Goal: Task Accomplishment & Management: Complete application form

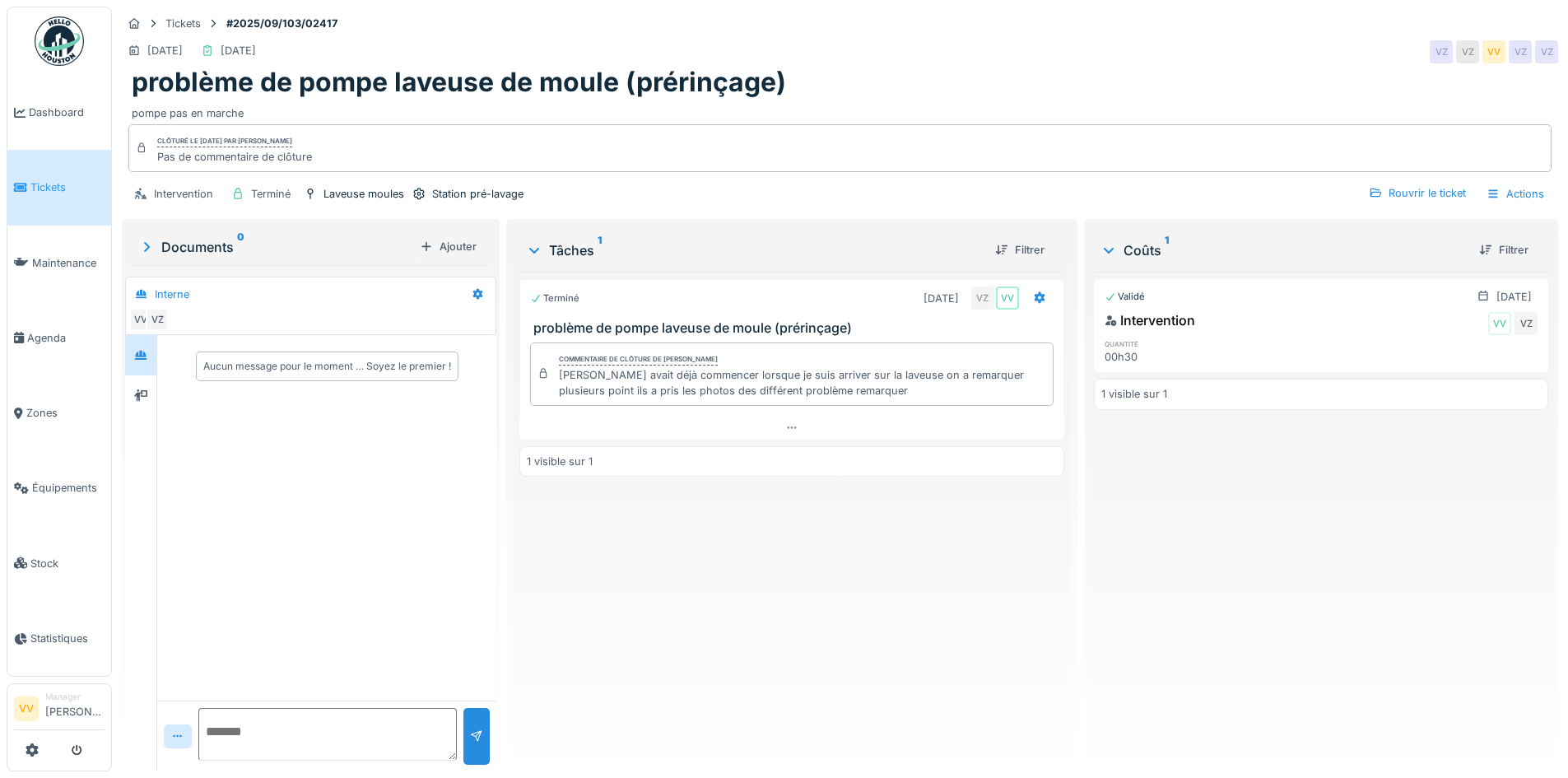
click at [41, 189] on span "Tickets" at bounding box center [68, 188] width 75 height 16
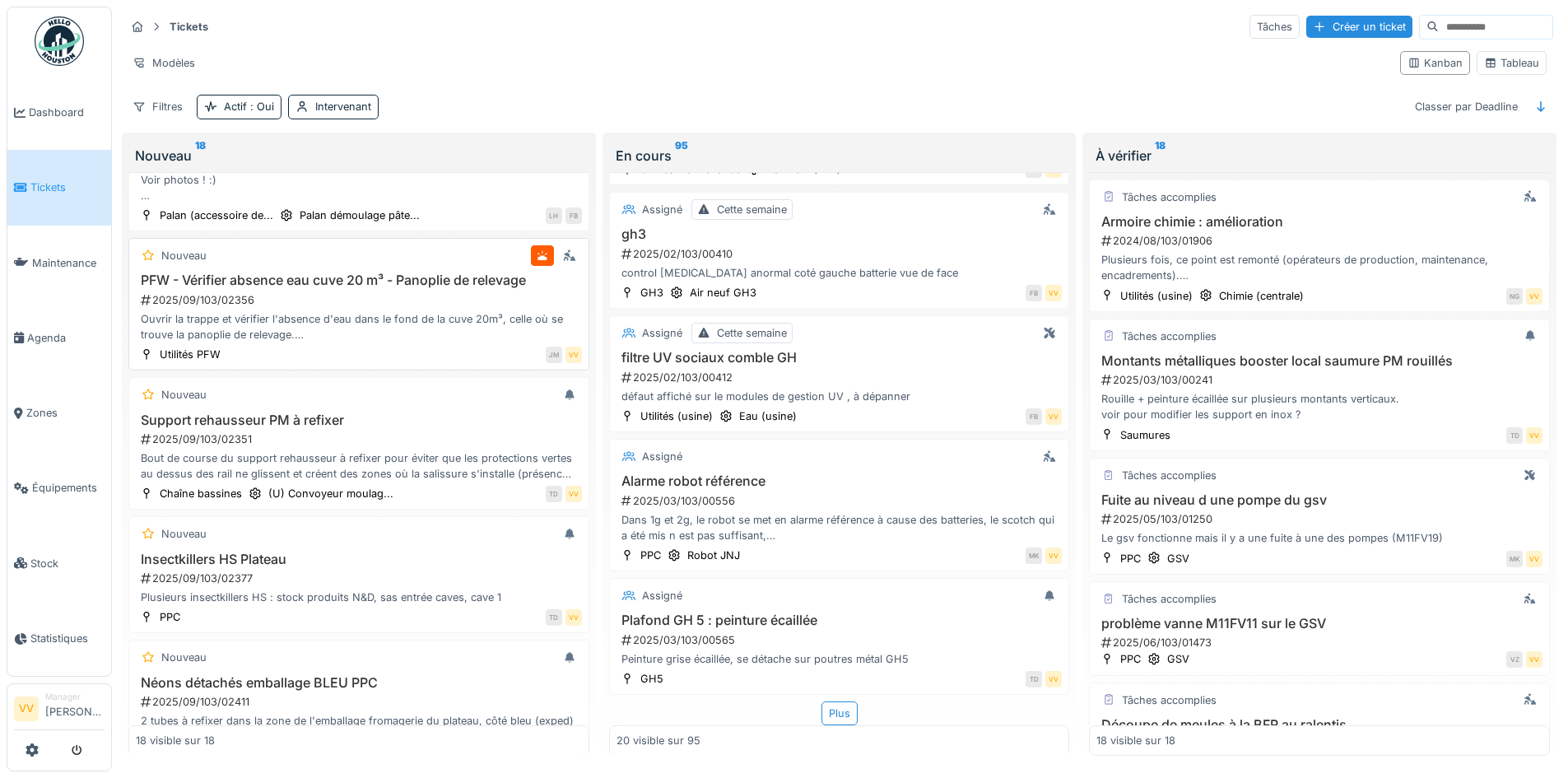
scroll to position [1865, 0]
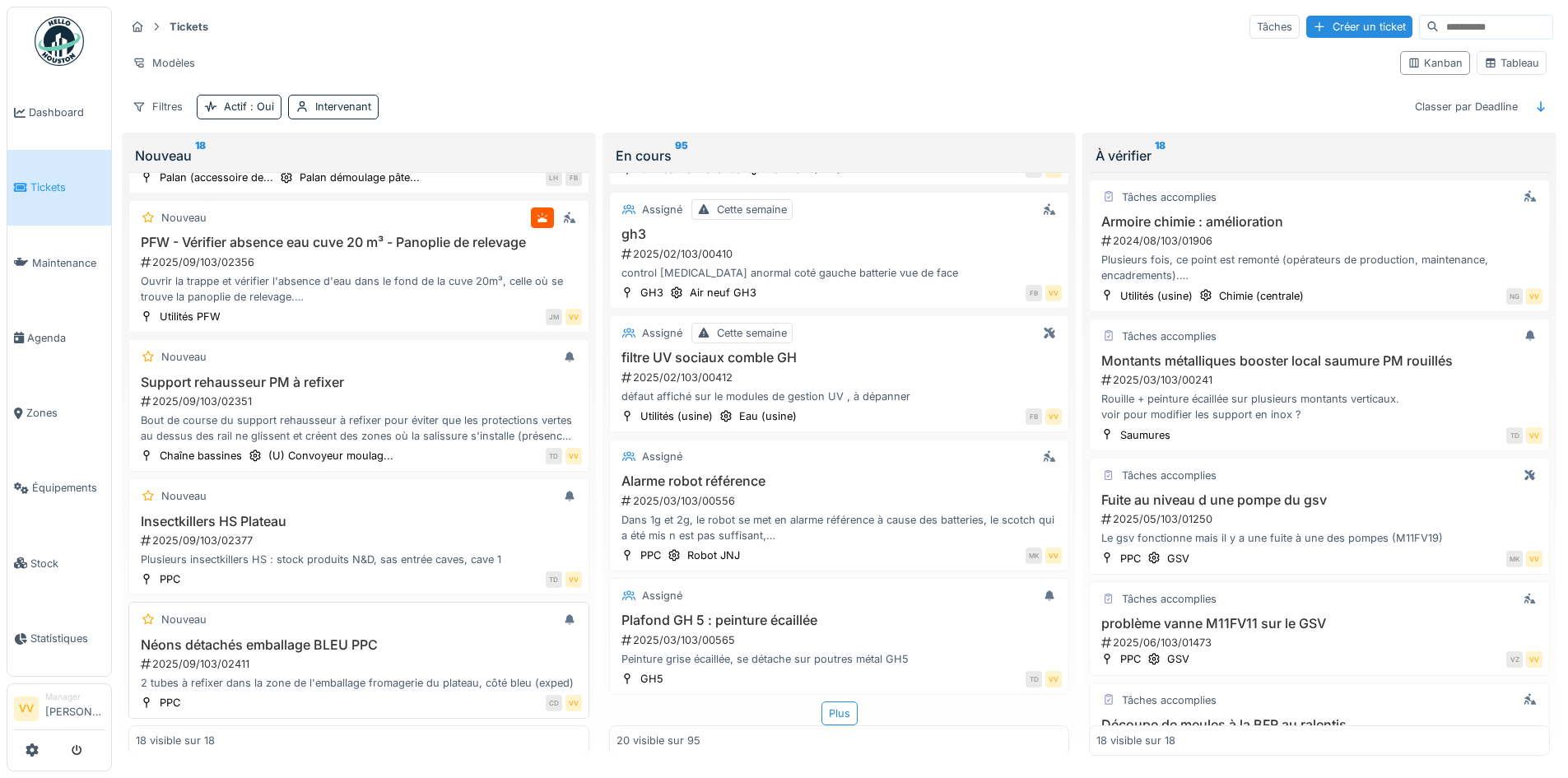
click at [365, 657] on div "2025/09/103/02411" at bounding box center [360, 665] width 442 height 16
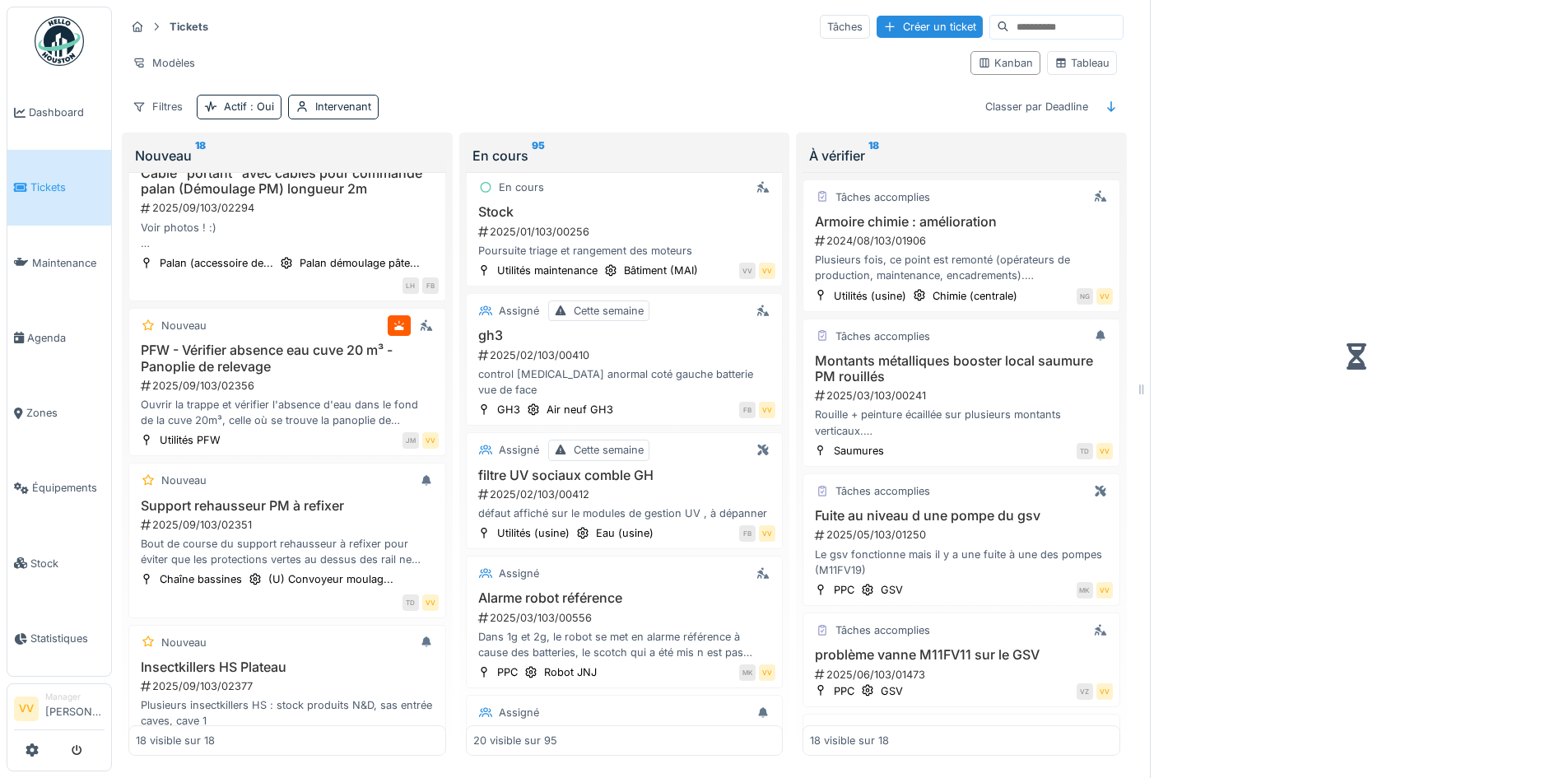
scroll to position [2299, 0]
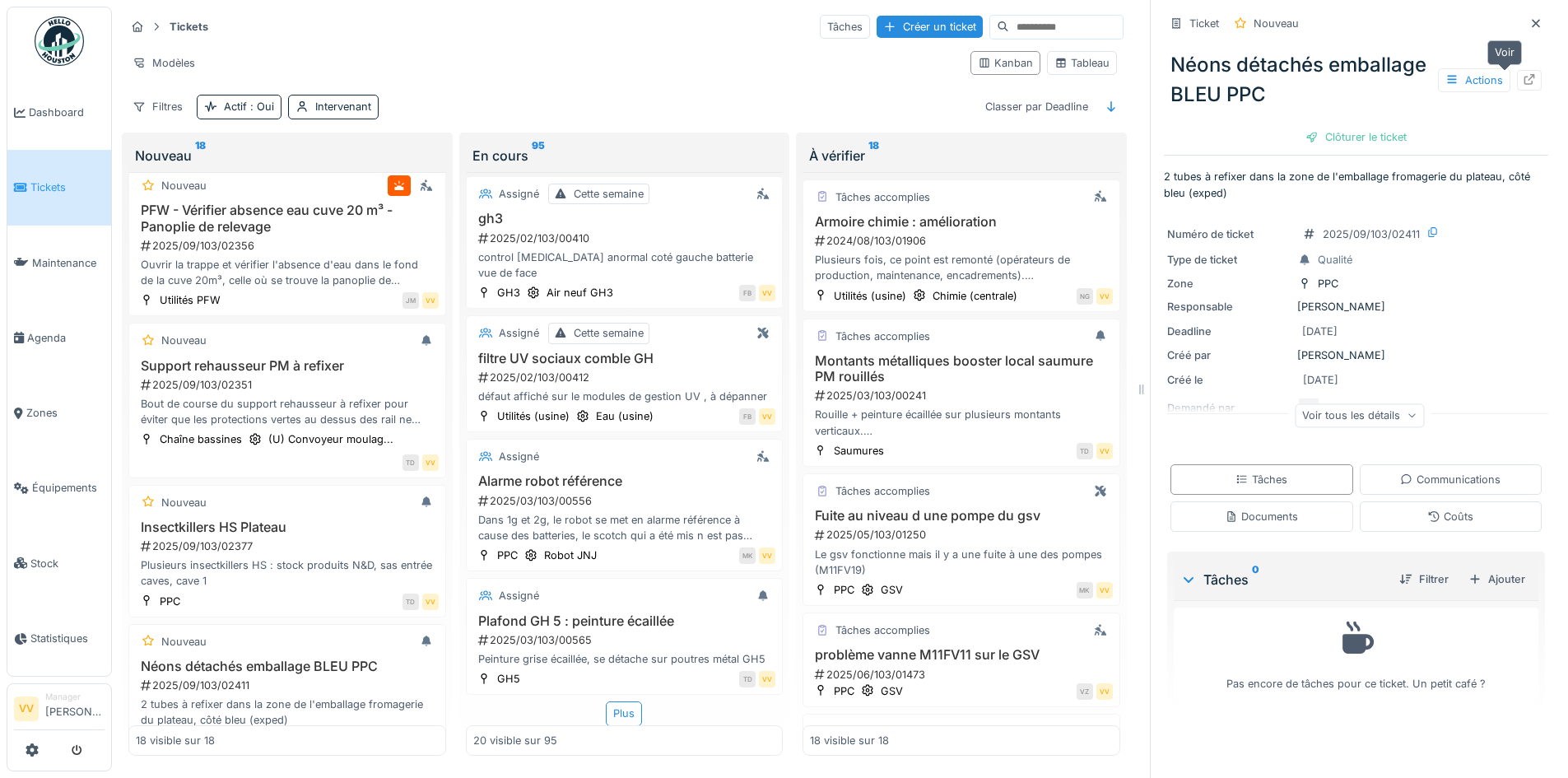
click at [1523, 84] on icon at bounding box center [1529, 80] width 13 height 11
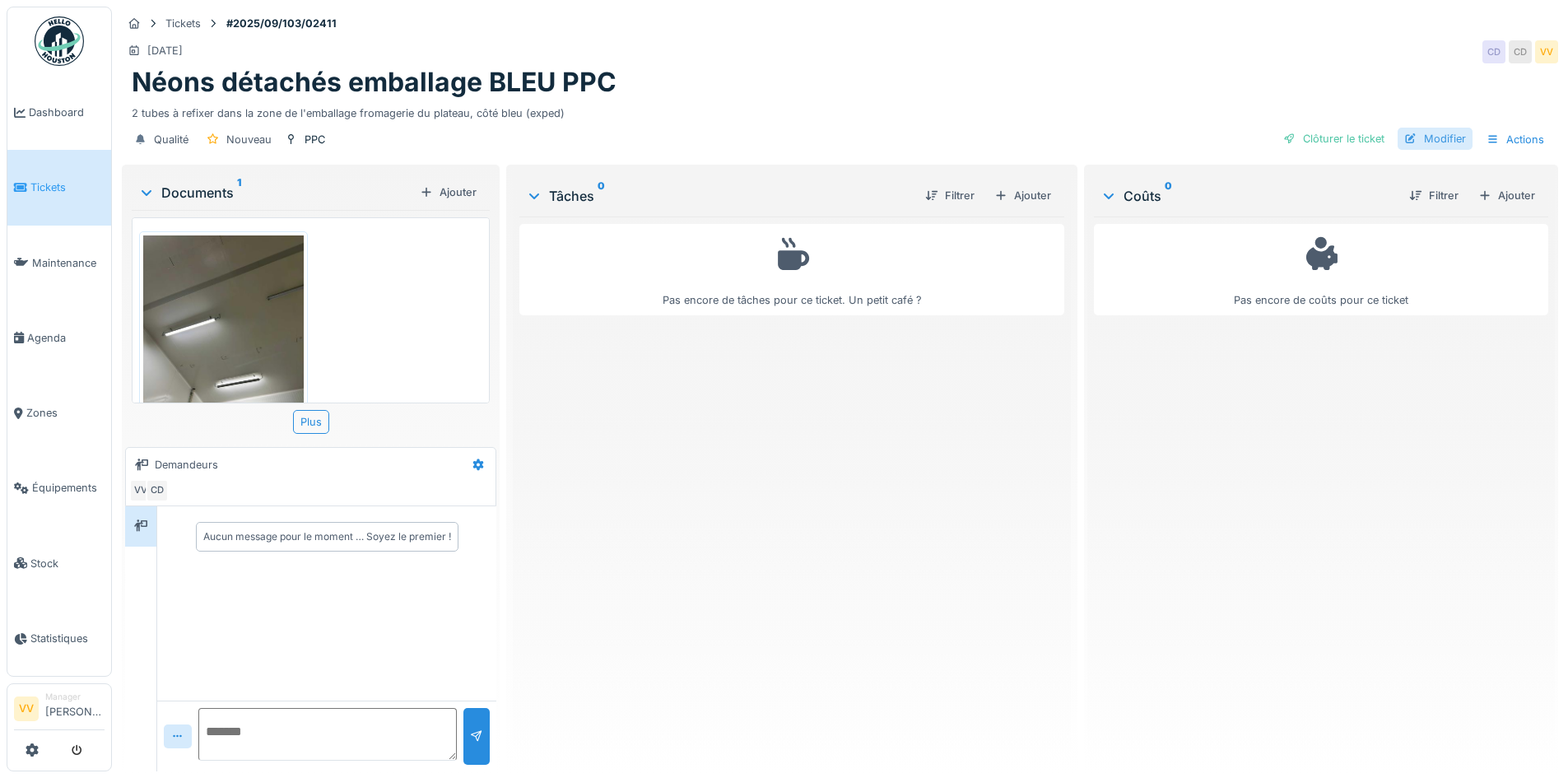
click at [1425, 133] on div "Modifier" at bounding box center [1435, 138] width 75 height 22
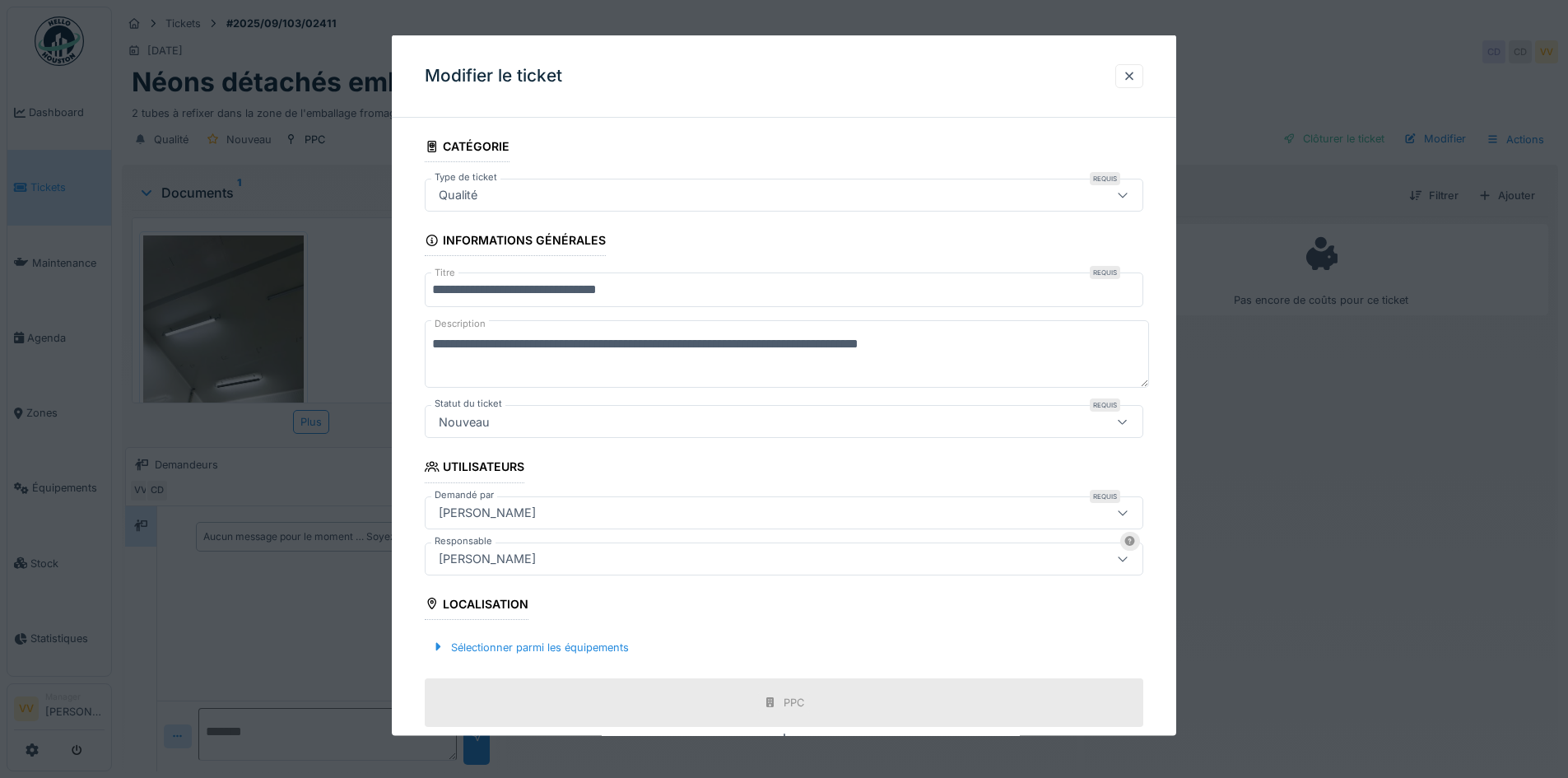
click at [740, 291] on input "**********" at bounding box center [784, 290] width 719 height 35
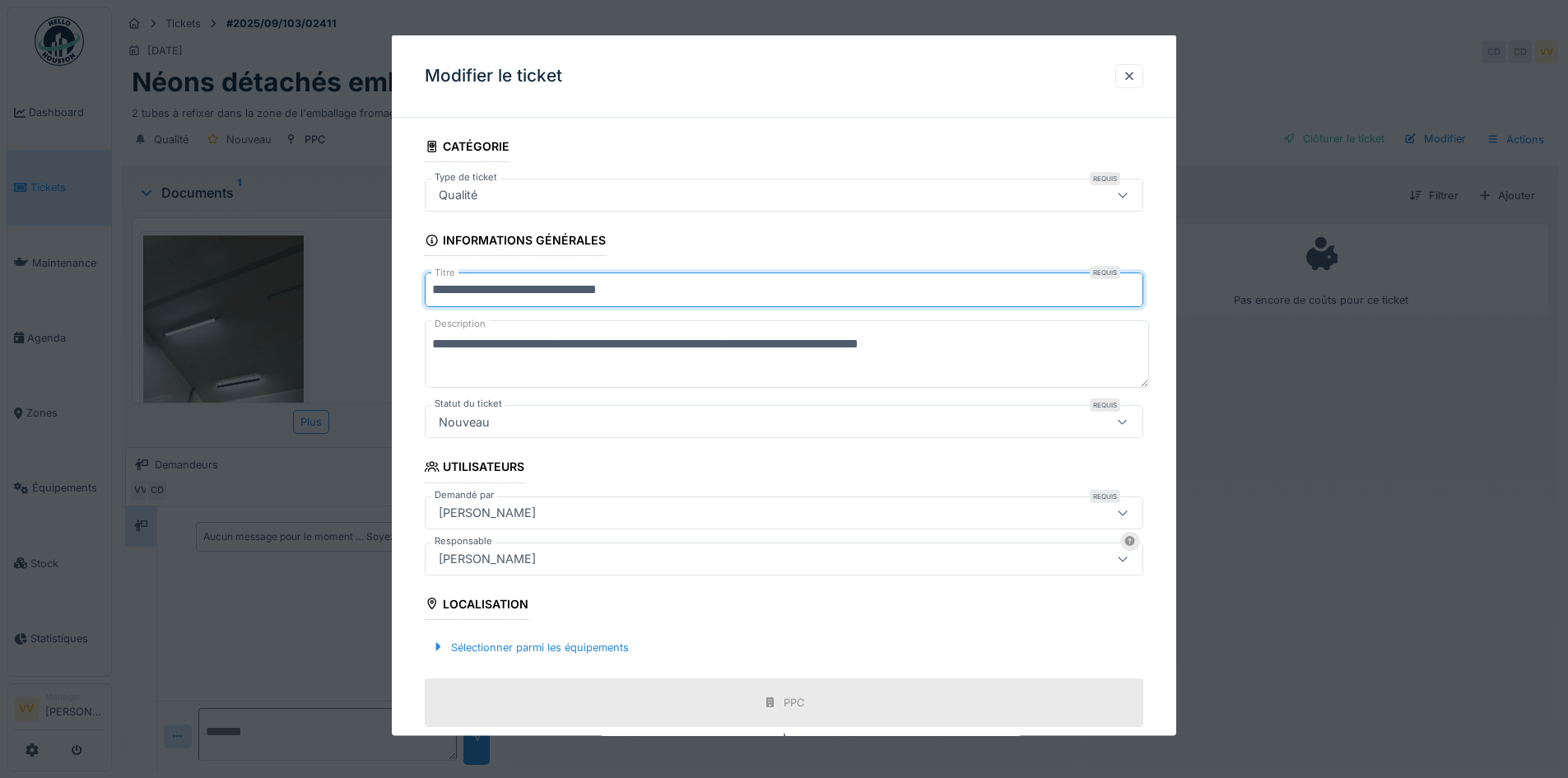
scroll to position [165, 0]
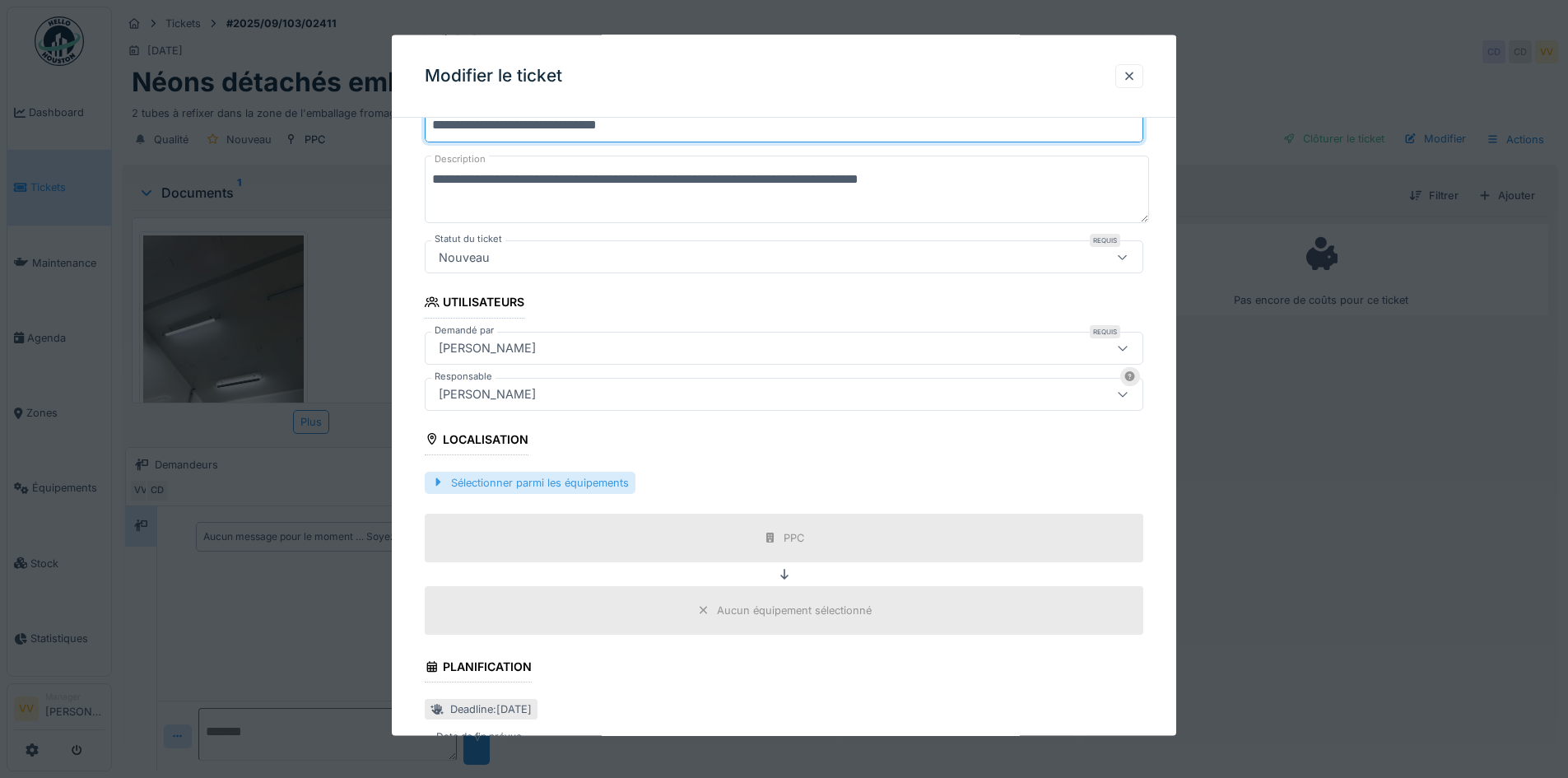
click at [570, 485] on div "Sélectionner parmi les équipements" at bounding box center [530, 483] width 211 height 22
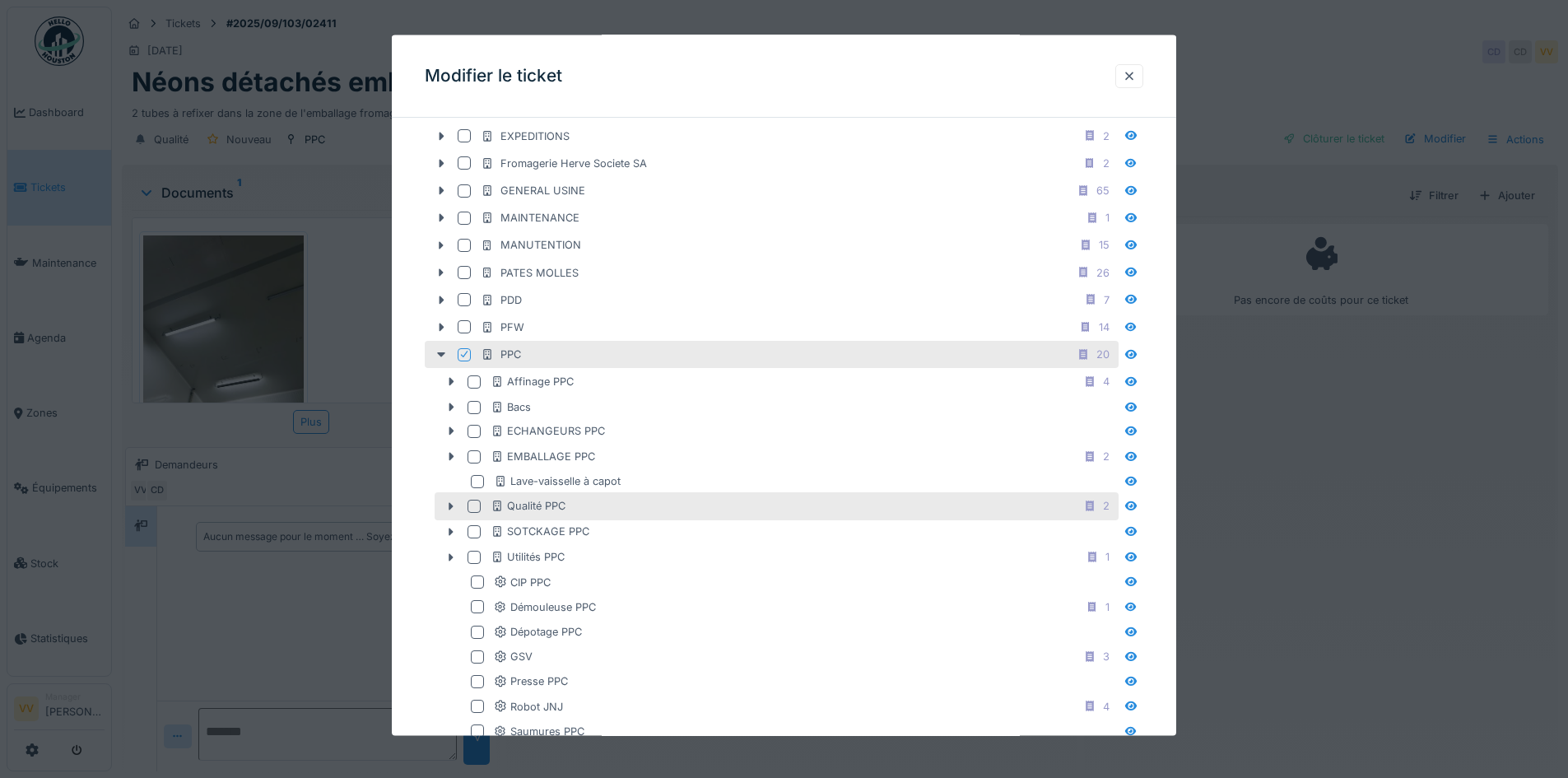
scroll to position [741, 0]
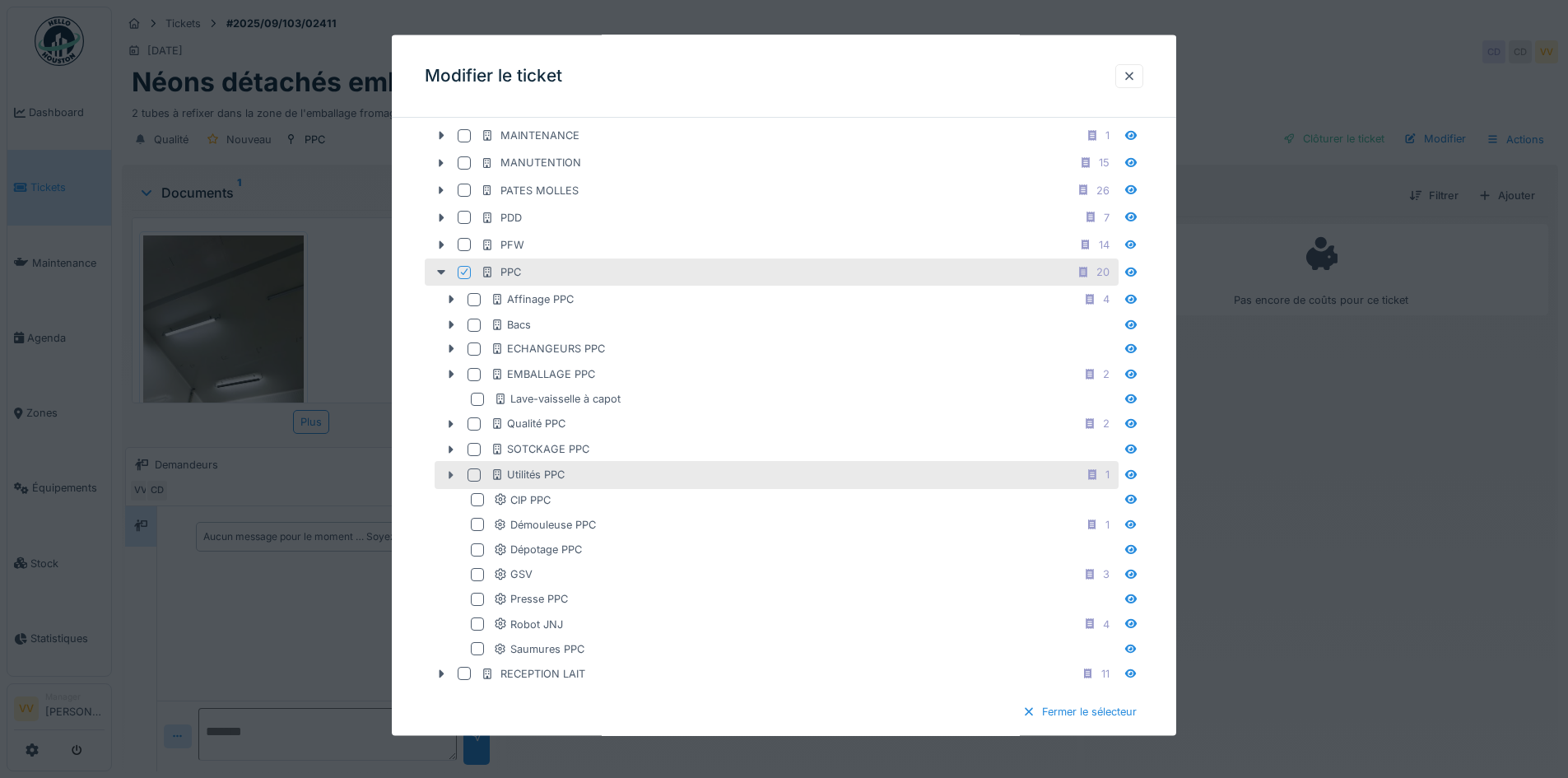
click at [450, 475] on icon at bounding box center [451, 476] width 5 height 8
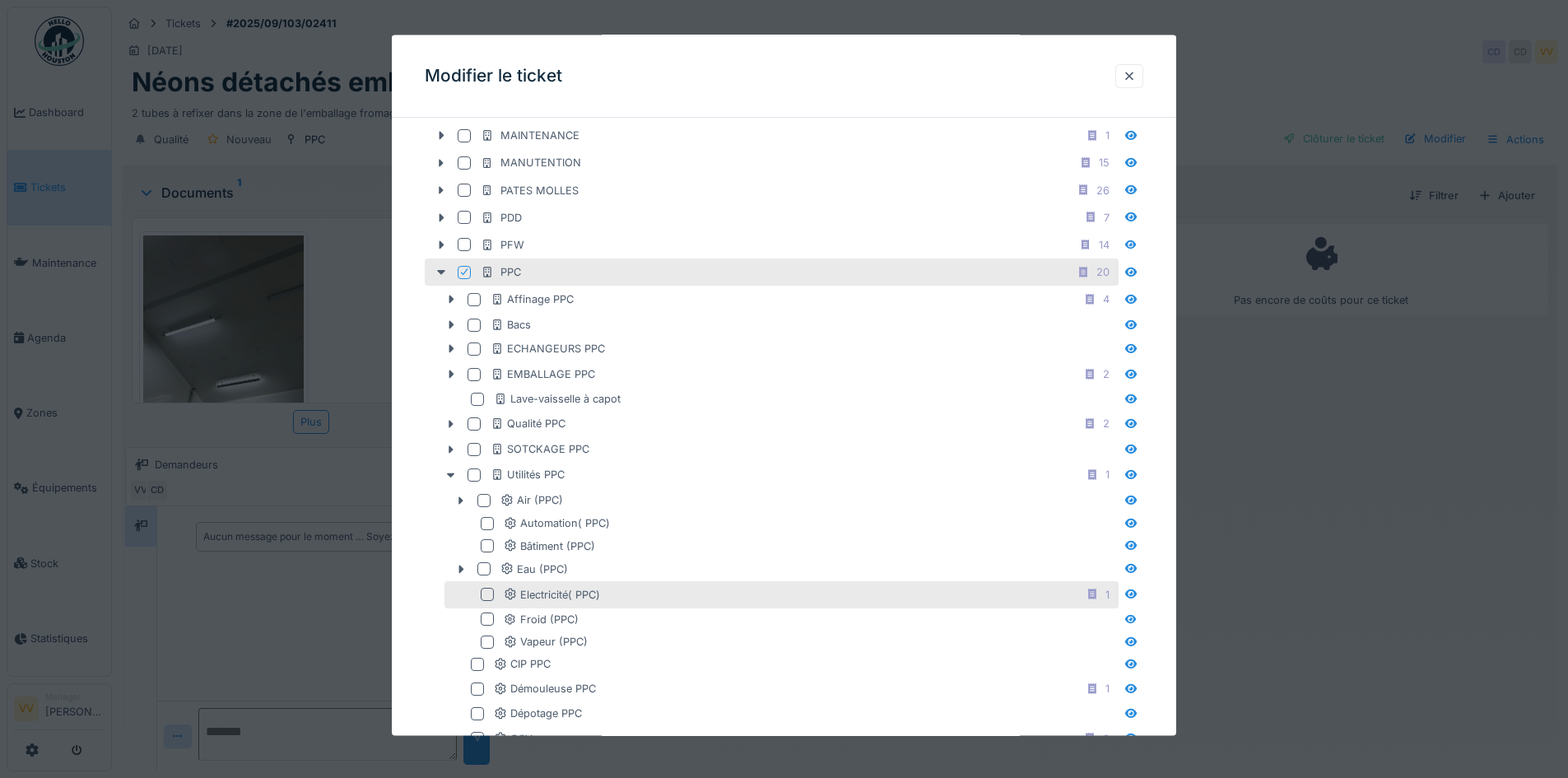
click at [482, 592] on div at bounding box center [487, 594] width 13 height 13
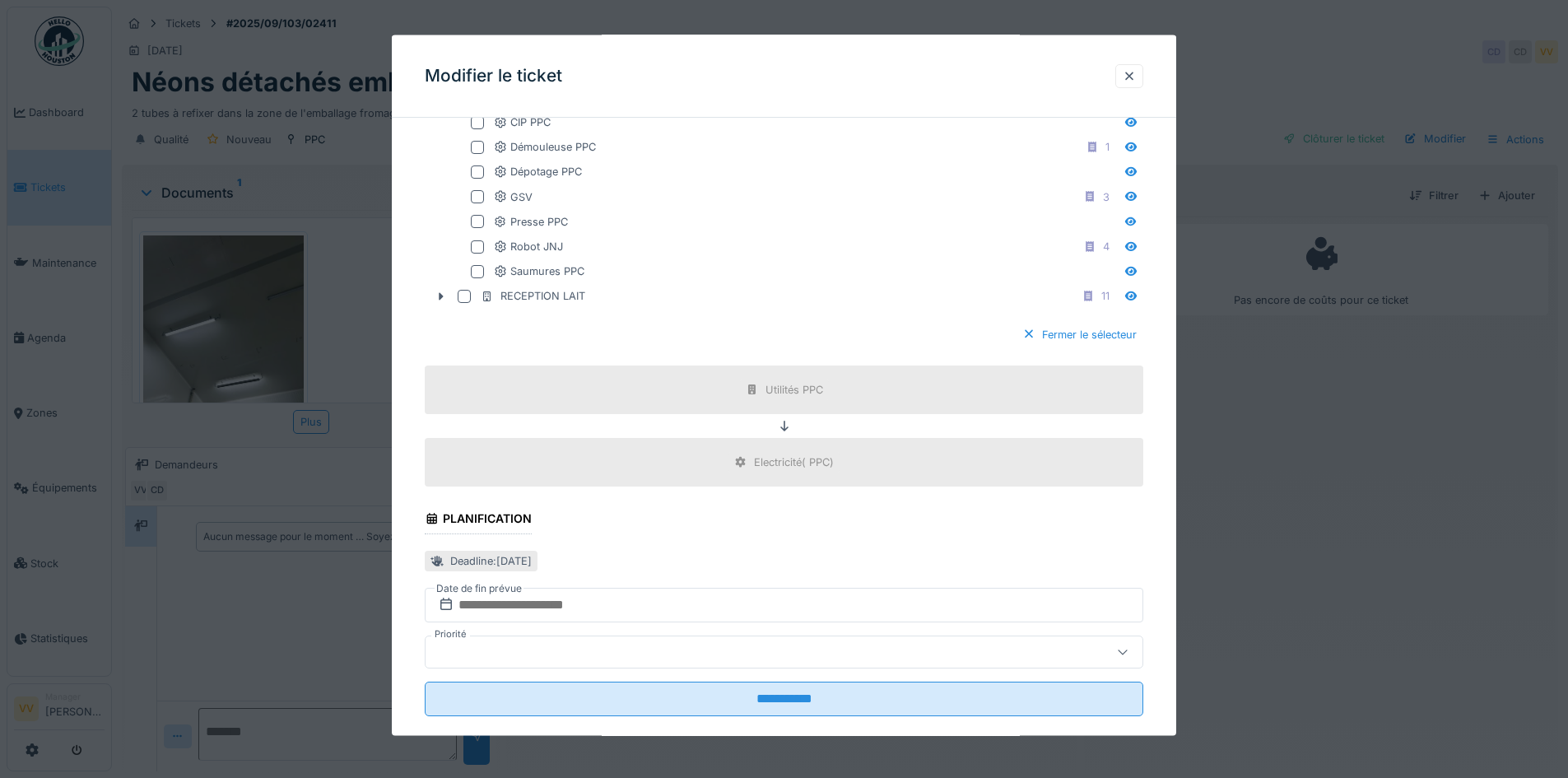
scroll to position [1310, 0]
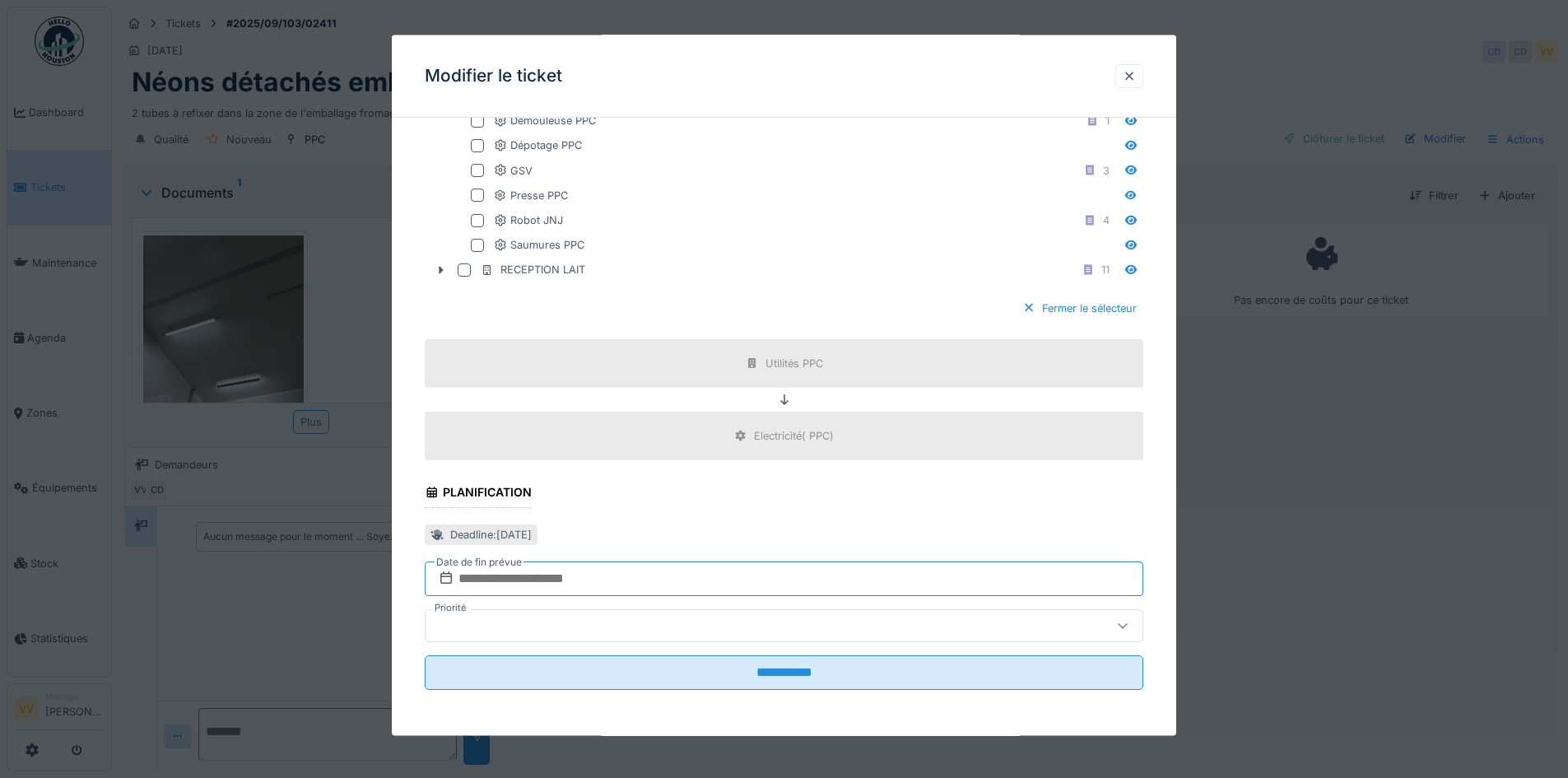
click at [697, 572] on input "text" at bounding box center [784, 579] width 719 height 35
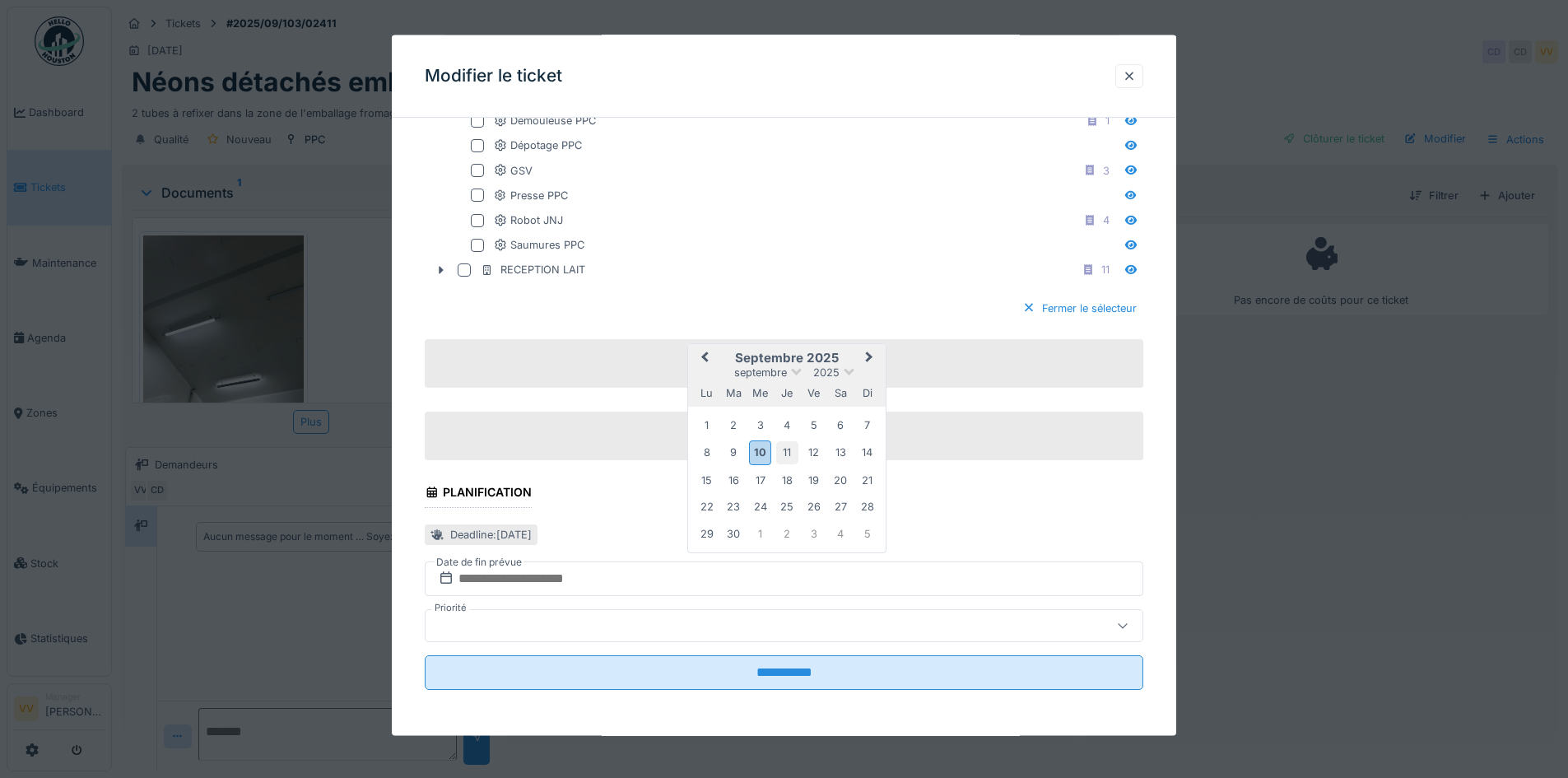
click at [788, 448] on div "11" at bounding box center [787, 453] width 22 height 22
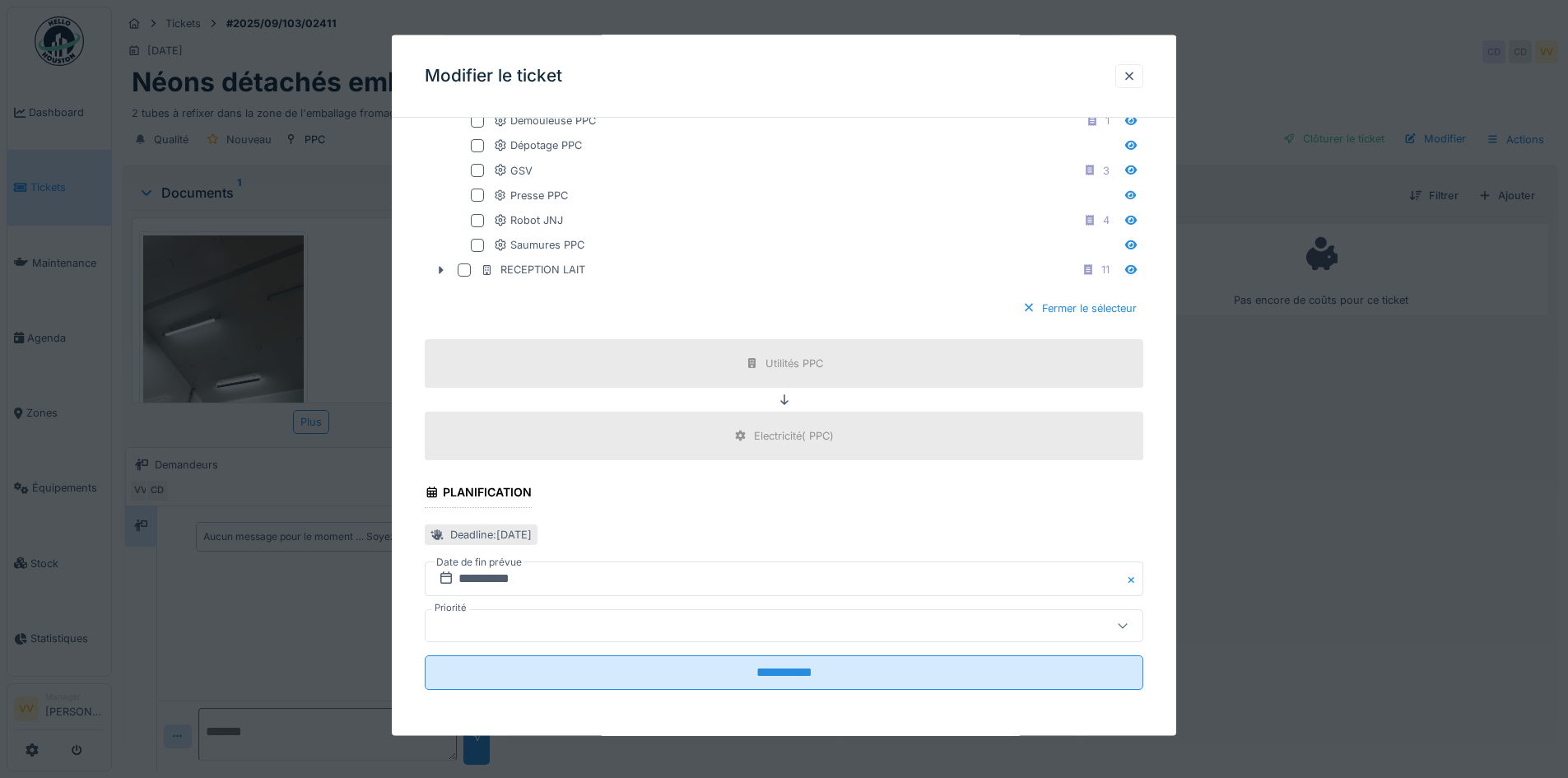
scroll to position [12, 0]
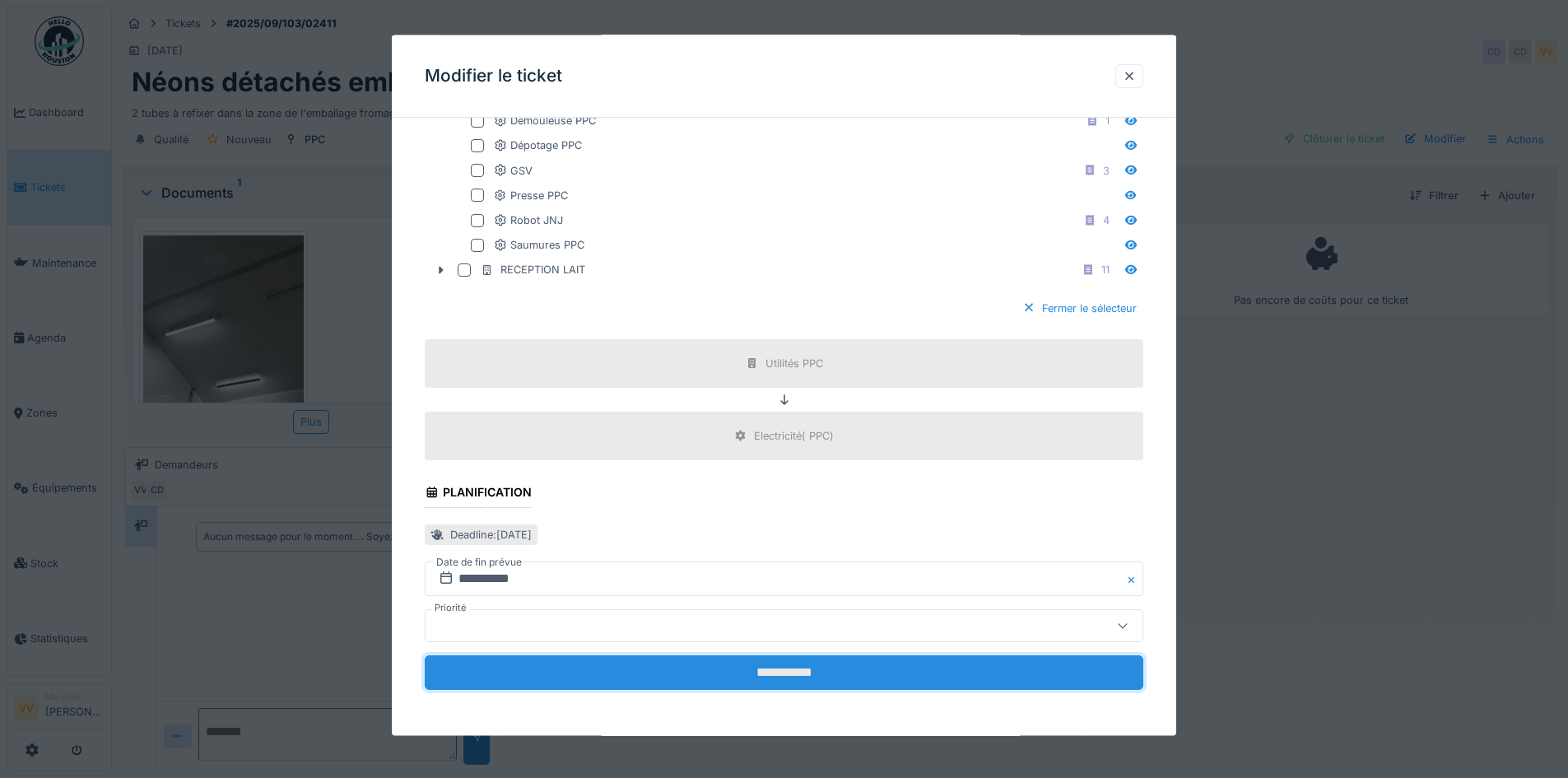
click at [787, 672] on input "**********" at bounding box center [784, 673] width 719 height 35
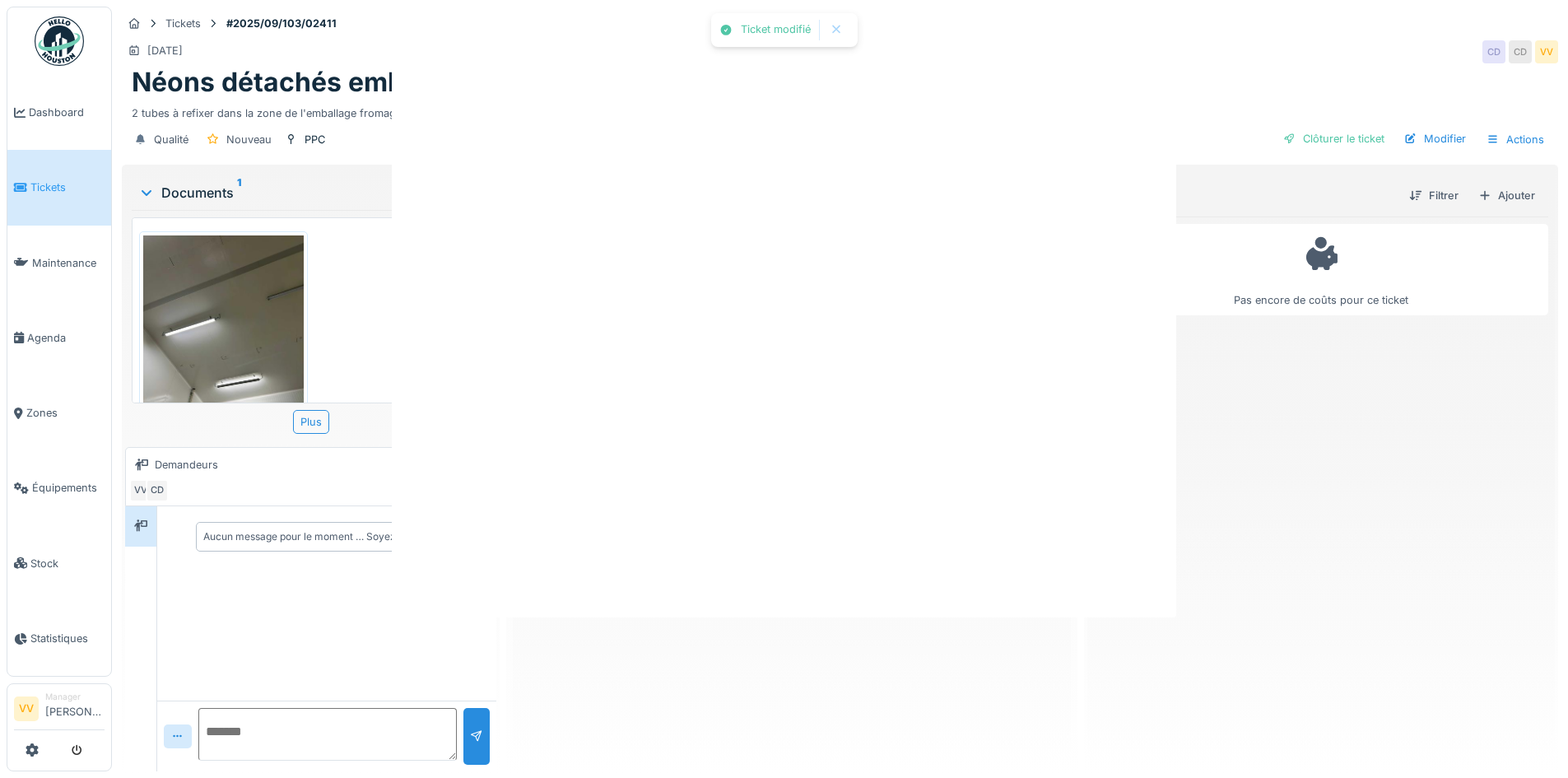
scroll to position [0, 0]
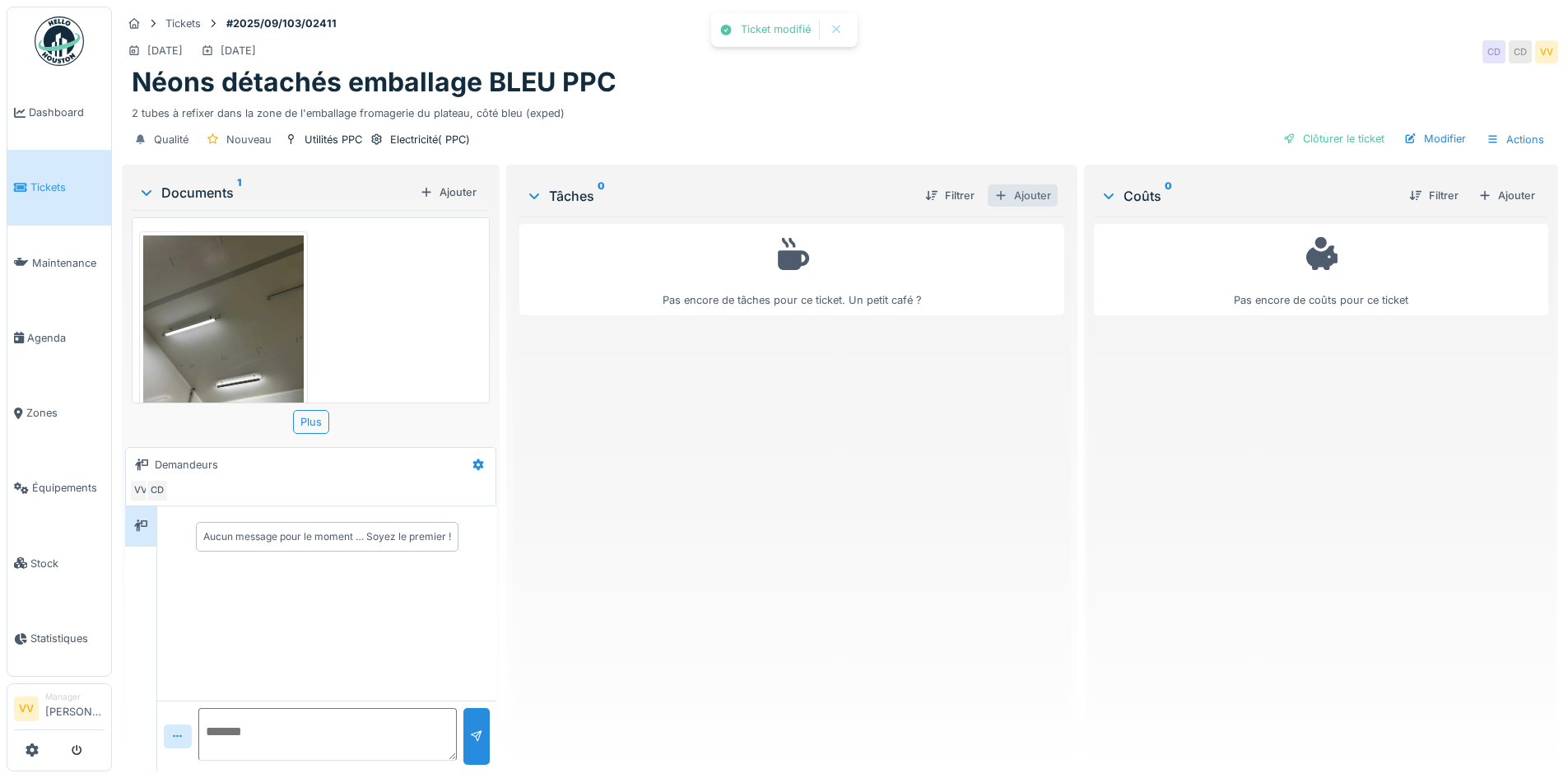
click at [1012, 184] on div "Ajouter" at bounding box center [1023, 195] width 70 height 22
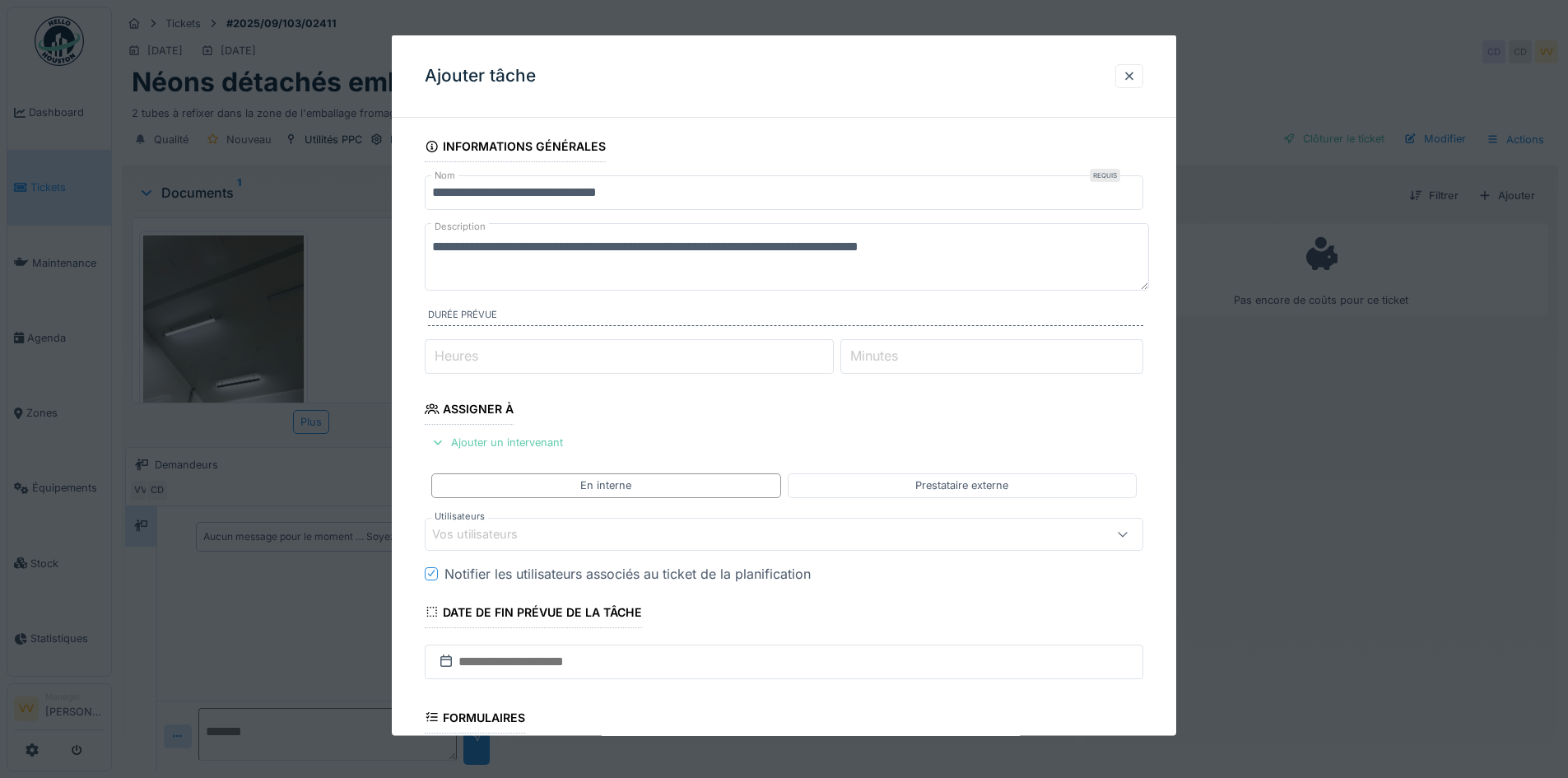
click at [517, 443] on div "Ajouter un intervenant" at bounding box center [497, 443] width 145 height 22
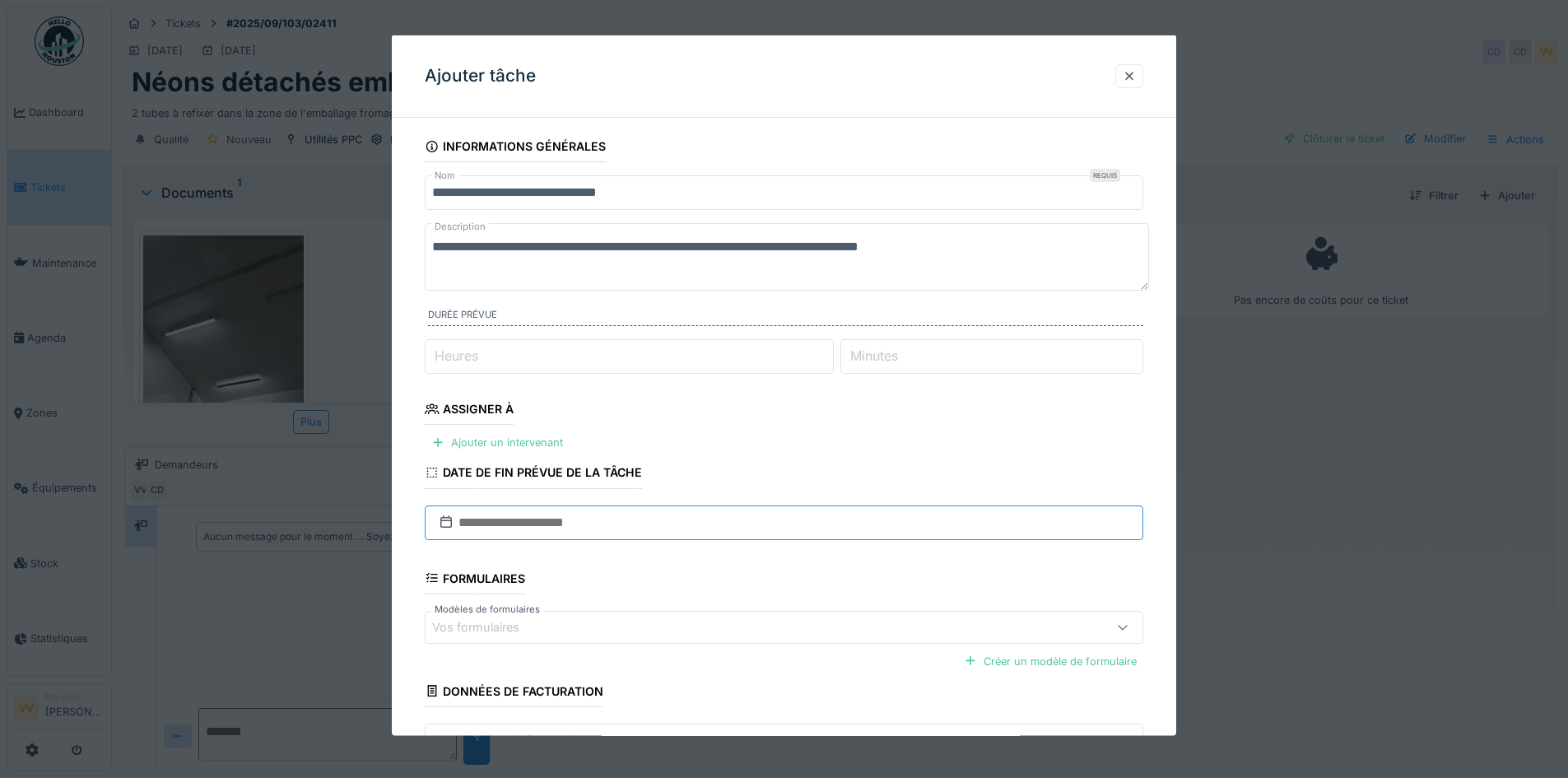
click at [652, 513] on input "text" at bounding box center [784, 522] width 719 height 35
click at [1004, 415] on fieldset "**********" at bounding box center [784, 475] width 719 height 687
click at [524, 448] on div "Ajouter un intervenant" at bounding box center [497, 443] width 145 height 22
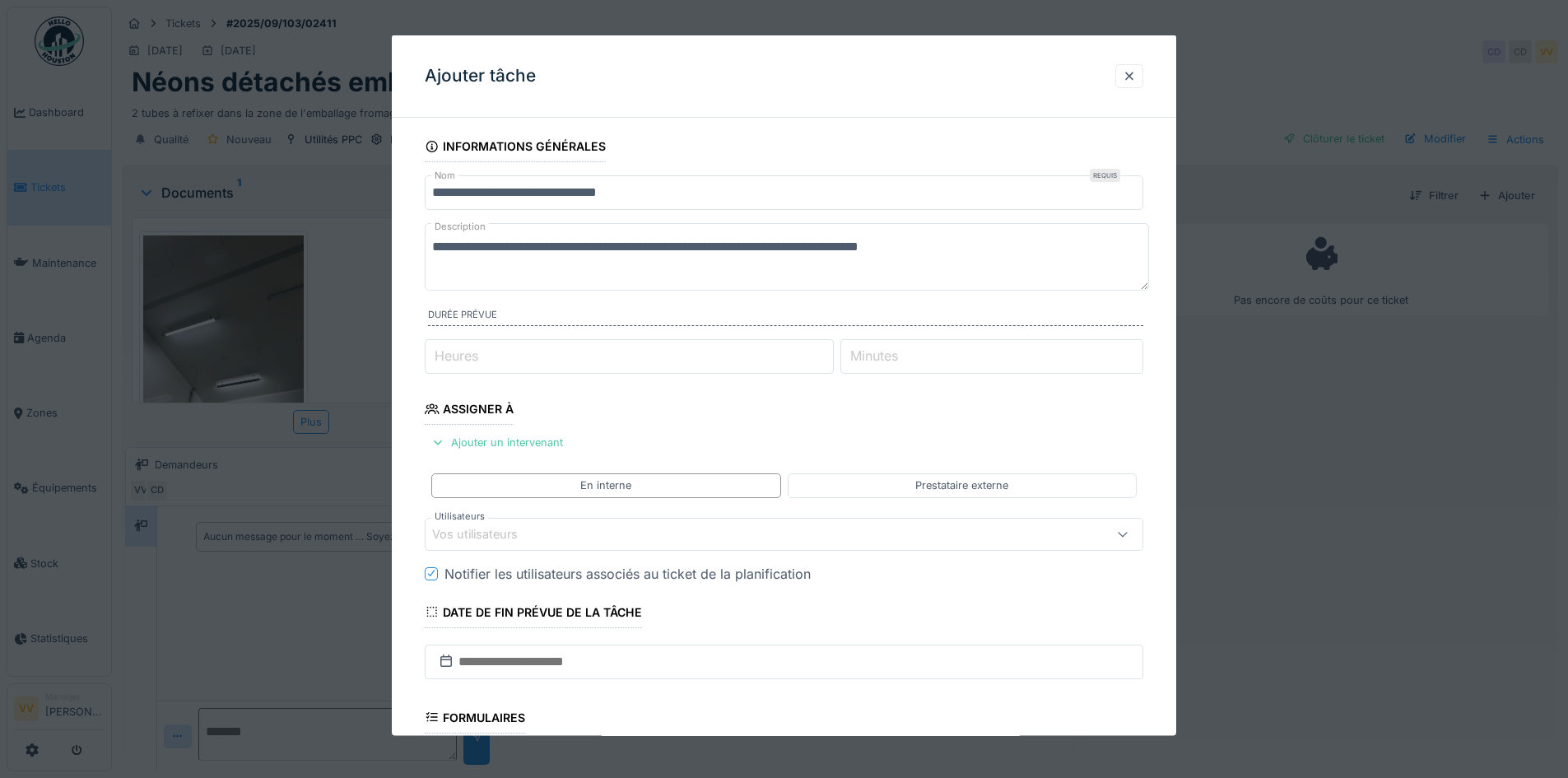
click at [599, 540] on div "Vos utilisateurs" at bounding box center [743, 533] width 620 height 18
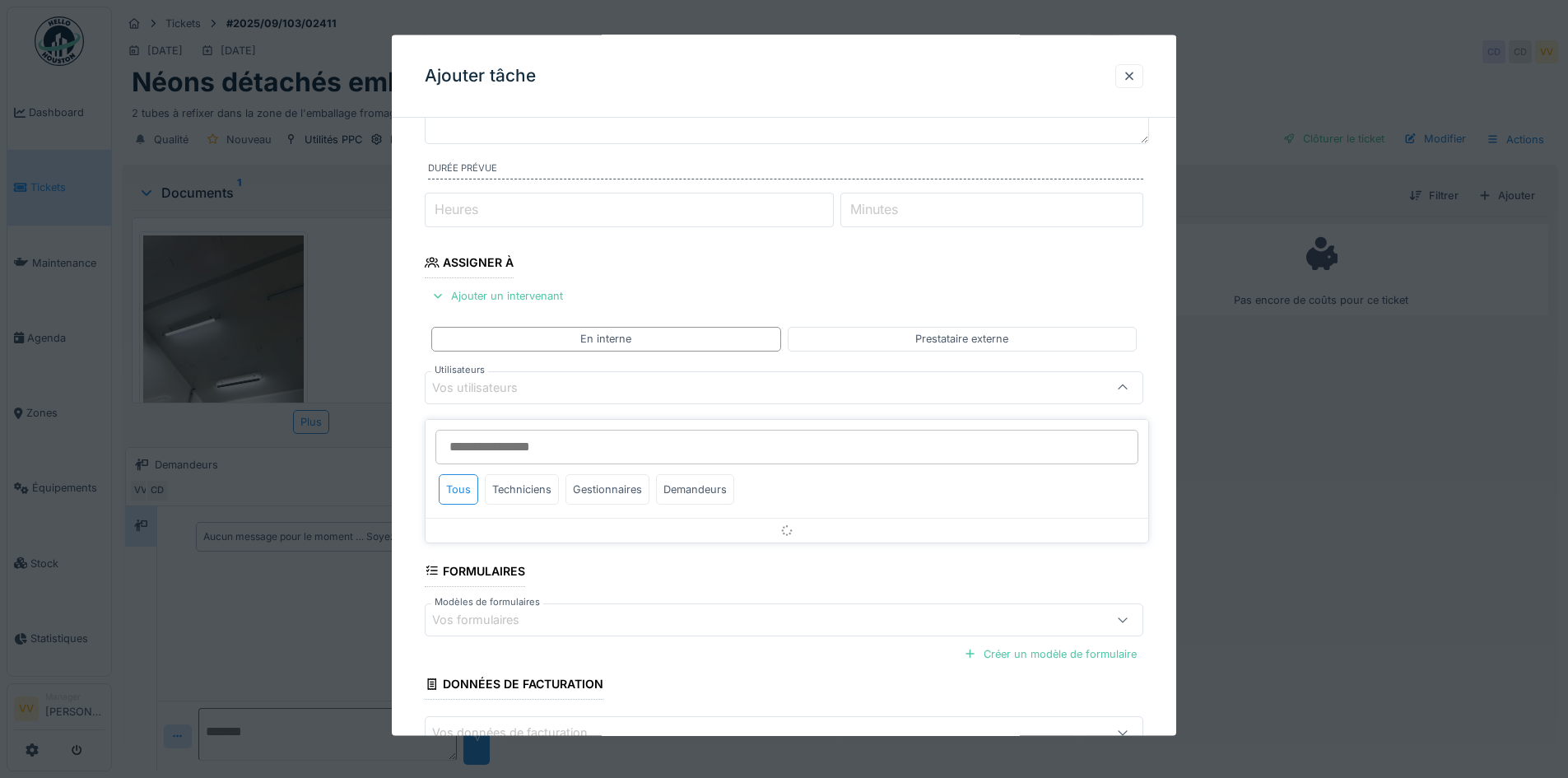
scroll to position [148, 0]
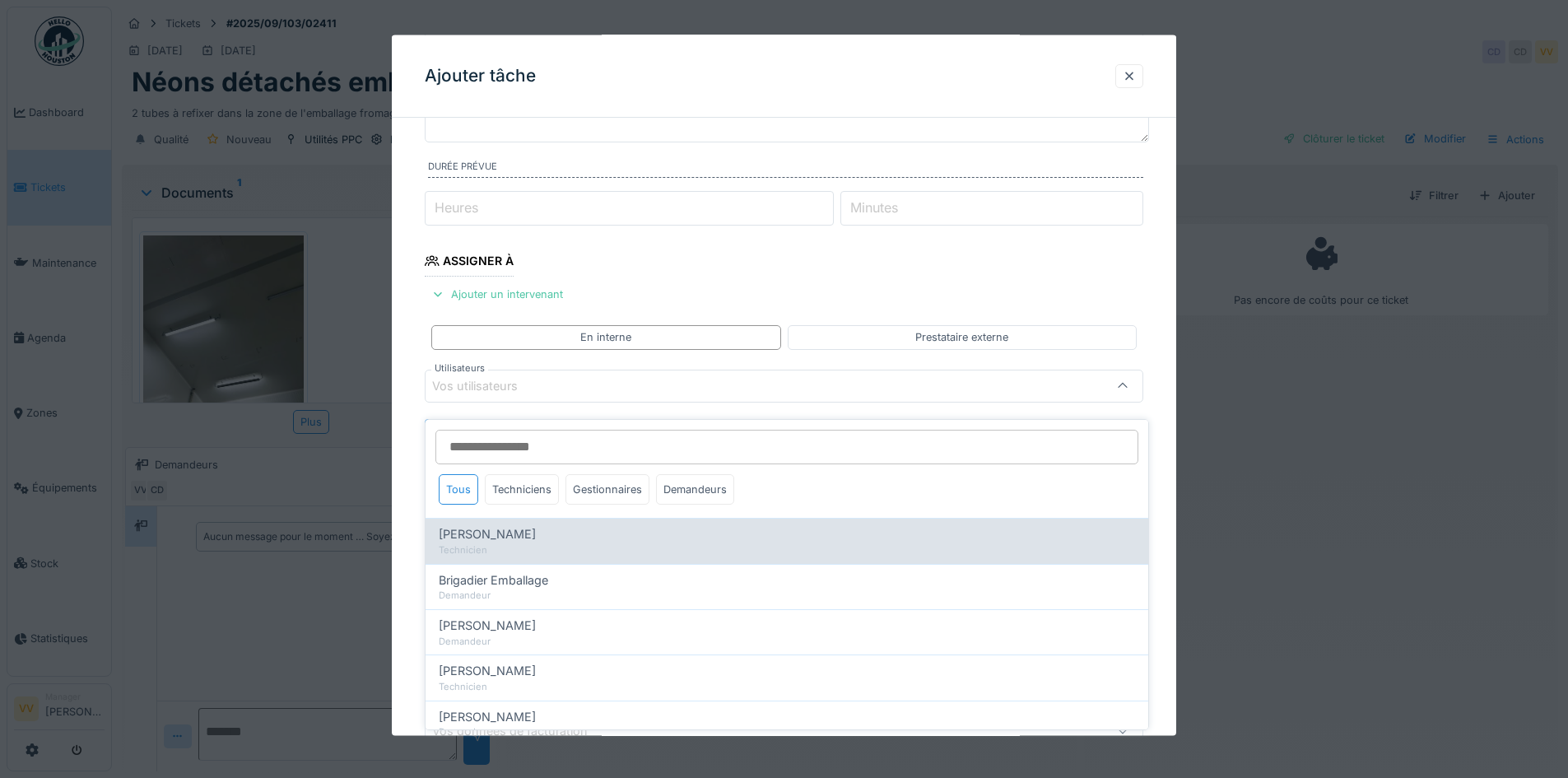
click at [726, 525] on div "Benjamin Bauwens" at bounding box center [786, 534] width 697 height 18
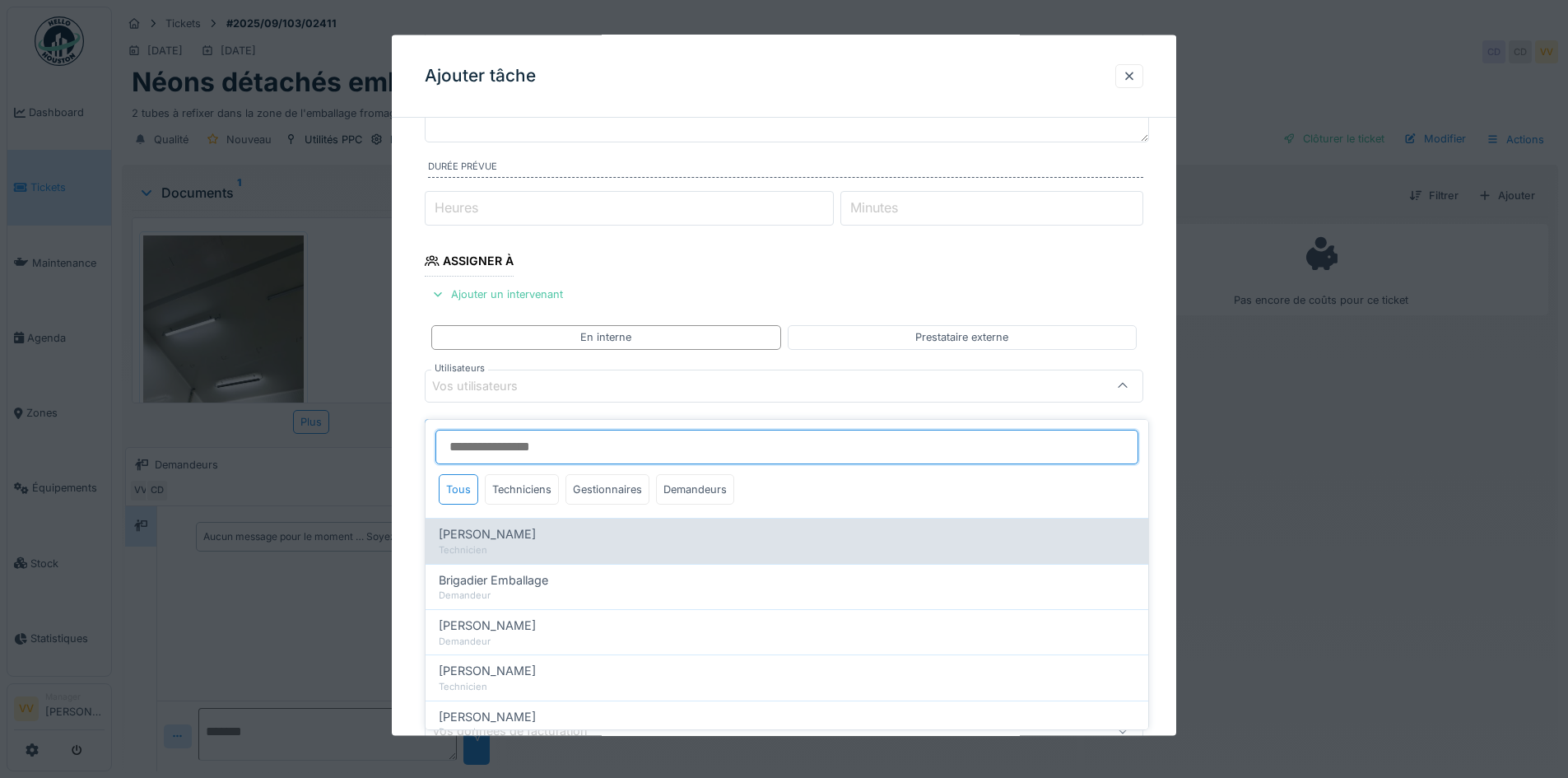
type input "*****"
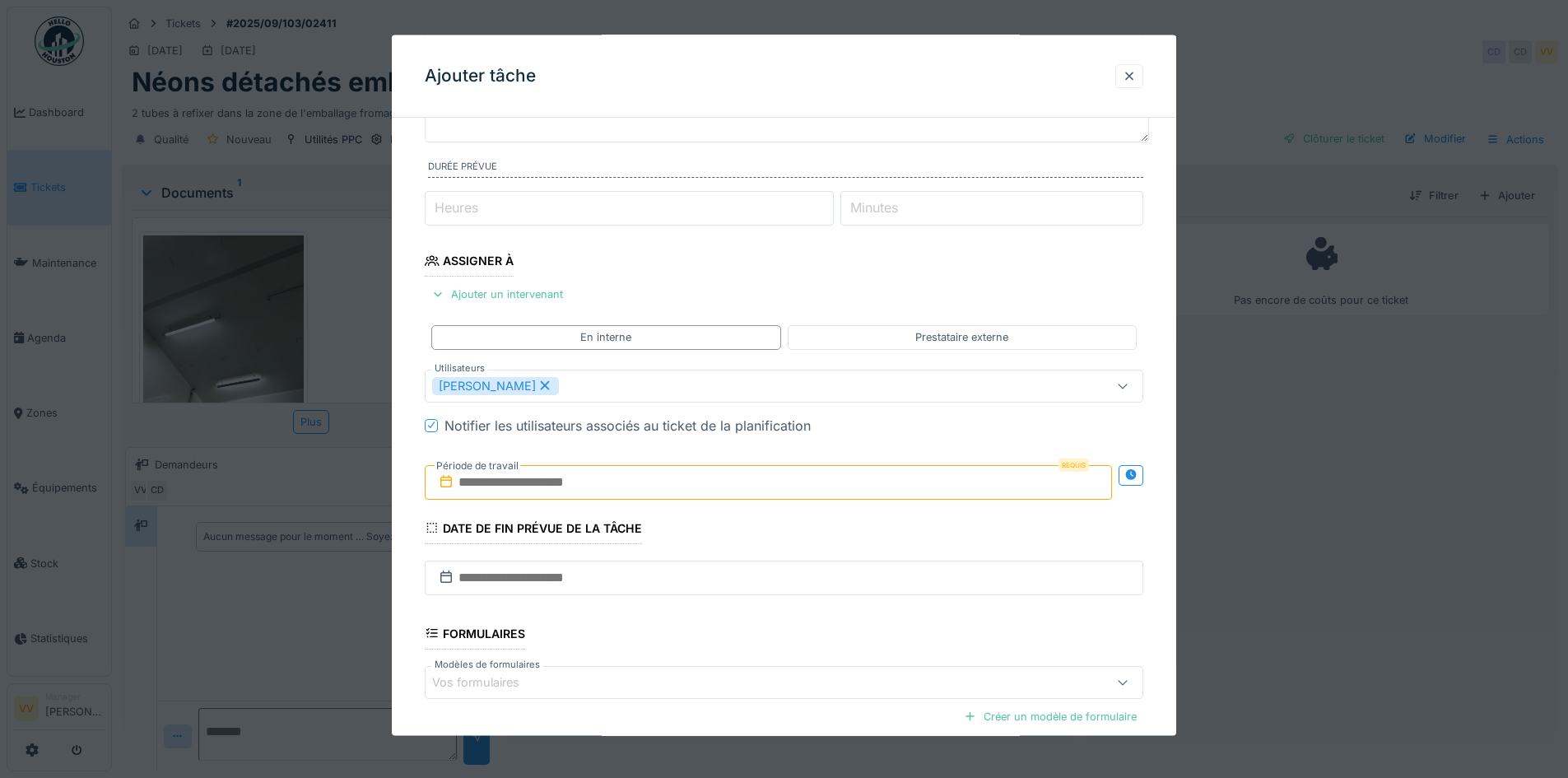
click at [1173, 322] on div "**********" at bounding box center [784, 445] width 784 height 923
click at [881, 482] on input "text" at bounding box center [768, 482] width 687 height 35
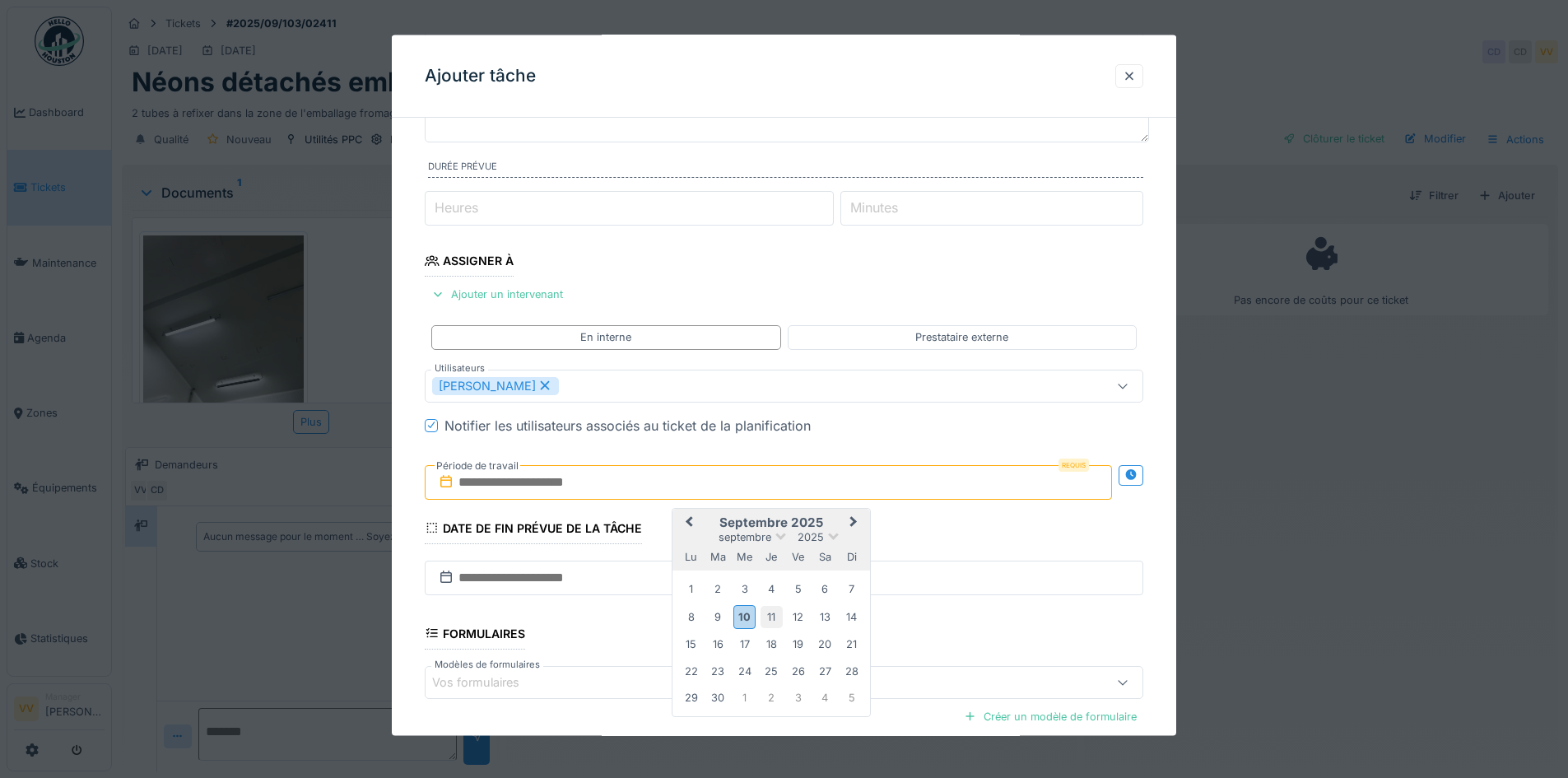
click at [769, 617] on div "11" at bounding box center [772, 617] width 22 height 22
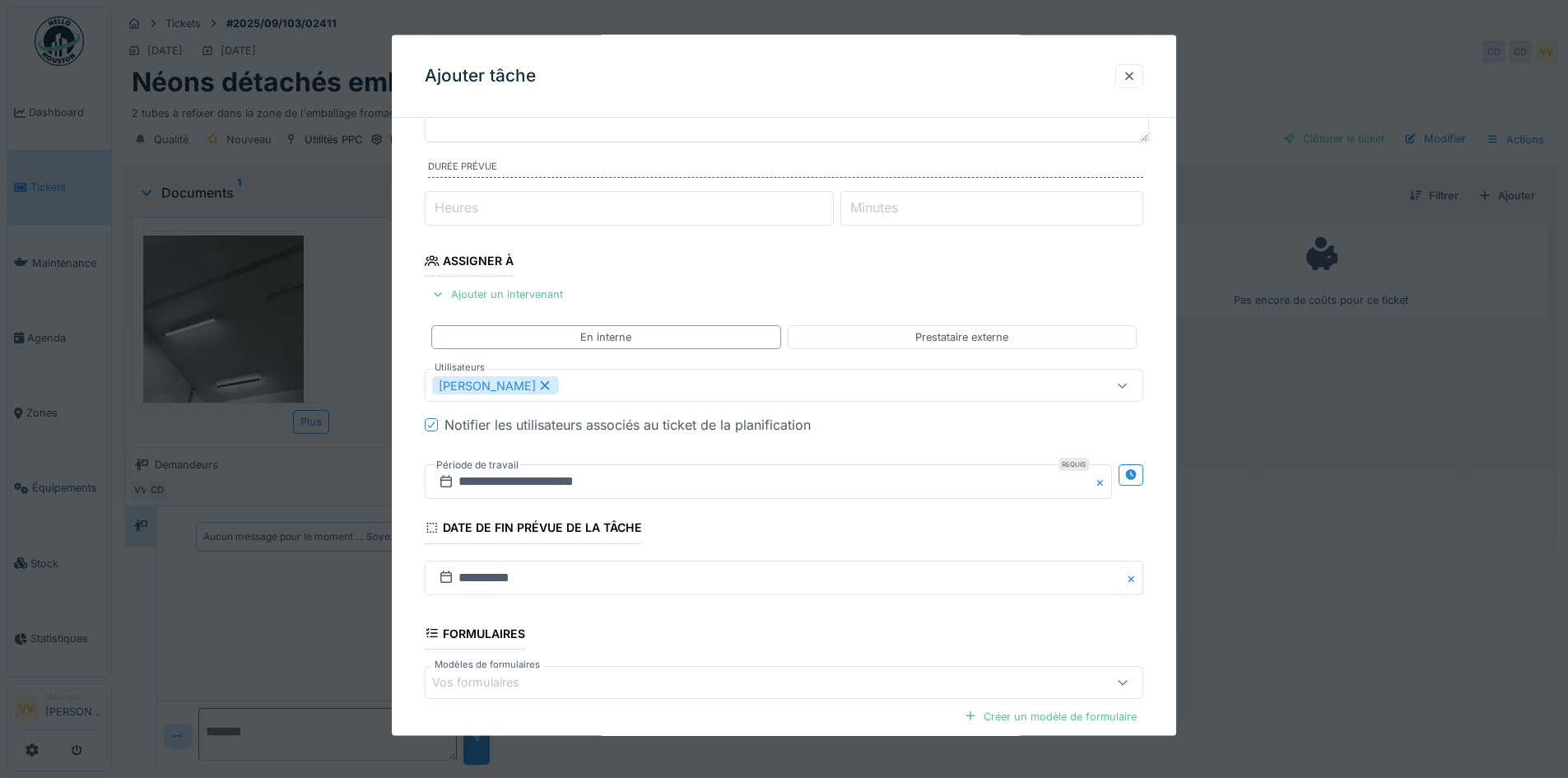
click at [898, 539] on fieldset "**********" at bounding box center [784, 428] width 719 height 890
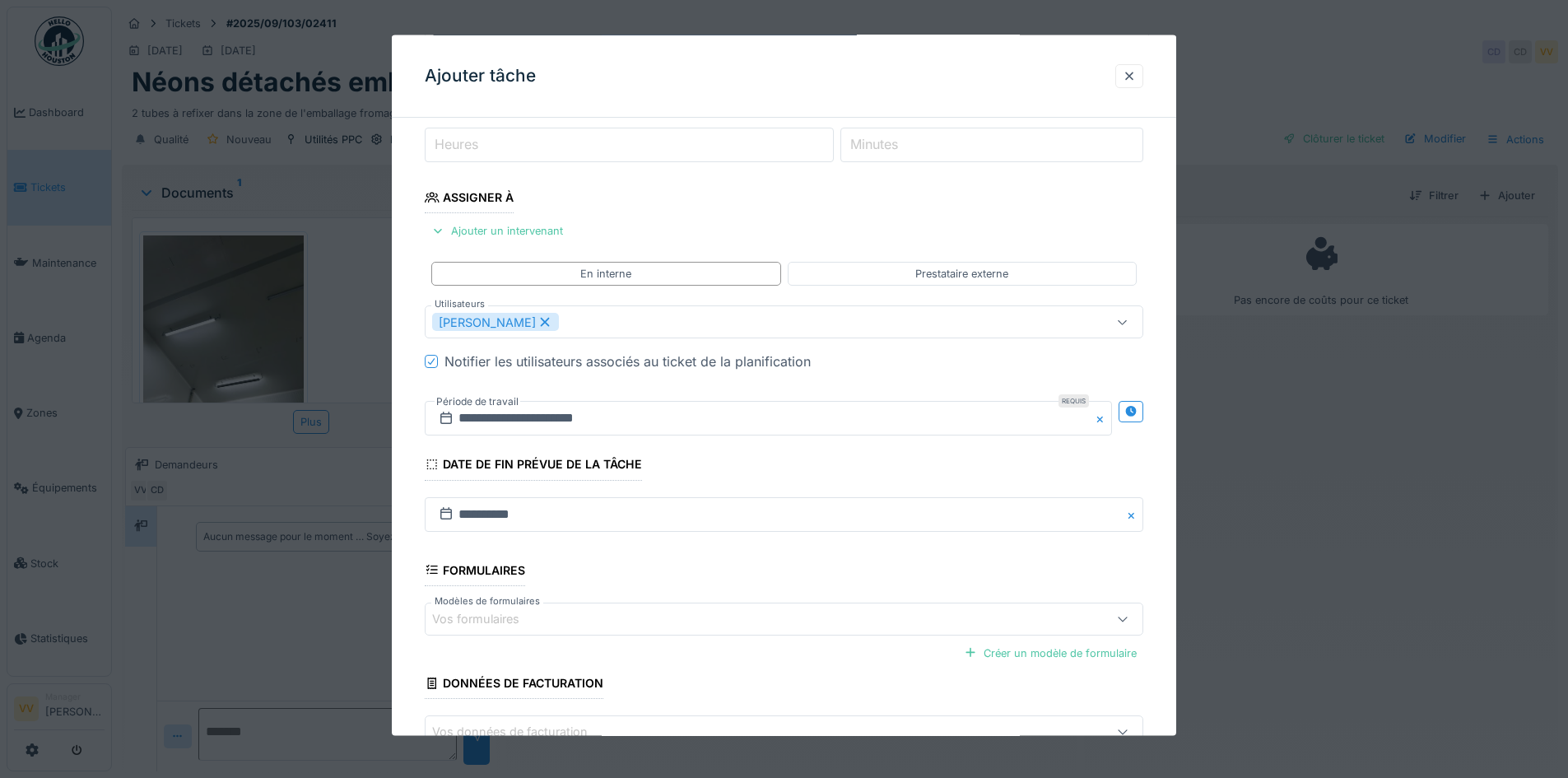
scroll to position [318, 0]
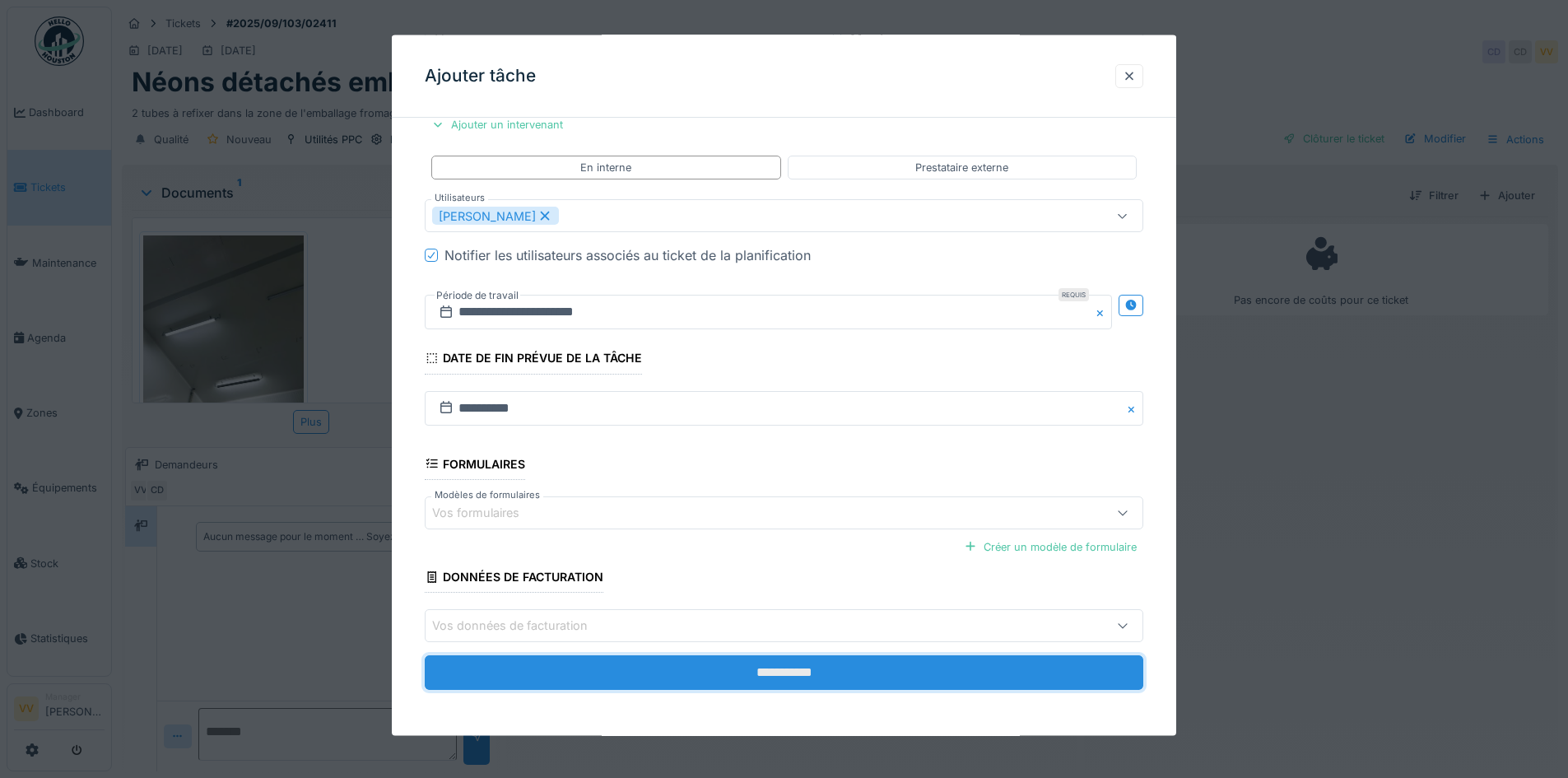
click at [811, 666] on input "**********" at bounding box center [784, 673] width 719 height 35
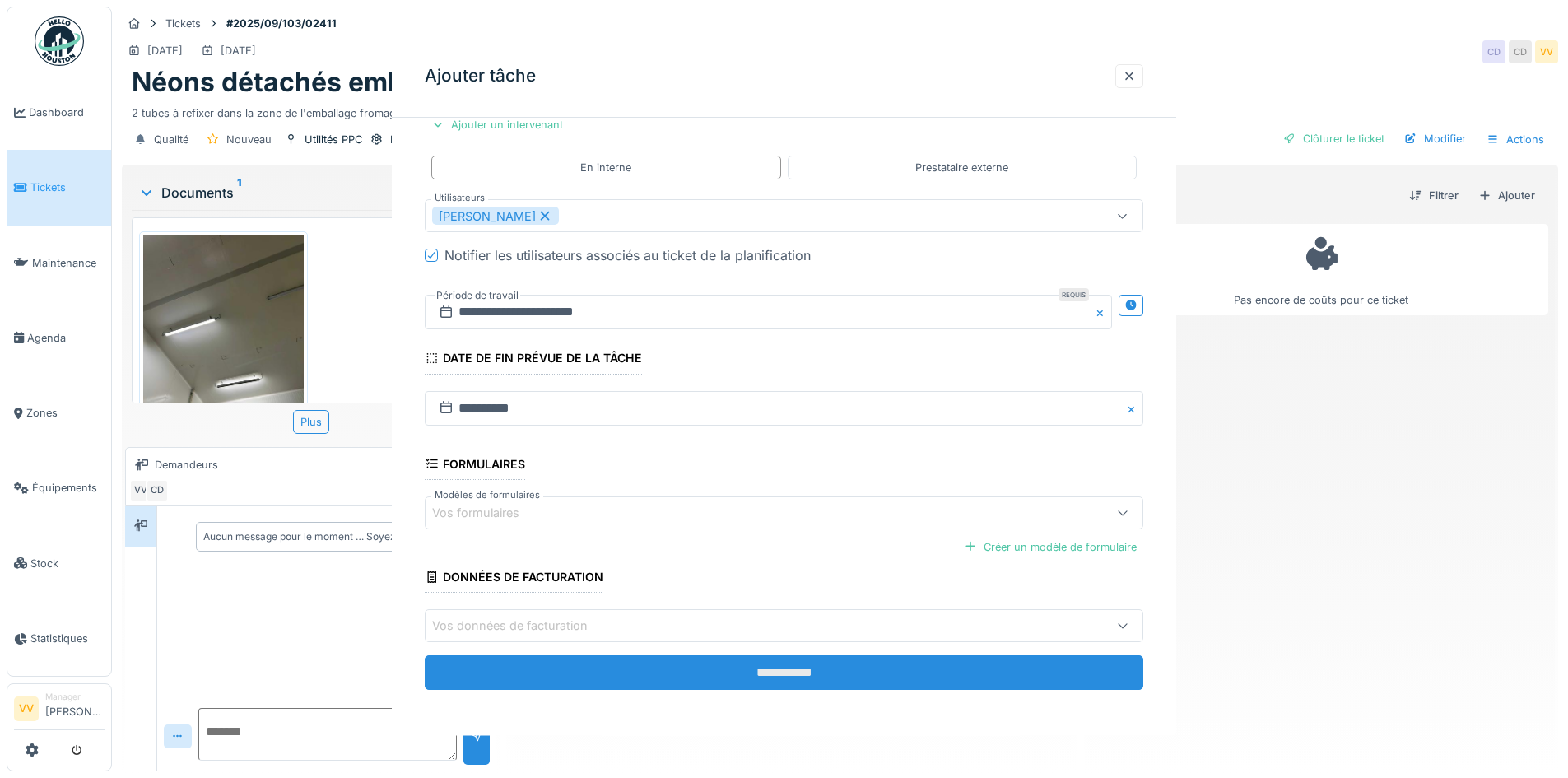
scroll to position [0, 0]
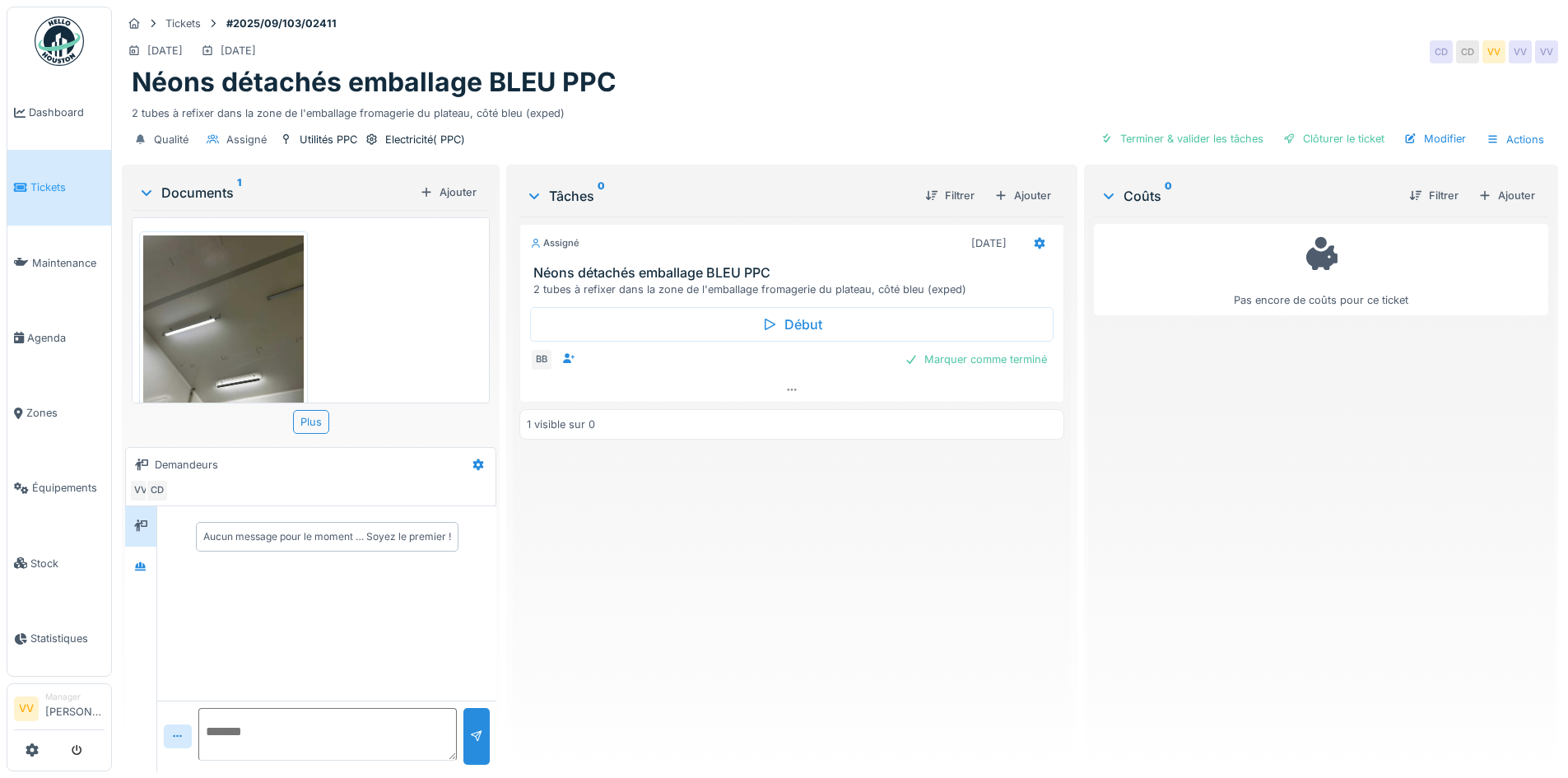
click at [32, 180] on span "Tickets" at bounding box center [68, 188] width 75 height 16
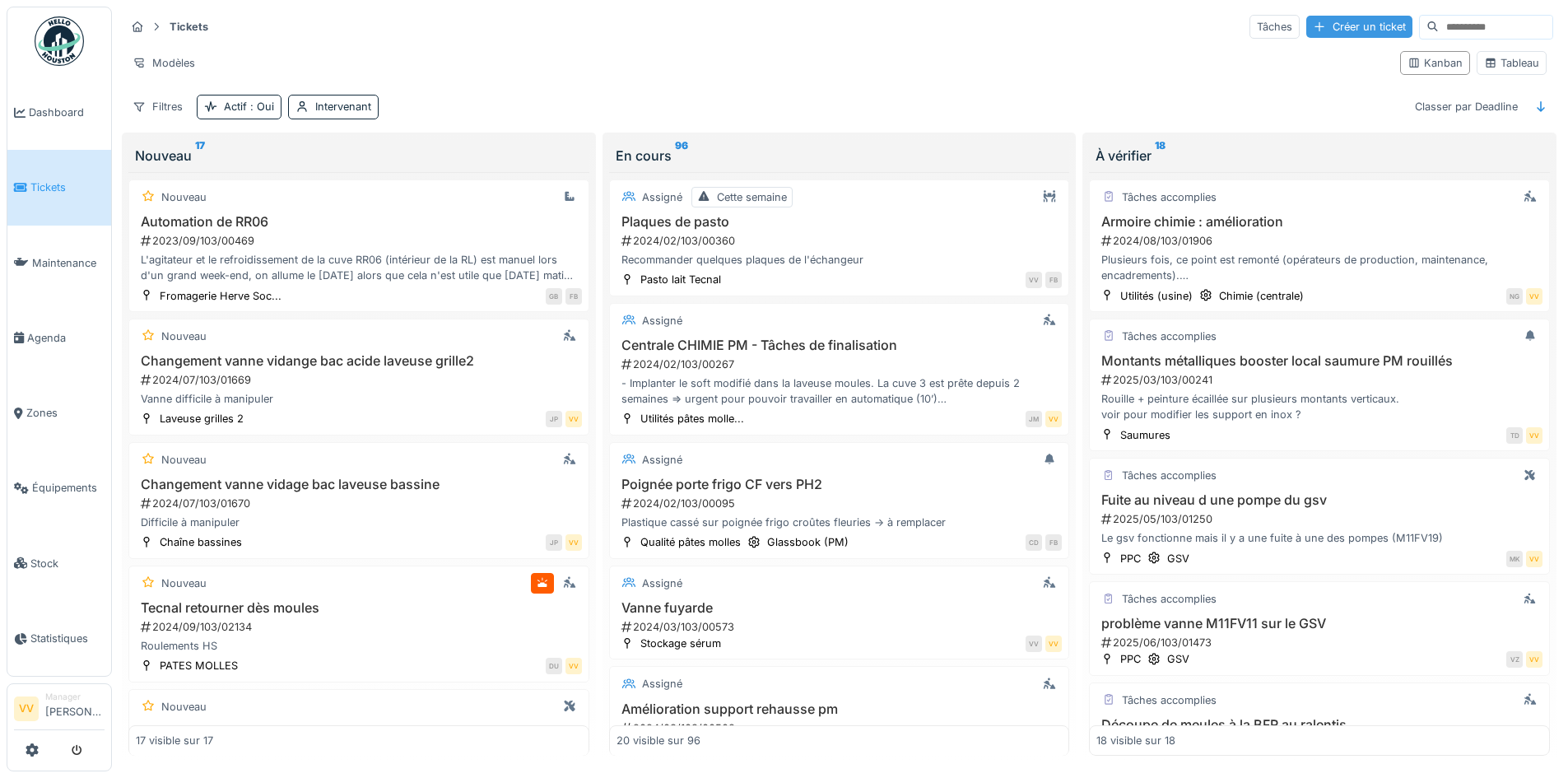
click at [1311, 31] on div "Créer un ticket" at bounding box center [1359, 27] width 106 height 22
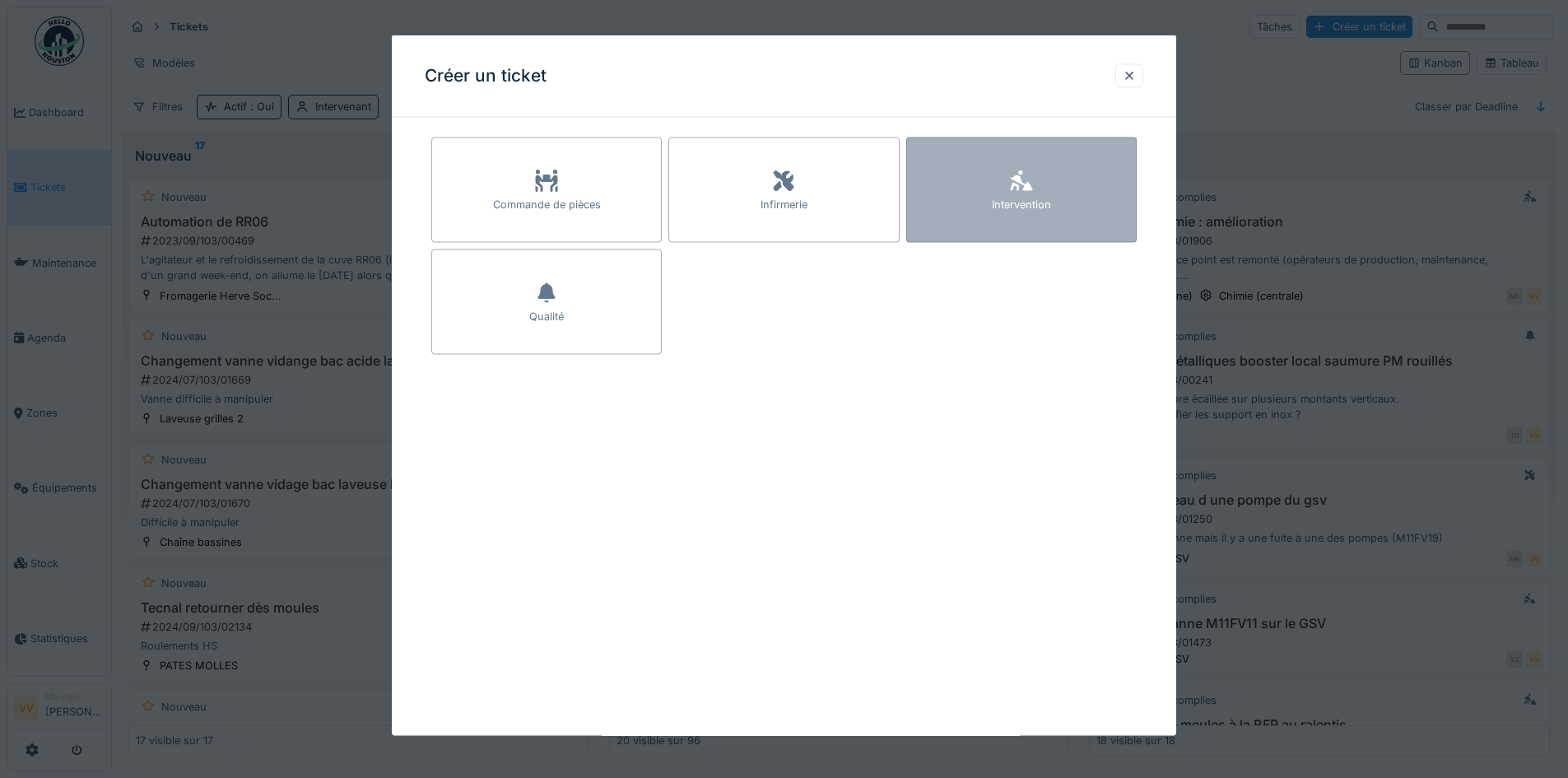
click at [1041, 202] on div "Intervention" at bounding box center [1022, 205] width 60 height 16
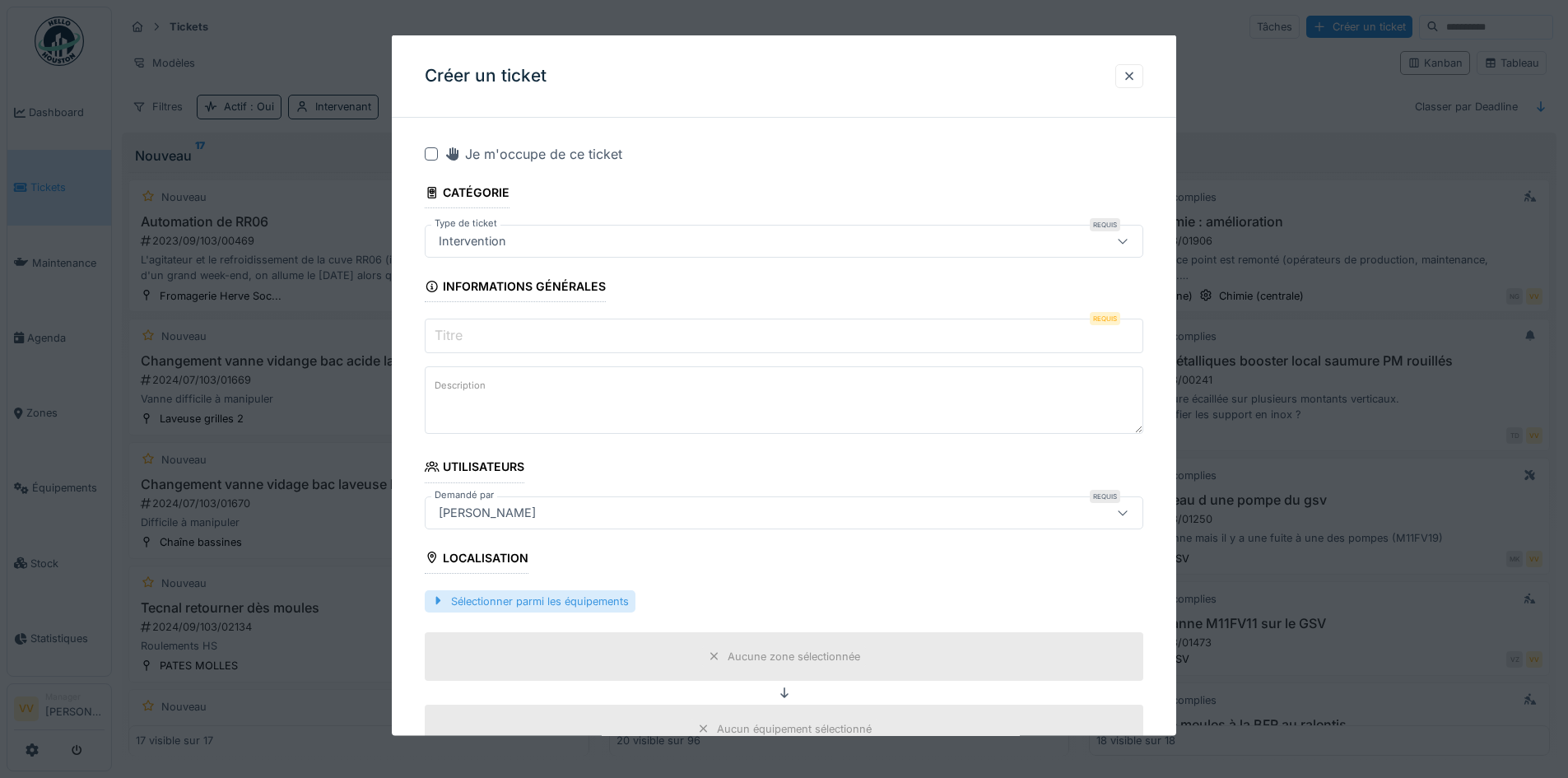
click at [495, 595] on div "Sélectionner parmi les équipements" at bounding box center [530, 601] width 211 height 22
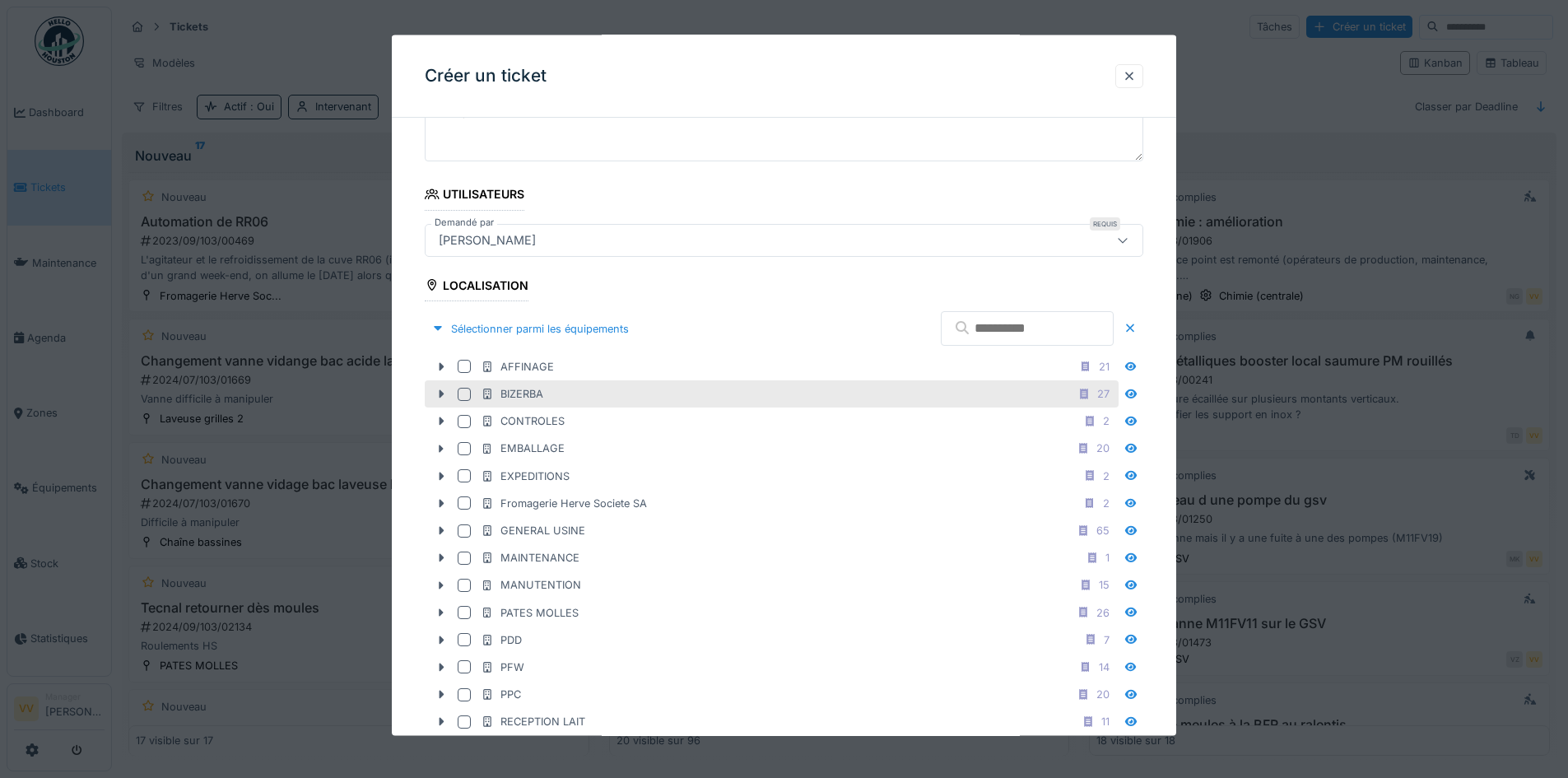
scroll to position [412, 0]
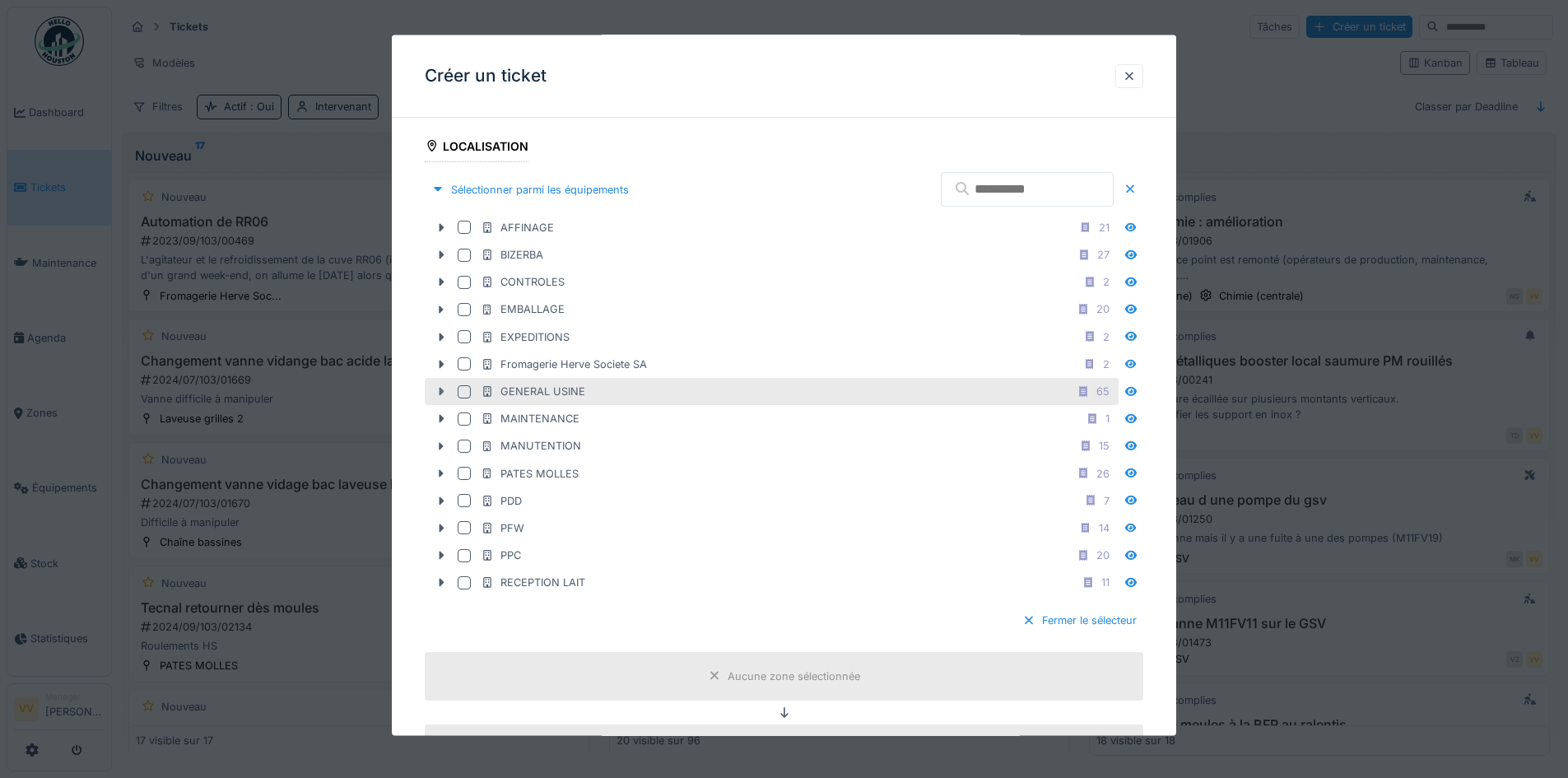
click at [433, 389] on div at bounding box center [441, 391] width 26 height 17
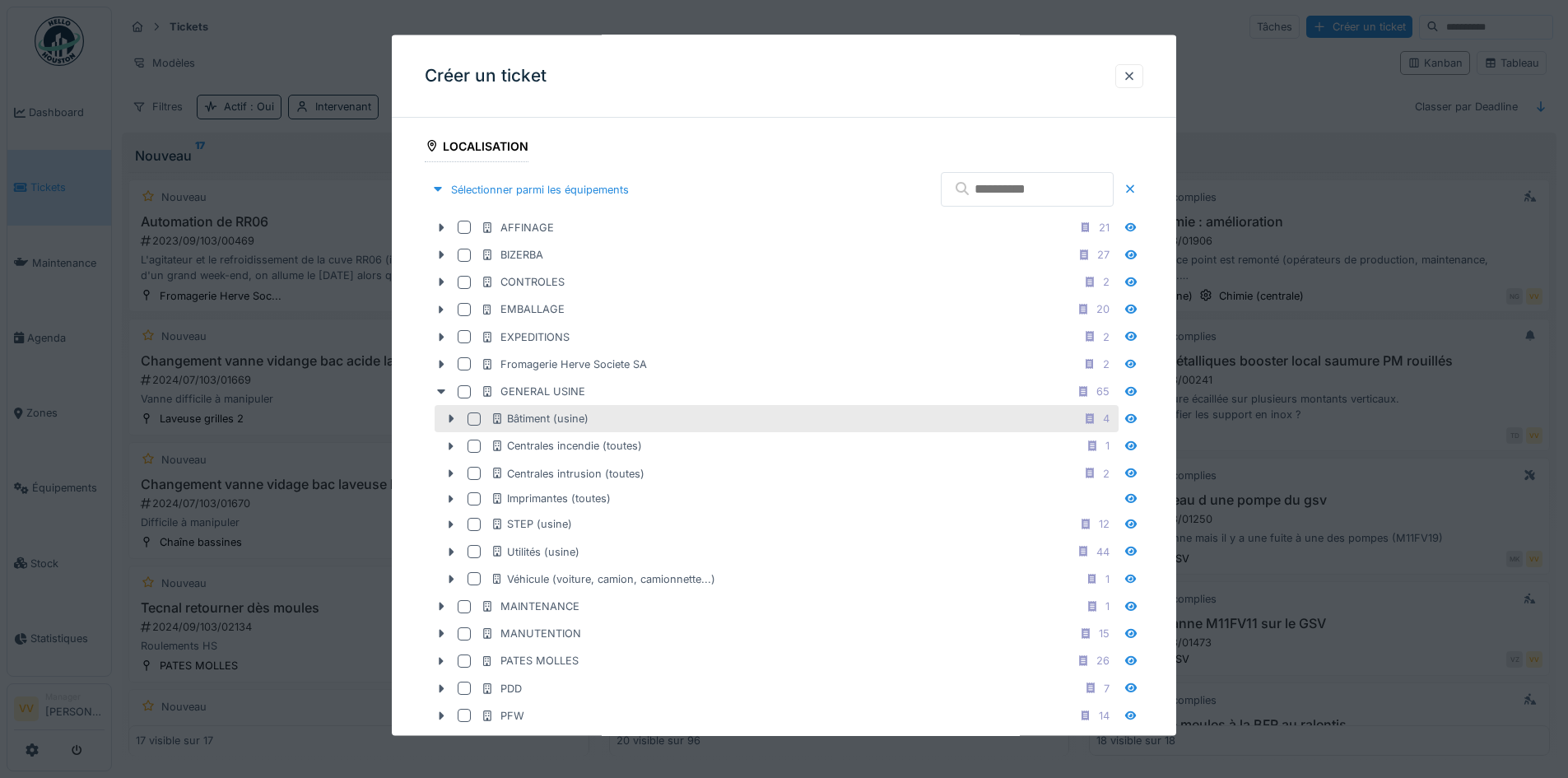
scroll to position [494, 0]
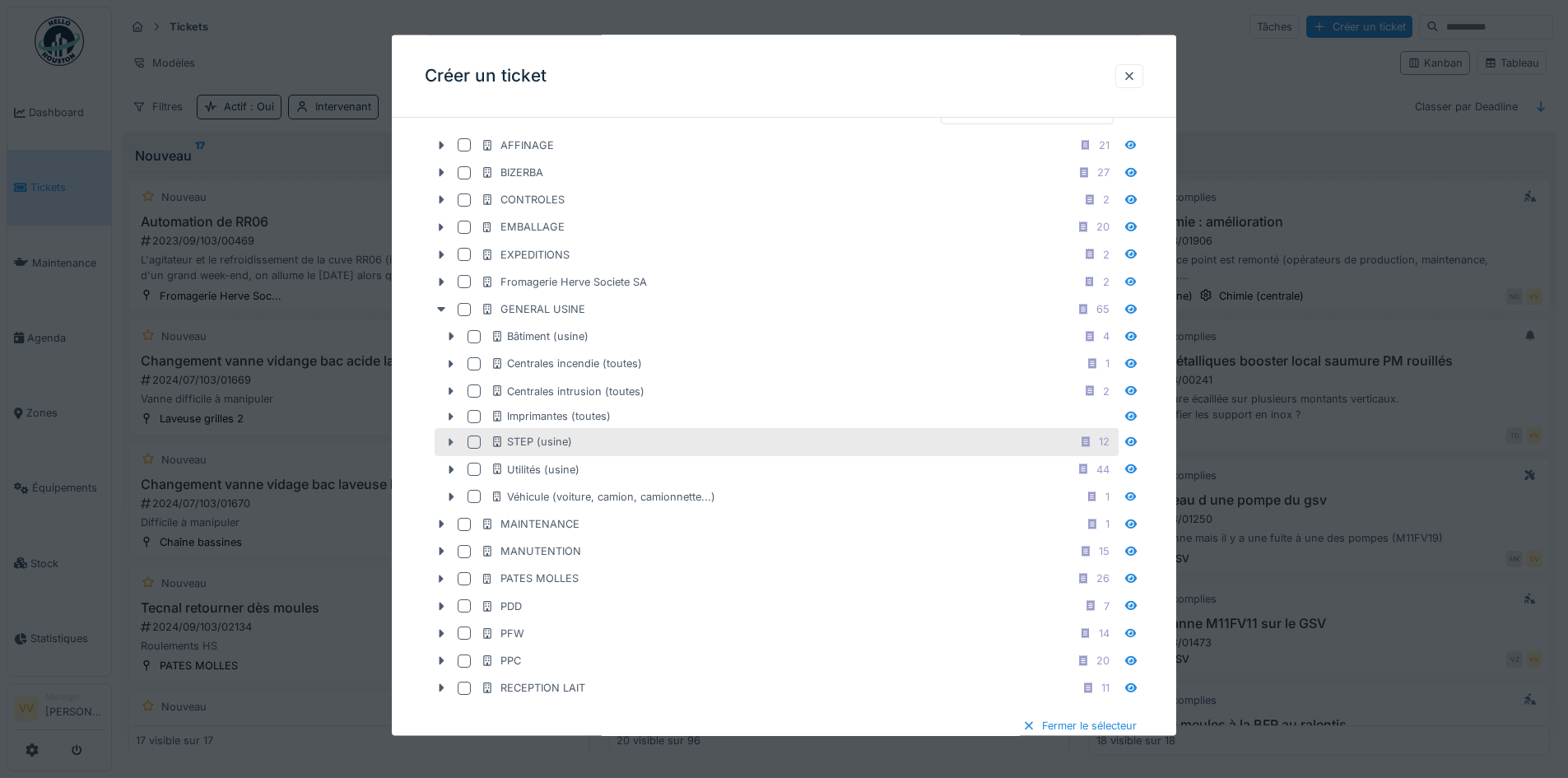
click at [452, 439] on icon at bounding box center [450, 442] width 13 height 11
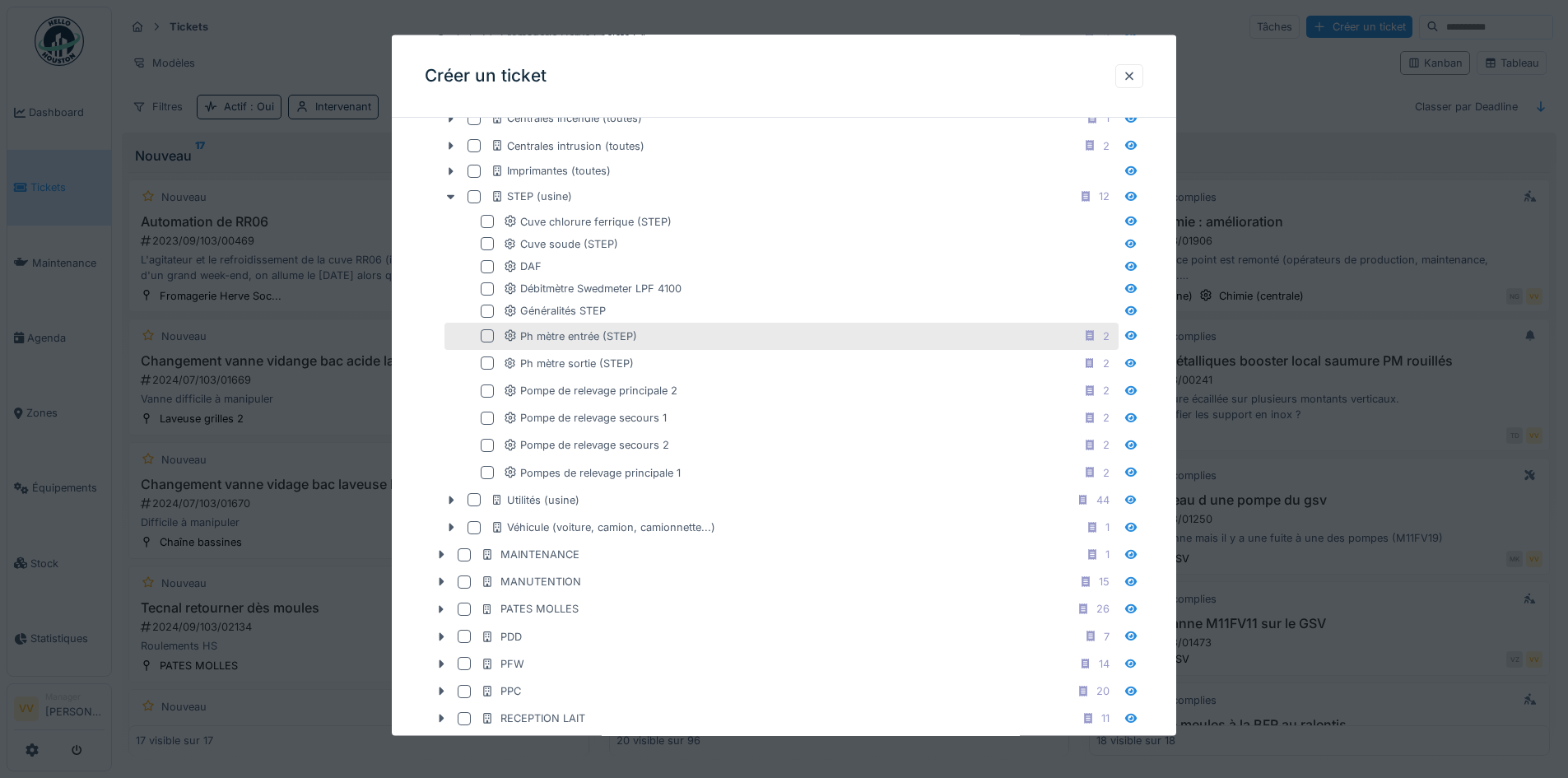
scroll to position [659, 0]
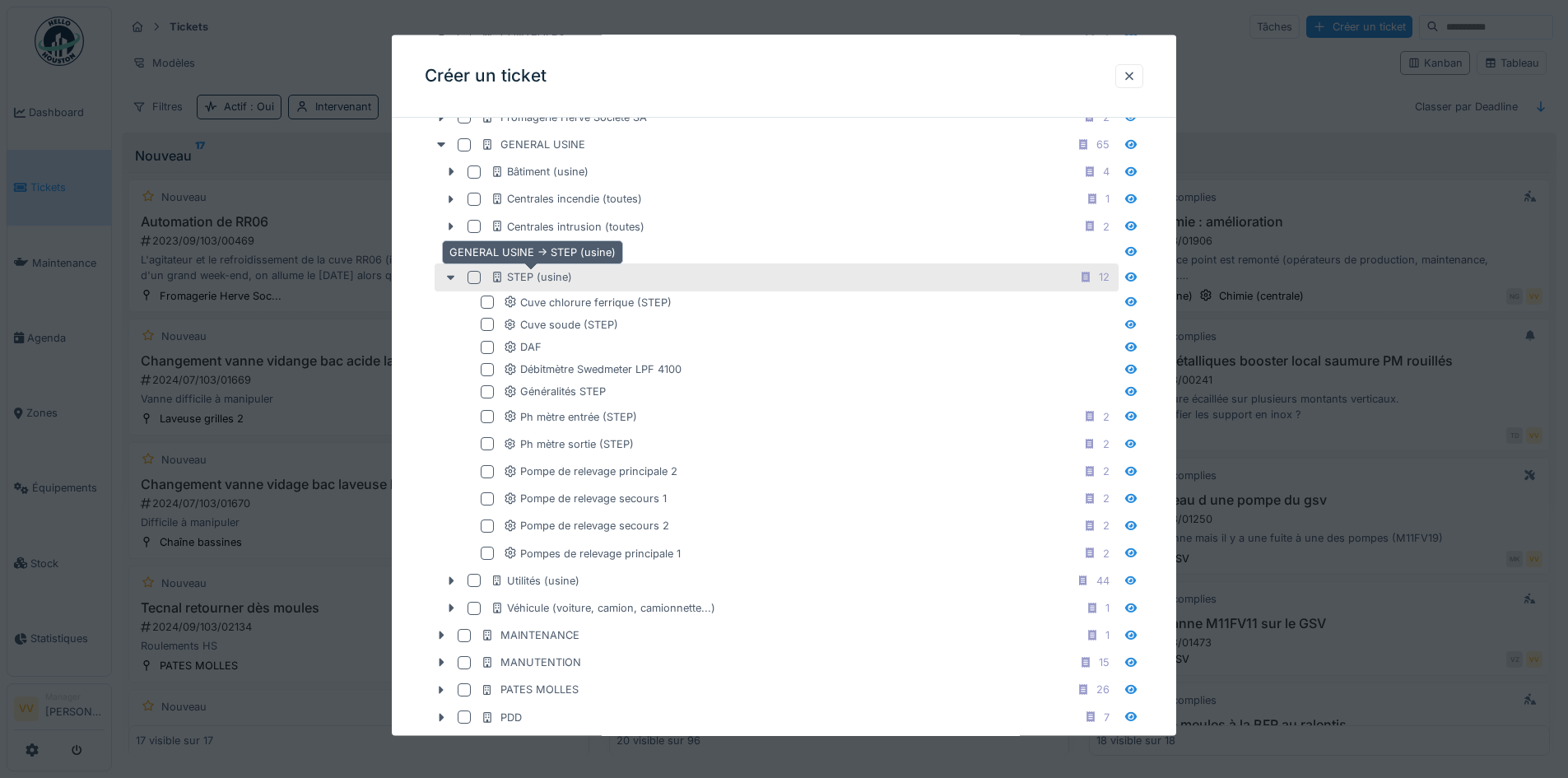
click at [539, 280] on div "STEP (usine)" at bounding box center [532, 278] width 82 height 16
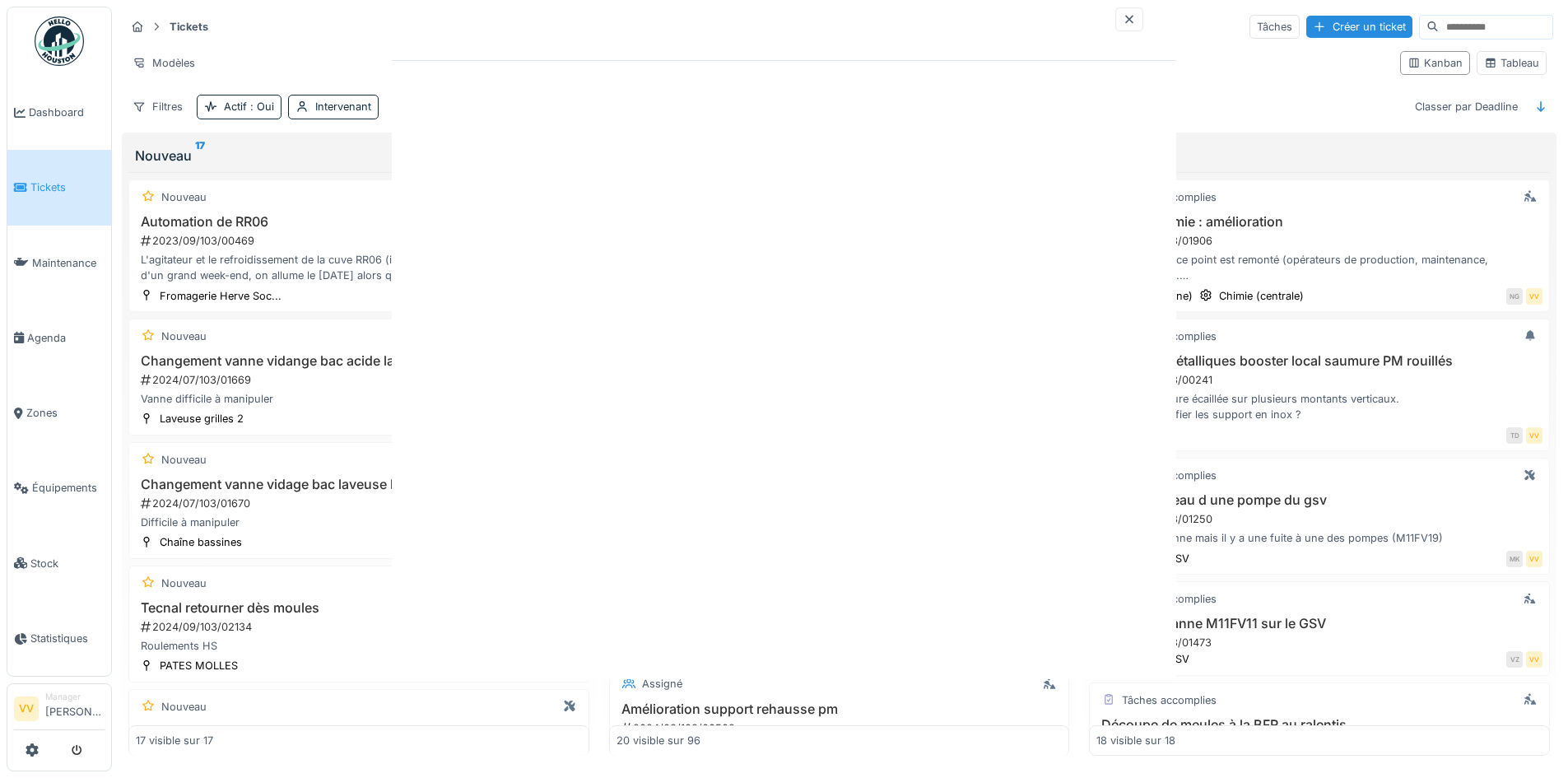
scroll to position [0, 0]
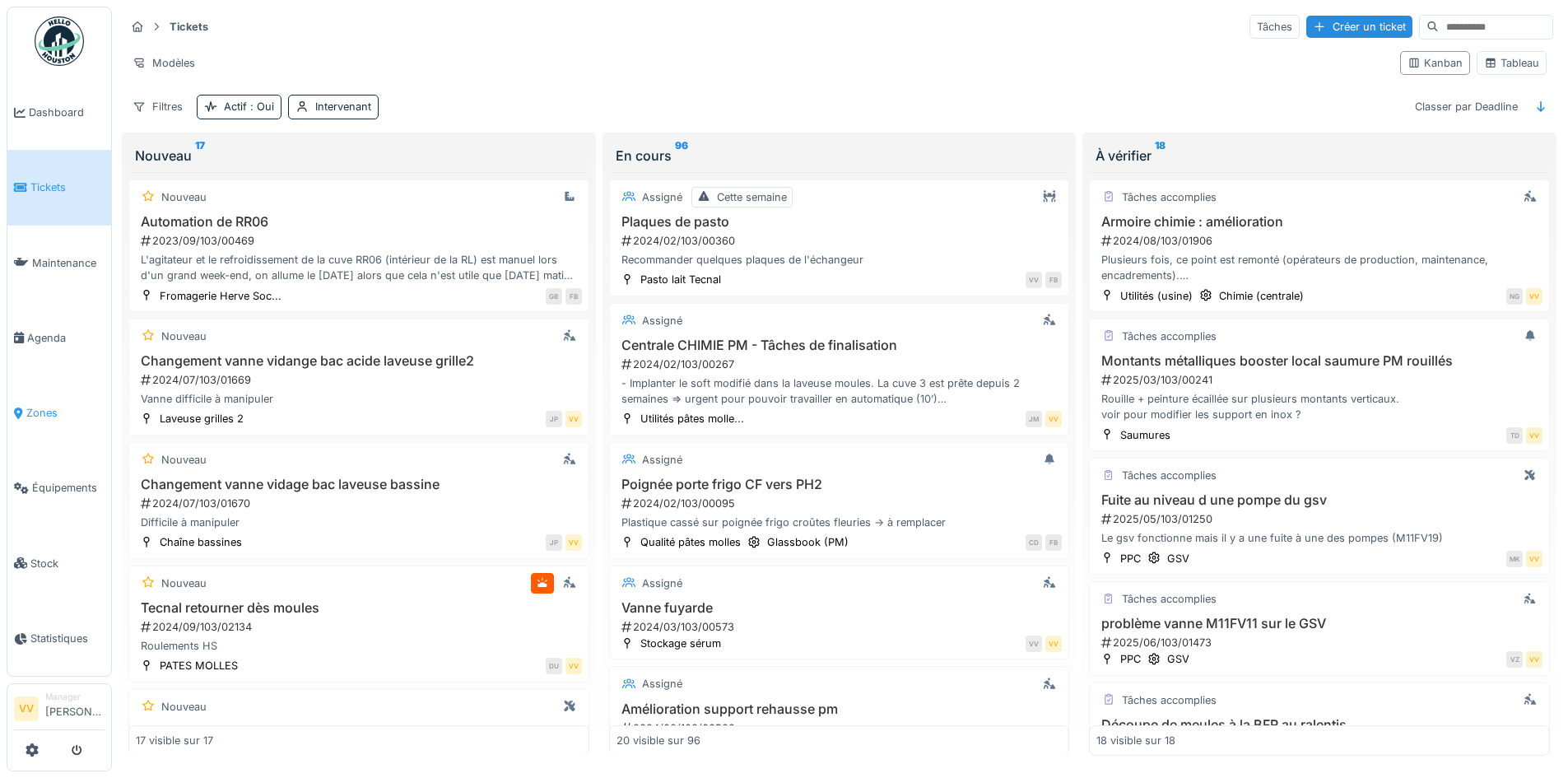
click at [39, 405] on span "Zones" at bounding box center [65, 413] width 79 height 16
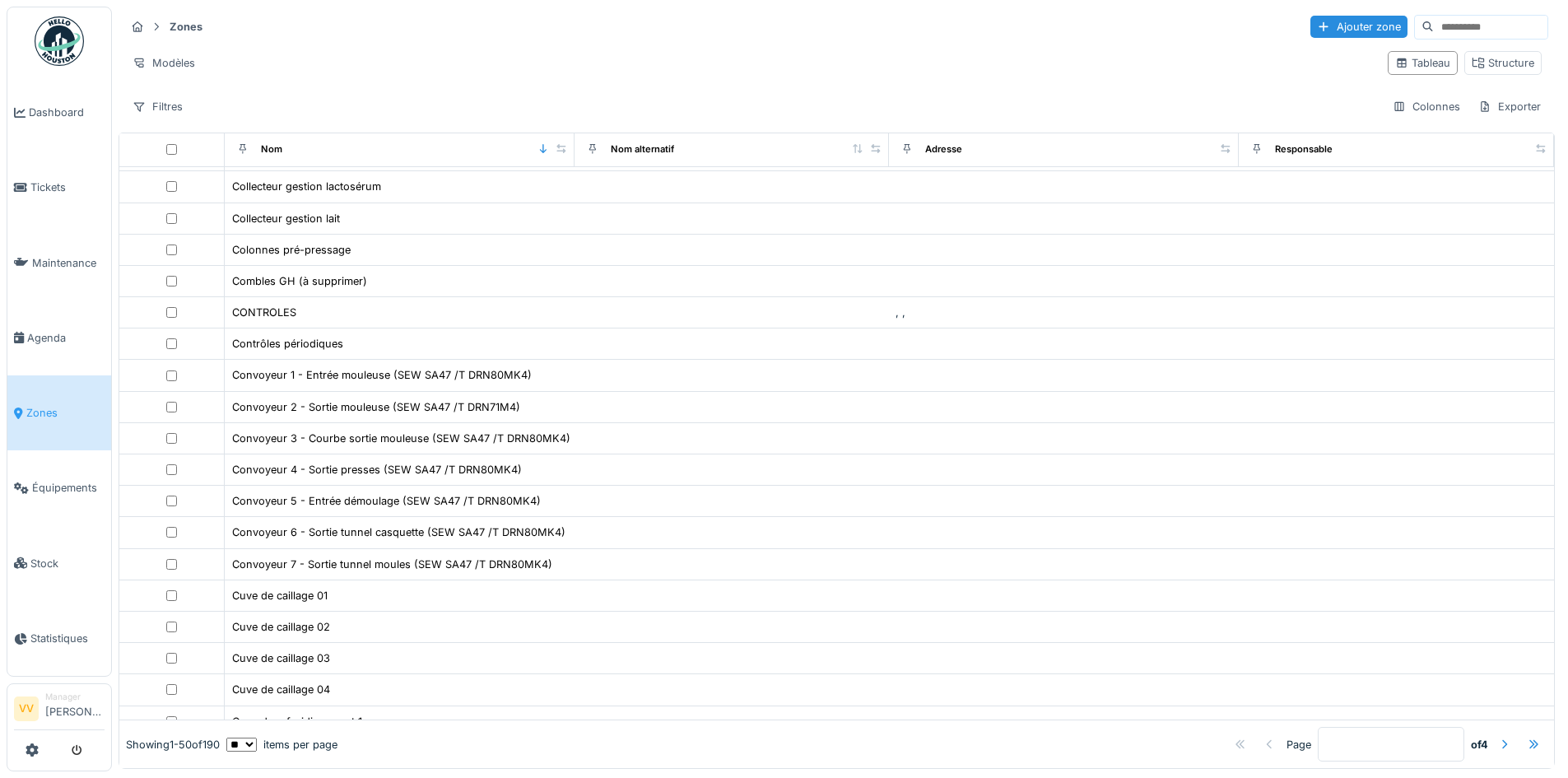
scroll to position [989, 0]
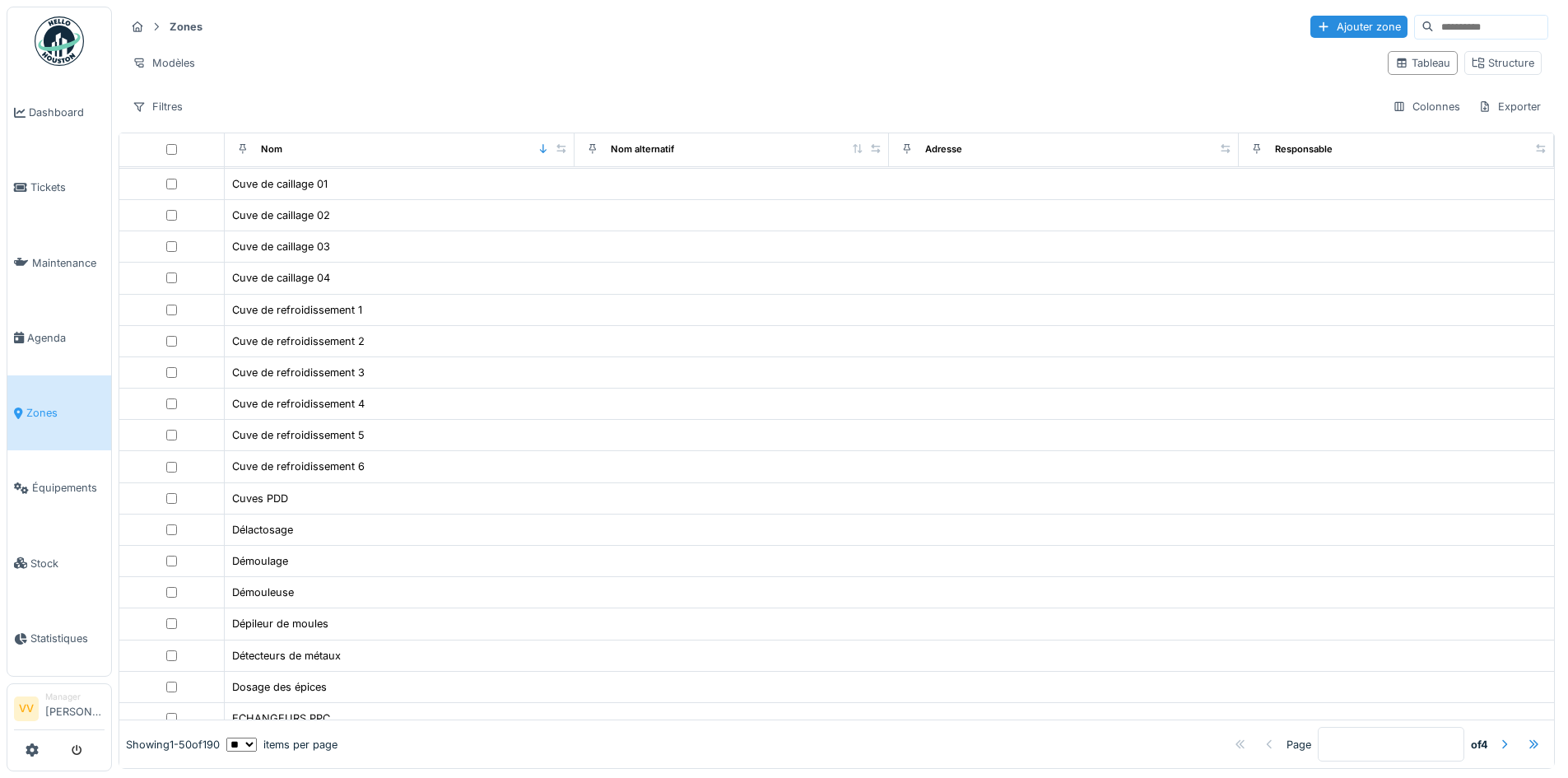
click at [35, 405] on span "Zones" at bounding box center [65, 413] width 79 height 16
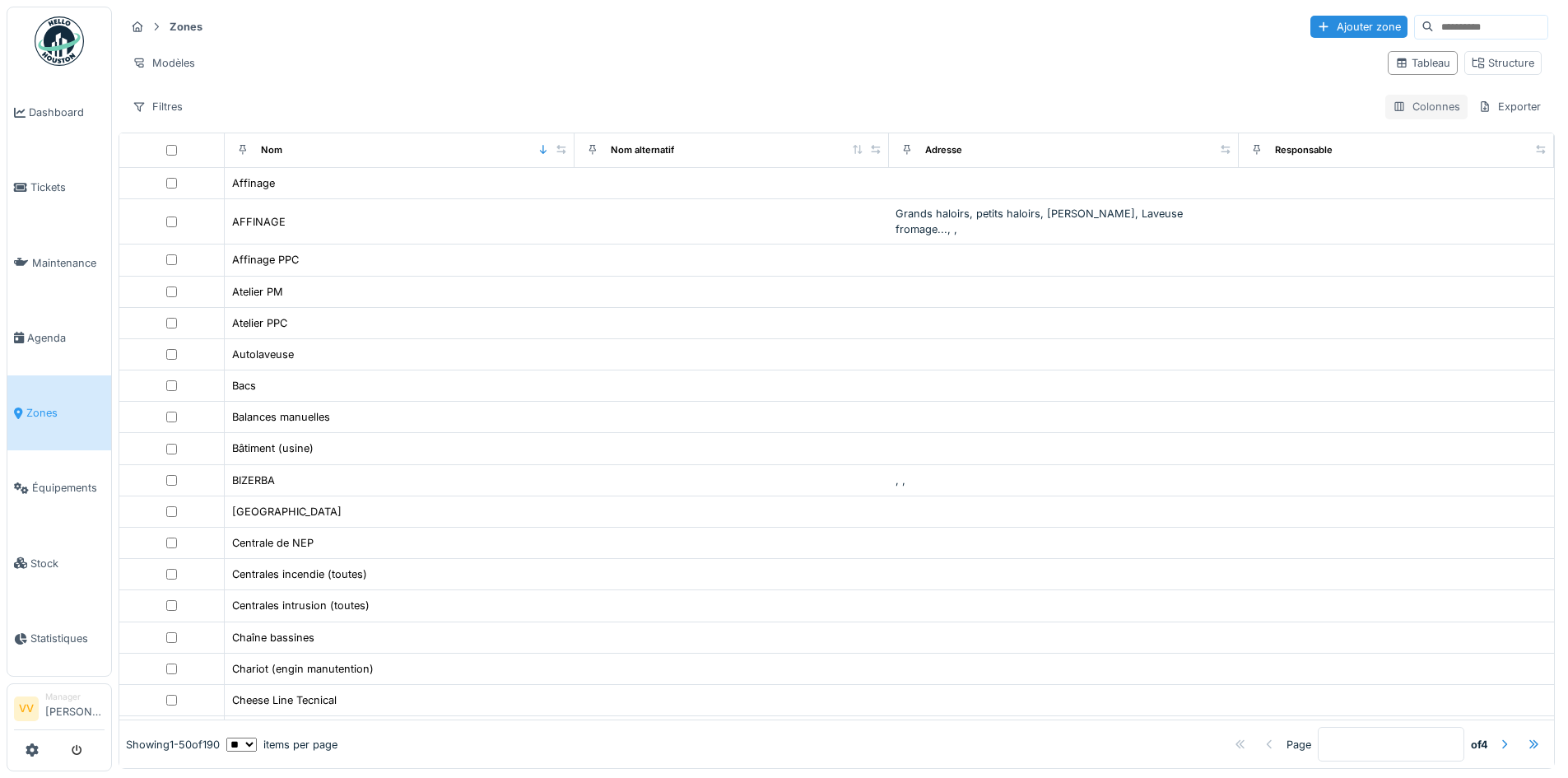
click at [1405, 112] on div "Colonnes" at bounding box center [1427, 106] width 83 height 24
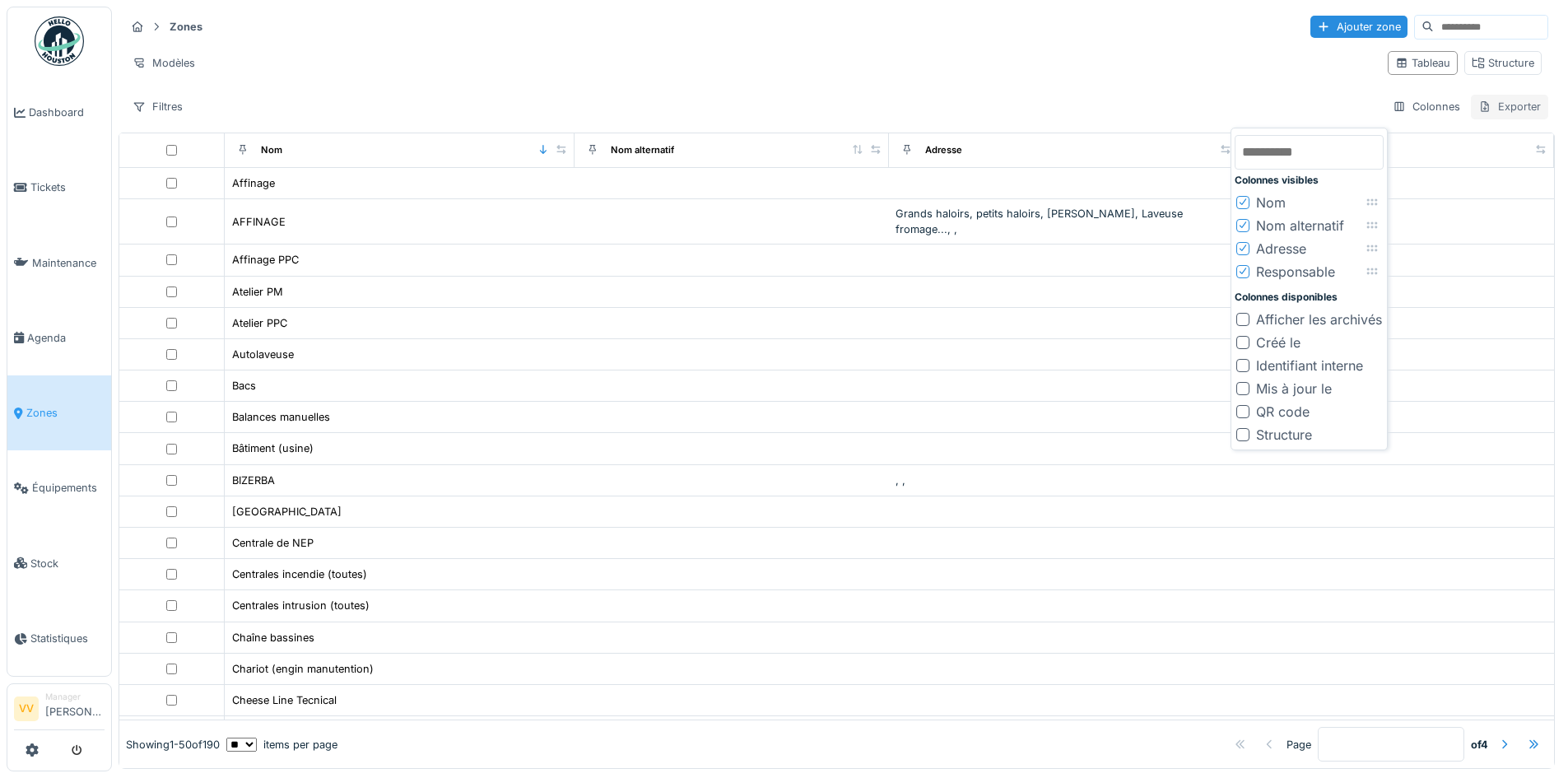
click at [1481, 103] on div "Exporter" at bounding box center [1510, 106] width 78 height 24
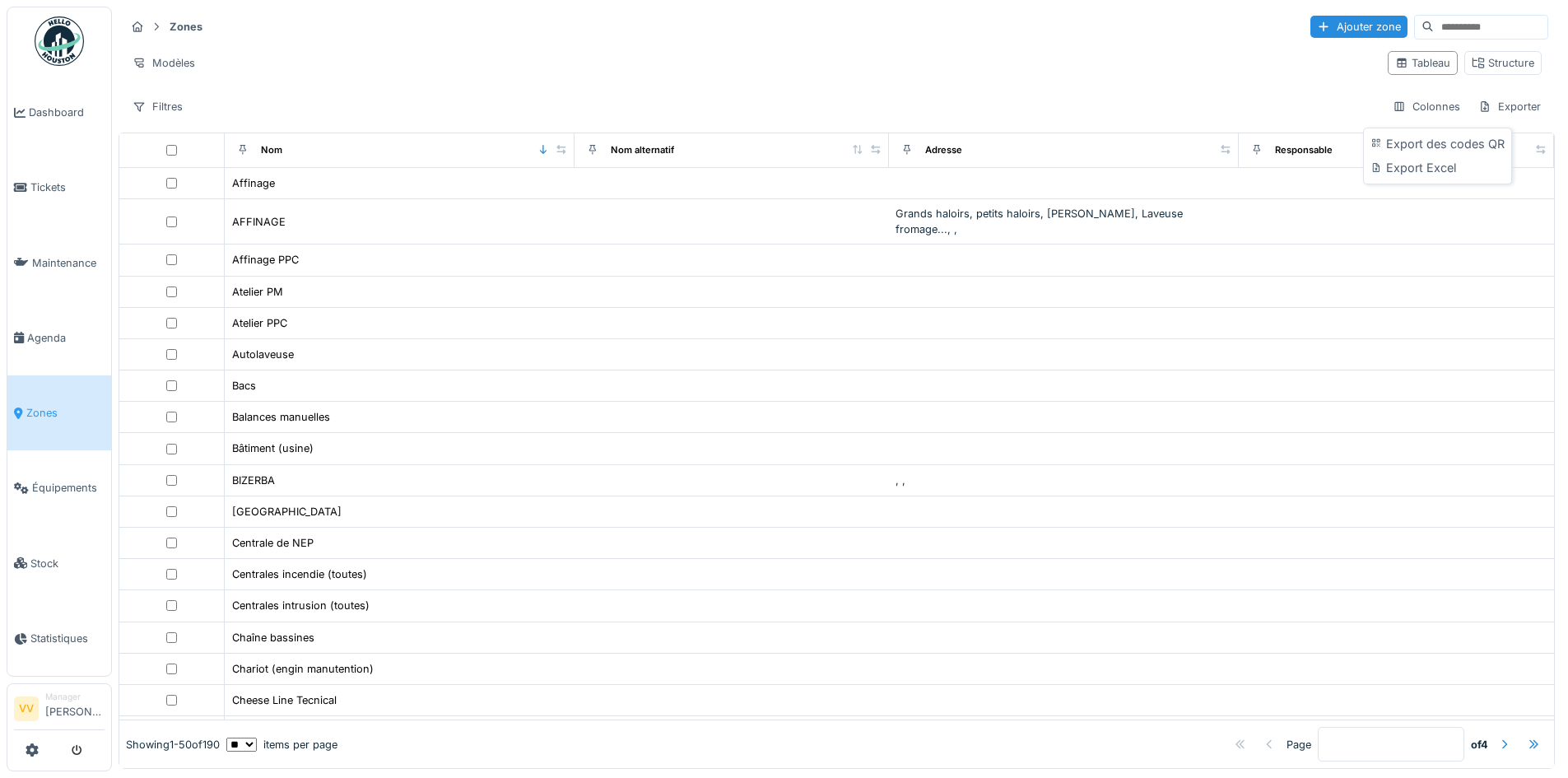
click at [1316, 101] on div "Filtres Colonnes Exporter" at bounding box center [837, 106] width 1424 height 24
click at [1477, 59] on div "Structure" at bounding box center [1503, 63] width 63 height 16
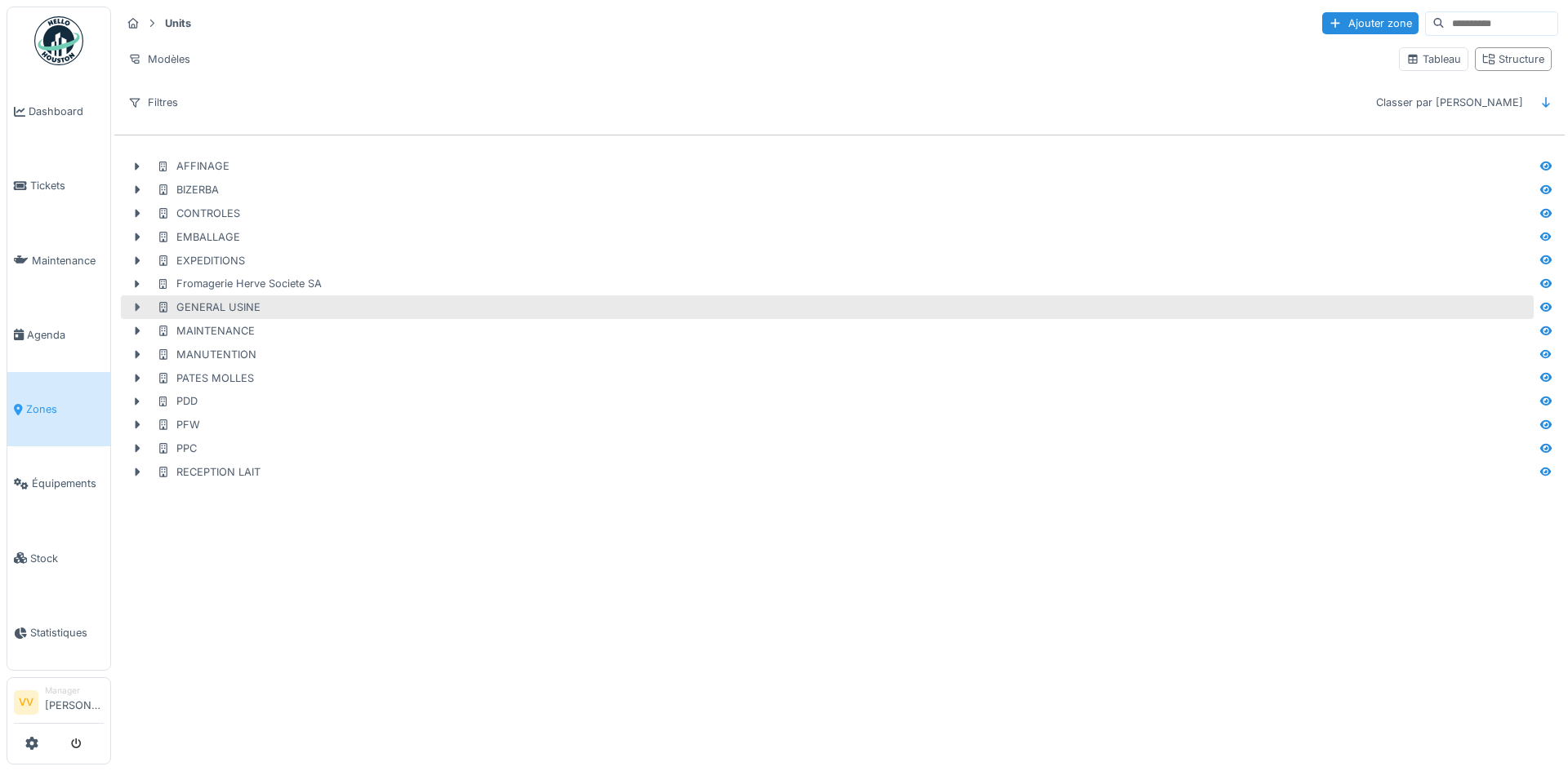
click at [135, 307] on icon at bounding box center [137, 308] width 5 height 8
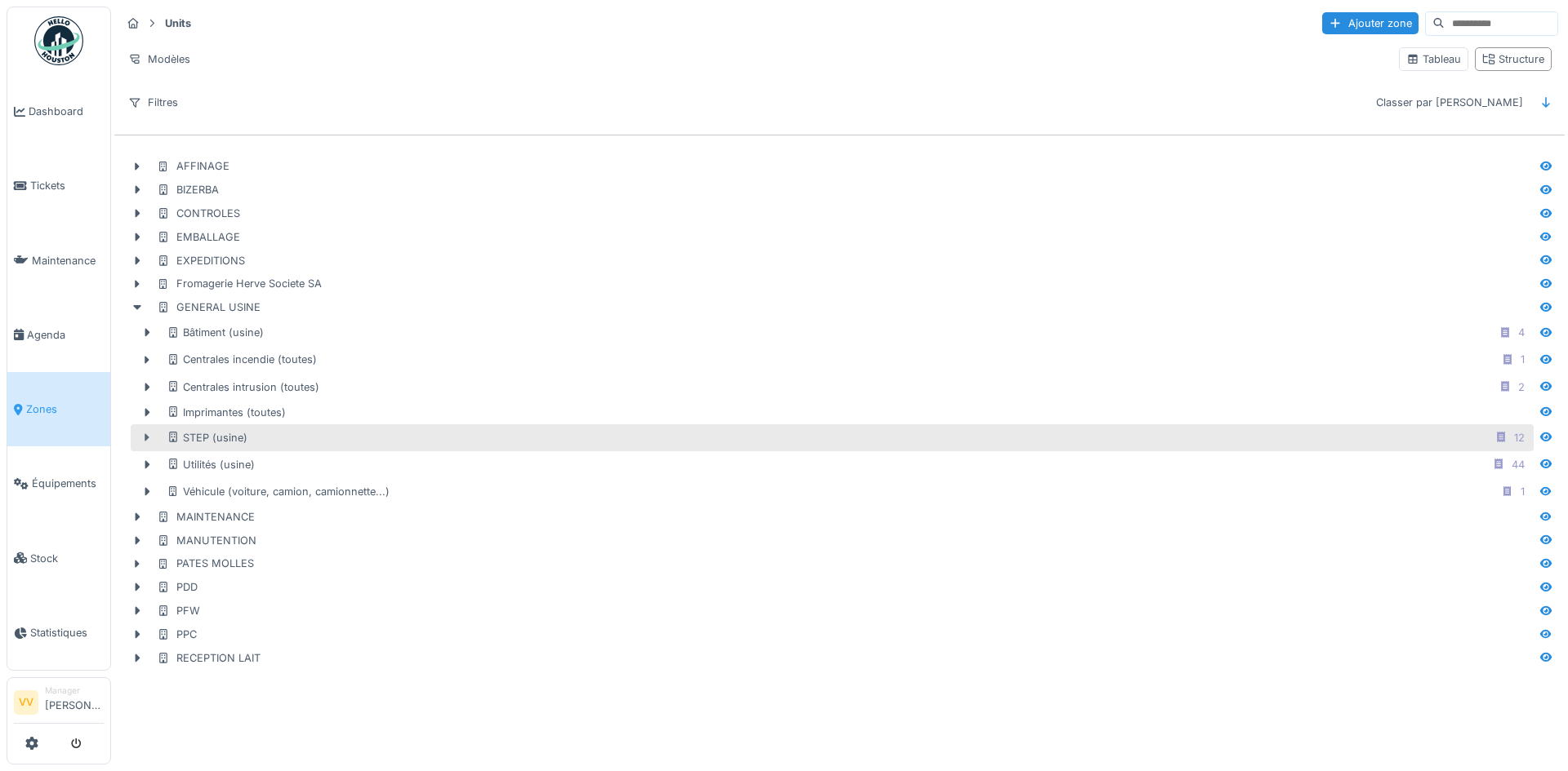
click at [145, 435] on icon at bounding box center [146, 438] width 13 height 11
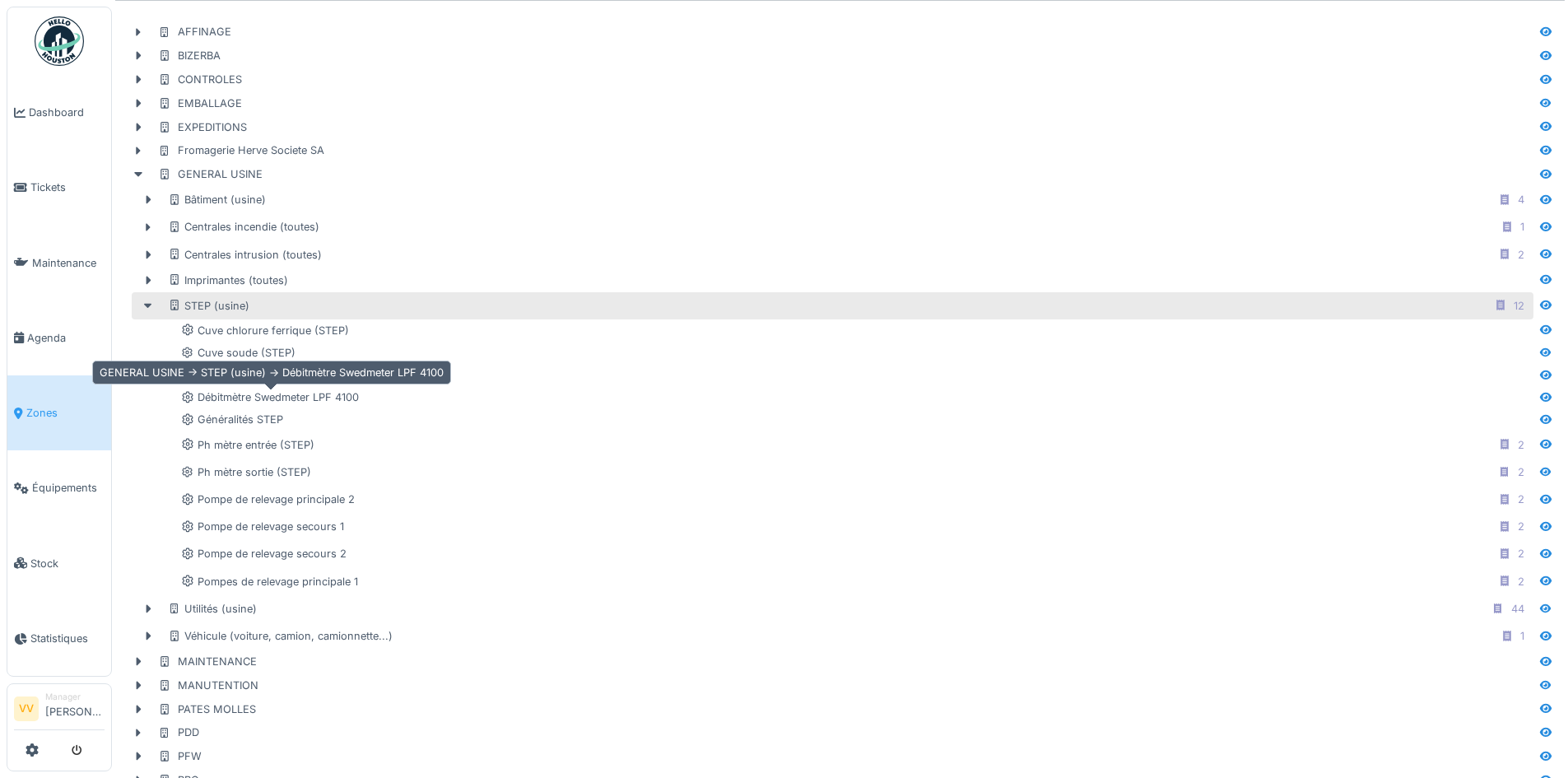
scroll to position [165, 0]
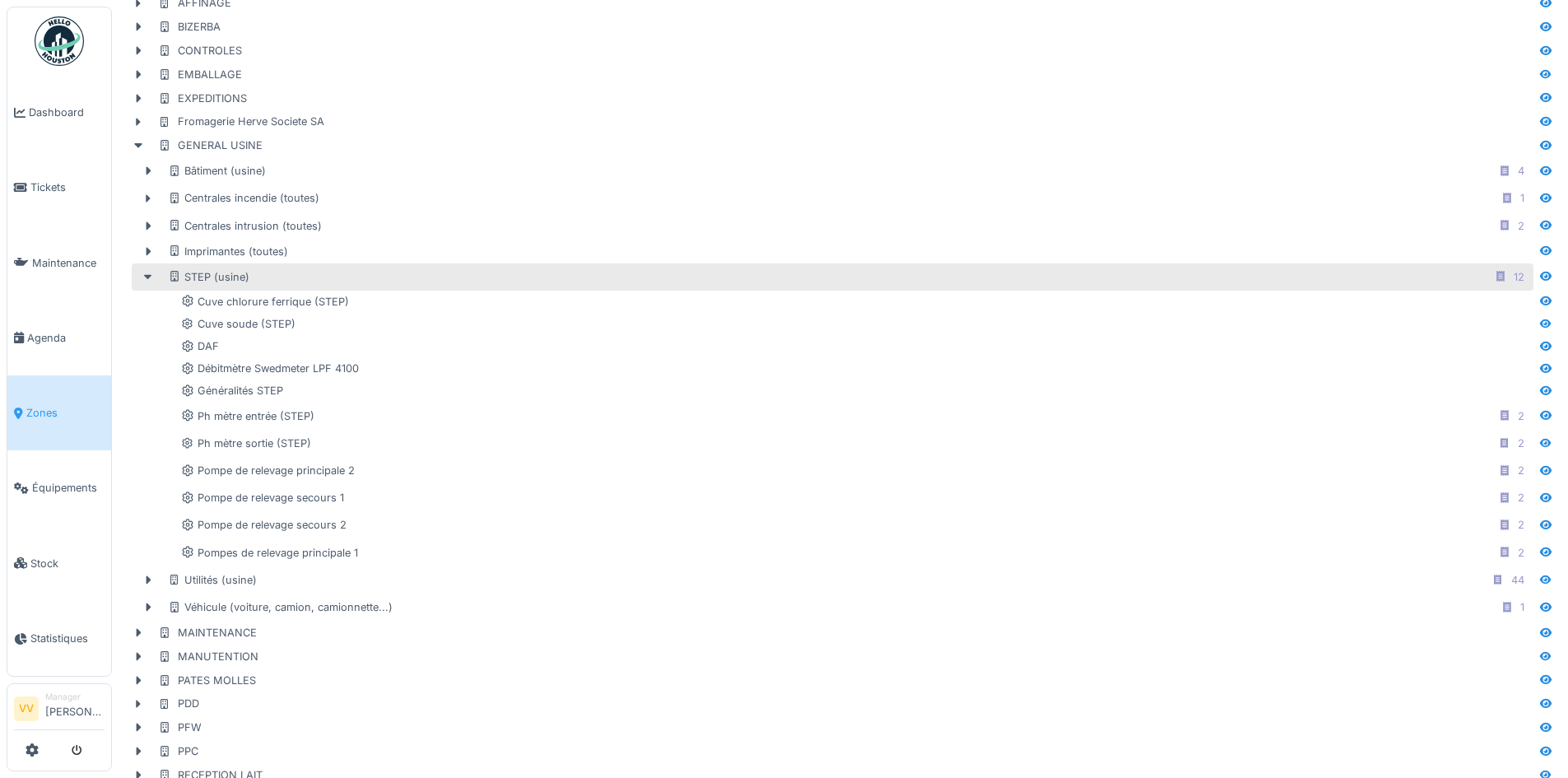
click at [727, 282] on div "STEP (usine) 12" at bounding box center [849, 277] width 1362 height 21
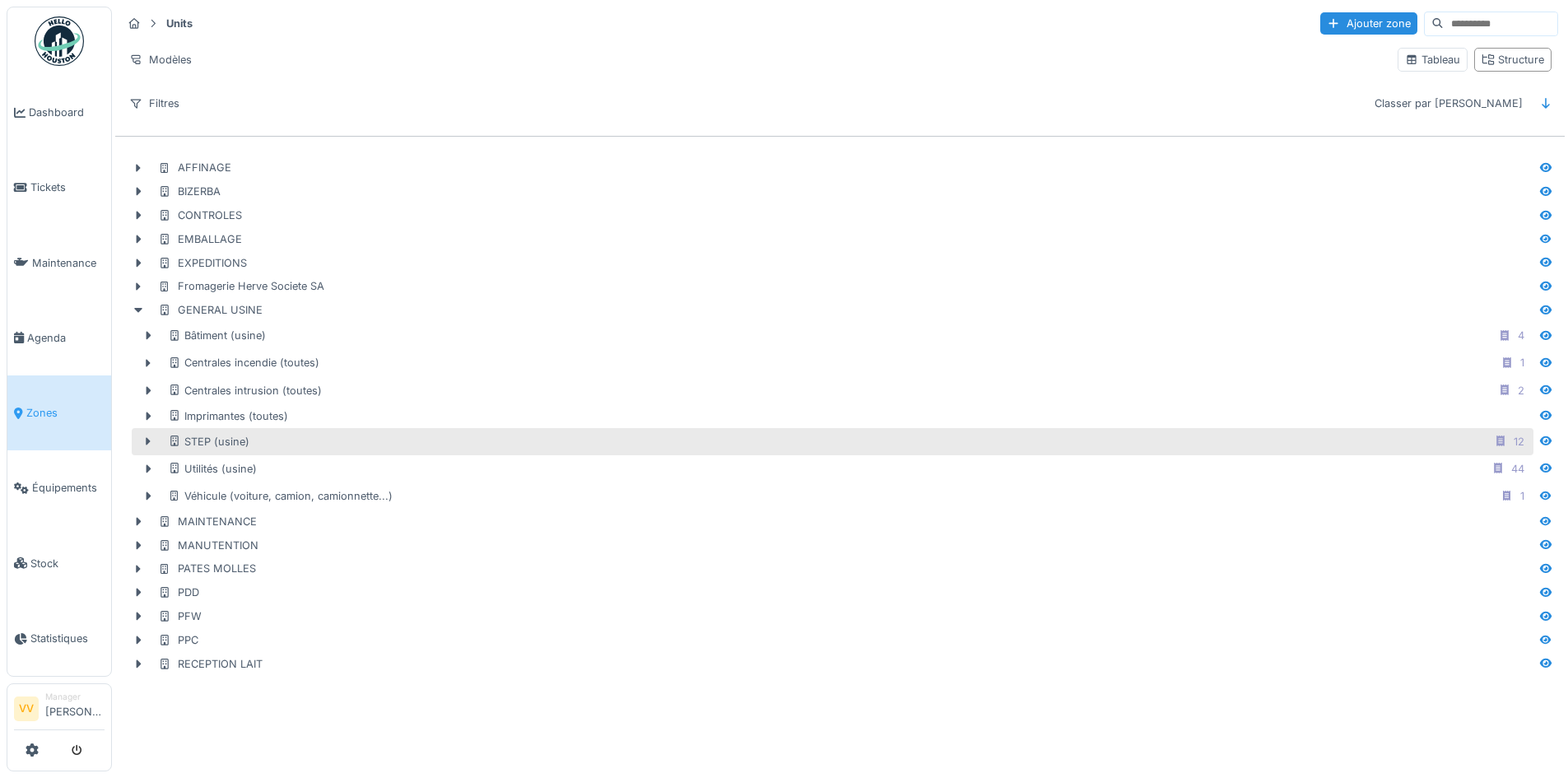
scroll to position [0, 0]
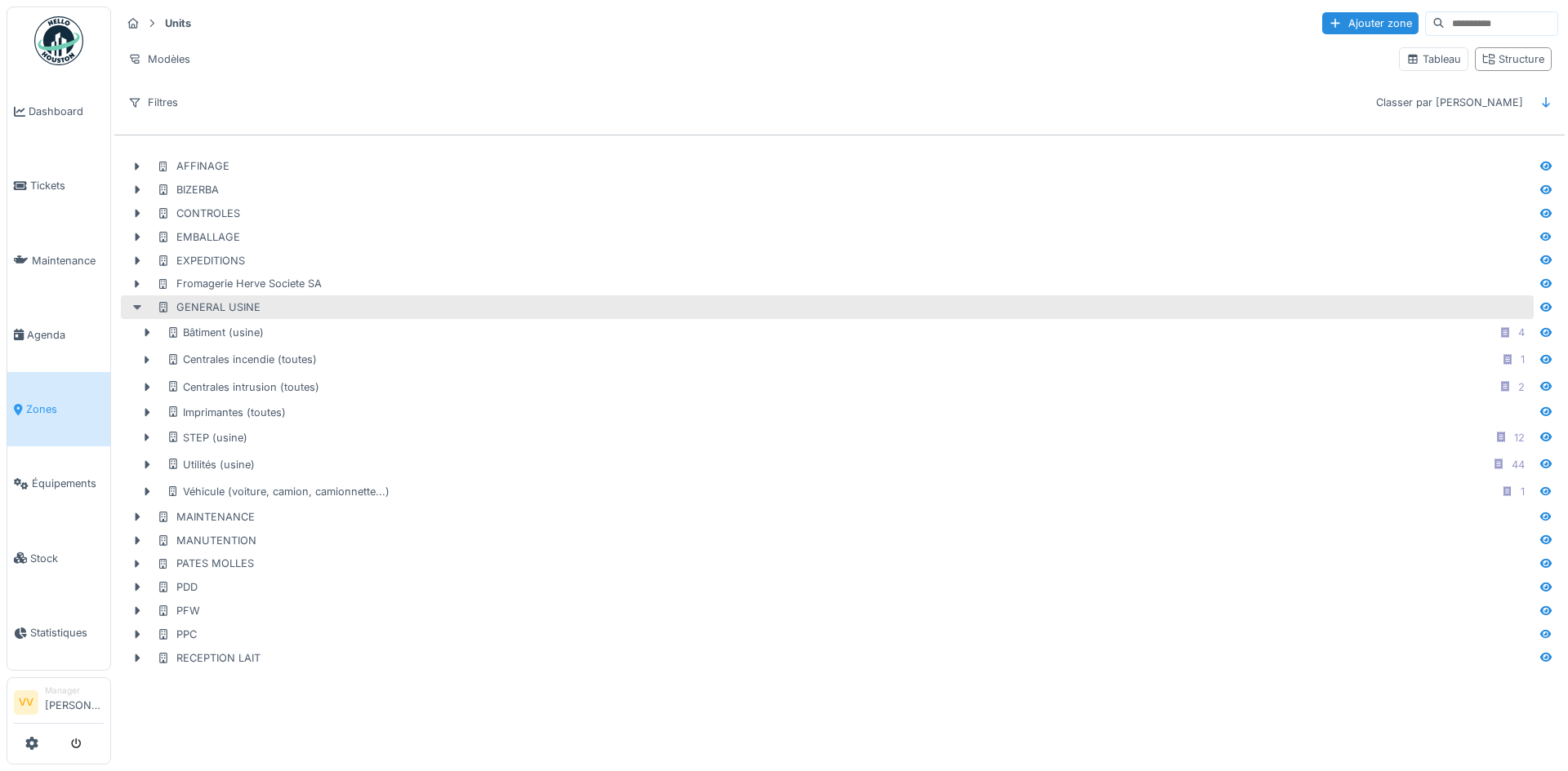
click at [140, 313] on icon at bounding box center [136, 307] width 13 height 11
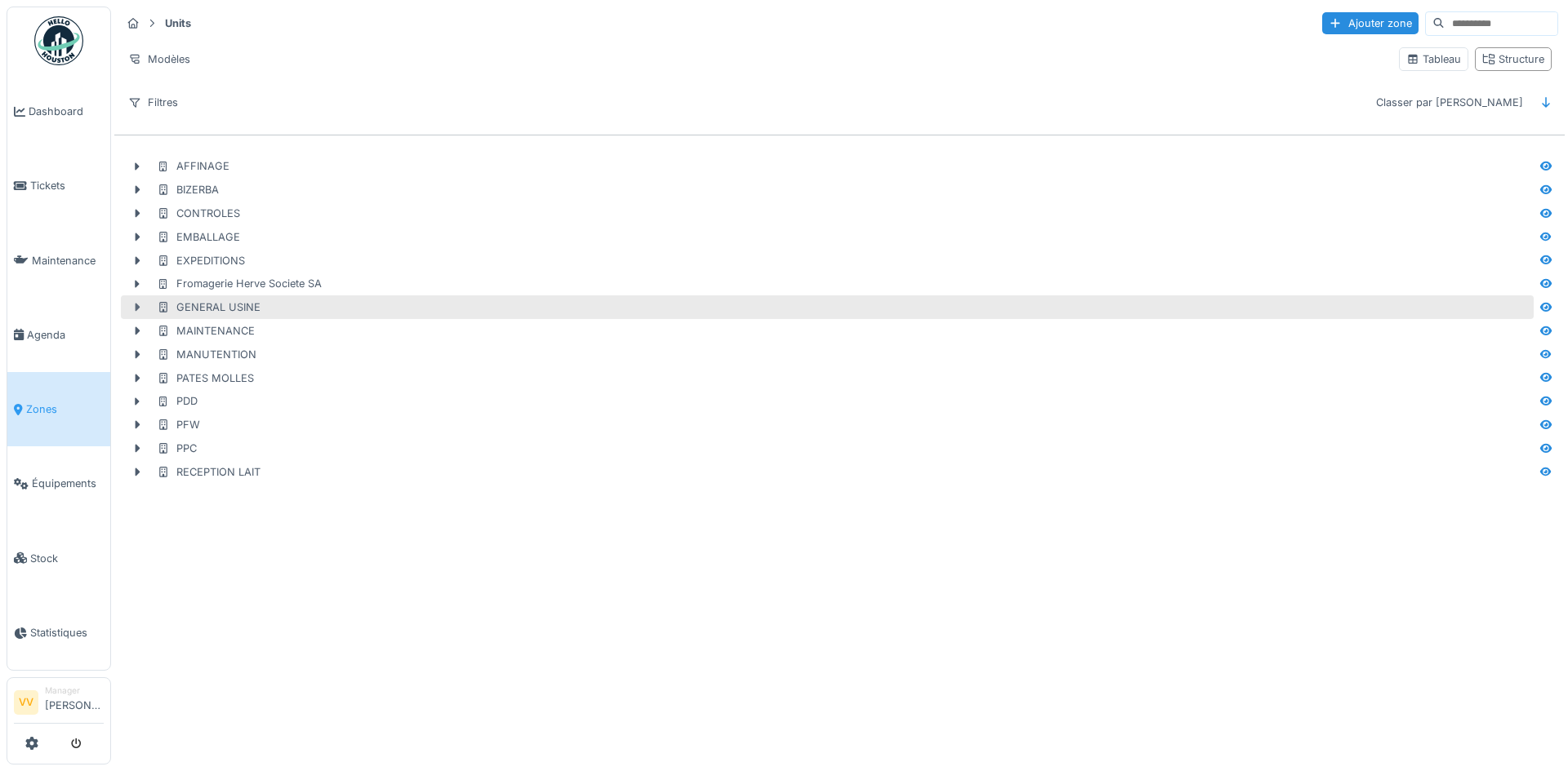
click at [140, 313] on icon at bounding box center [136, 307] width 13 height 11
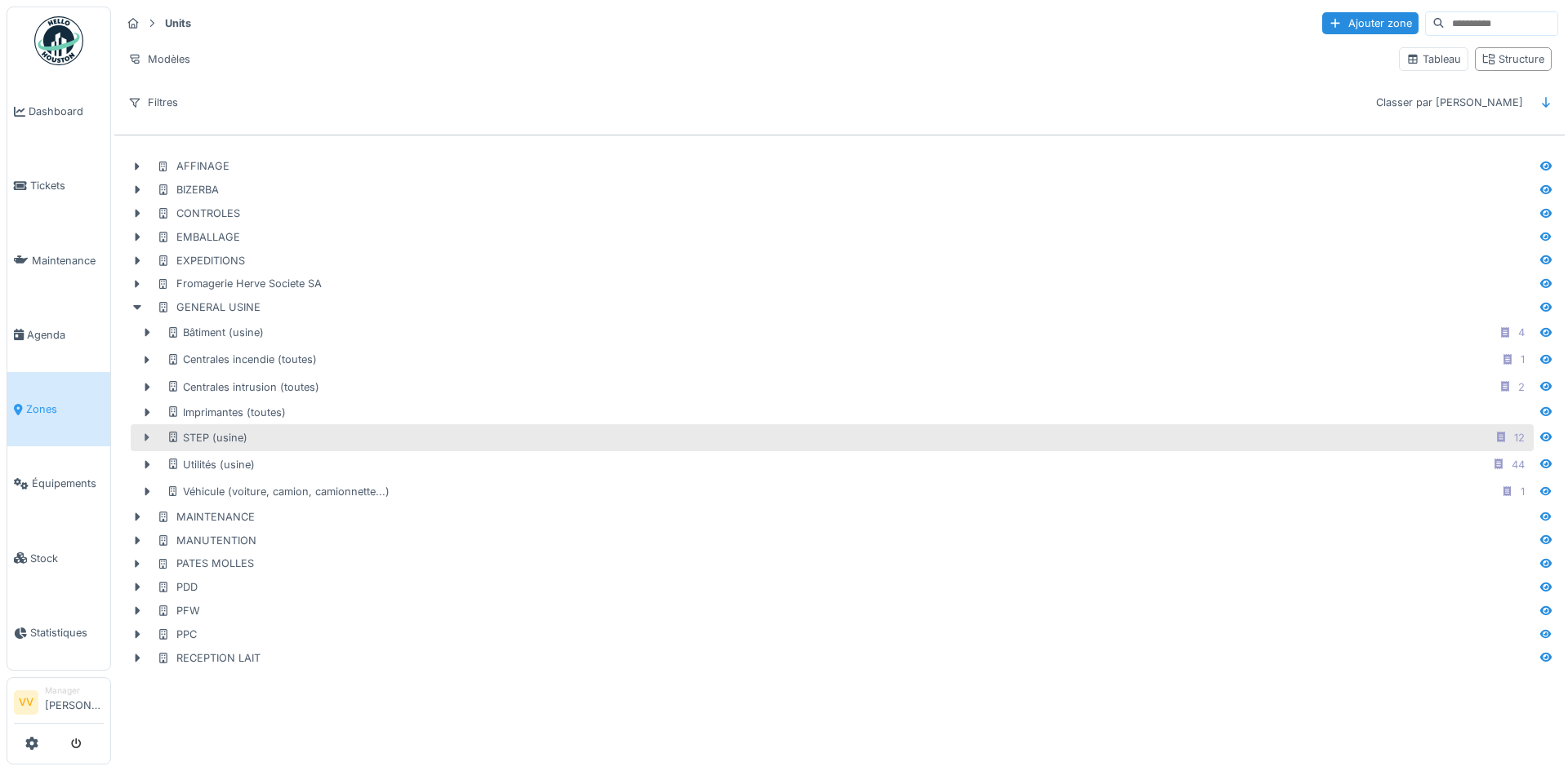
click at [151, 443] on icon at bounding box center [146, 438] width 13 height 11
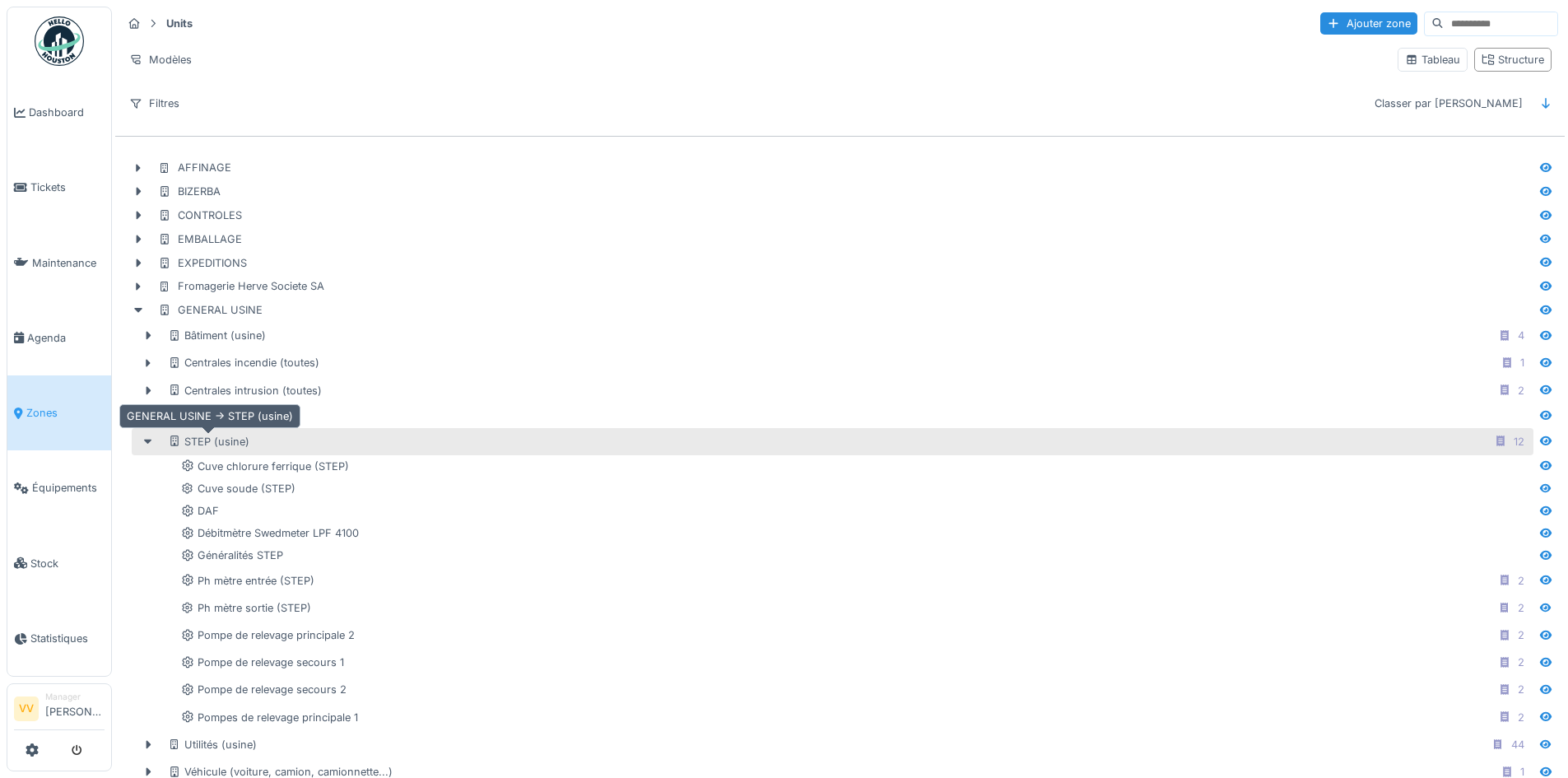
click at [209, 446] on div "STEP (usine)" at bounding box center [209, 442] width 82 height 16
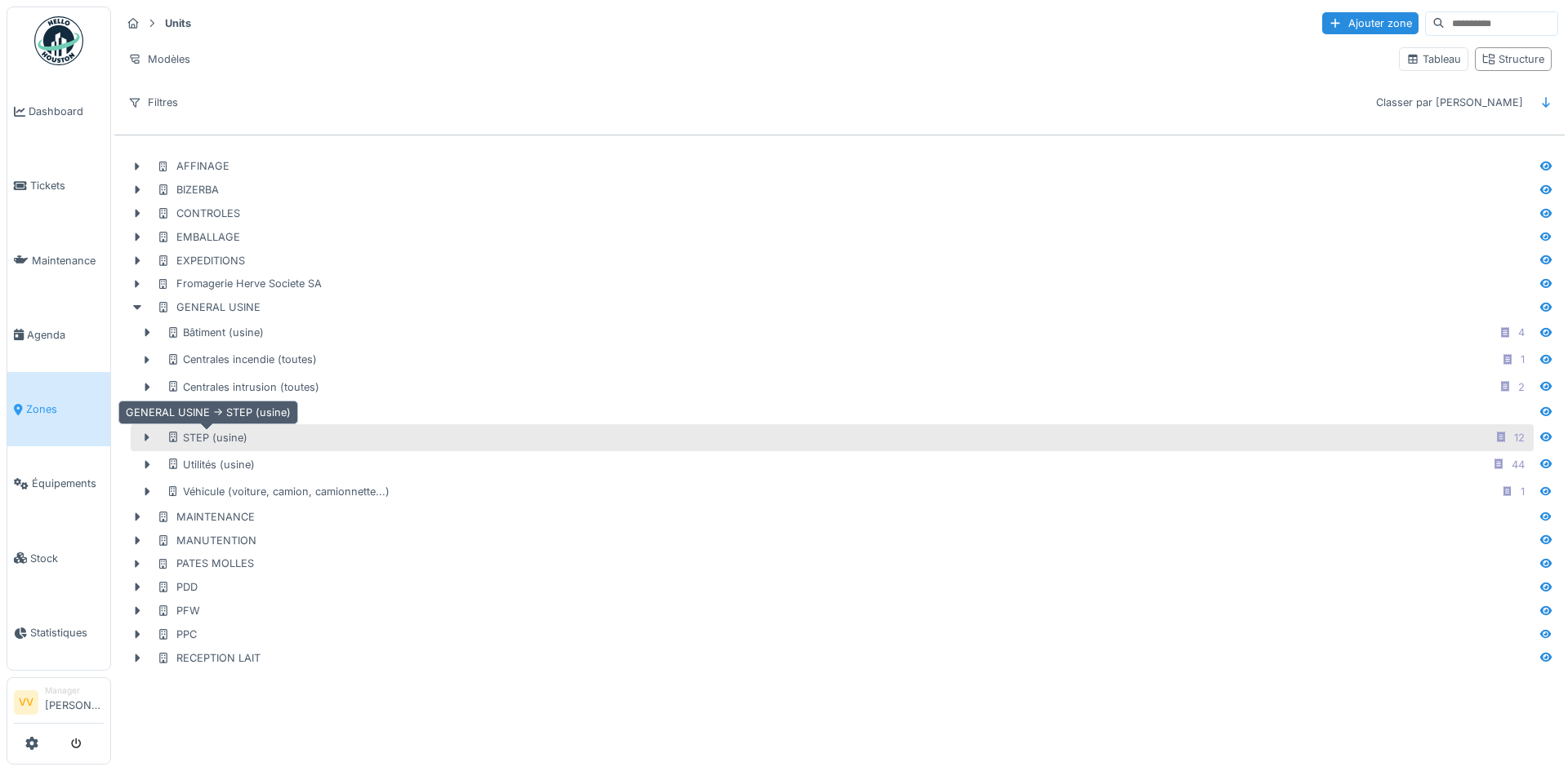
click at [207, 442] on div "STEP (usine)" at bounding box center [207, 438] width 81 height 16
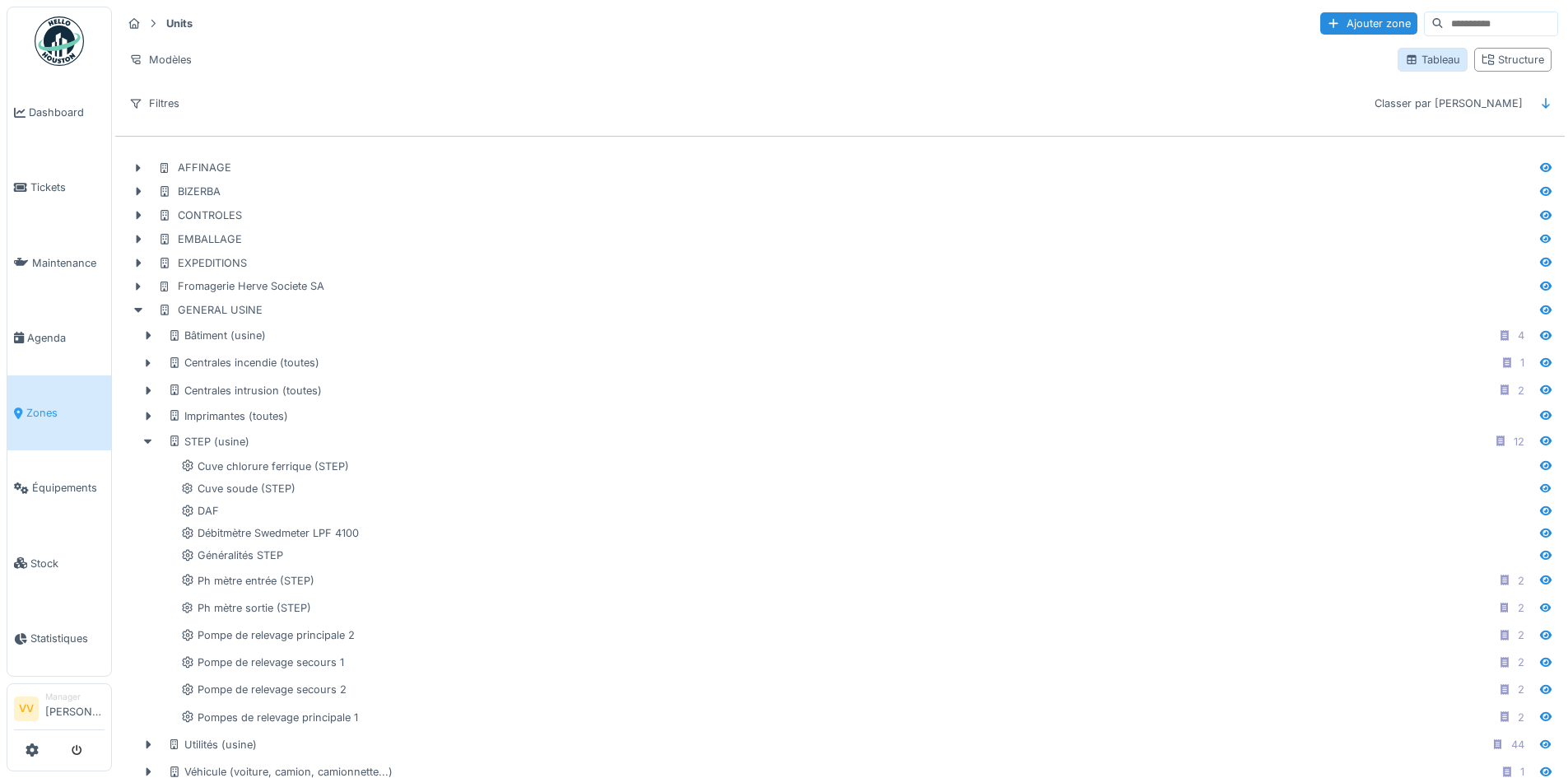
click at [1434, 61] on div "Tableau" at bounding box center [1432, 60] width 55 height 16
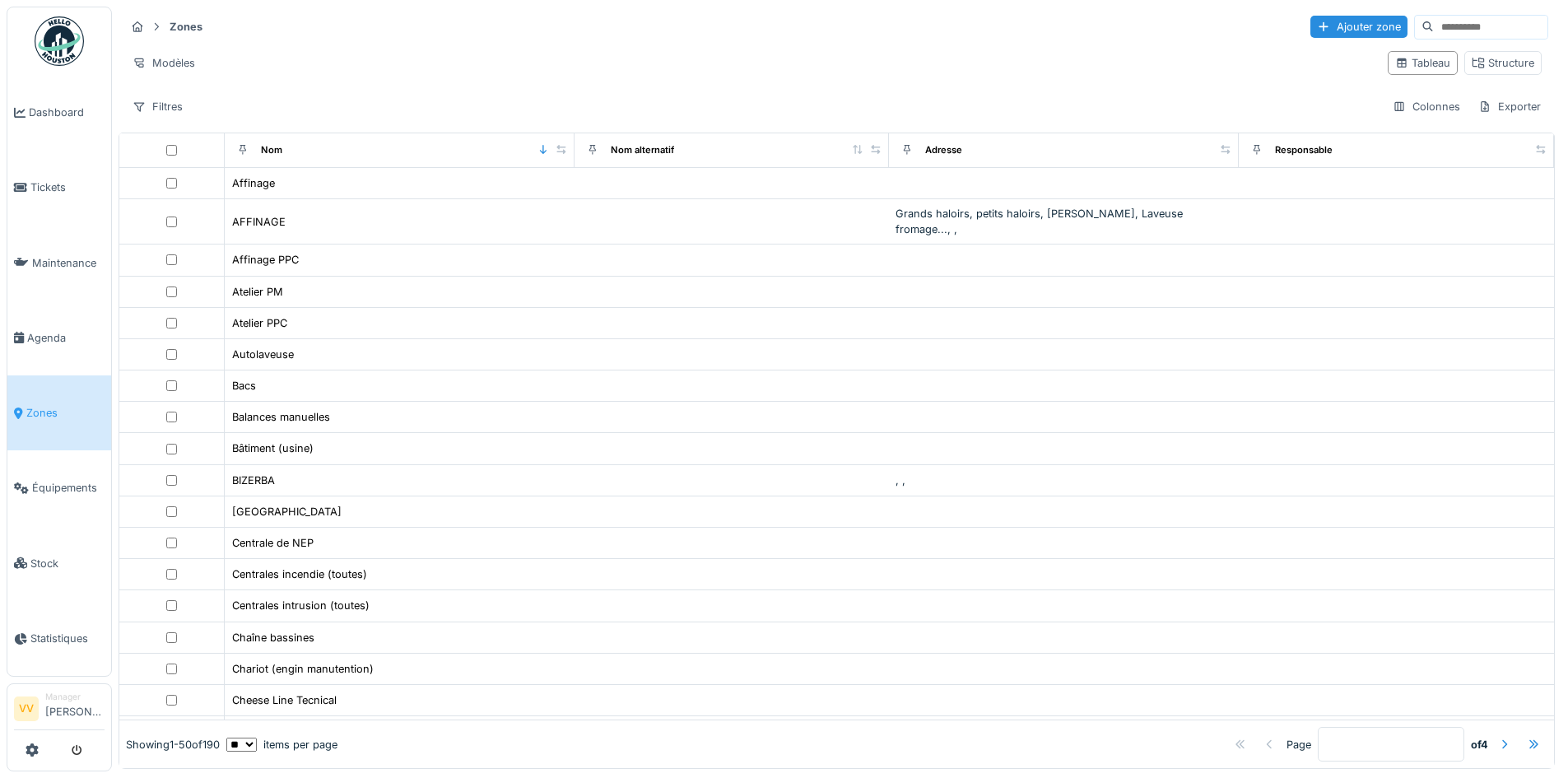
click at [60, 22] on img at bounding box center [60, 42] width 50 height 50
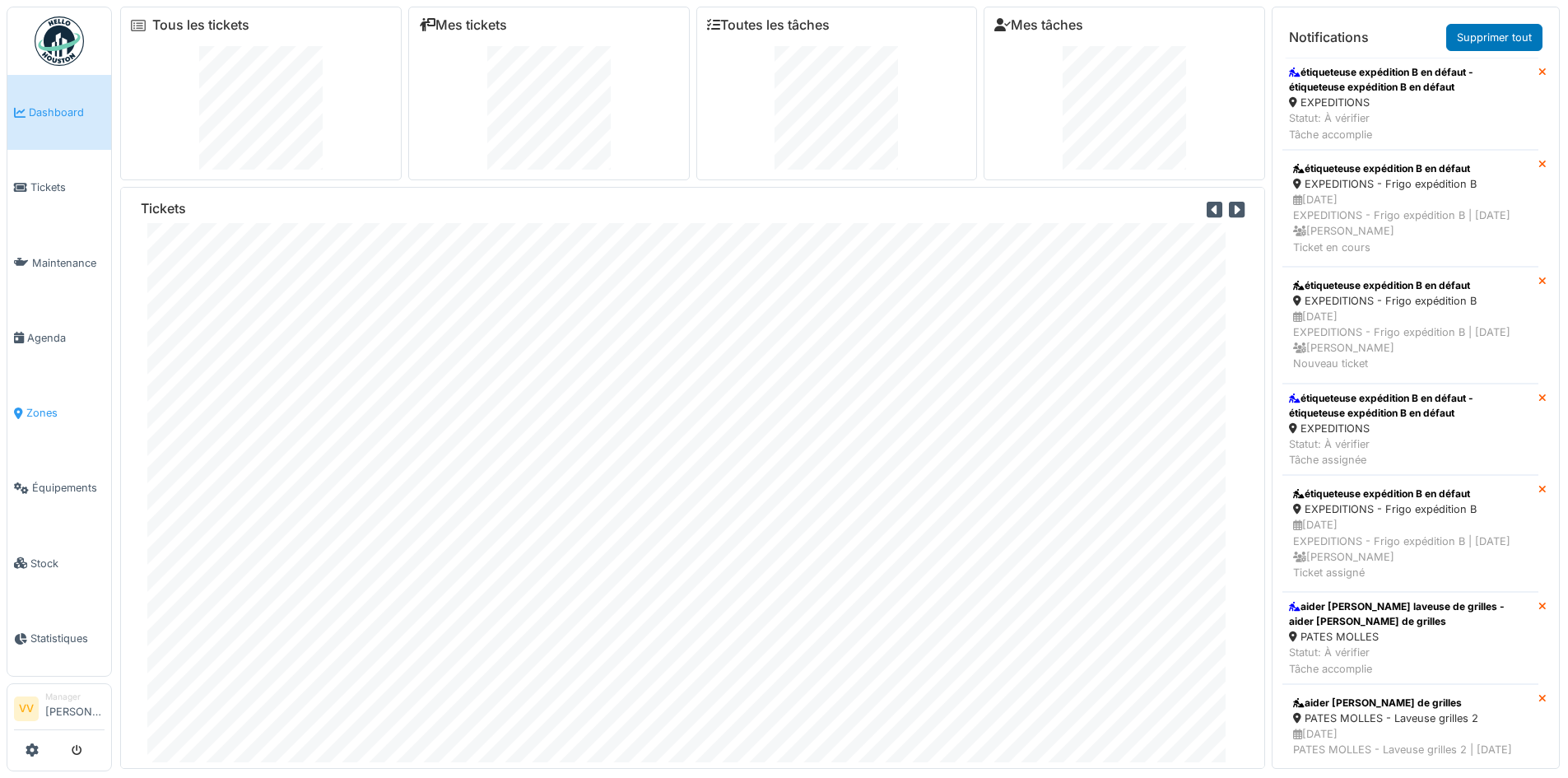
click at [50, 405] on span "Zones" at bounding box center [65, 413] width 79 height 16
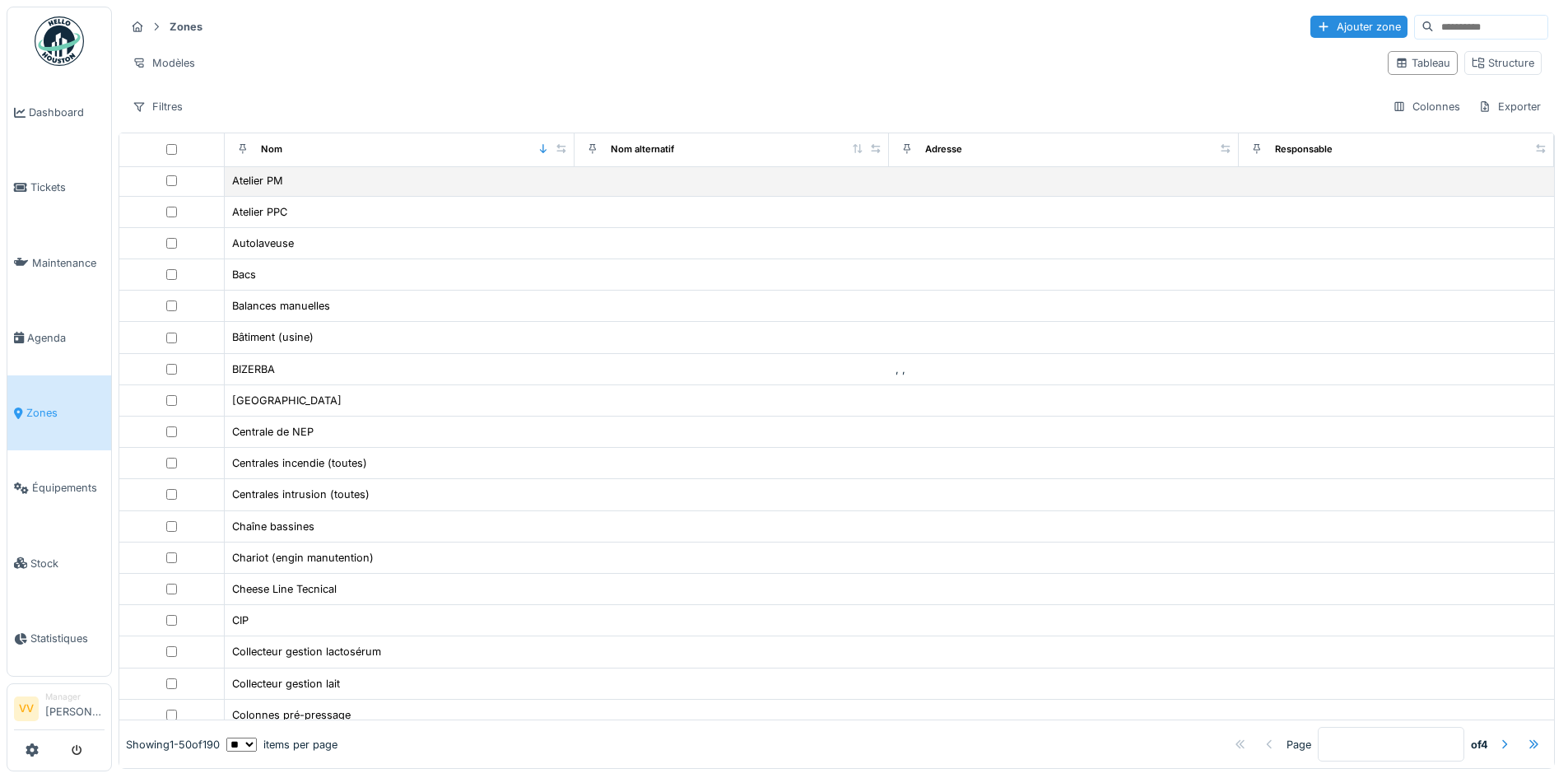
scroll to position [83, 0]
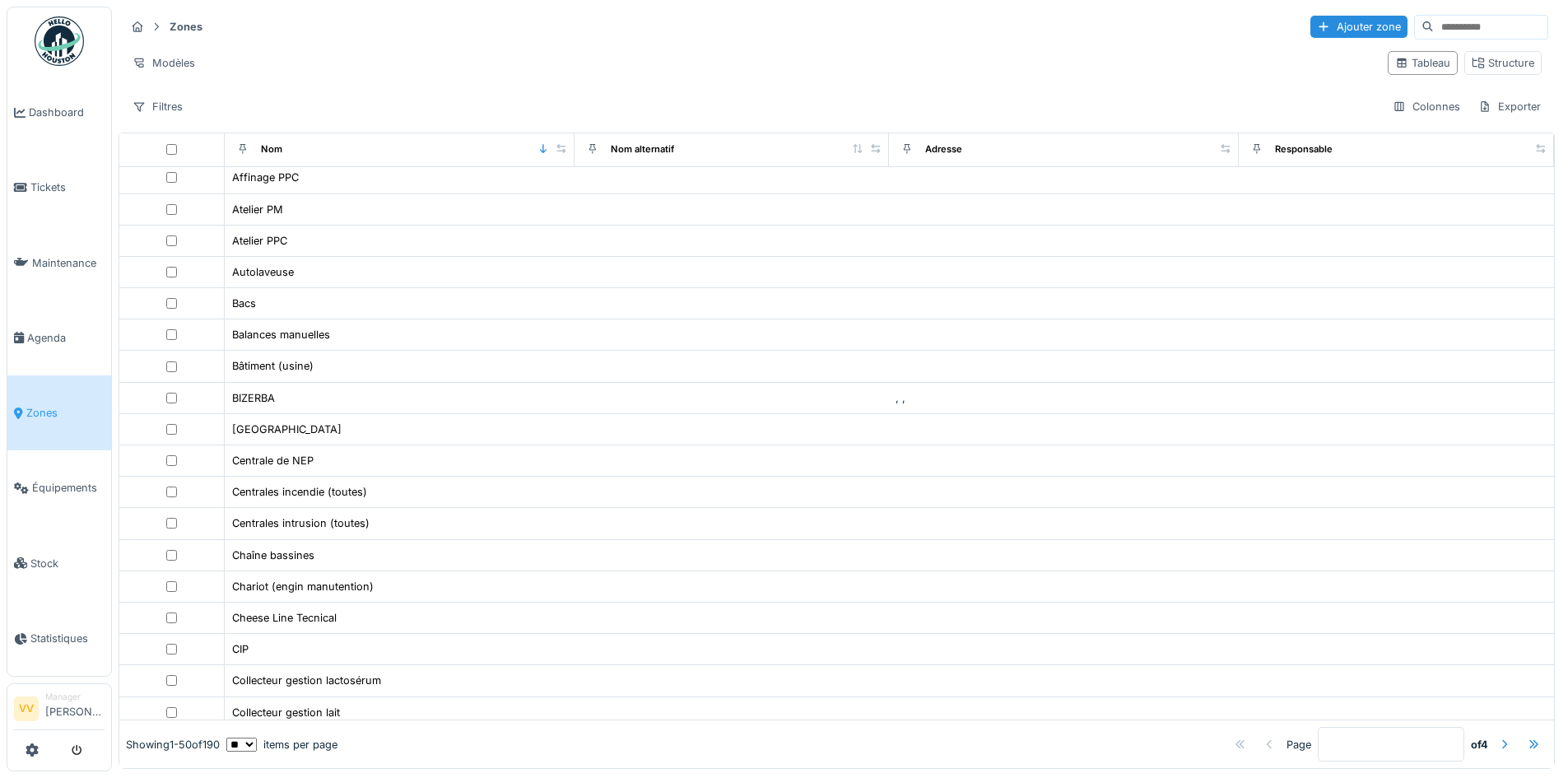
click at [1463, 31] on input at bounding box center [1490, 27] width 113 height 23
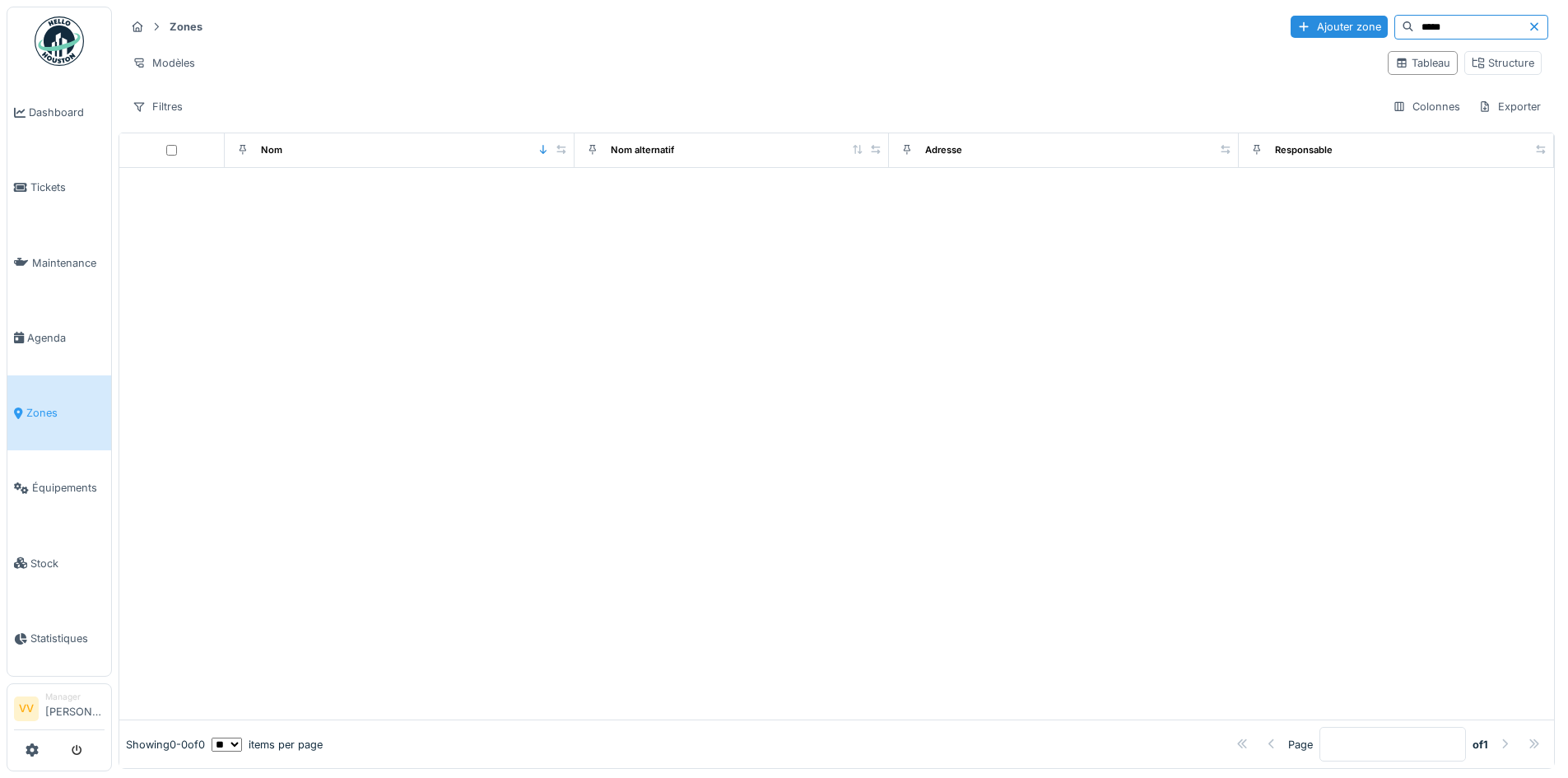
scroll to position [0, 0]
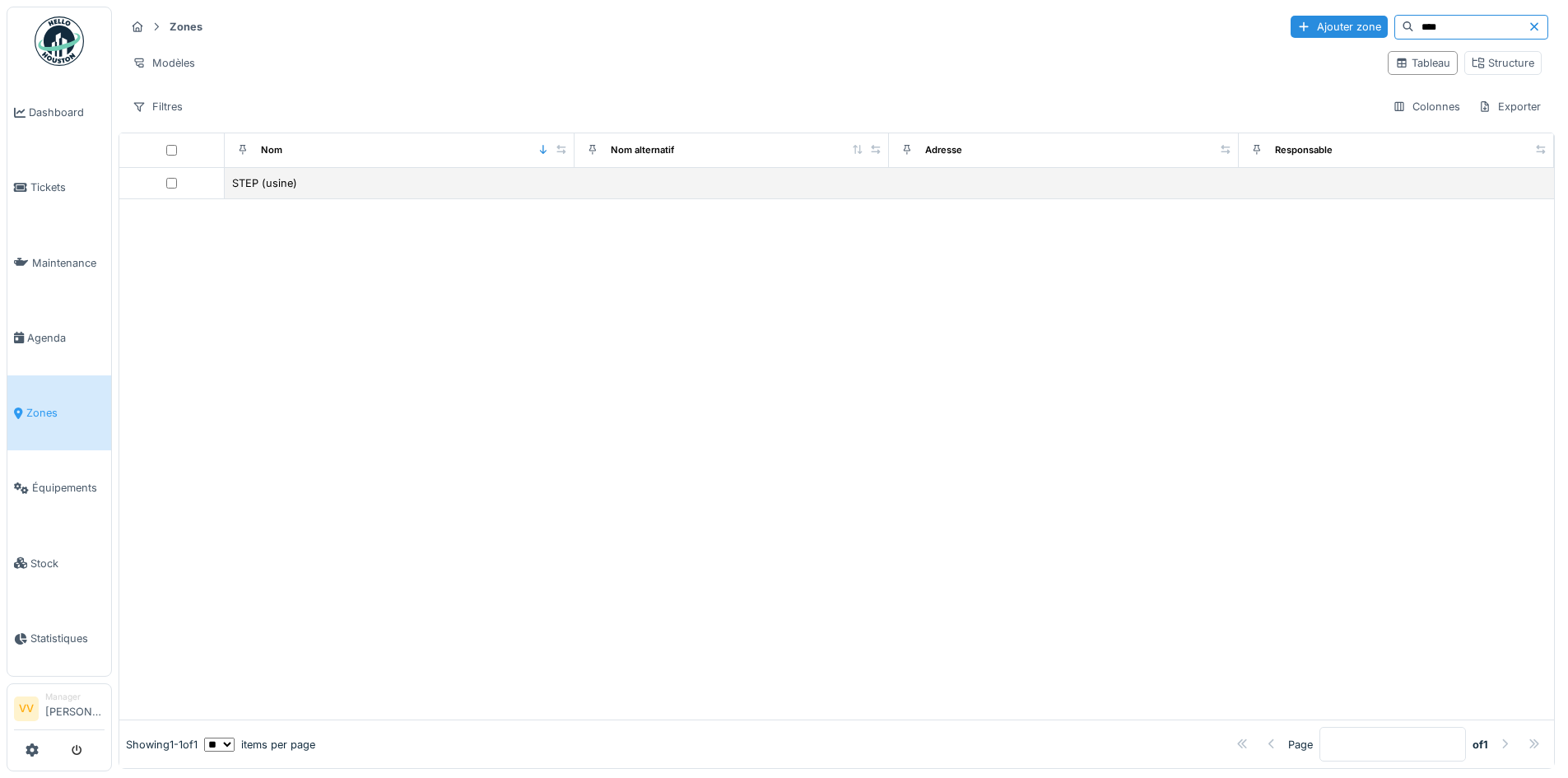
type input "****"
click at [294, 187] on div "STEP (usine)" at bounding box center [400, 183] width 337 height 17
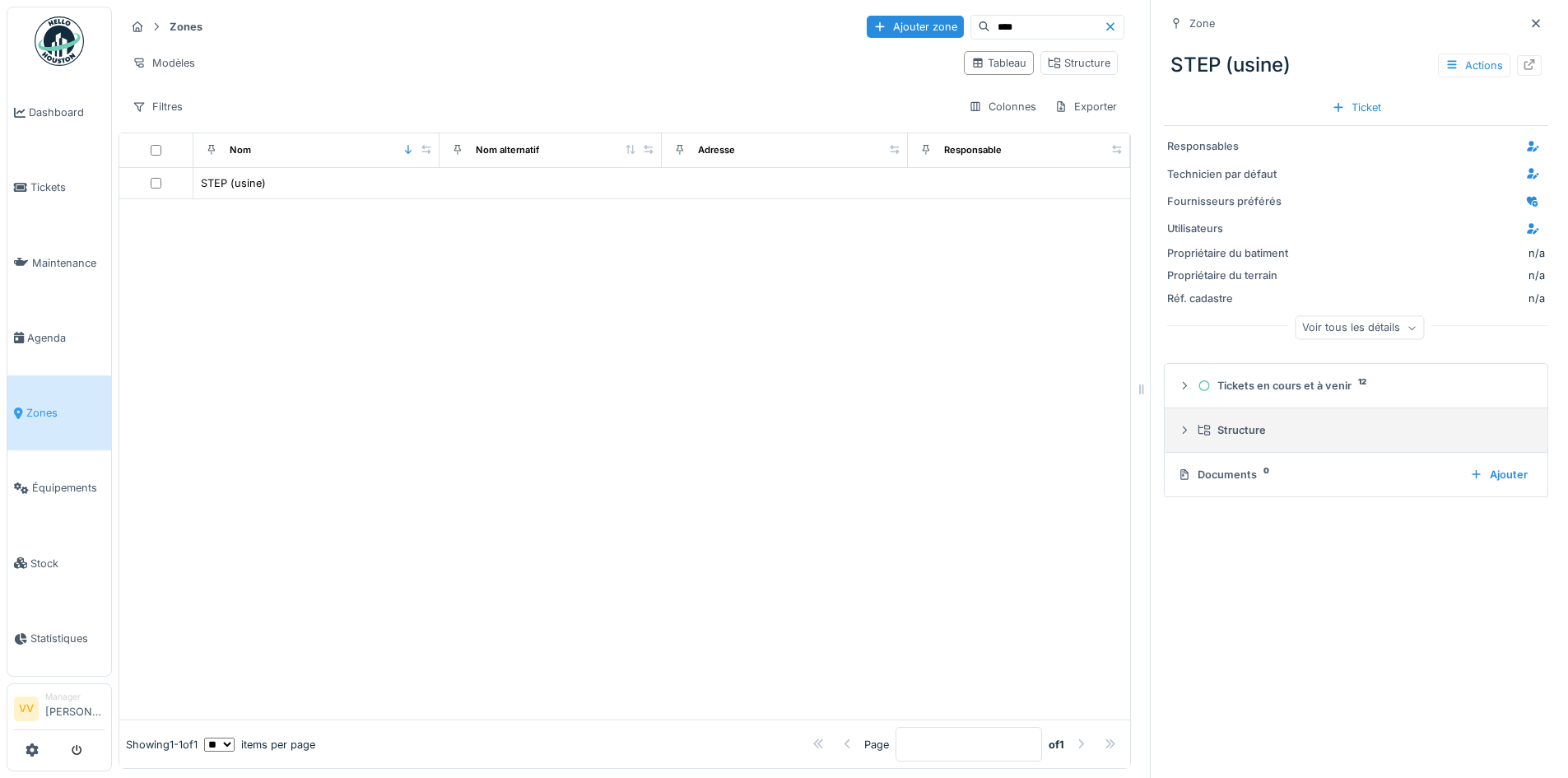
click at [1179, 435] on div "Structure" at bounding box center [1356, 431] width 357 height 16
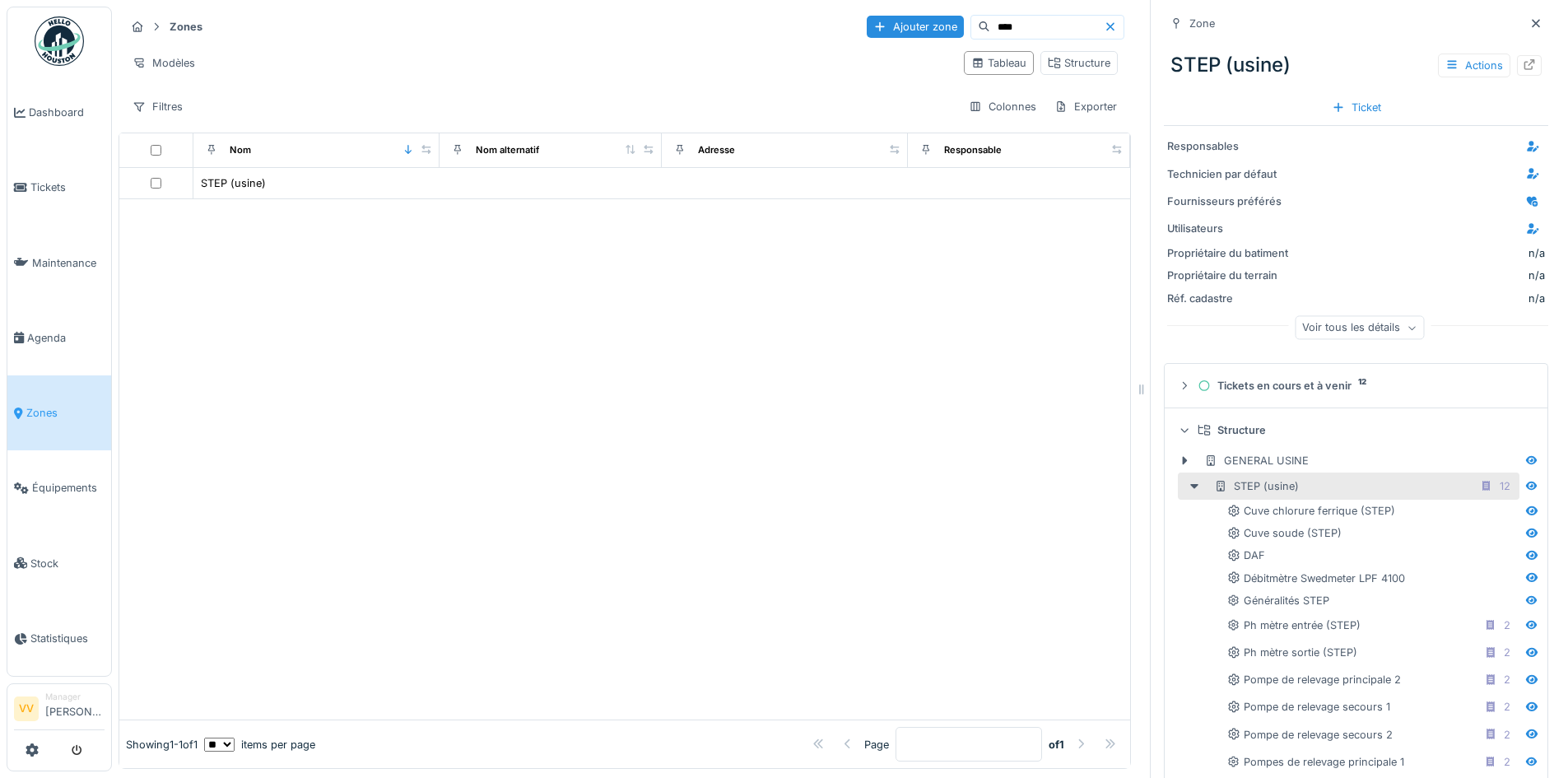
click at [1375, 329] on div "Voir tous les détails" at bounding box center [1359, 328] width 129 height 24
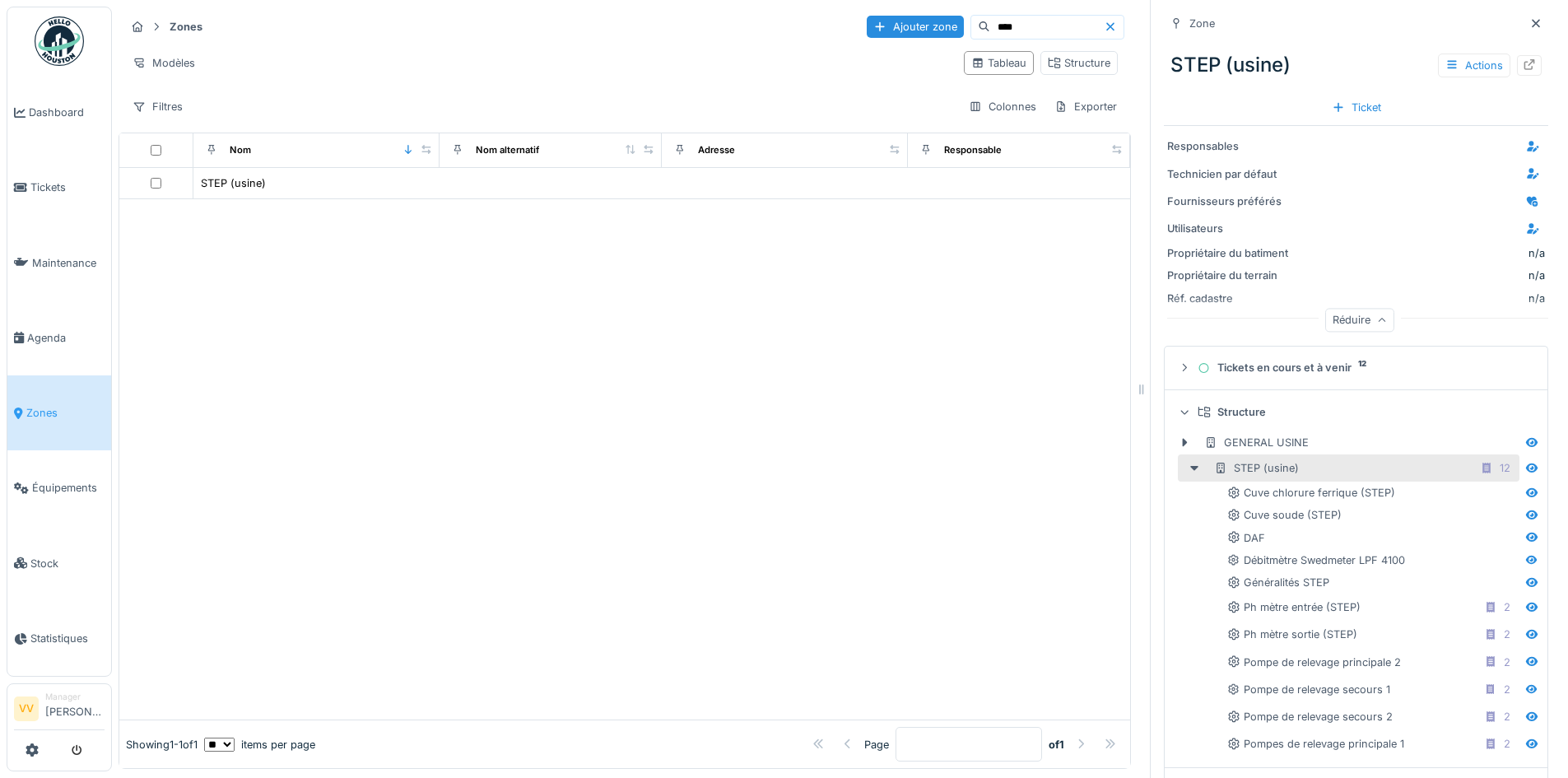
click at [1429, 472] on div "STEP (usine) 12" at bounding box center [1365, 468] width 302 height 21
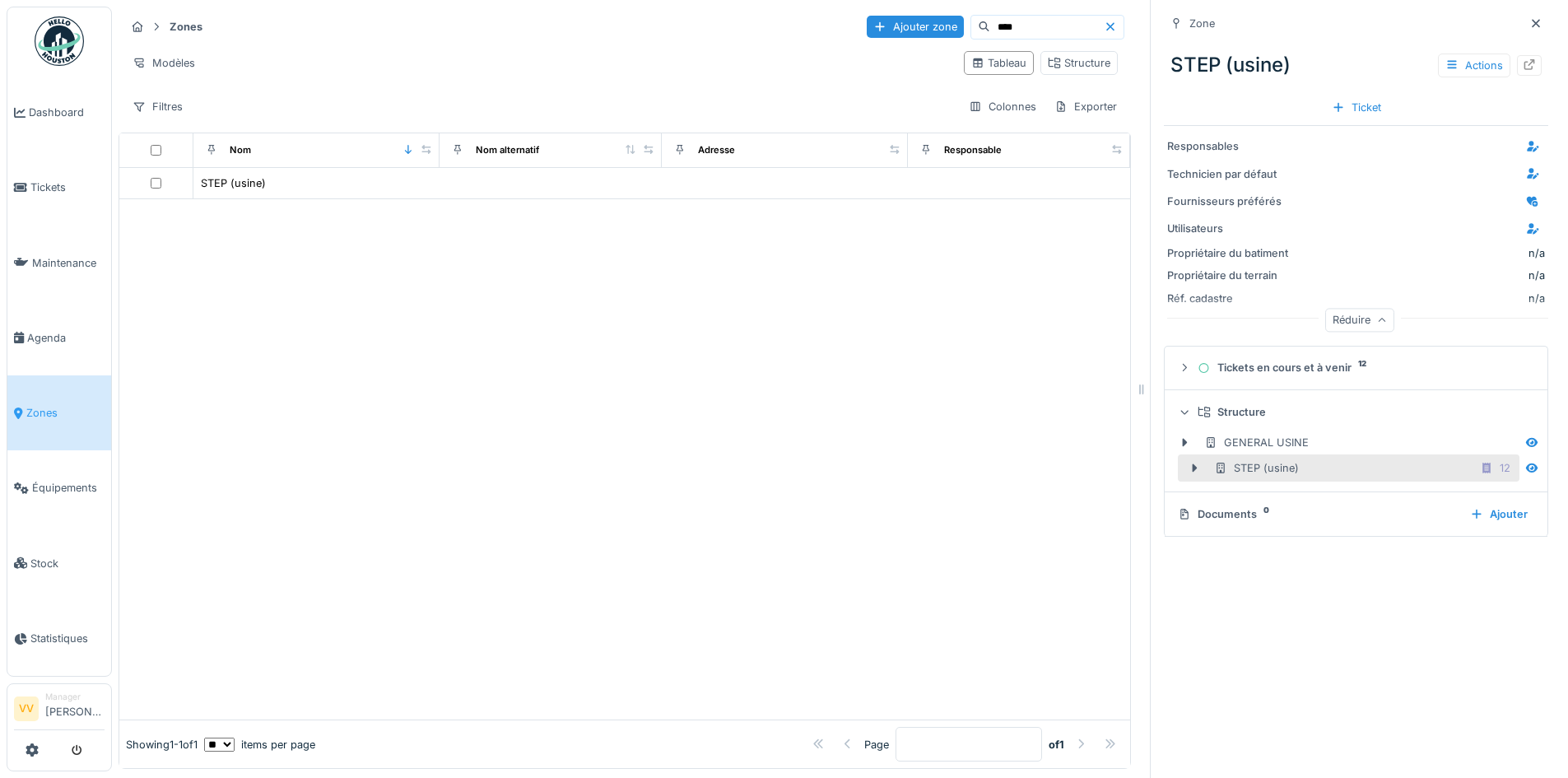
click at [1429, 472] on div "STEP (usine) 12" at bounding box center [1365, 468] width 302 height 21
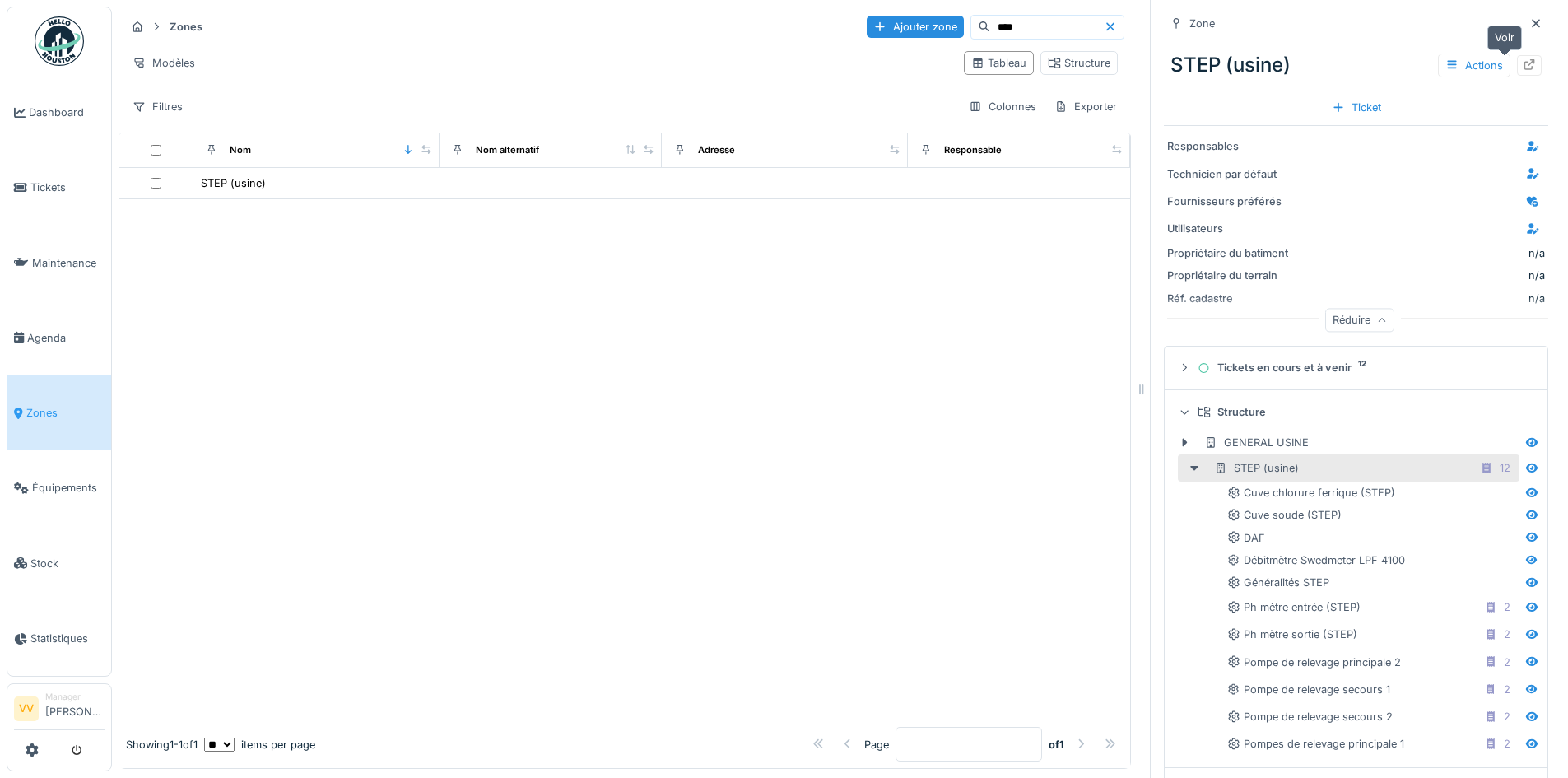
click at [1525, 64] on icon at bounding box center [1530, 65] width 11 height 11
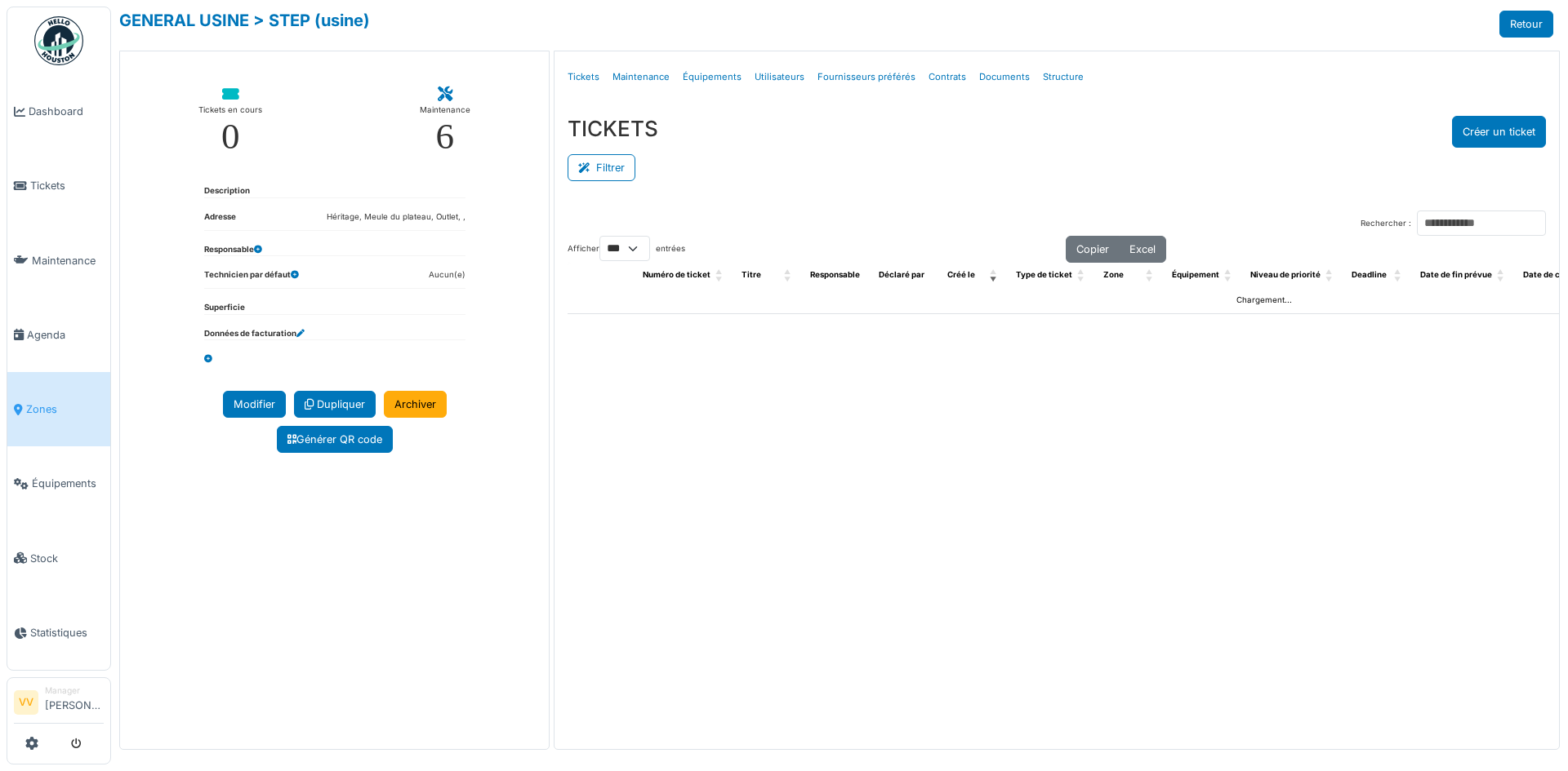
select select "***"
click at [1053, 76] on link "Structure" at bounding box center [1063, 77] width 54 height 38
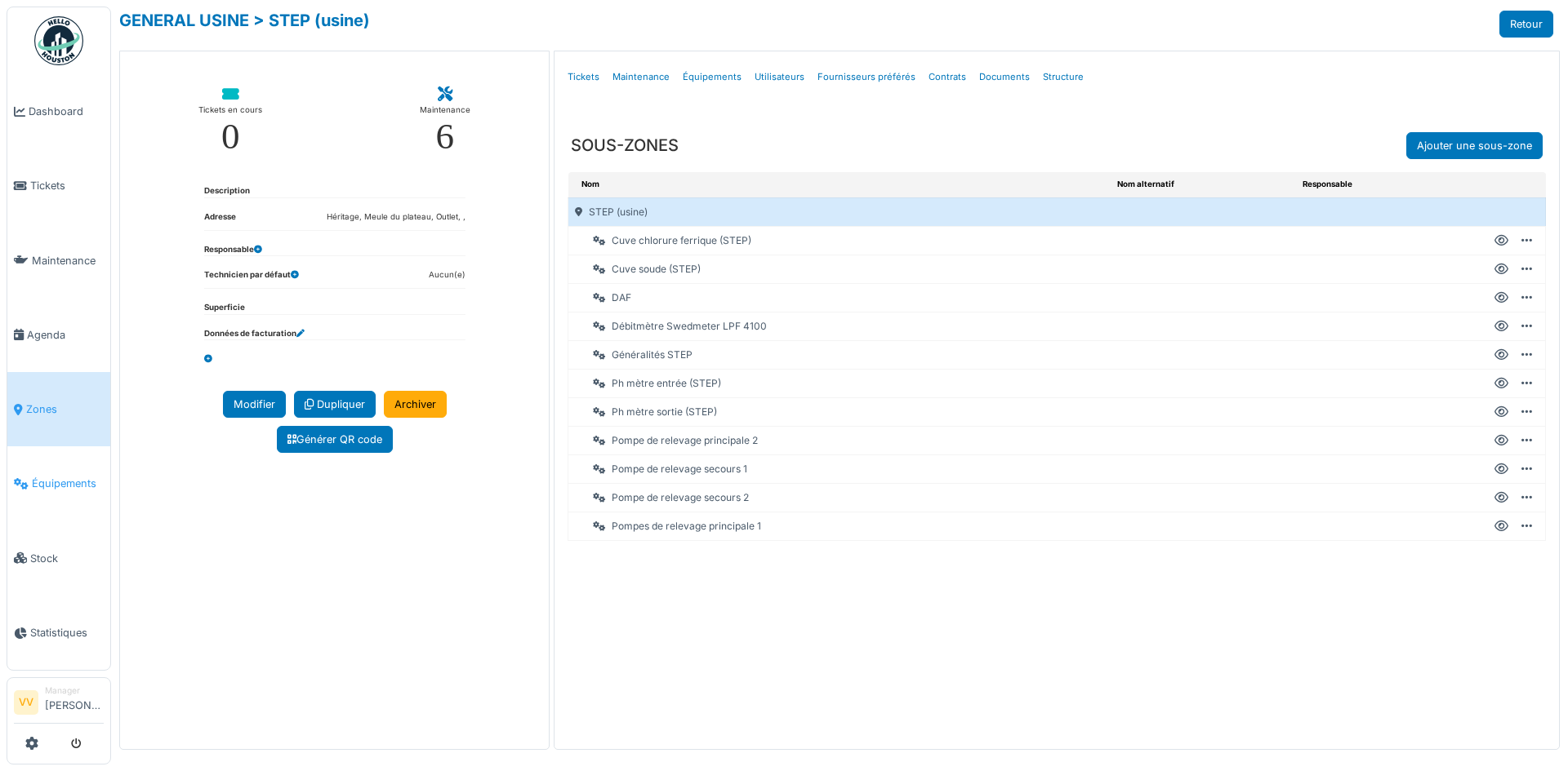
click at [54, 476] on span "Équipements" at bounding box center [67, 484] width 72 height 16
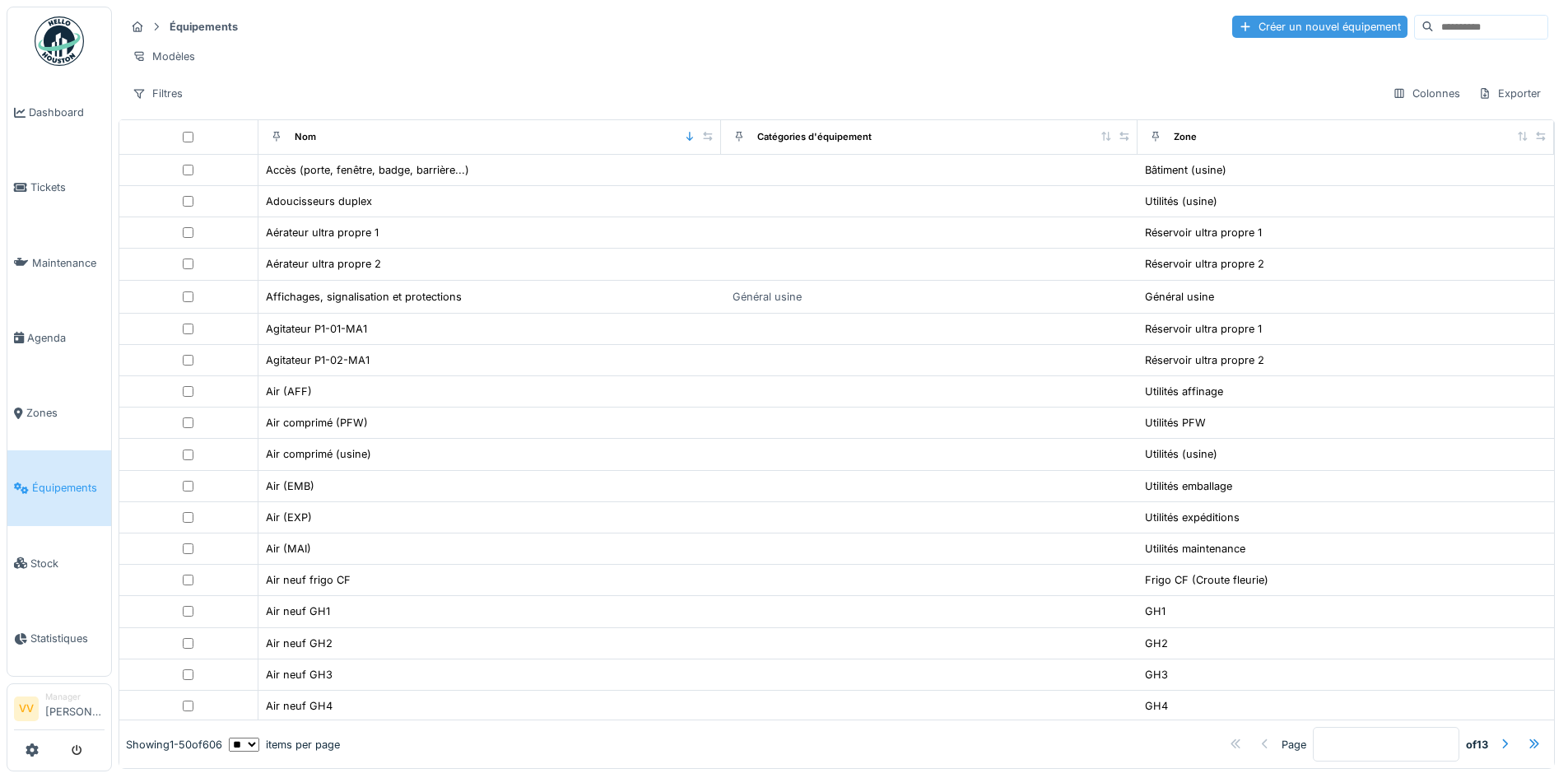
click at [1286, 24] on div "Créer un nouvel équipement" at bounding box center [1320, 27] width 175 height 22
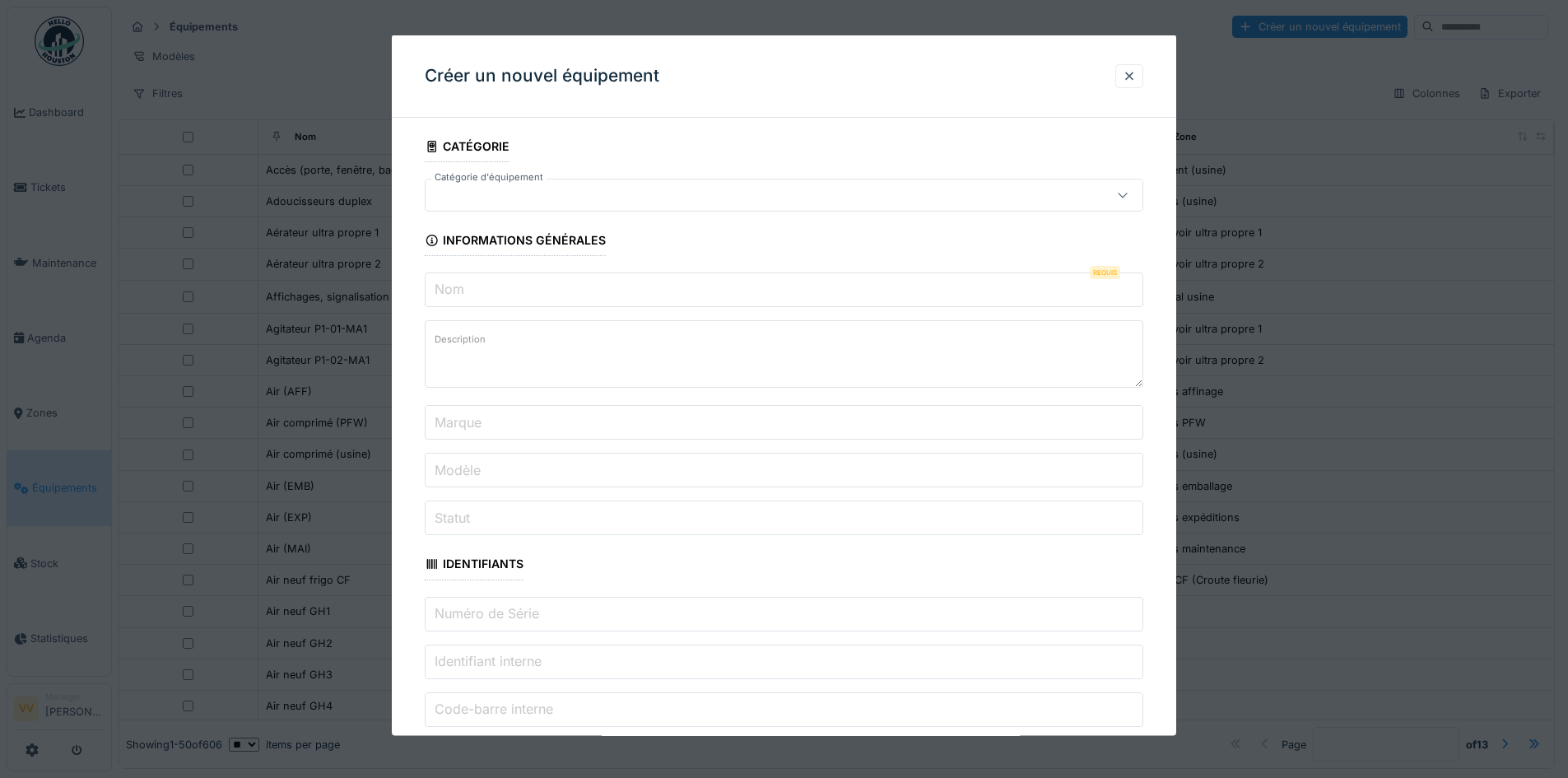
click at [610, 199] on div at bounding box center [743, 195] width 620 height 18
type input "*"
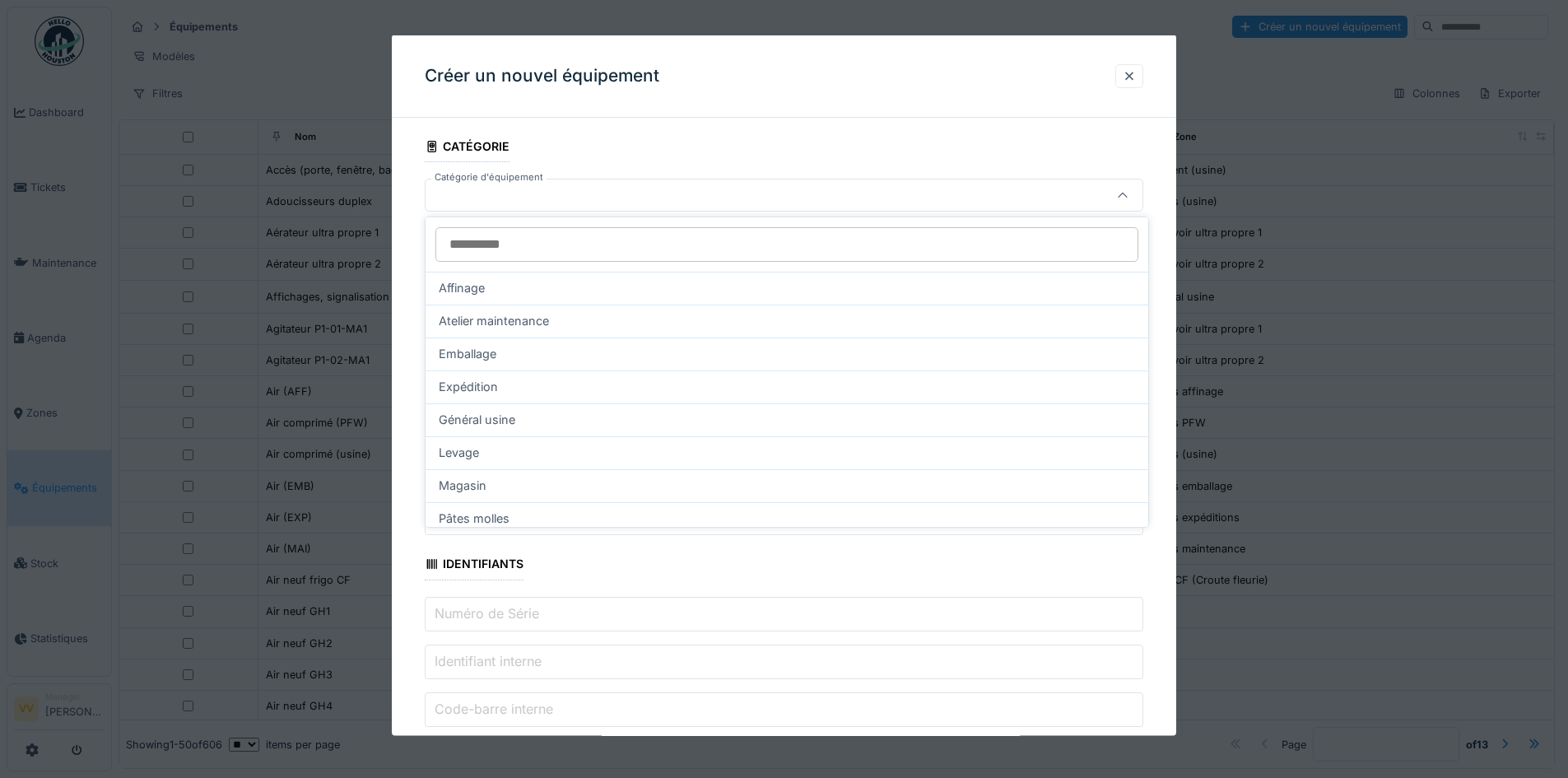
click at [699, 152] on fieldset "**********" at bounding box center [784, 777] width 719 height 1292
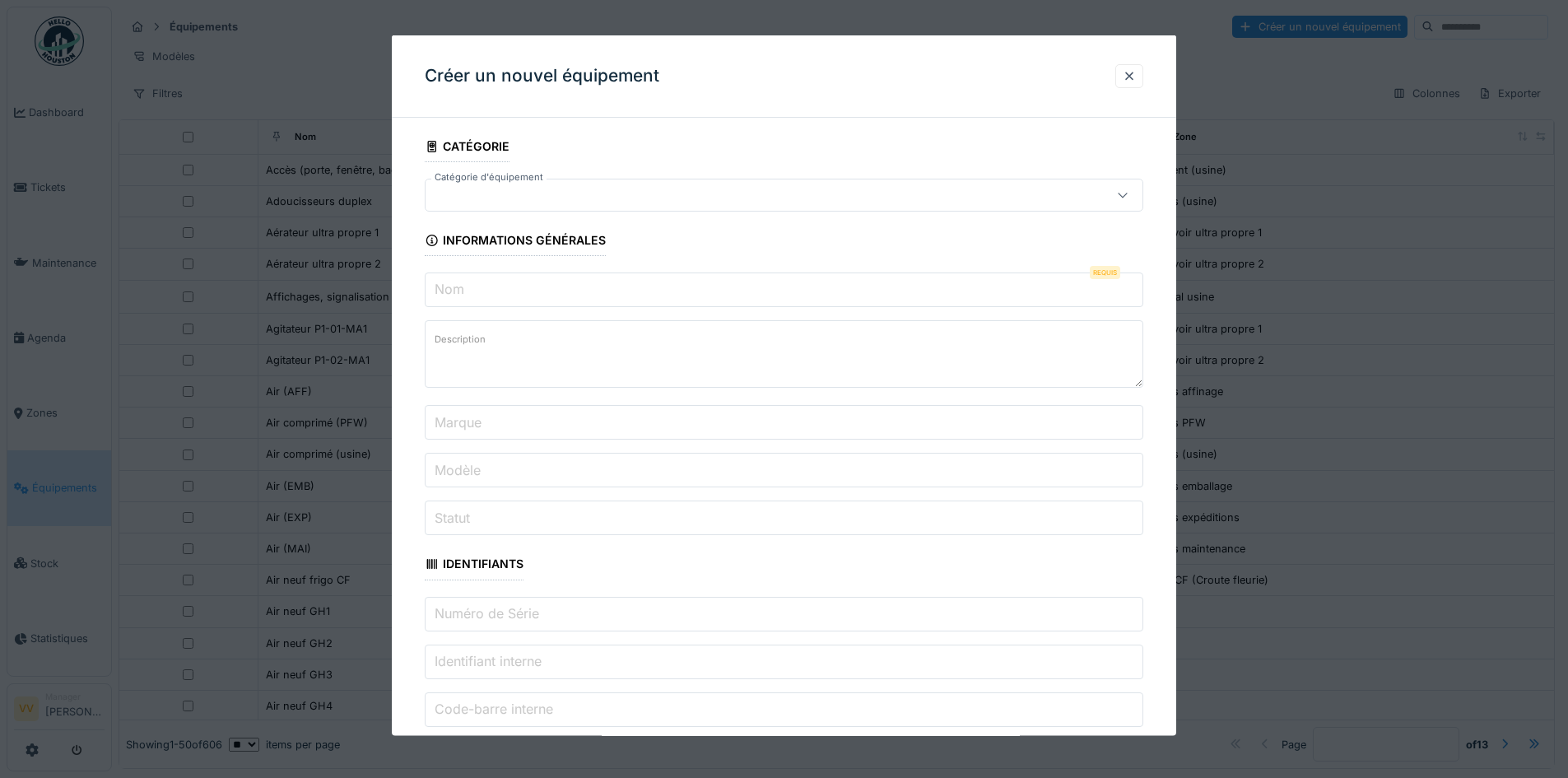
click at [797, 287] on input "Nom" at bounding box center [784, 290] width 719 height 35
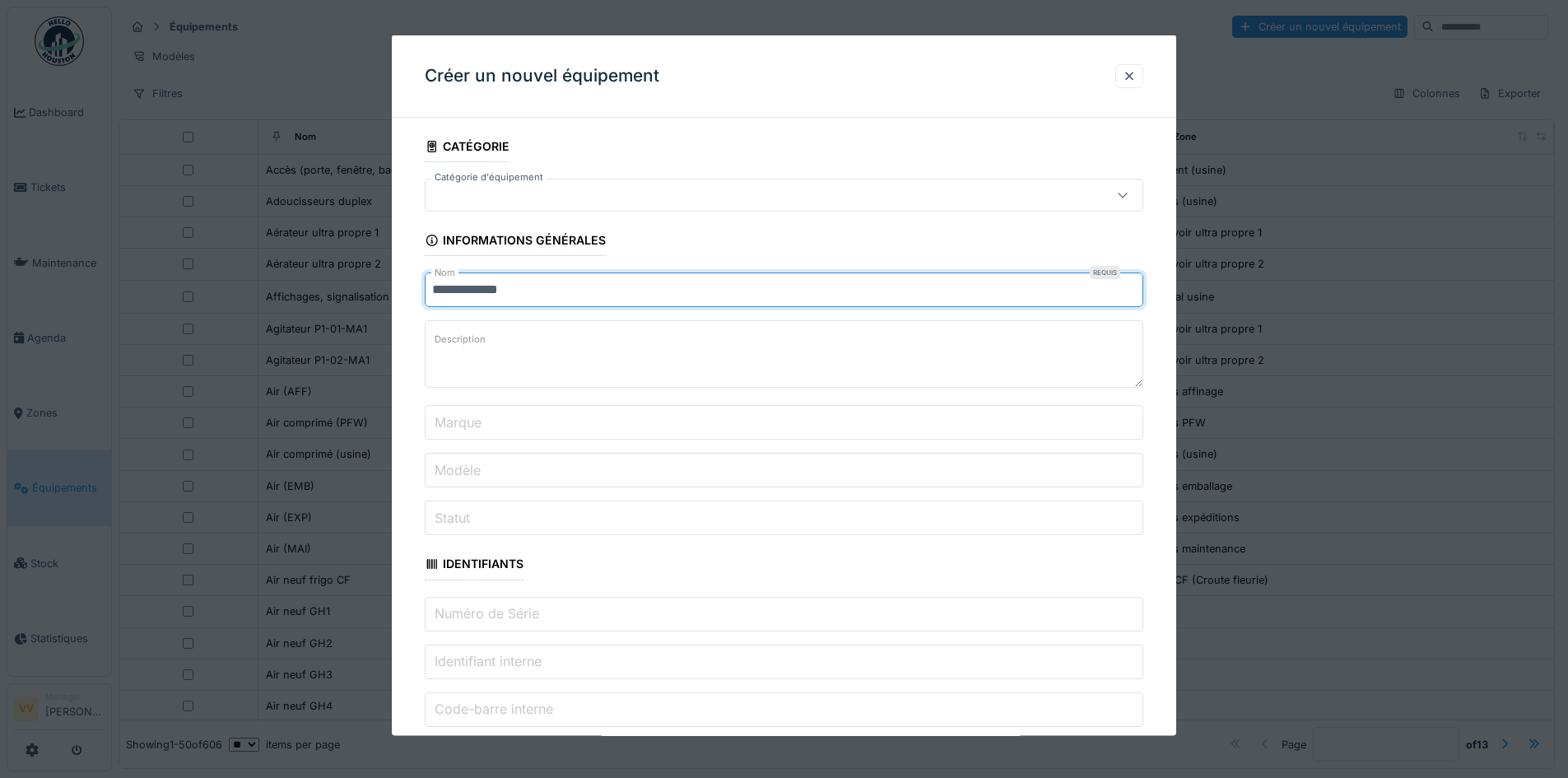
type input "**********"
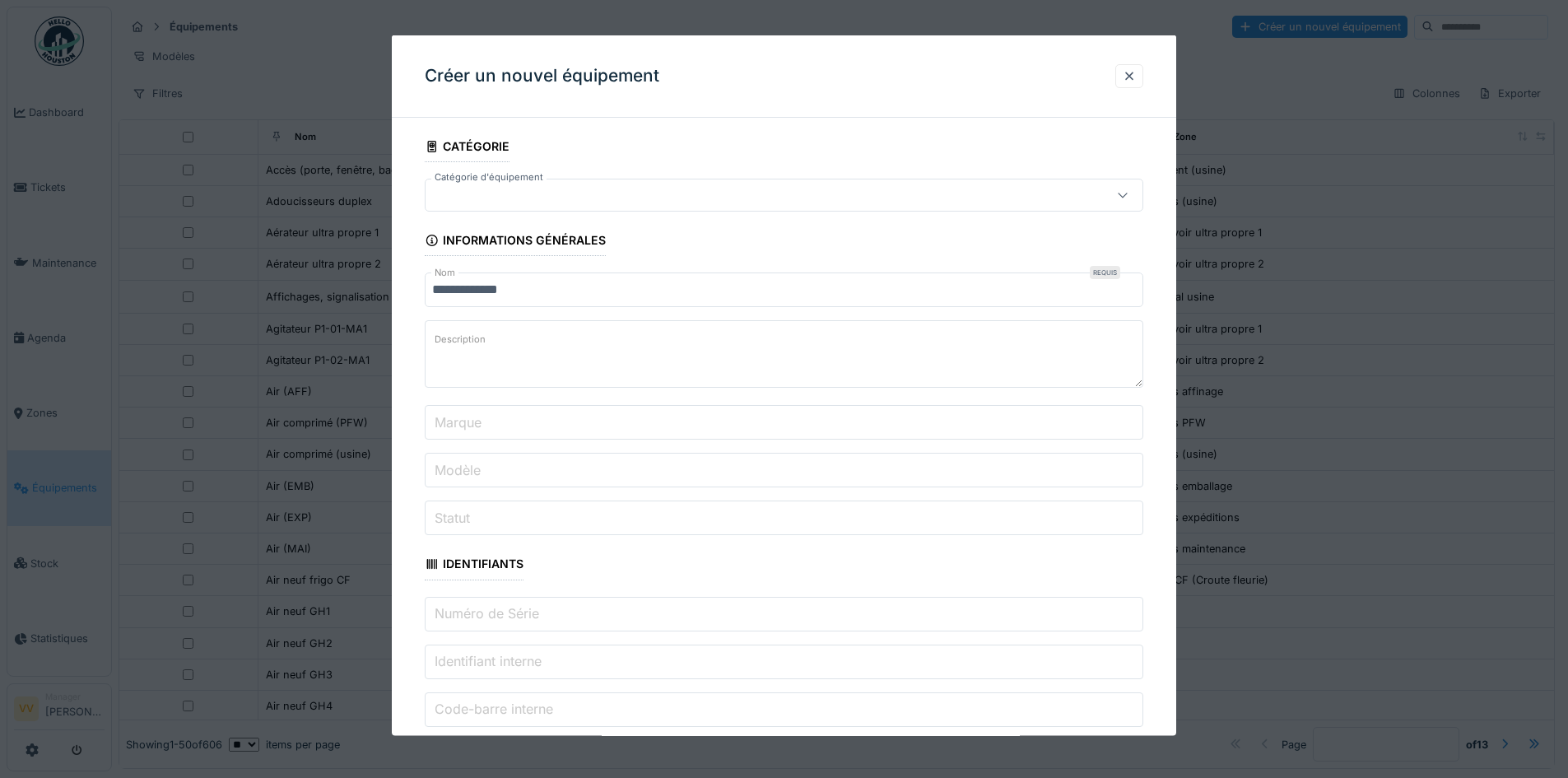
click at [762, 202] on div at bounding box center [743, 195] width 620 height 18
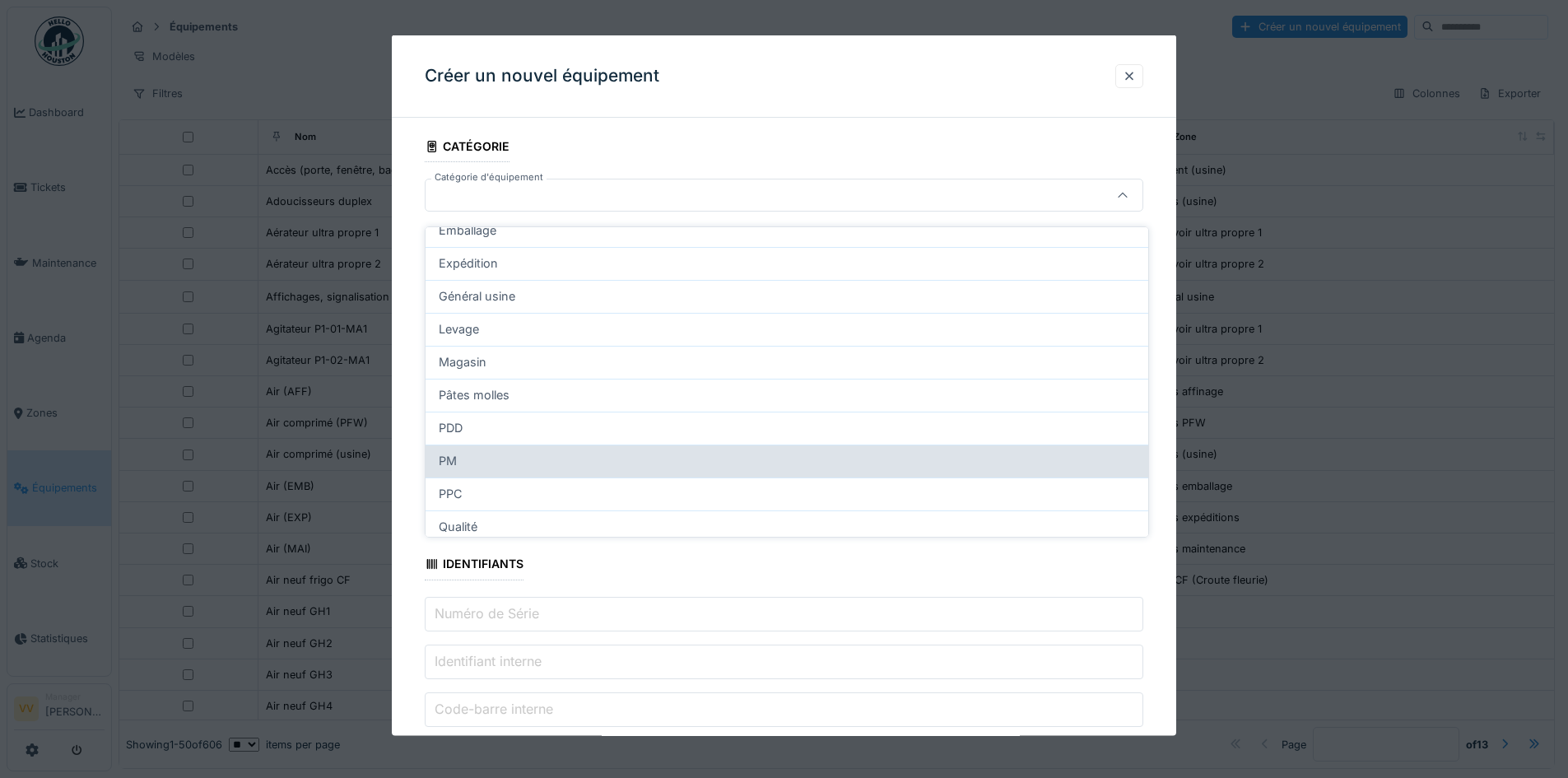
scroll to position [236, 0]
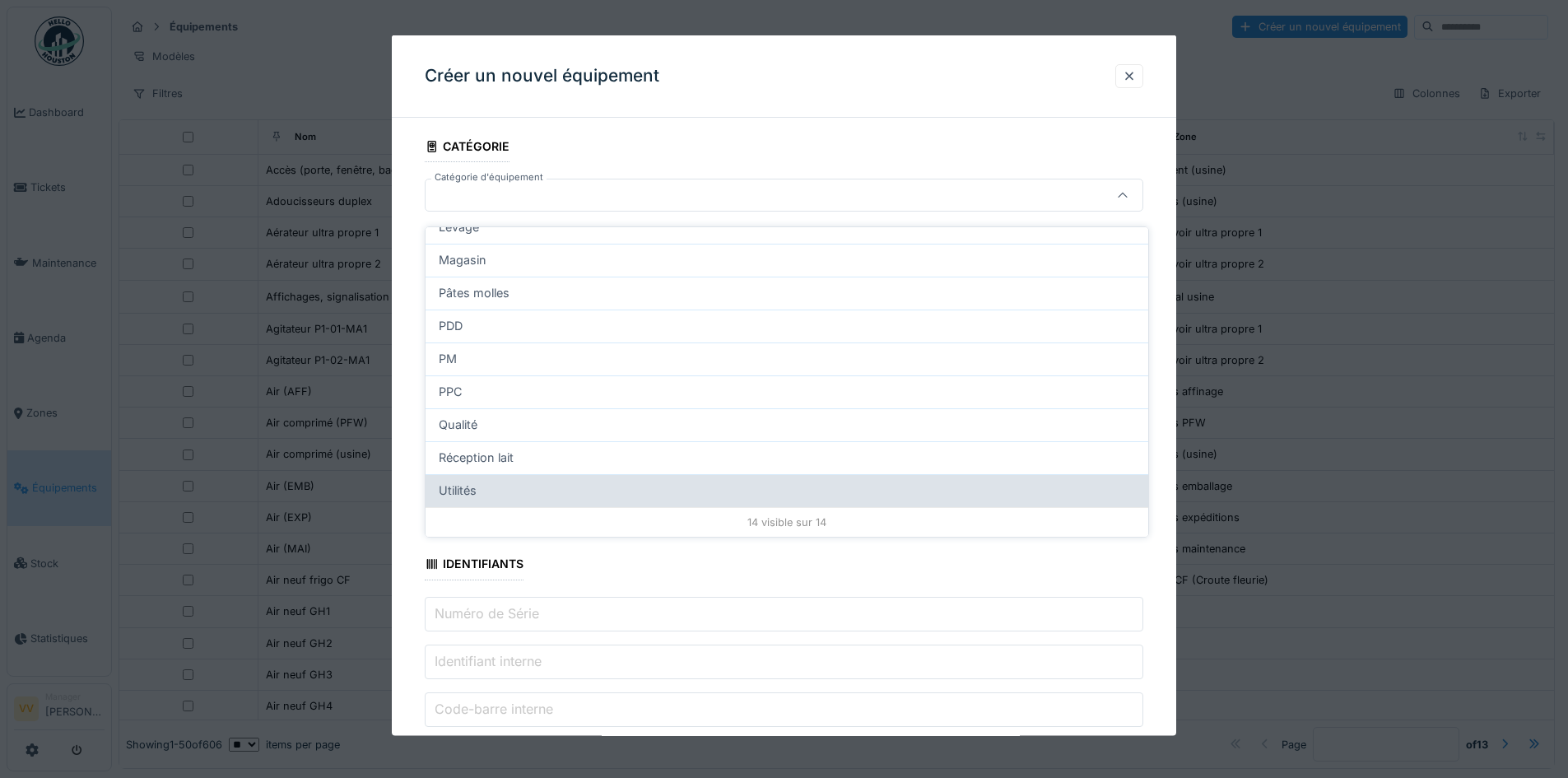
click at [550, 475] on div "Utilités" at bounding box center [786, 490] width 723 height 33
type input "***"
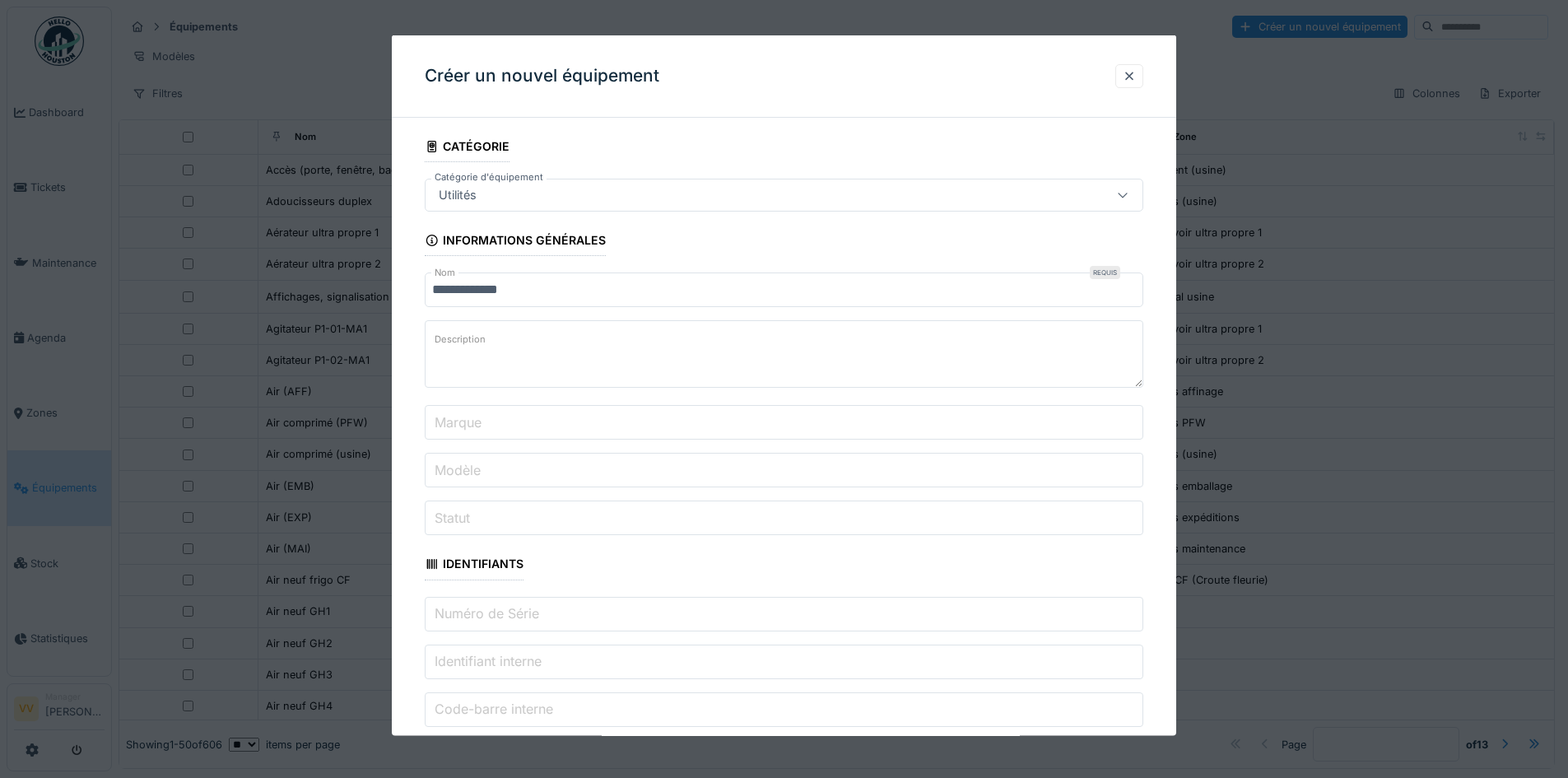
click at [609, 189] on div "Utilités" at bounding box center [743, 195] width 620 height 18
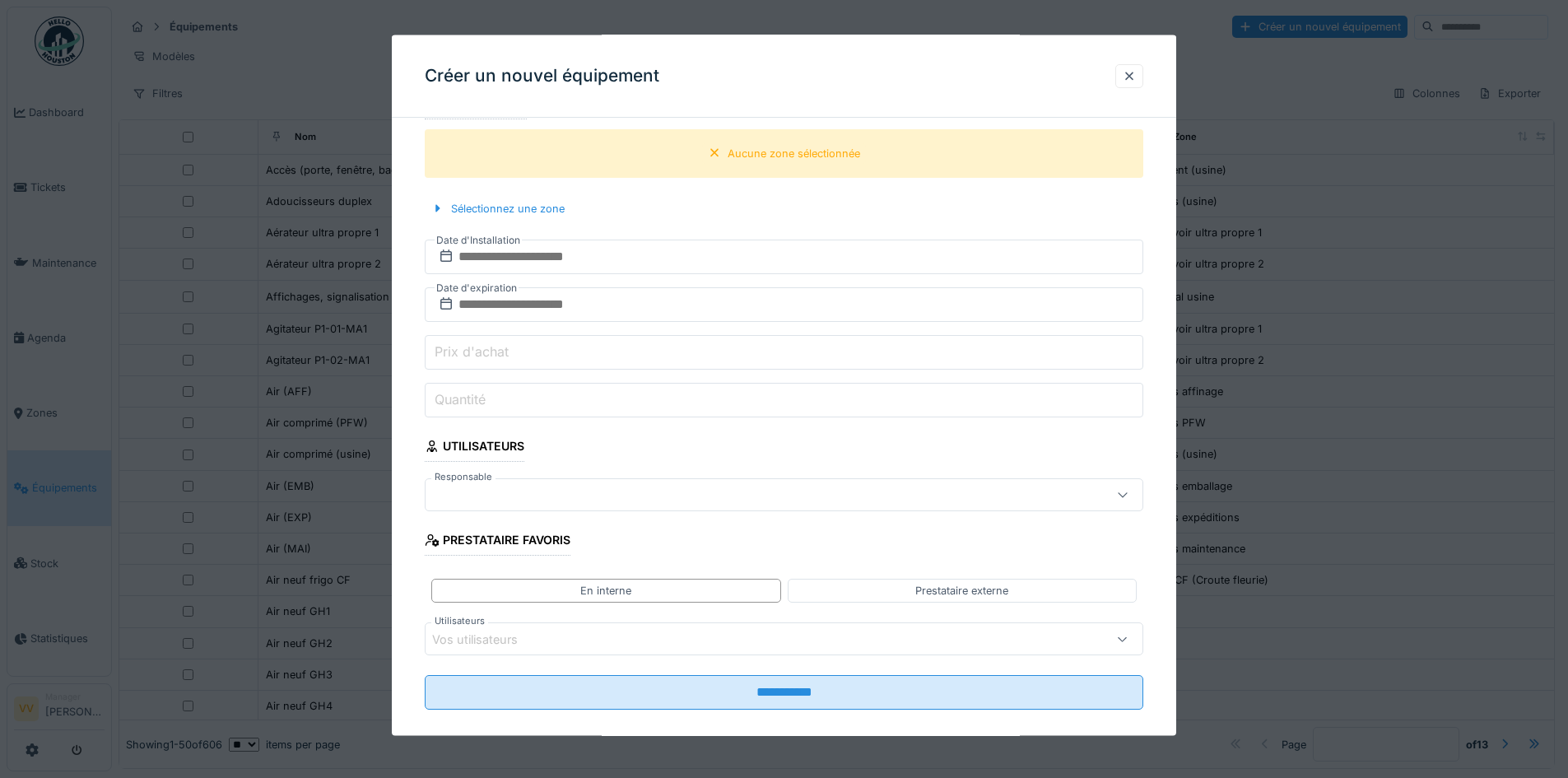
scroll to position [720, 0]
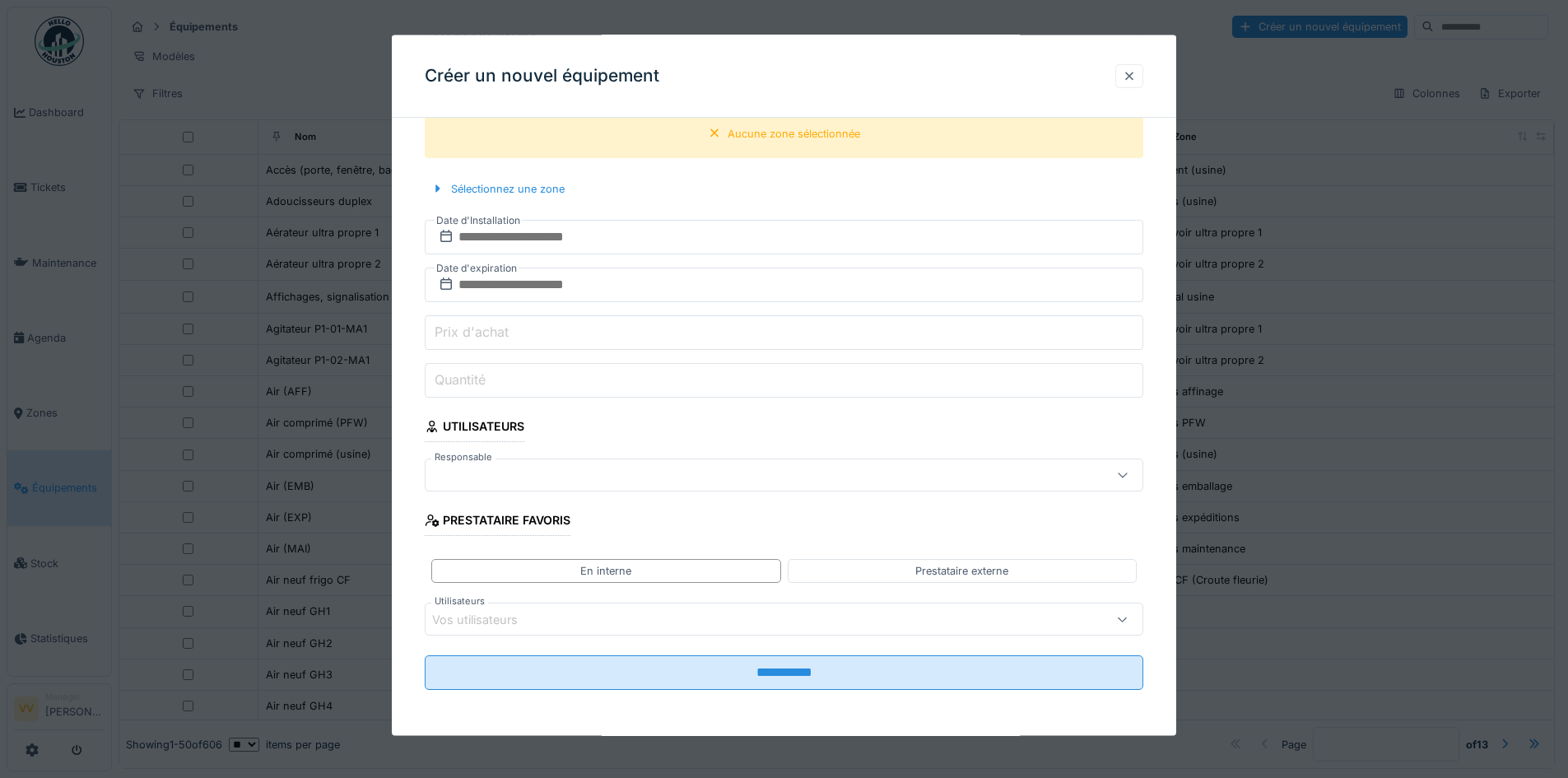
click at [1142, 79] on div at bounding box center [1130, 76] width 28 height 24
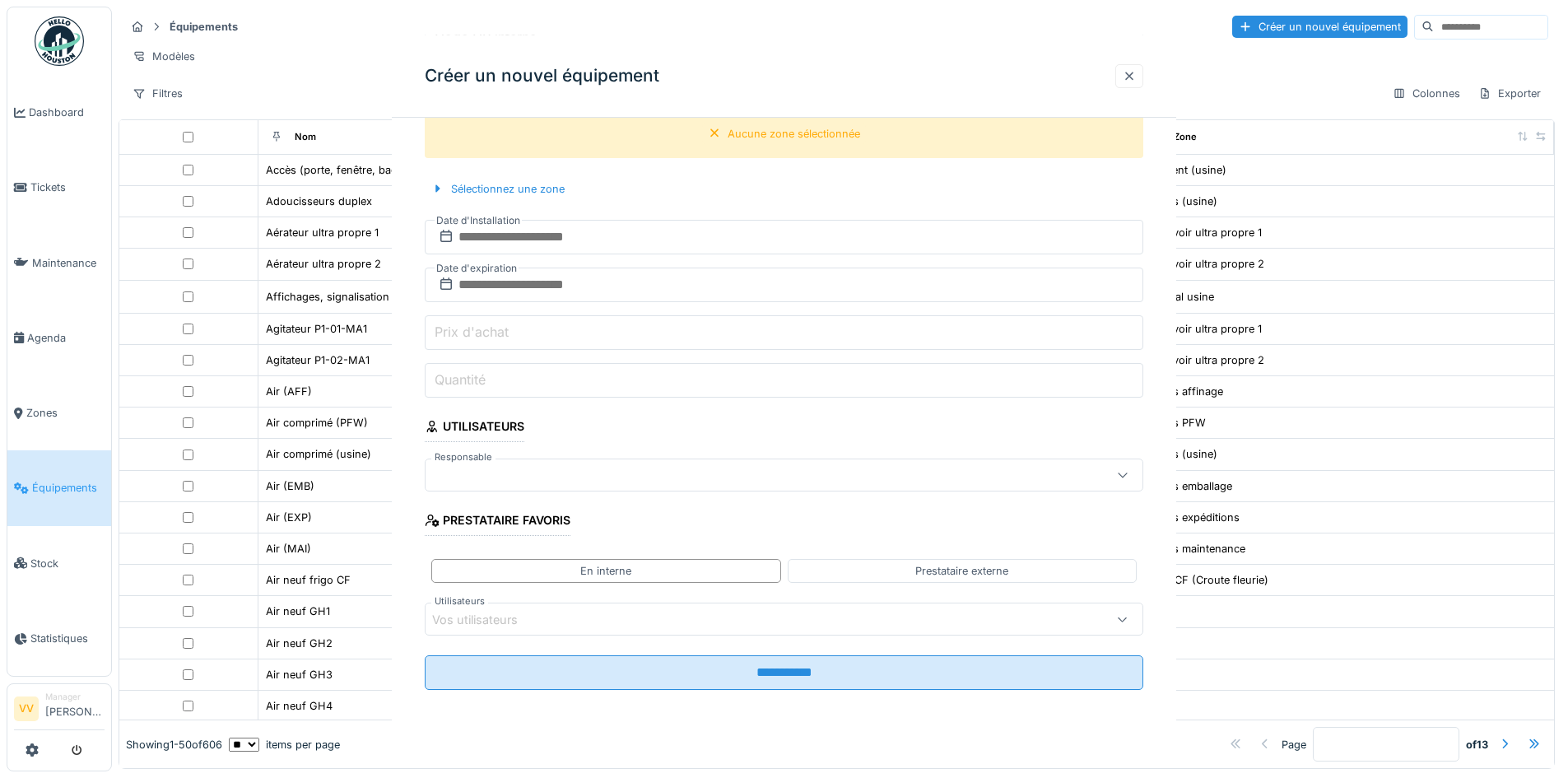
scroll to position [0, 0]
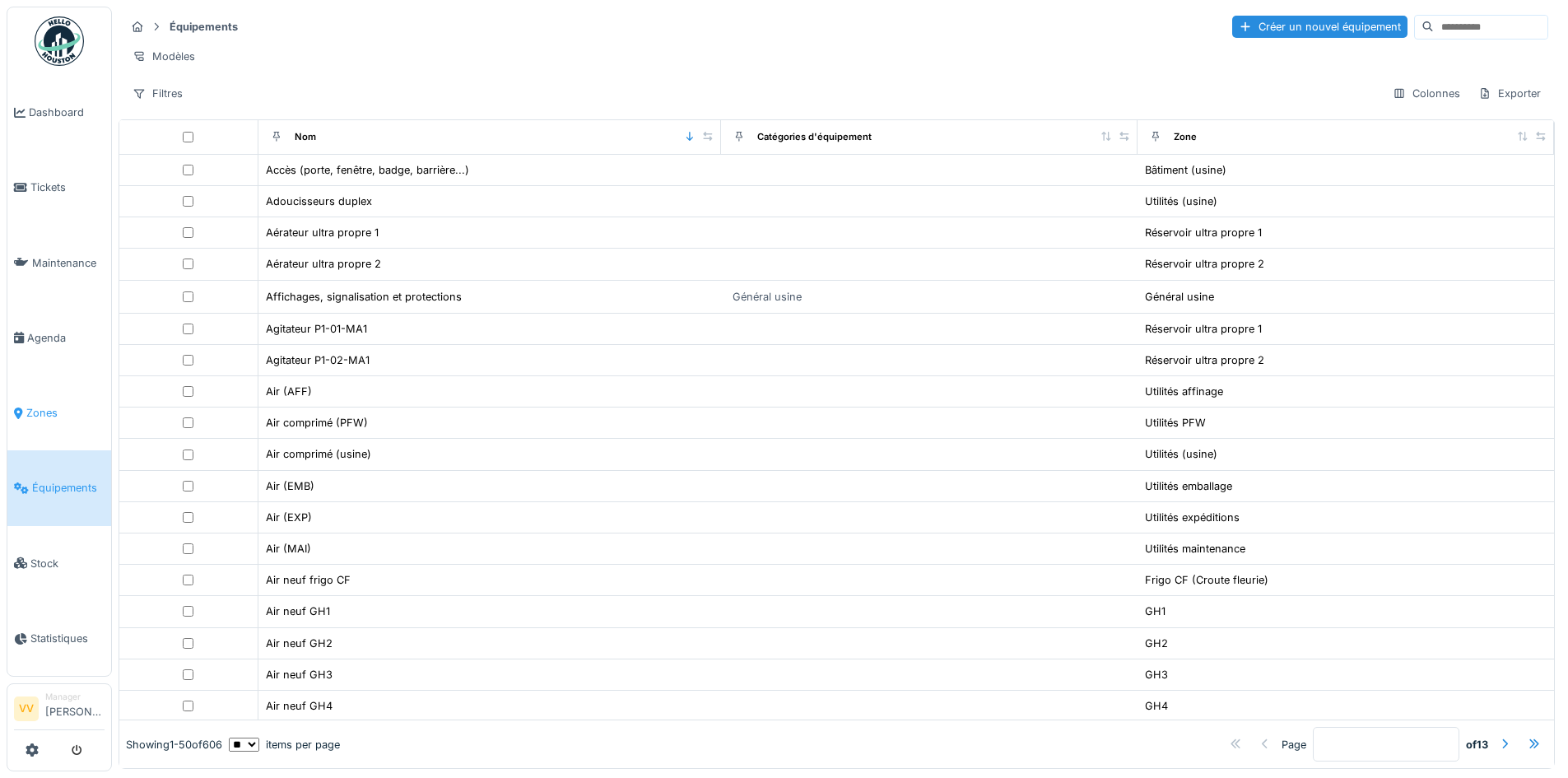
click at [50, 405] on span "Zones" at bounding box center [65, 413] width 79 height 16
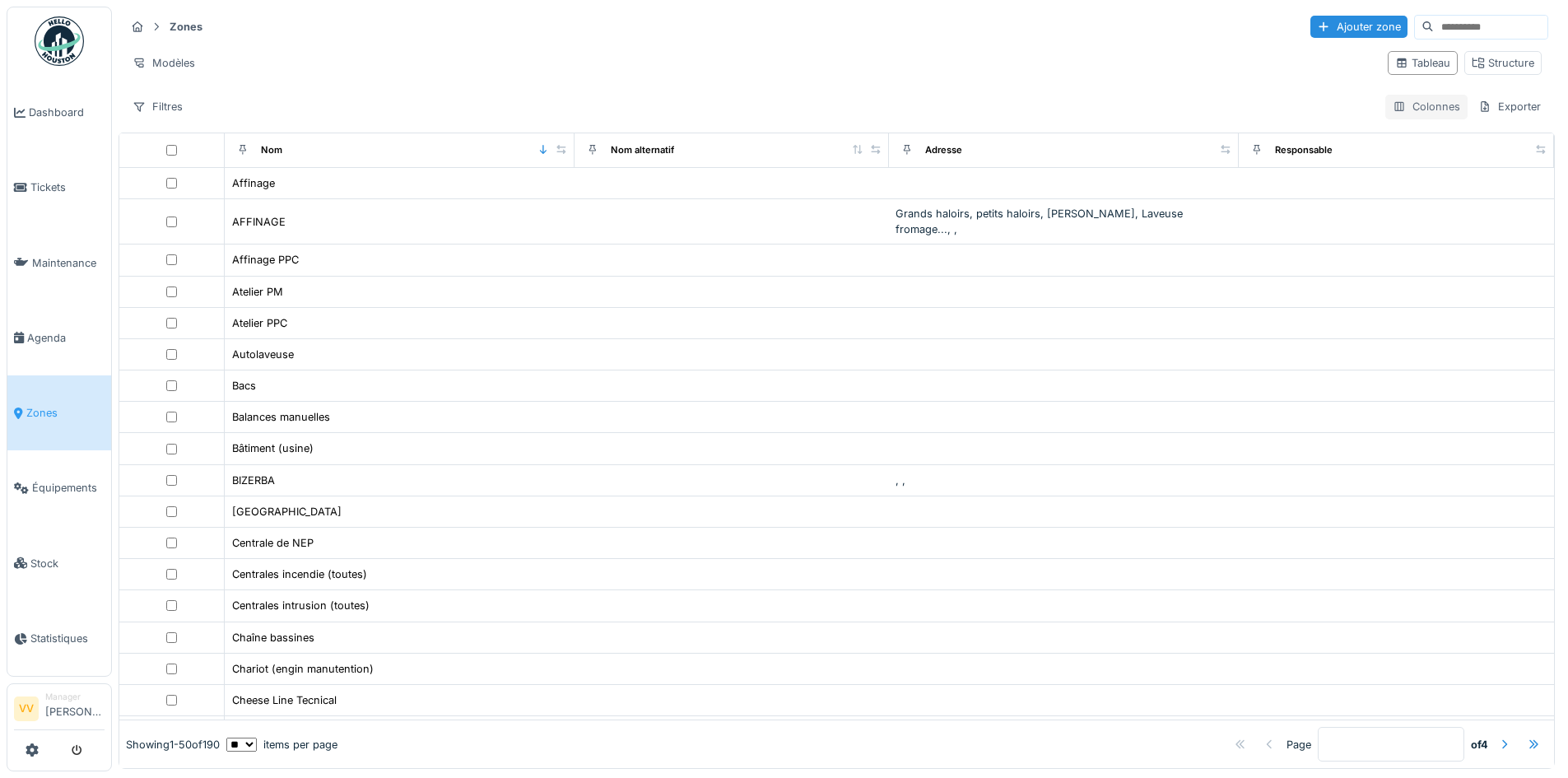
click at [1414, 105] on div "Colonnes" at bounding box center [1427, 106] width 83 height 24
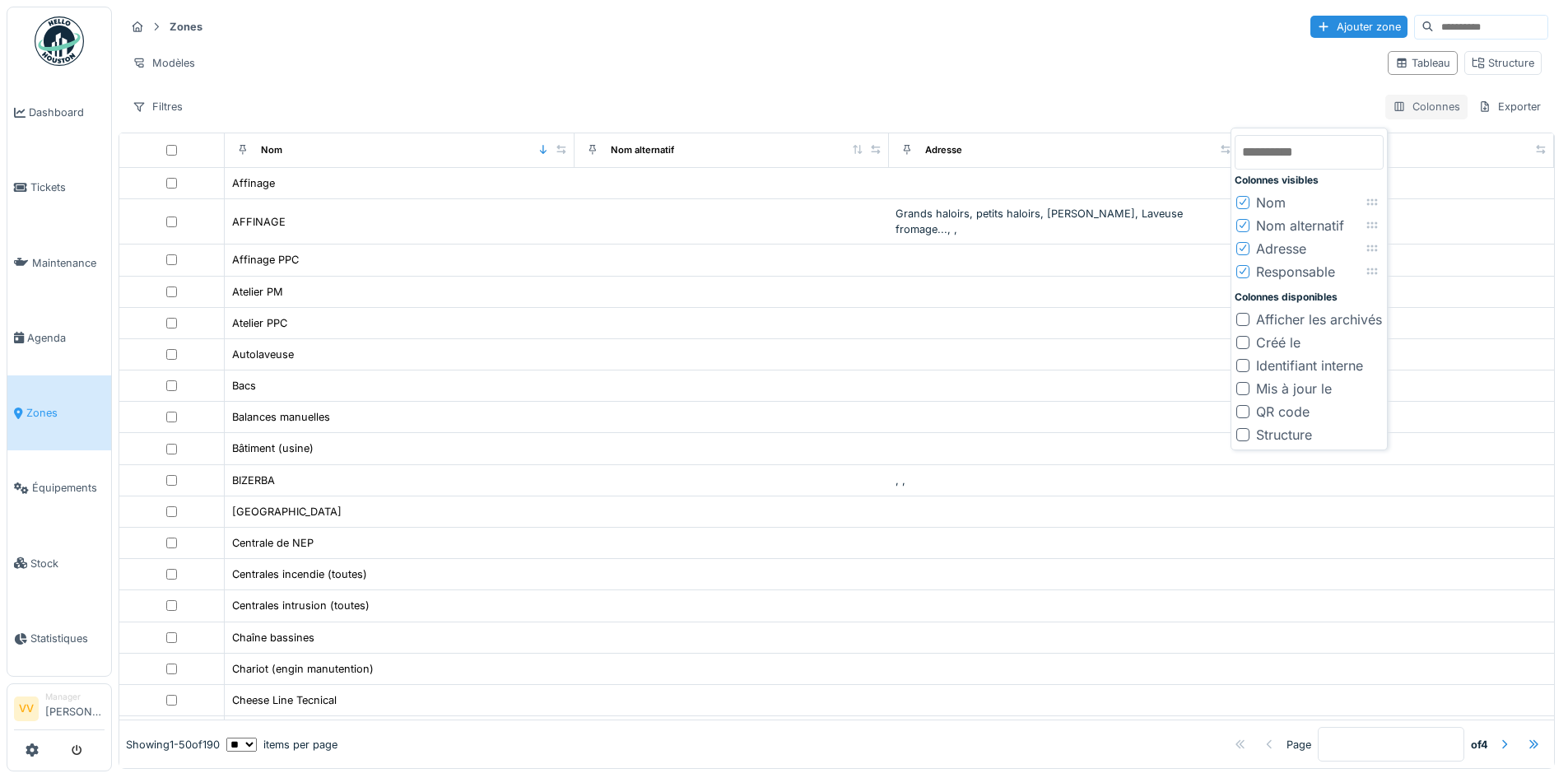
click at [1414, 105] on div "Colonnes" at bounding box center [1427, 106] width 83 height 24
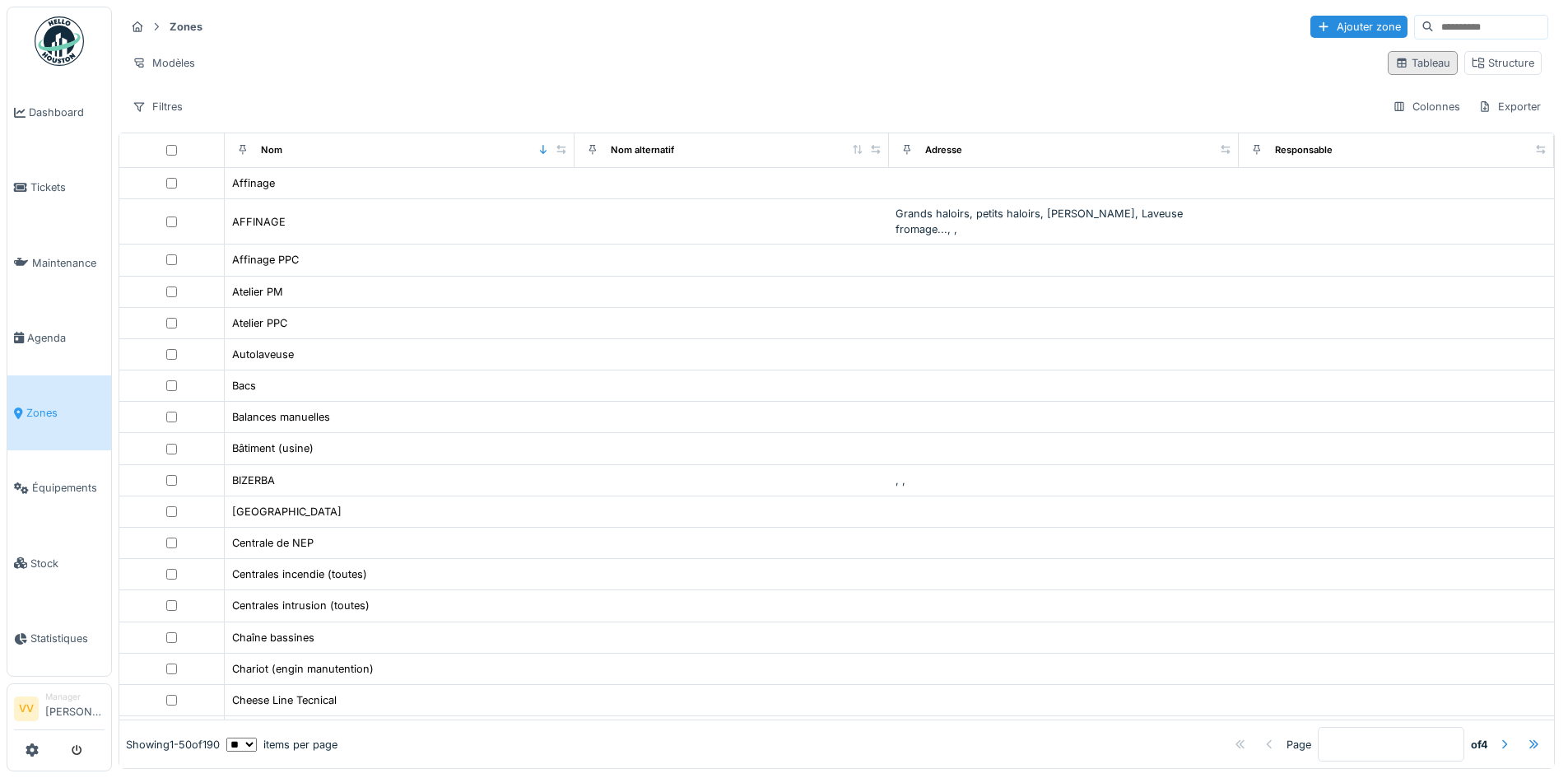
click at [1400, 59] on div "Tableau" at bounding box center [1423, 63] width 55 height 16
click at [1481, 65] on div "Structure" at bounding box center [1503, 63] width 63 height 16
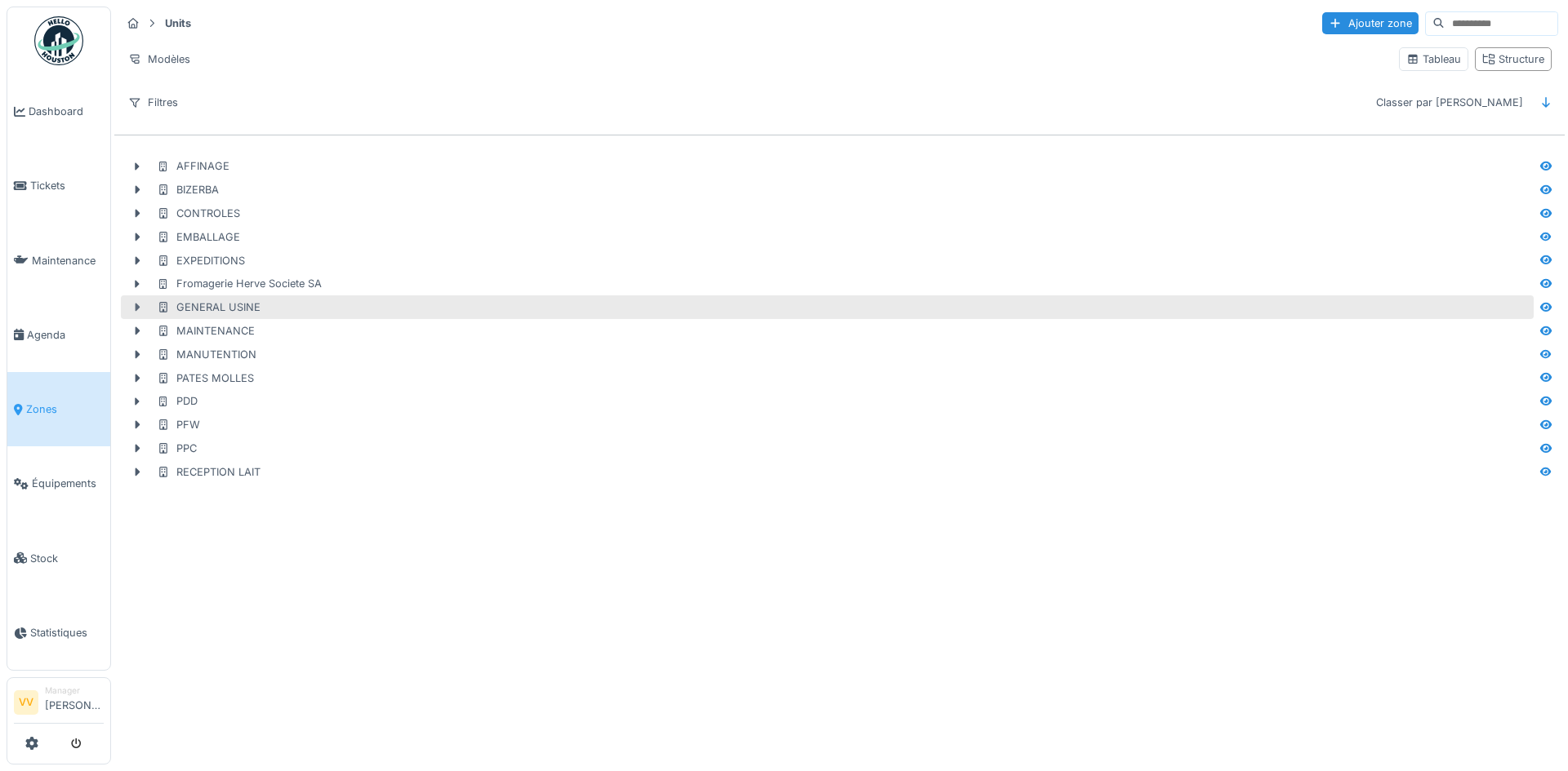
click at [135, 309] on icon at bounding box center [136, 307] width 13 height 11
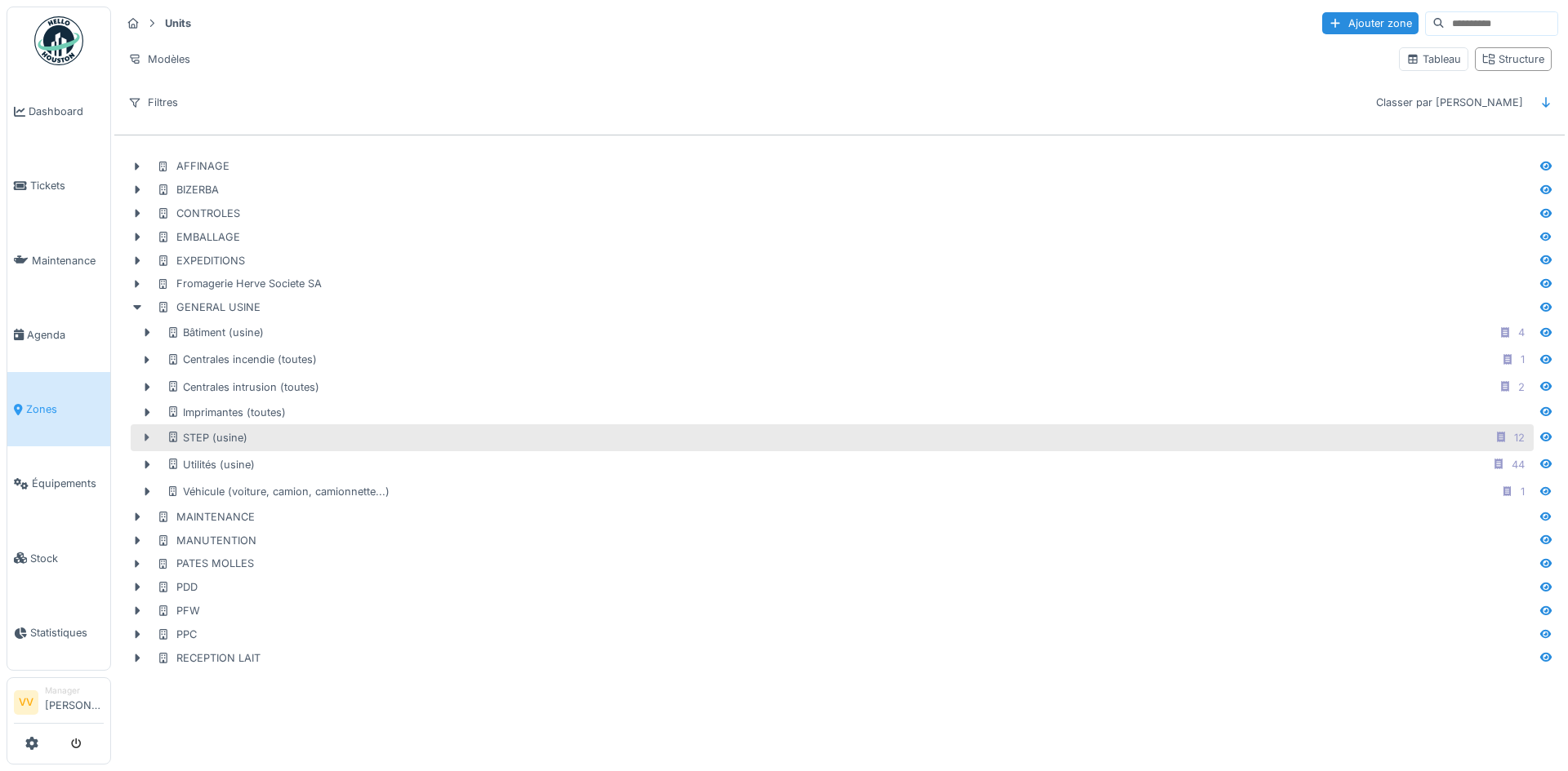
click at [146, 443] on icon at bounding box center [146, 438] width 13 height 11
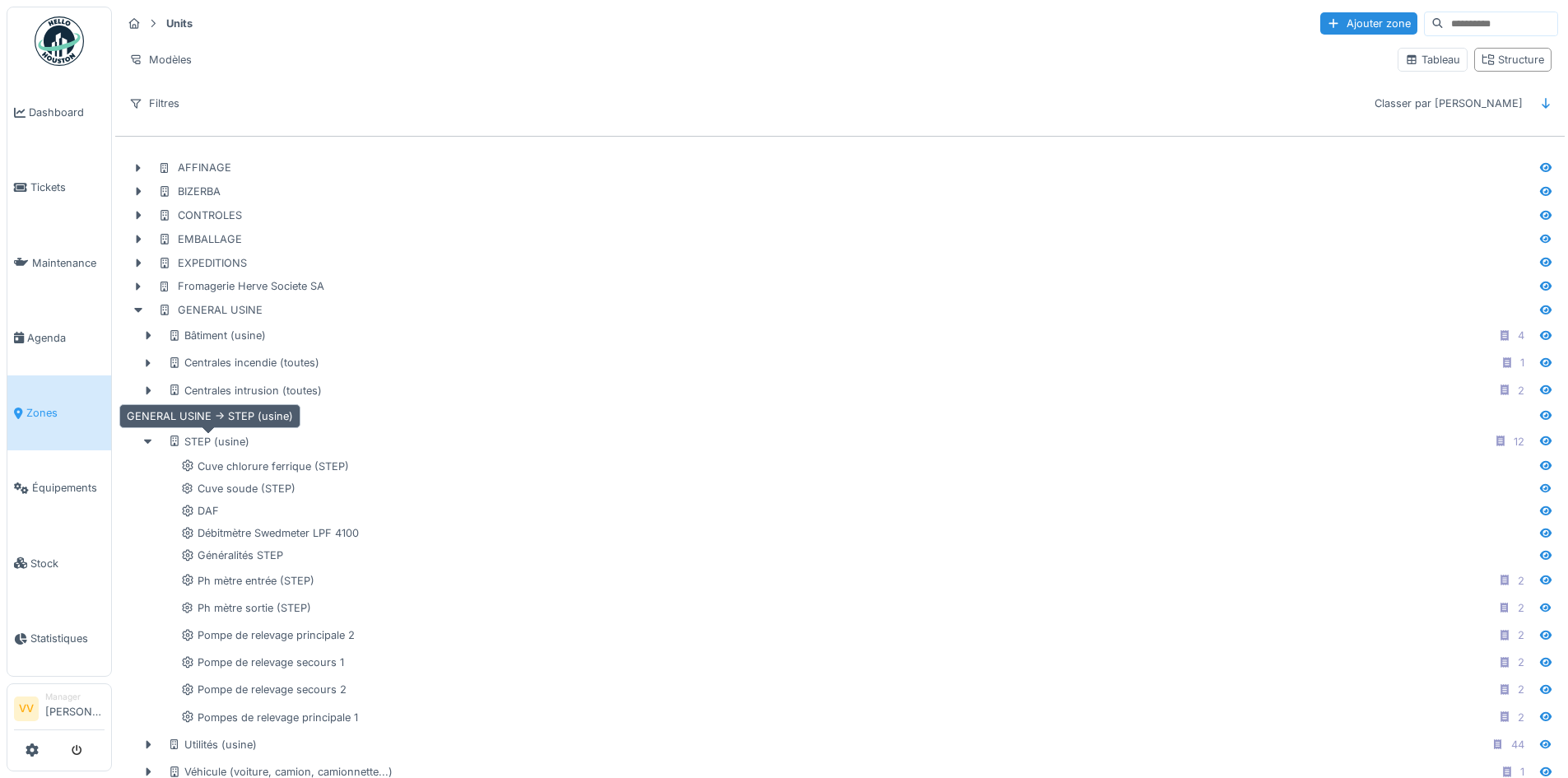
drag, startPoint x: 189, startPoint y: 442, endPoint x: 1536, endPoint y: 439, distance: 1347.0
click at [1540, 439] on icon at bounding box center [1546, 441] width 12 height 9
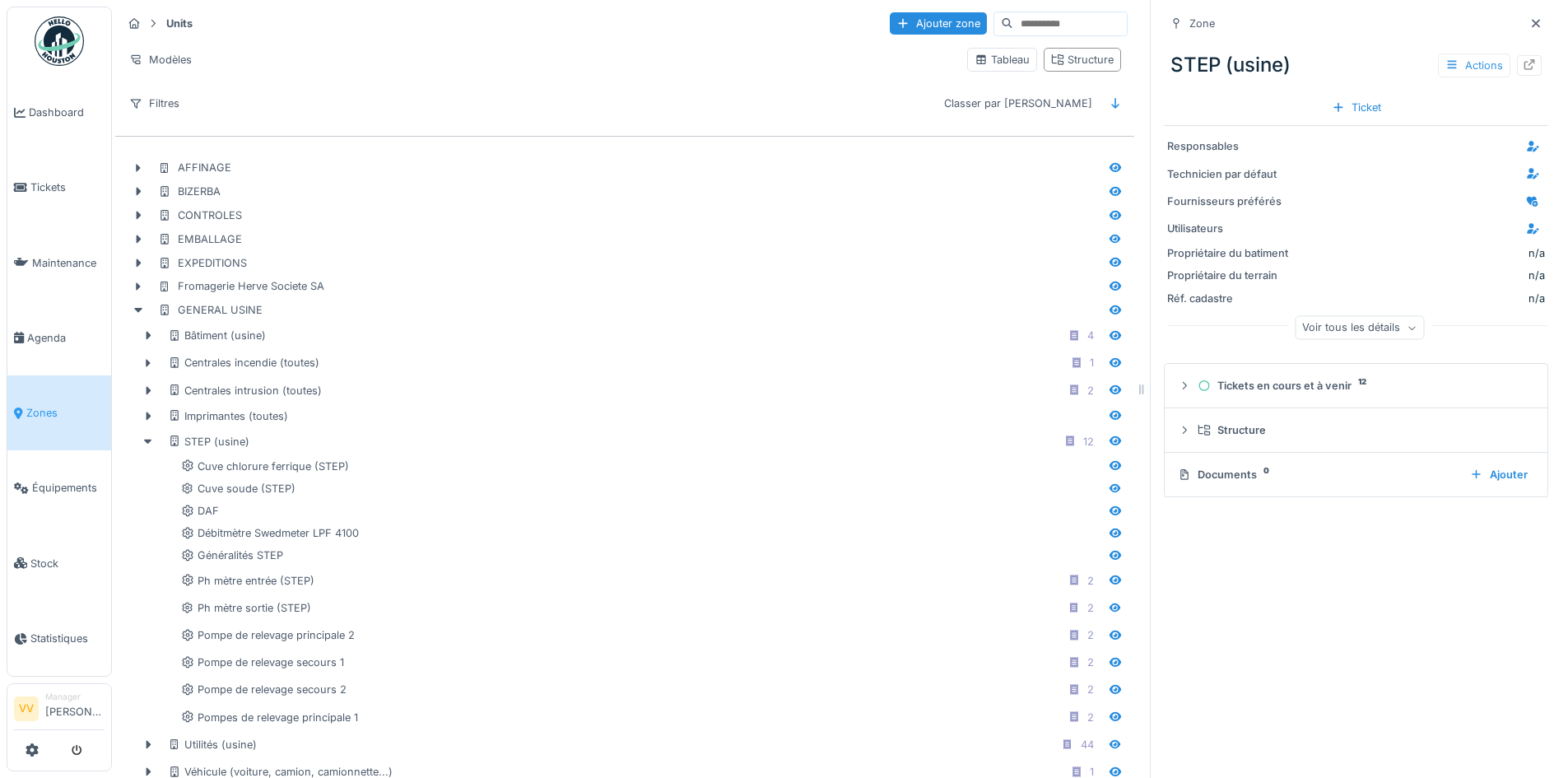
click at [1463, 69] on div "Actions" at bounding box center [1475, 66] width 73 height 24
click at [1387, 257] on div "n/a" at bounding box center [1421, 254] width 248 height 16
click at [1407, 327] on icon at bounding box center [1412, 327] width 10 height 8
click at [1377, 323] on icon at bounding box center [1382, 320] width 10 height 8
click at [1362, 323] on div "Voir tous les détails" at bounding box center [1359, 328] width 129 height 24
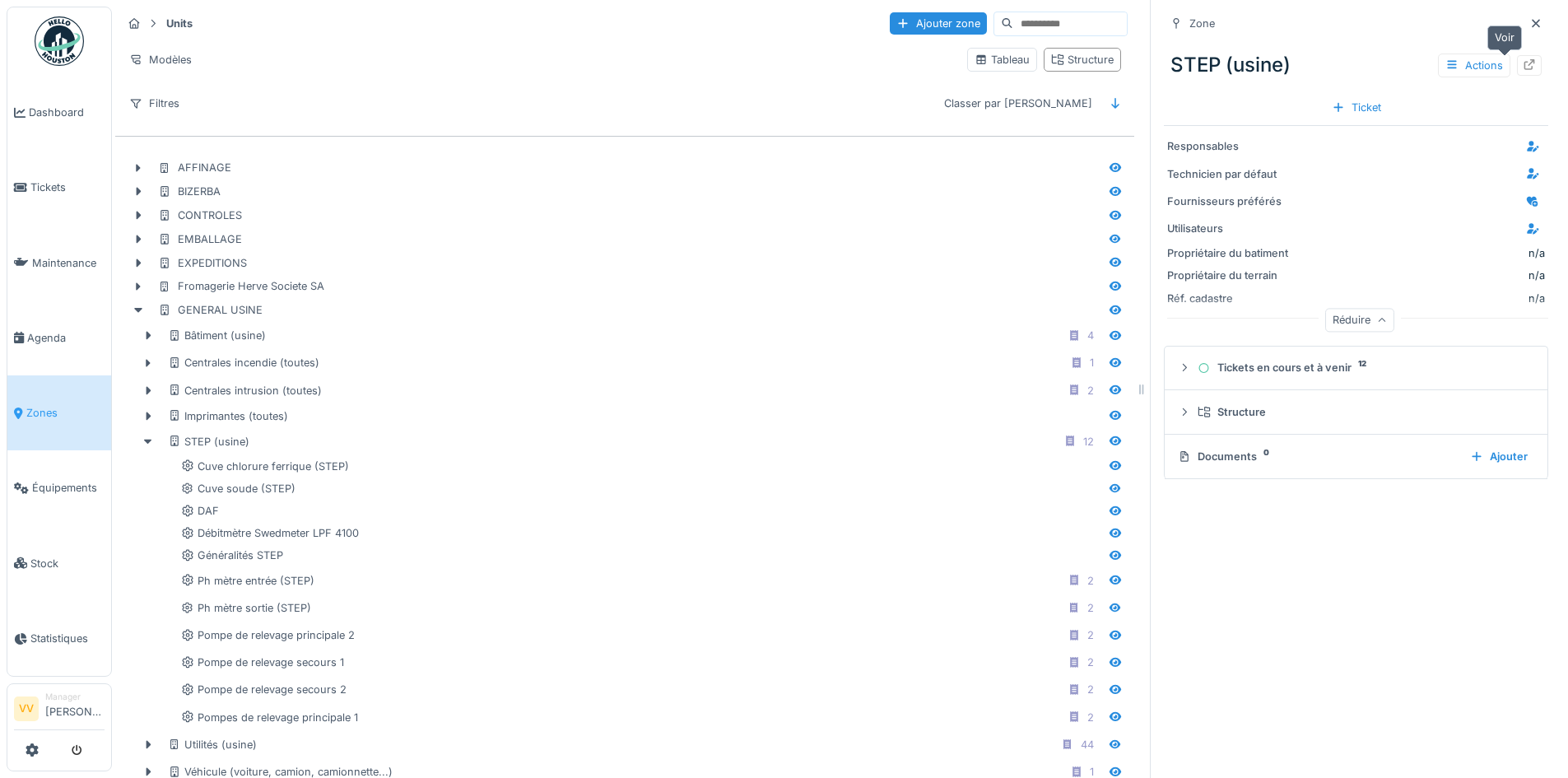
click at [1523, 65] on icon at bounding box center [1529, 65] width 13 height 11
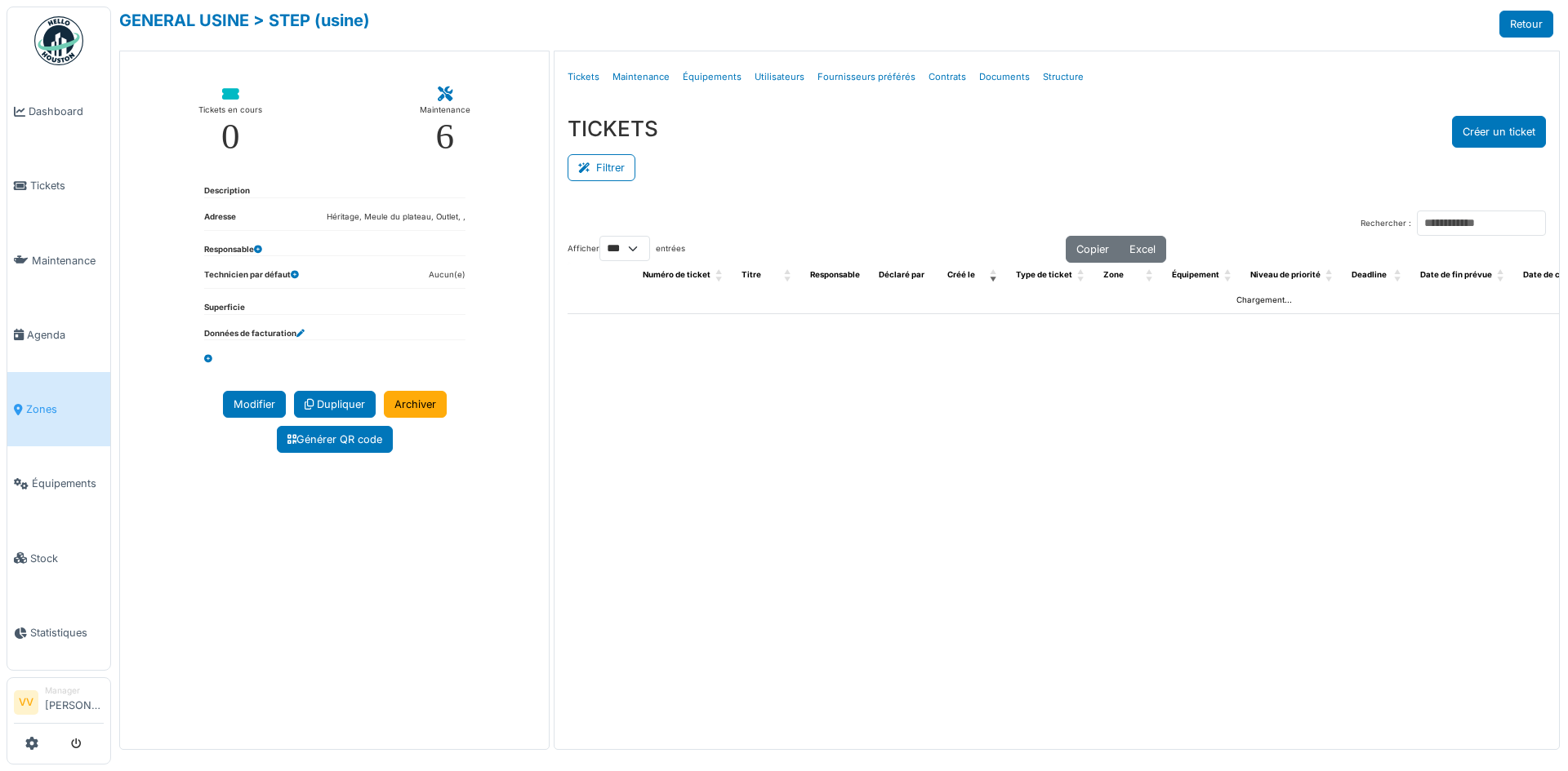
select select "***"
click at [697, 73] on link "Équipements" at bounding box center [712, 77] width 72 height 38
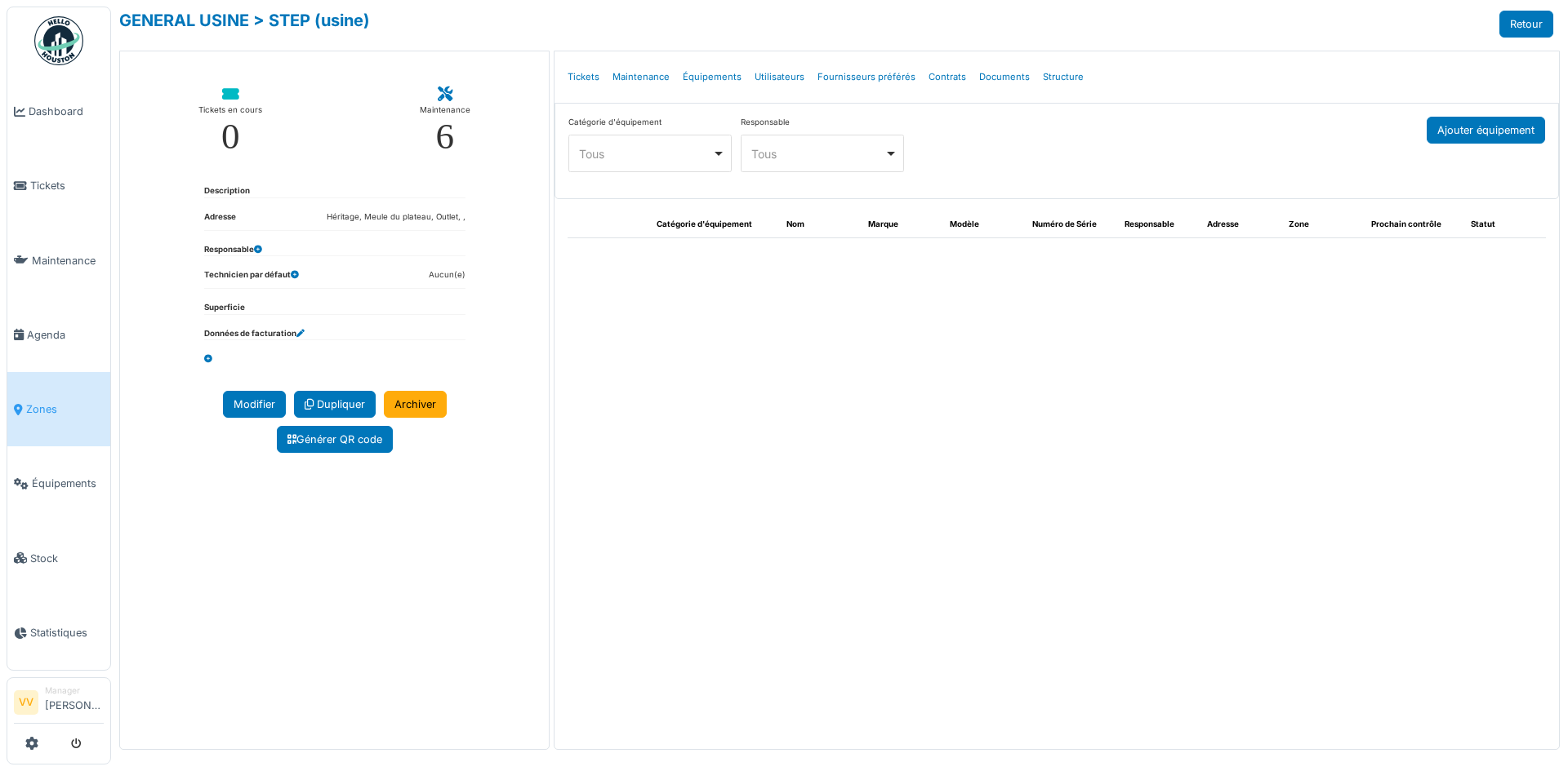
select select "***"
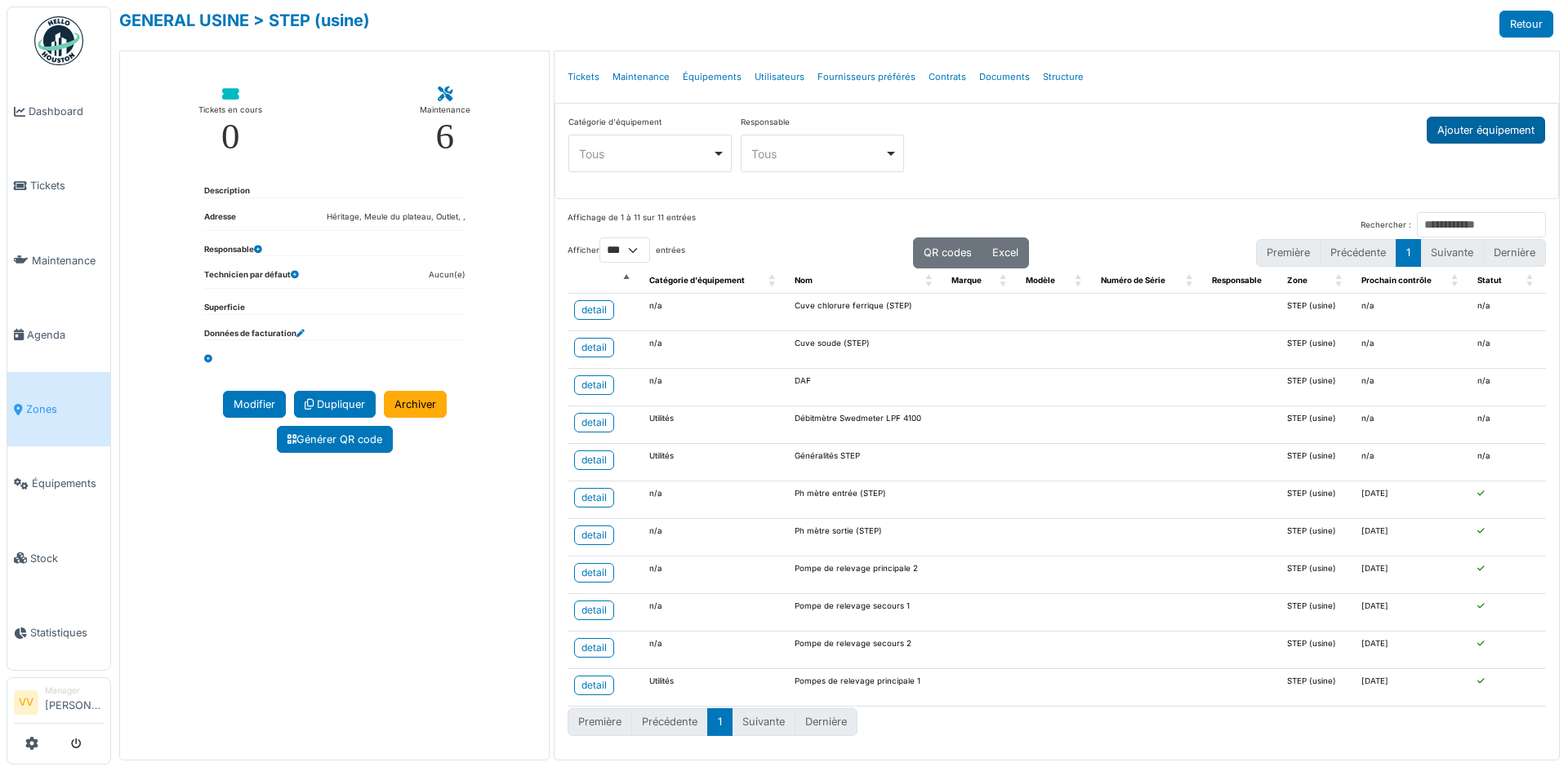
click at [1479, 130] on button "Ajouter équipement" at bounding box center [1486, 129] width 118 height 27
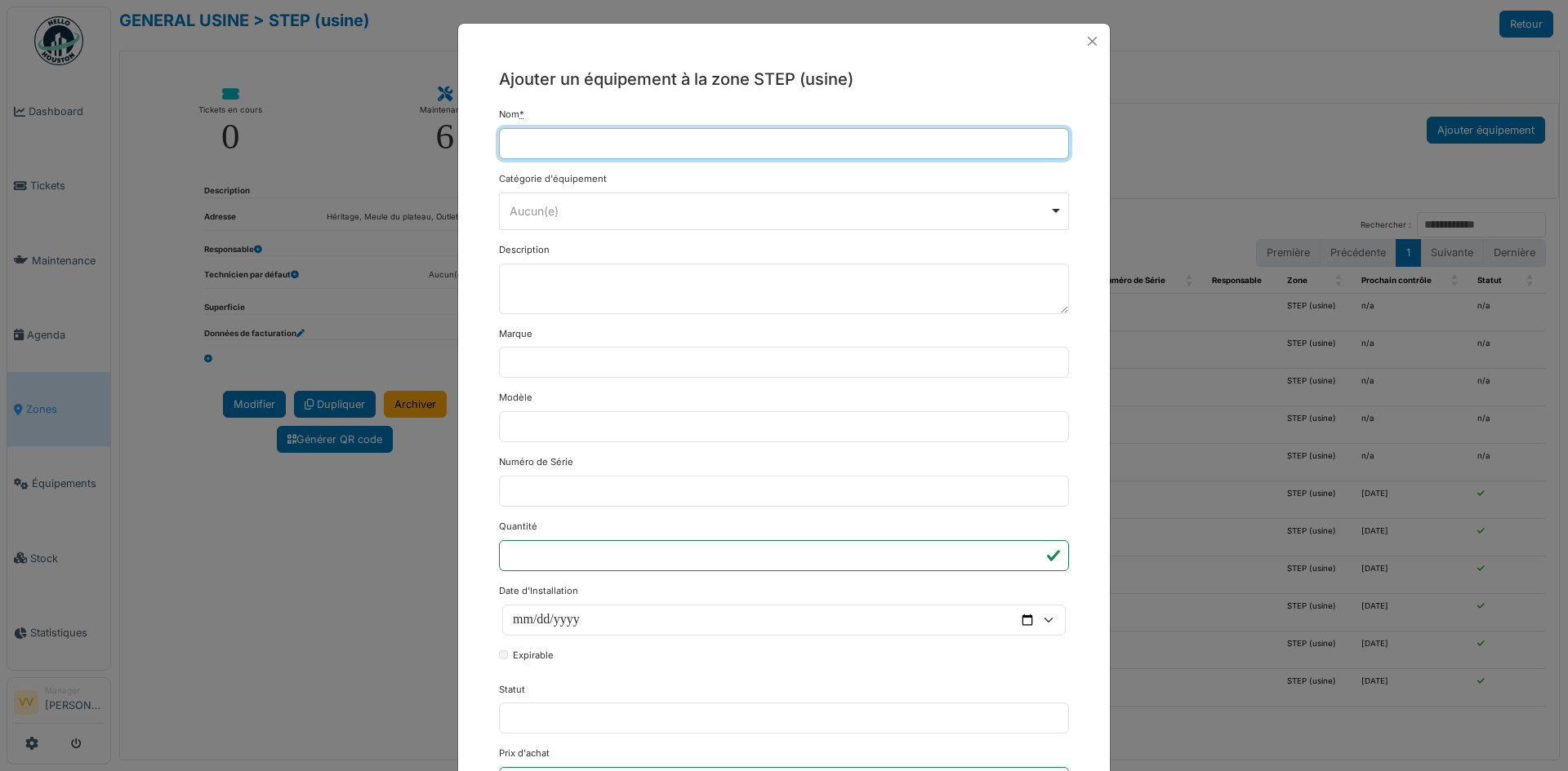
click at [567, 154] on input "Nom *" at bounding box center [784, 143] width 570 height 31
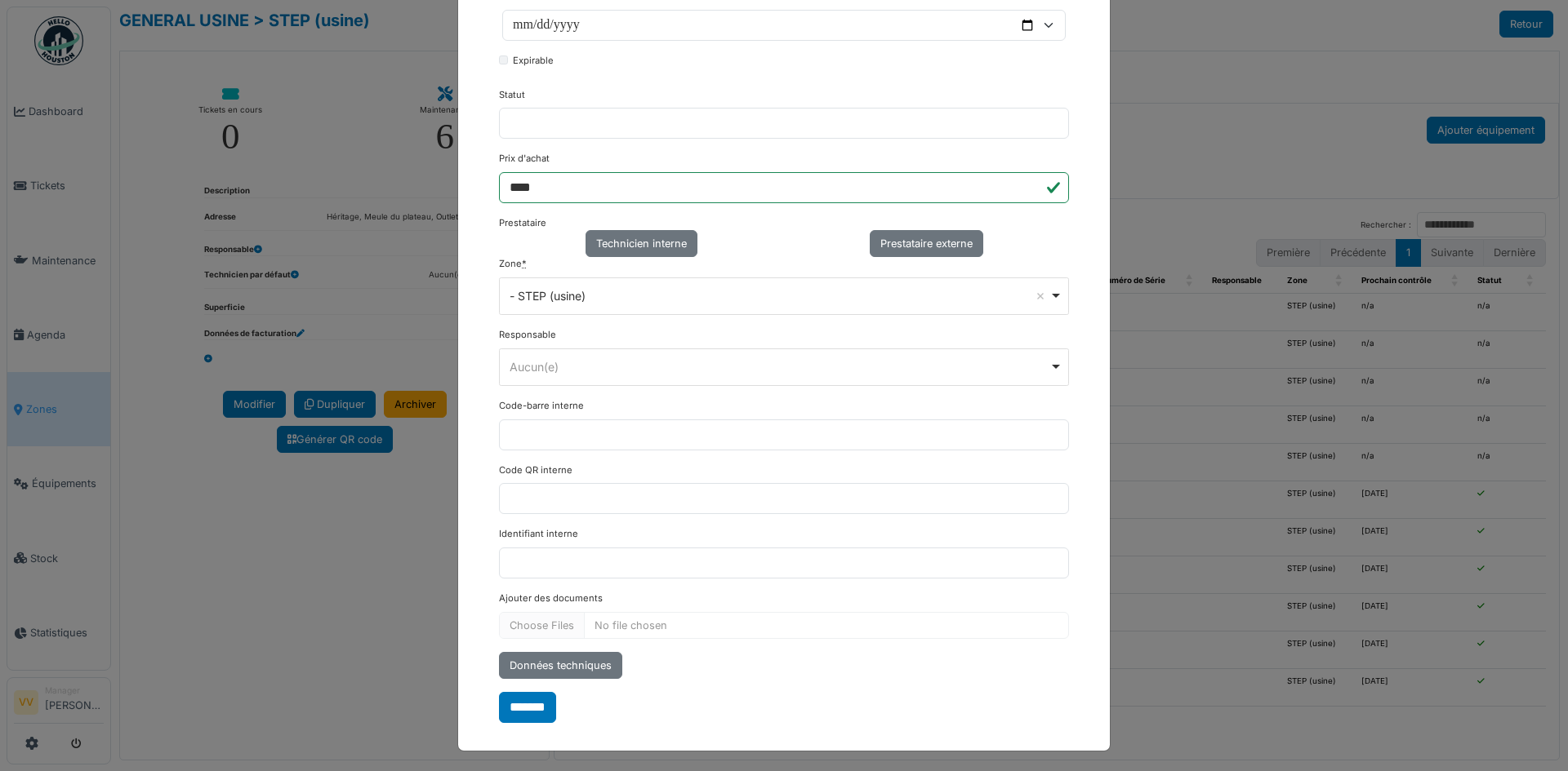
scroll to position [598, 0]
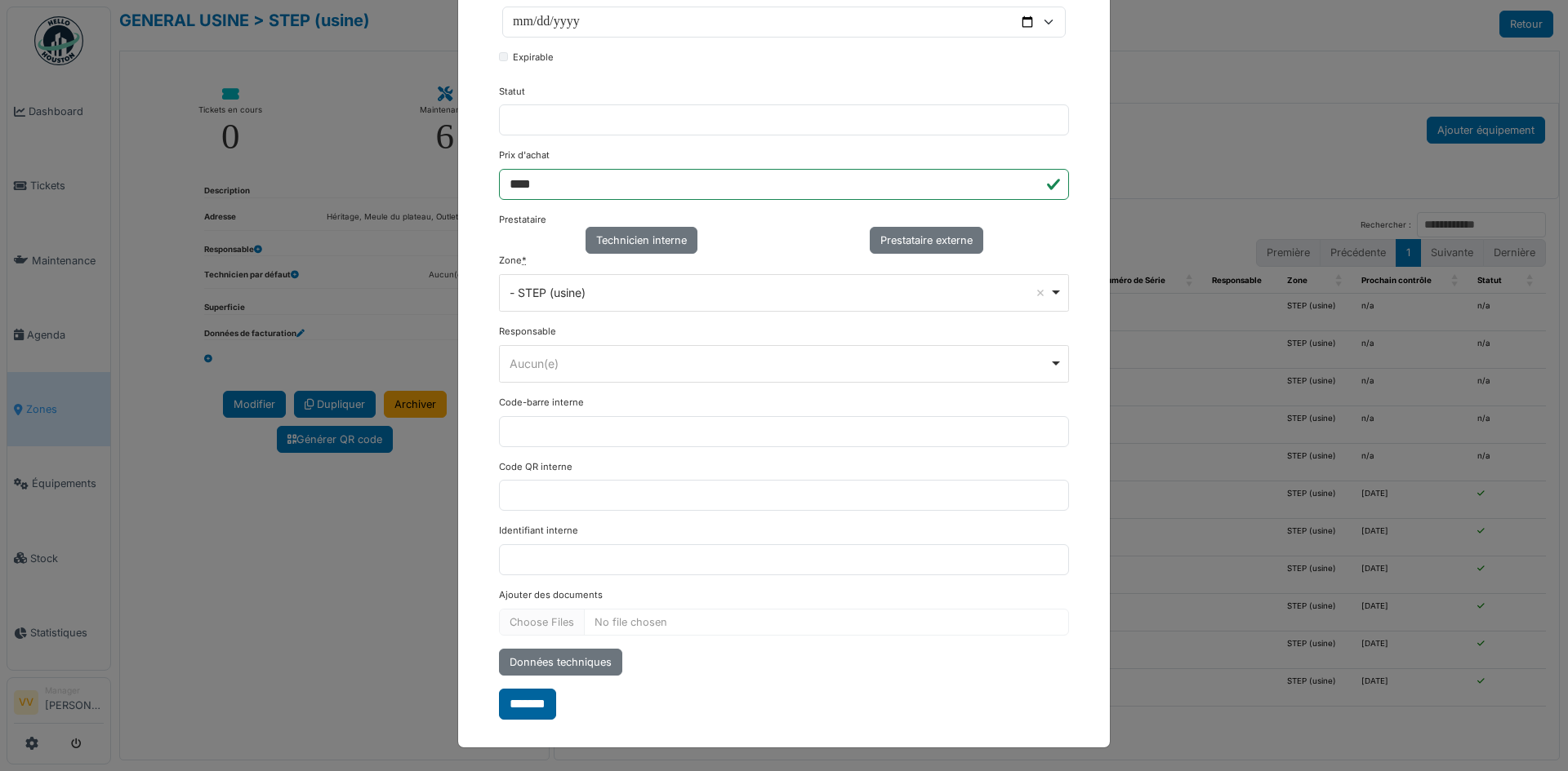
type input "**********"
click at [519, 706] on input "*******" at bounding box center [528, 704] width 57 height 31
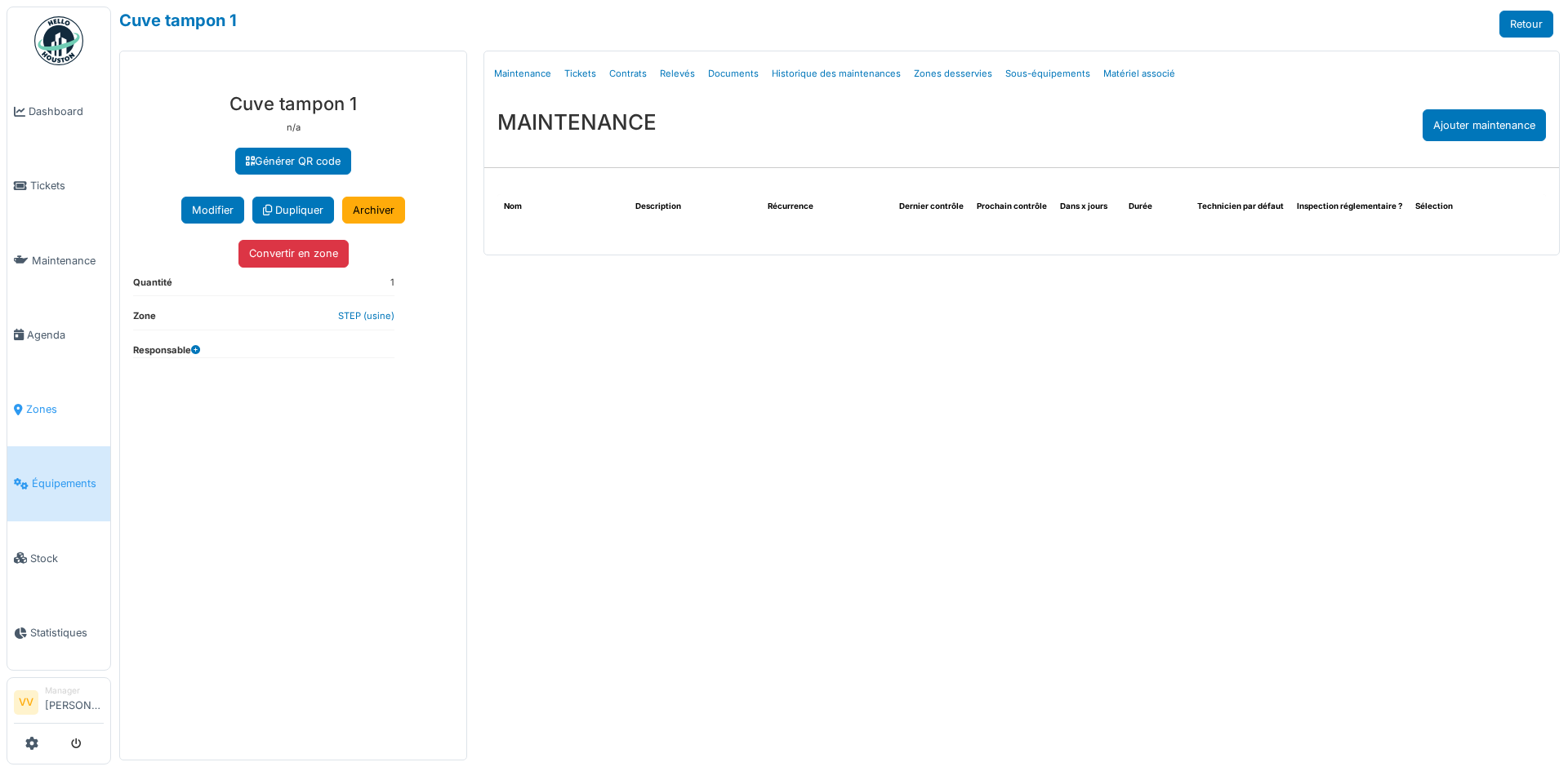
click at [34, 406] on span "Zones" at bounding box center [64, 409] width 78 height 16
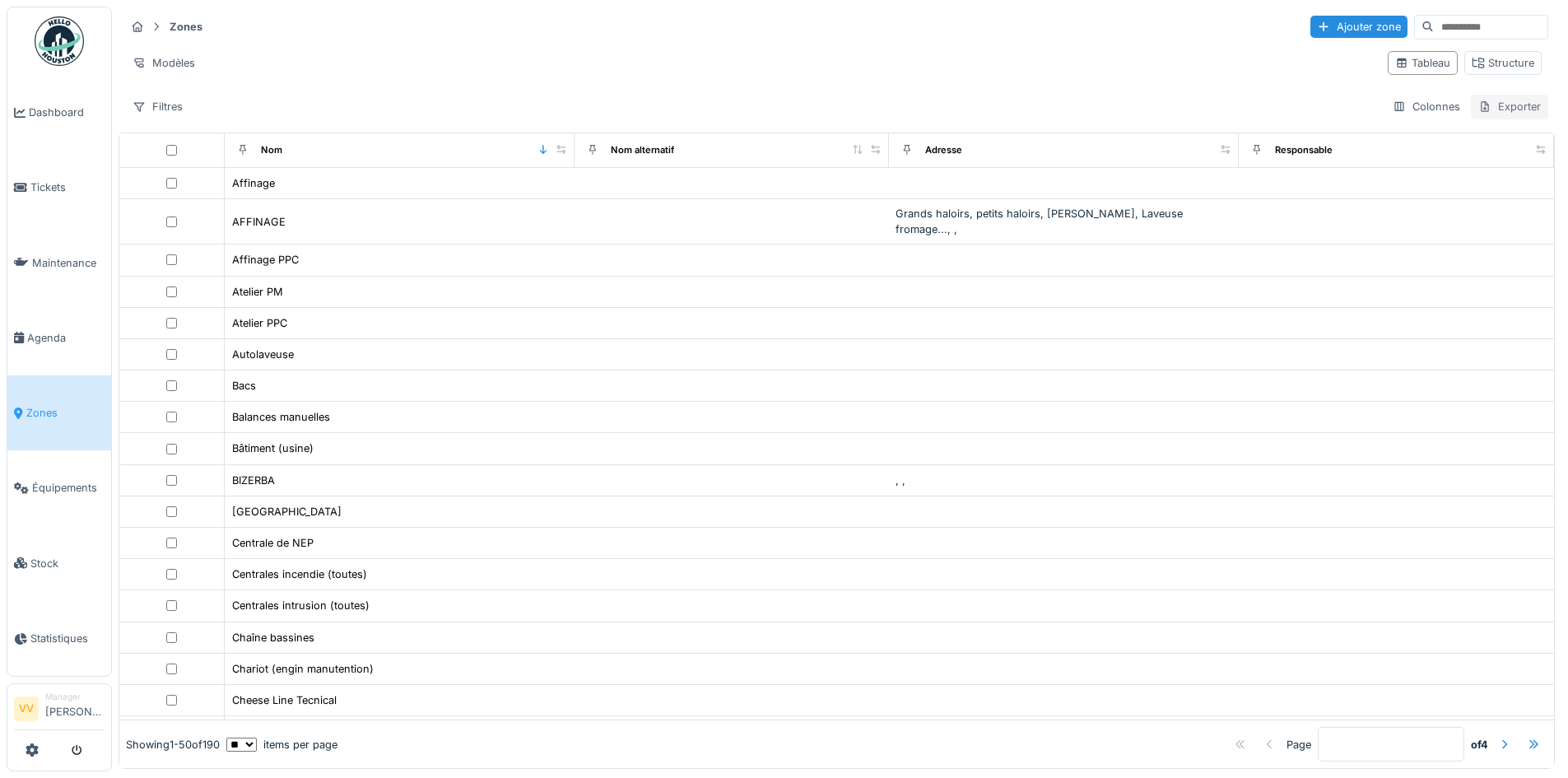
click at [1505, 102] on div "Exporter" at bounding box center [1510, 106] width 78 height 24
click at [1482, 63] on div "Structure" at bounding box center [1503, 63] width 63 height 16
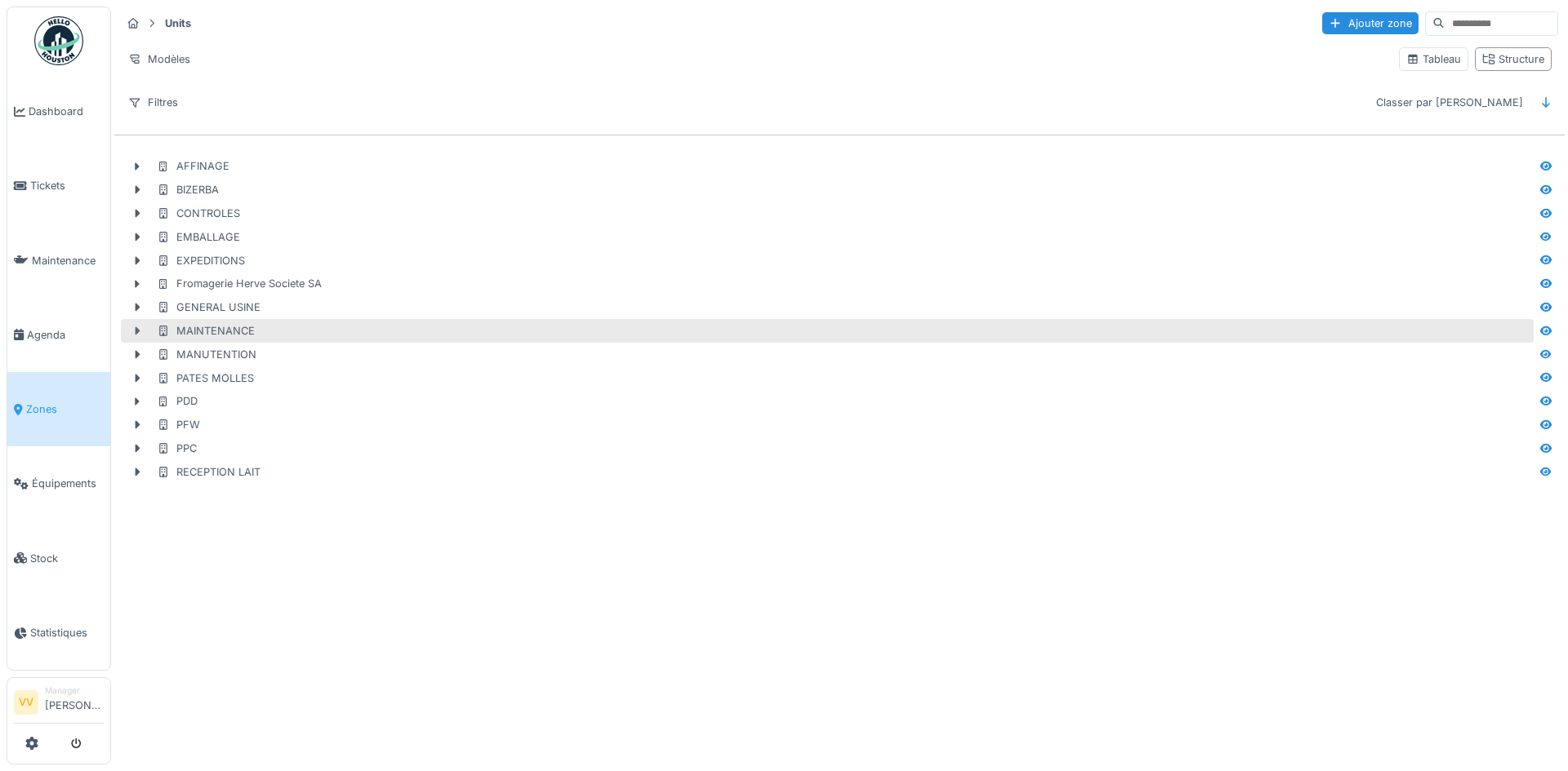
click at [135, 330] on icon at bounding box center [136, 330] width 13 height 11
click at [135, 330] on icon at bounding box center [137, 331] width 8 height 5
click at [135, 330] on icon at bounding box center [136, 330] width 13 height 11
click at [135, 330] on icon at bounding box center [137, 331] width 8 height 5
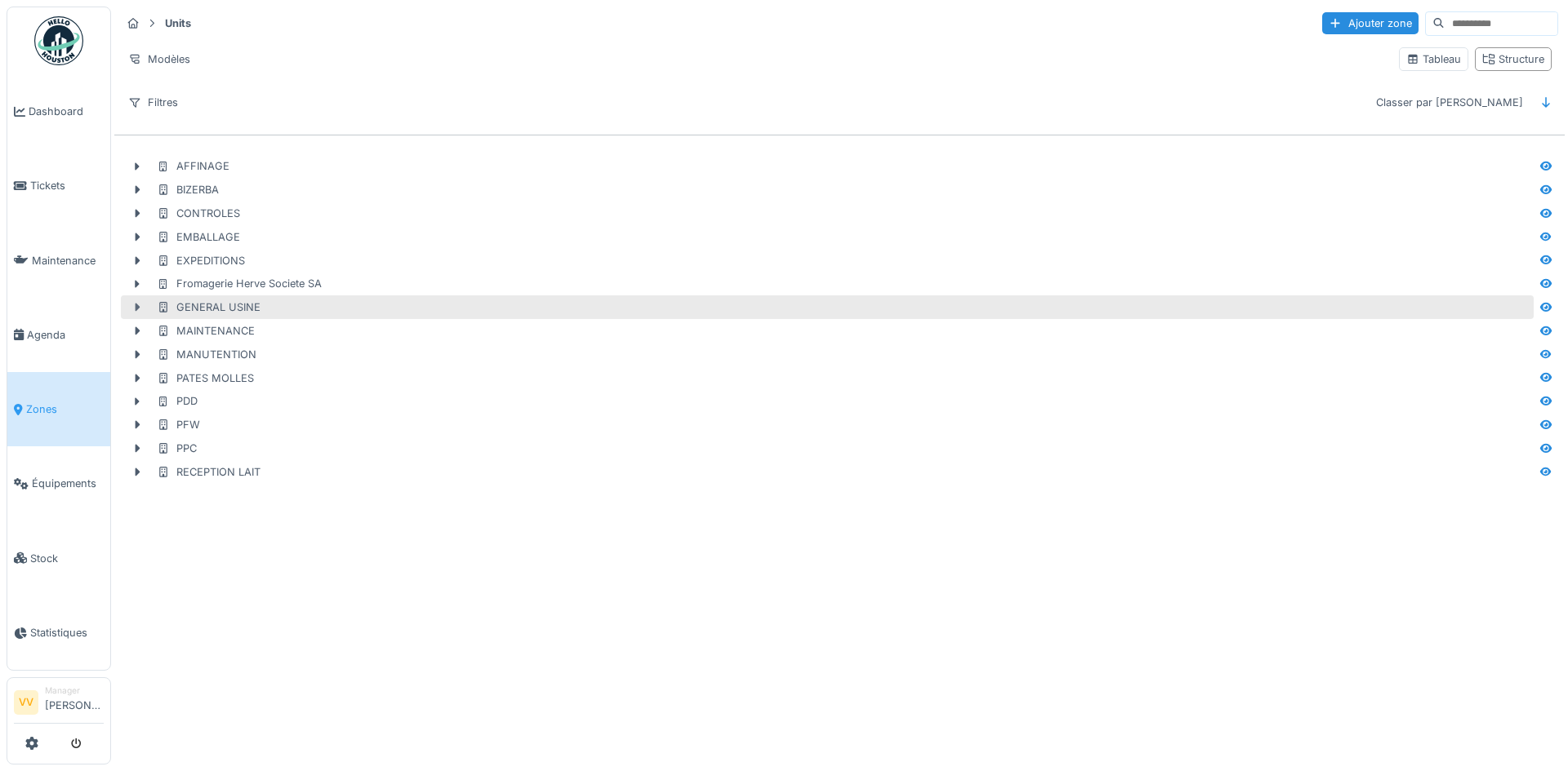
click at [135, 308] on icon at bounding box center [136, 307] width 13 height 11
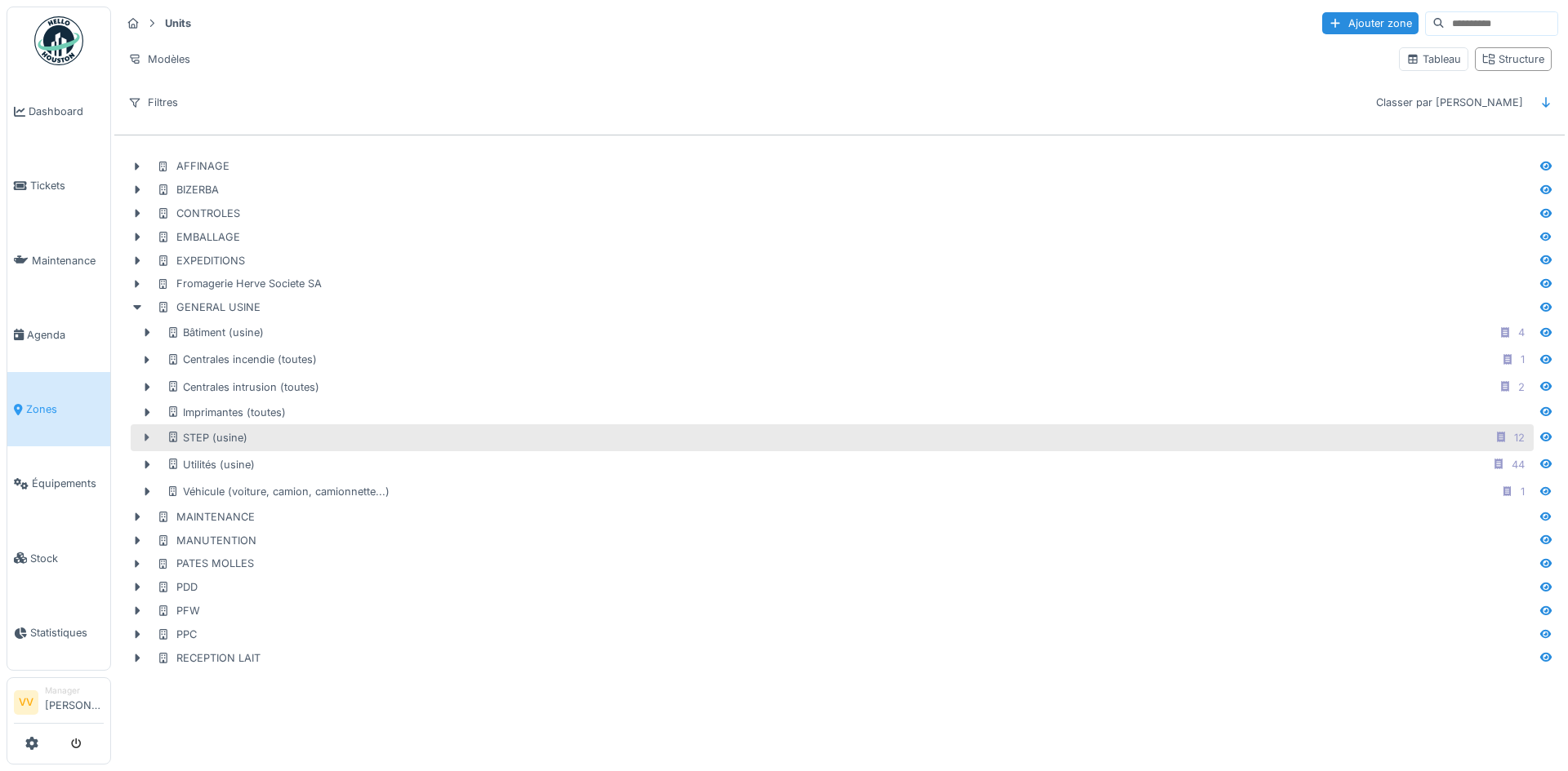
click at [154, 440] on div at bounding box center [147, 438] width 26 height 17
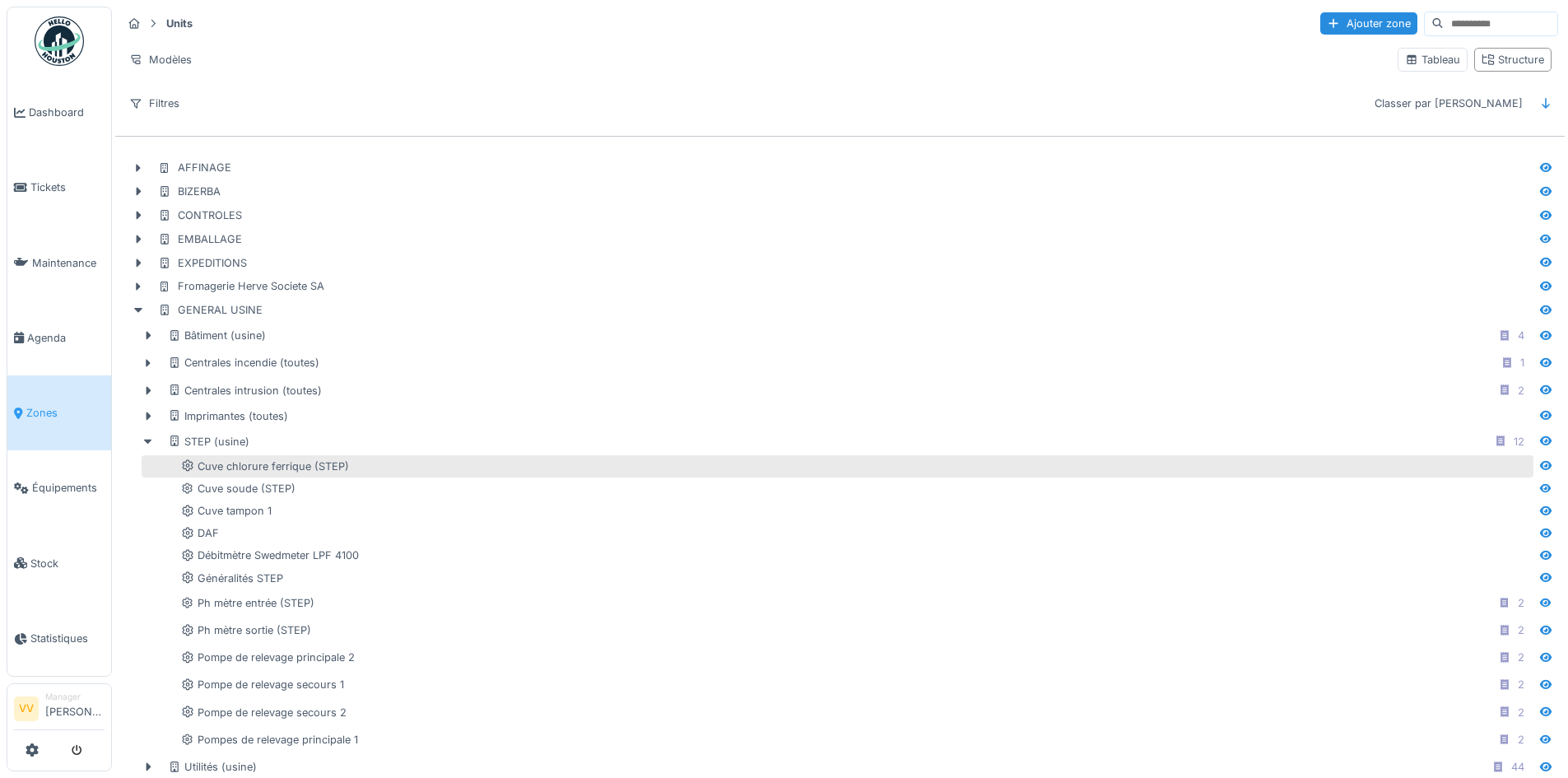
scroll to position [165, 0]
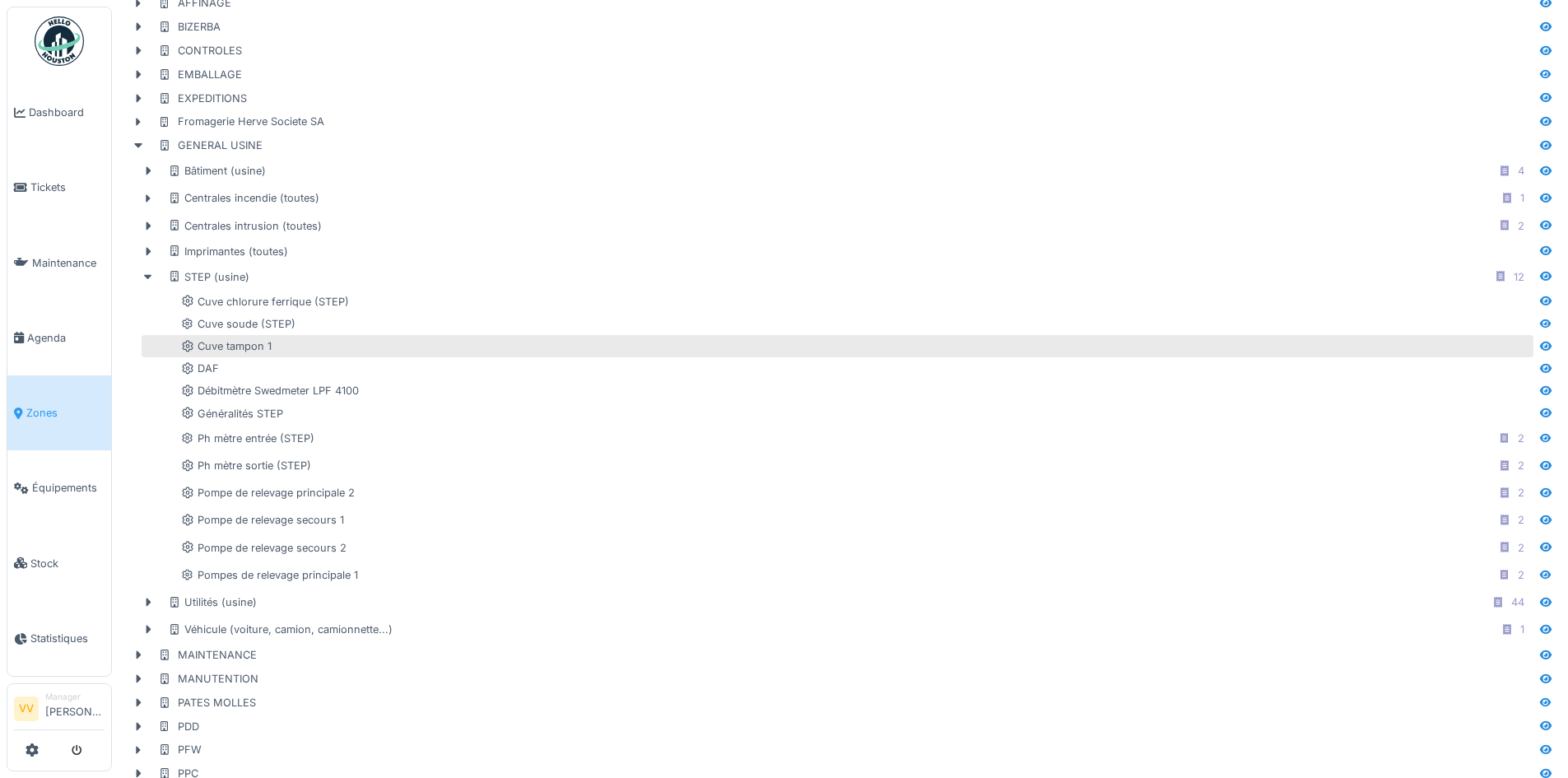
click at [290, 351] on div "Cuve tampon 1" at bounding box center [855, 346] width 1349 height 16
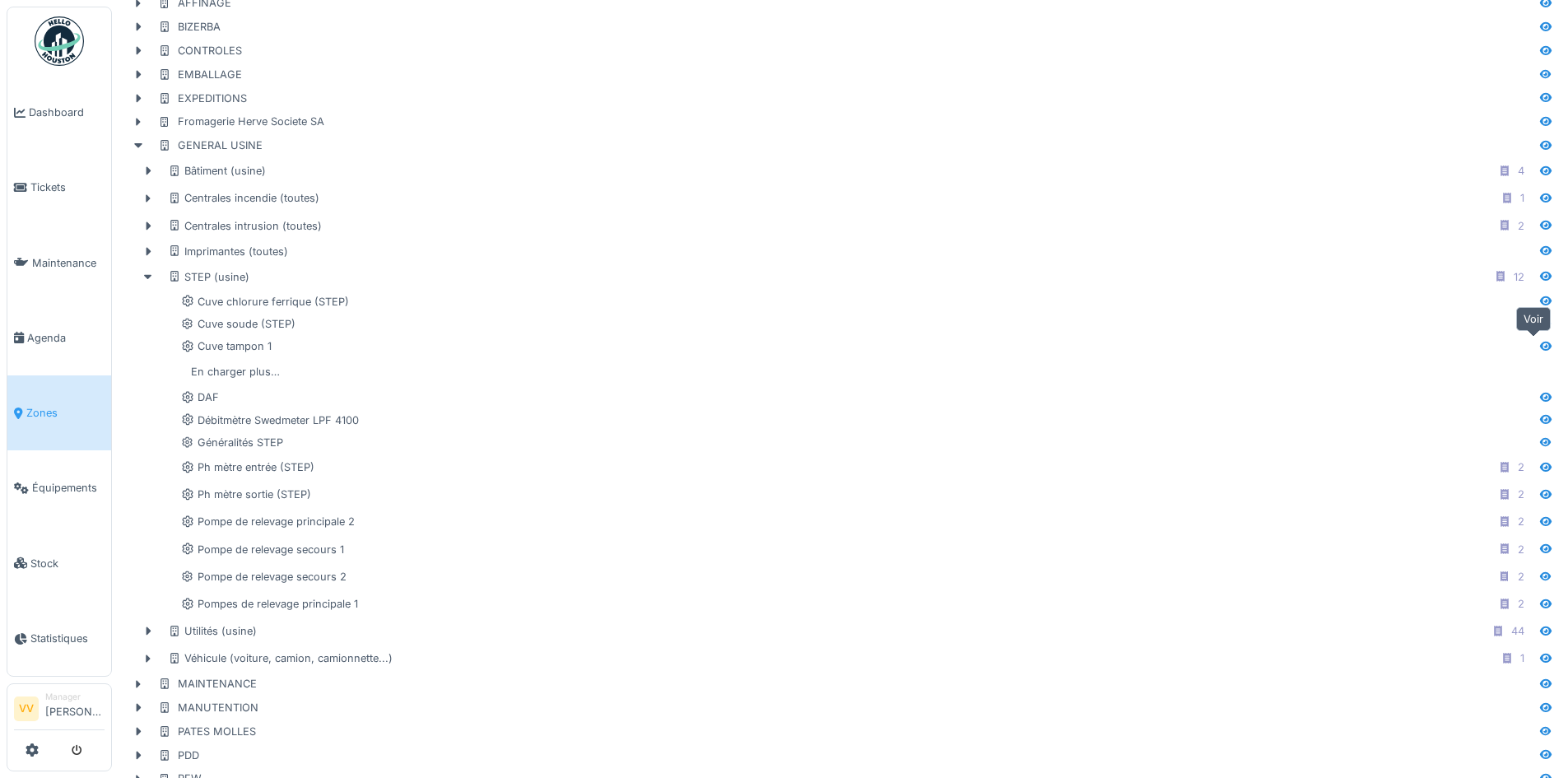
click at [1540, 345] on icon at bounding box center [1546, 346] width 12 height 9
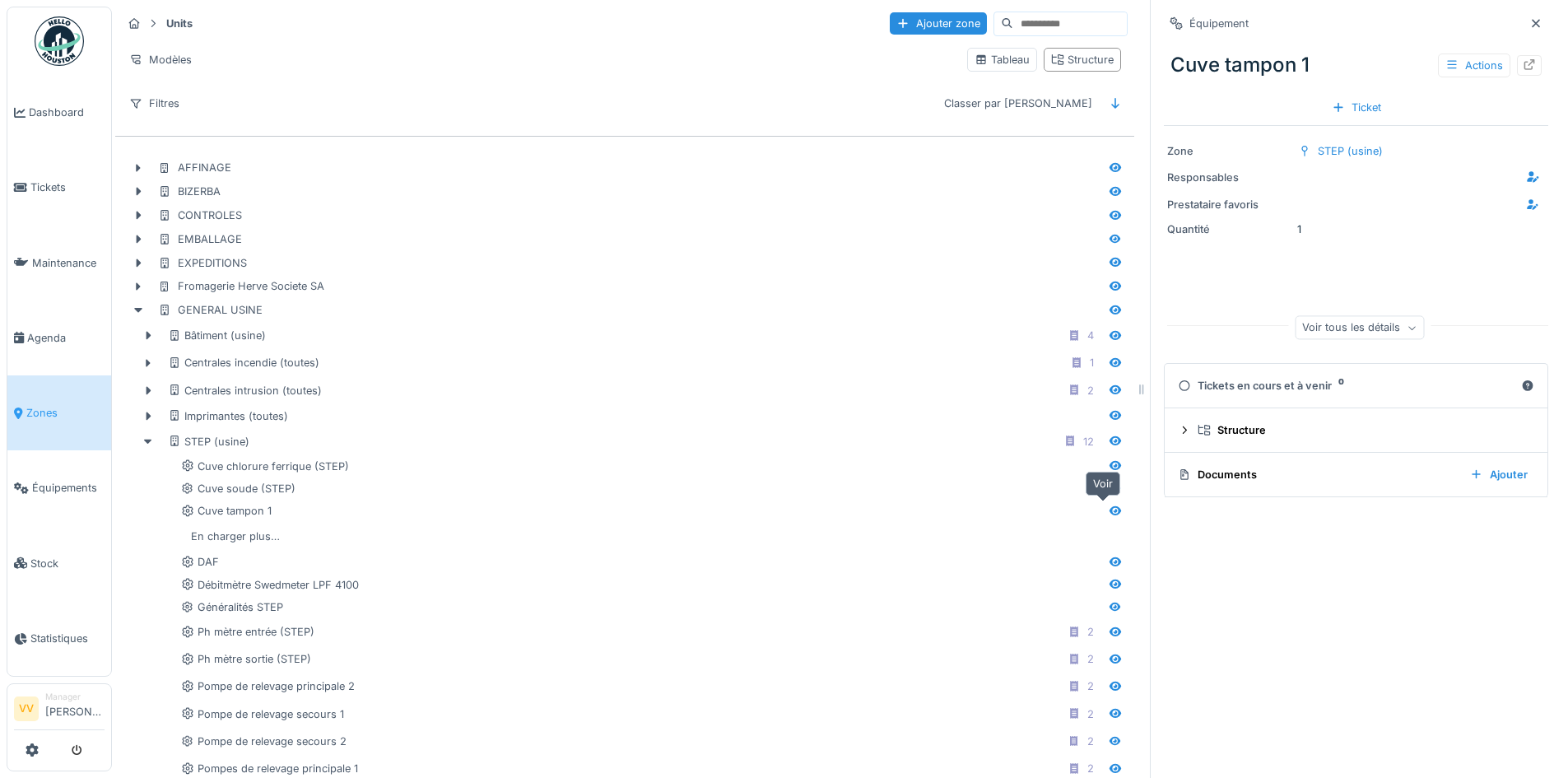
click at [1109, 508] on icon at bounding box center [1115, 510] width 13 height 11
drag, startPoint x: 1449, startPoint y: 65, endPoint x: 1433, endPoint y: 27, distance: 41.2
click at [1433, 27] on div "Équipement Cuve tampon 1 Actions Ticket" at bounding box center [1356, 67] width 385 height 119
click at [1523, 65] on icon at bounding box center [1529, 65] width 13 height 11
click at [1110, 439] on icon at bounding box center [1116, 441] width 12 height 9
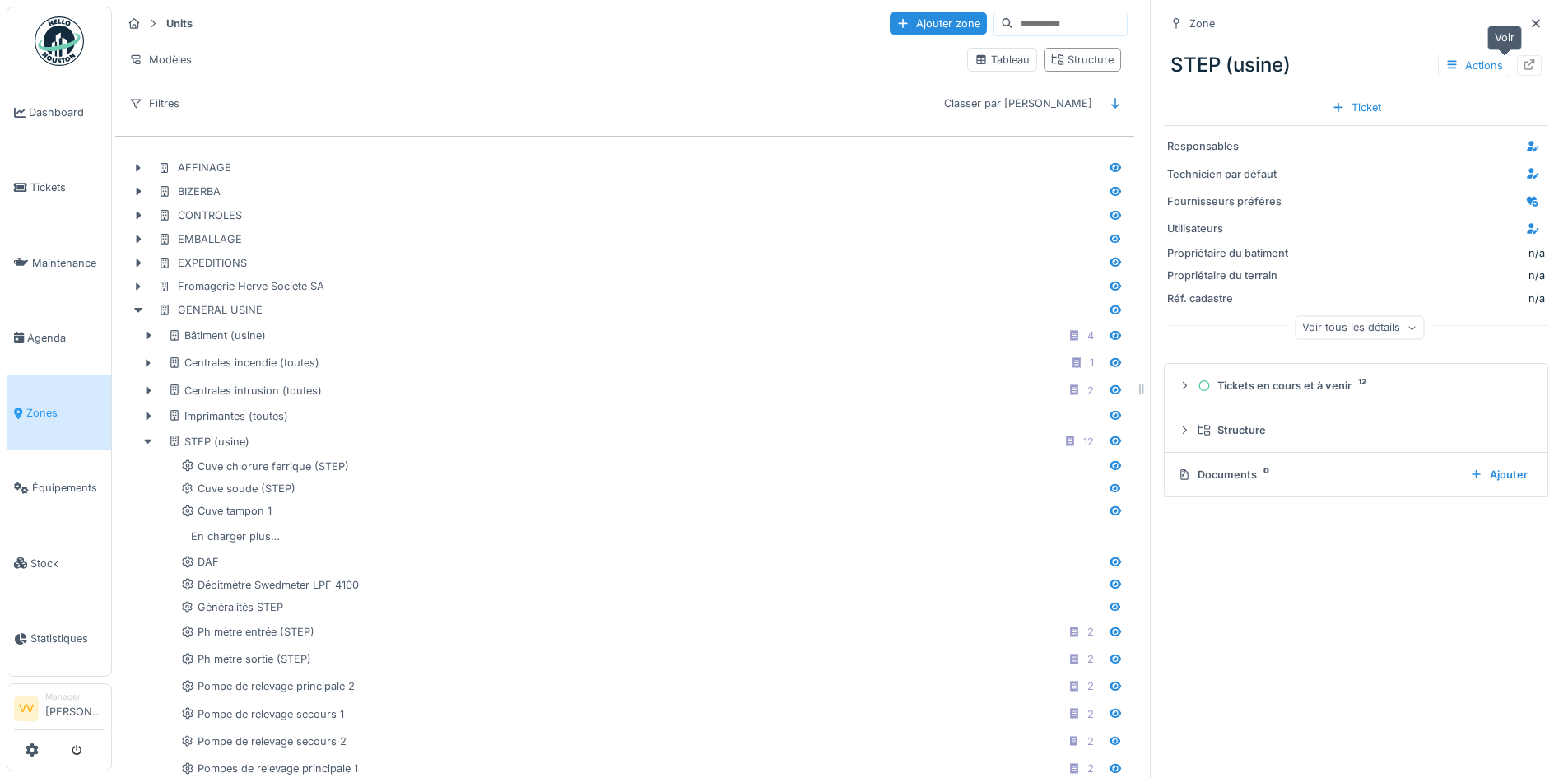
click at [1523, 65] on icon at bounding box center [1529, 65] width 13 height 11
click at [1517, 60] on div at bounding box center [1529, 65] width 25 height 21
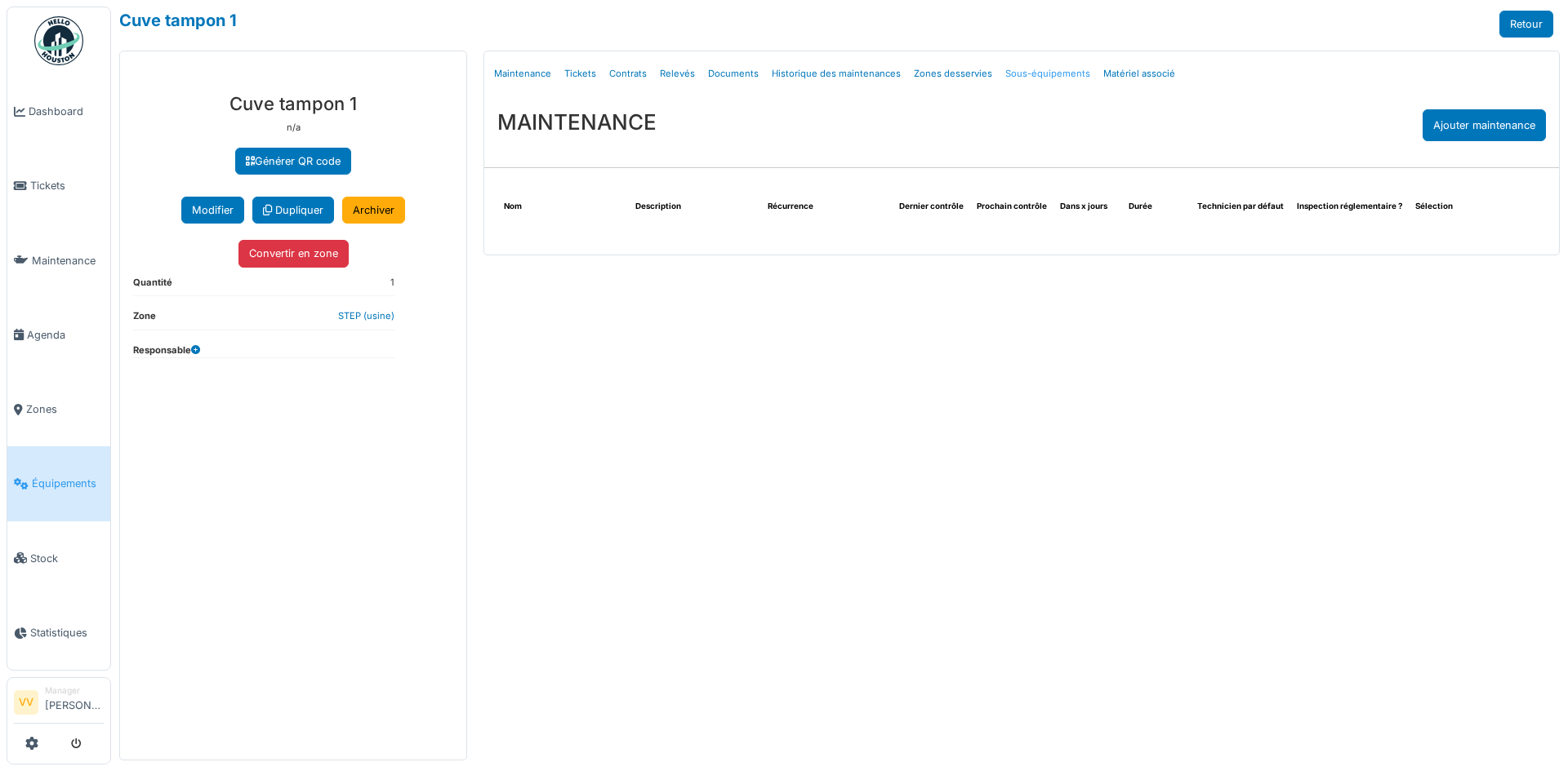
click at [1024, 74] on link "Sous-équipements" at bounding box center [1047, 73] width 98 height 38
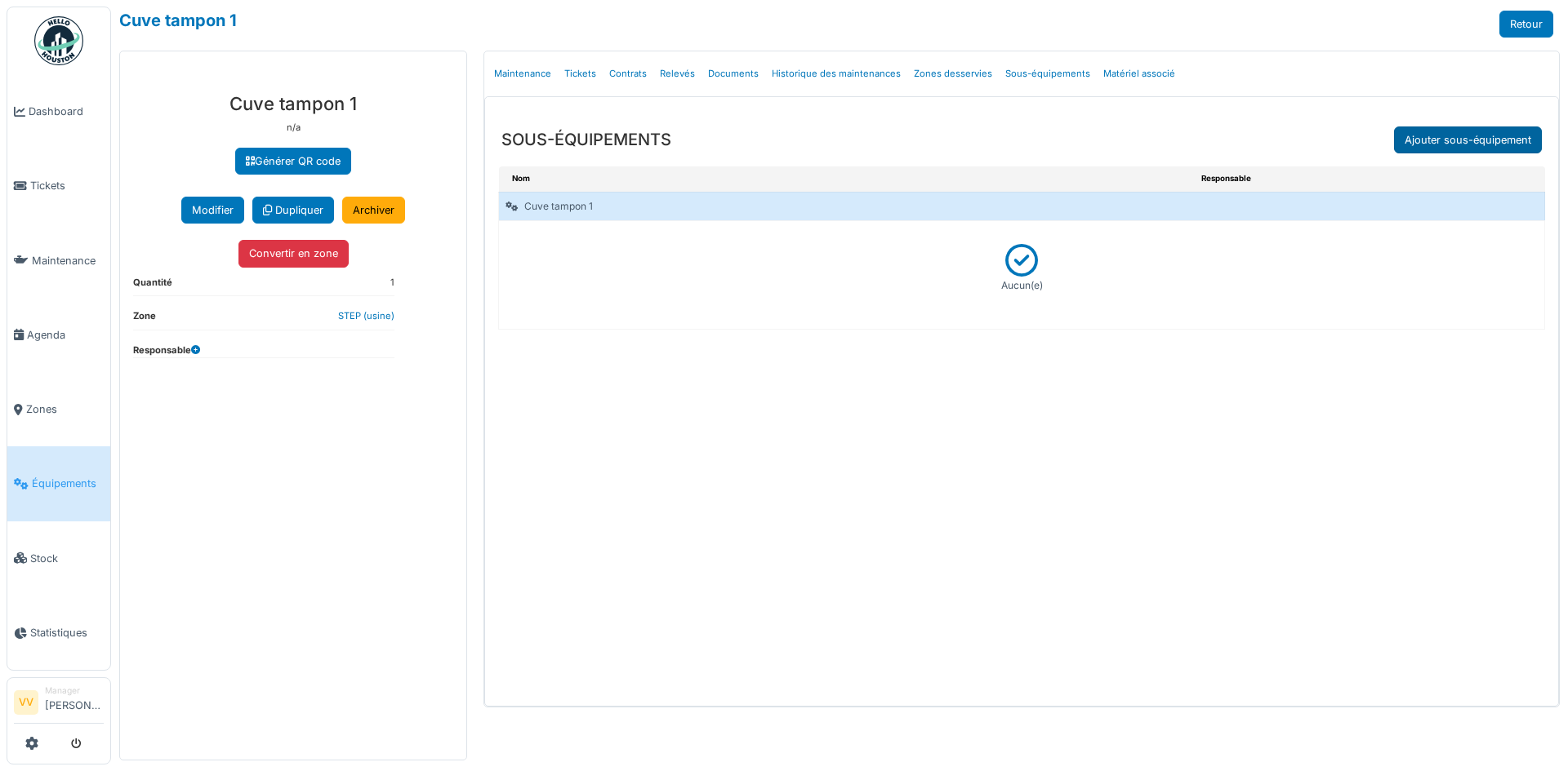
click at [1465, 141] on link "Ajouter sous-équipement" at bounding box center [1467, 139] width 148 height 27
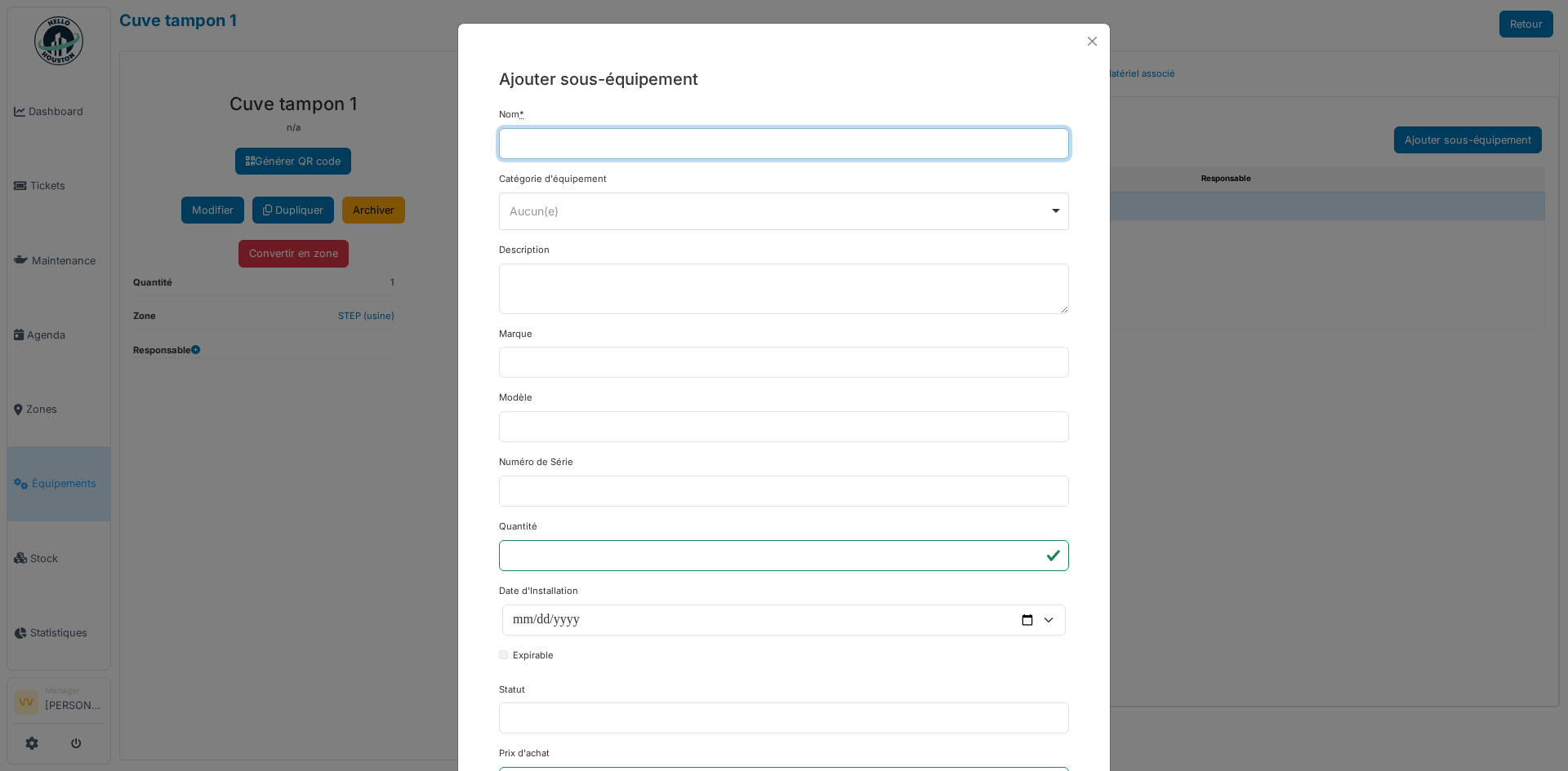
click at [547, 137] on input "Nom *" at bounding box center [784, 143] width 570 height 31
drag, startPoint x: 715, startPoint y: 143, endPoint x: 606, endPoint y: 140, distance: 109.0
click at [606, 140] on input "**********" at bounding box center [784, 143] width 570 height 31
type input "**********"
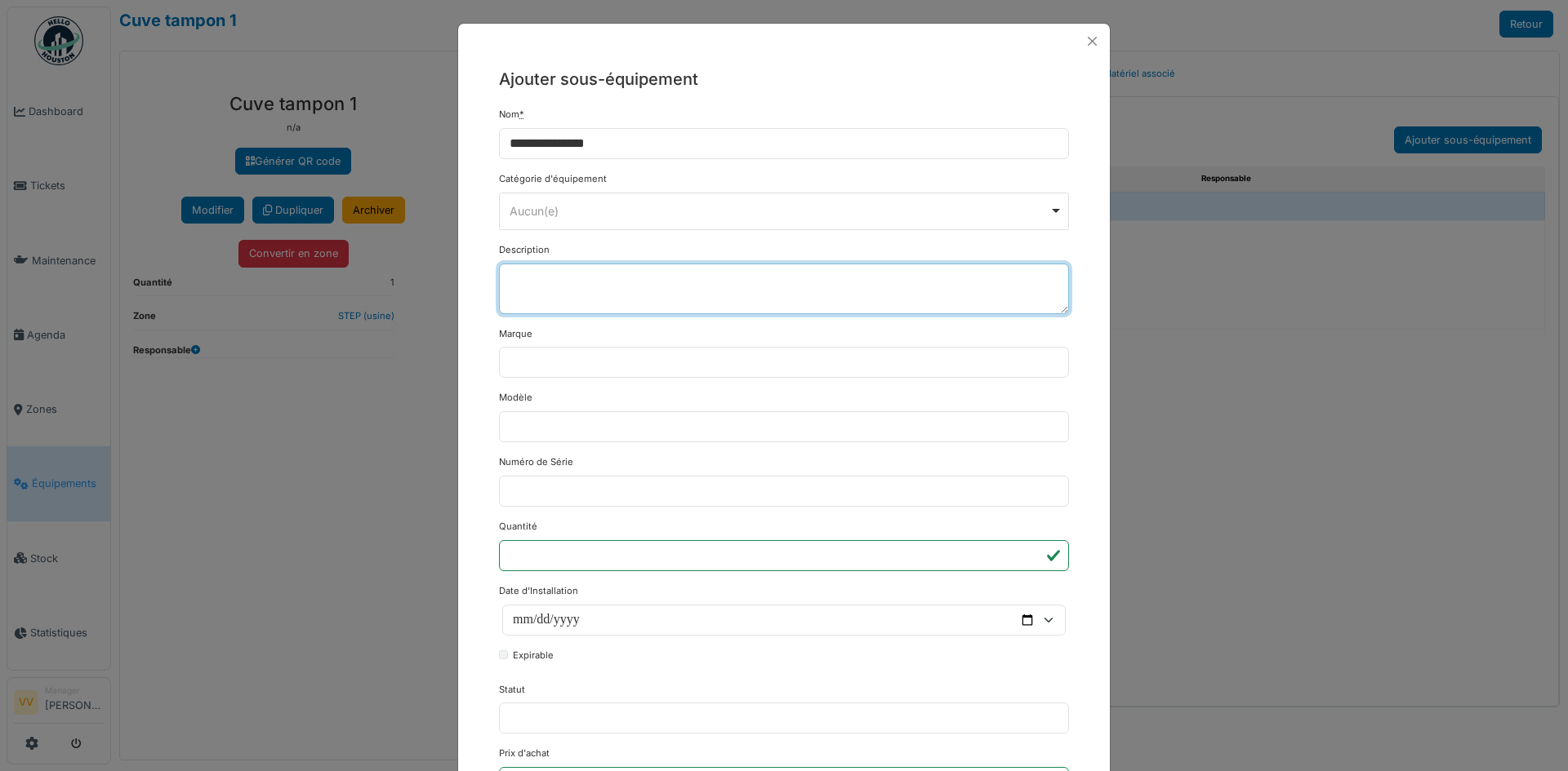
click at [551, 280] on textarea "Description" at bounding box center [784, 288] width 570 height 50
paste textarea "**********"
type textarea "**********"
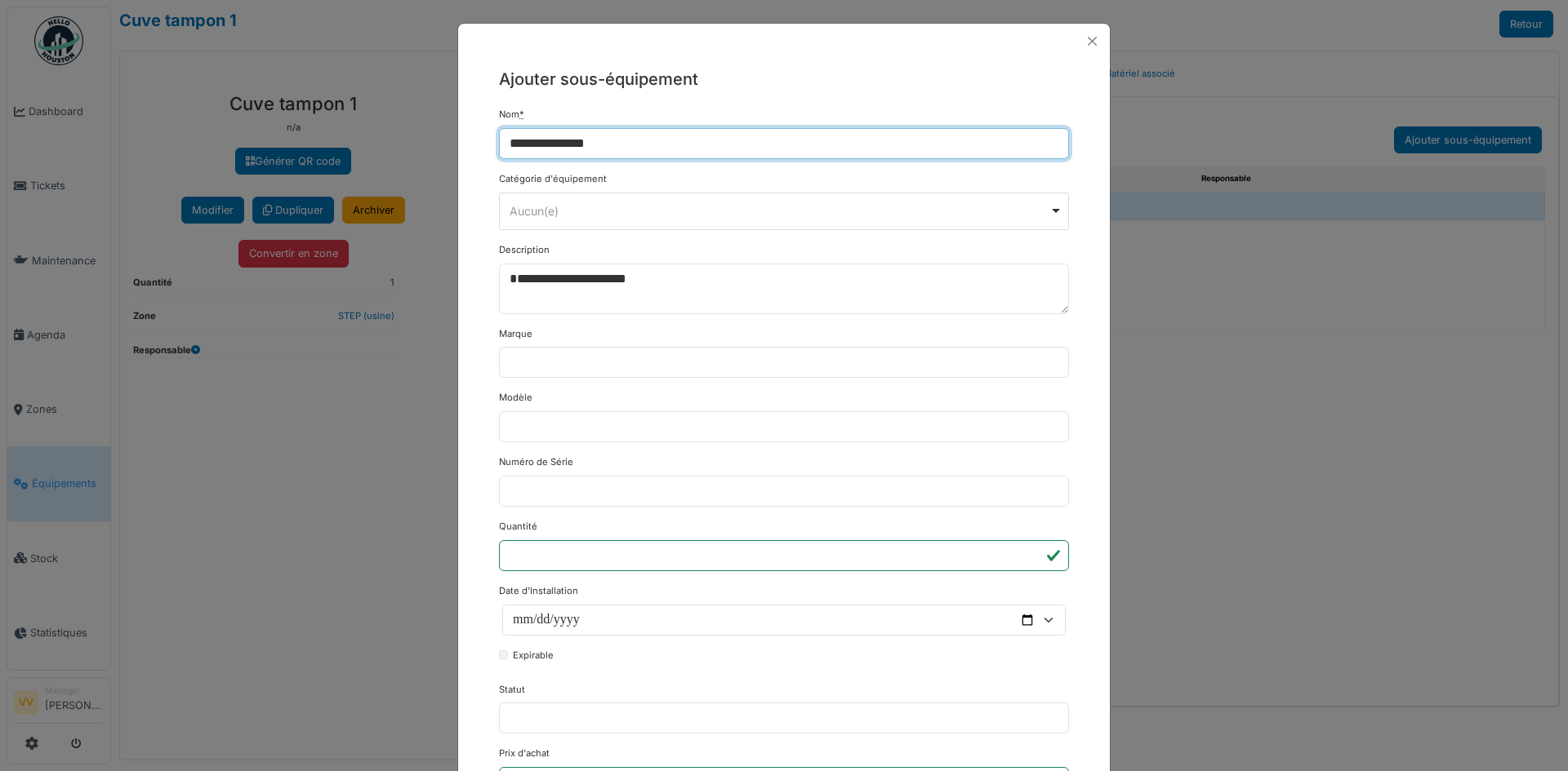
click at [688, 136] on input "**********" at bounding box center [784, 143] width 570 height 31
type input "**********"
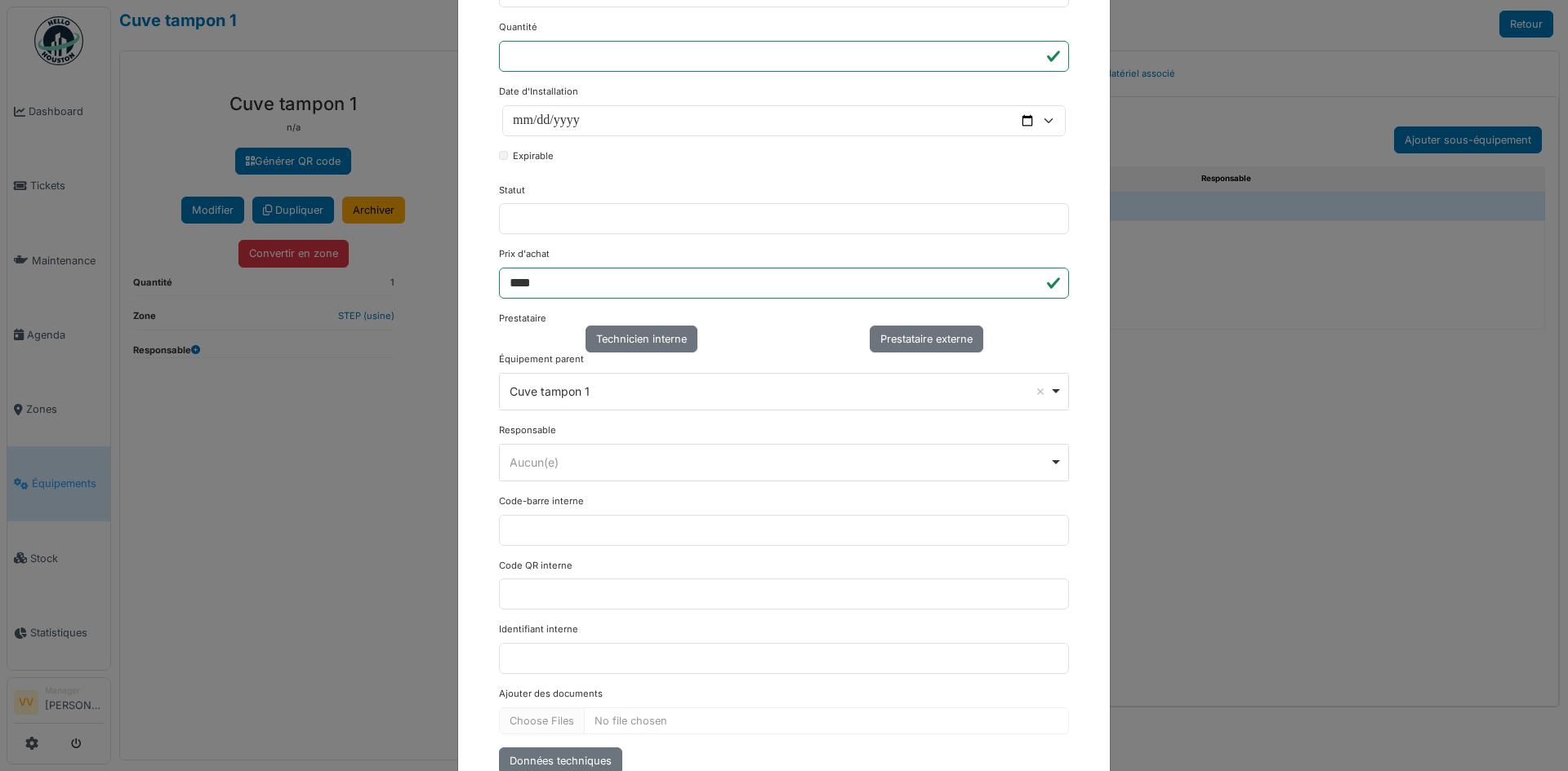
scroll to position [598, 0]
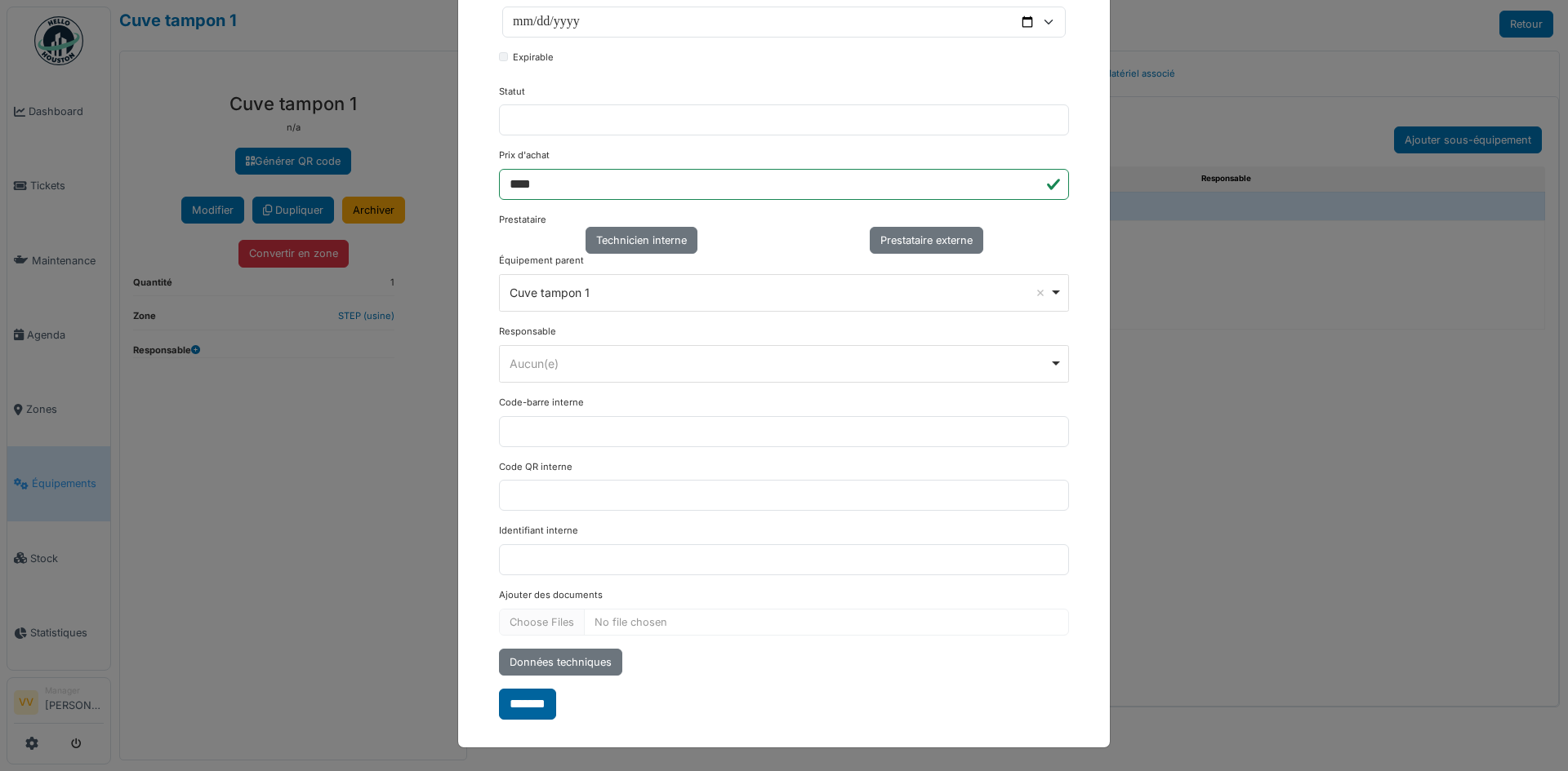
click at [523, 707] on input "*******" at bounding box center [528, 704] width 57 height 31
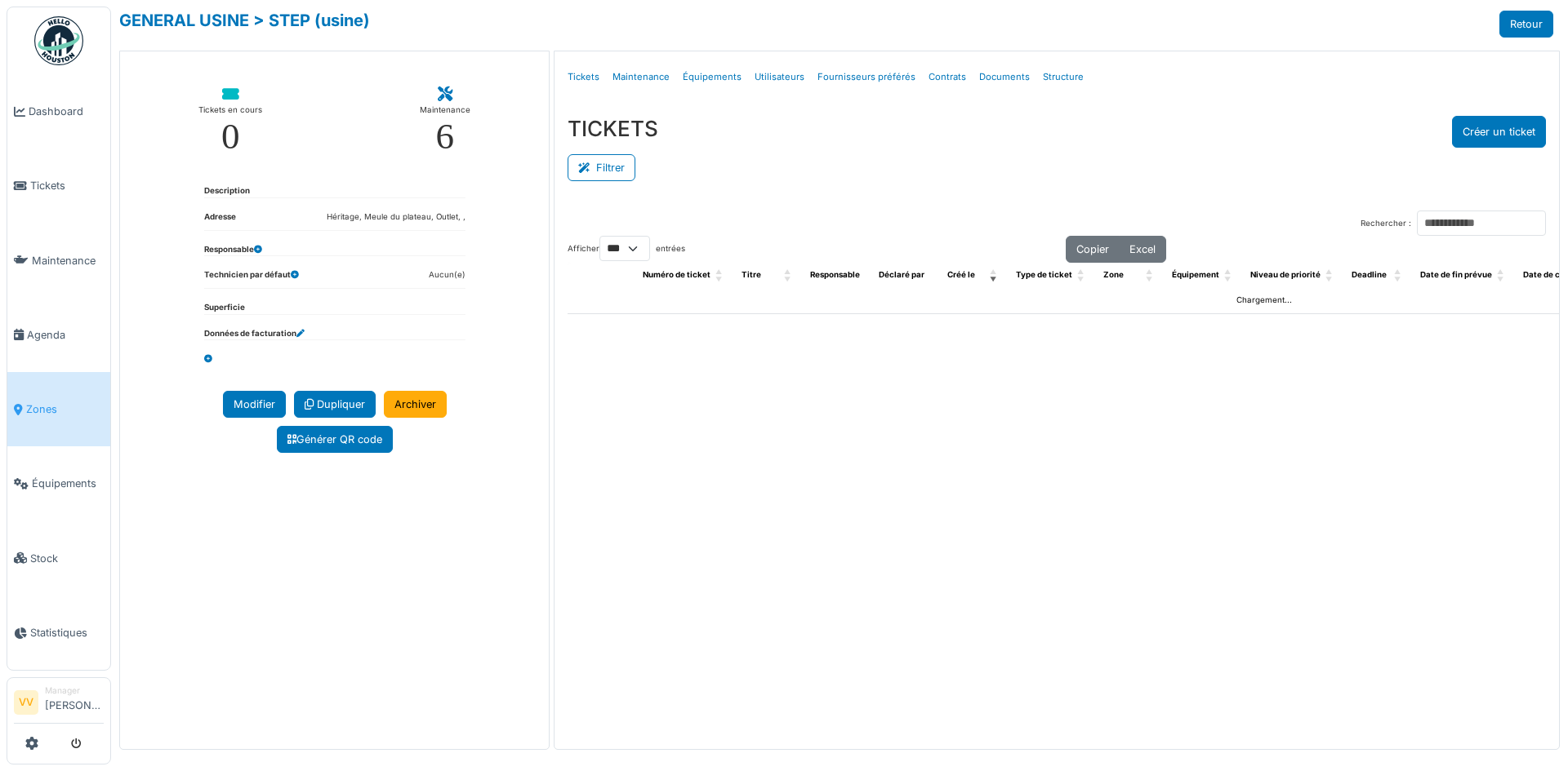
select select "***"
click at [715, 76] on link "Équipements" at bounding box center [712, 77] width 72 height 38
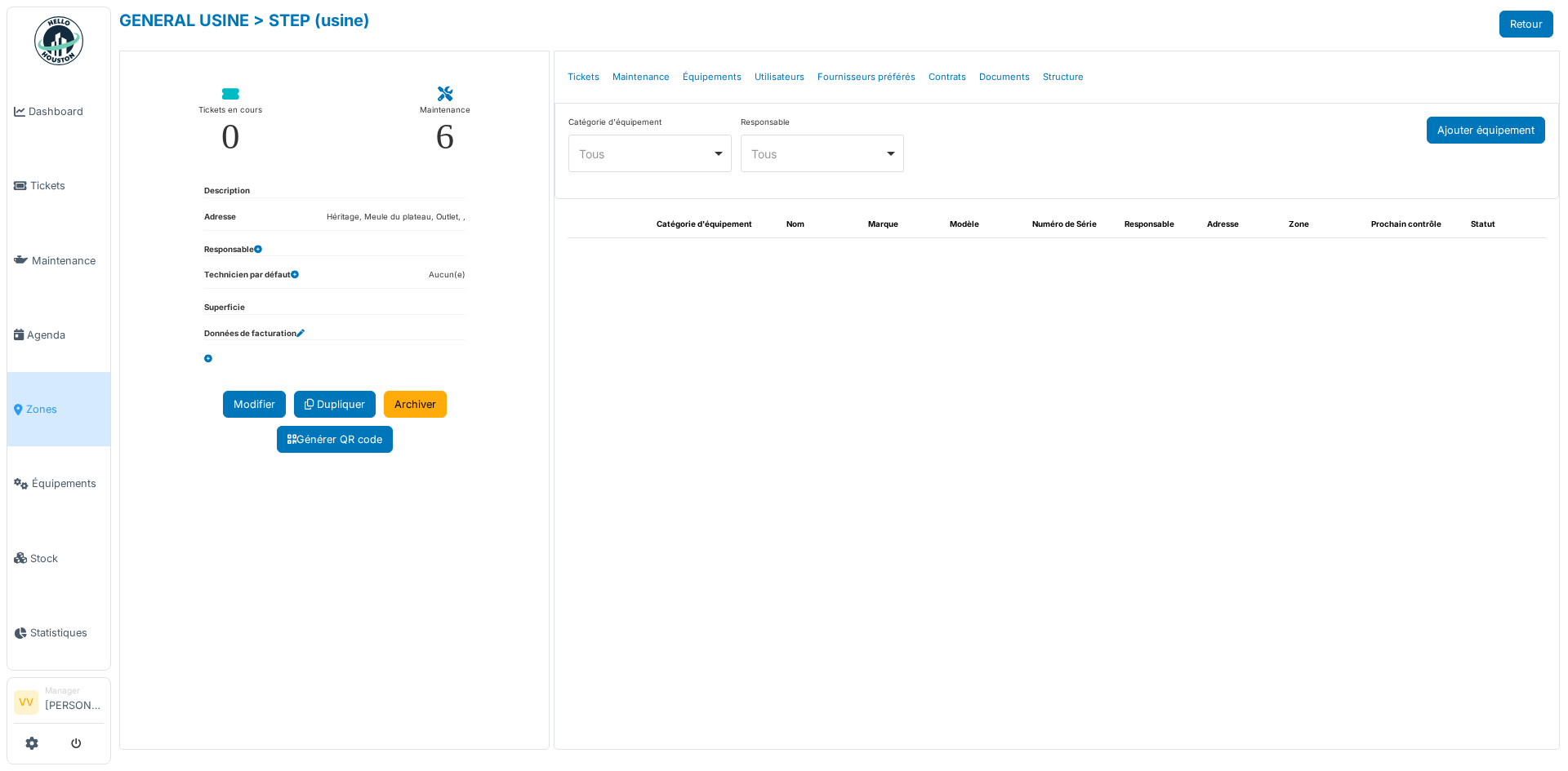
select select "***"
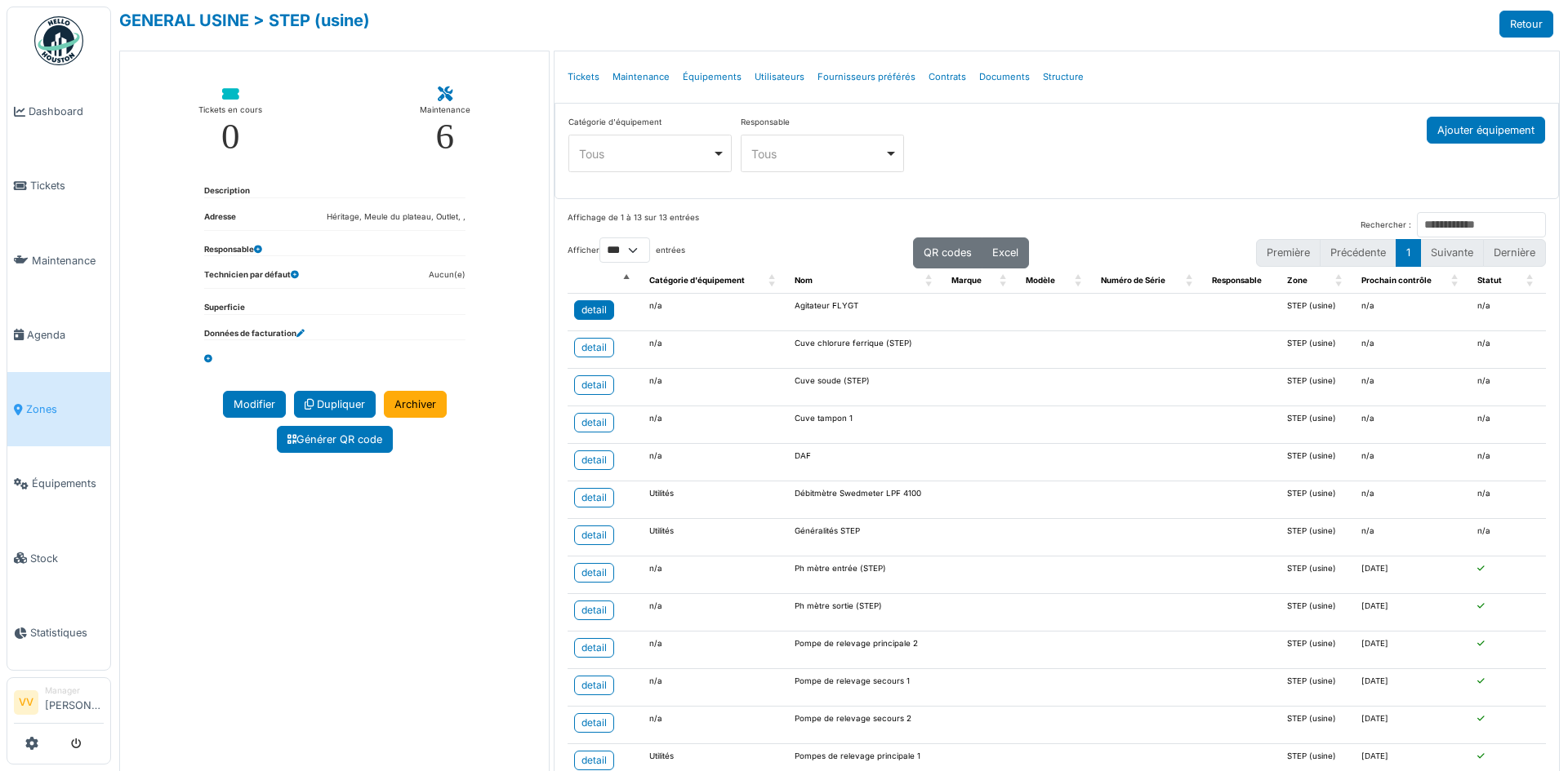
click at [592, 314] on div "detail" at bounding box center [595, 310] width 26 height 15
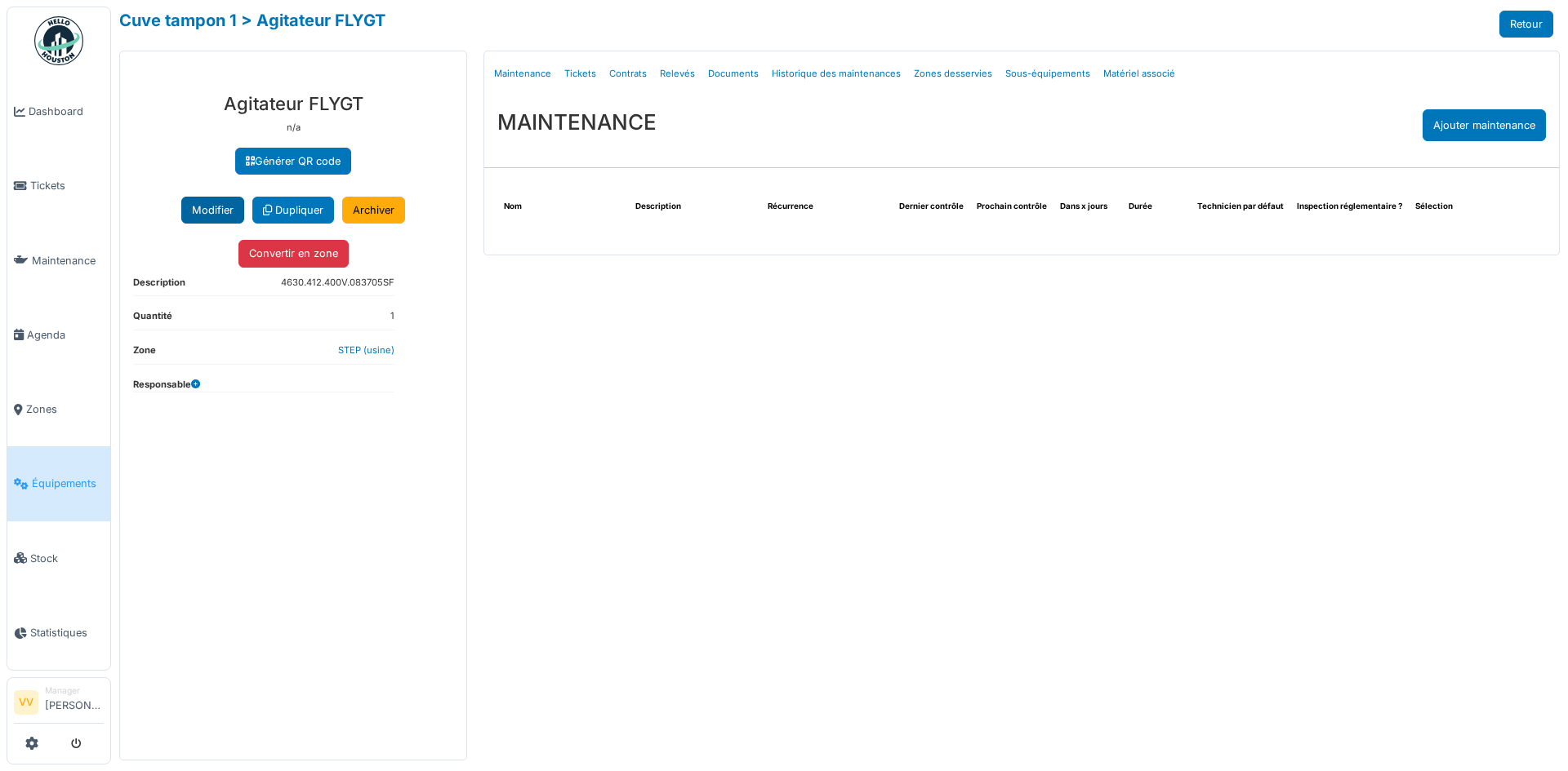
click at [206, 201] on button "Modifier" at bounding box center [213, 210] width 63 height 27
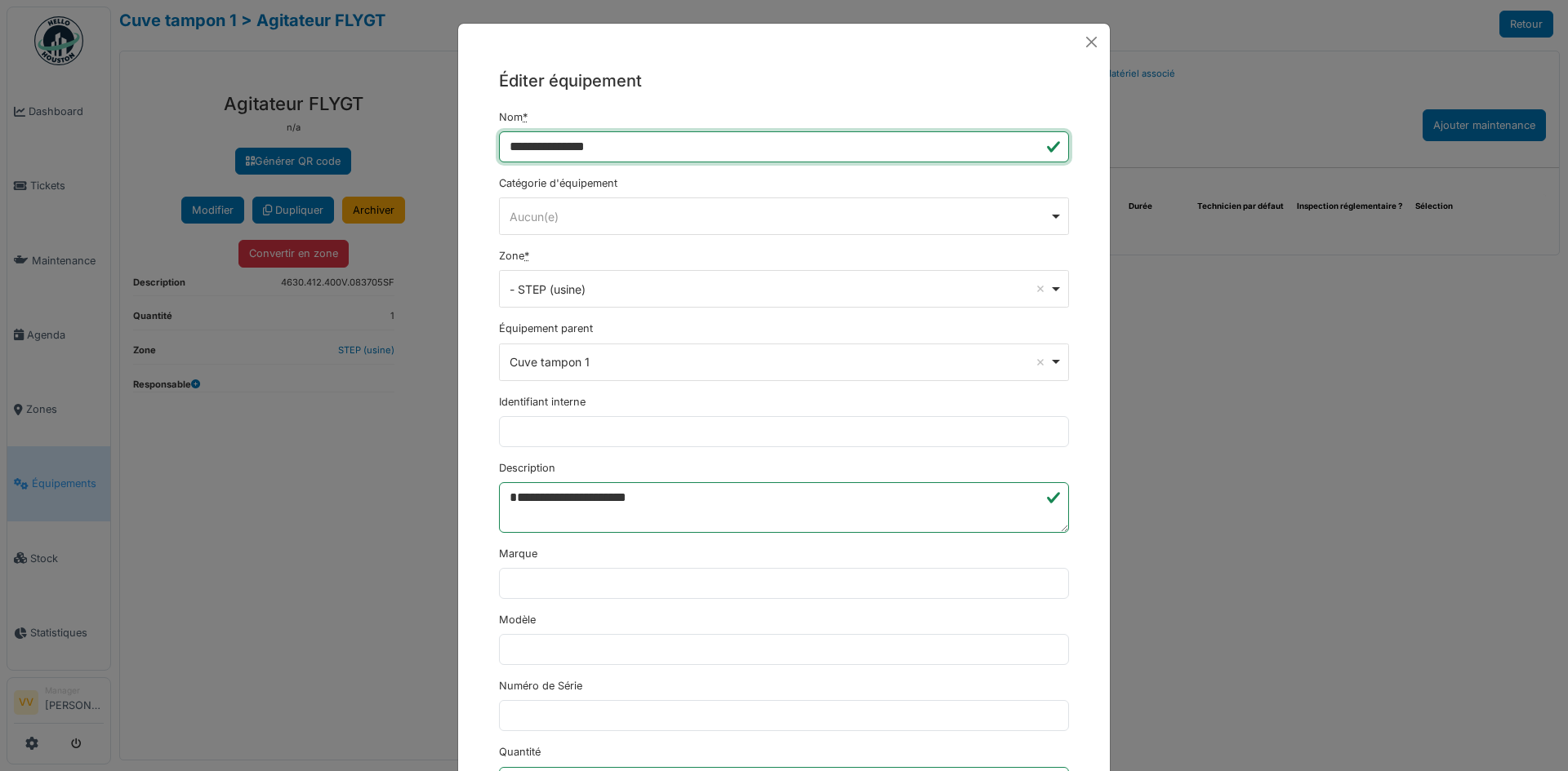
click at [743, 148] on input "**********" at bounding box center [784, 146] width 570 height 31
drag, startPoint x: 653, startPoint y: 142, endPoint x: 460, endPoint y: 149, distance: 193.1
click at [460, 149] on div "**********" at bounding box center [784, 679] width 652 height 1238
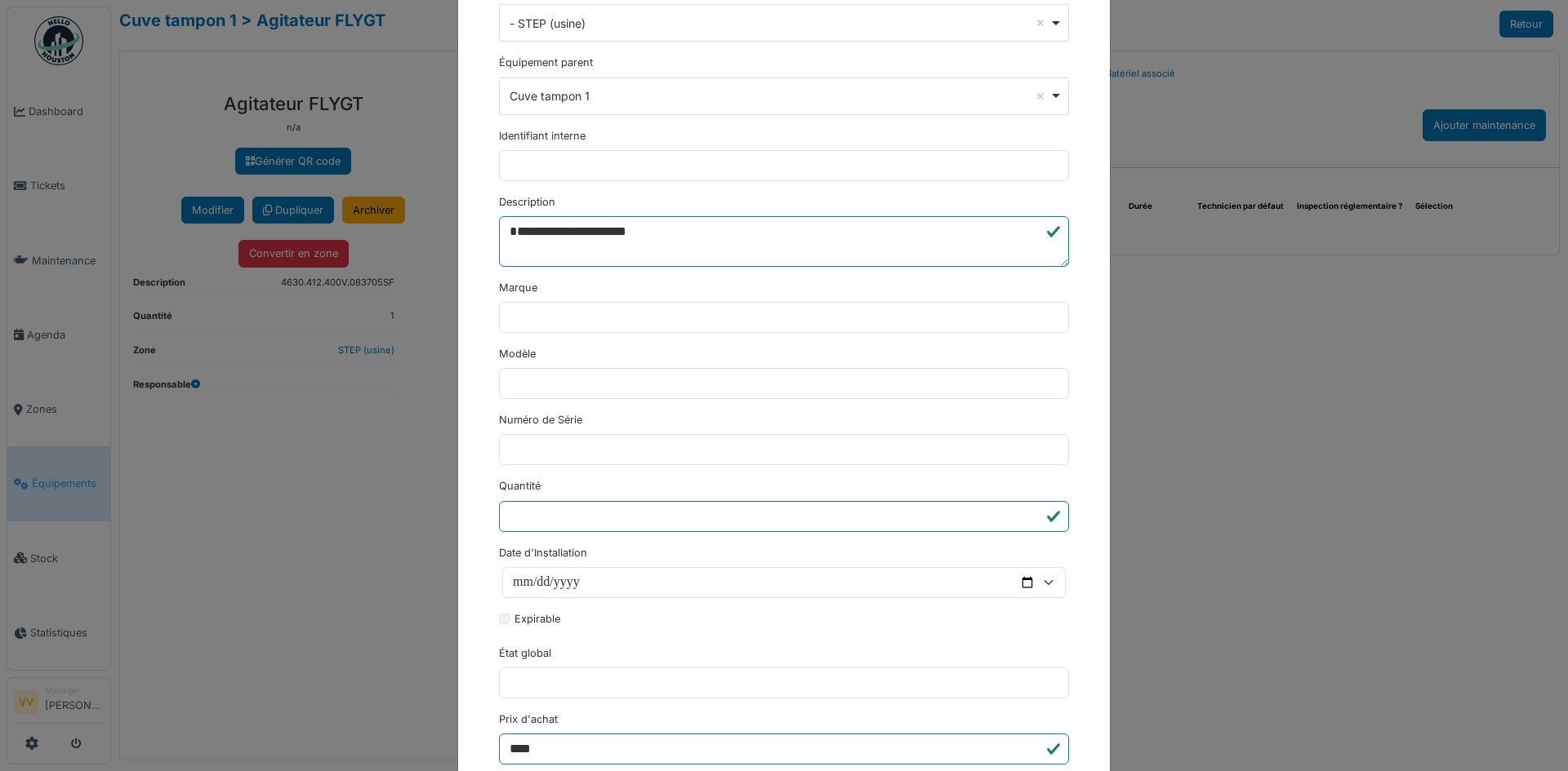
scroll to position [571, 0]
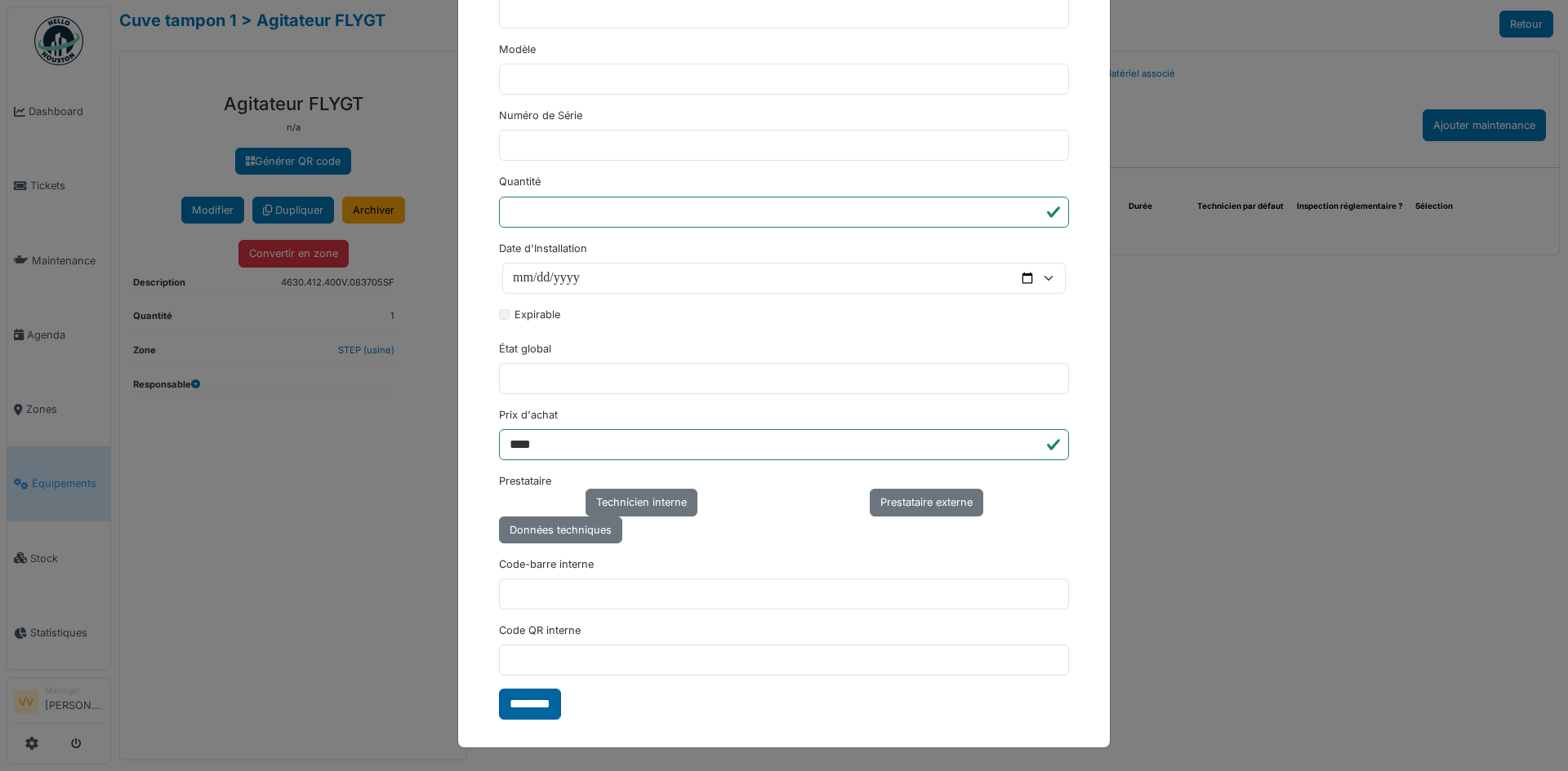
type input "**********"
click at [535, 700] on input "********" at bounding box center [530, 704] width 62 height 31
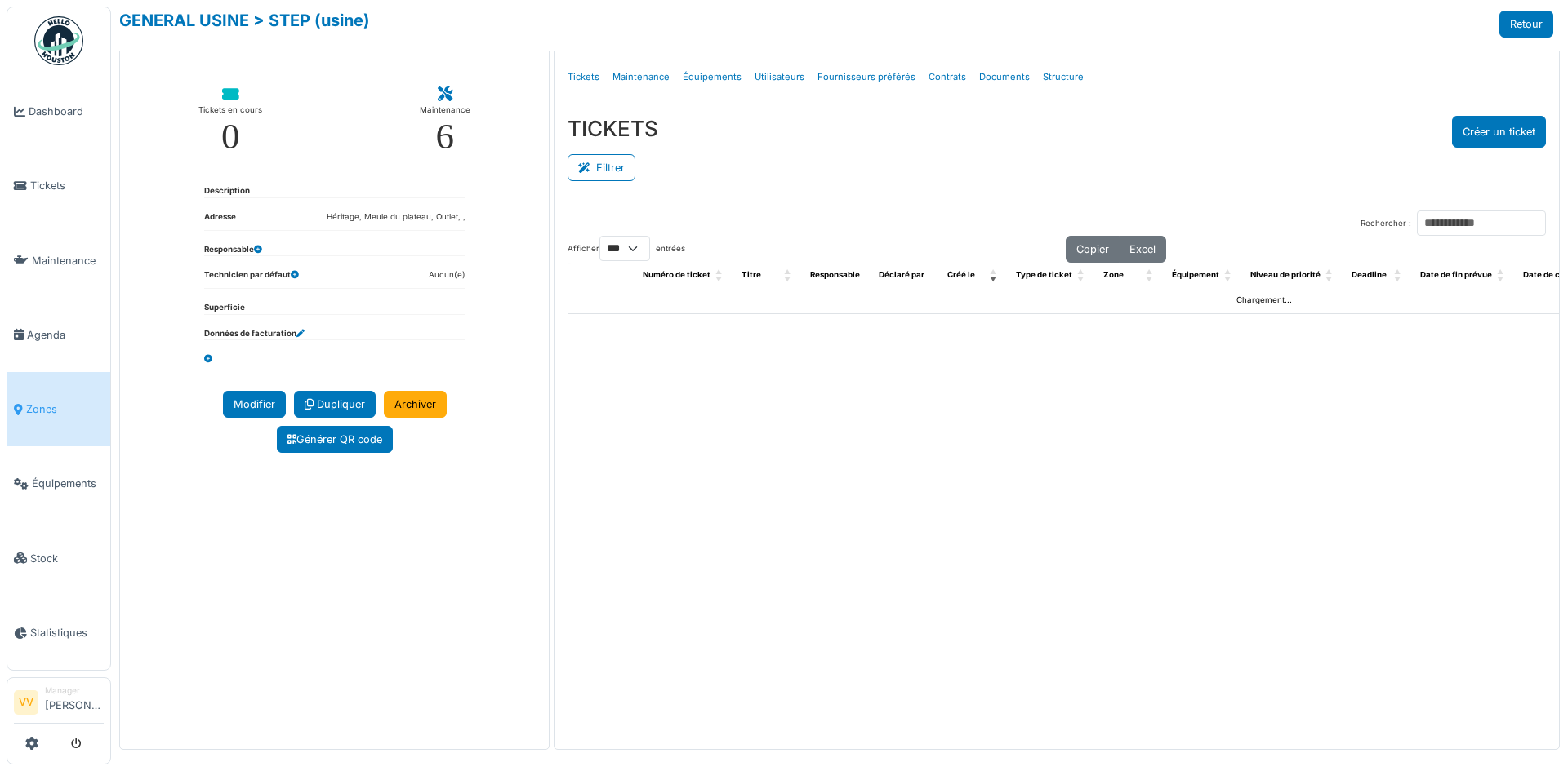
select select "***"
click at [733, 73] on link "Équipements" at bounding box center [712, 77] width 72 height 38
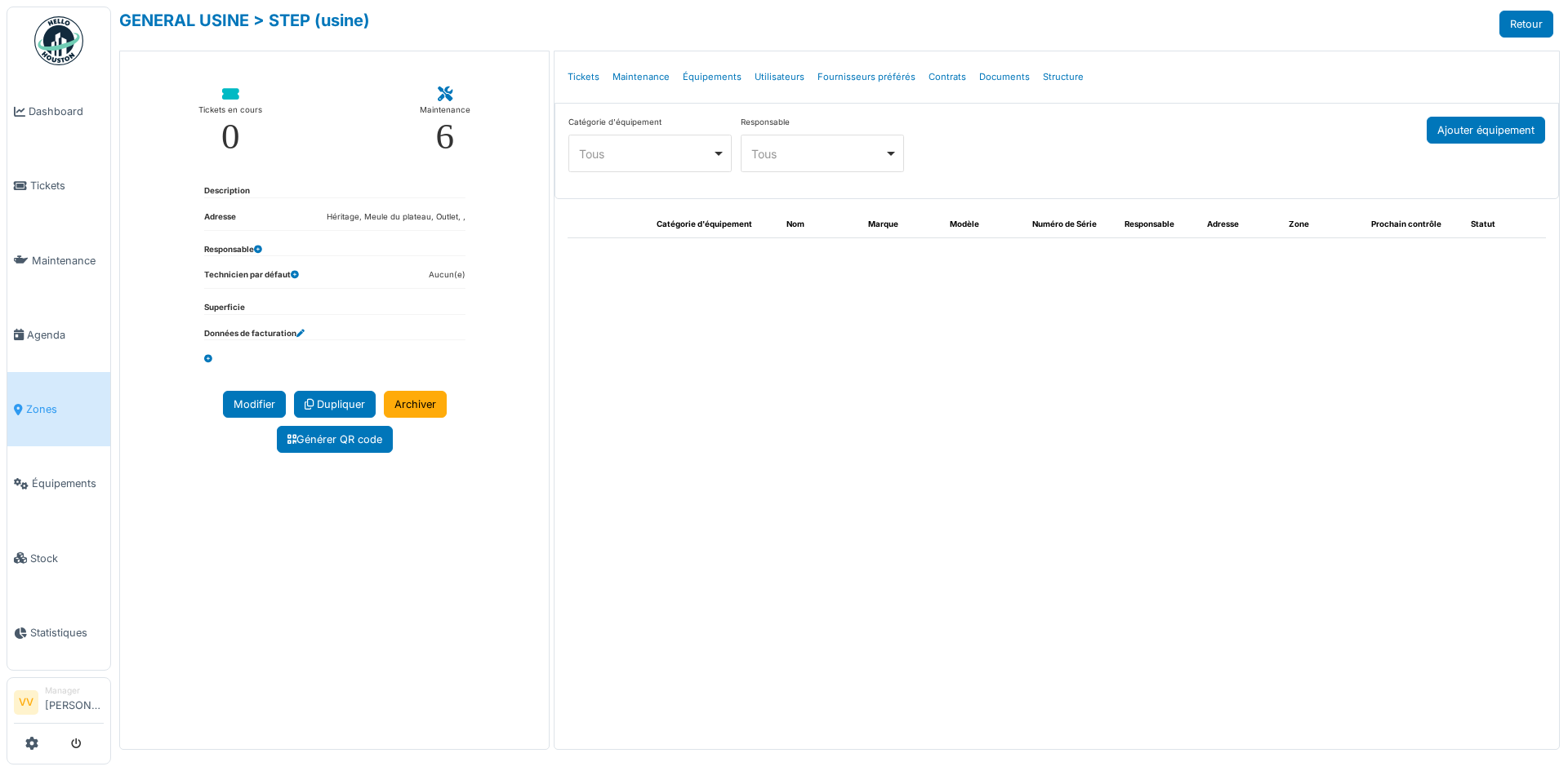
select select "***"
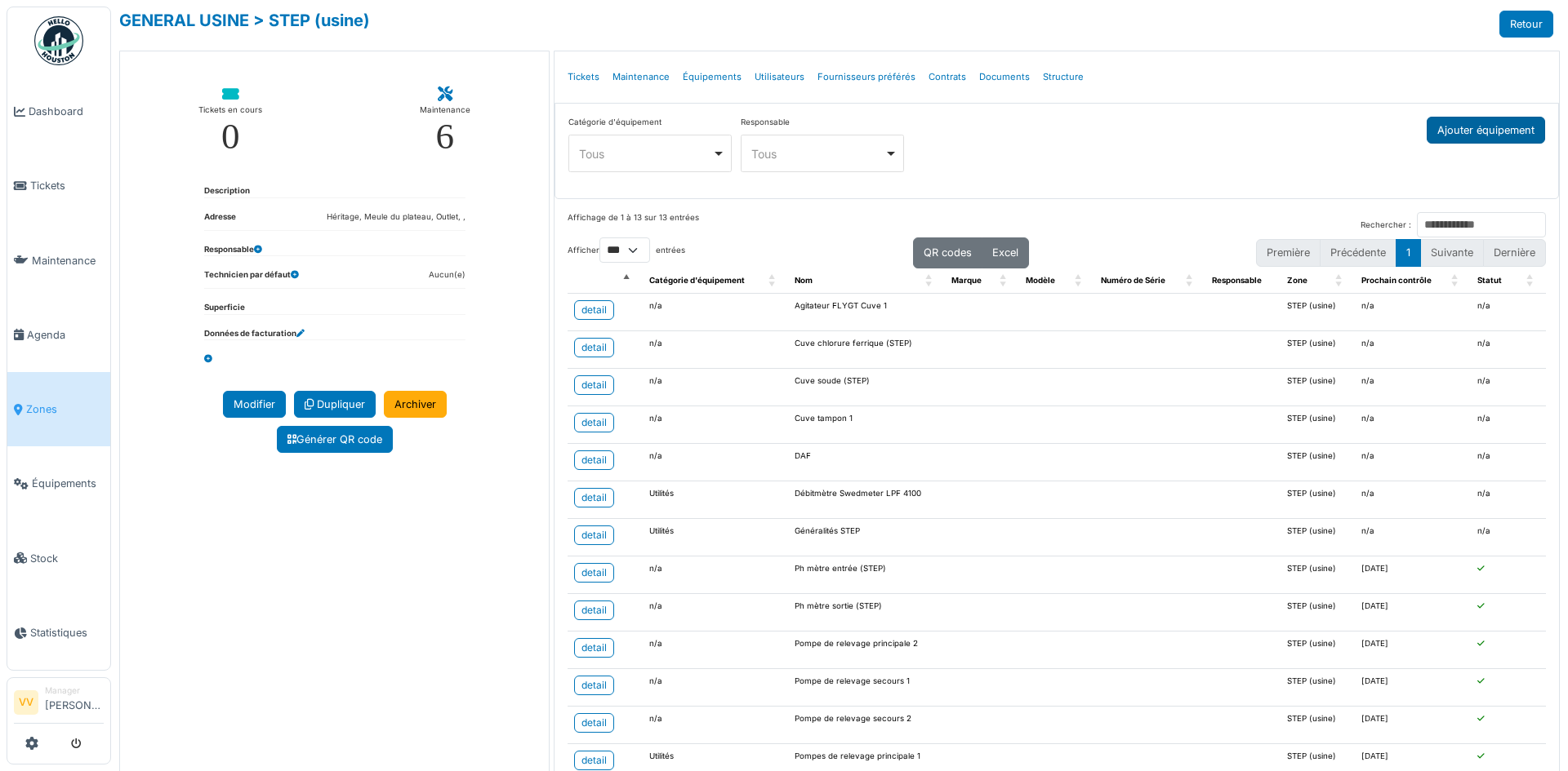
click at [1490, 130] on button "Ajouter équipement" at bounding box center [1486, 129] width 118 height 27
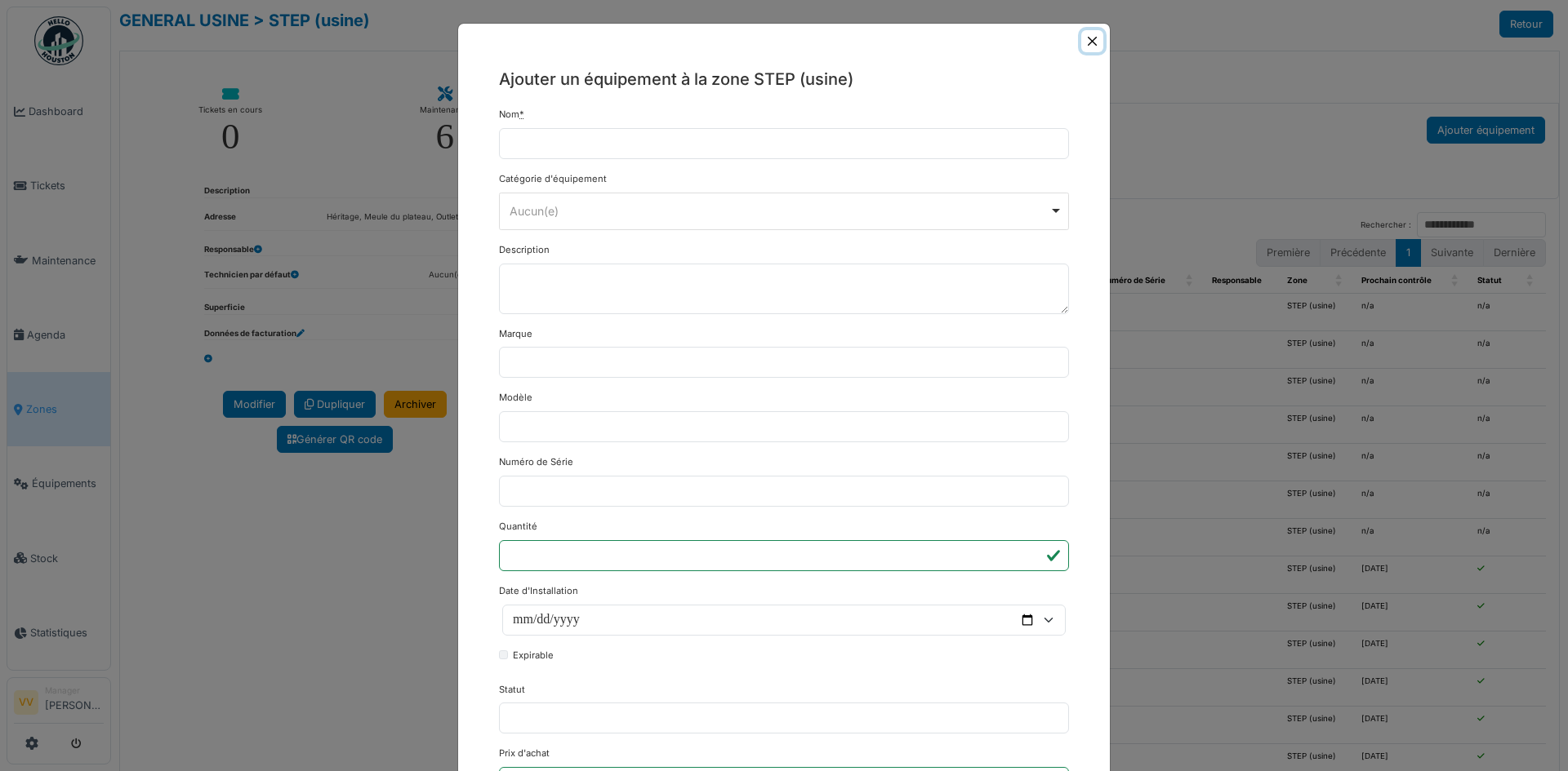
click at [1081, 40] on button "Close" at bounding box center [1092, 41] width 22 height 22
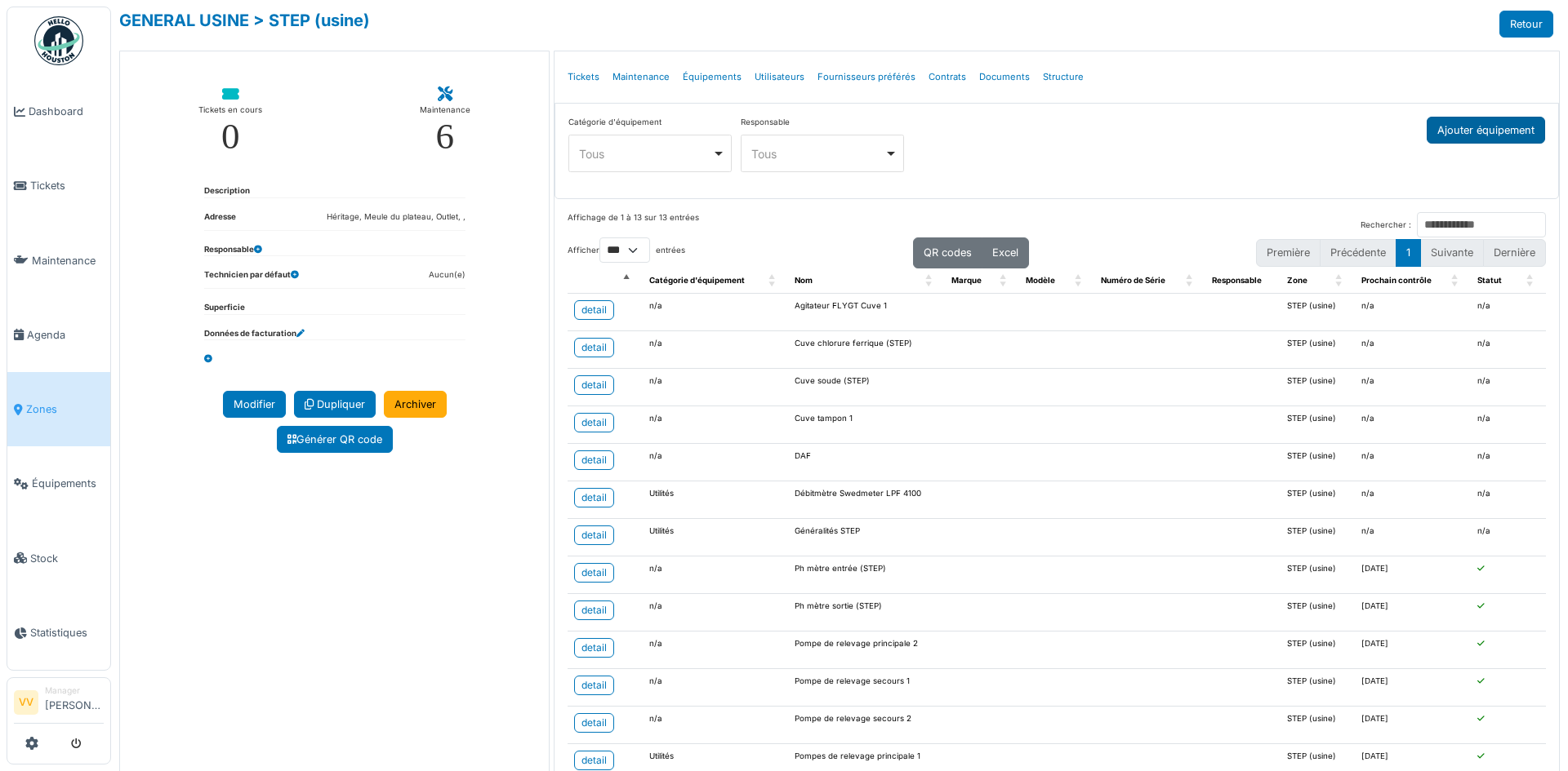
click at [1469, 128] on button "Ajouter équipement" at bounding box center [1486, 129] width 118 height 27
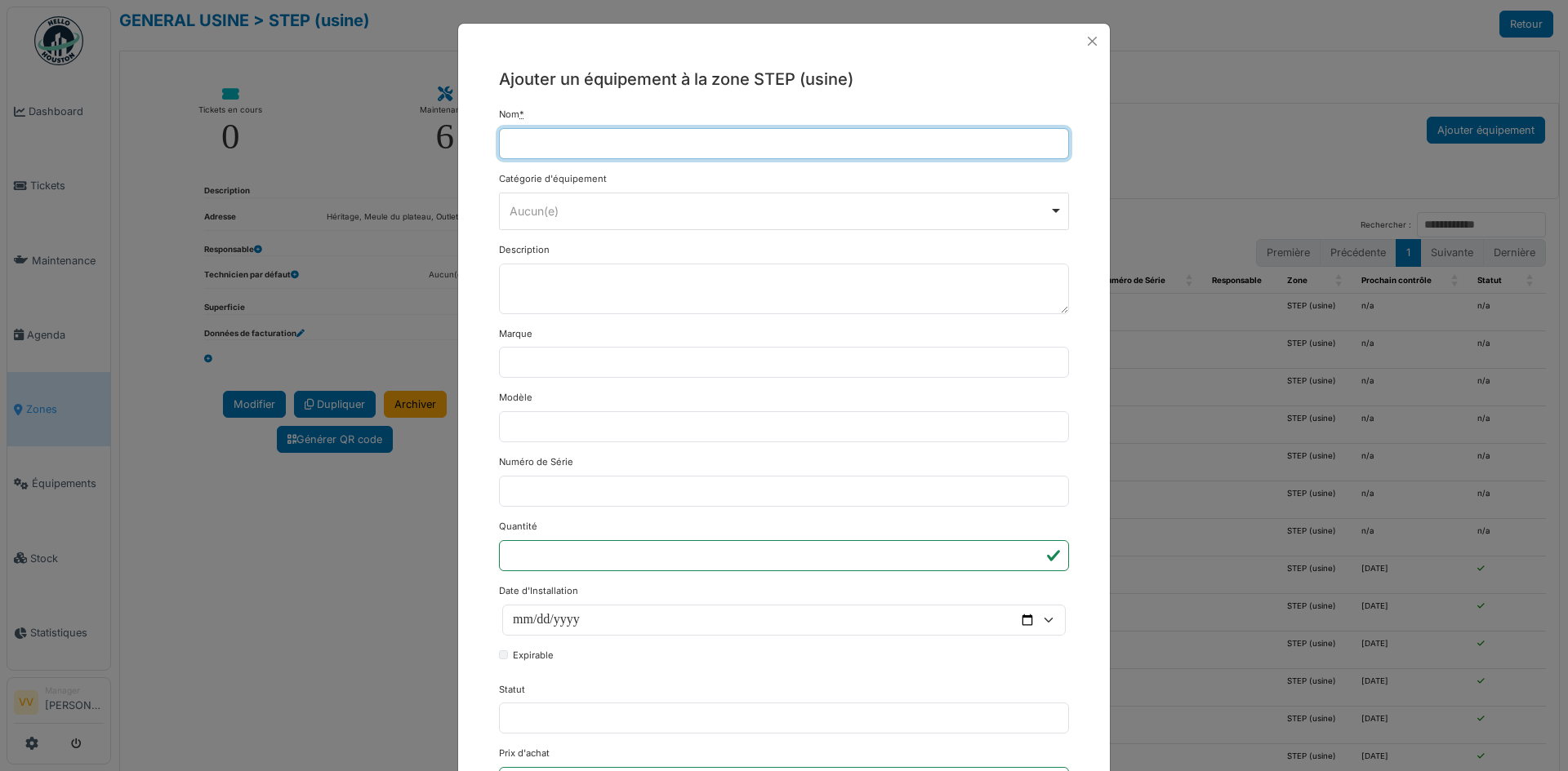
click at [663, 140] on input "Nom *" at bounding box center [784, 143] width 570 height 31
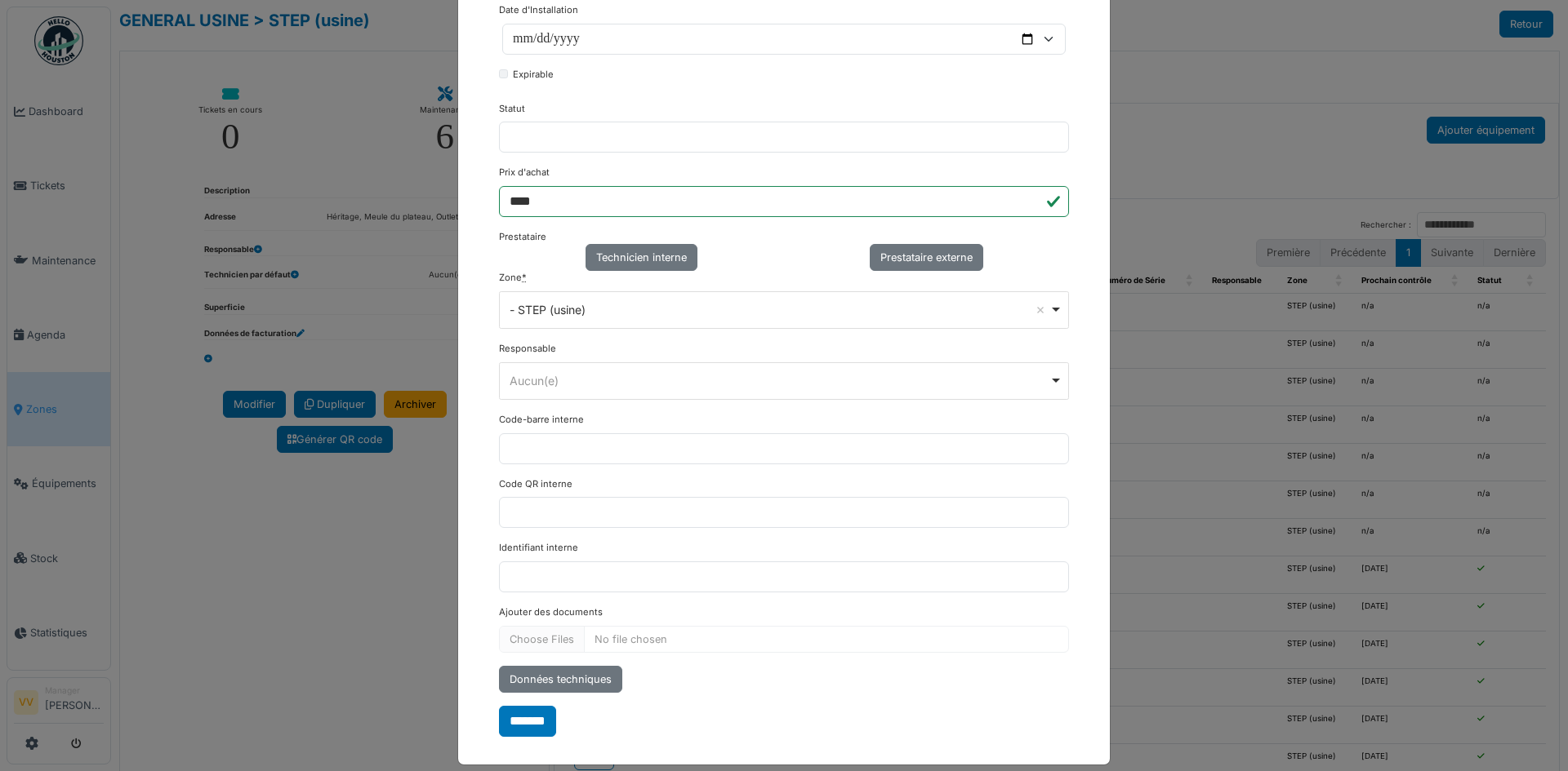
scroll to position [598, 0]
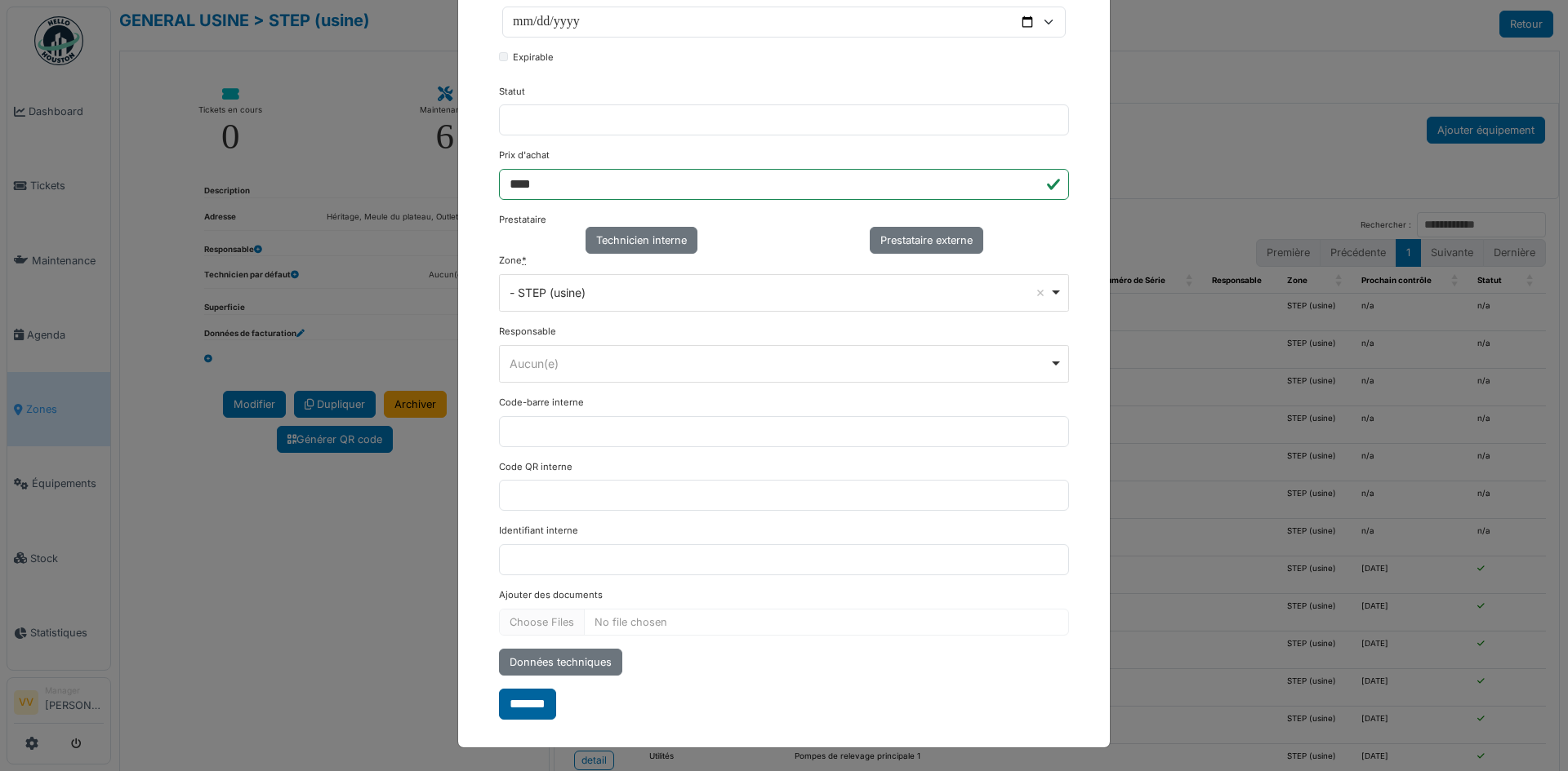
type input "**********"
click at [520, 706] on input "*******" at bounding box center [528, 704] width 57 height 31
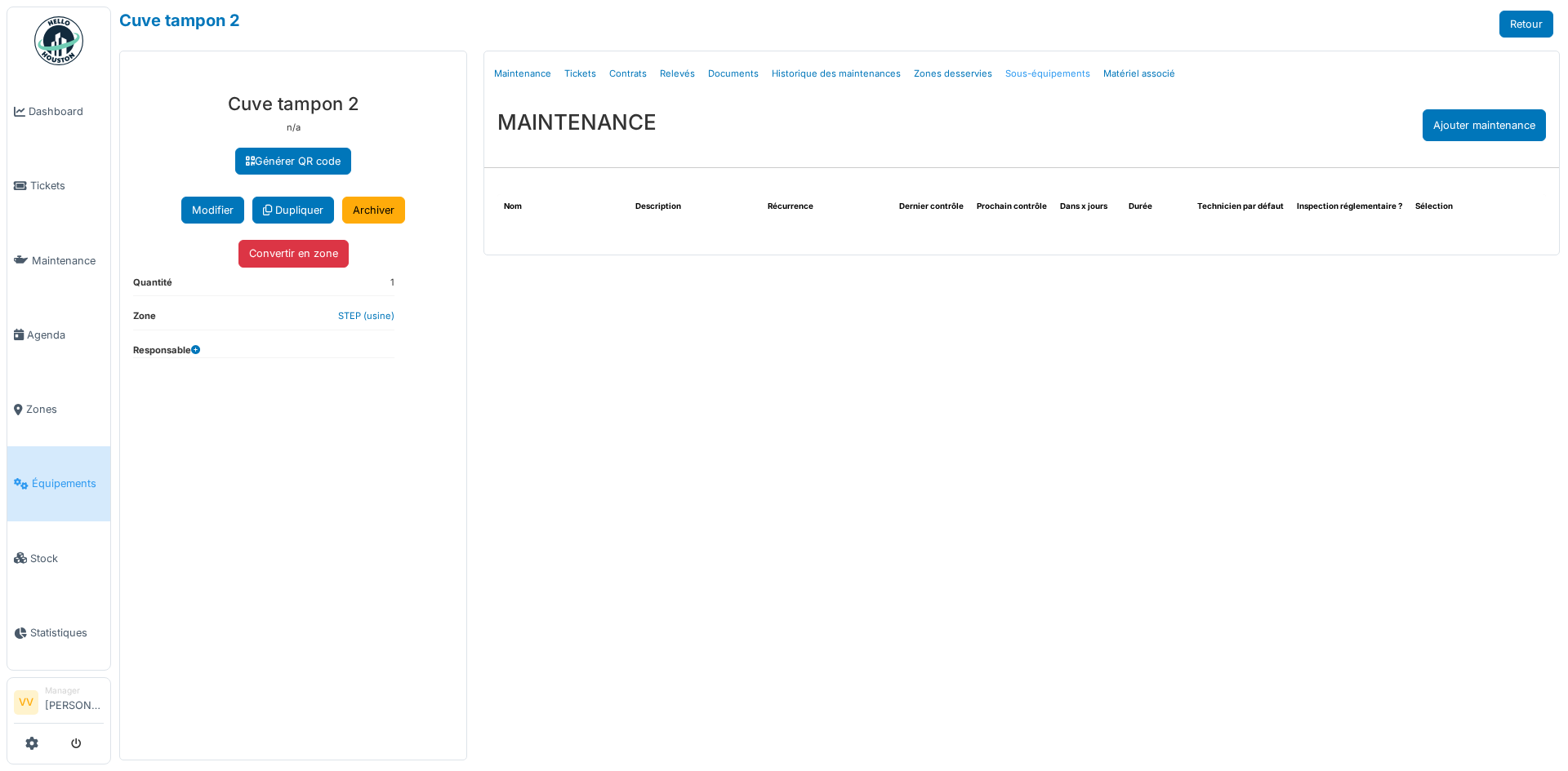
click at [1027, 69] on link "Sous-équipements" at bounding box center [1047, 73] width 98 height 38
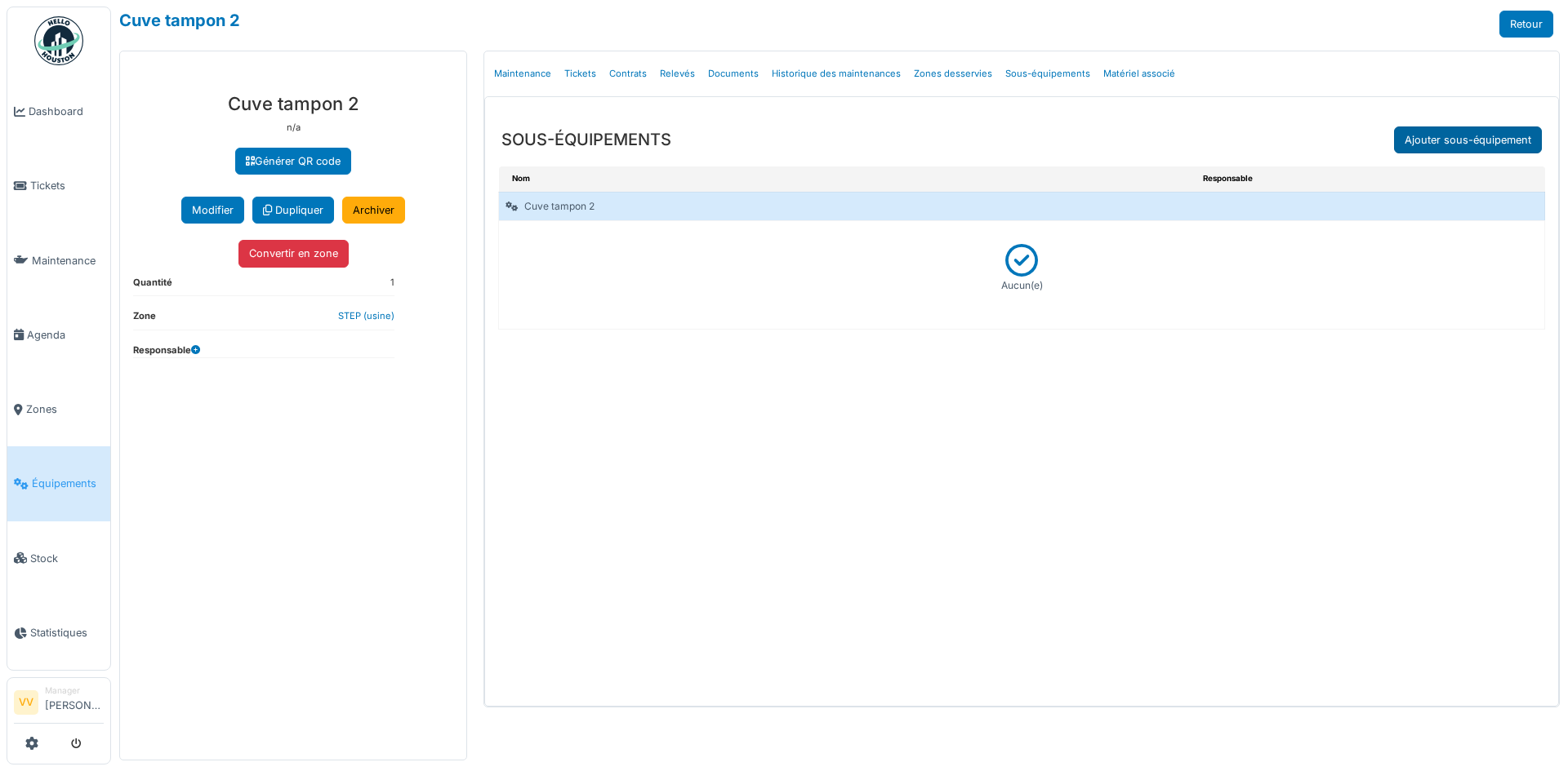
click at [1518, 140] on link "Ajouter sous-équipement" at bounding box center [1467, 139] width 148 height 27
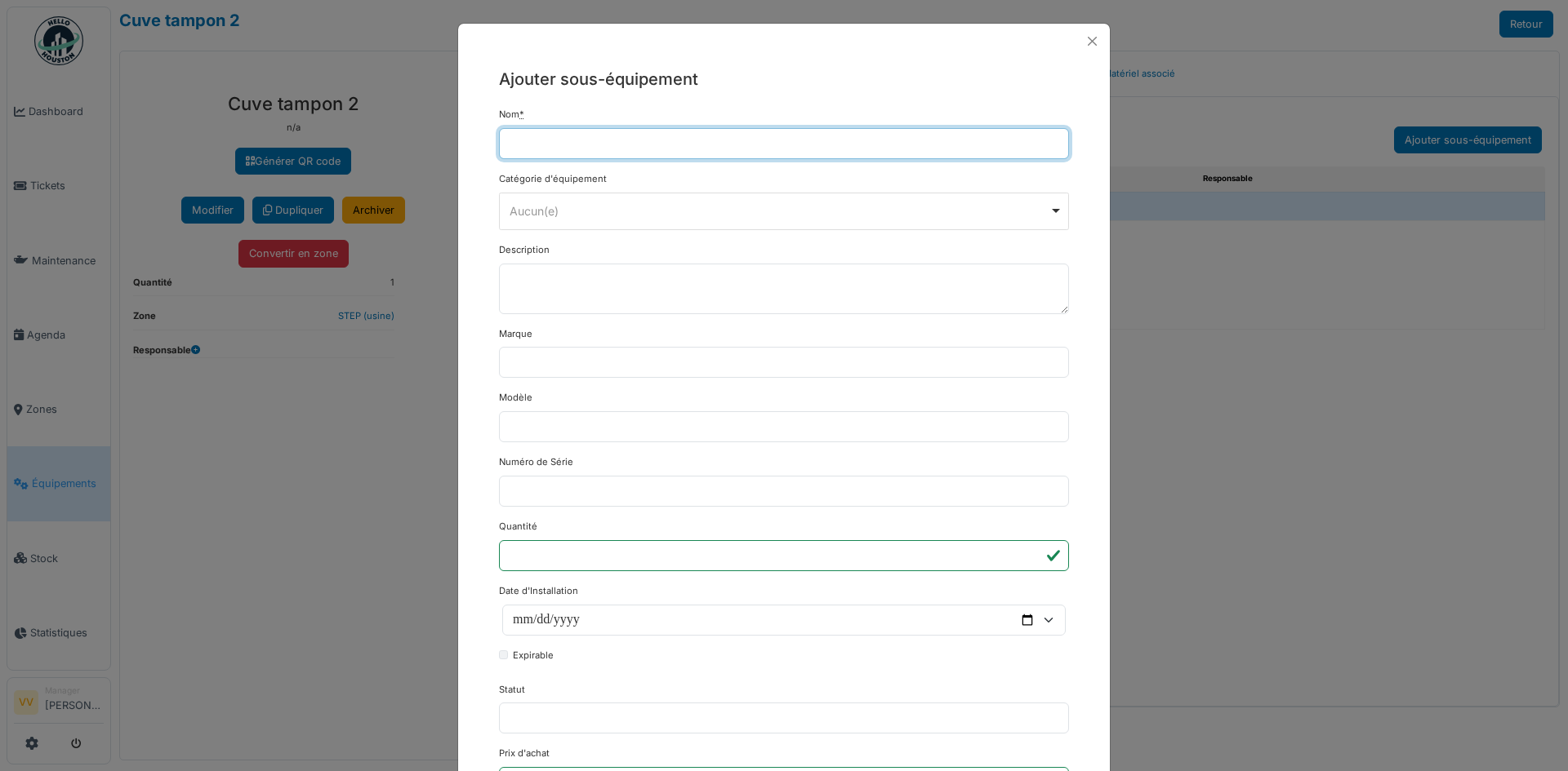
click at [658, 144] on input "Nom *" at bounding box center [784, 143] width 570 height 31
paste input "**********"
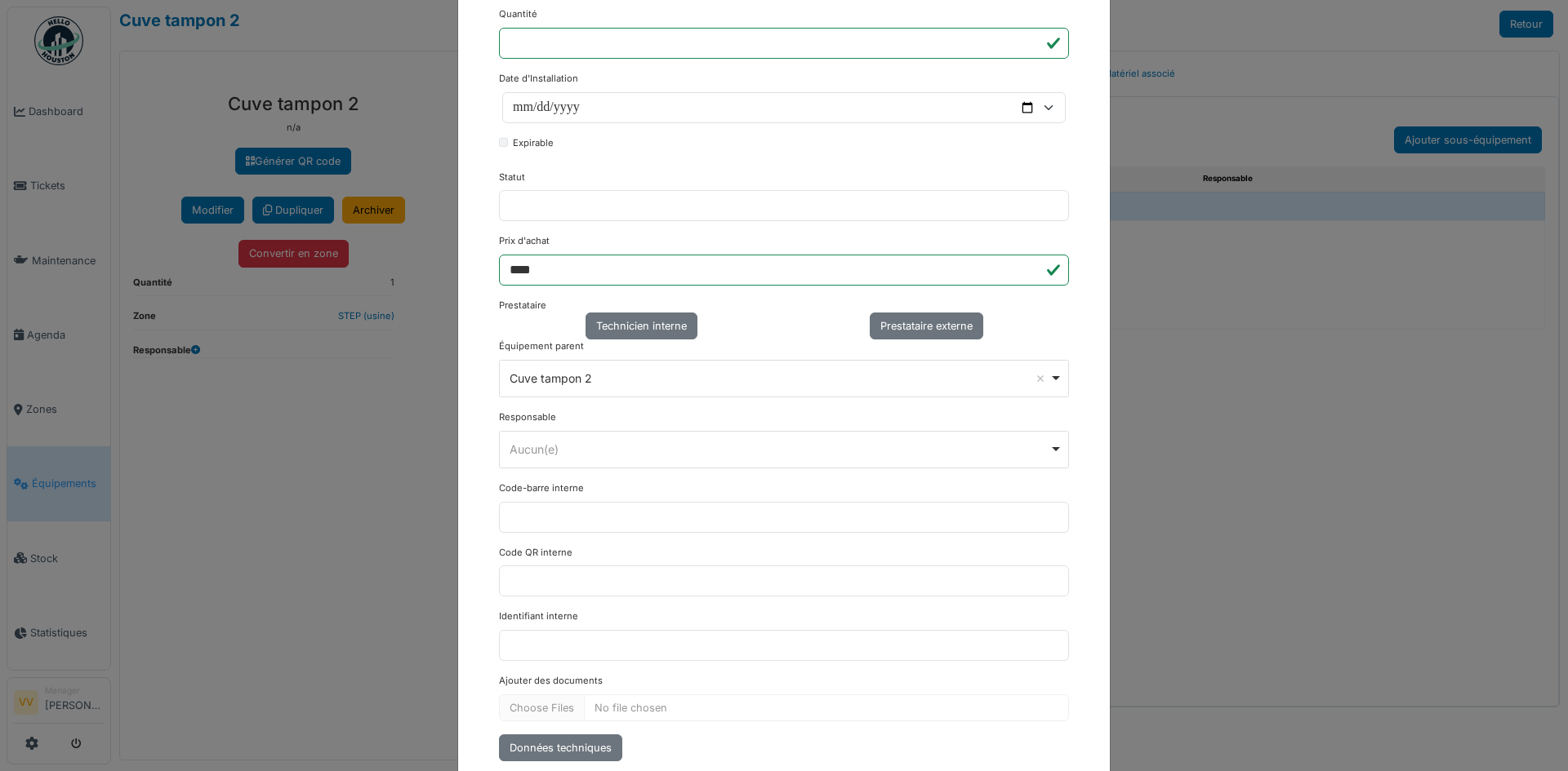
scroll to position [598, 0]
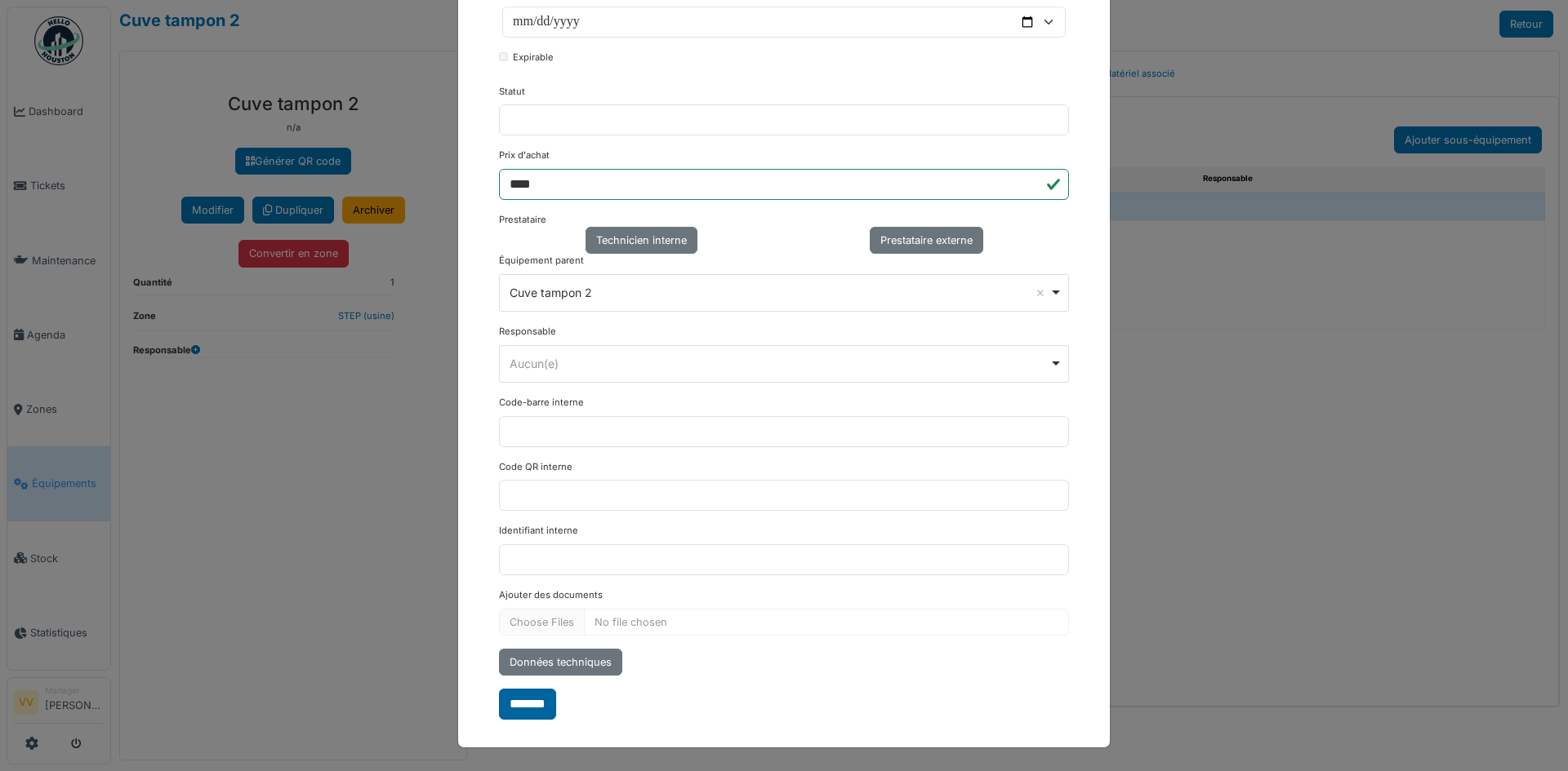
type input "**********"
click at [520, 716] on input "*******" at bounding box center [528, 704] width 57 height 31
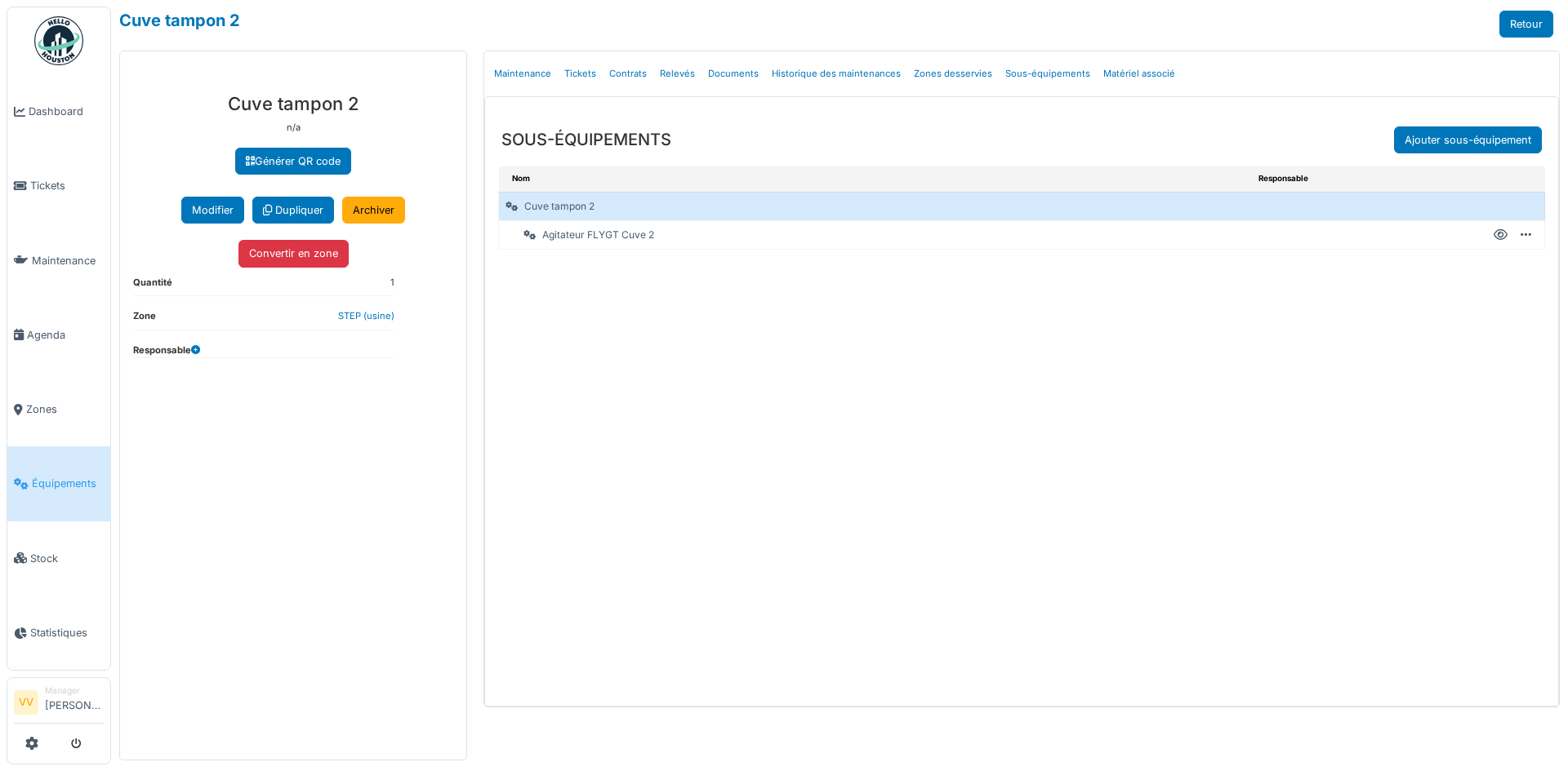
click at [1259, 415] on div "Nom Responsable Cuve tampon 2 Agitateur FLYGT Cuve 2 Créer un ticket Modifier A…" at bounding box center [1022, 437] width 1073 height 540
click at [45, 180] on span "Tickets" at bounding box center [67, 186] width 74 height 16
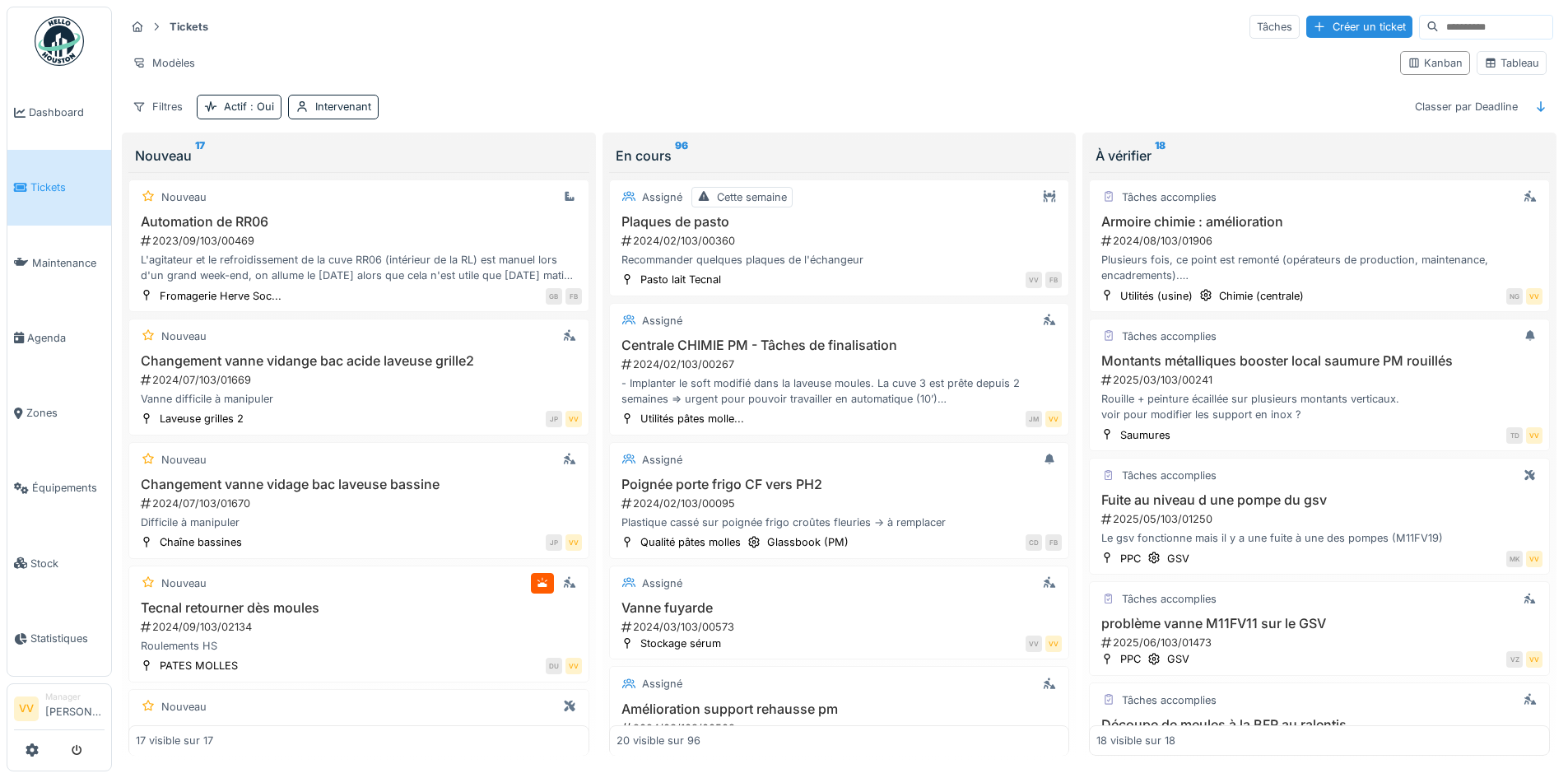
click at [26, 189] on icon at bounding box center [20, 188] width 13 height 12
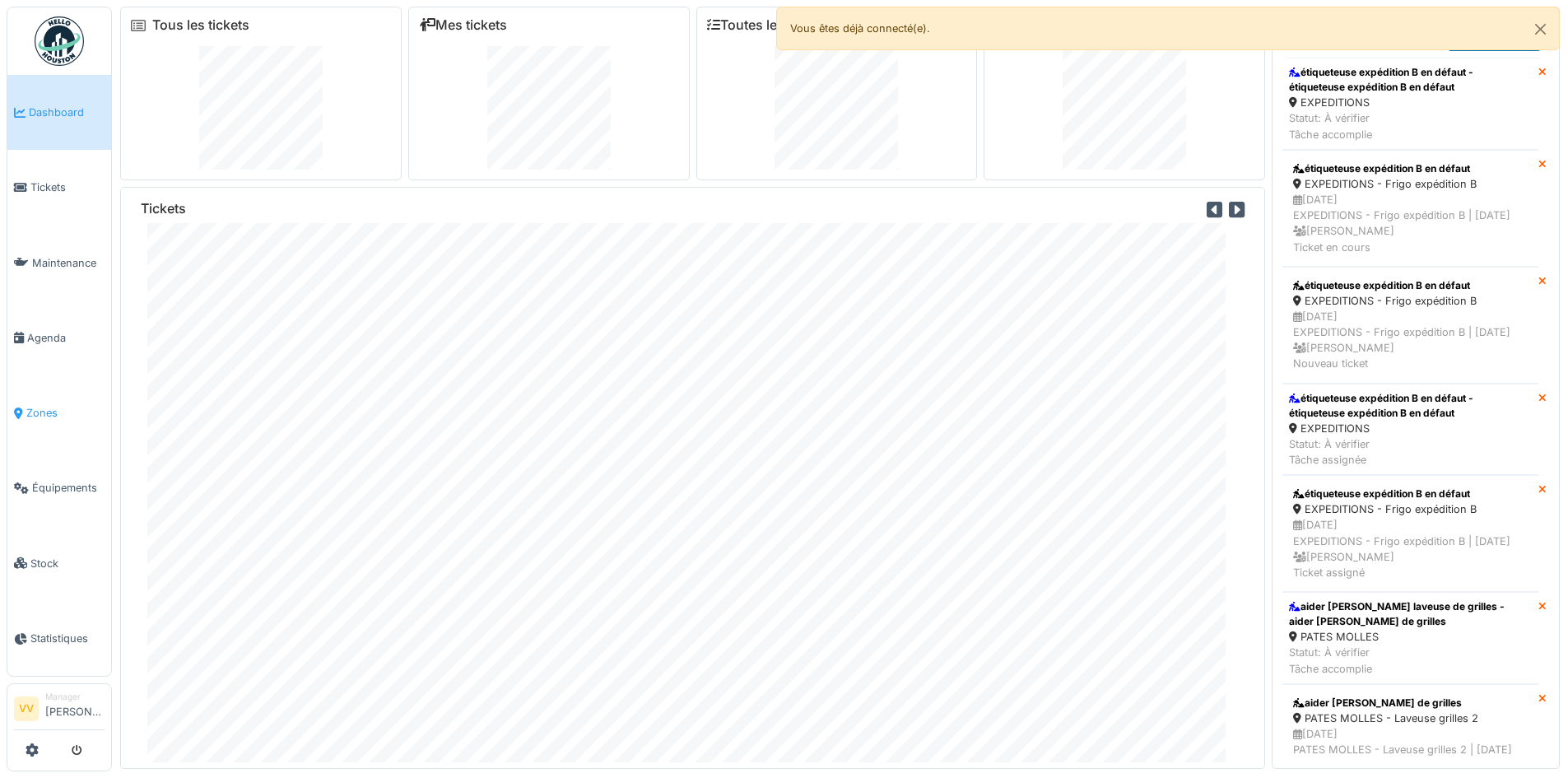
click at [46, 405] on span "Zones" at bounding box center [65, 413] width 79 height 16
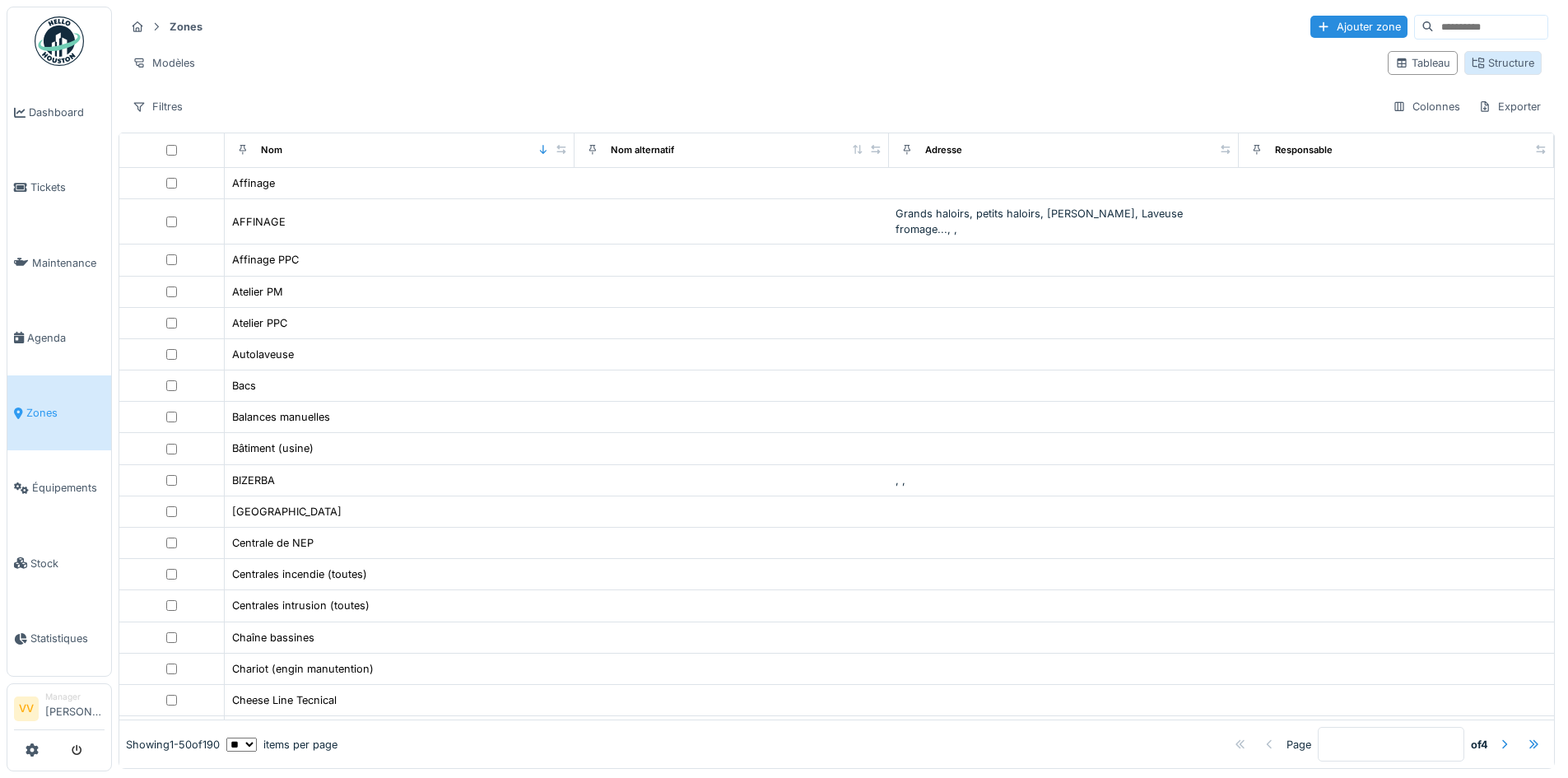
click at [1497, 67] on div "Structure" at bounding box center [1503, 63] width 63 height 16
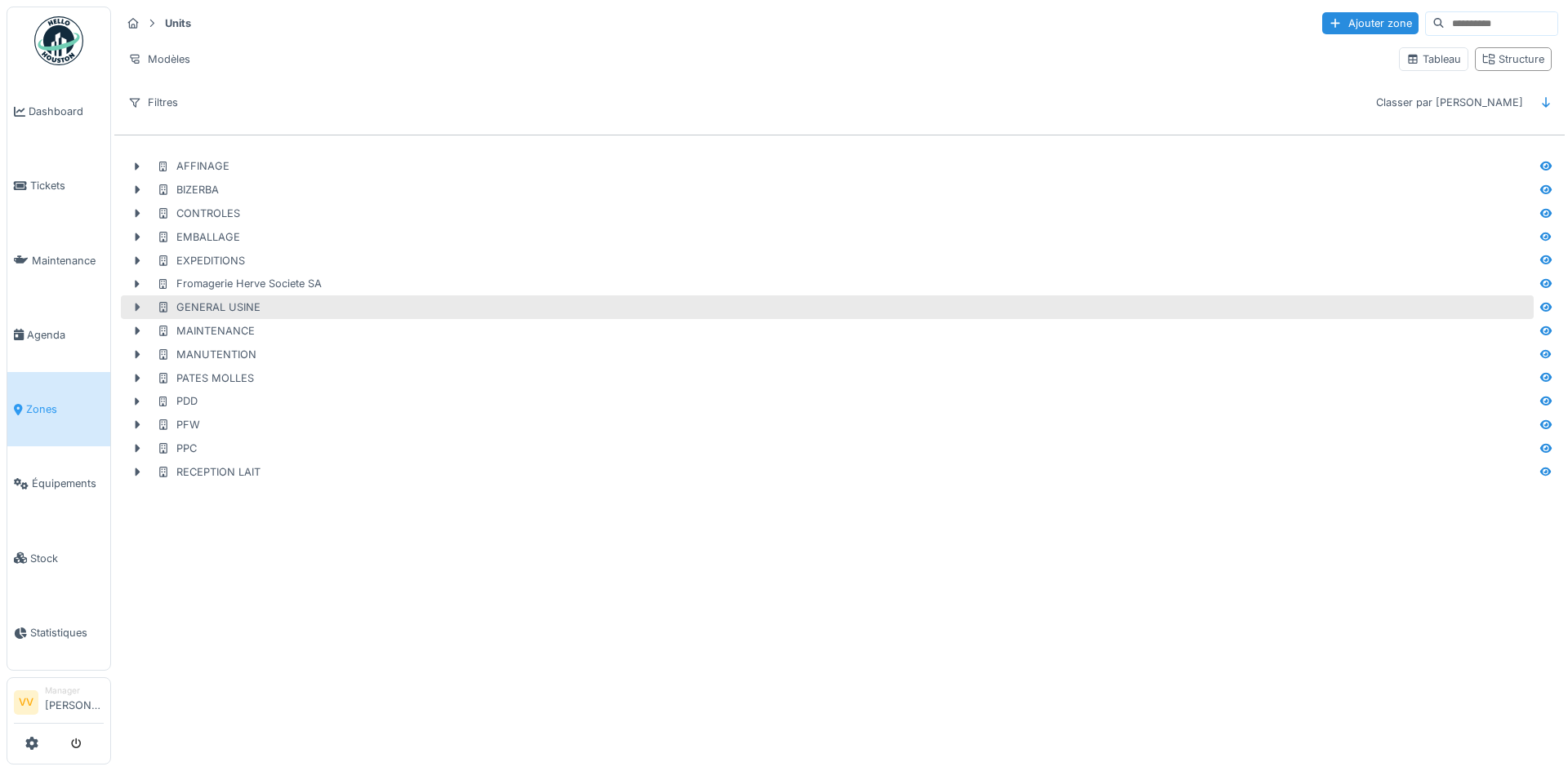
click at [133, 309] on icon at bounding box center [136, 307] width 13 height 11
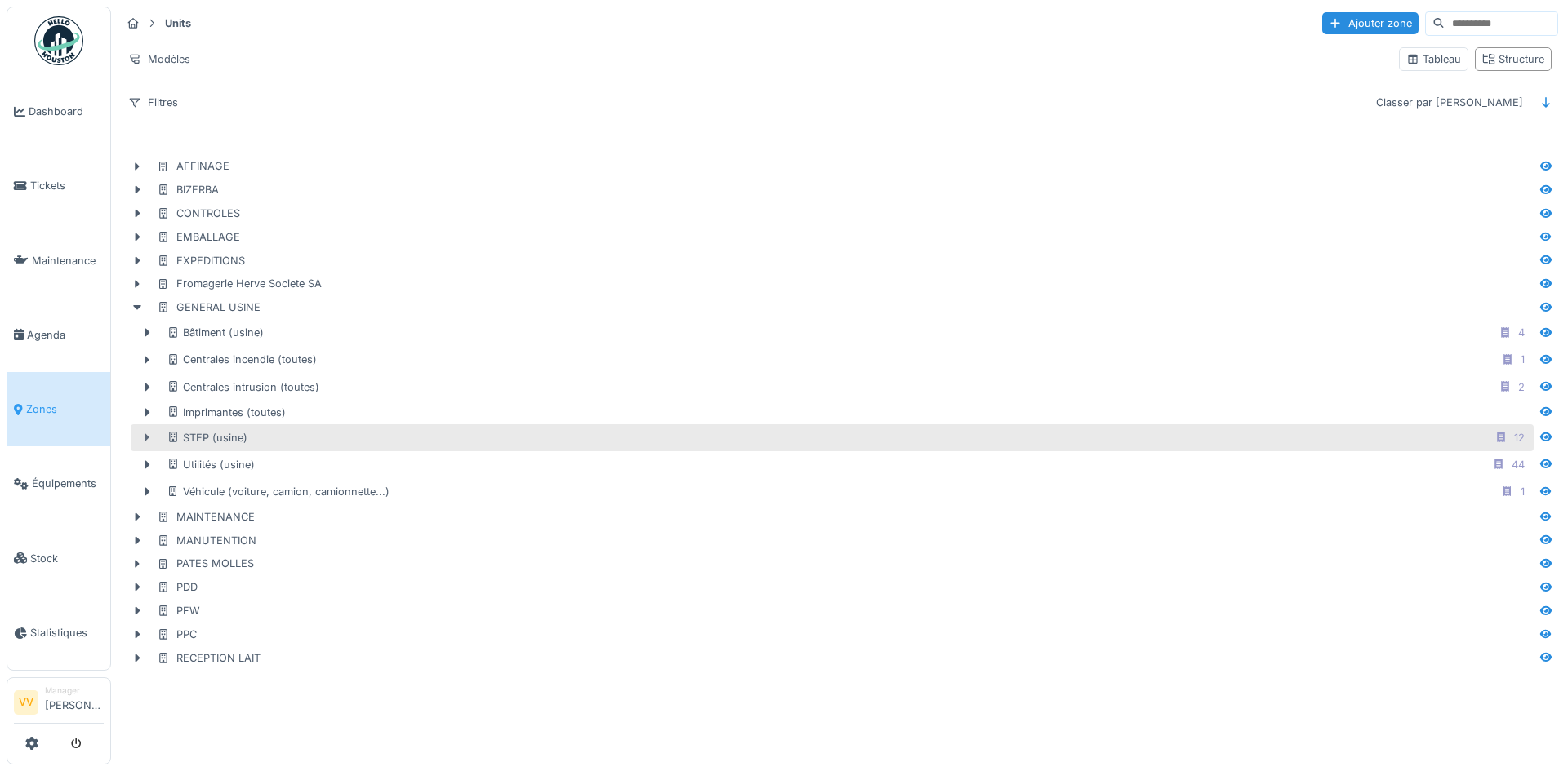
click at [145, 439] on icon at bounding box center [147, 438] width 5 height 8
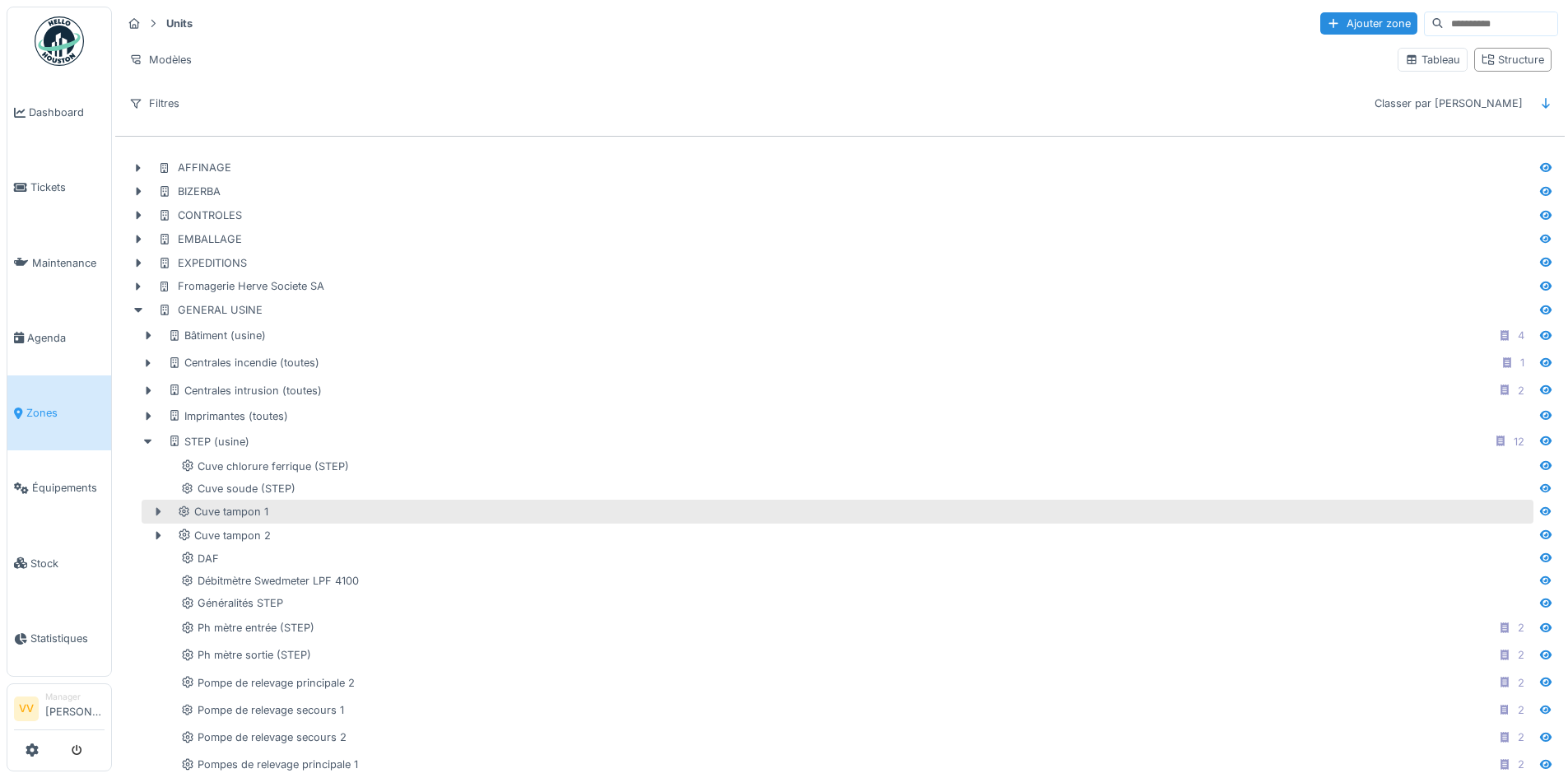
click at [160, 515] on icon at bounding box center [157, 511] width 13 height 11
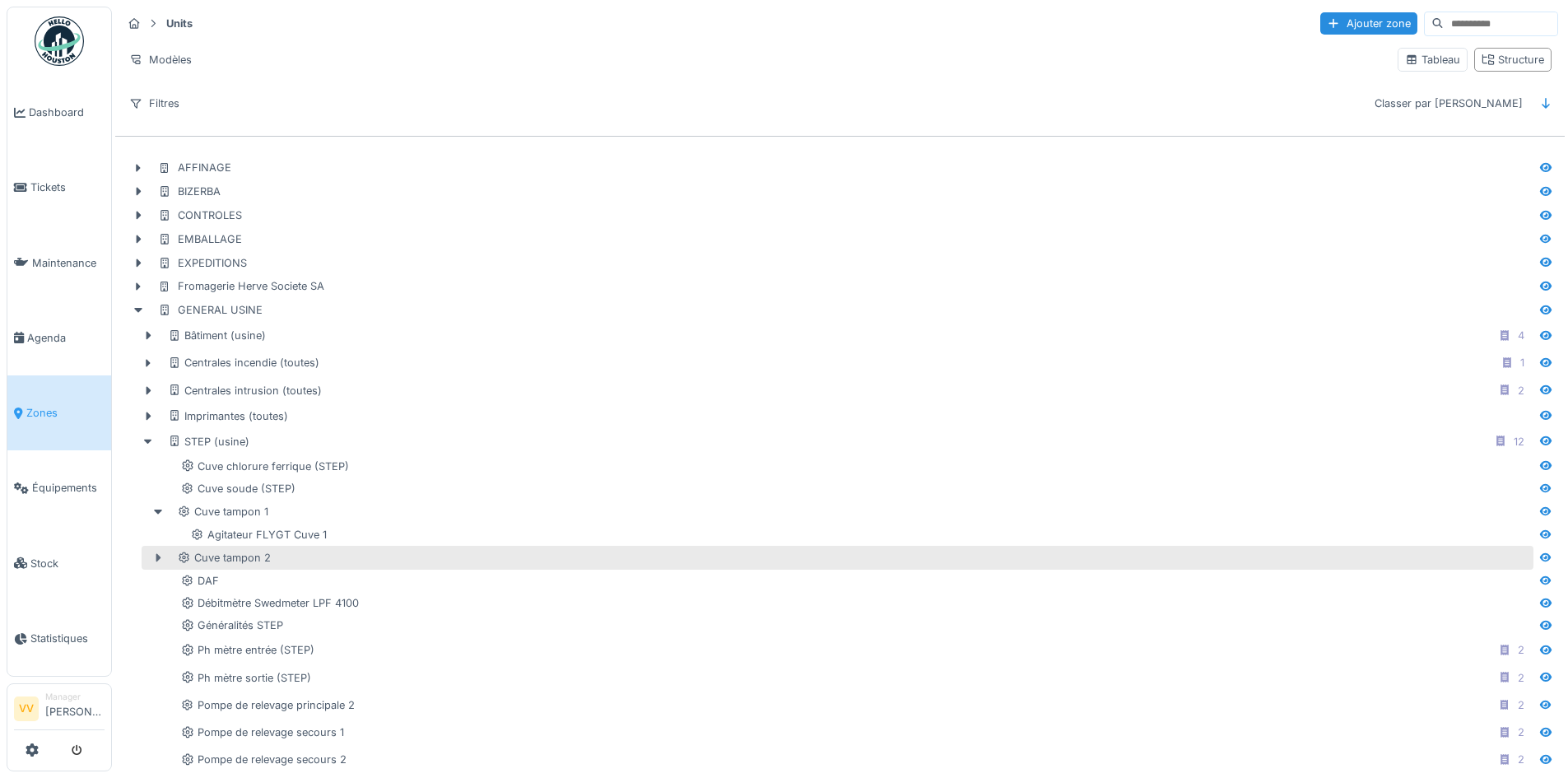
click at [162, 553] on icon at bounding box center [157, 558] width 13 height 11
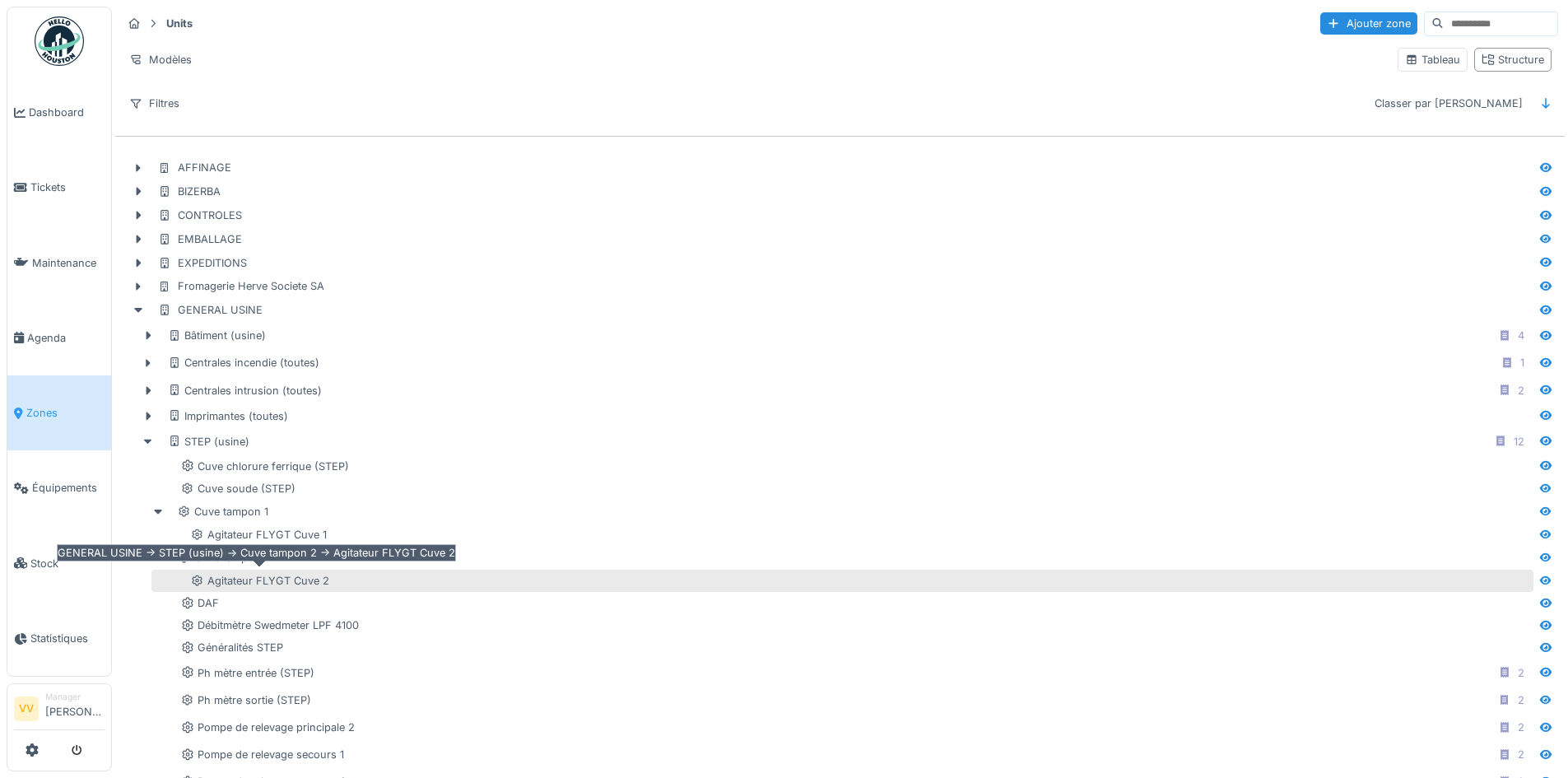
click at [282, 579] on div "Agitateur FLYGT Cuve 2" at bounding box center [260, 581] width 138 height 16
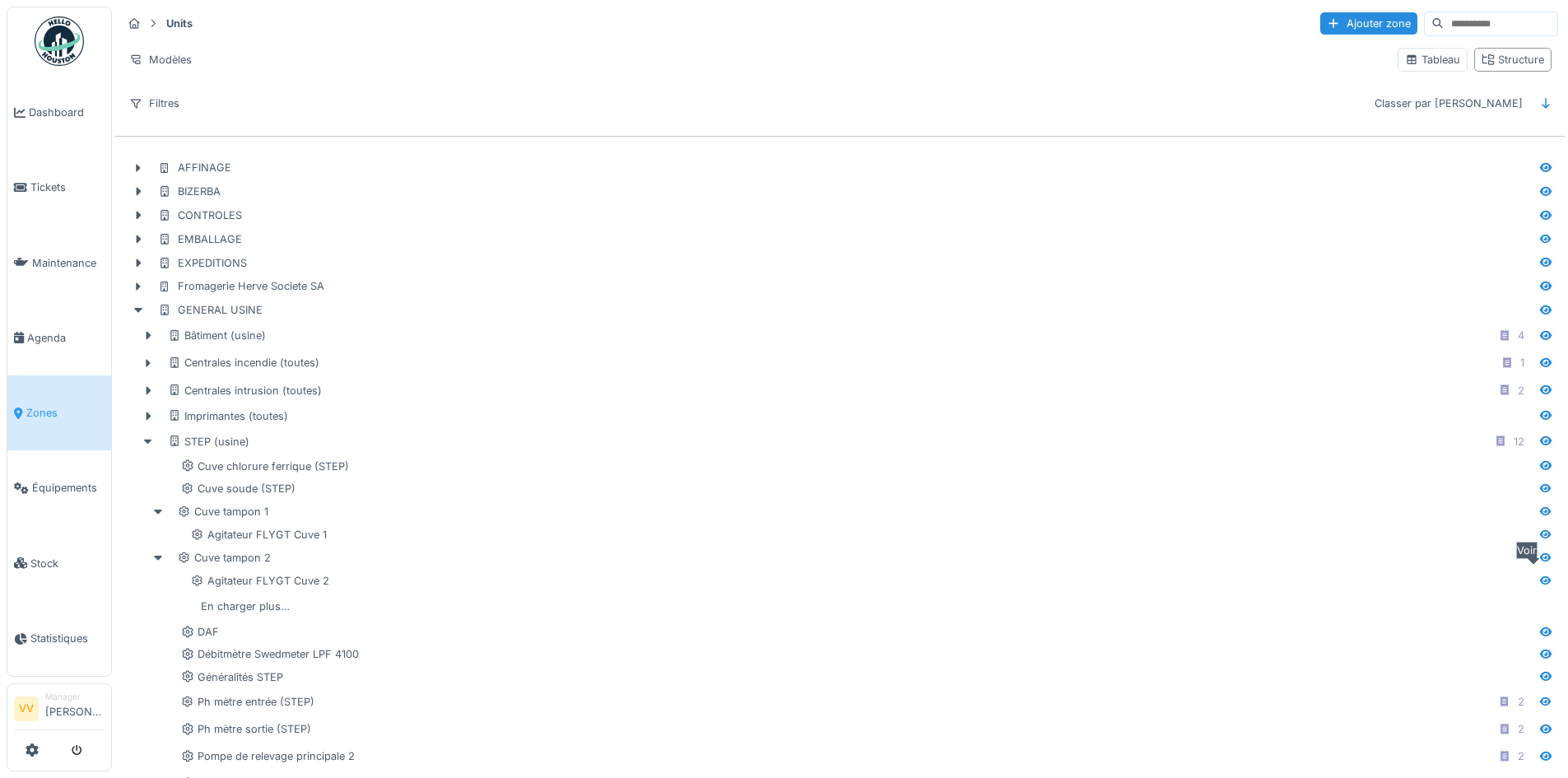
click at [1540, 579] on icon at bounding box center [1546, 580] width 12 height 9
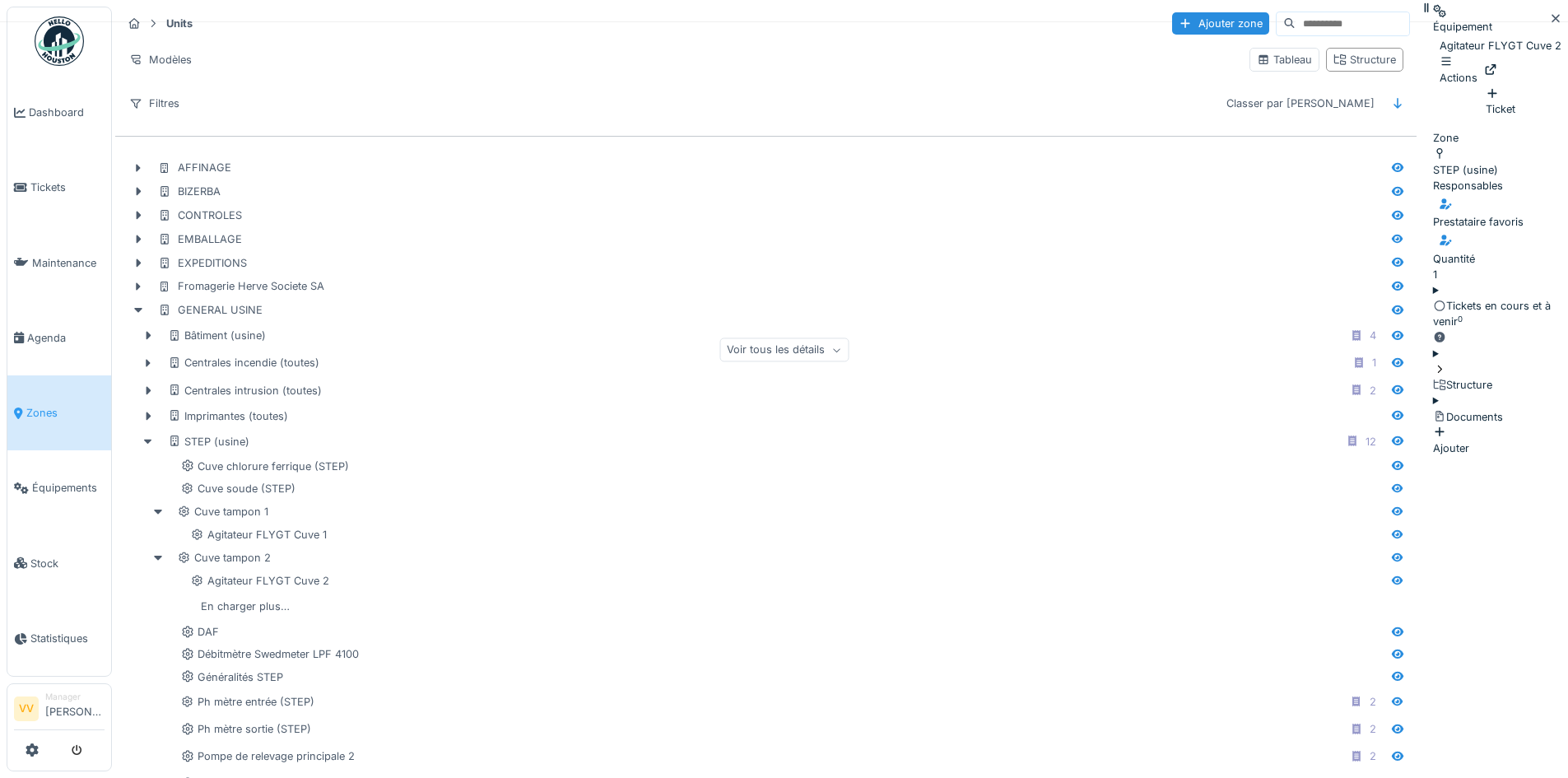
click at [1486, 107] on div "Ticket" at bounding box center [1501, 100] width 30 height 31
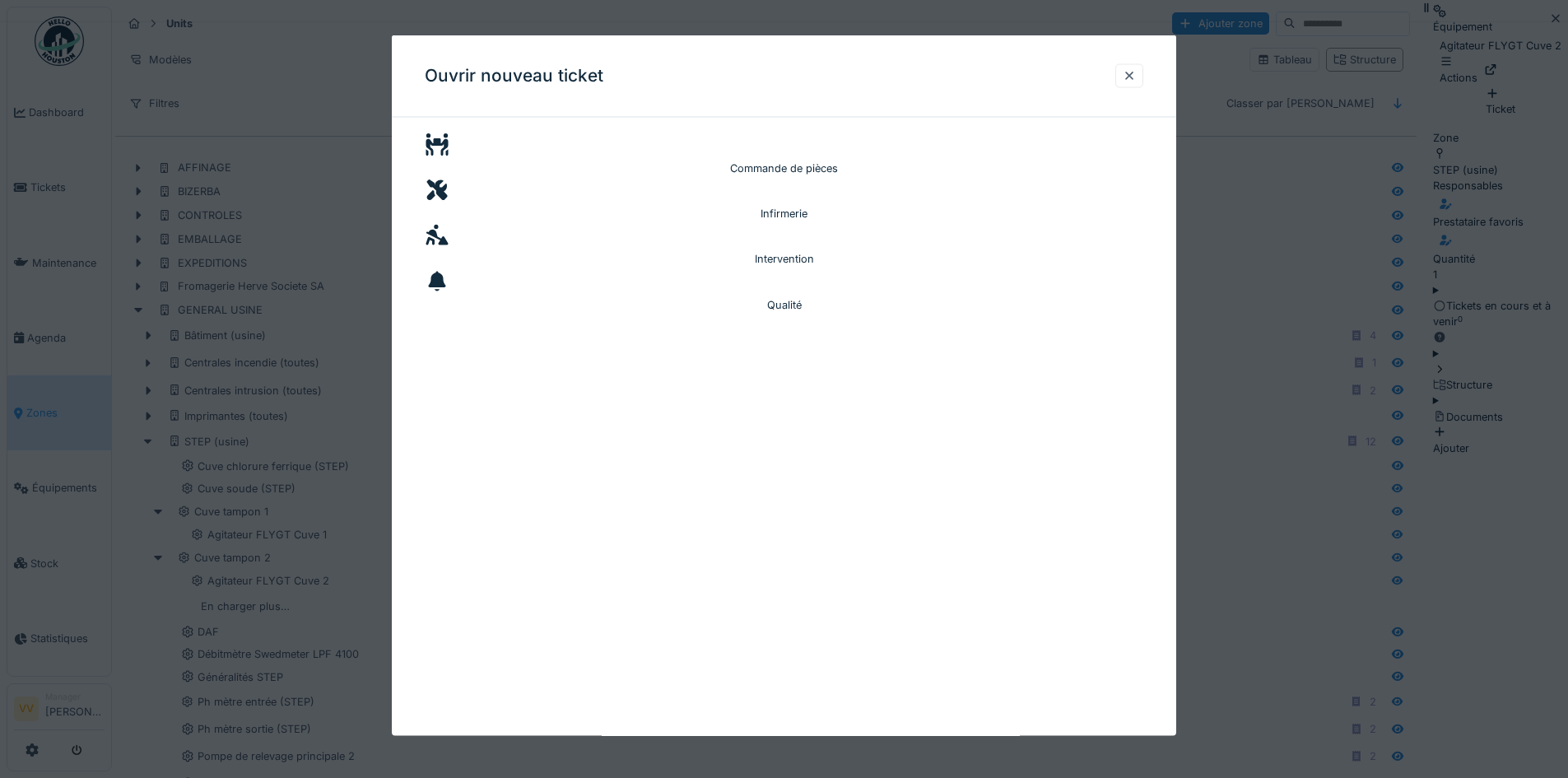
click at [1046, 222] on div "Intervention" at bounding box center [784, 245] width 719 height 46
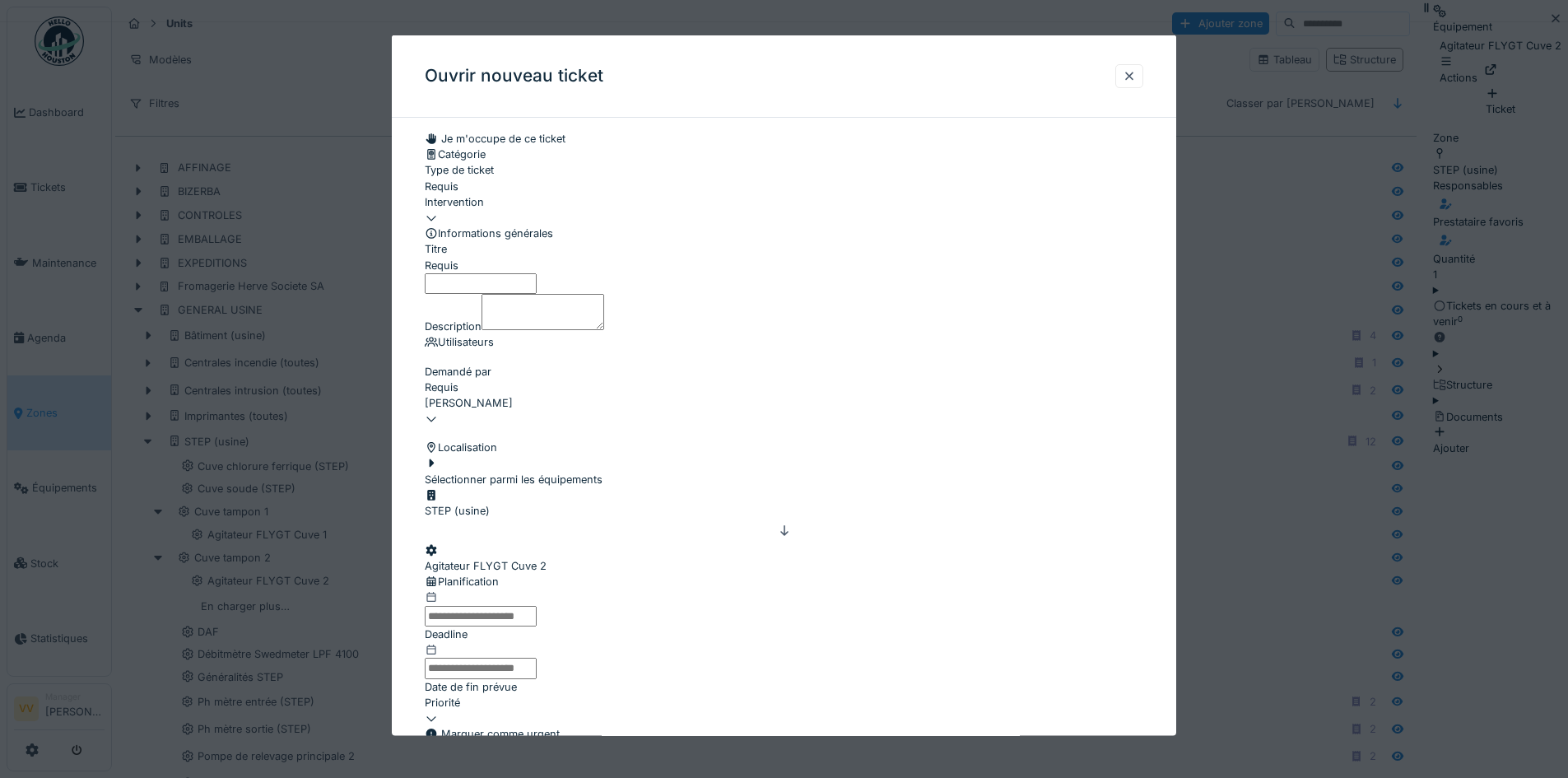
click at [534, 293] on input "Titre" at bounding box center [480, 283] width 112 height 21
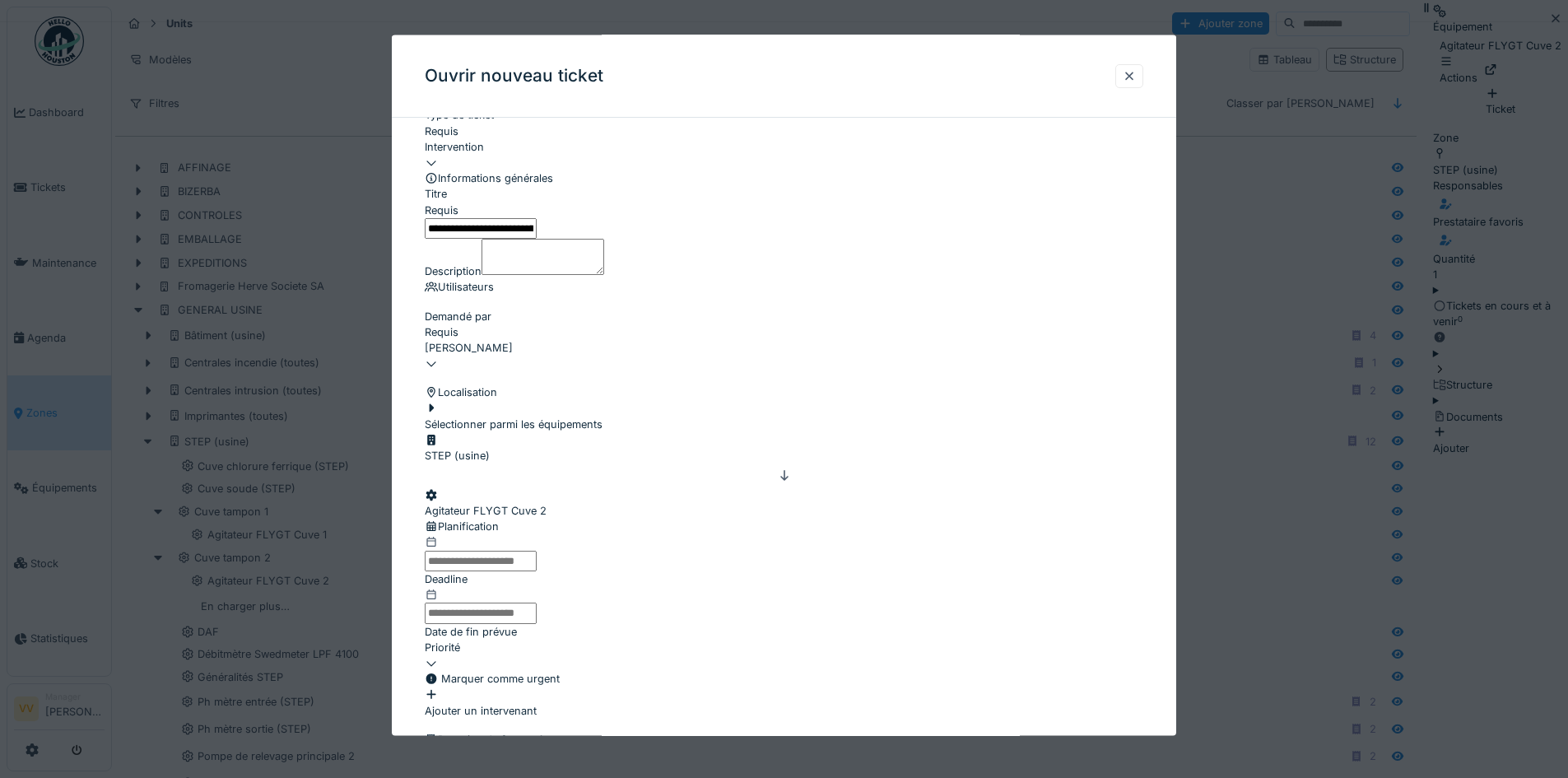
scroll to position [83, 0]
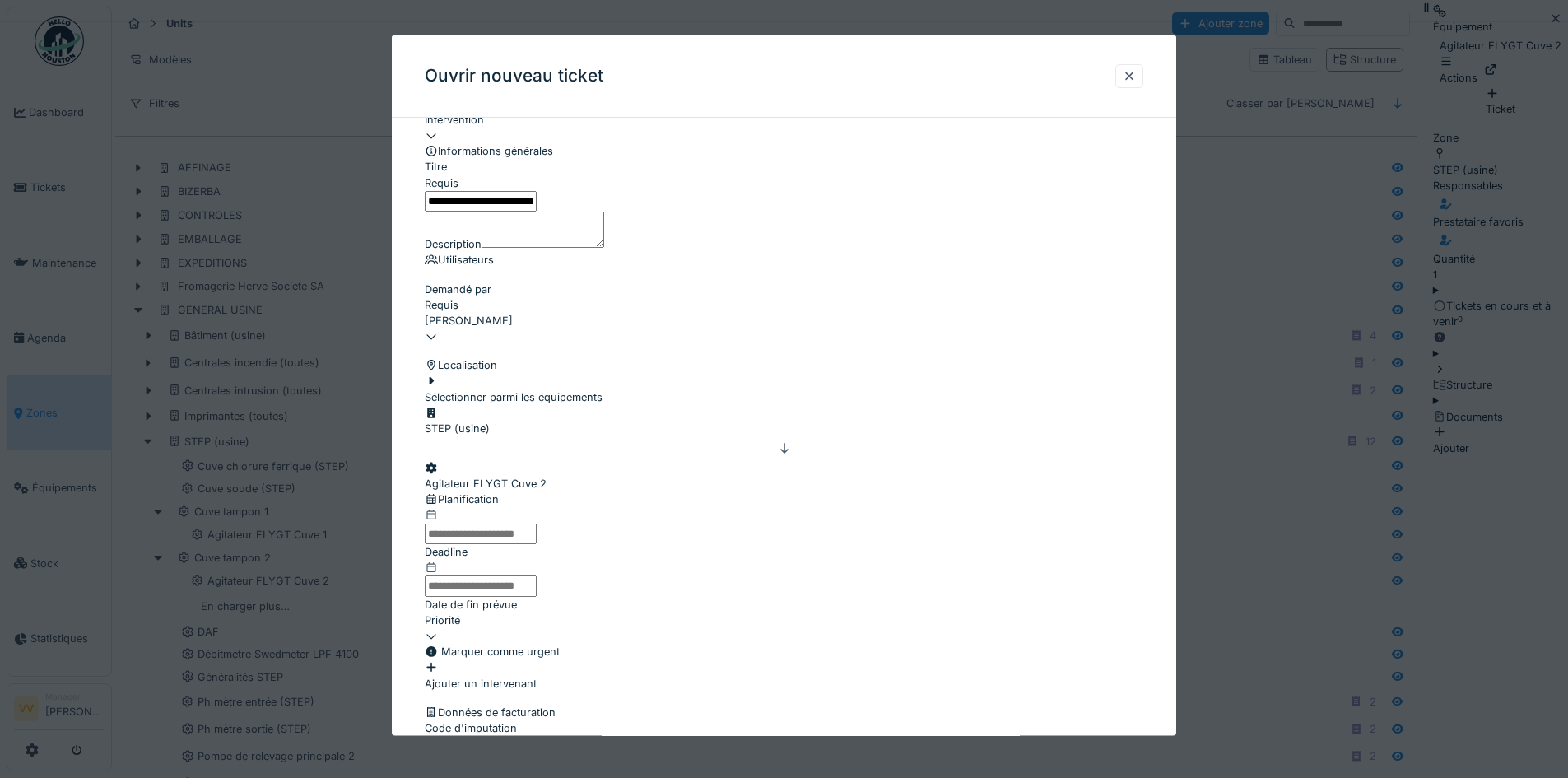
type input "**********"
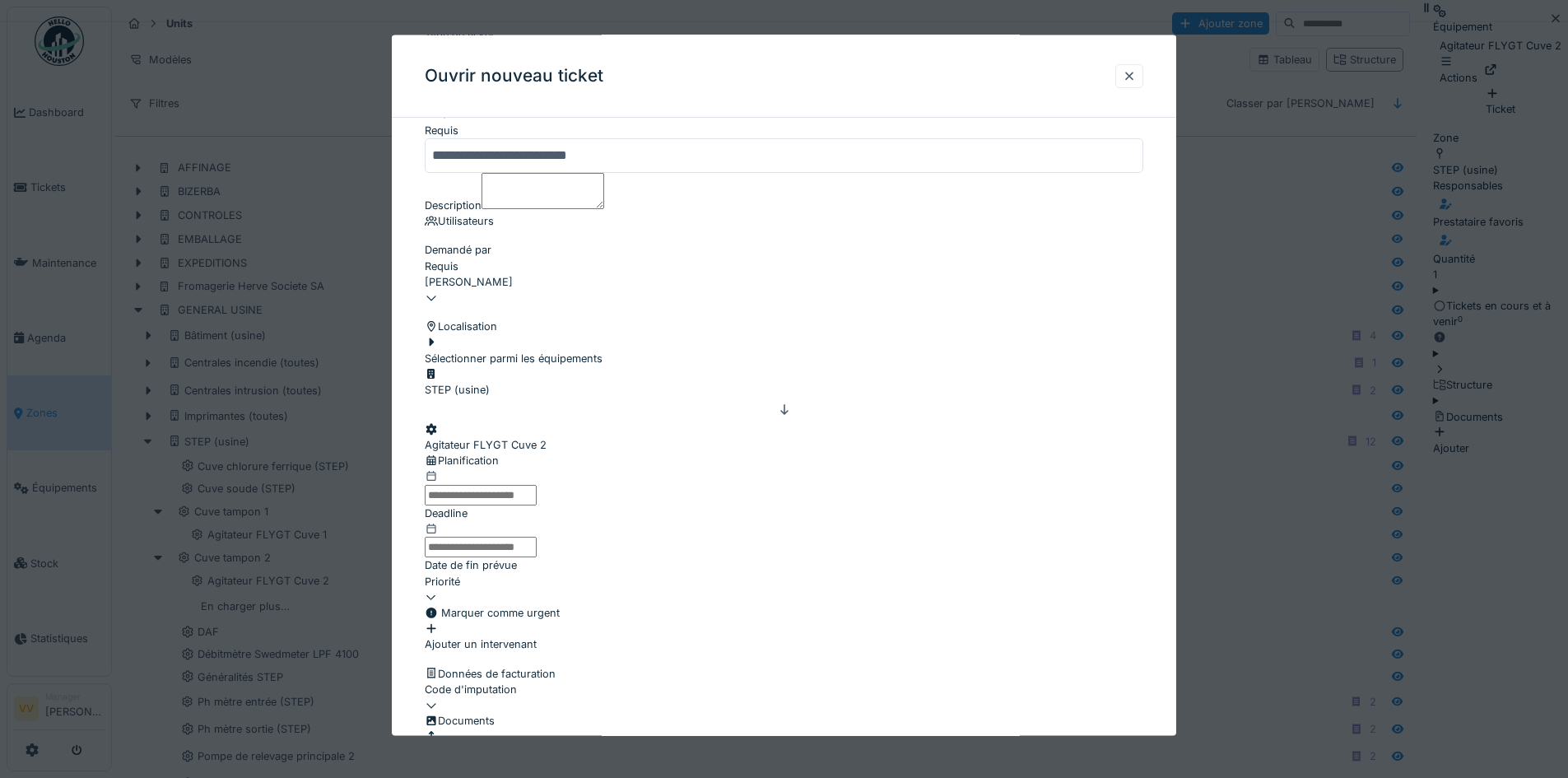
scroll to position [165, 0]
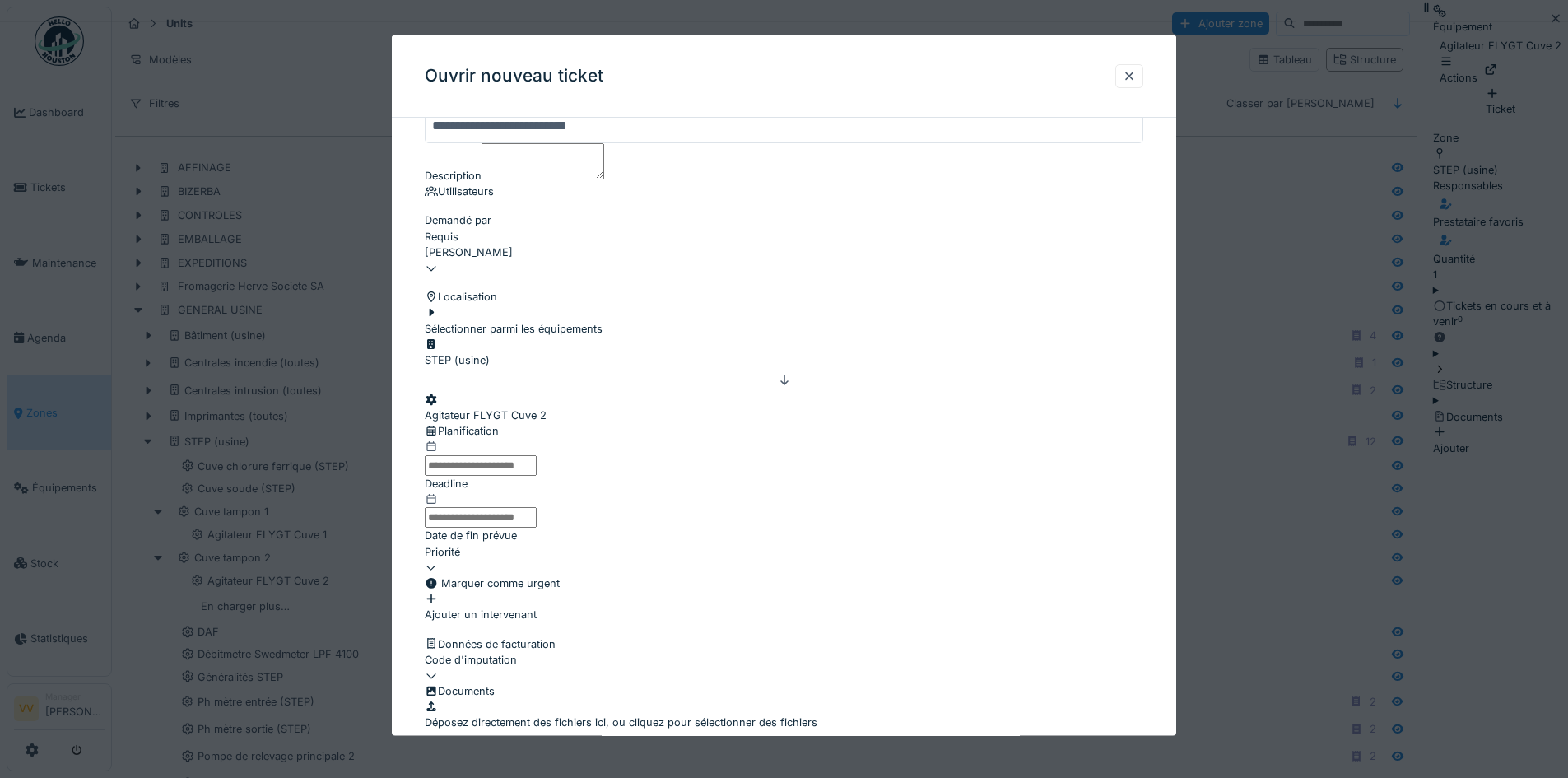
click at [523, 336] on div "Sélectionner parmi les équipements" at bounding box center [513, 319] width 178 height 31
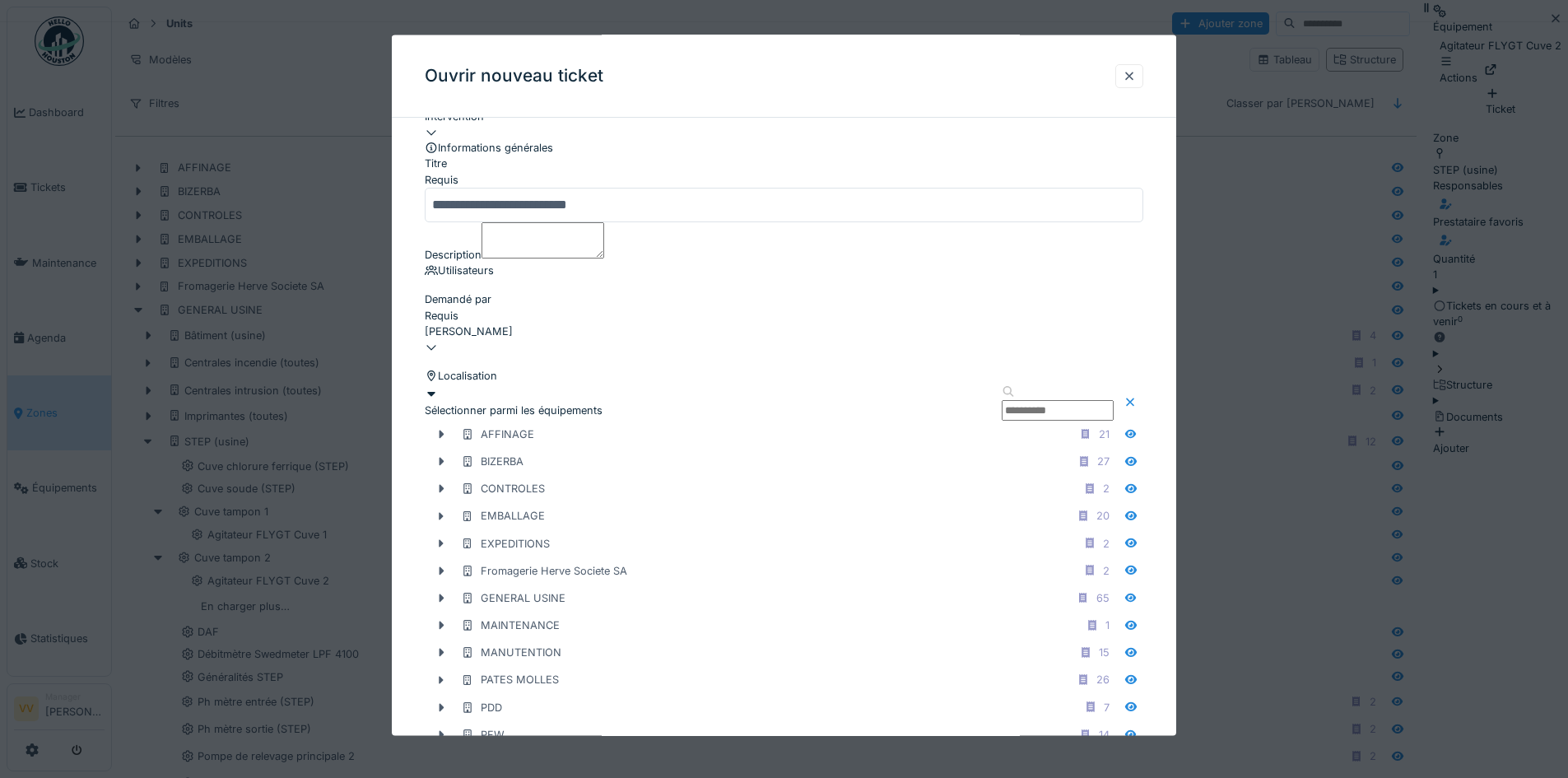
scroll to position [83, 0]
click at [554, 421] on div "Sélectionner parmi les équipements" at bounding box center [513, 405] width 178 height 31
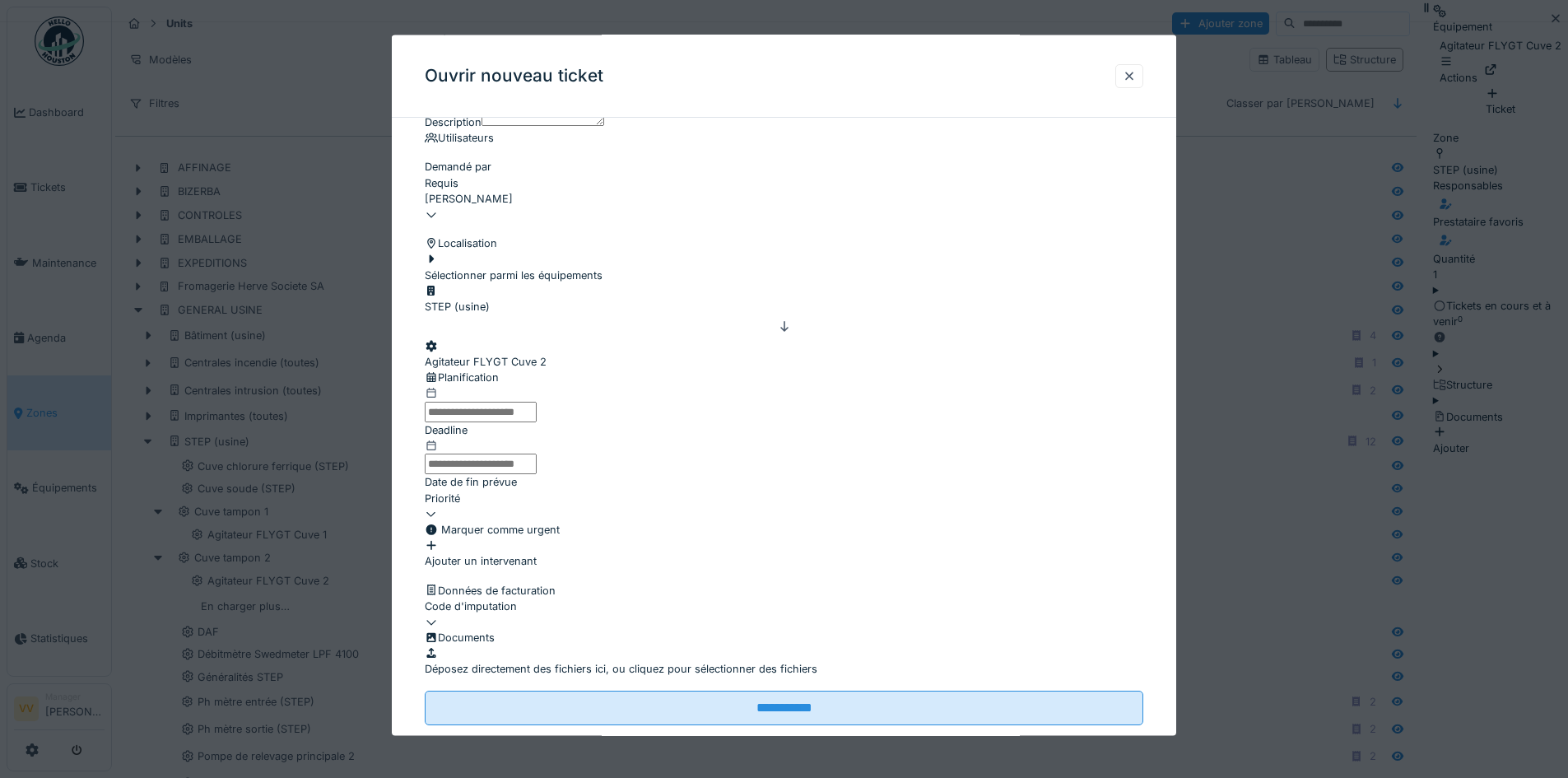
scroll to position [247, 0]
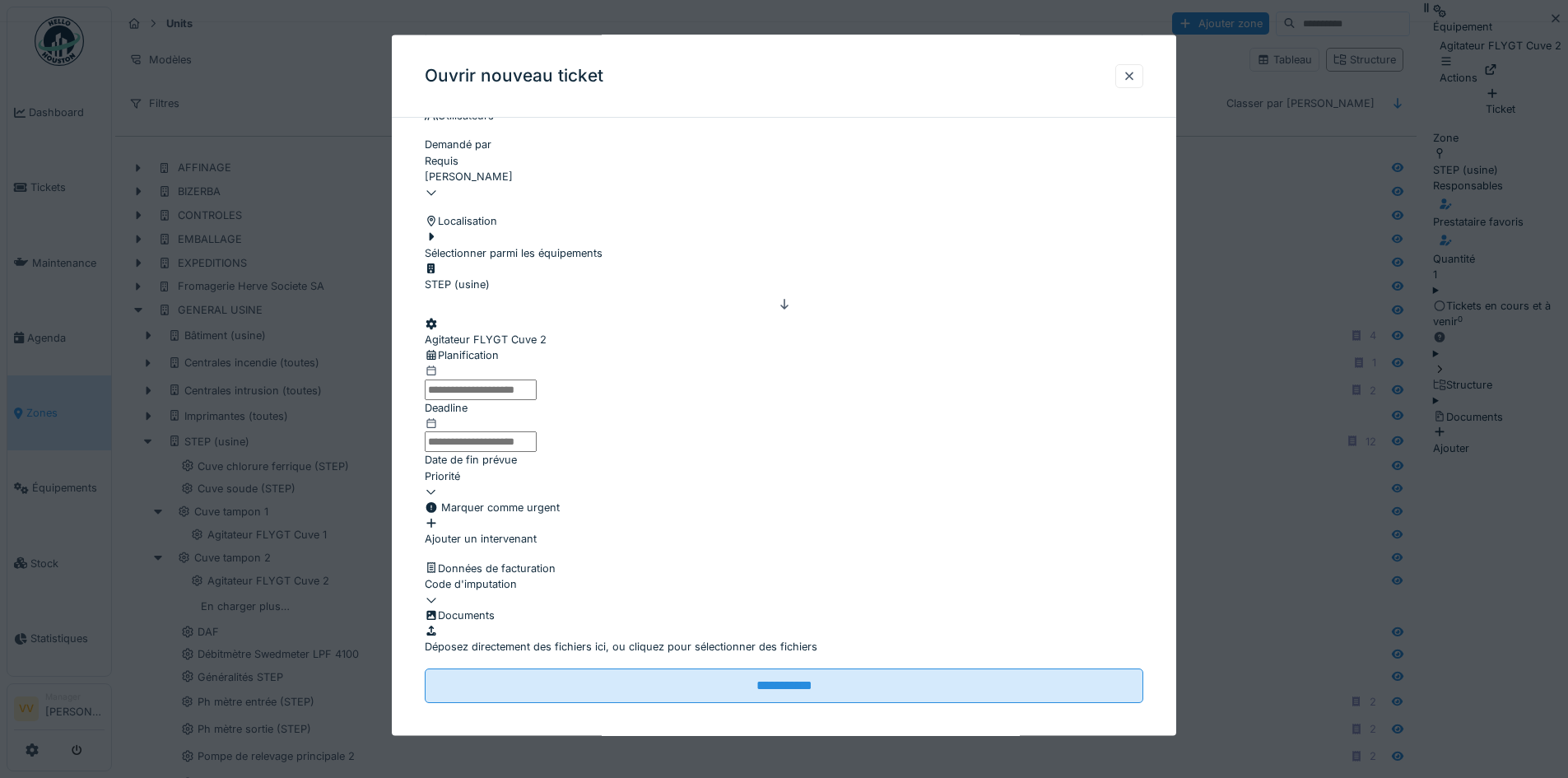
click at [537, 400] on input "text" at bounding box center [480, 389] width 112 height 21
click at [537, 453] on input "text" at bounding box center [480, 442] width 112 height 21
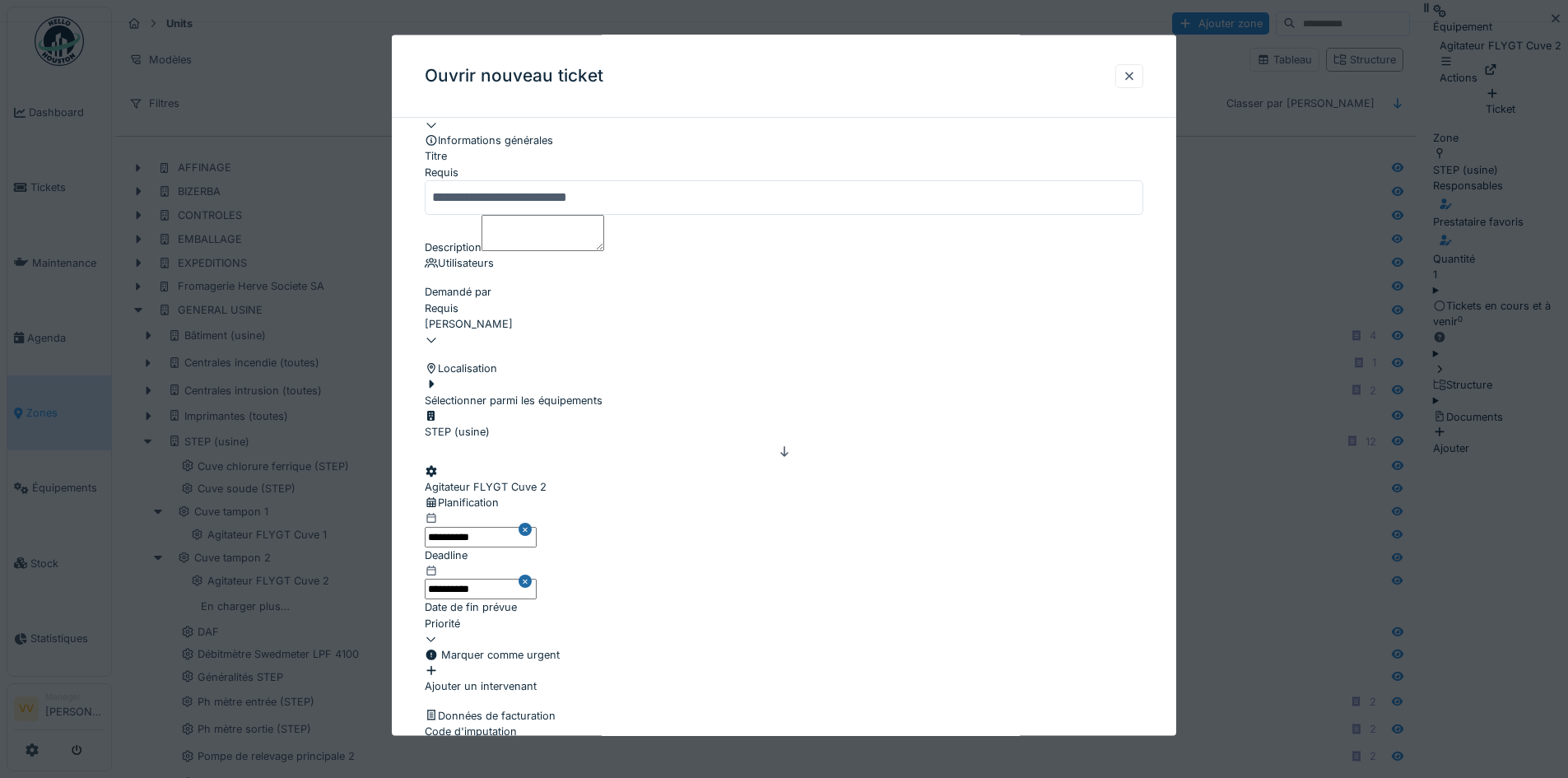
scroll to position [329, 0]
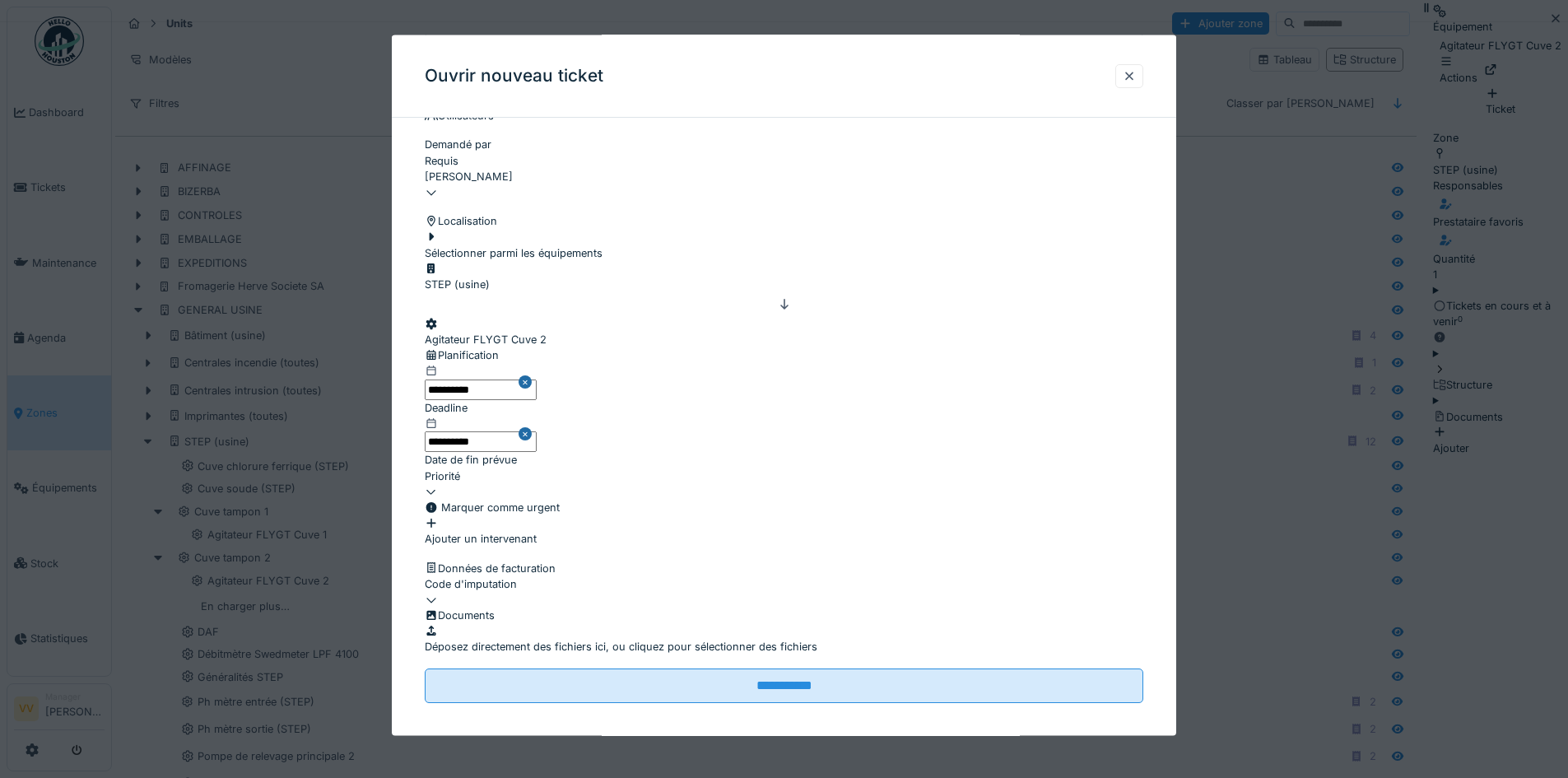
click at [579, 484] on div at bounding box center [784, 484] width 719 height 0
click at [529, 491] on div "Cette semaine" at bounding box center [786, 485] width 723 height 16
type input "**"
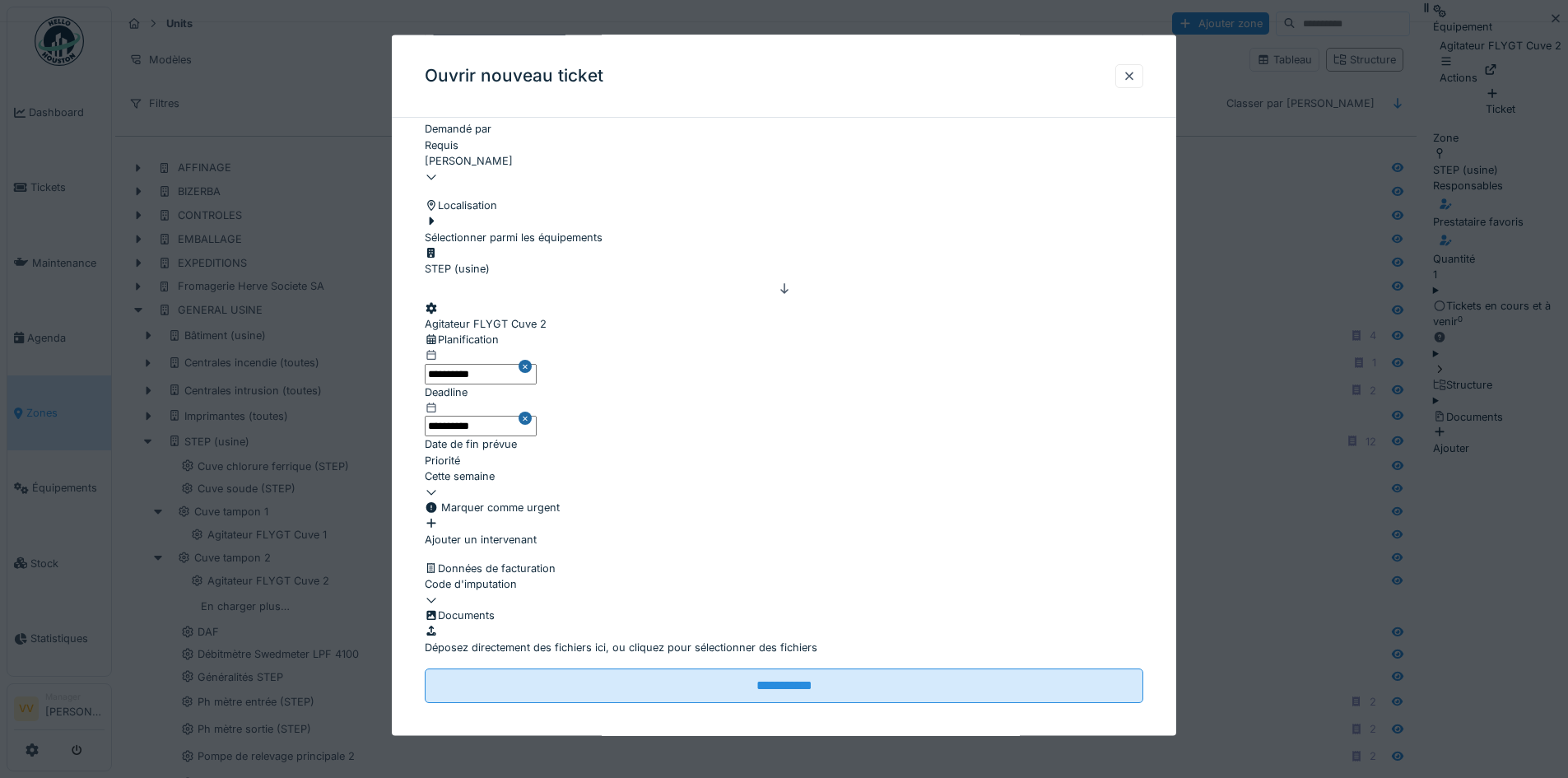
click at [501, 515] on div "Ajouter un intervenant" at bounding box center [784, 530] width 719 height 31
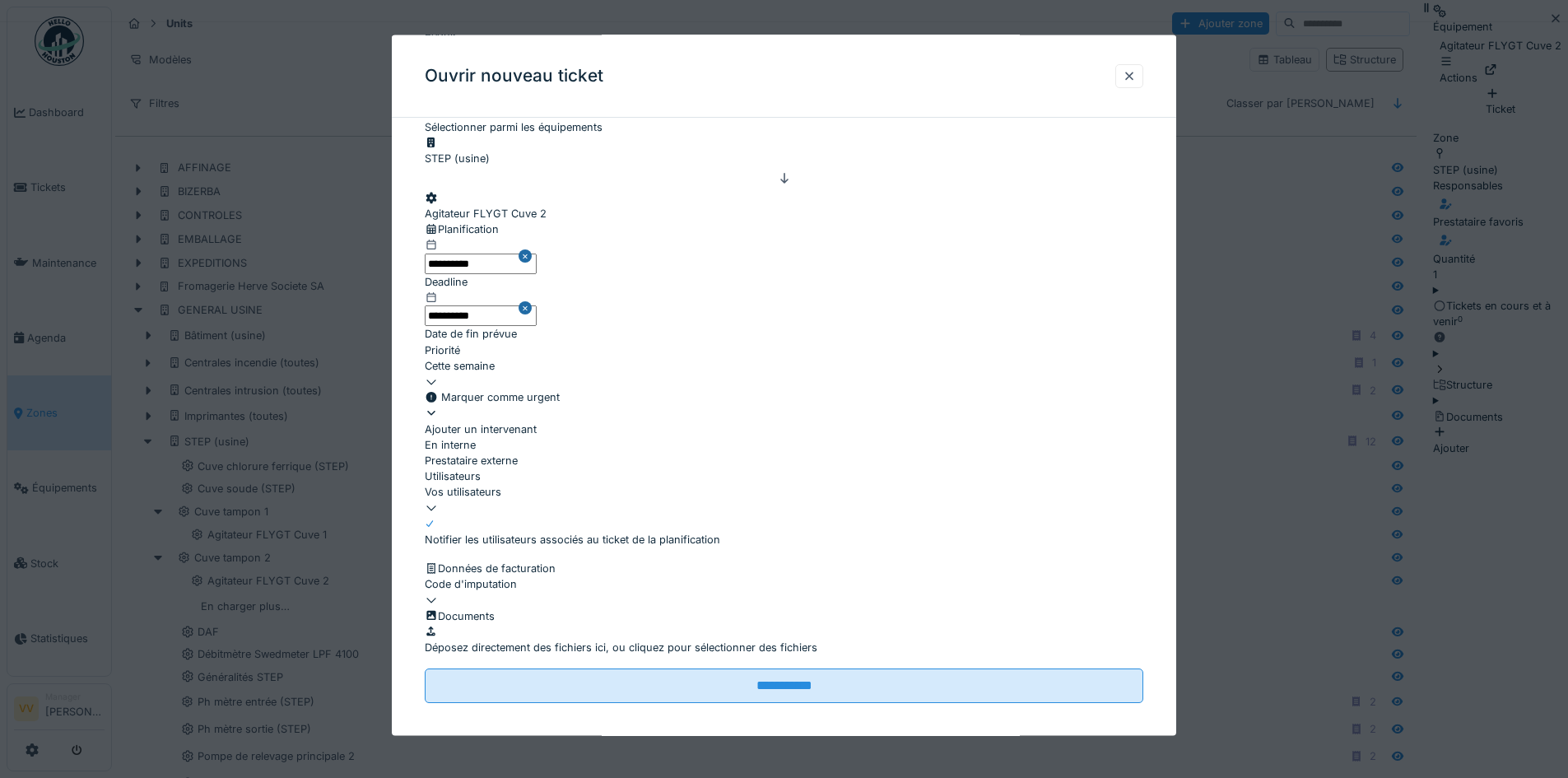
click at [536, 515] on div "Vos utilisateurs" at bounding box center [784, 499] width 719 height 31
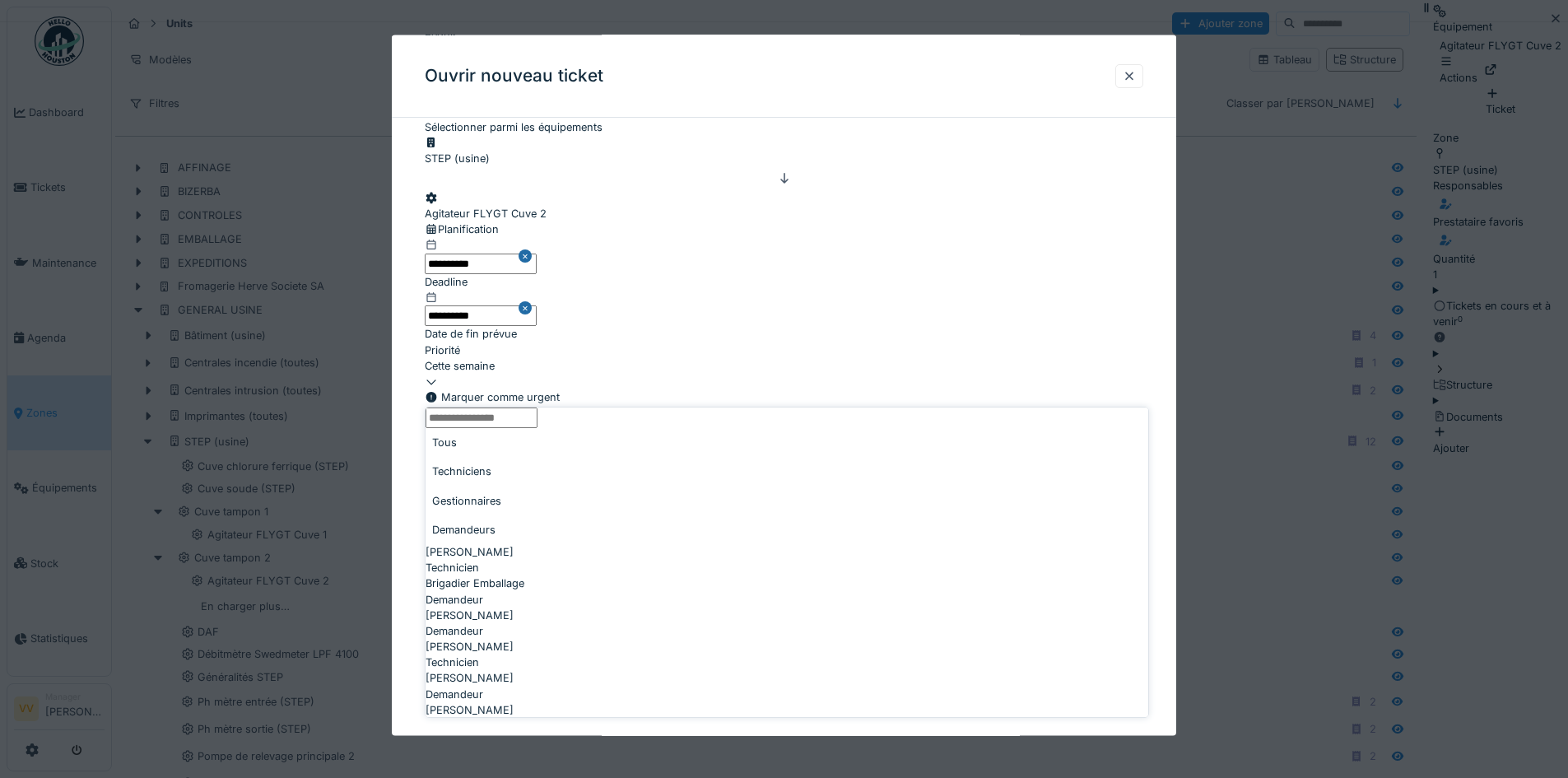
click at [647, 544] on div "Benjamin Bauwens" at bounding box center [786, 552] width 723 height 16
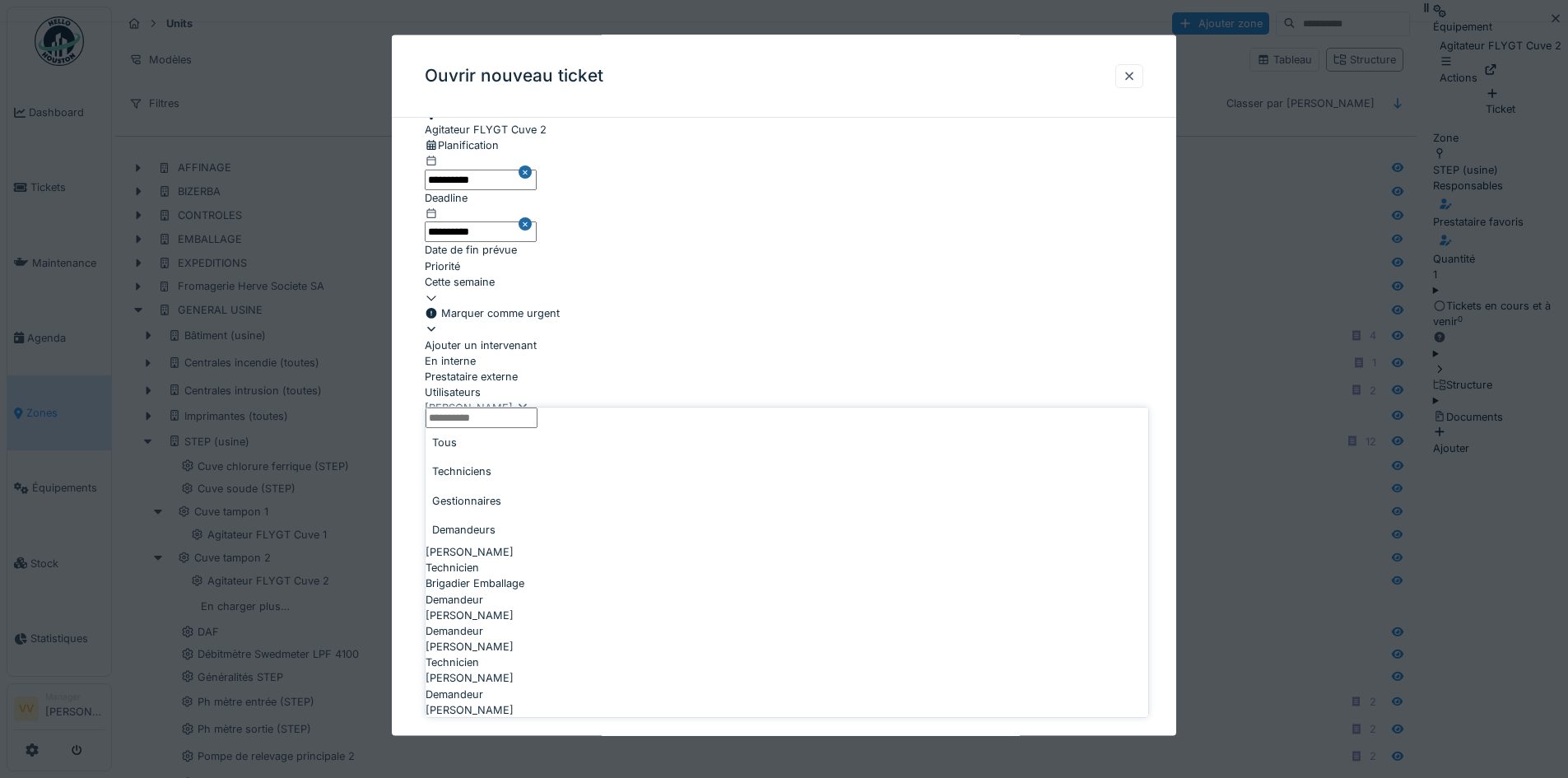
click at [538, 429] on input "Utilisateurs" at bounding box center [481, 418] width 112 height 21
click at [528, 479] on div "Techniciens" at bounding box center [786, 472] width 723 height 29
click at [540, 686] on div "Technicien" at bounding box center [786, 694] width 723 height 16
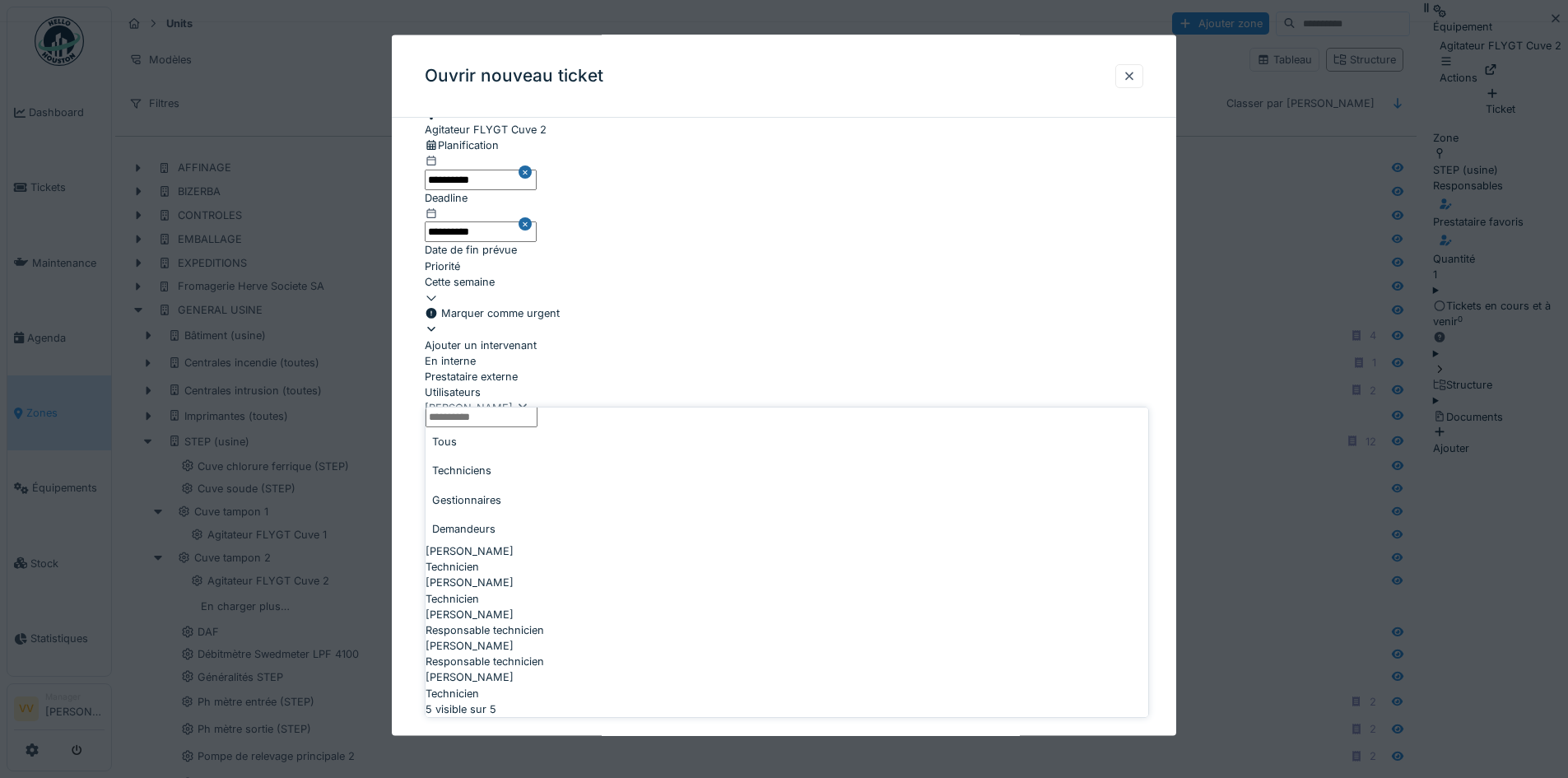
type input "**********"
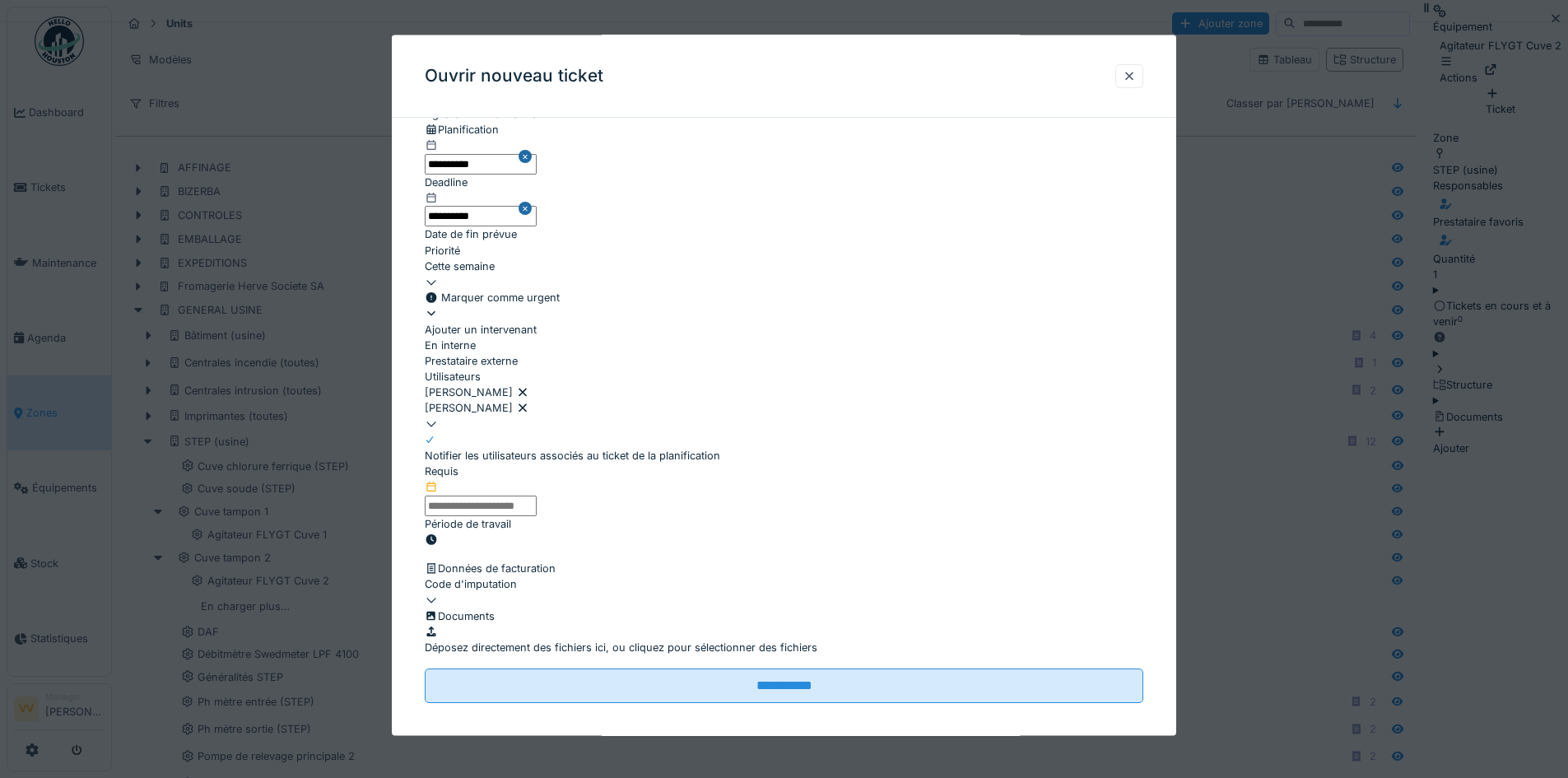
click at [894, 271] on fieldset "**********" at bounding box center [784, 184] width 719 height 1039
click at [537, 495] on input "text" at bounding box center [480, 505] width 112 height 21
click at [762, 537] on fieldset "**********" at bounding box center [784, 184] width 719 height 1039
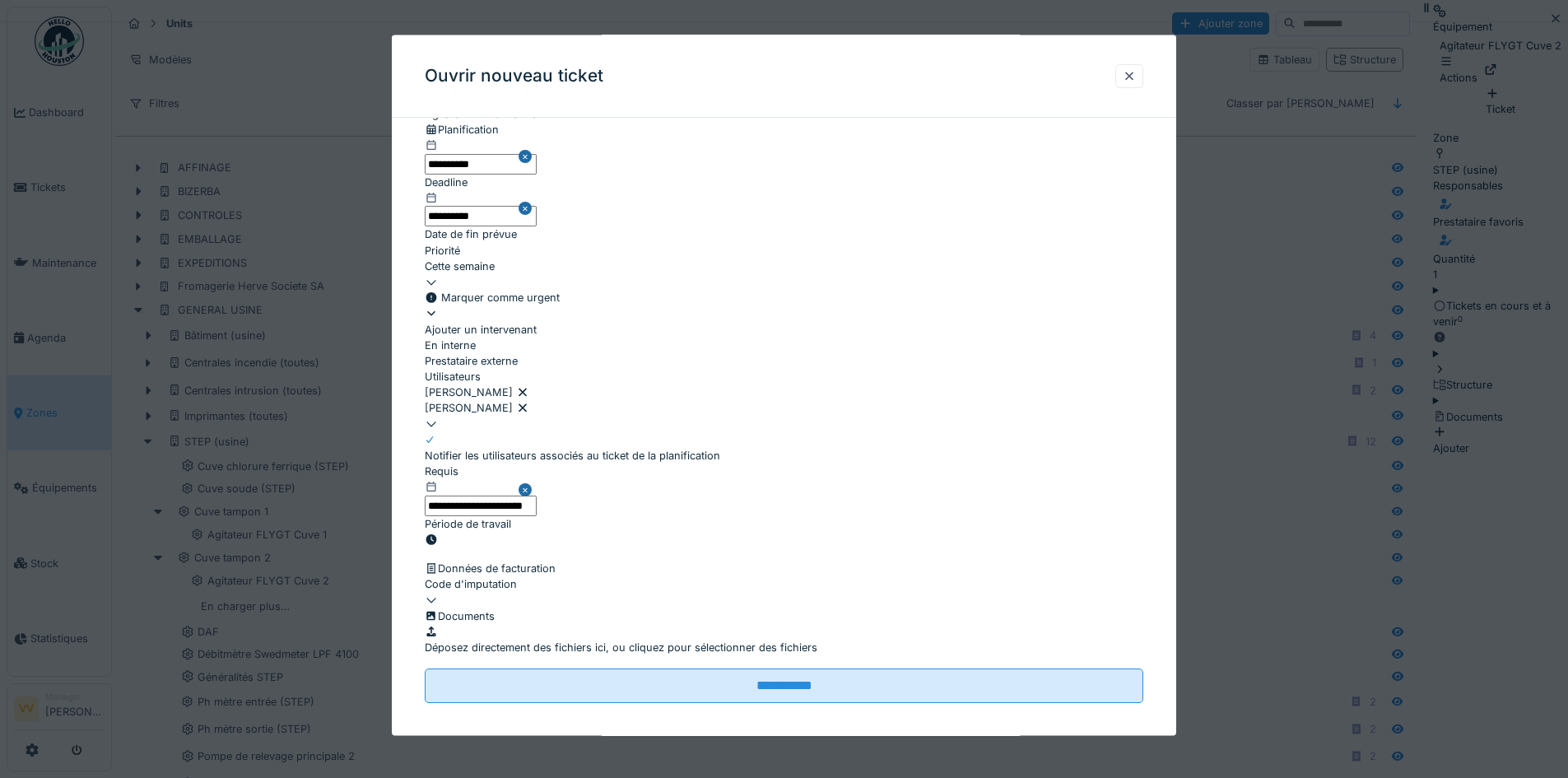
scroll to position [982, 0]
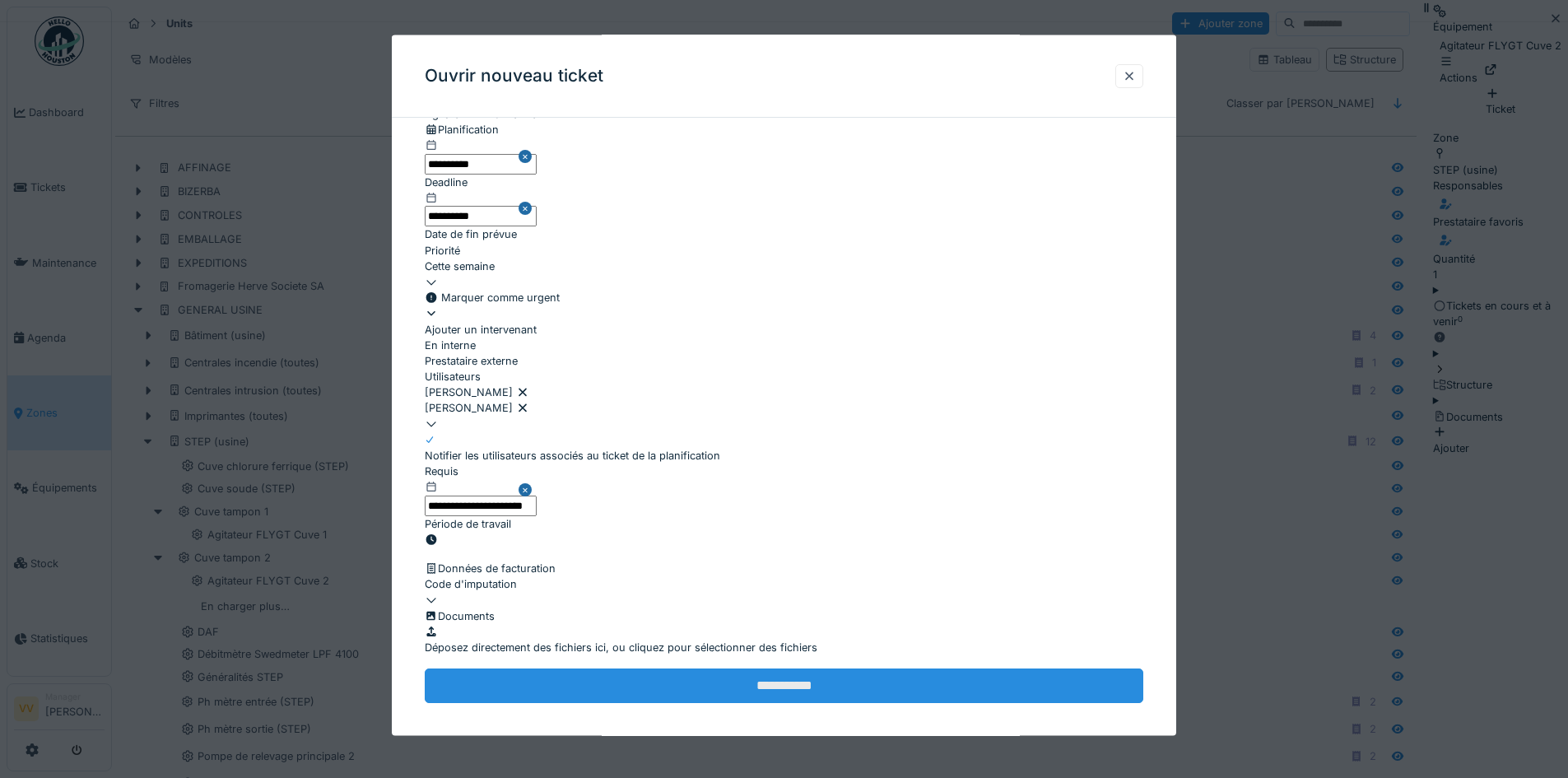
click at [790, 669] on input "**********" at bounding box center [784, 685] width 719 height 35
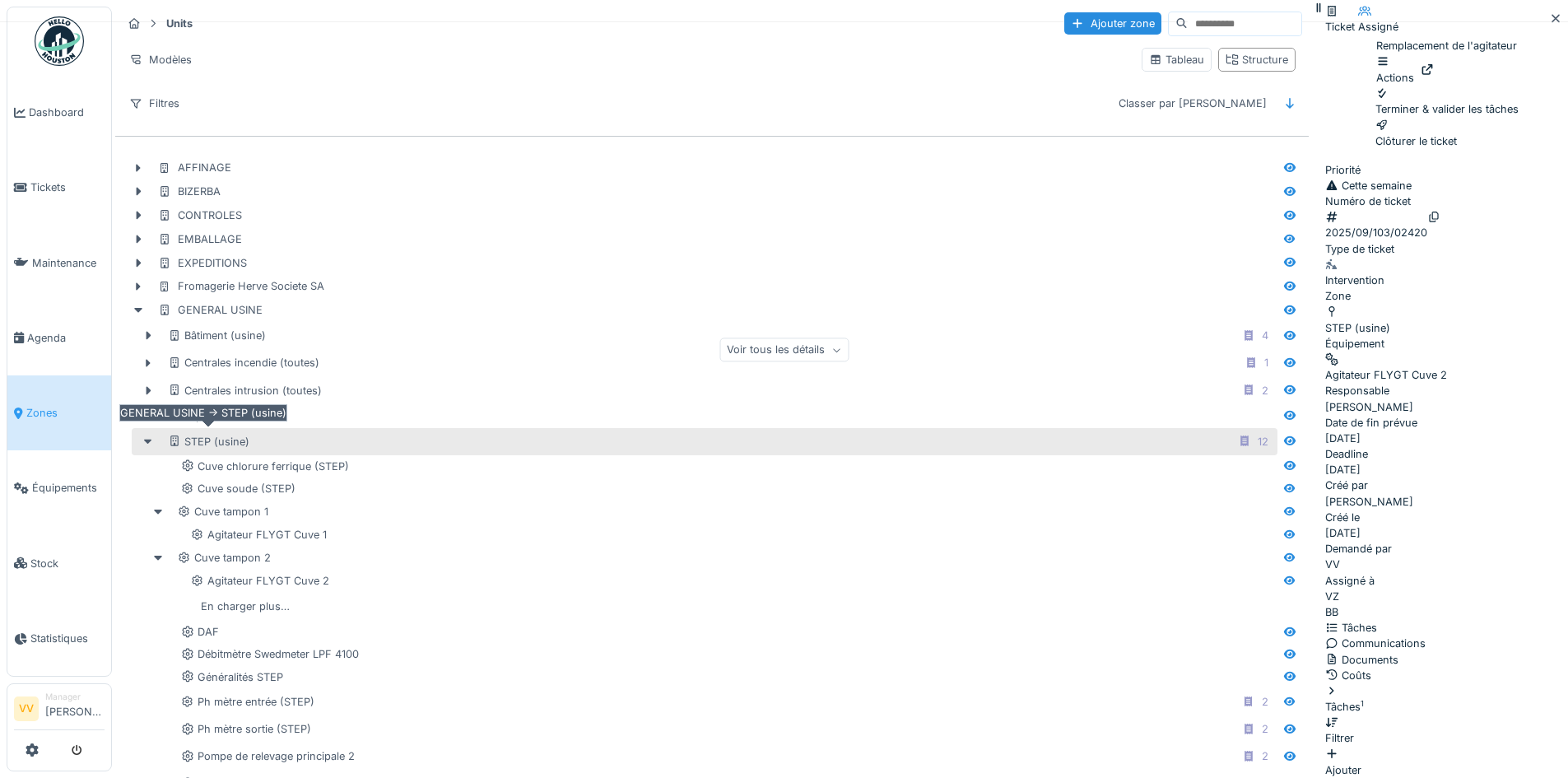
click at [226, 439] on div "STEP (usine)" at bounding box center [209, 442] width 82 height 16
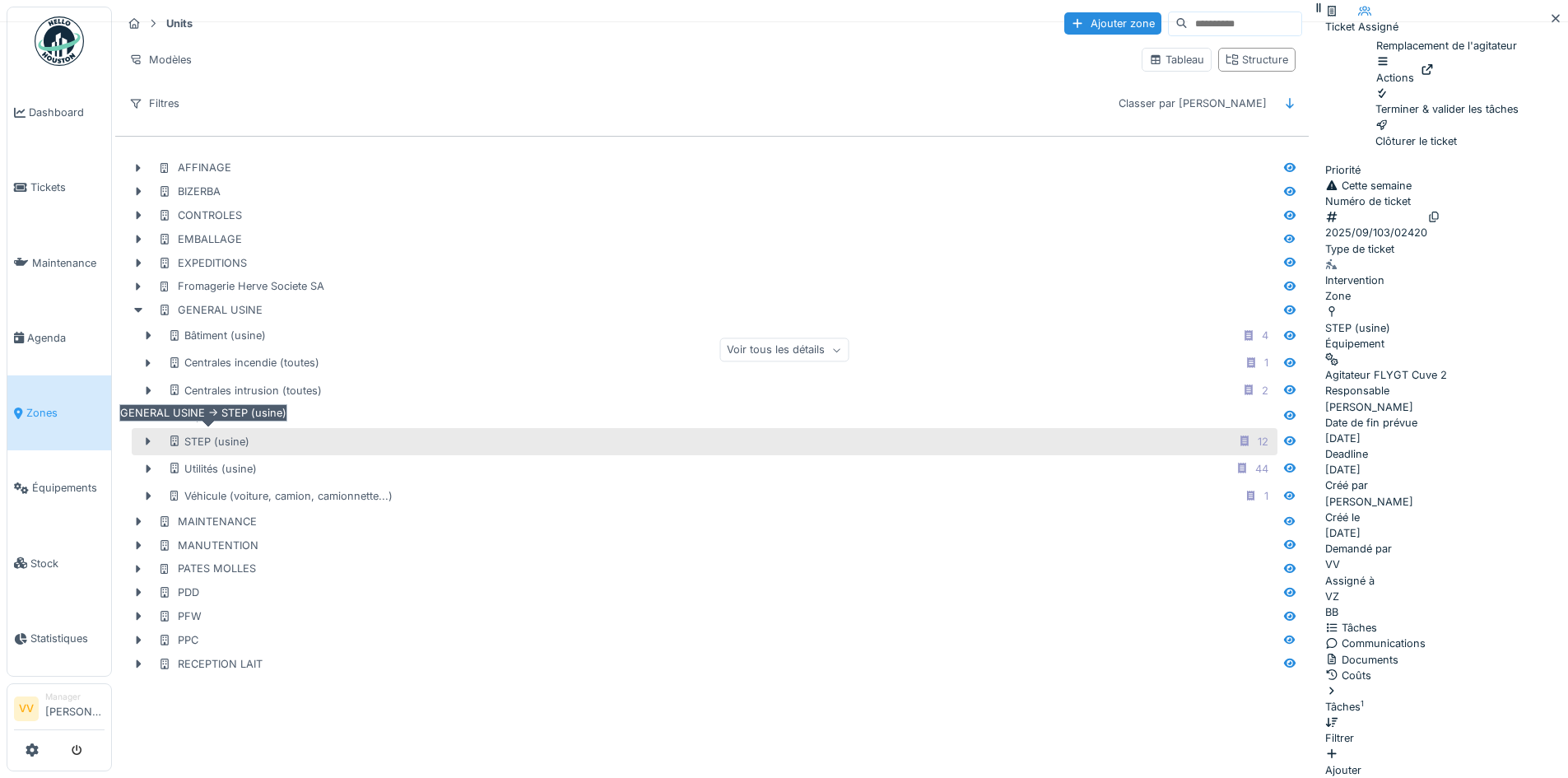
click at [204, 442] on div "STEP (usine)" at bounding box center [209, 442] width 82 height 16
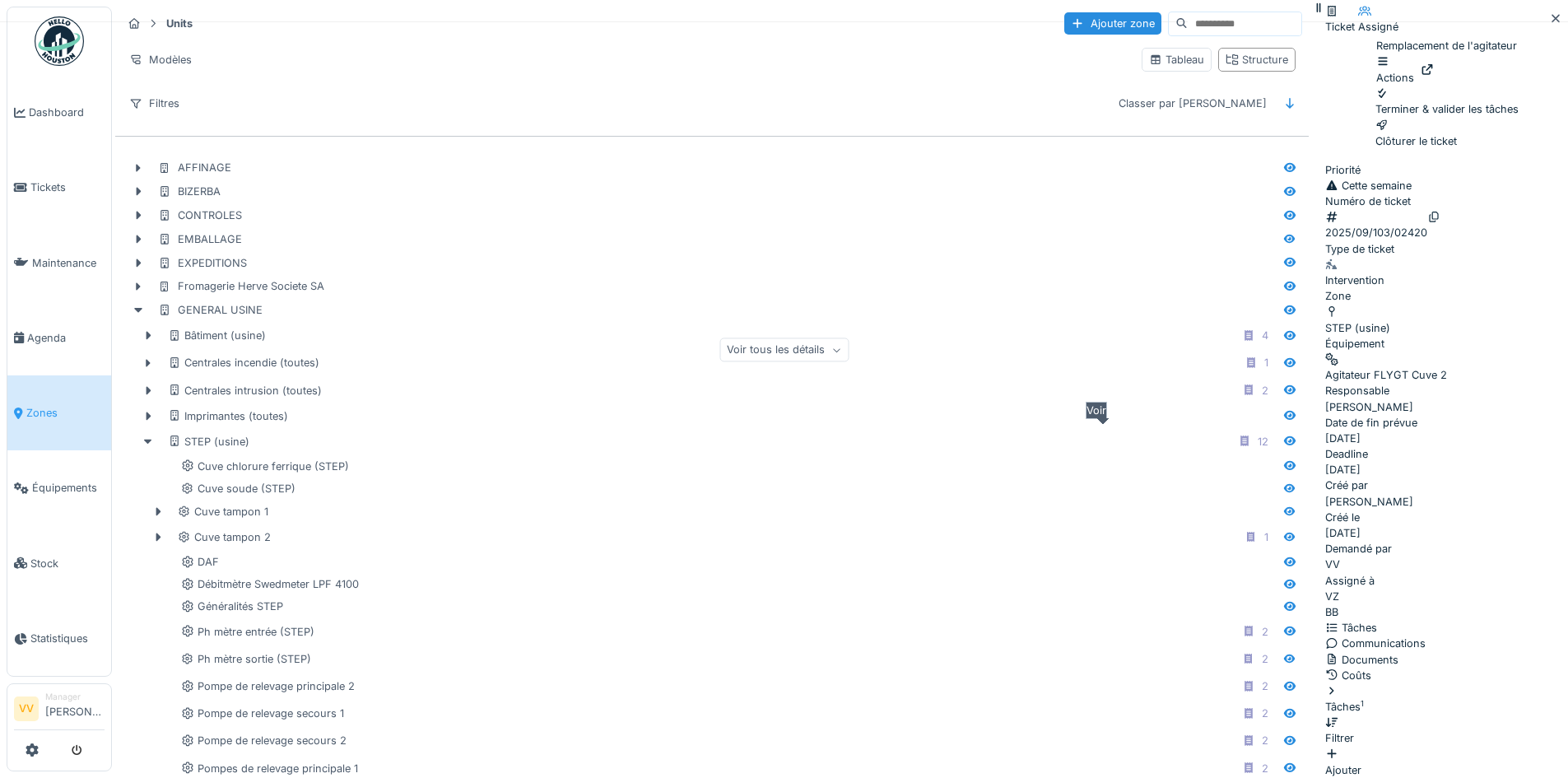
click at [1284, 439] on icon at bounding box center [1290, 441] width 13 height 11
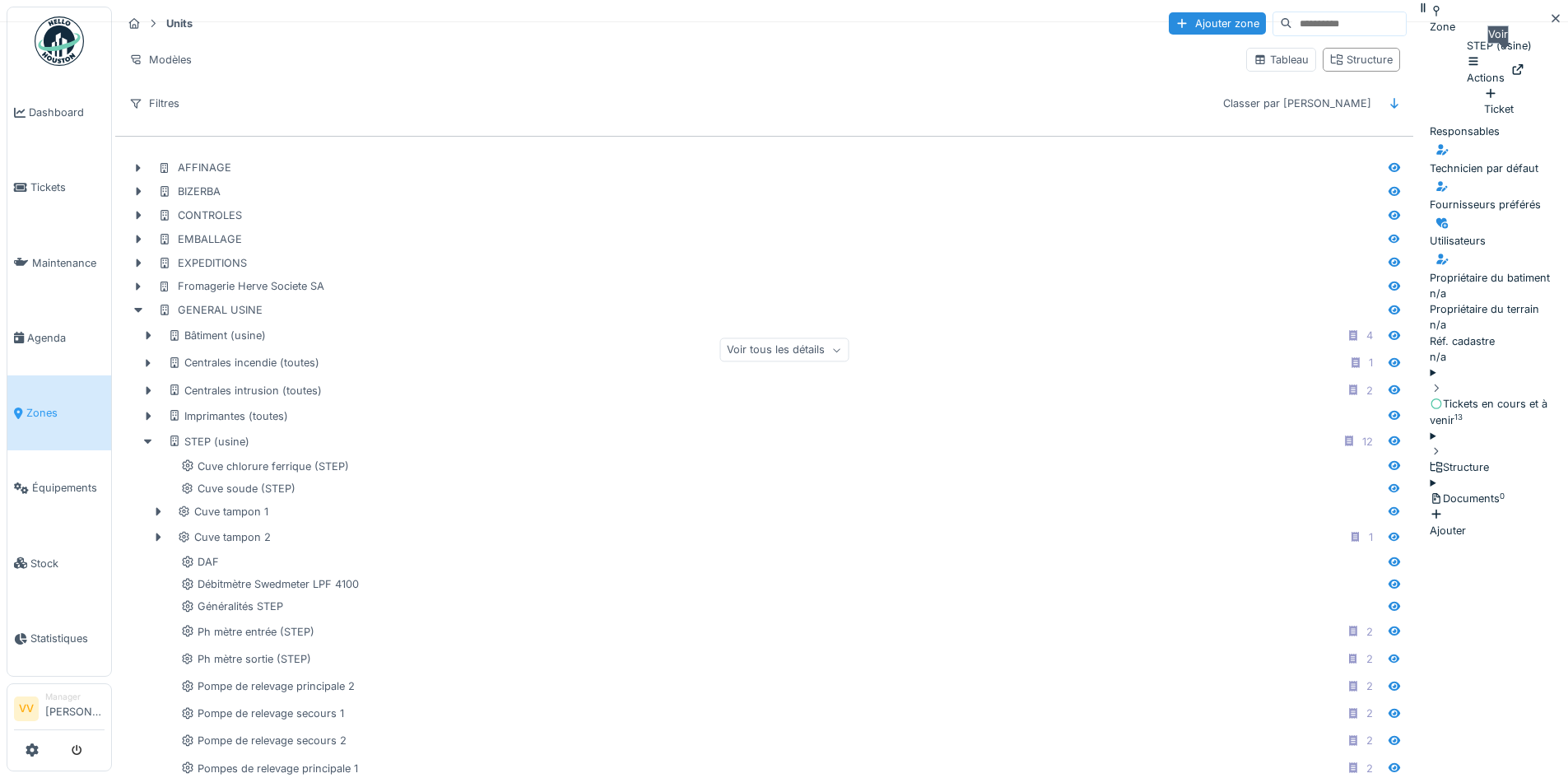
click at [1512, 65] on icon at bounding box center [1517, 70] width 11 height 11
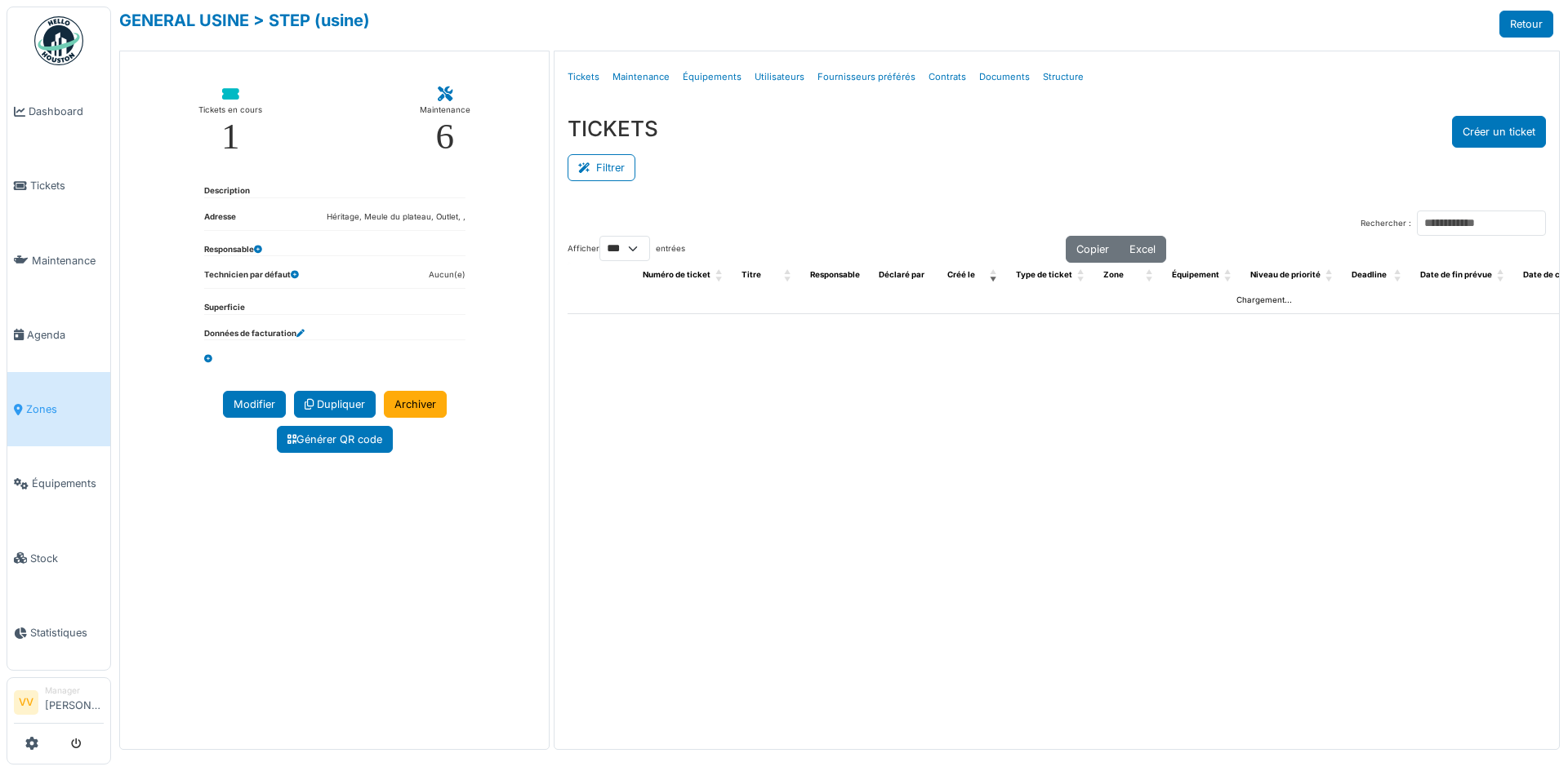
select select "***"
click at [589, 77] on link "Tickets" at bounding box center [584, 77] width 45 height 38
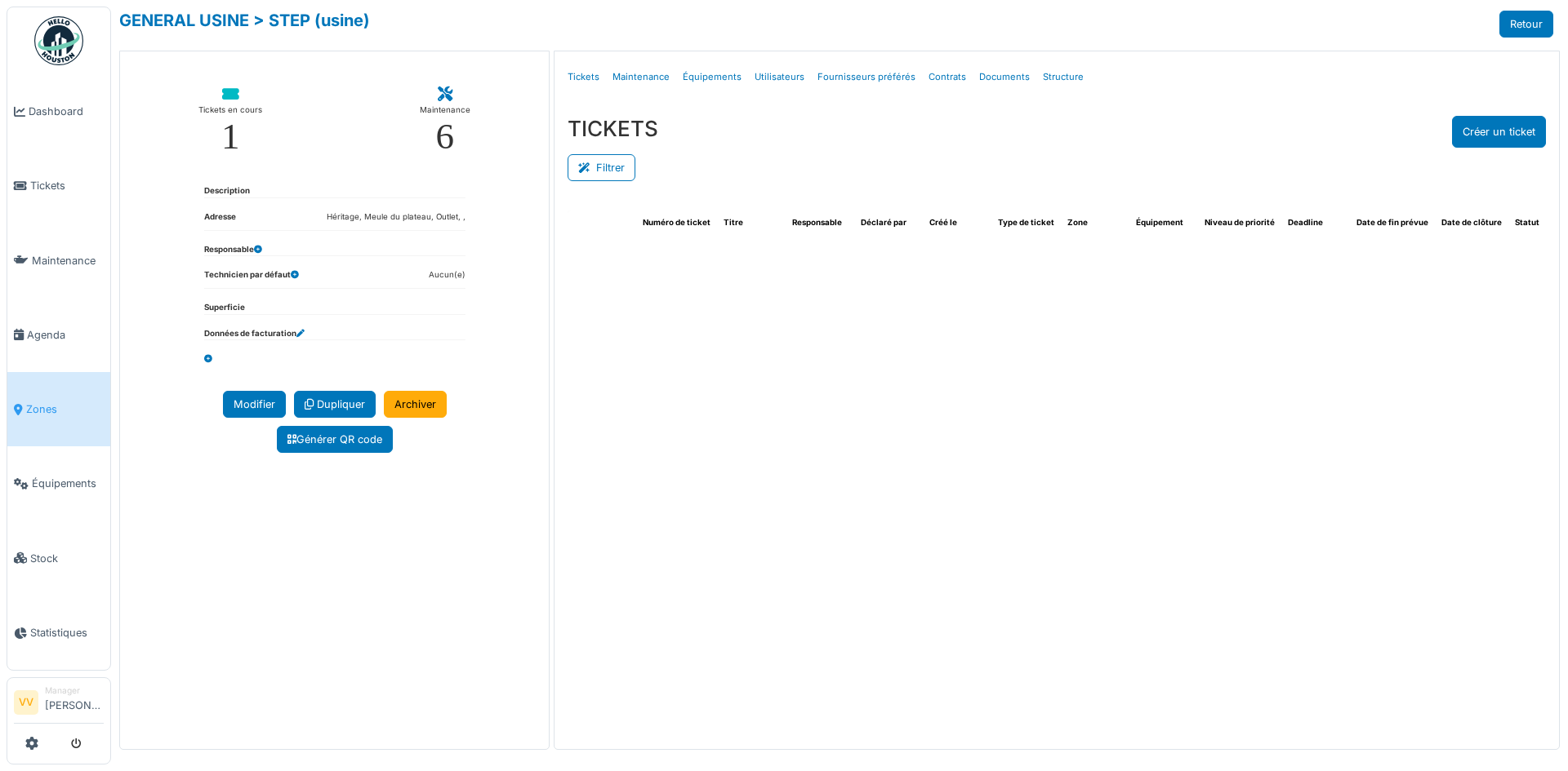
select select "***"
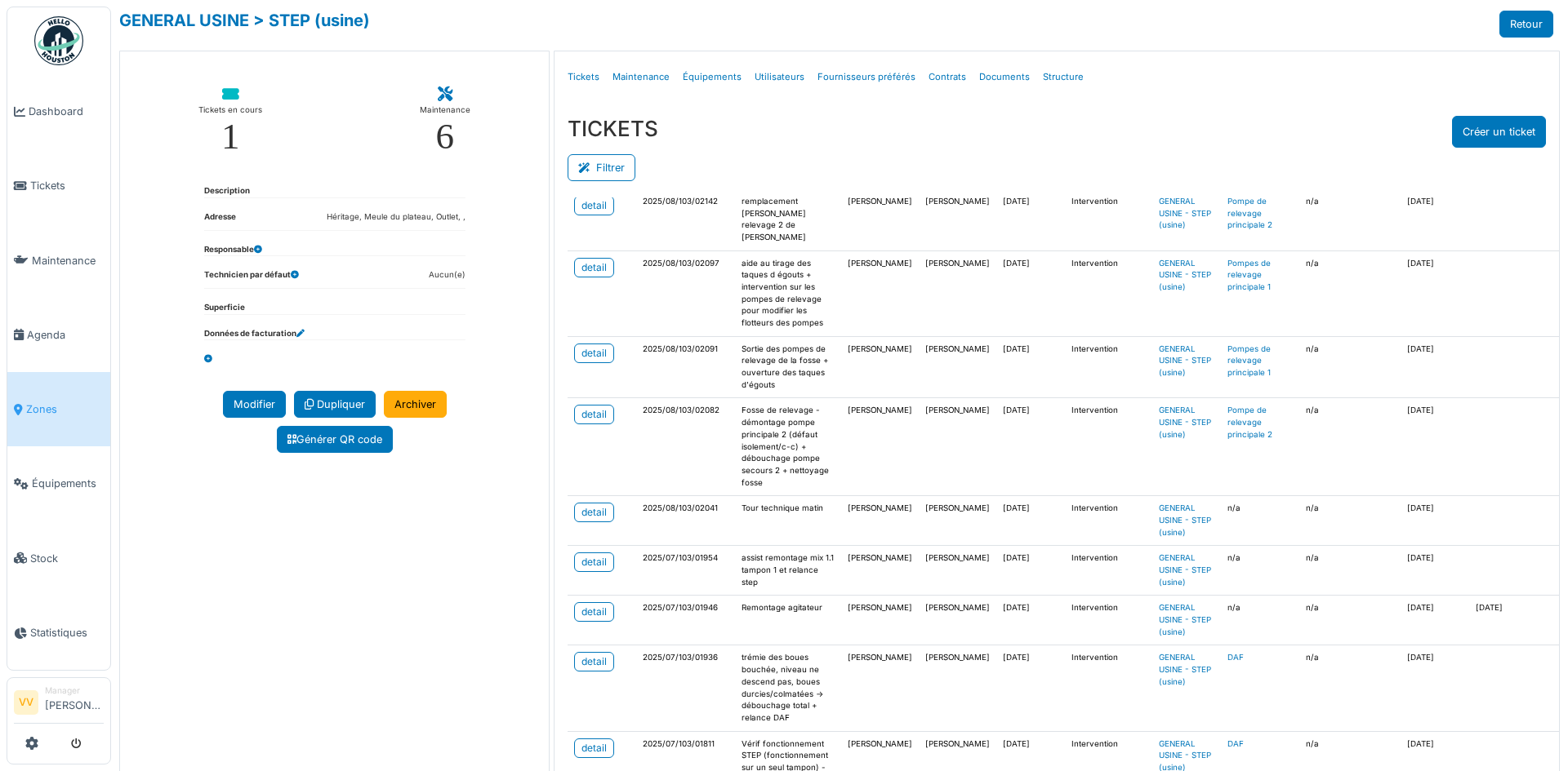
scroll to position [490, 0]
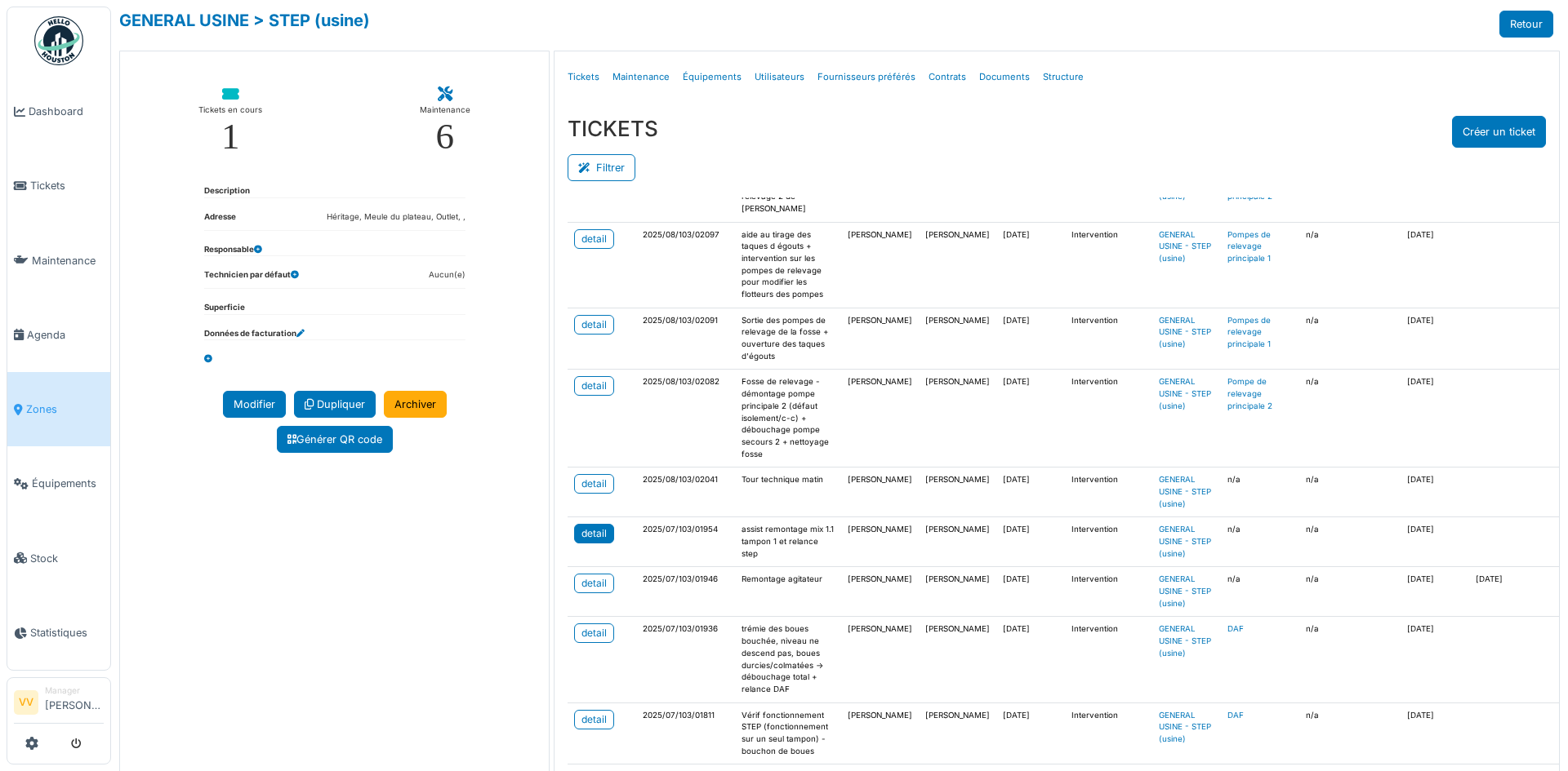
click at [594, 541] on div "detail" at bounding box center [595, 533] width 26 height 15
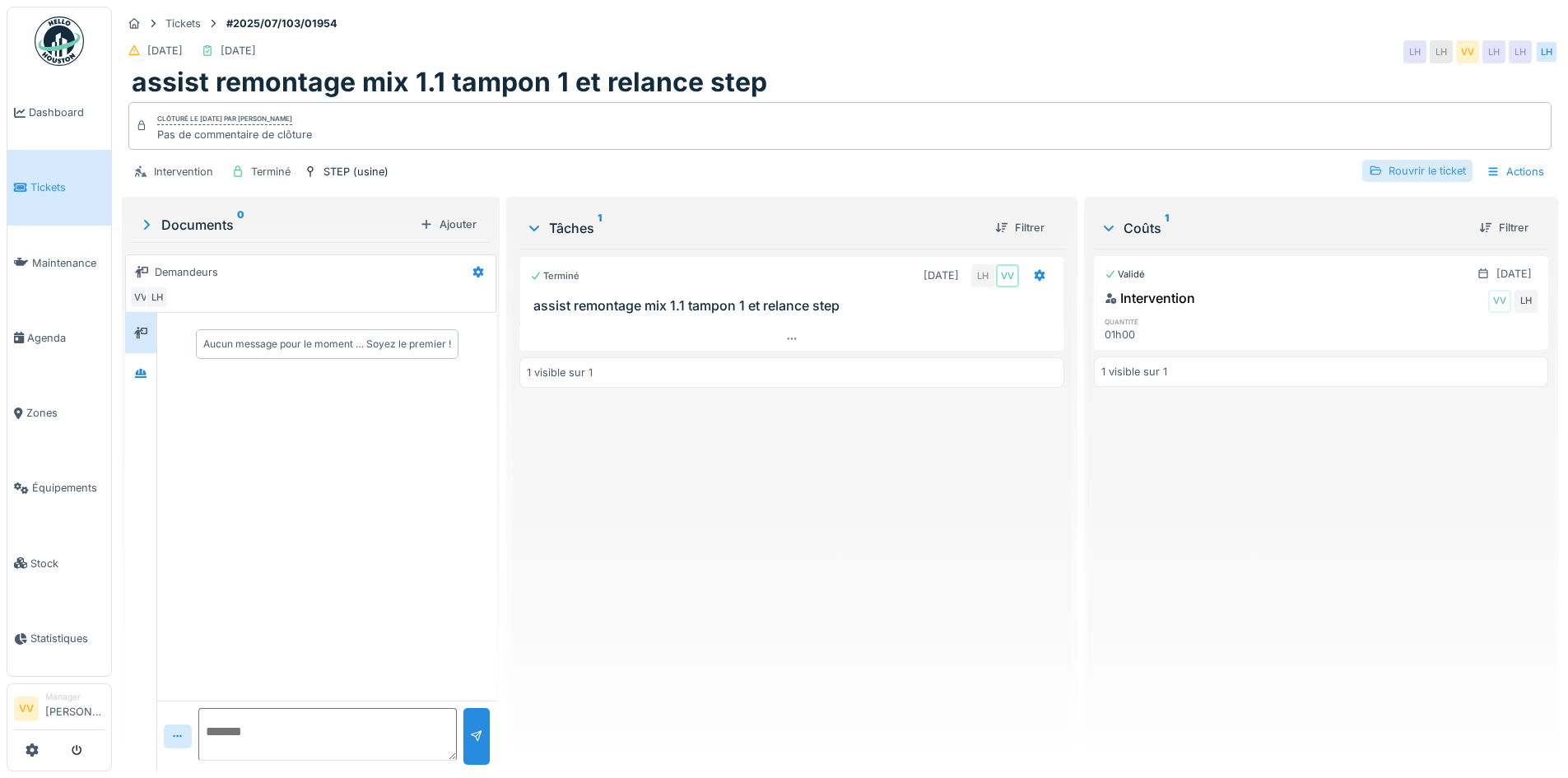
click at [1437, 166] on div "Rouvrir le ticket" at bounding box center [1417, 171] width 110 height 22
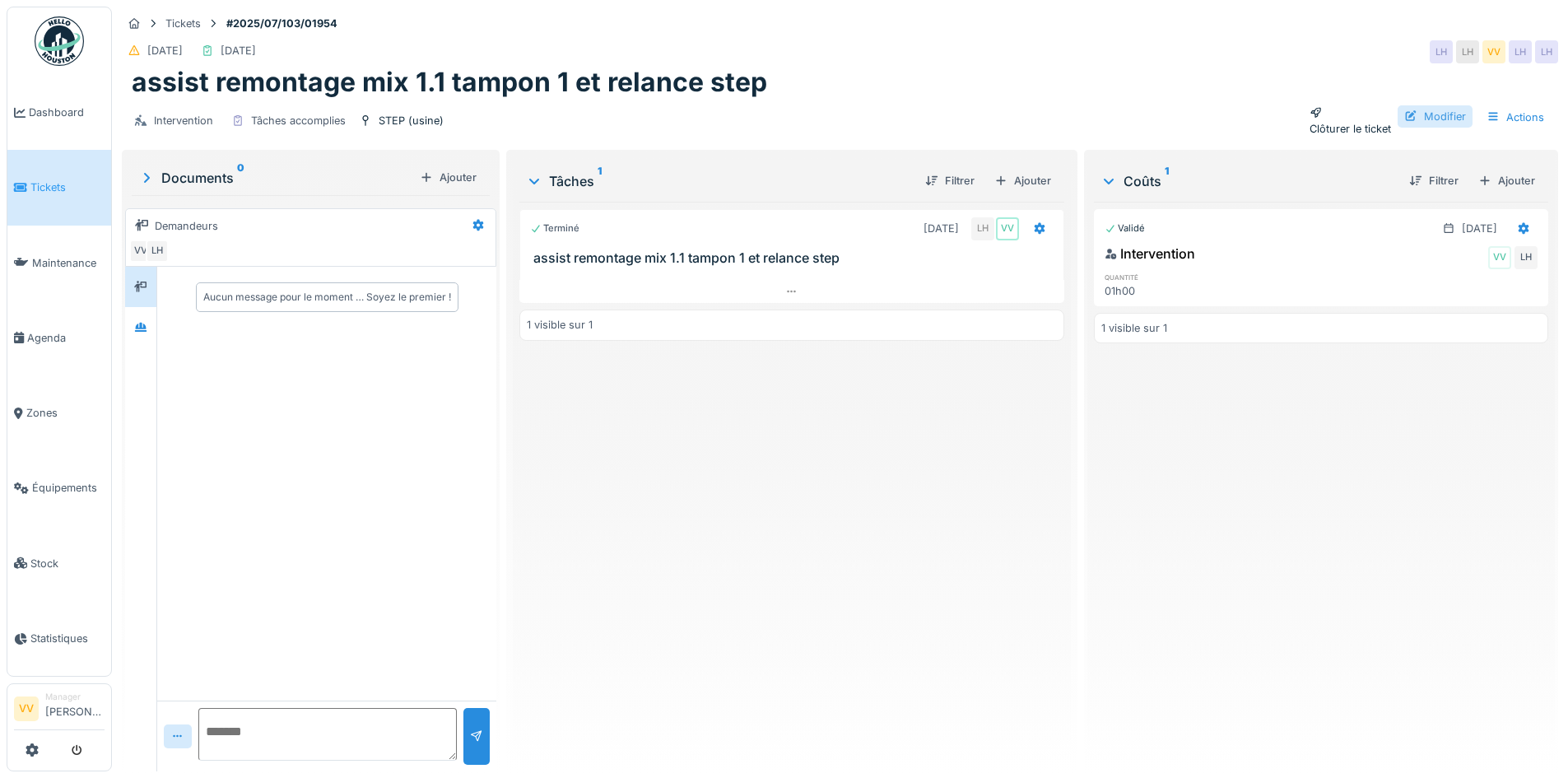
click at [1449, 120] on div "Modifier" at bounding box center [1435, 116] width 75 height 22
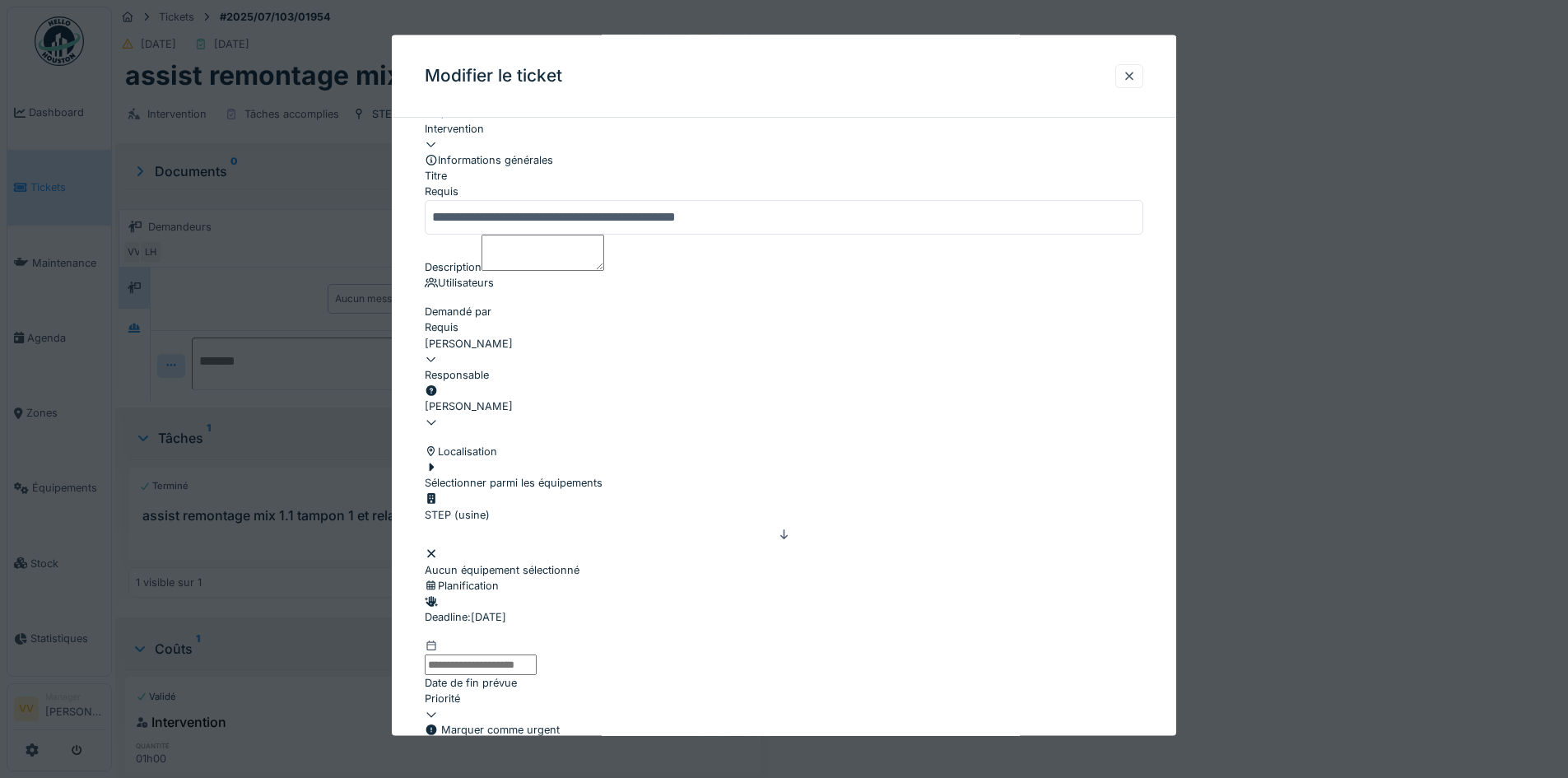
scroll to position [83, 0]
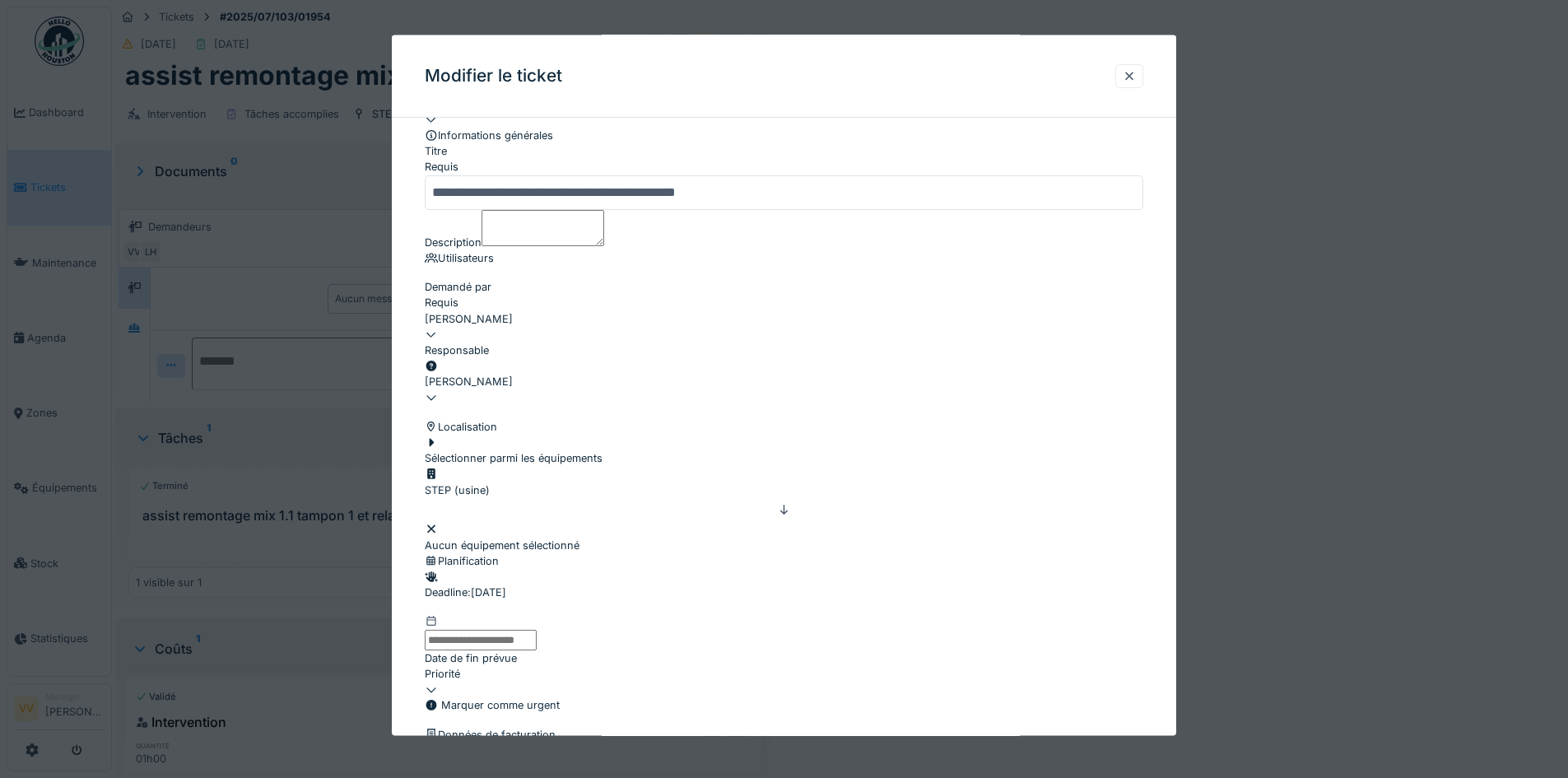
click at [687, 553] on div "Aucun équipement sélectionné" at bounding box center [784, 536] width 719 height 31
click at [587, 466] on div "Sélectionner parmi les équipements" at bounding box center [513, 449] width 178 height 31
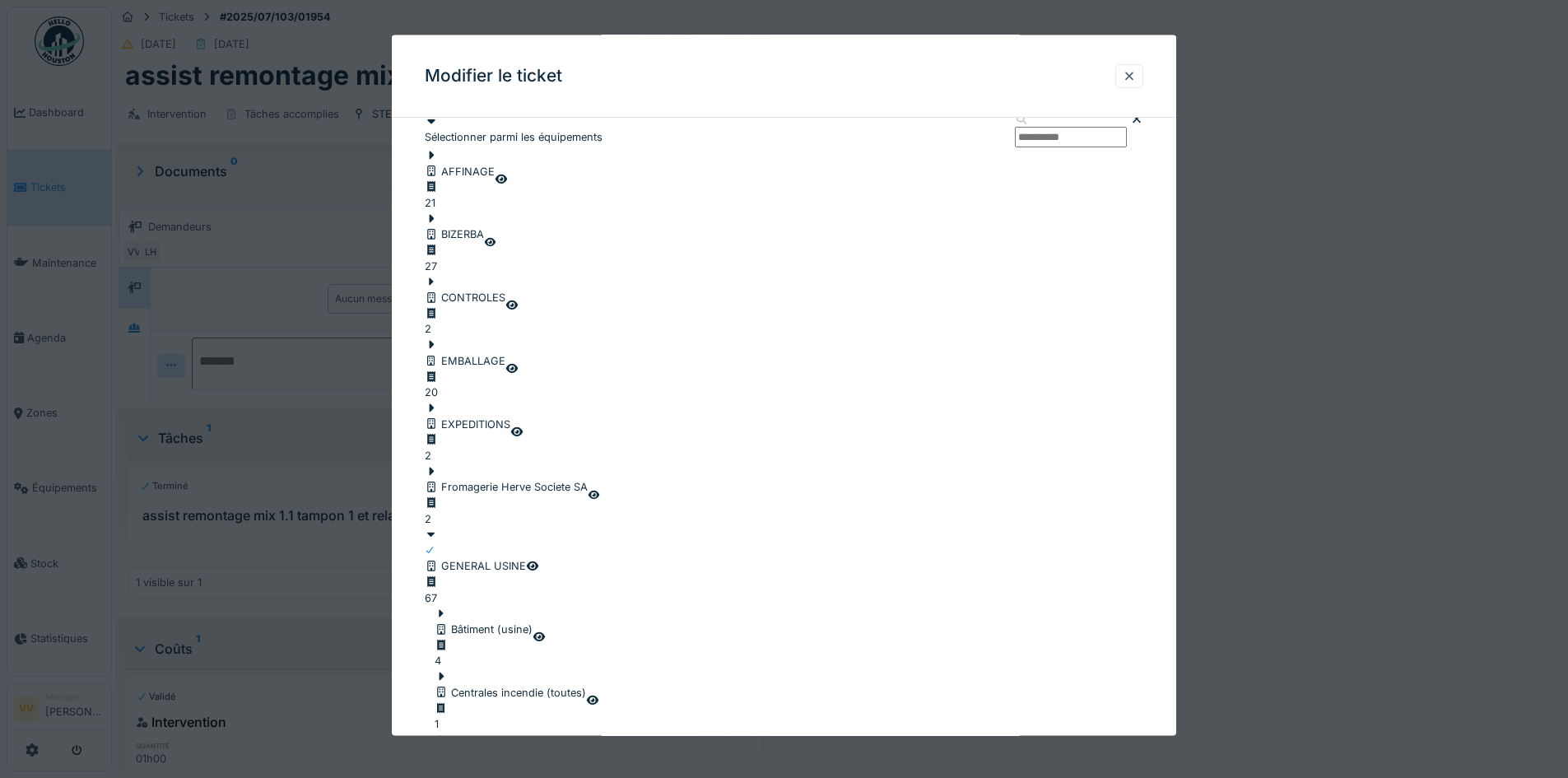
scroll to position [494, 0]
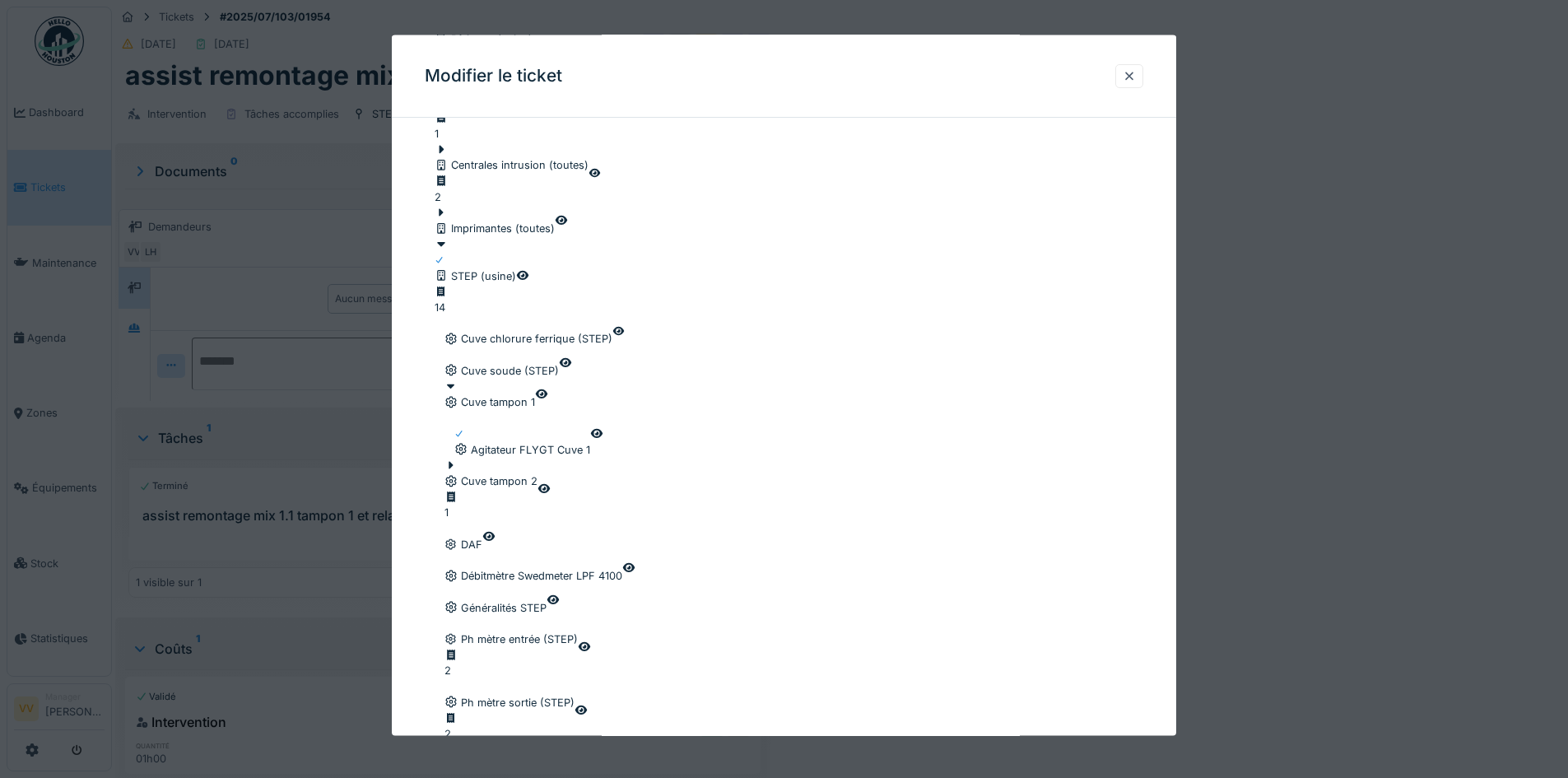
scroll to position [1389, 0]
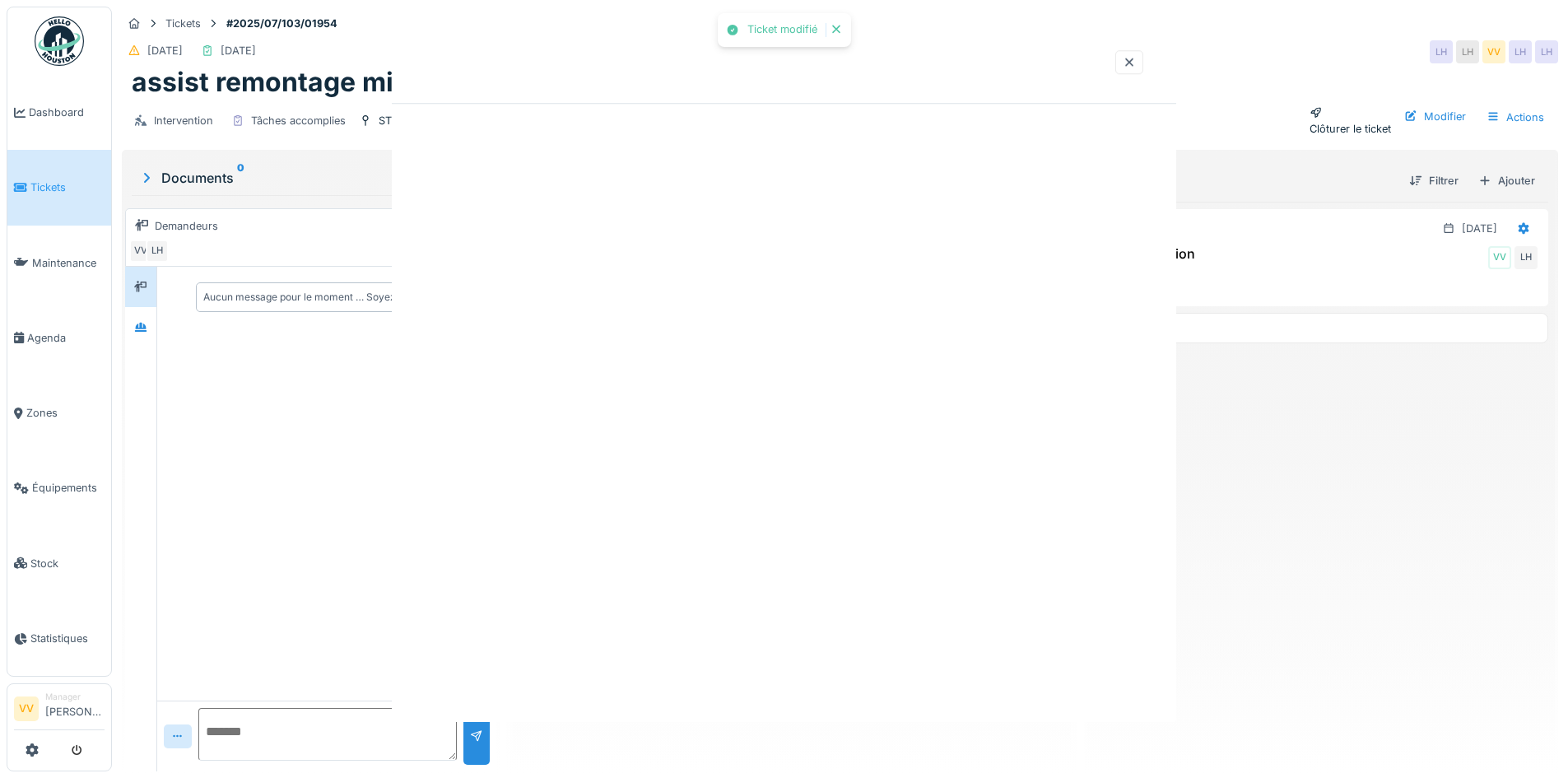
scroll to position [0, 0]
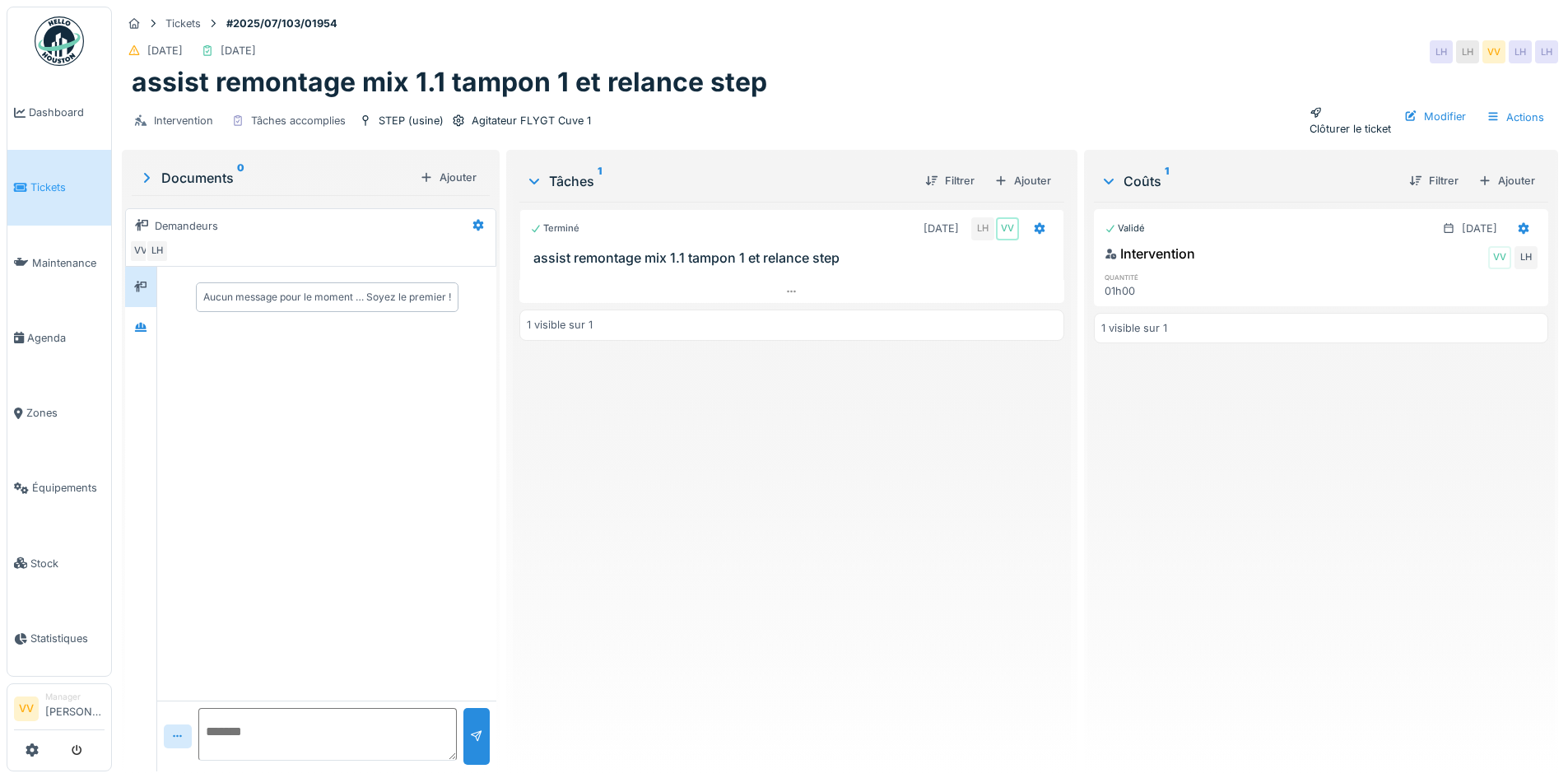
click at [1321, 109] on div "Clôturer le ticket" at bounding box center [1350, 120] width 82 height 31
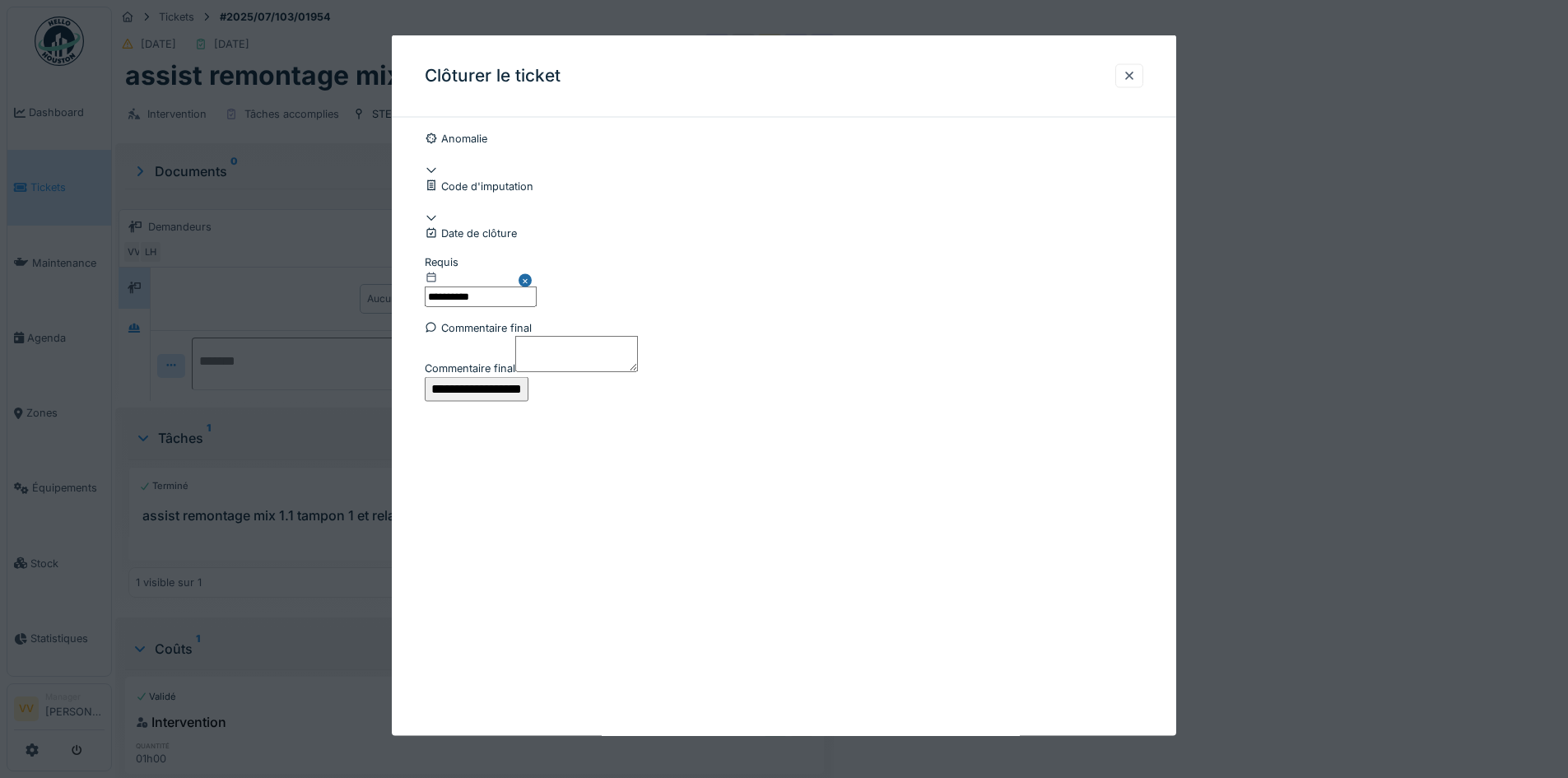
click at [529, 401] on input "**********" at bounding box center [476, 388] width 103 height 25
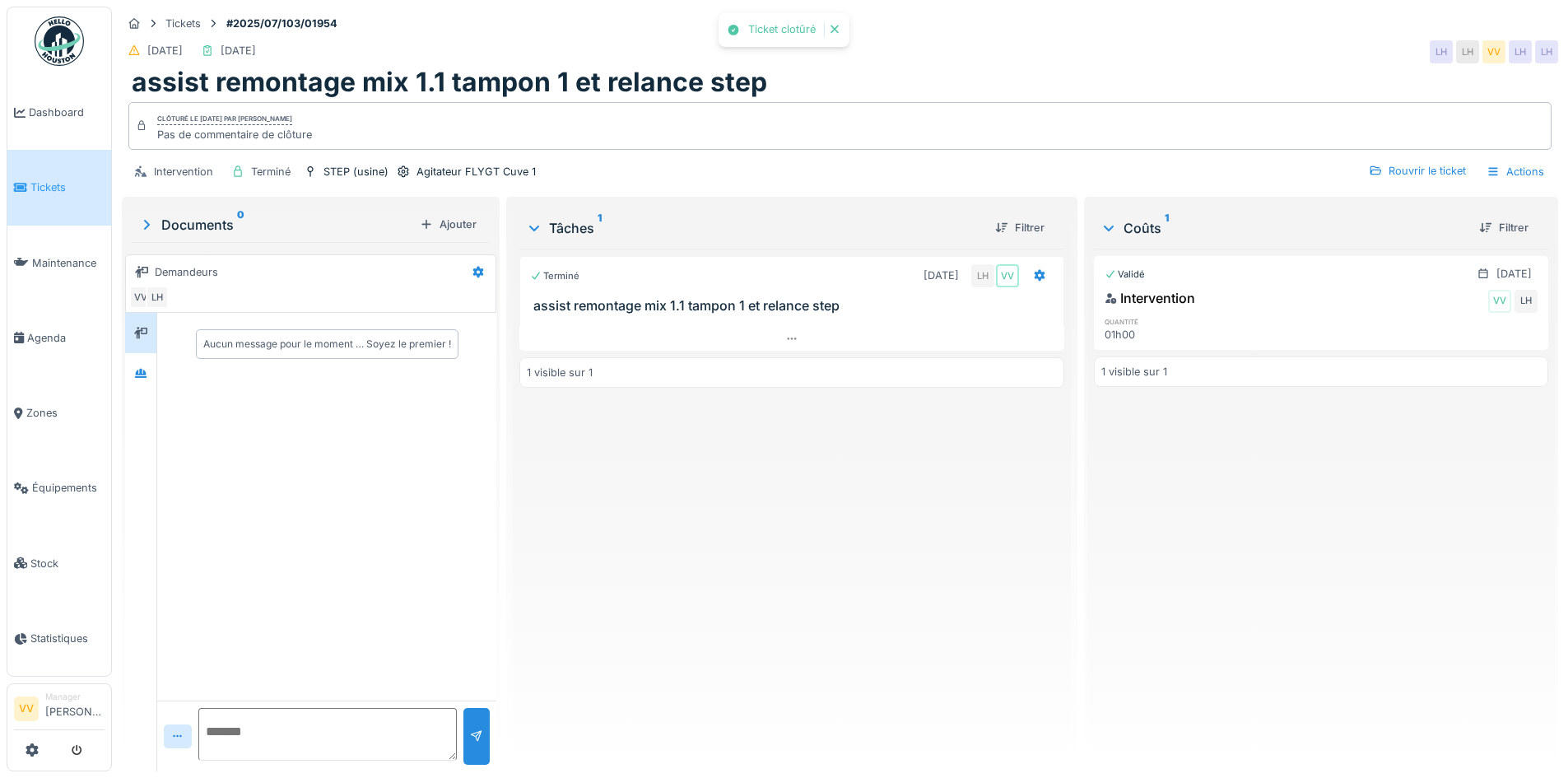
click at [723, 558] on div "Terminé 24/07/2025 LH VV assist remontage mix 1.1 tampon 1 et relance step 1 vi…" at bounding box center [790, 503] width 544 height 510
click at [50, 183] on span "Tickets" at bounding box center [68, 188] width 75 height 16
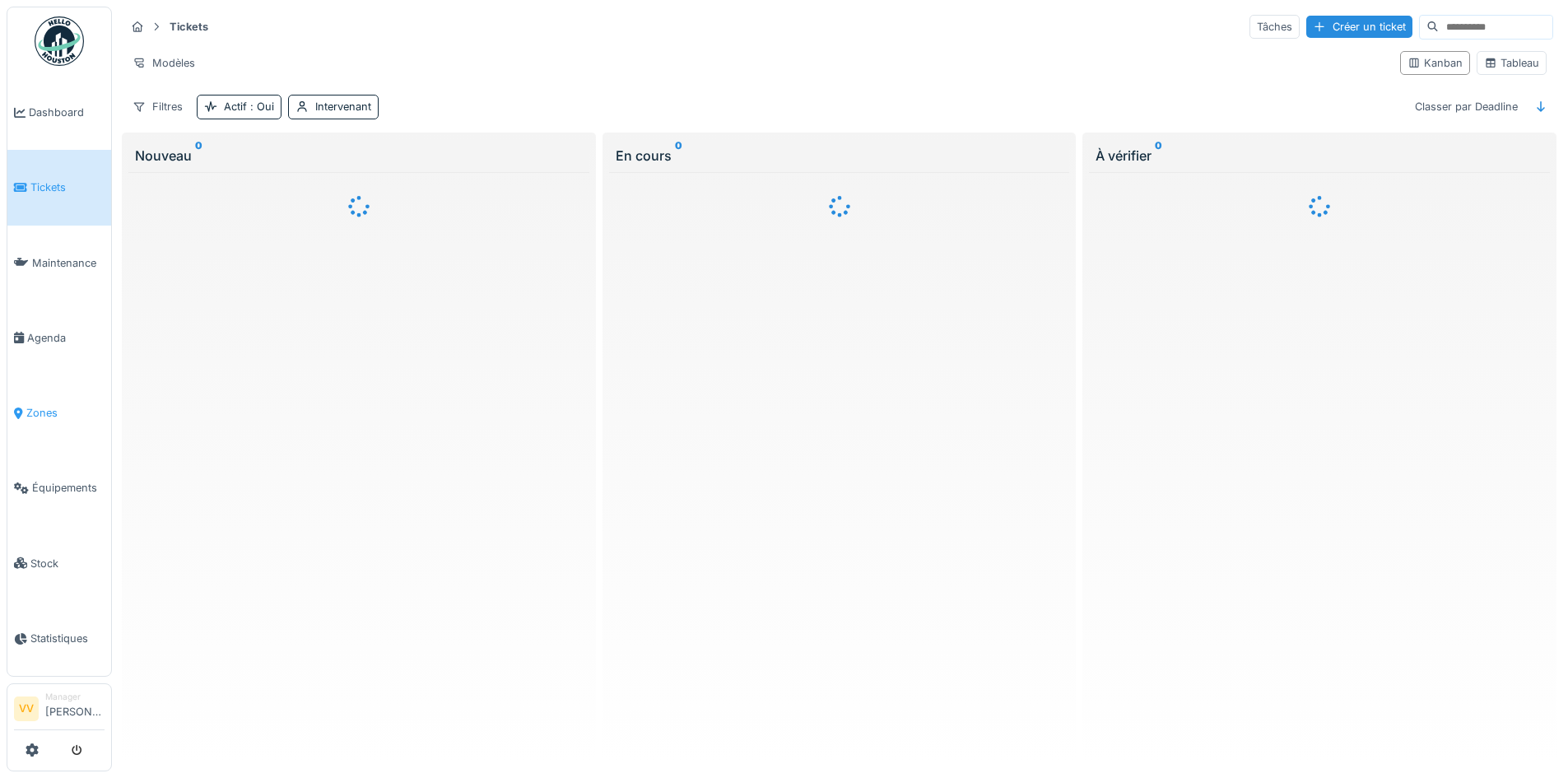
click at [41, 410] on span "Zones" at bounding box center [65, 413] width 79 height 16
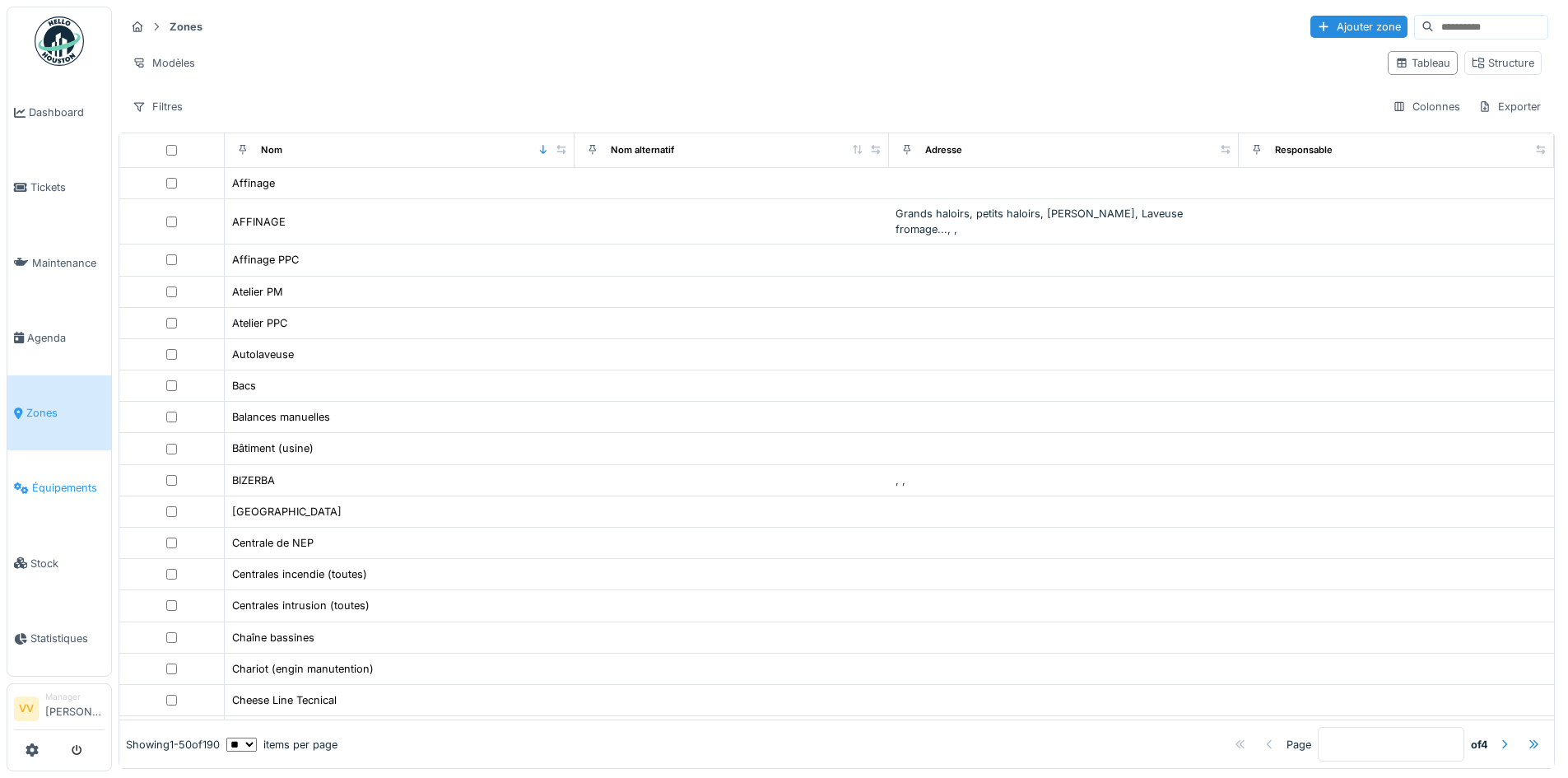
click at [51, 482] on span "Équipements" at bounding box center [68, 488] width 73 height 16
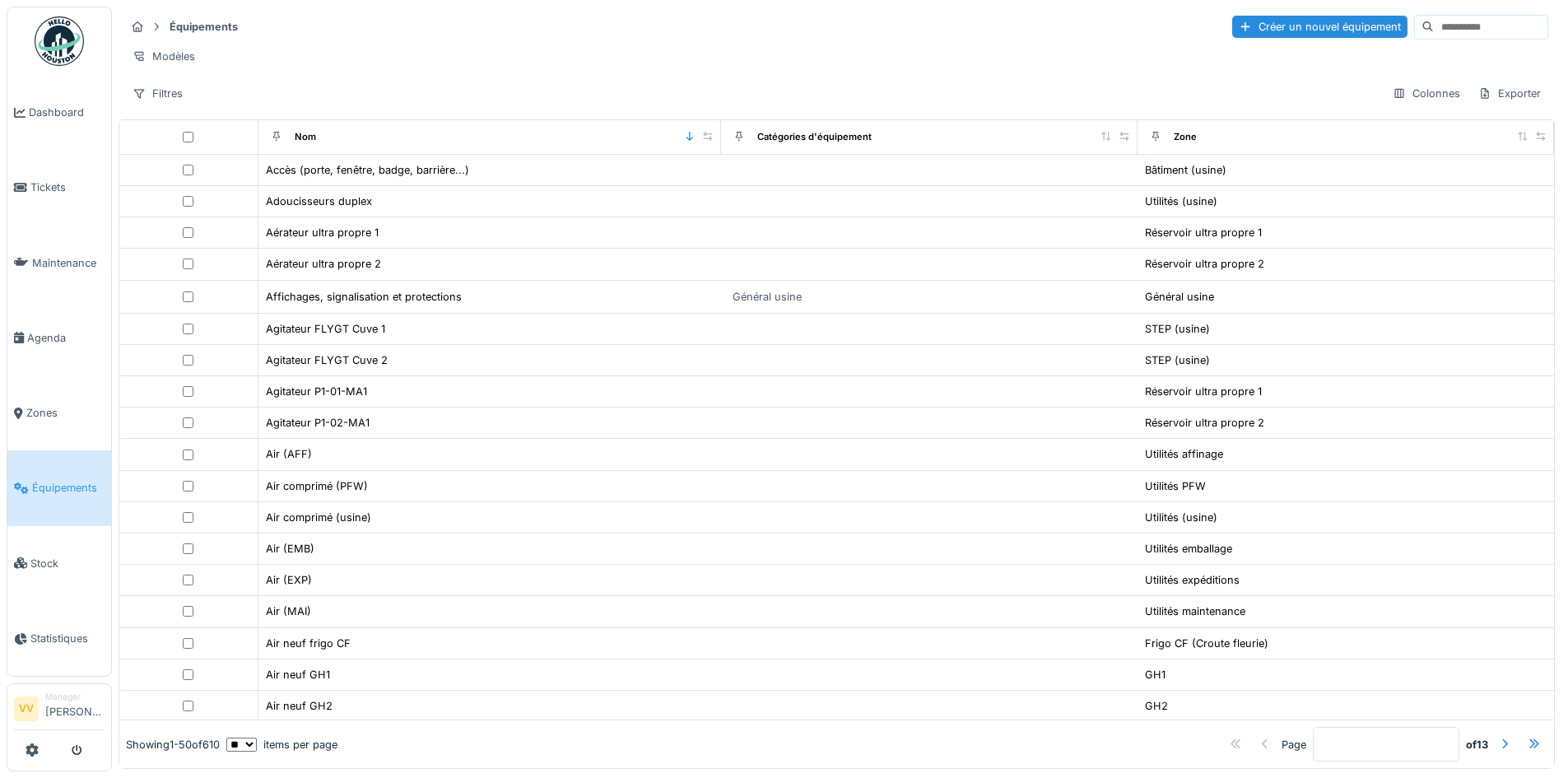
click at [5, 406] on div "Annuler Équipements Créer un nouvel équipement Modèles Filtres Colonnes Exporte…" at bounding box center [784, 389] width 1568 height 778
click at [64, 406] on span "Zones" at bounding box center [65, 413] width 79 height 16
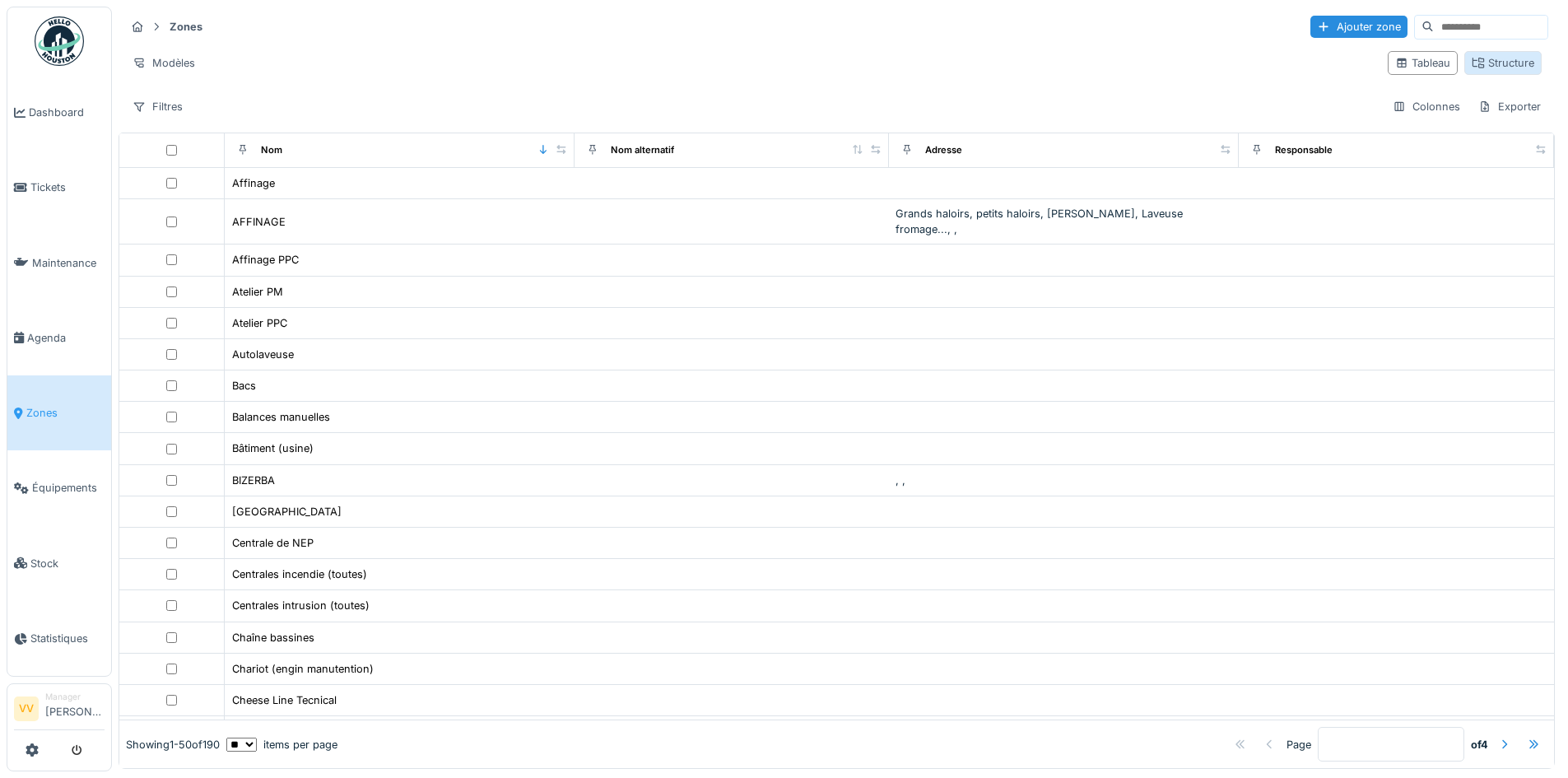
click at [1473, 69] on div "Structure" at bounding box center [1503, 63] width 63 height 16
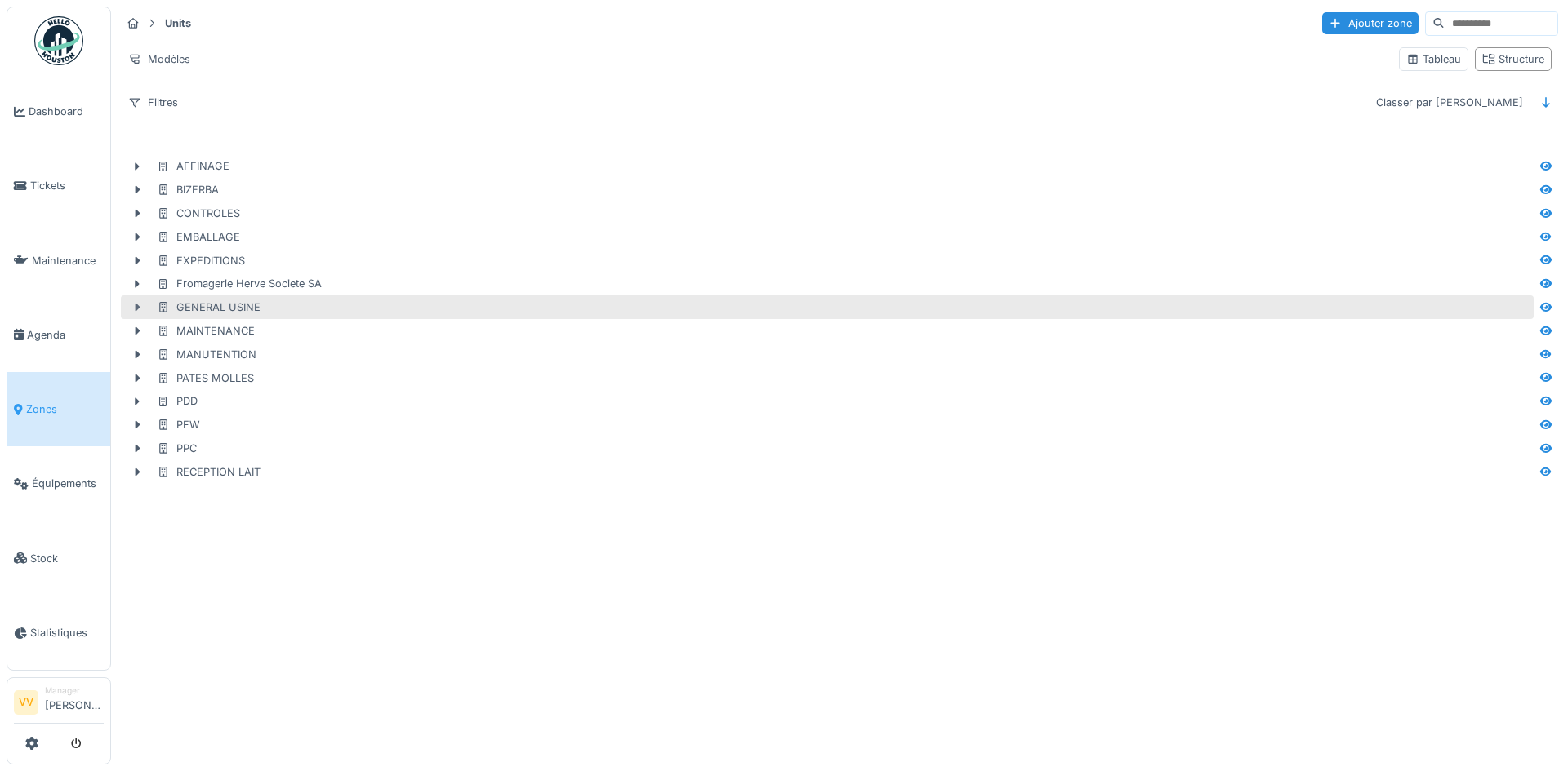
click at [136, 306] on icon at bounding box center [137, 308] width 5 height 8
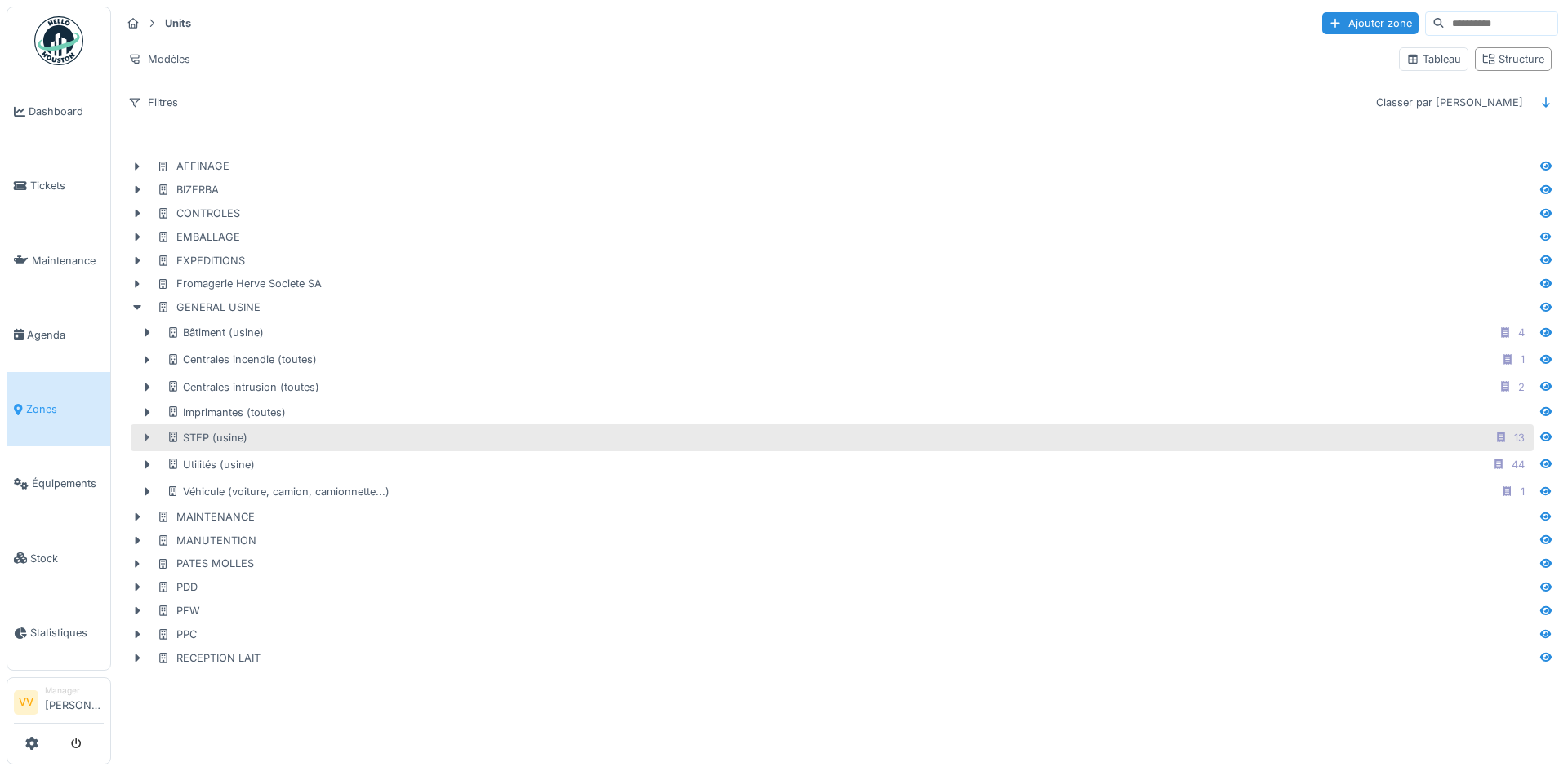
click at [150, 438] on icon at bounding box center [146, 438] width 13 height 11
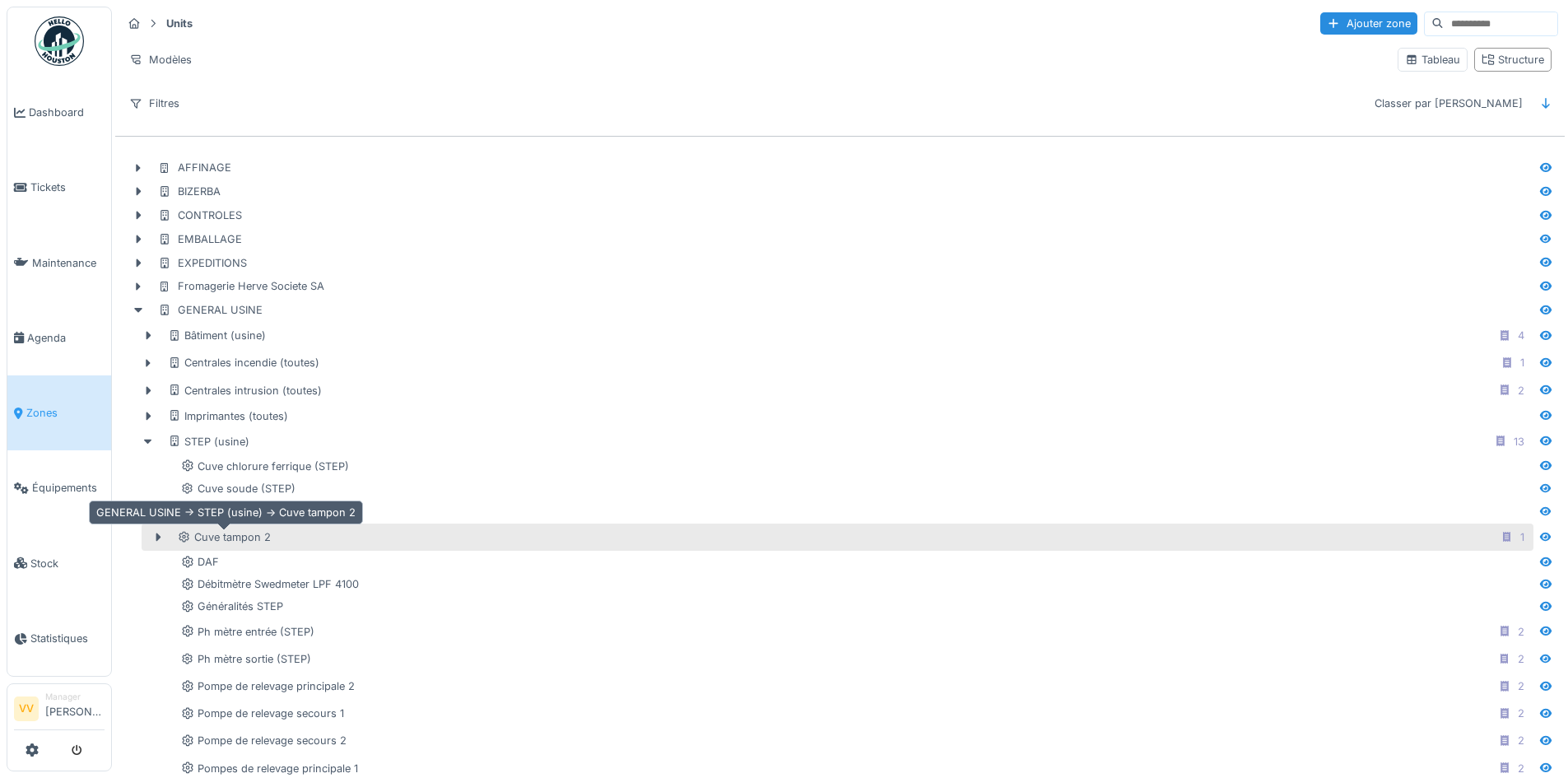
click at [221, 534] on div "Cuve tampon 2" at bounding box center [225, 537] width 93 height 16
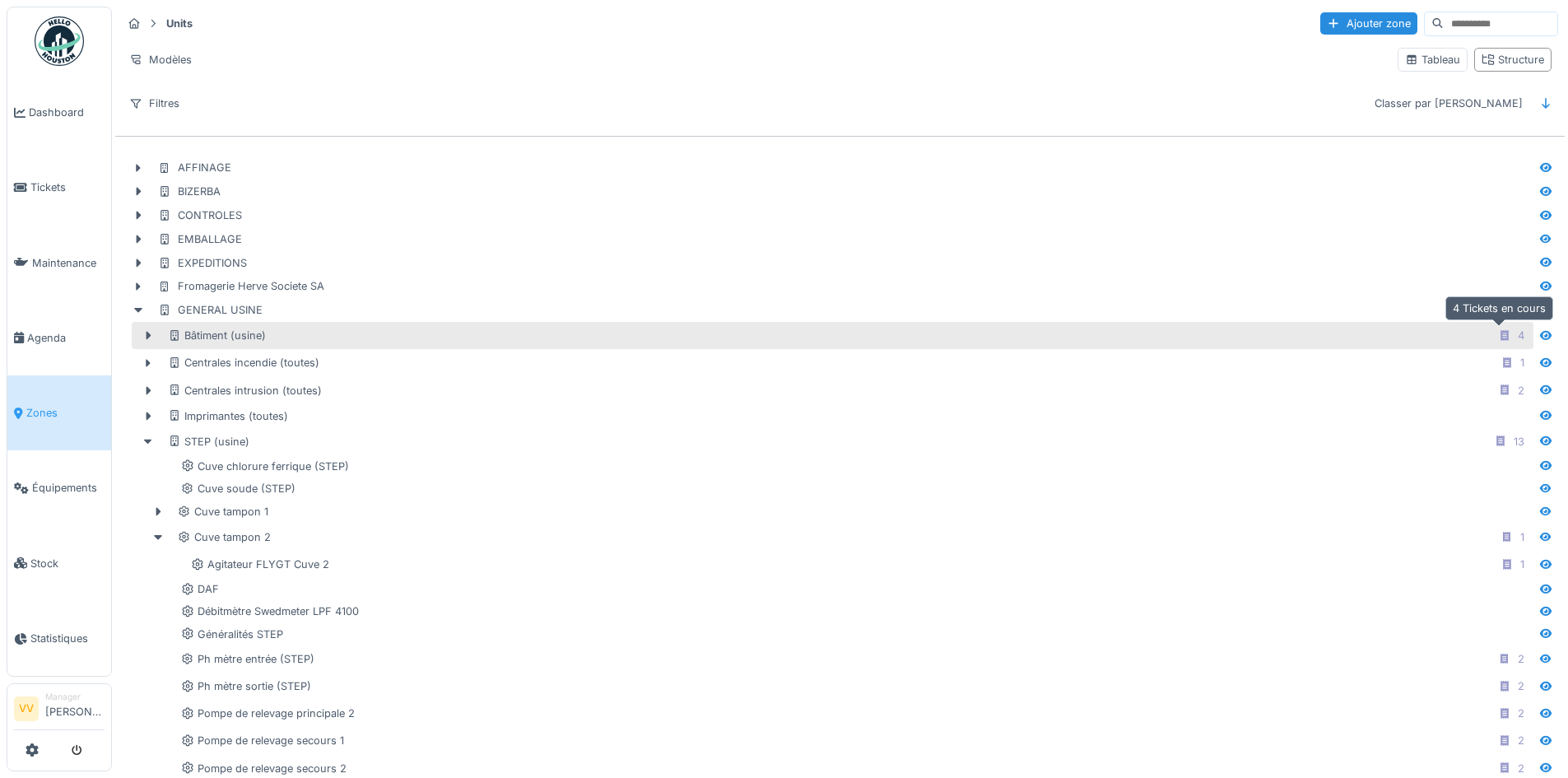
click at [1498, 330] on icon at bounding box center [1504, 335] width 13 height 11
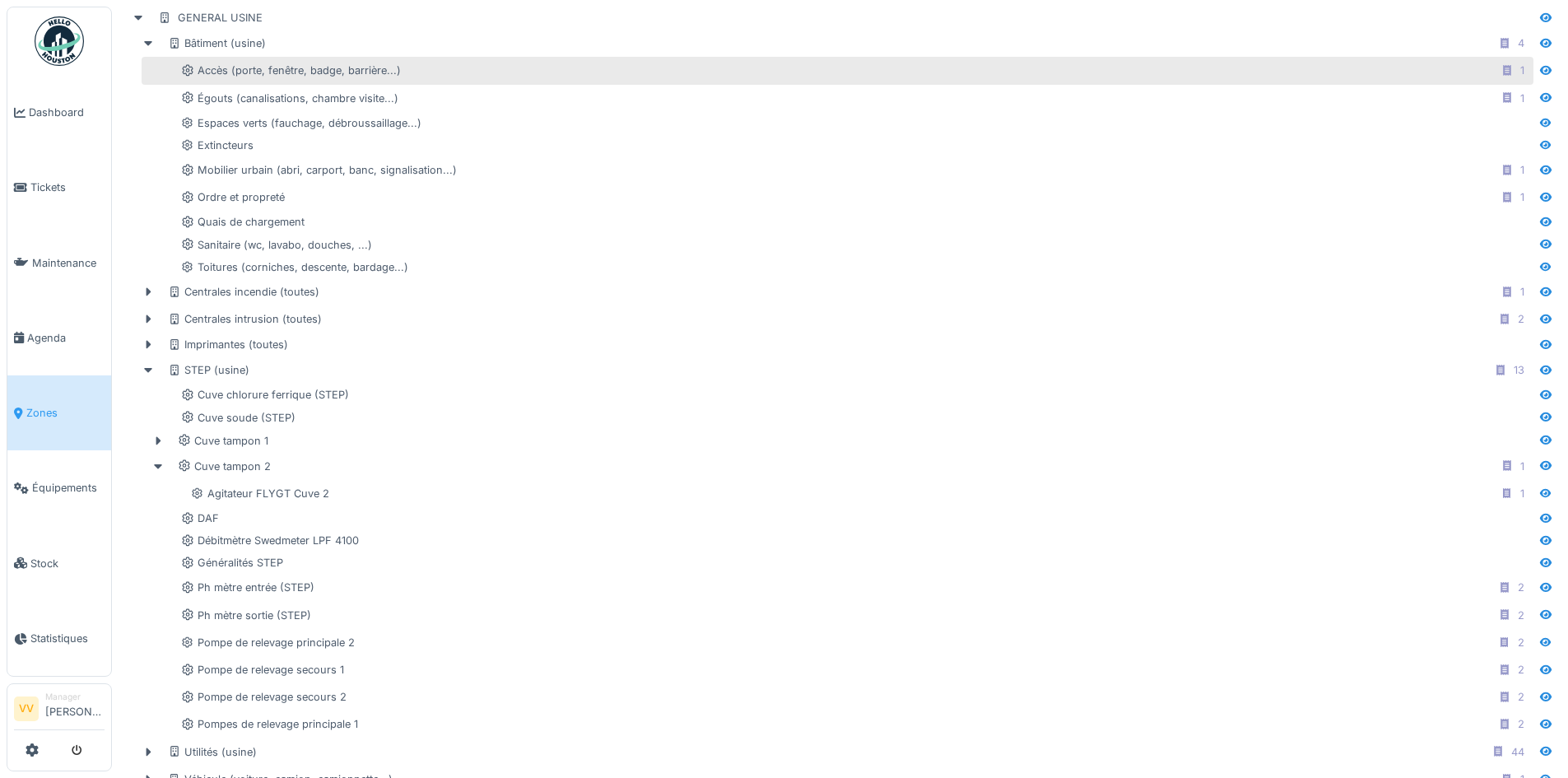
scroll to position [329, 0]
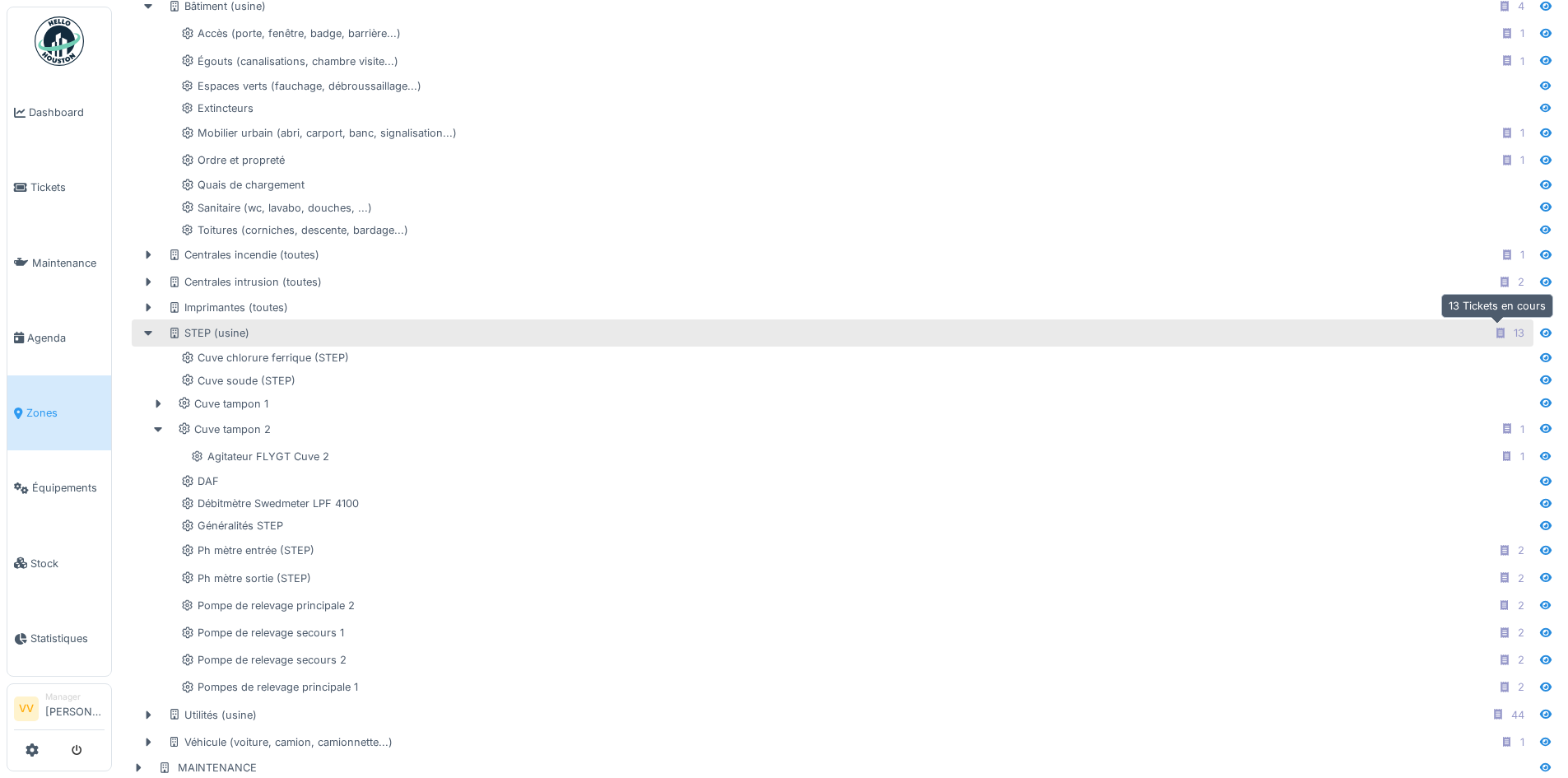
click at [1494, 337] on icon at bounding box center [1500, 333] width 13 height 11
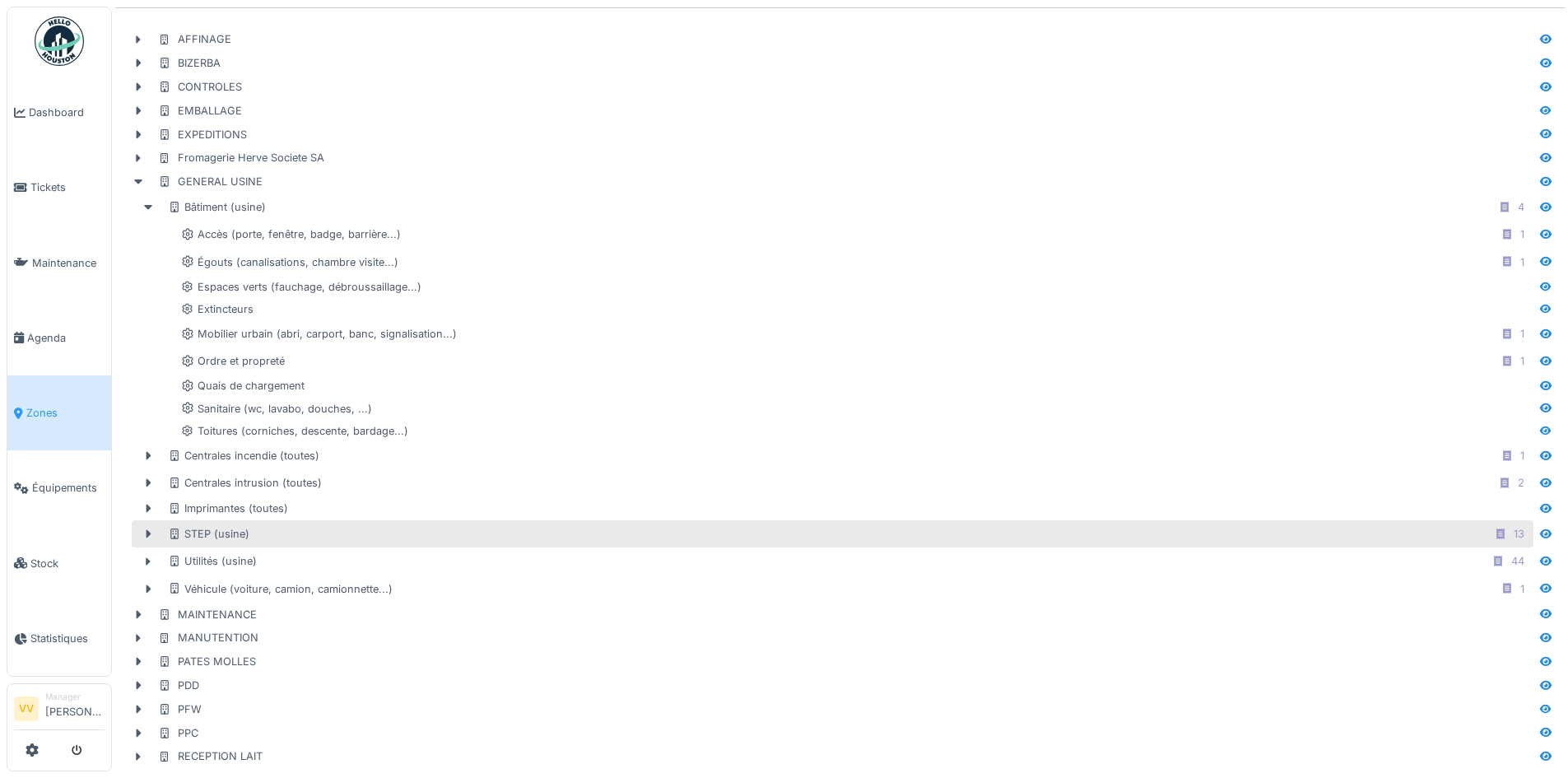
scroll to position [141, 0]
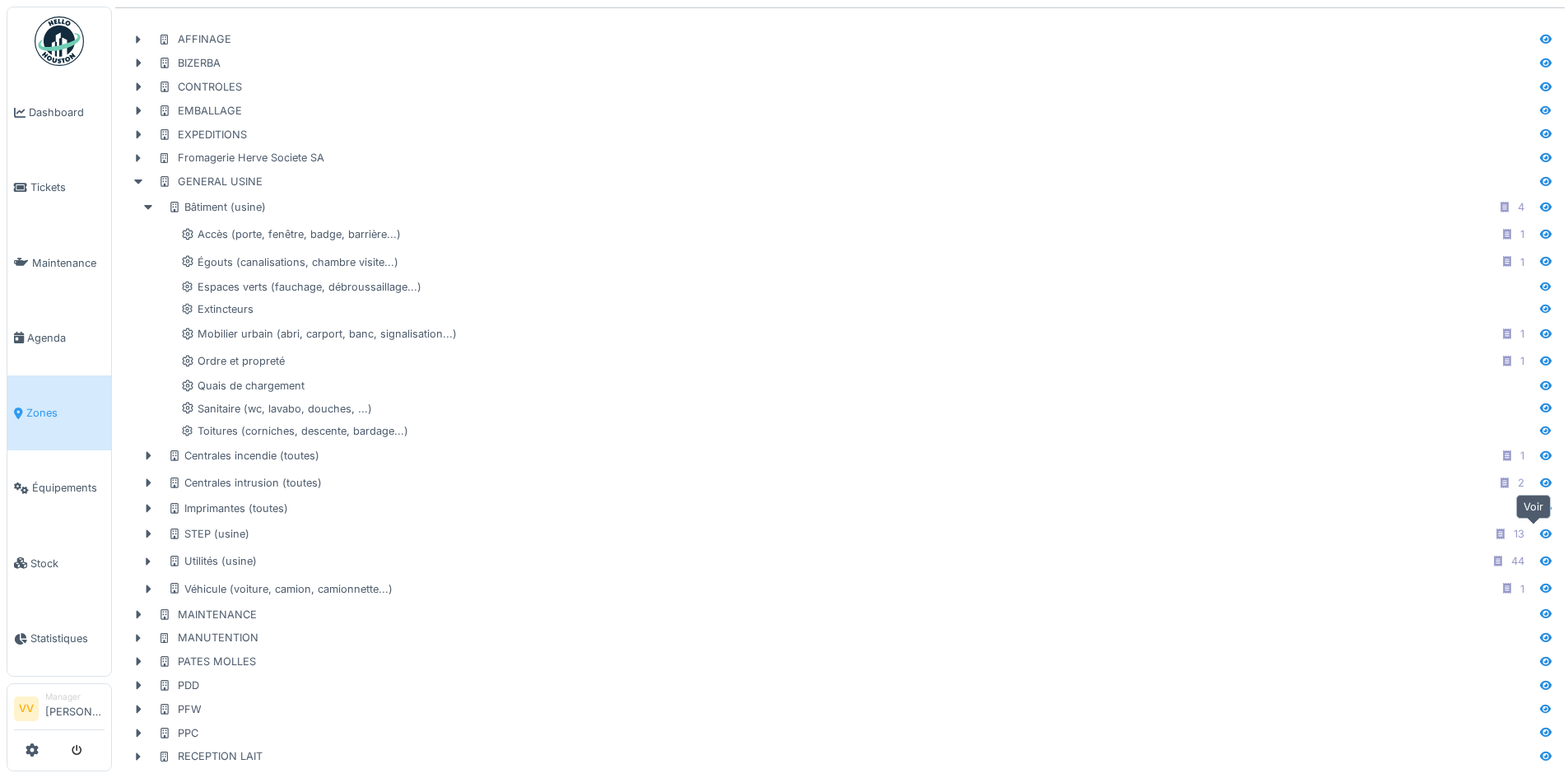
click at [1540, 529] on icon at bounding box center [1546, 533] width 12 height 9
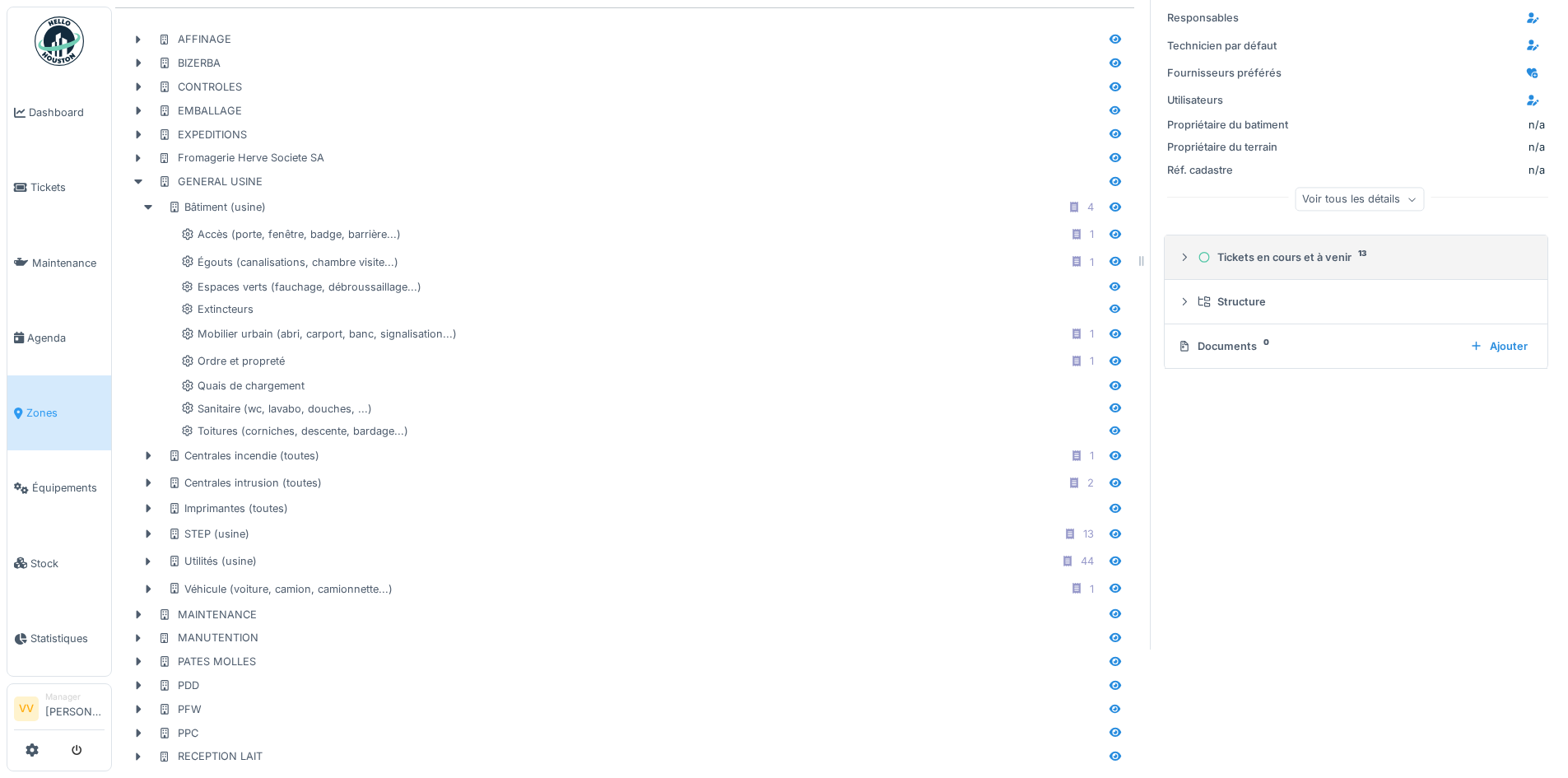
click at [1180, 251] on div "Tickets en cours et à venir 13" at bounding box center [1356, 258] width 357 height 16
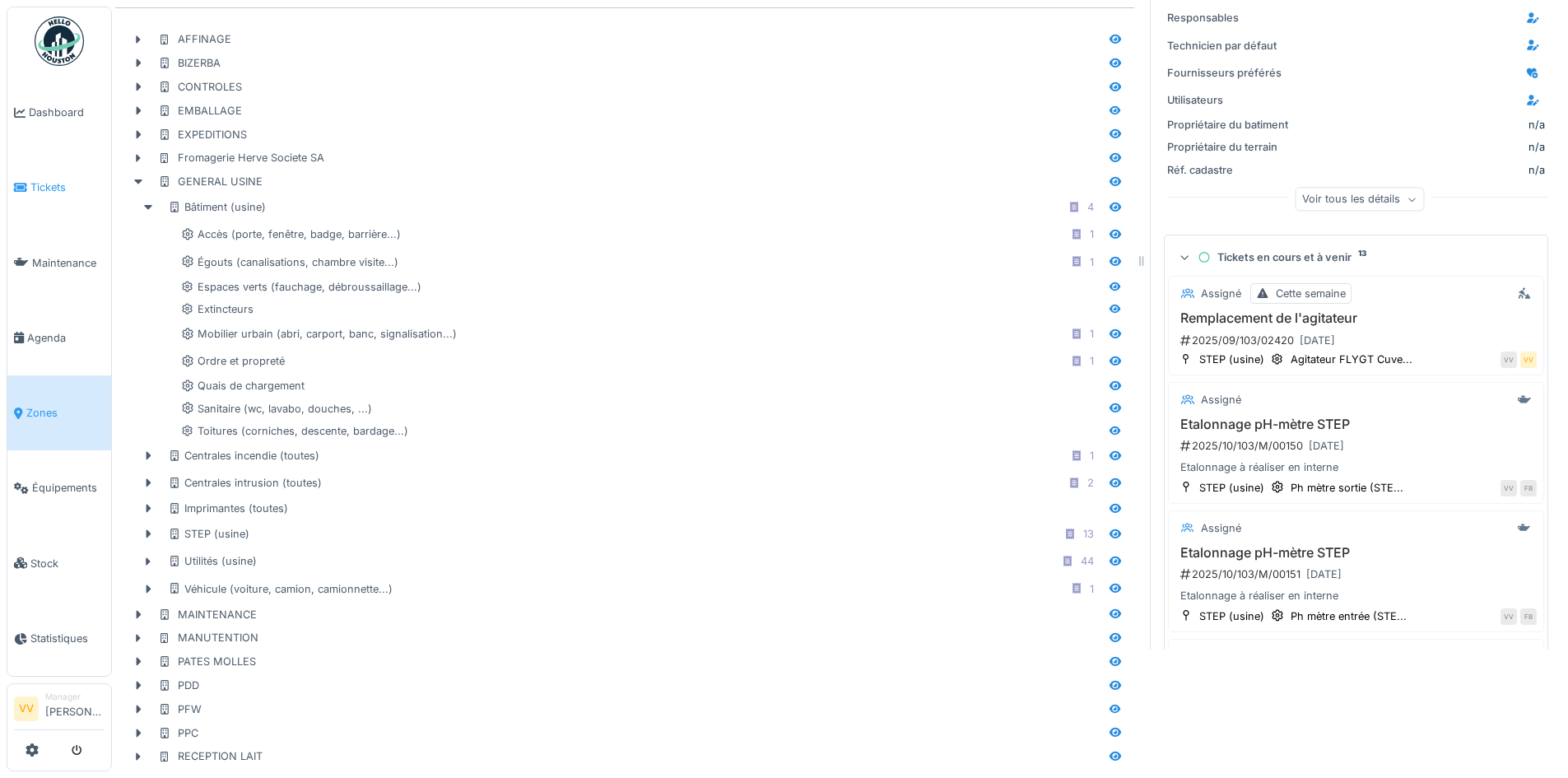
click at [55, 187] on span "Tickets" at bounding box center [68, 188] width 75 height 16
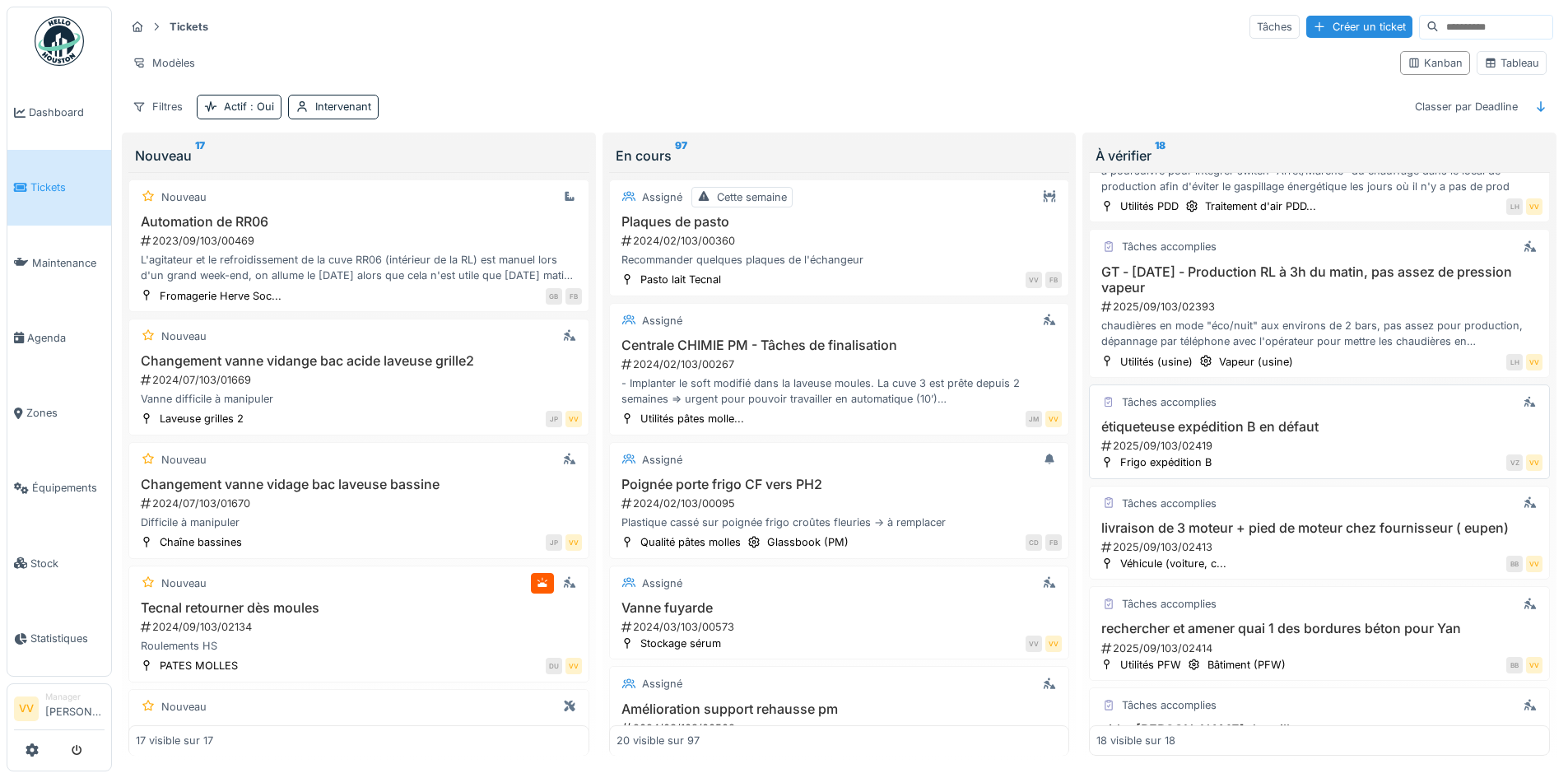
scroll to position [1775, 0]
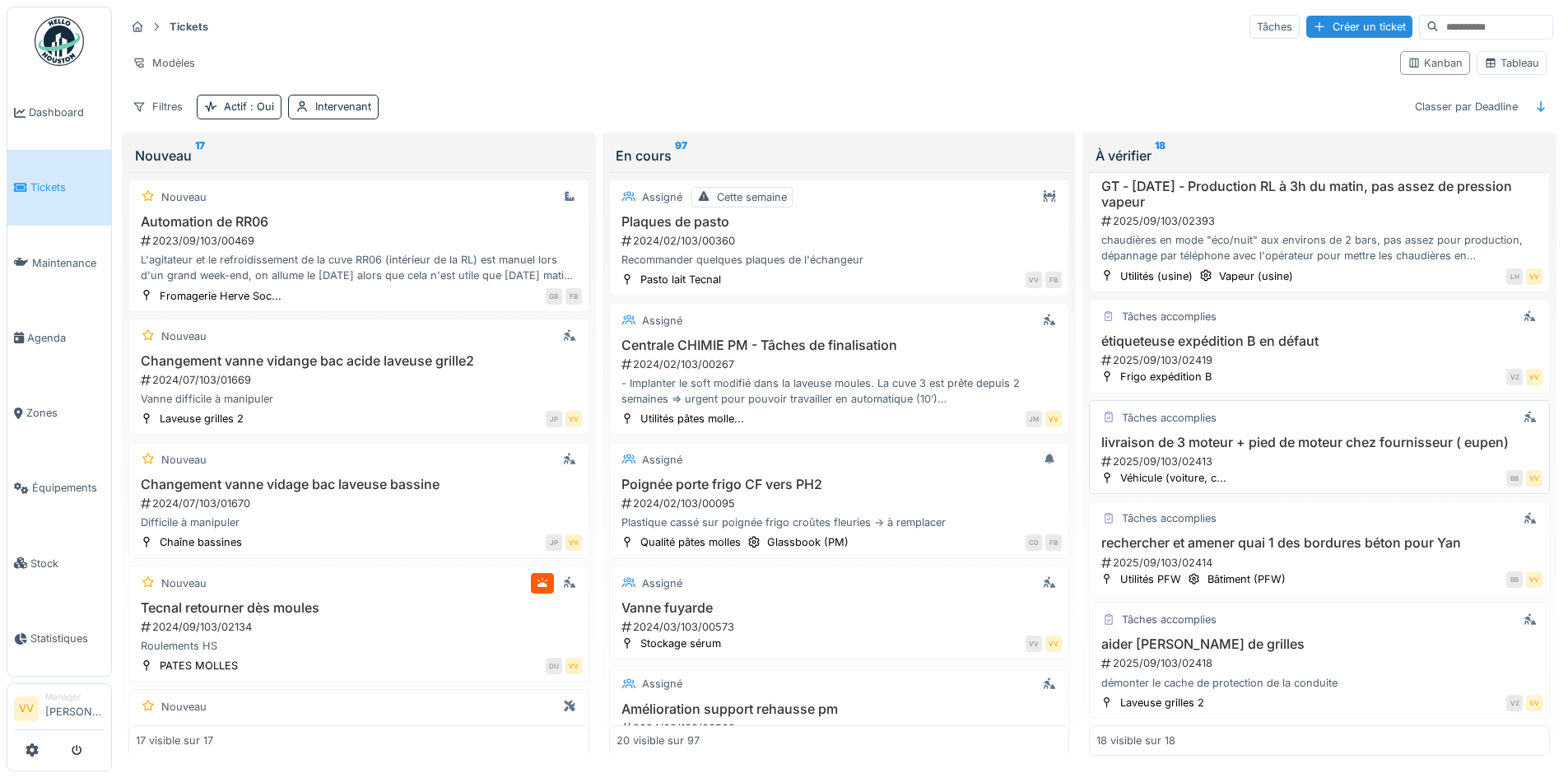
click at [1347, 448] on h3 "livraison de 3 moteur + pied de moteur chez fournisseur ( eupen)" at bounding box center [1319, 443] width 446 height 16
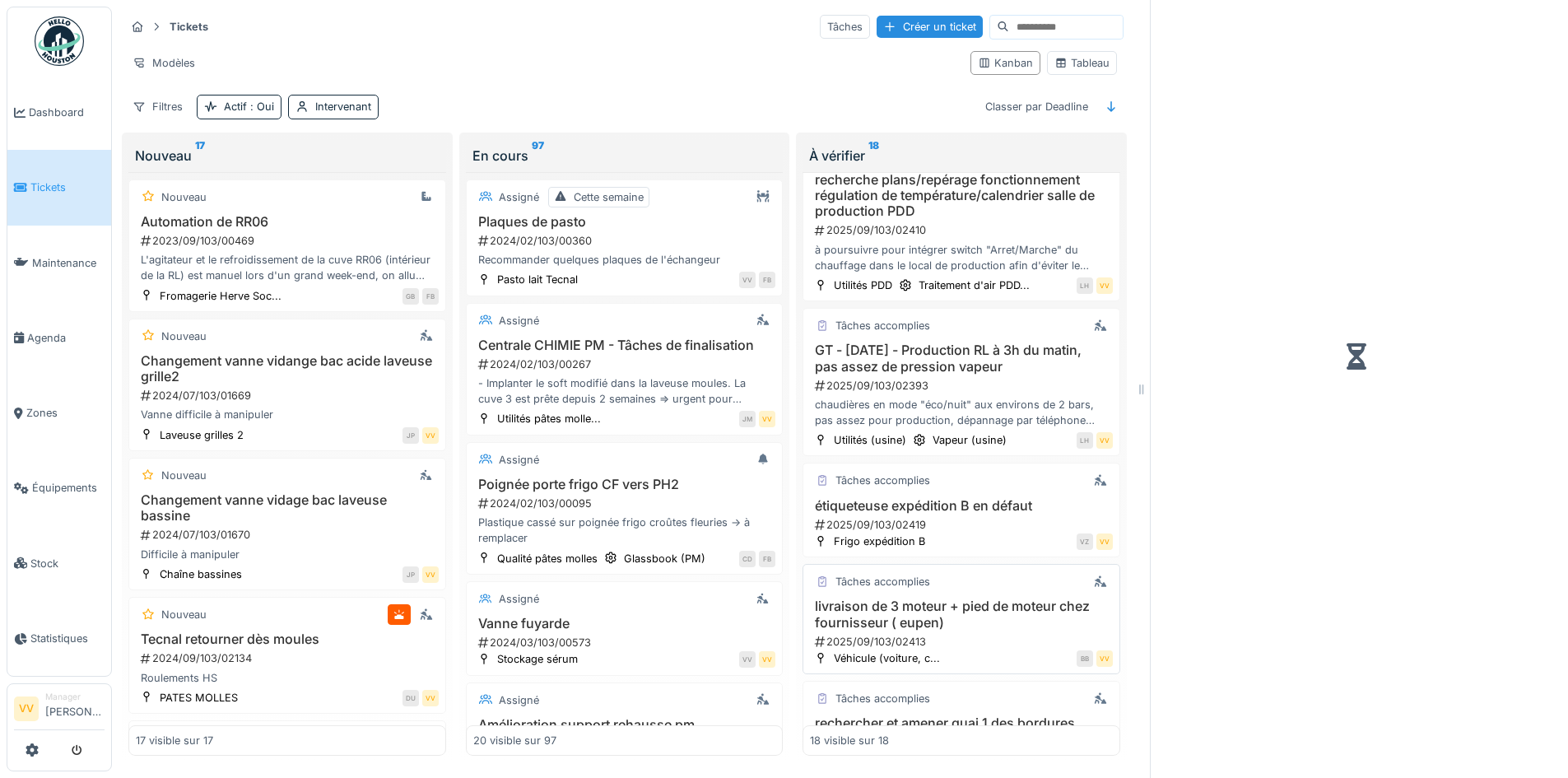
scroll to position [1956, 0]
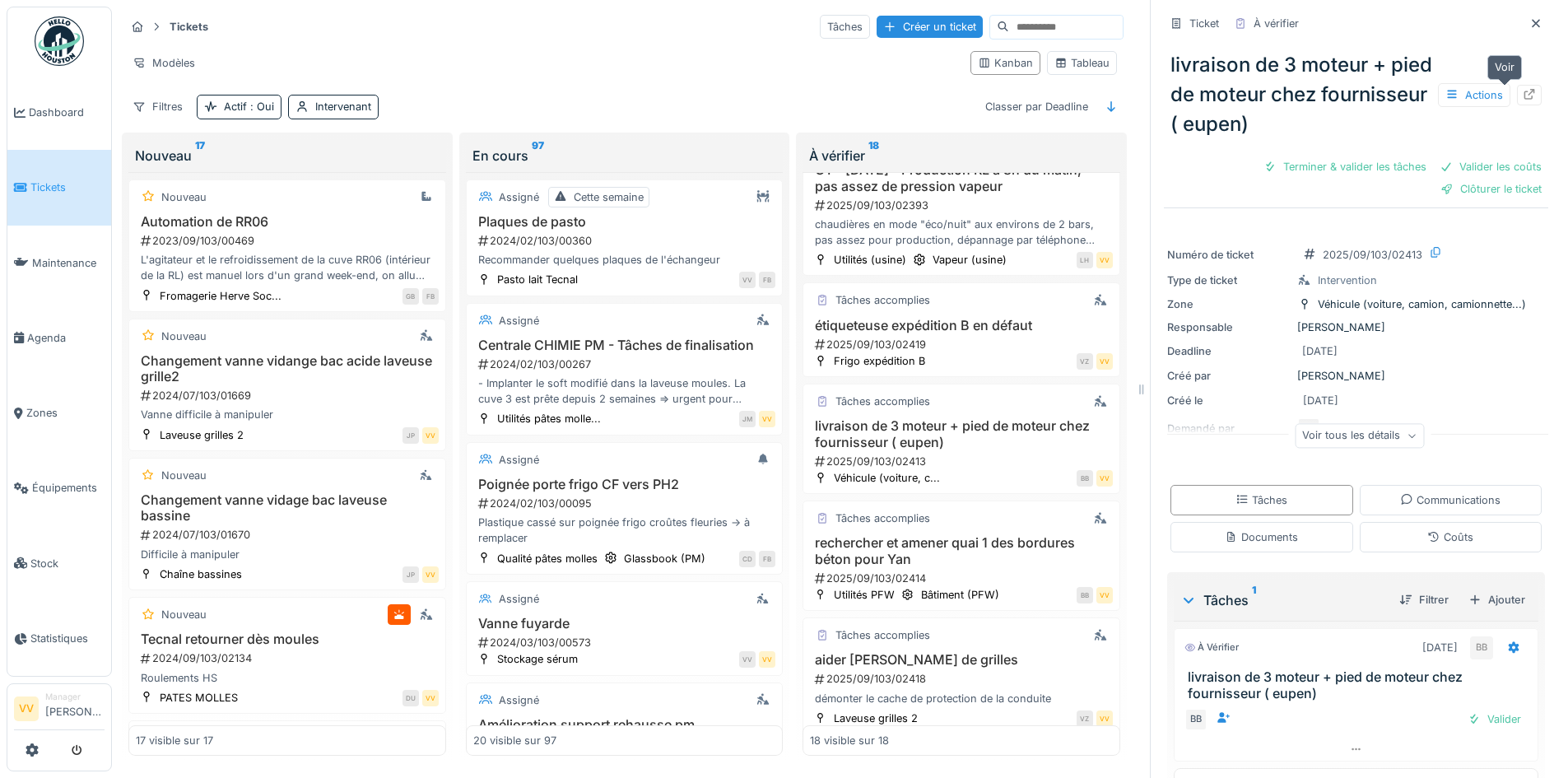
click at [1523, 95] on icon at bounding box center [1529, 94] width 13 height 11
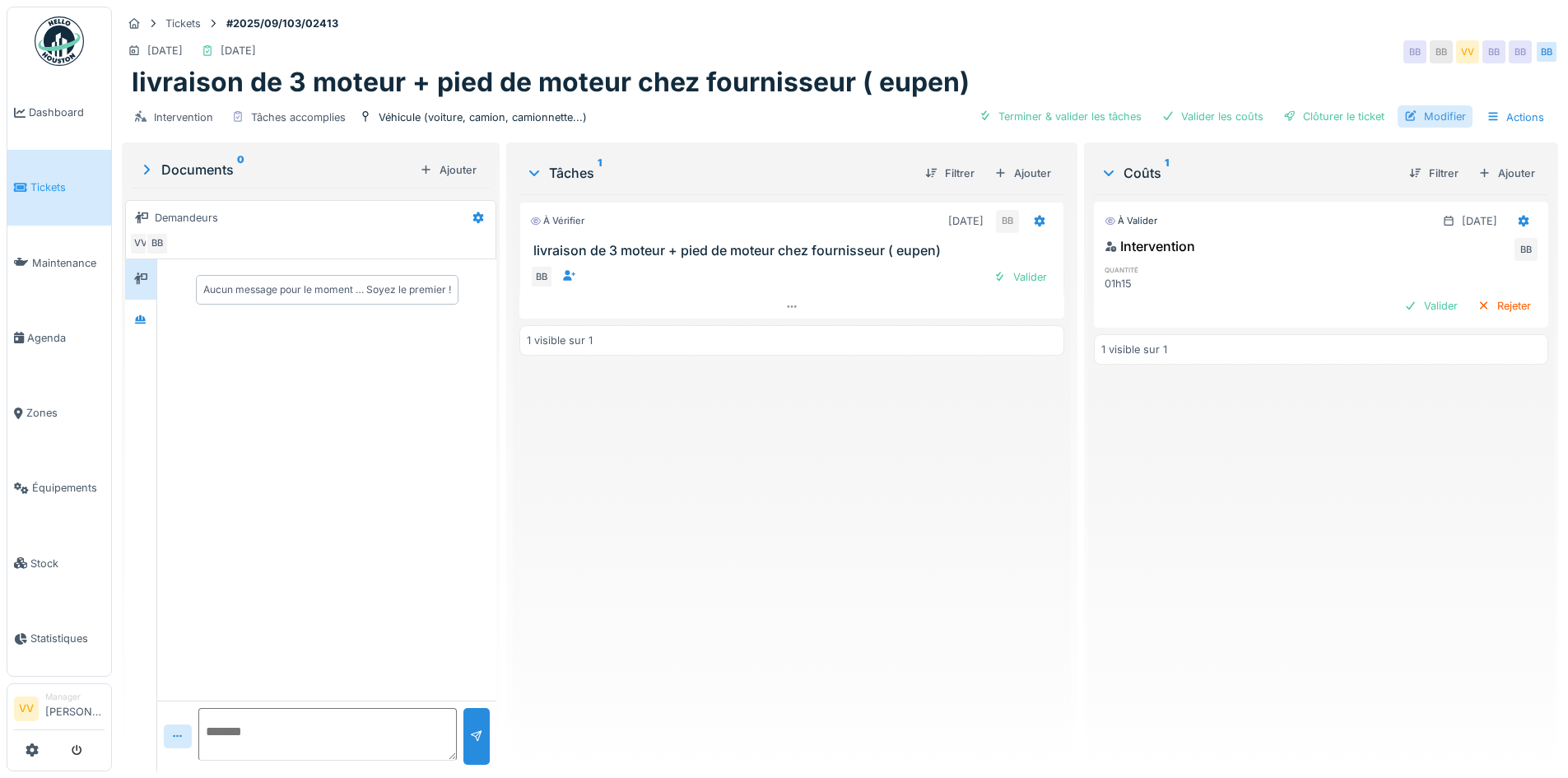
click at [1428, 113] on div "Modifier" at bounding box center [1435, 116] width 75 height 22
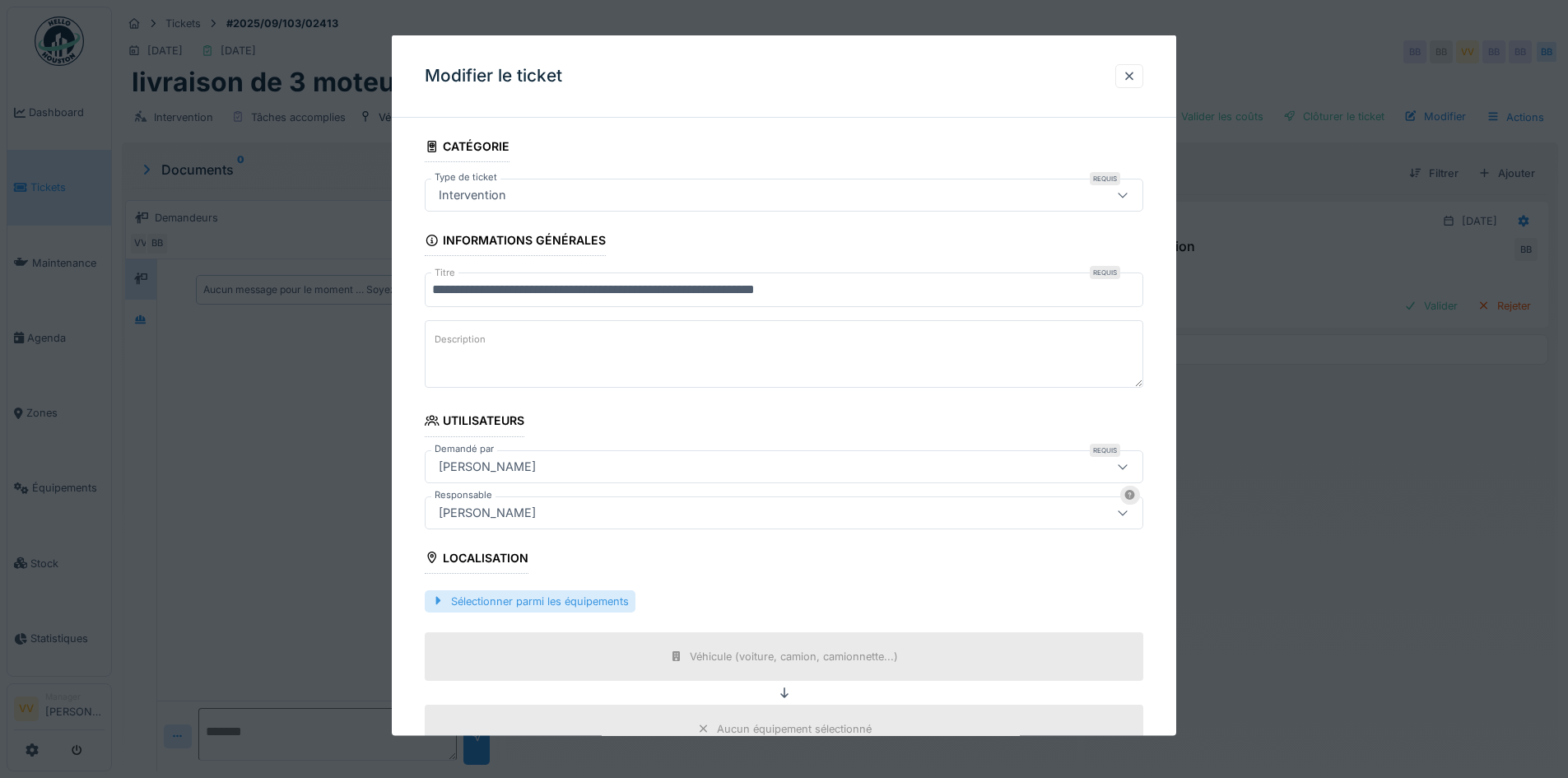
click at [530, 602] on div "Sélectionner parmi les équipements" at bounding box center [530, 601] width 211 height 22
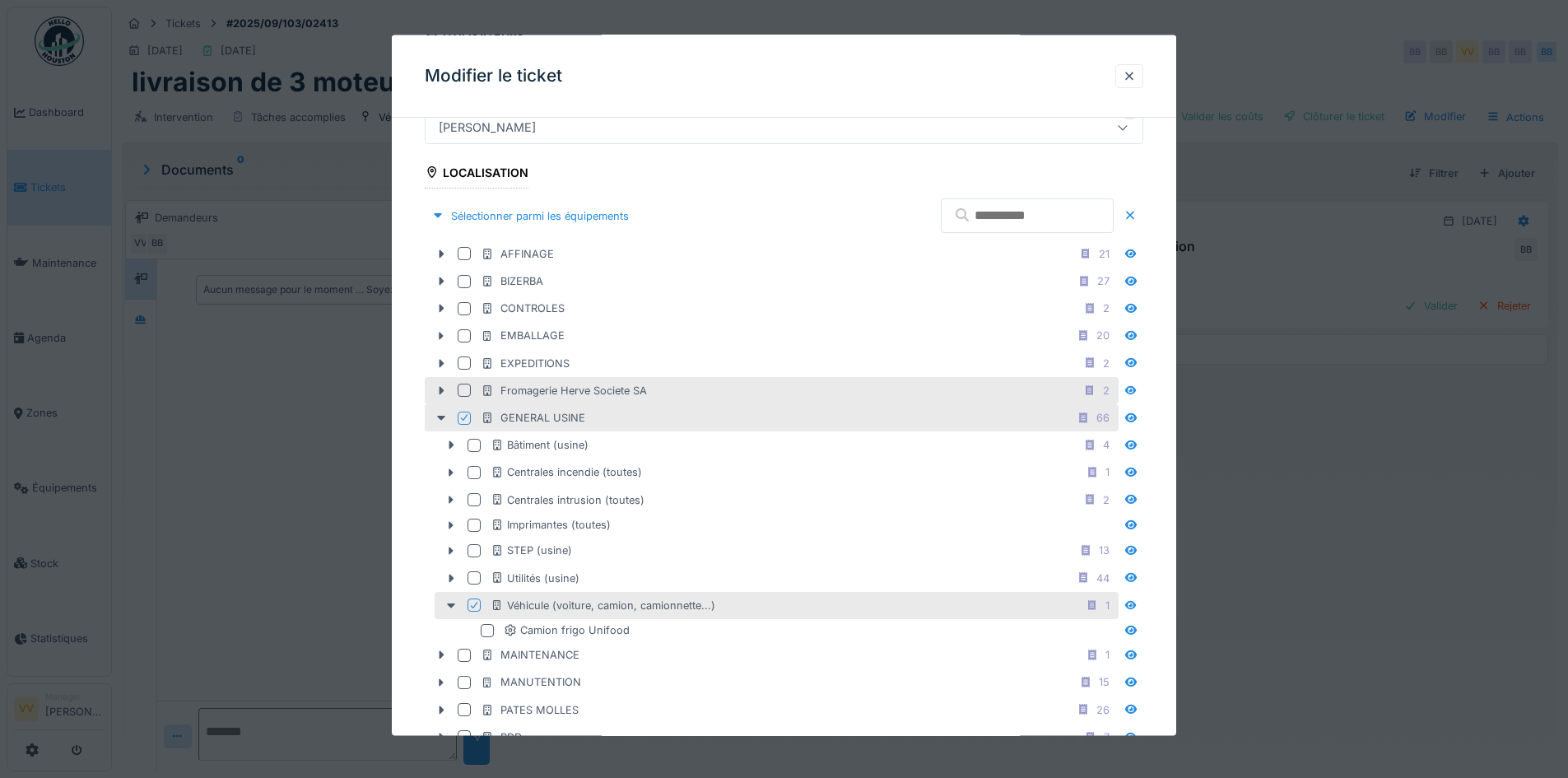
scroll to position [494, 0]
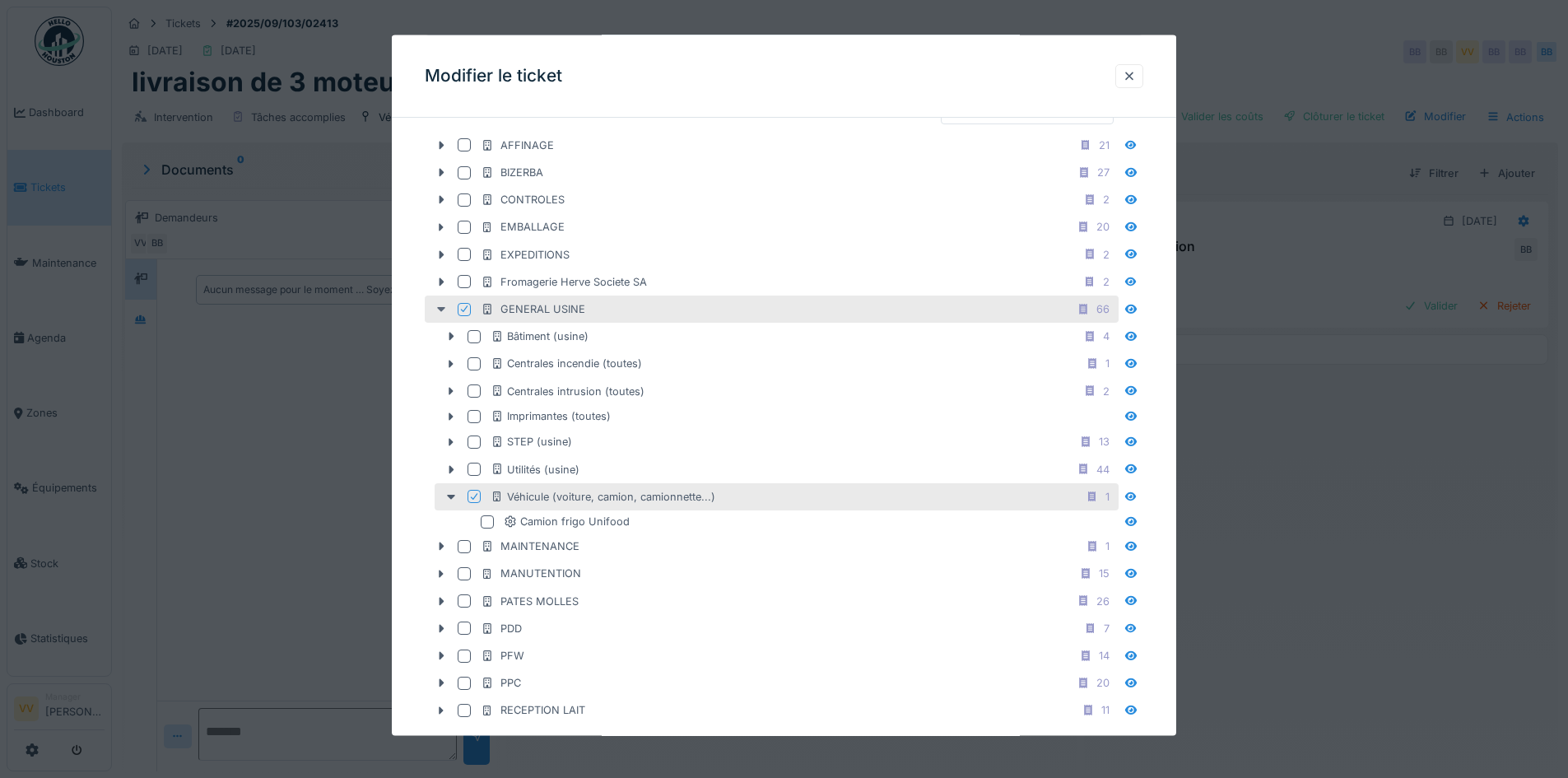
click at [438, 300] on div at bounding box center [441, 308] width 26 height 17
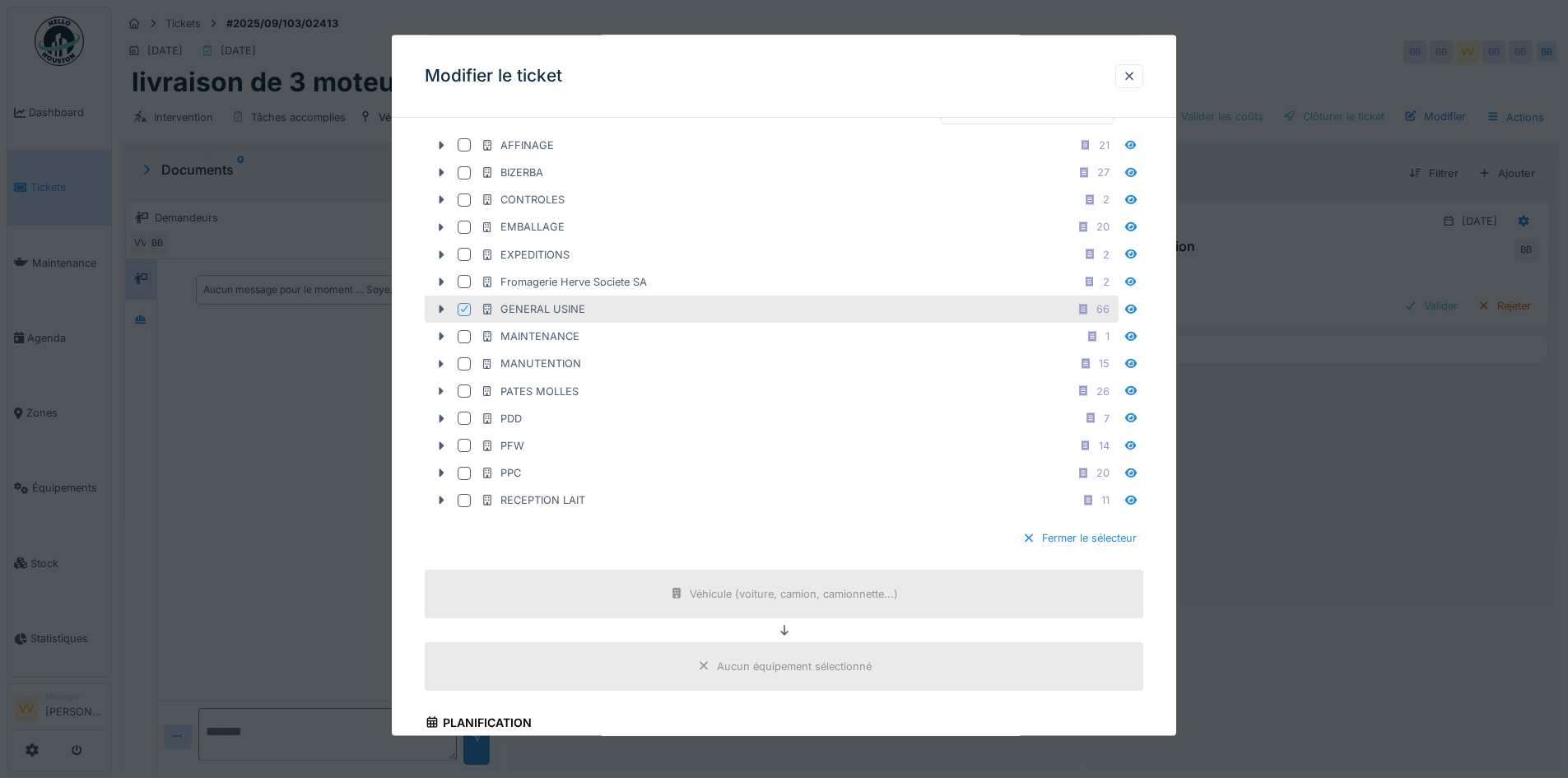
click at [462, 309] on icon at bounding box center [464, 308] width 10 height 8
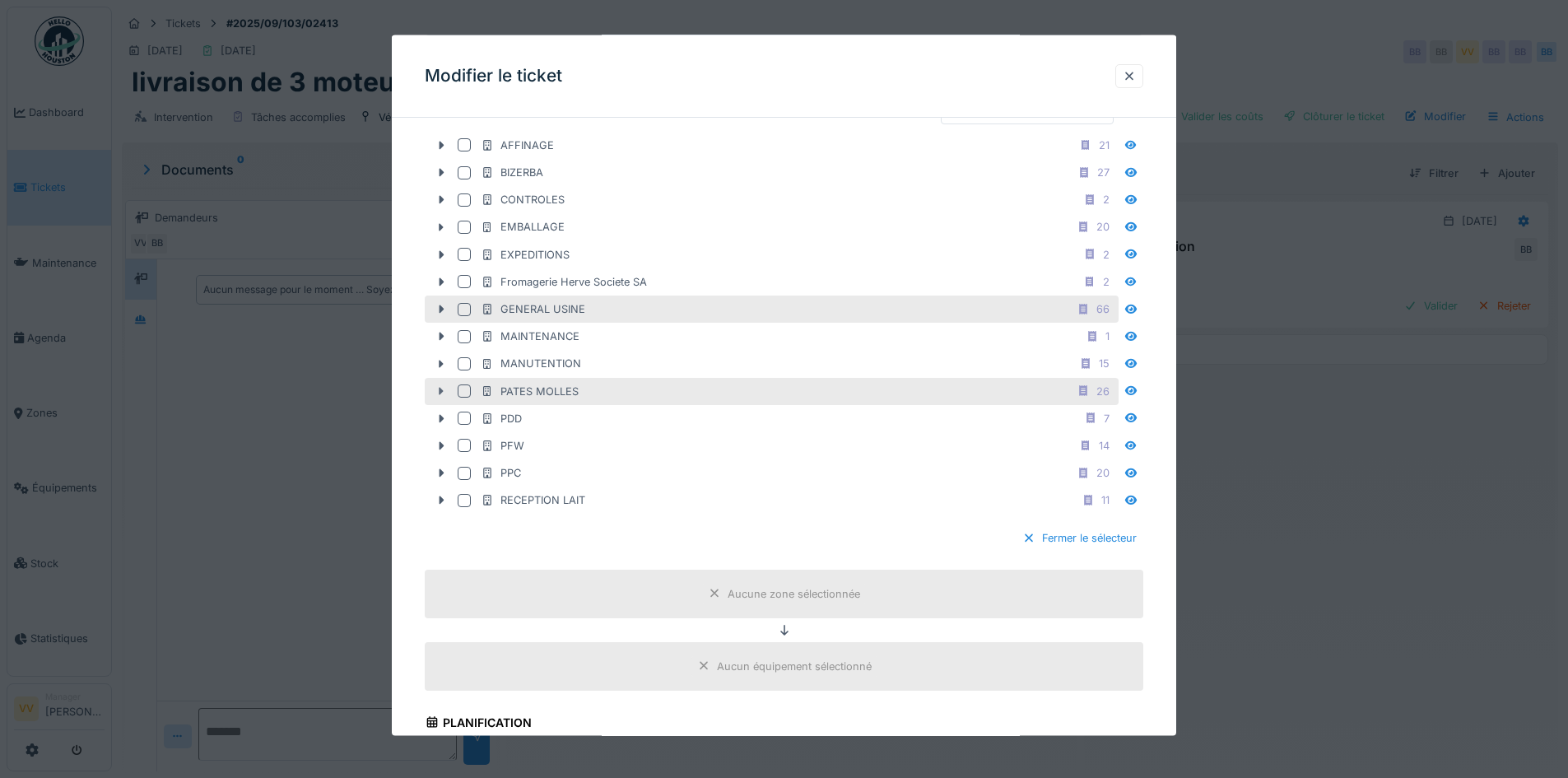
click at [445, 391] on icon at bounding box center [440, 391] width 13 height 11
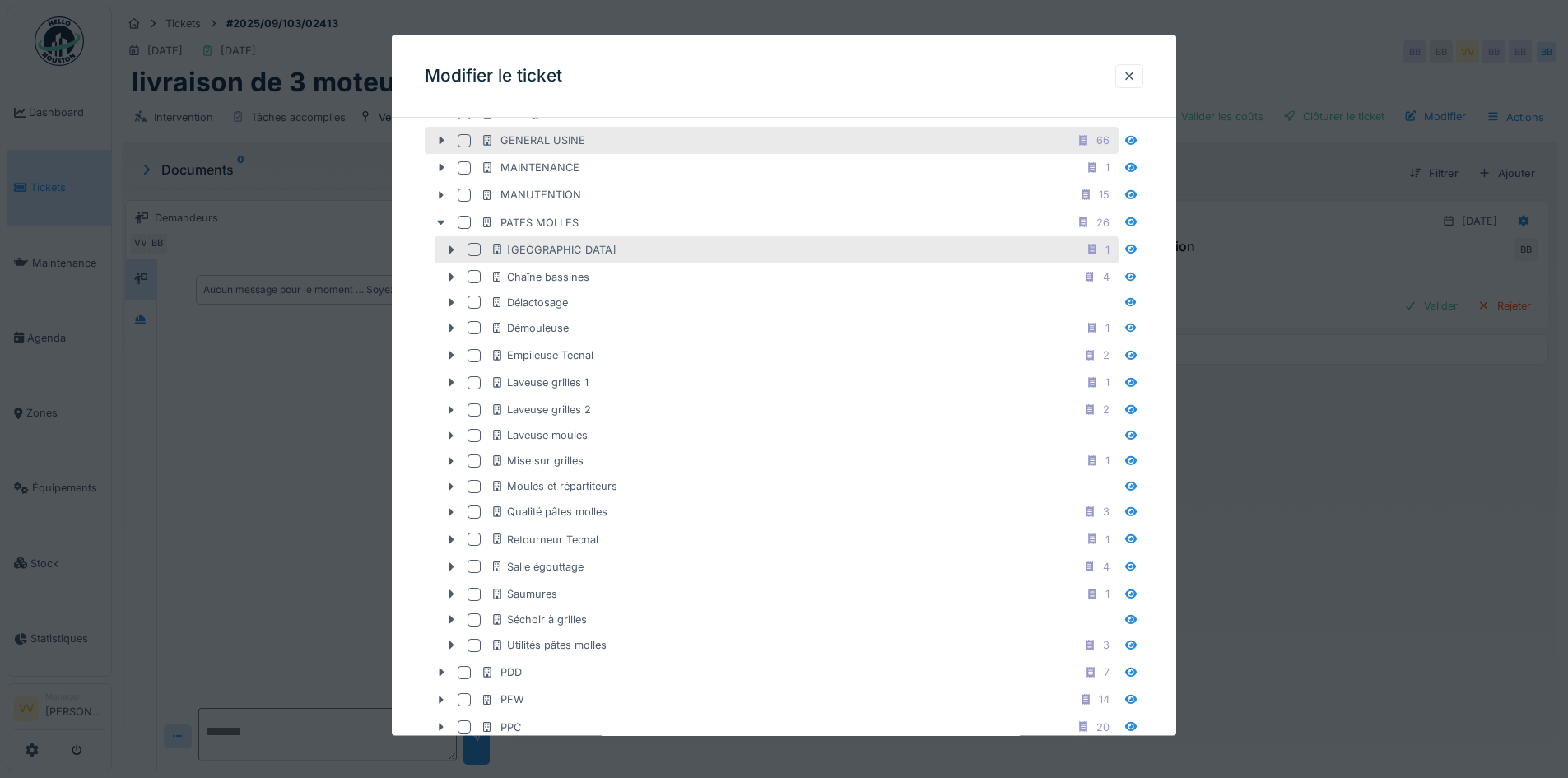
scroll to position [741, 0]
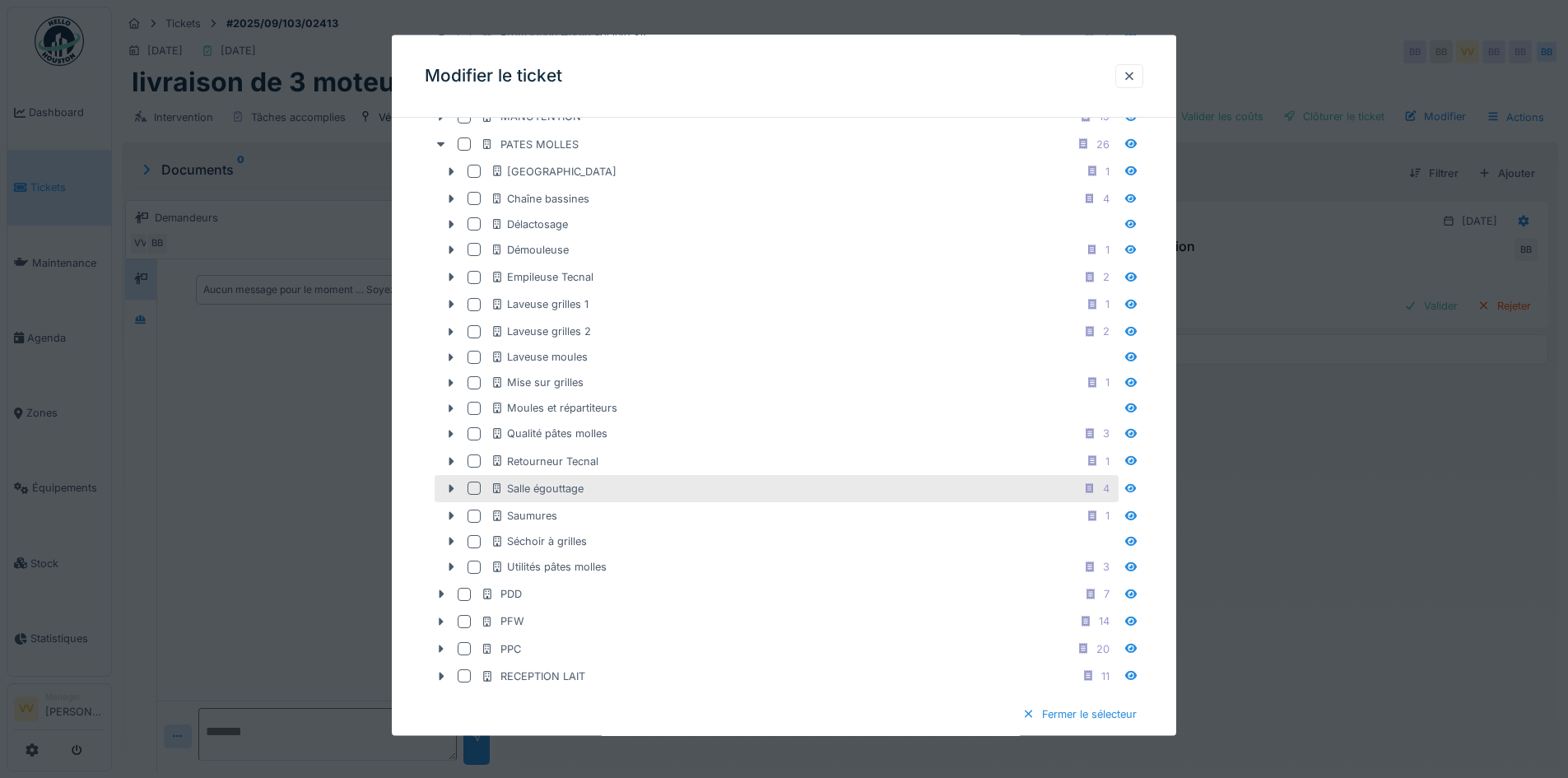
click at [475, 486] on div at bounding box center [473, 487] width 13 height 13
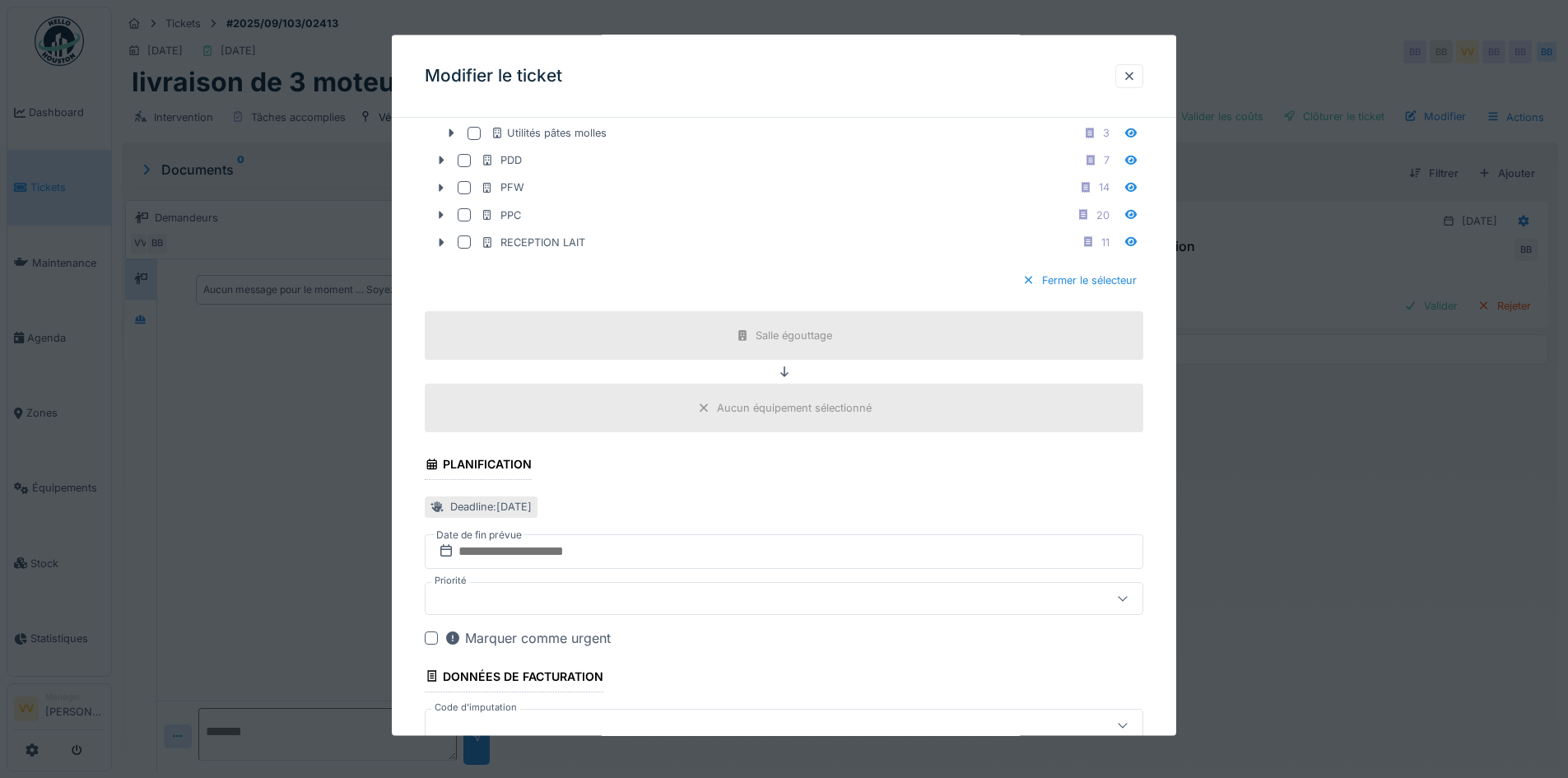
scroll to position [1275, 0]
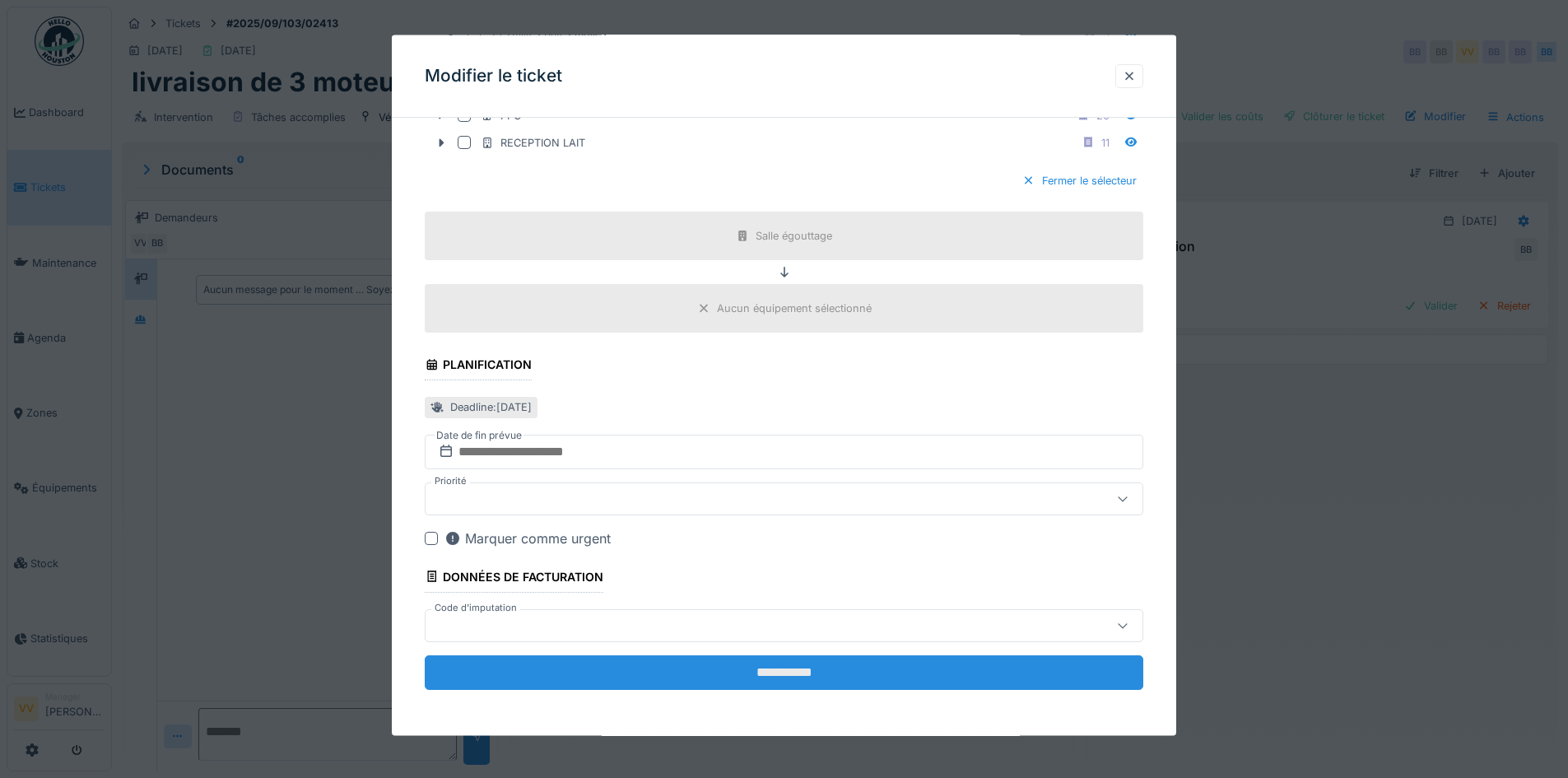
click at [801, 670] on input "**********" at bounding box center [784, 672] width 719 height 35
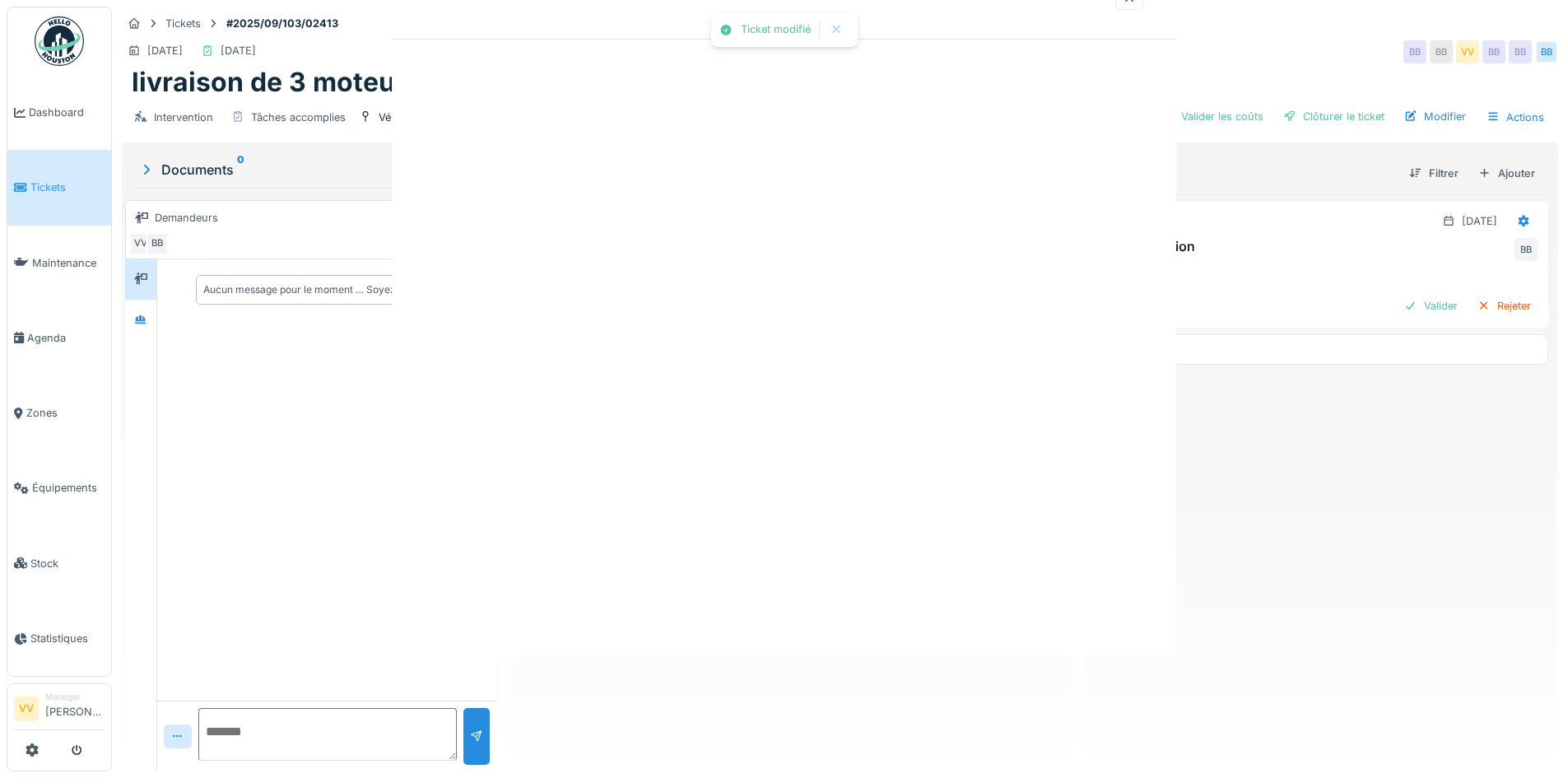
scroll to position [0, 0]
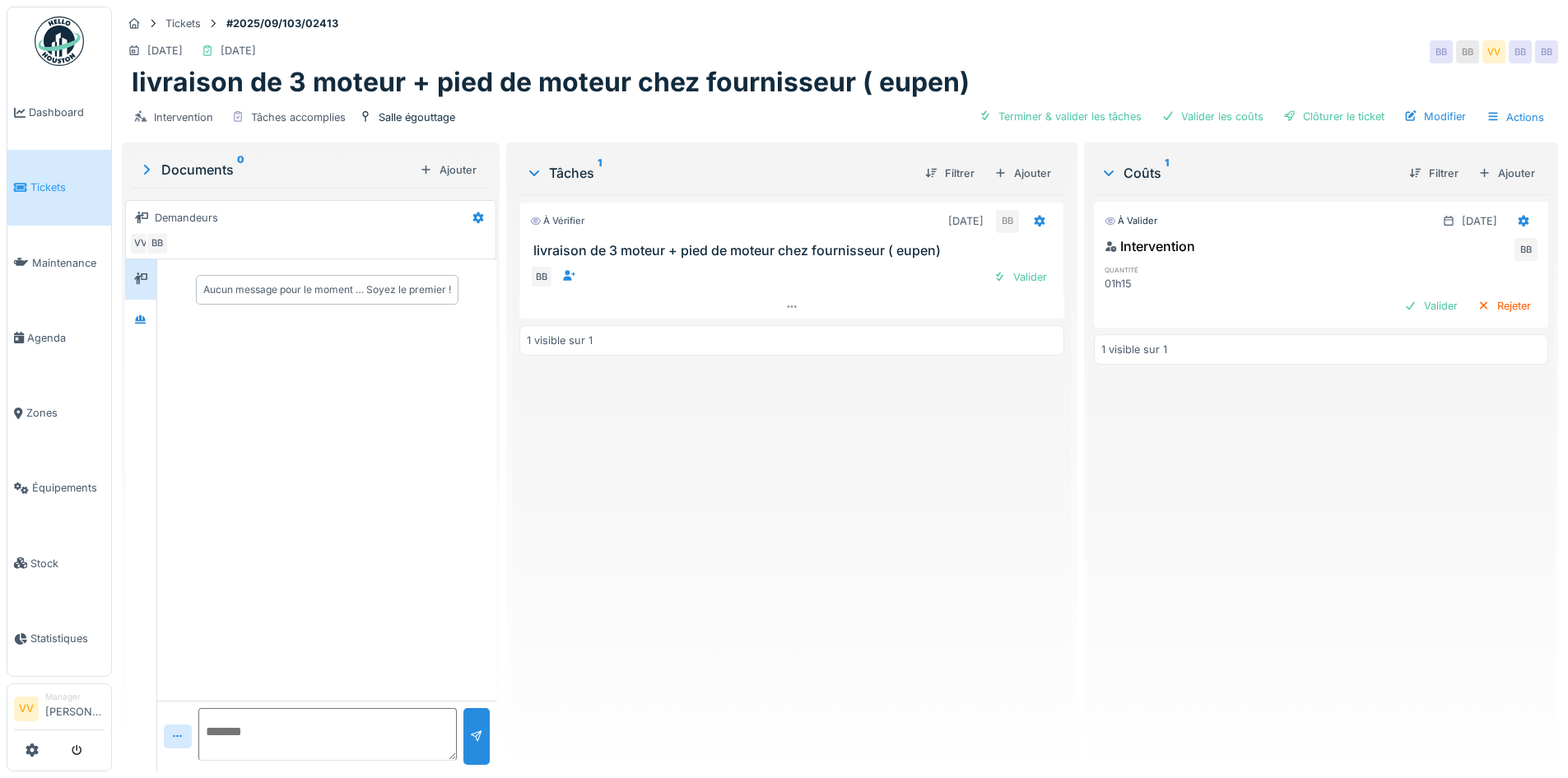
drag, startPoint x: 1001, startPoint y: 276, endPoint x: 1155, endPoint y: 269, distance: 154.2
click at [1008, 276] on div "Valider" at bounding box center [1020, 277] width 67 height 22
click at [1398, 308] on div "Valider" at bounding box center [1431, 305] width 67 height 22
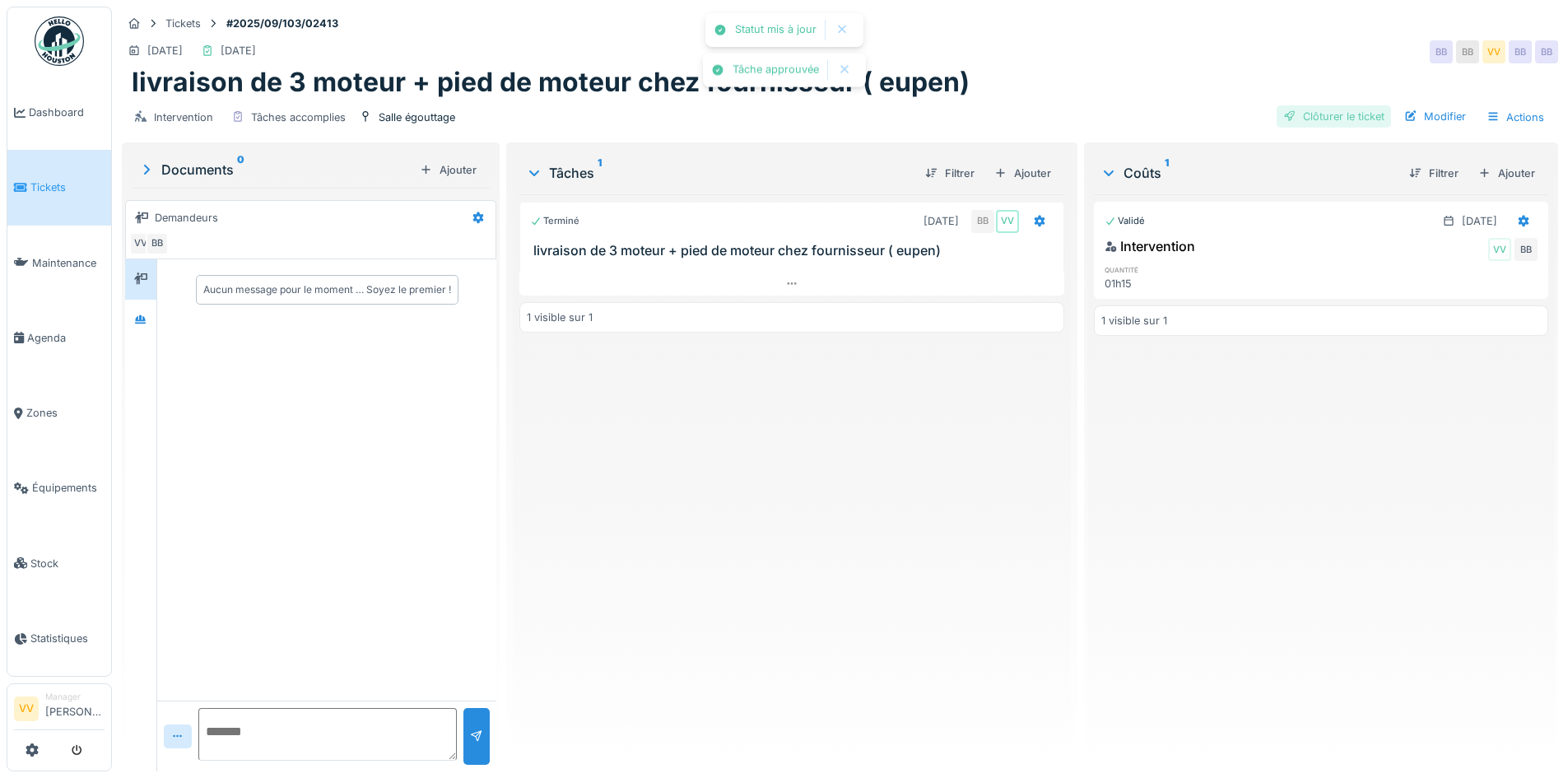
click at [1328, 117] on div "Clôturer le ticket" at bounding box center [1333, 116] width 114 height 22
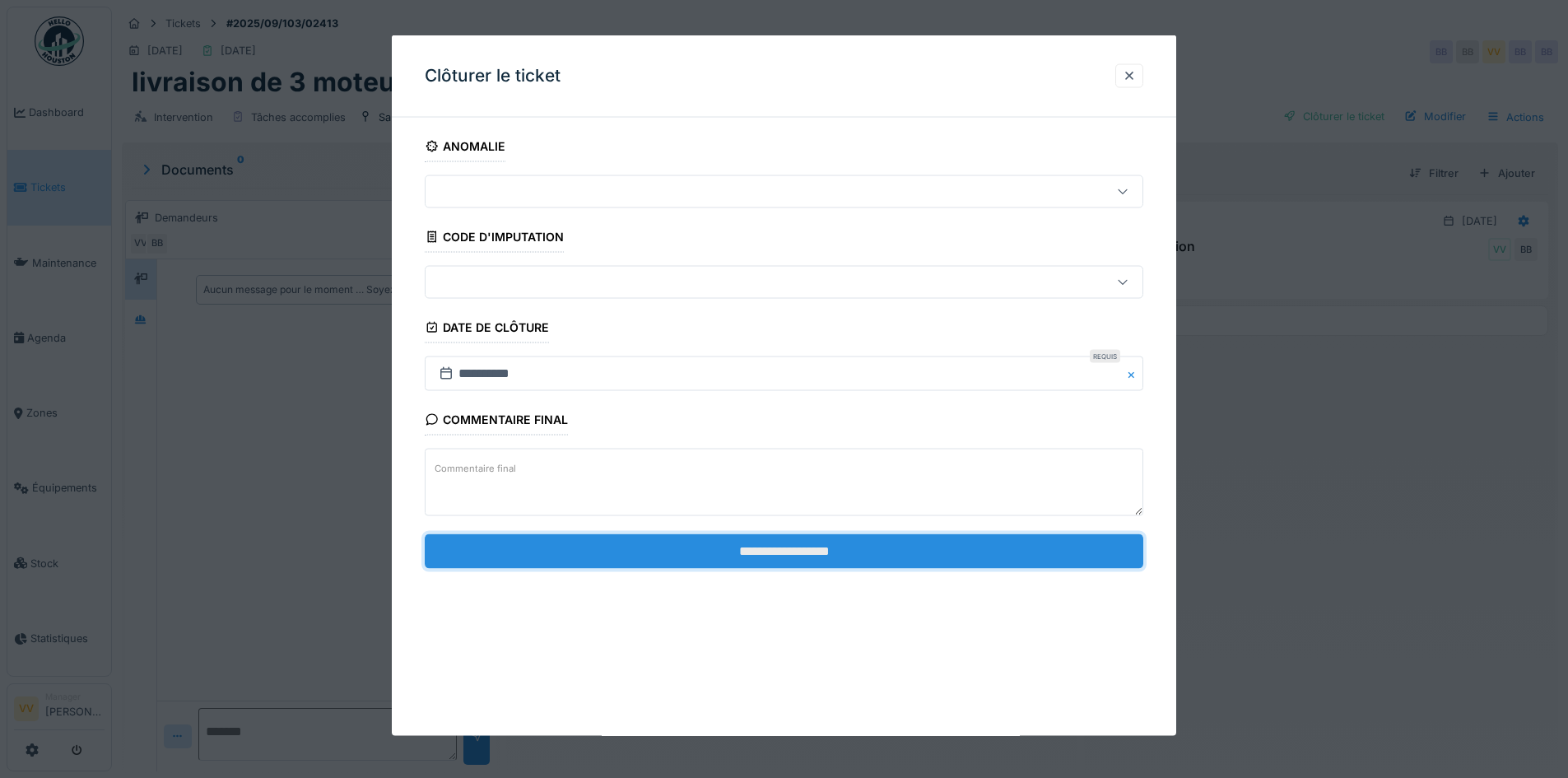
click at [750, 554] on input "**********" at bounding box center [784, 551] width 719 height 35
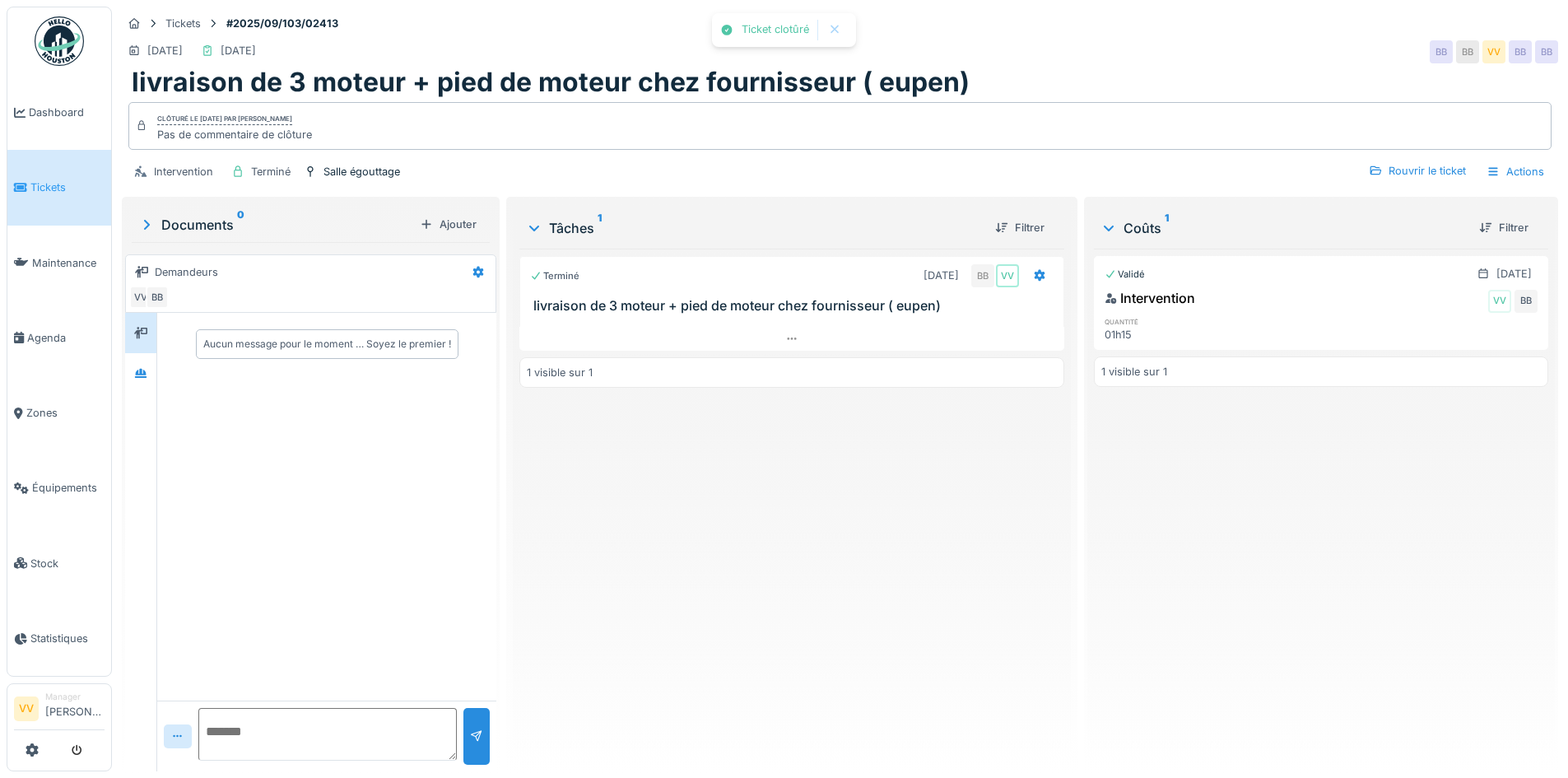
click at [1328, 553] on div "Validé [DATE] Intervention VV BB quantité 01h15 1 visible sur 1" at bounding box center [1320, 503] width 454 height 510
click at [32, 189] on span "Tickets" at bounding box center [68, 188] width 75 height 16
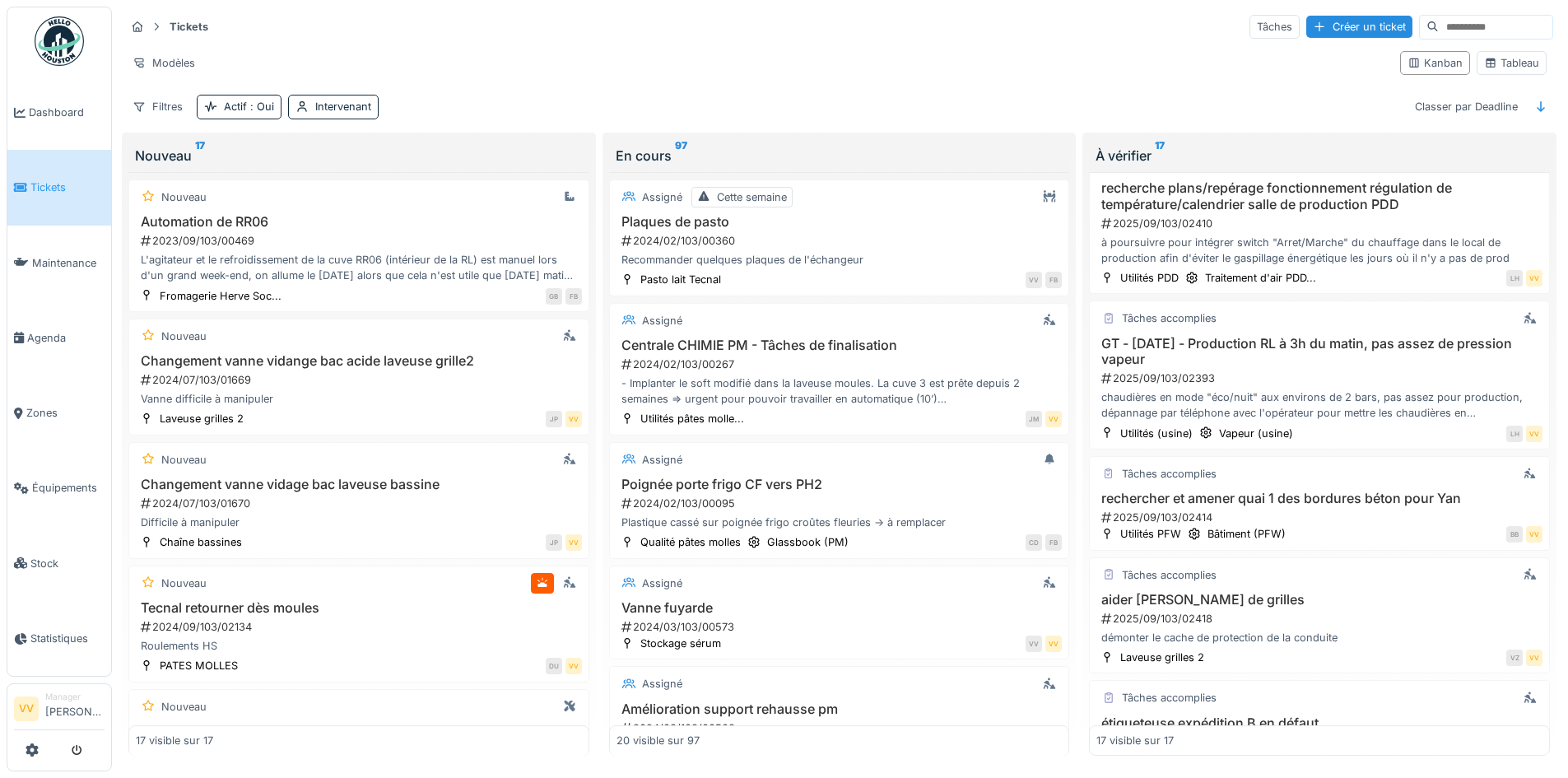
scroll to position [1648, 0]
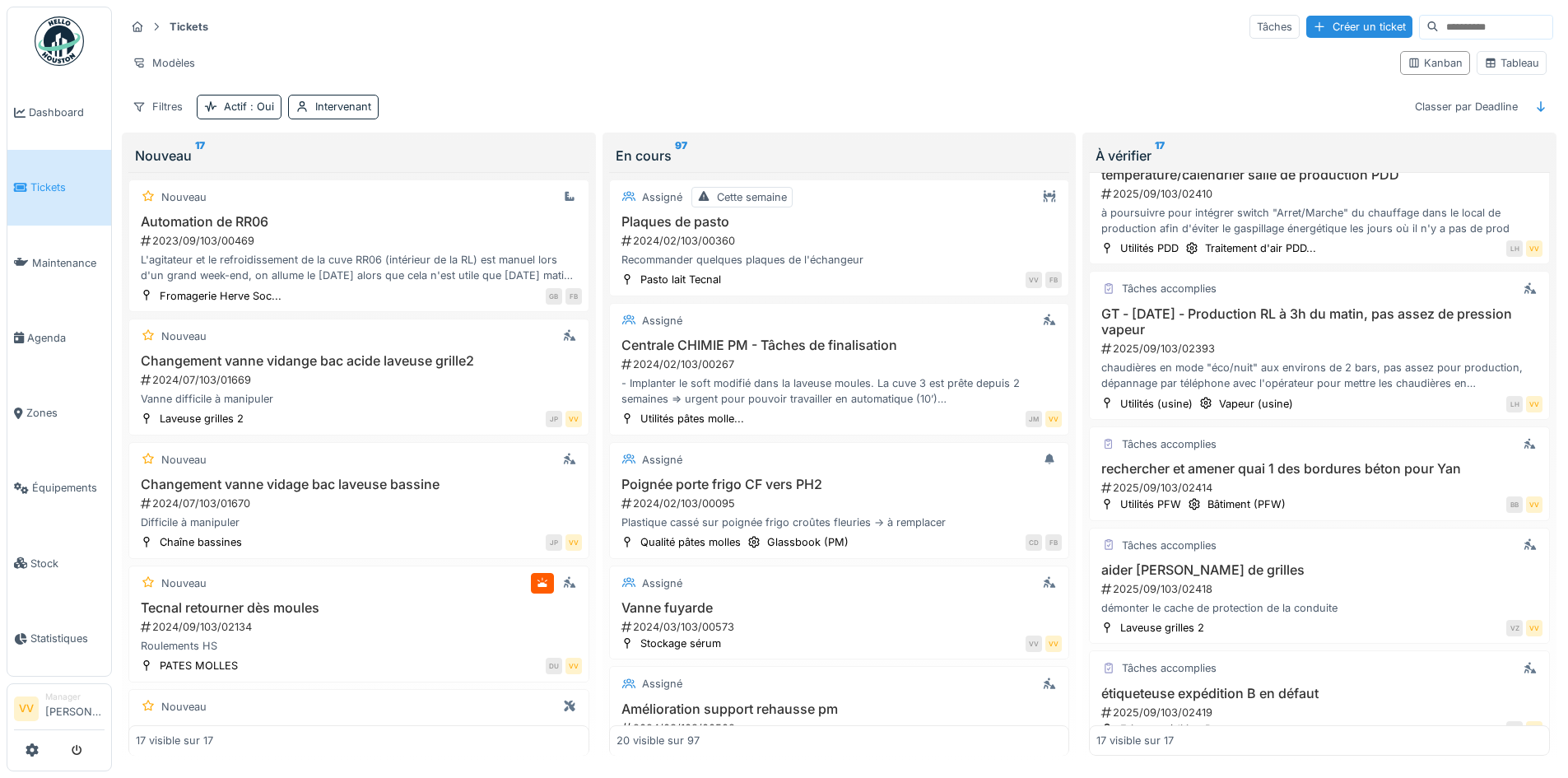
click at [50, 198] on link "Tickets" at bounding box center [59, 187] width 103 height 75
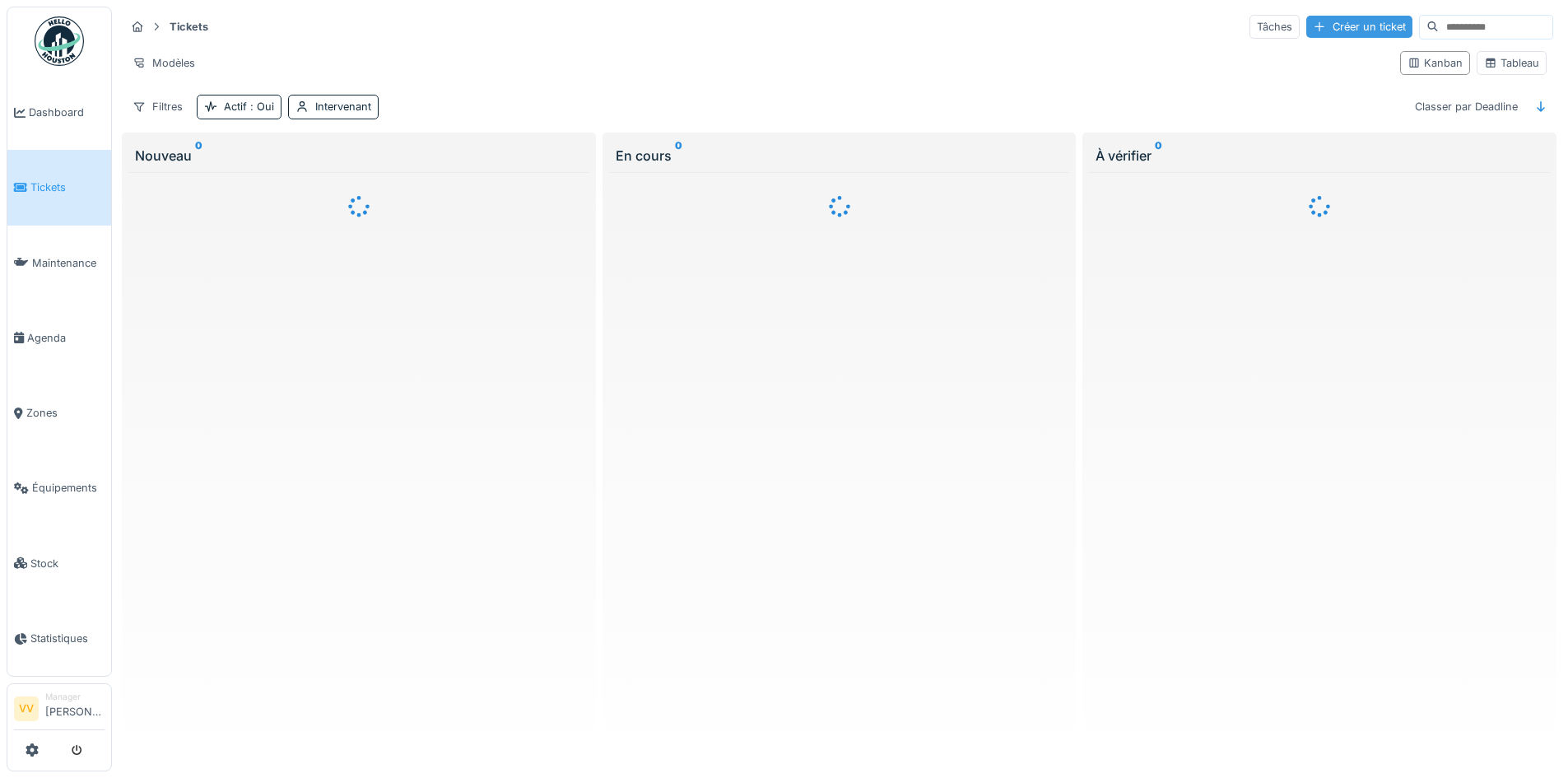
click at [1307, 26] on div "Créer un ticket" at bounding box center [1359, 27] width 106 height 22
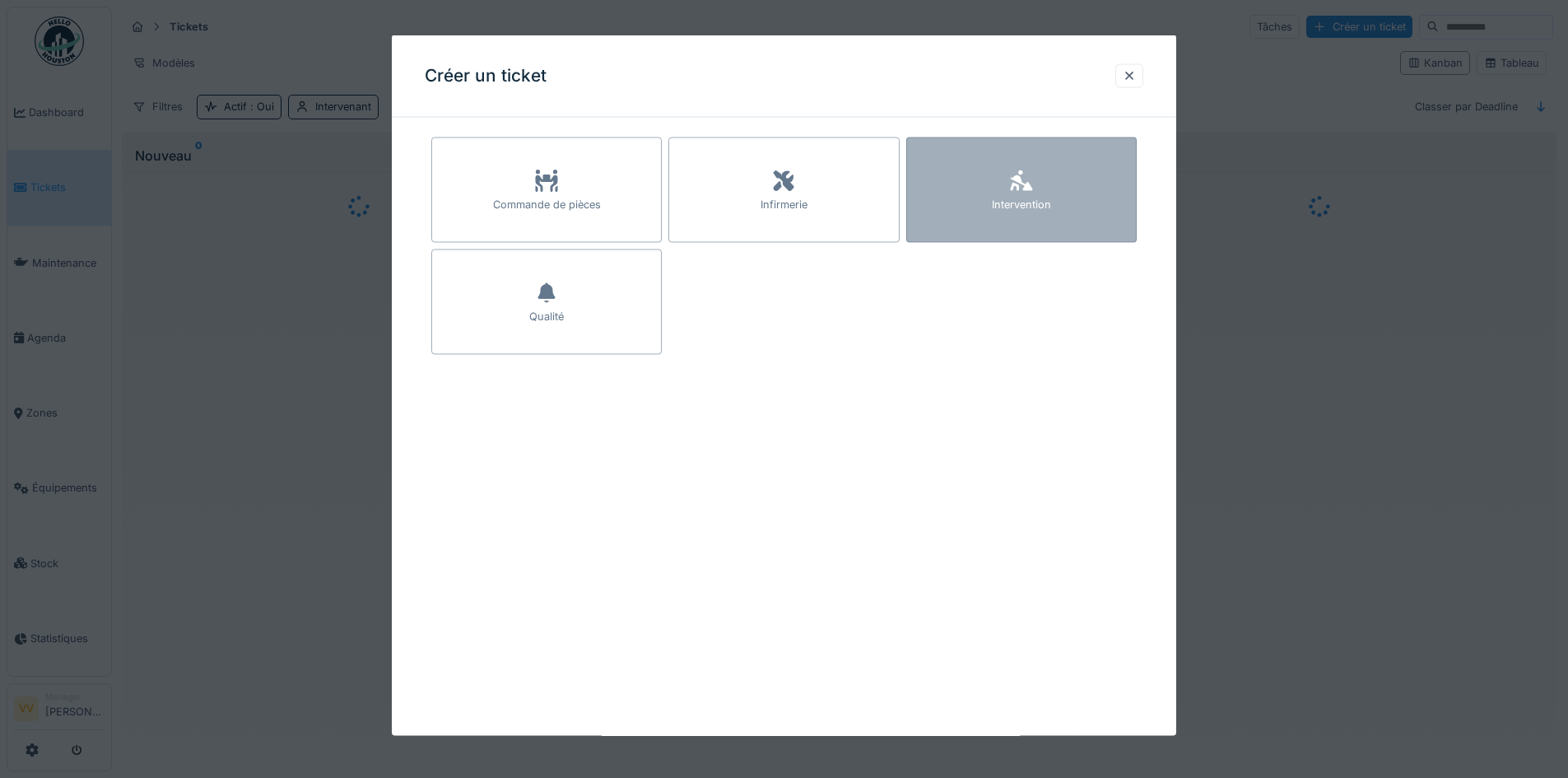
click at [1015, 194] on div at bounding box center [1021, 182] width 25 height 30
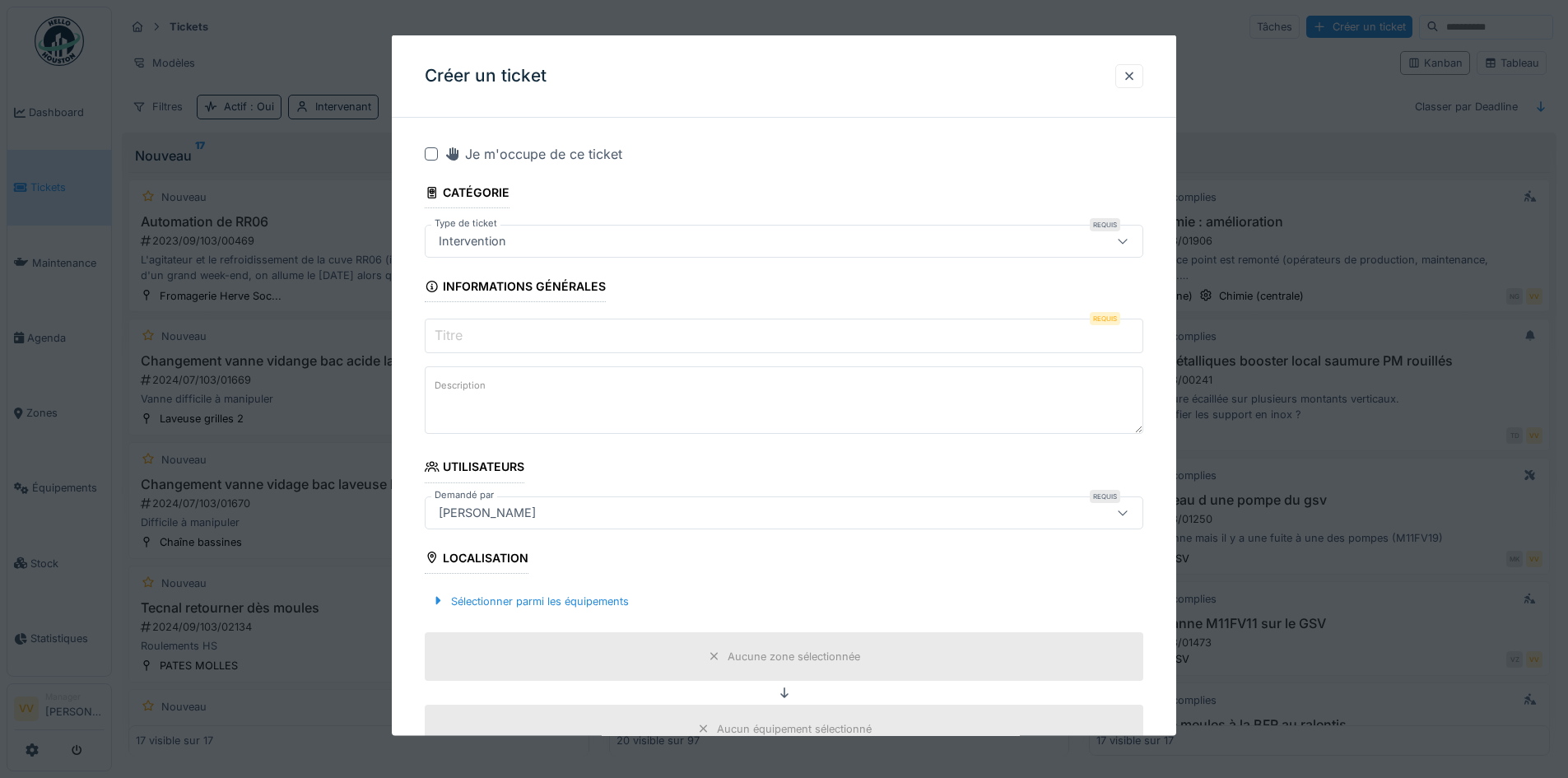
click at [629, 334] on input "Titre" at bounding box center [784, 335] width 719 height 35
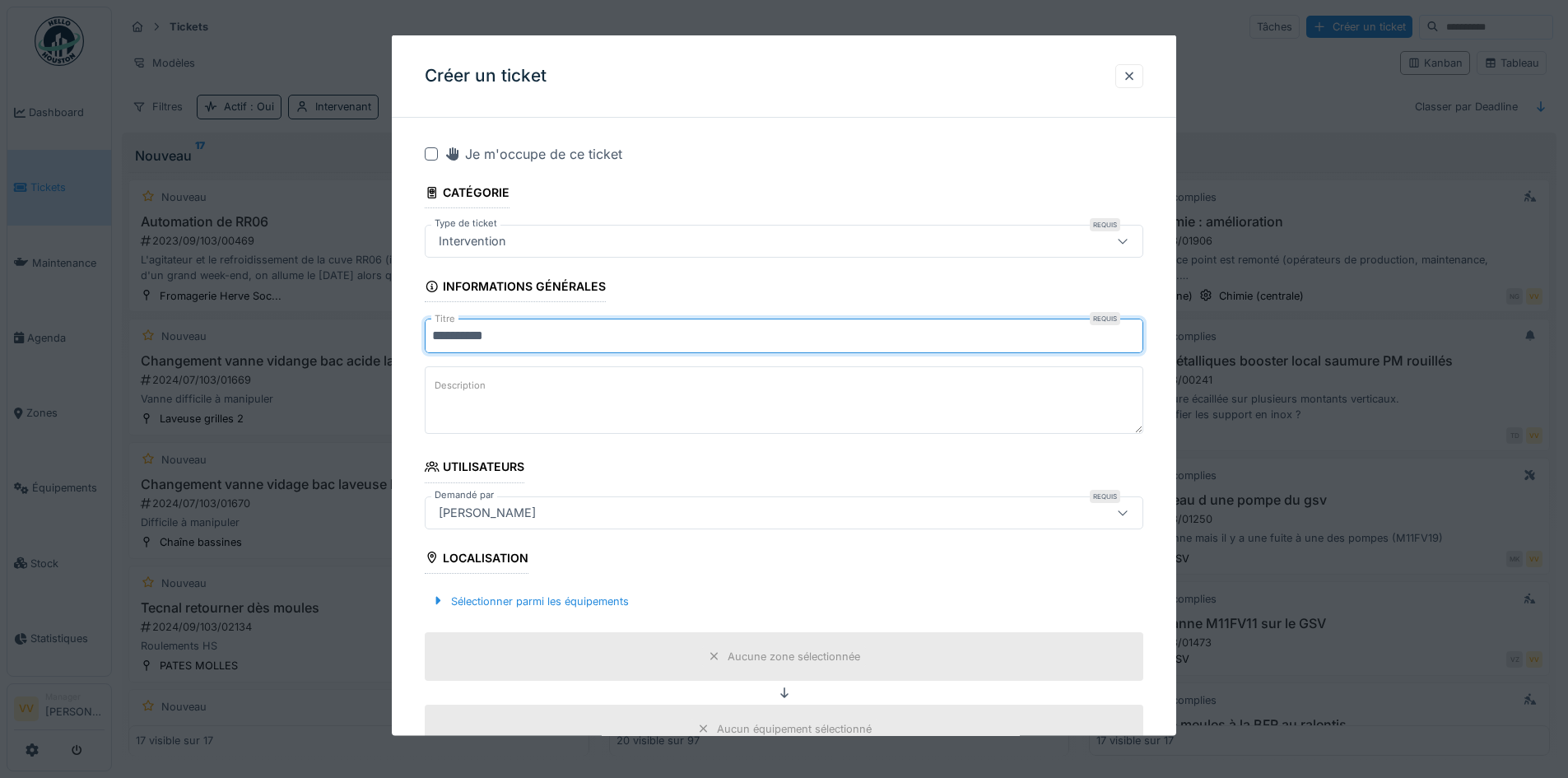
type input "**********"
click at [607, 386] on textarea "Description" at bounding box center [784, 400] width 719 height 68
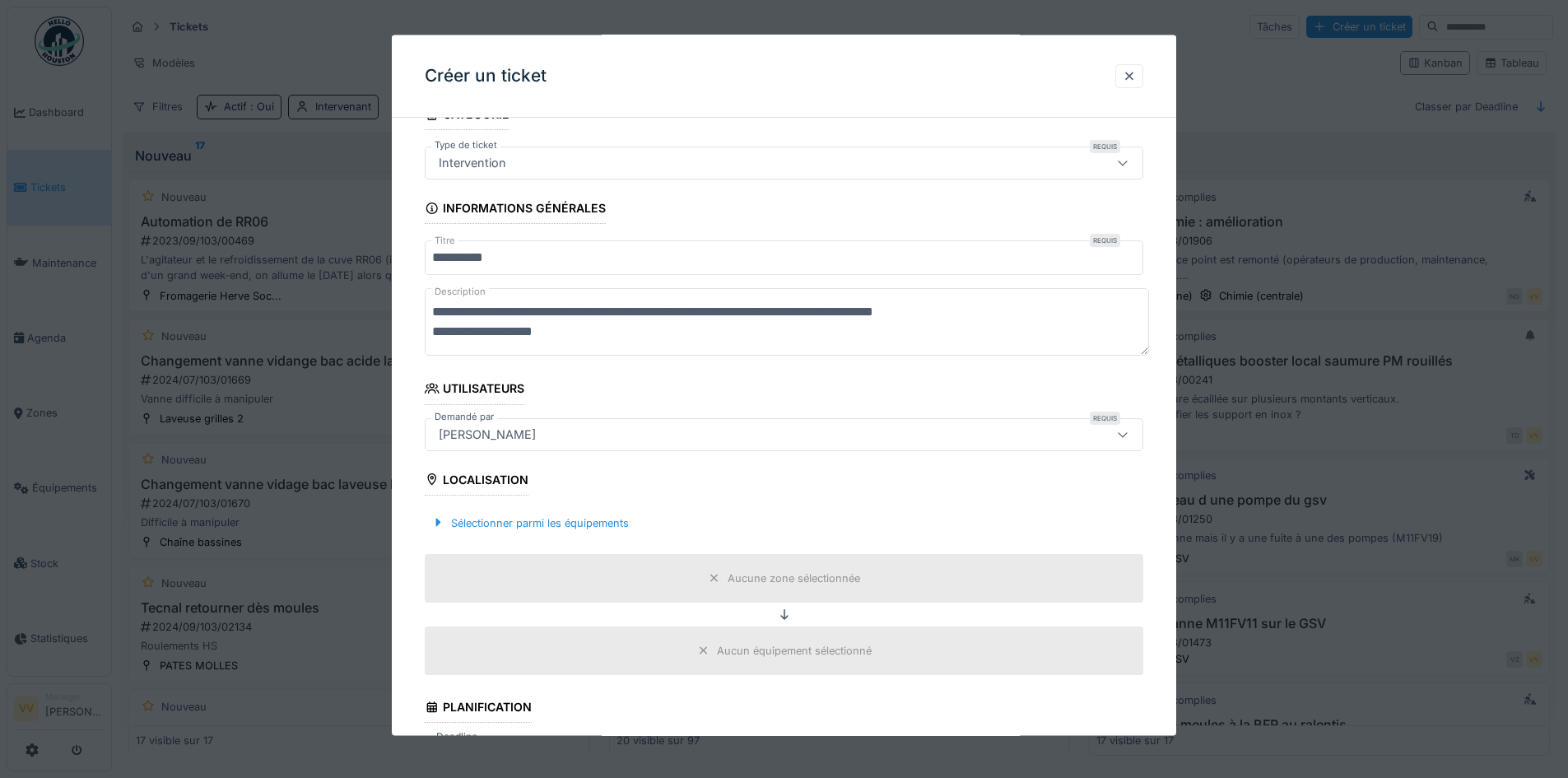
scroll to position [247, 0]
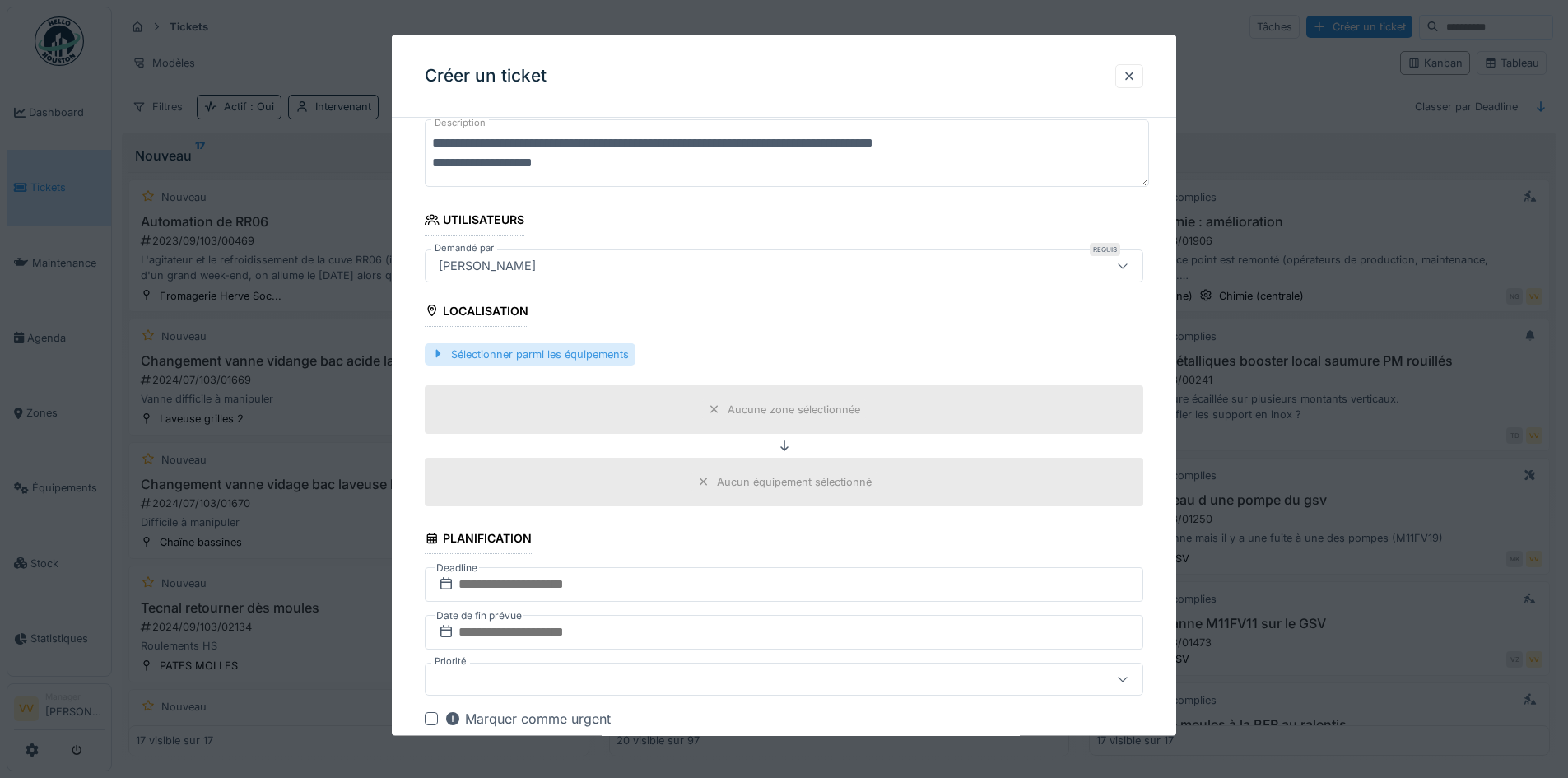
type textarea "**********"
click at [605, 353] on div "Sélectionner parmi les équipements" at bounding box center [530, 353] width 211 height 22
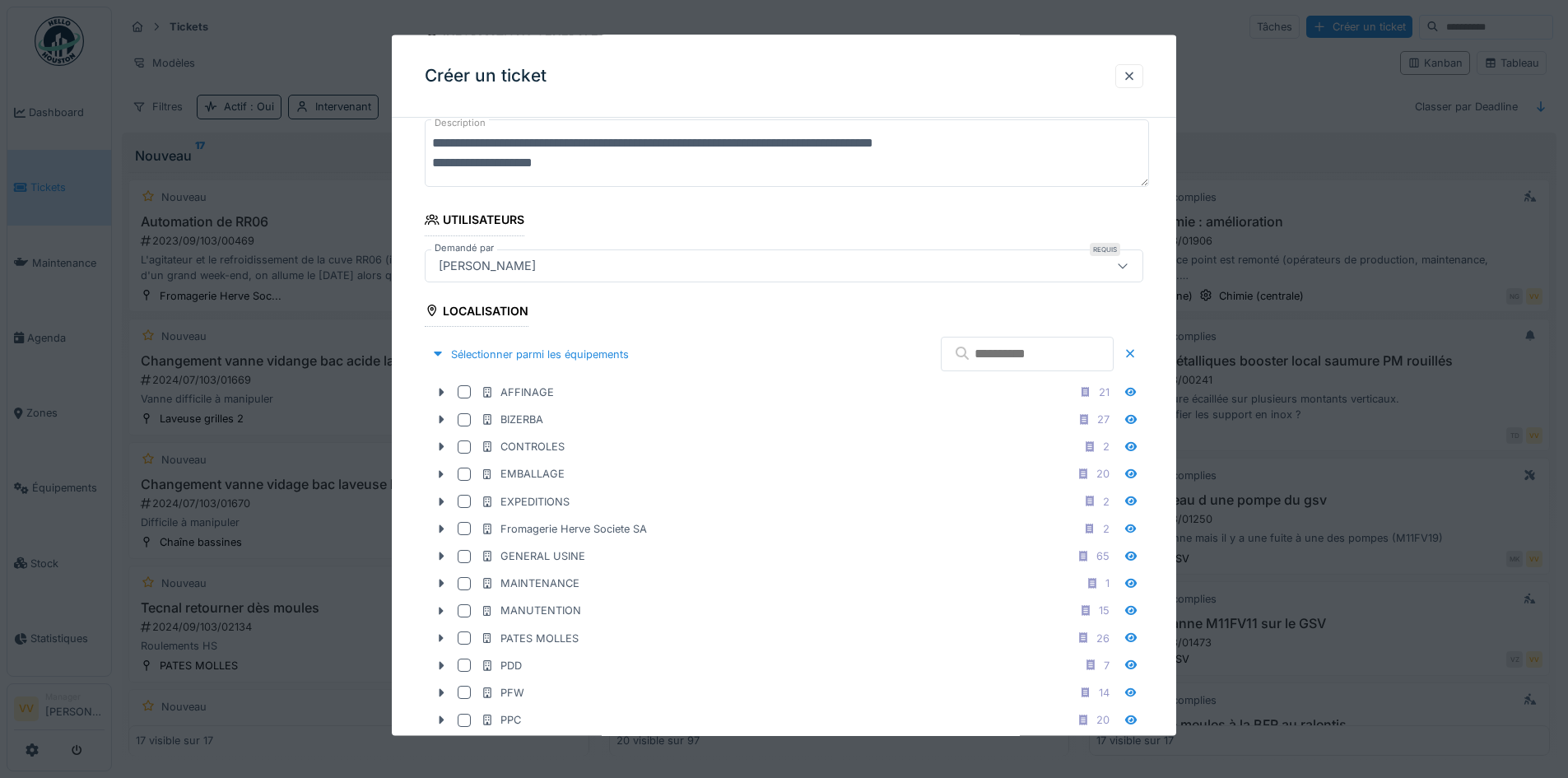
click at [974, 352] on input "text" at bounding box center [1027, 354] width 173 height 35
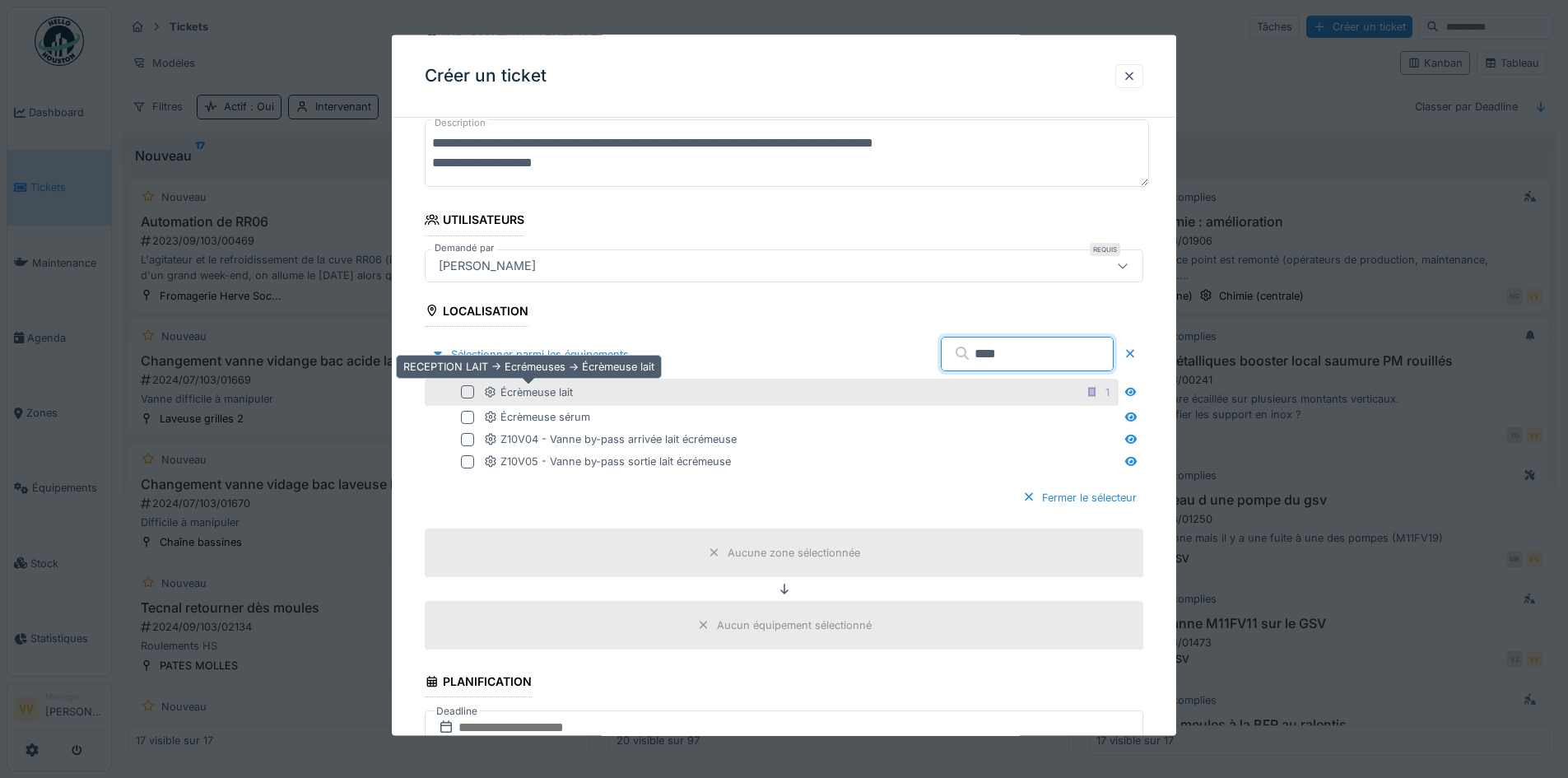
type input "****"
click at [486, 395] on icon at bounding box center [491, 392] width 11 height 12
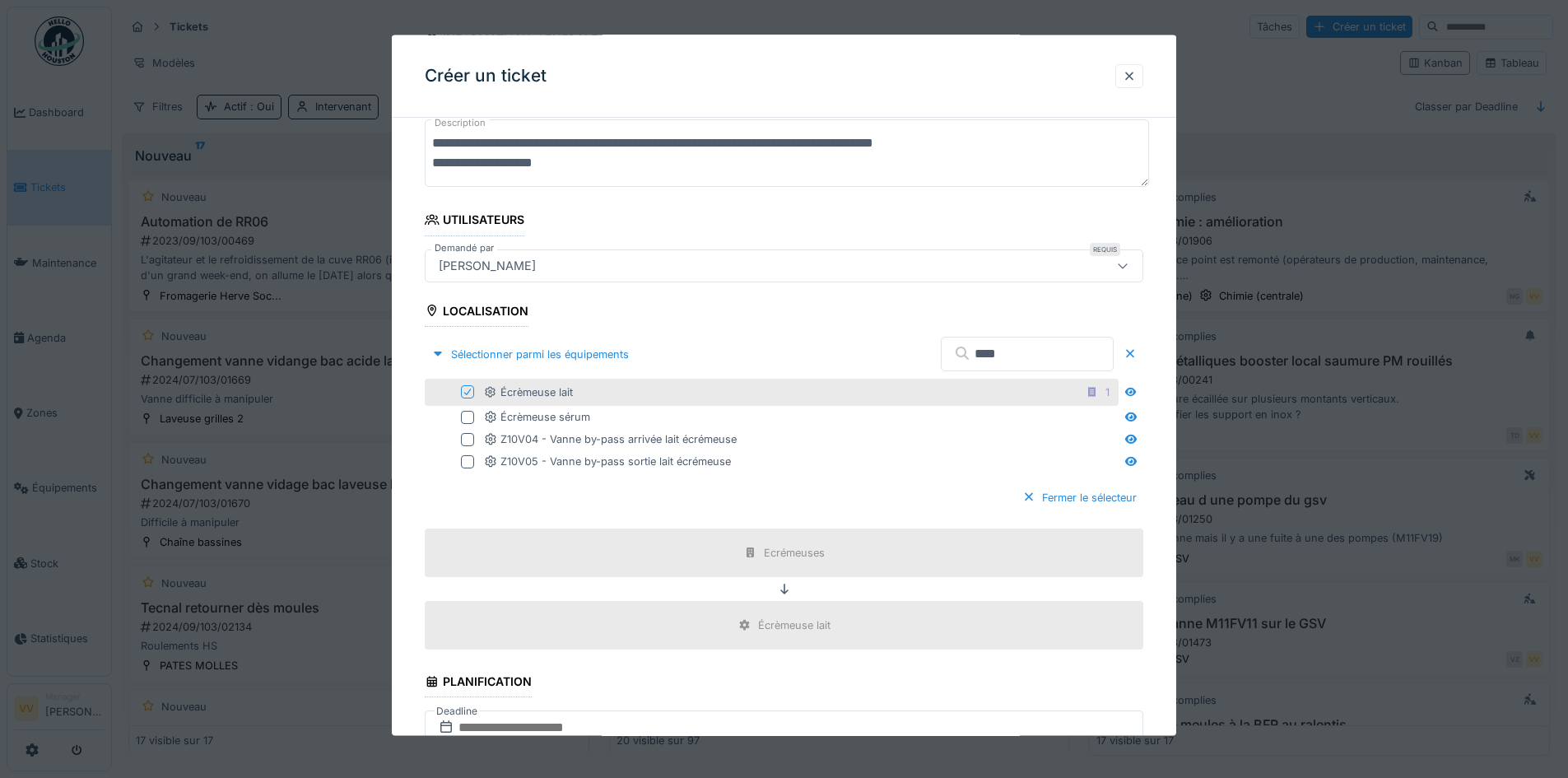
scroll to position [577, 0]
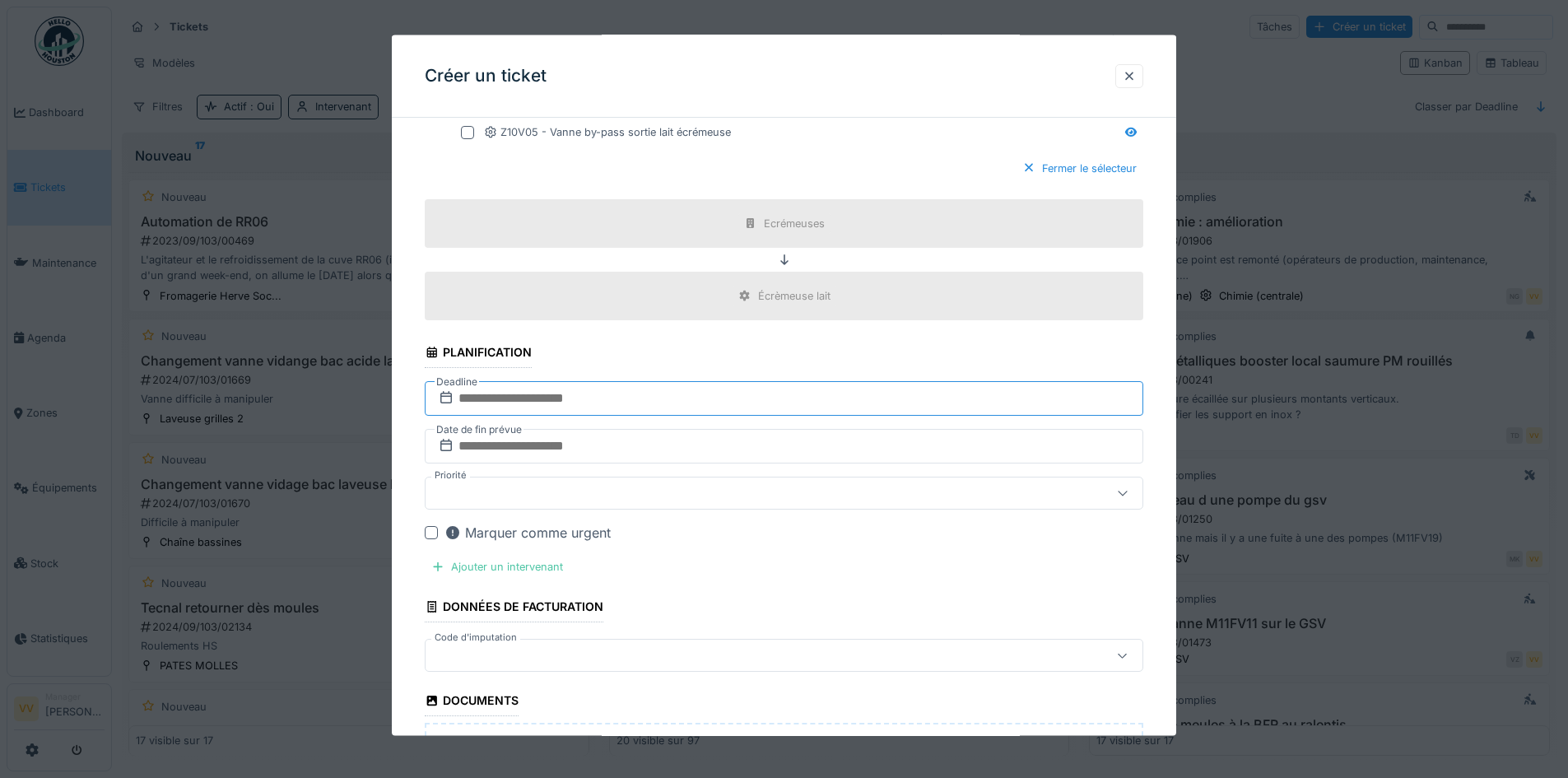
click at [658, 394] on input "text" at bounding box center [784, 398] width 719 height 35
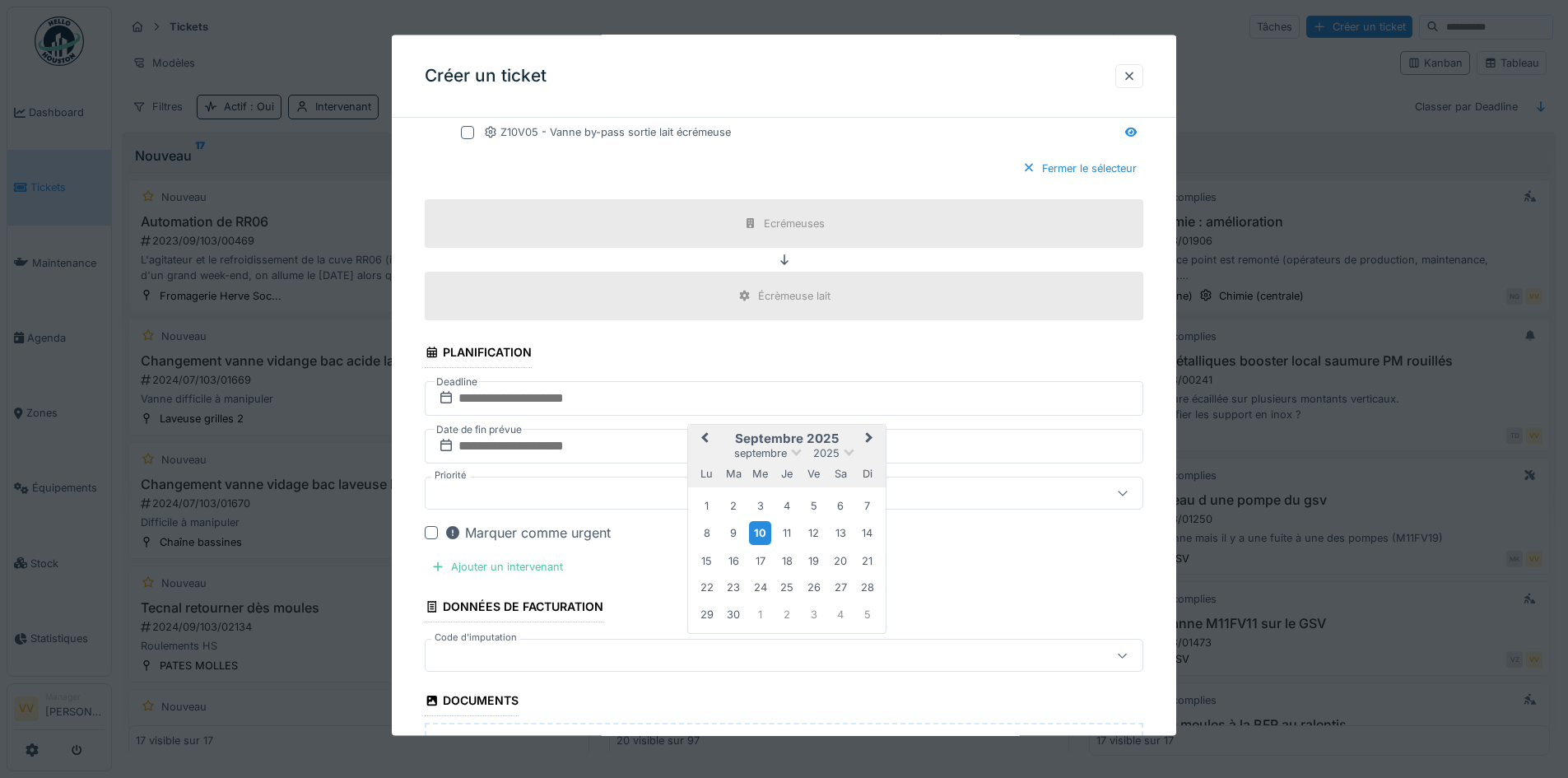
click at [764, 530] on div "10" at bounding box center [761, 533] width 22 height 24
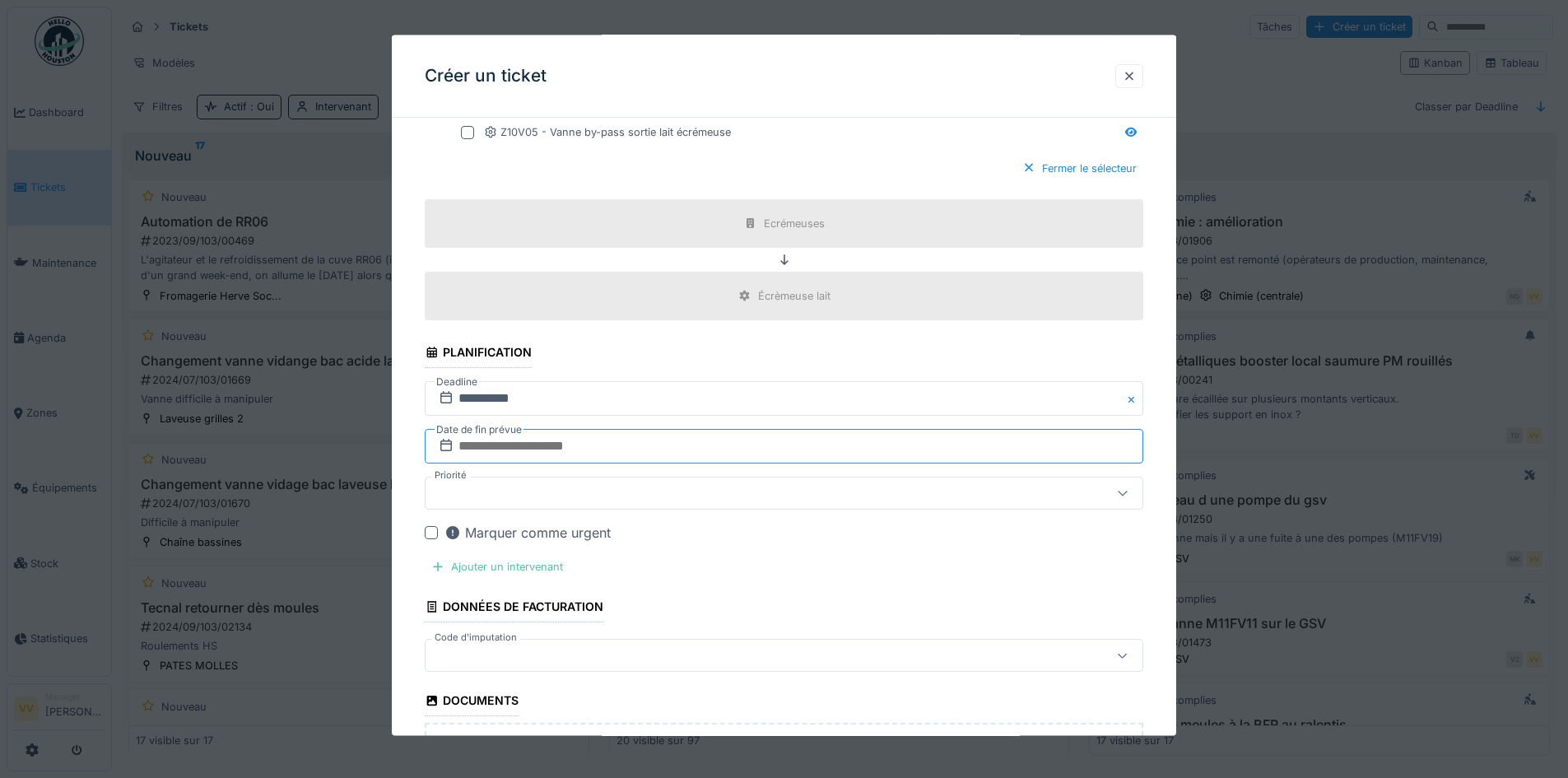
click at [692, 443] on input "text" at bounding box center [784, 446] width 719 height 35
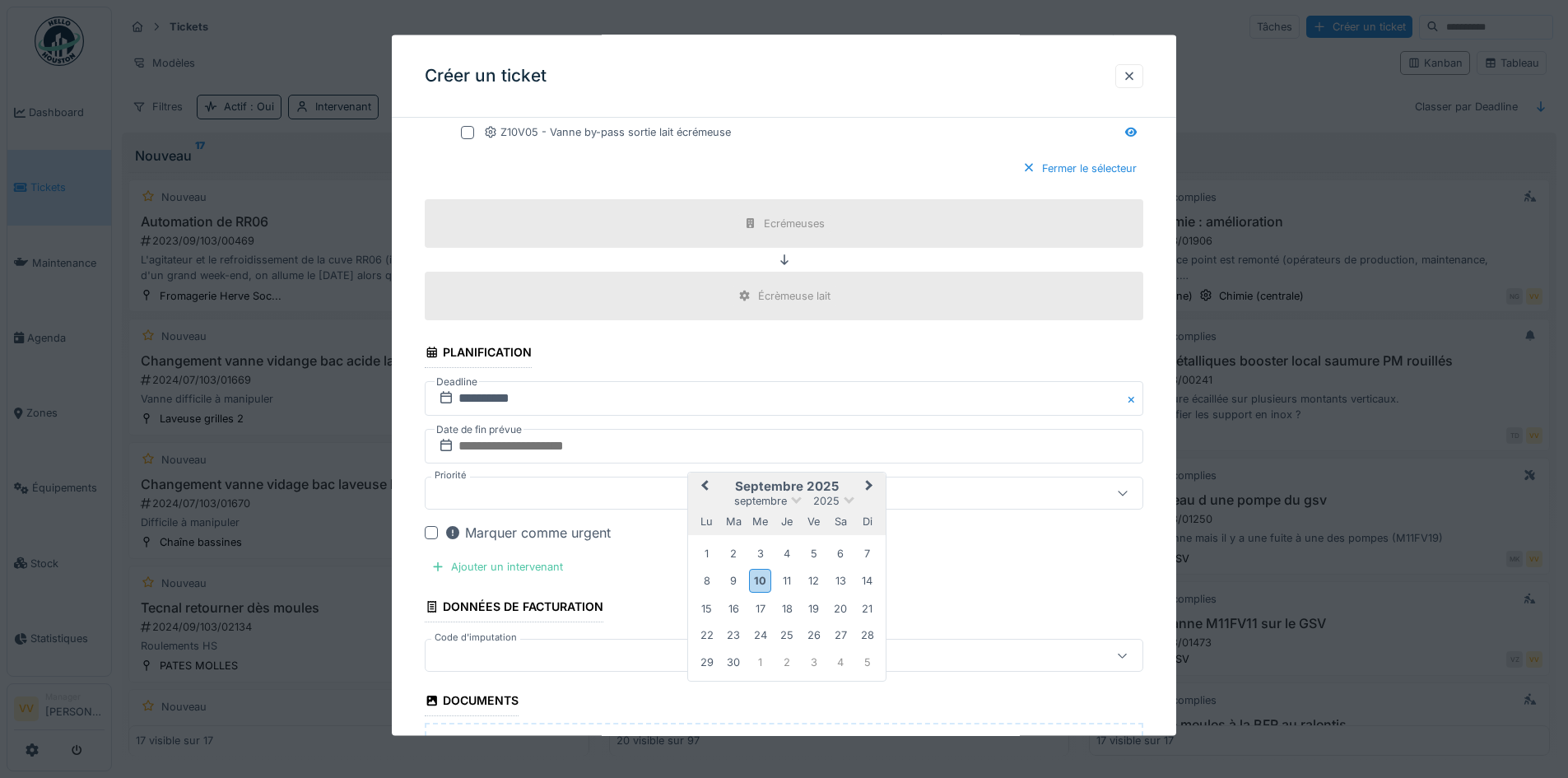
click at [759, 570] on div "10" at bounding box center [761, 581] width 22 height 24
click at [508, 565] on div "Ajouter un intervenant" at bounding box center [497, 567] width 145 height 22
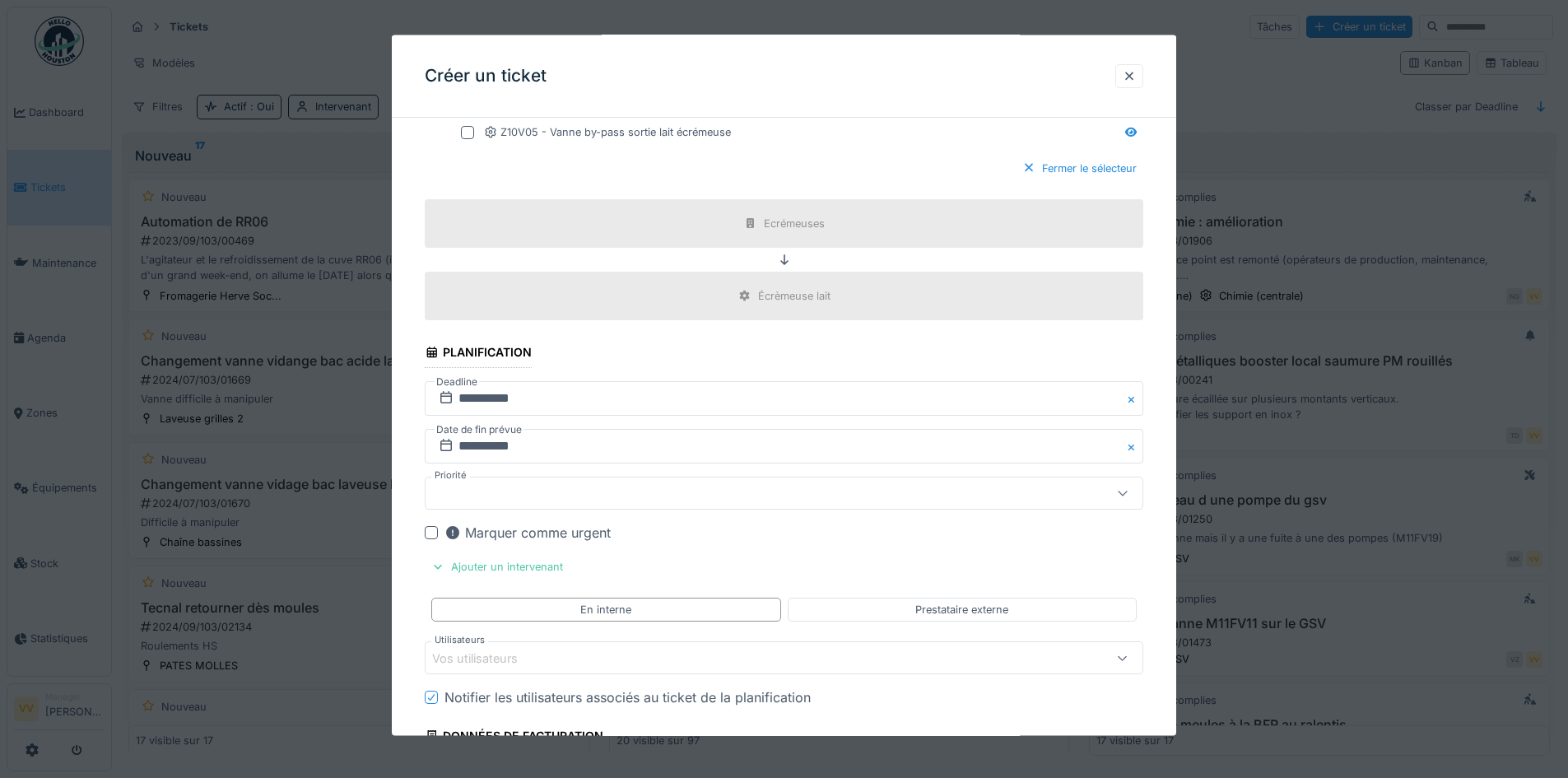
click at [660, 659] on div "Vos utilisateurs" at bounding box center [743, 658] width 620 height 18
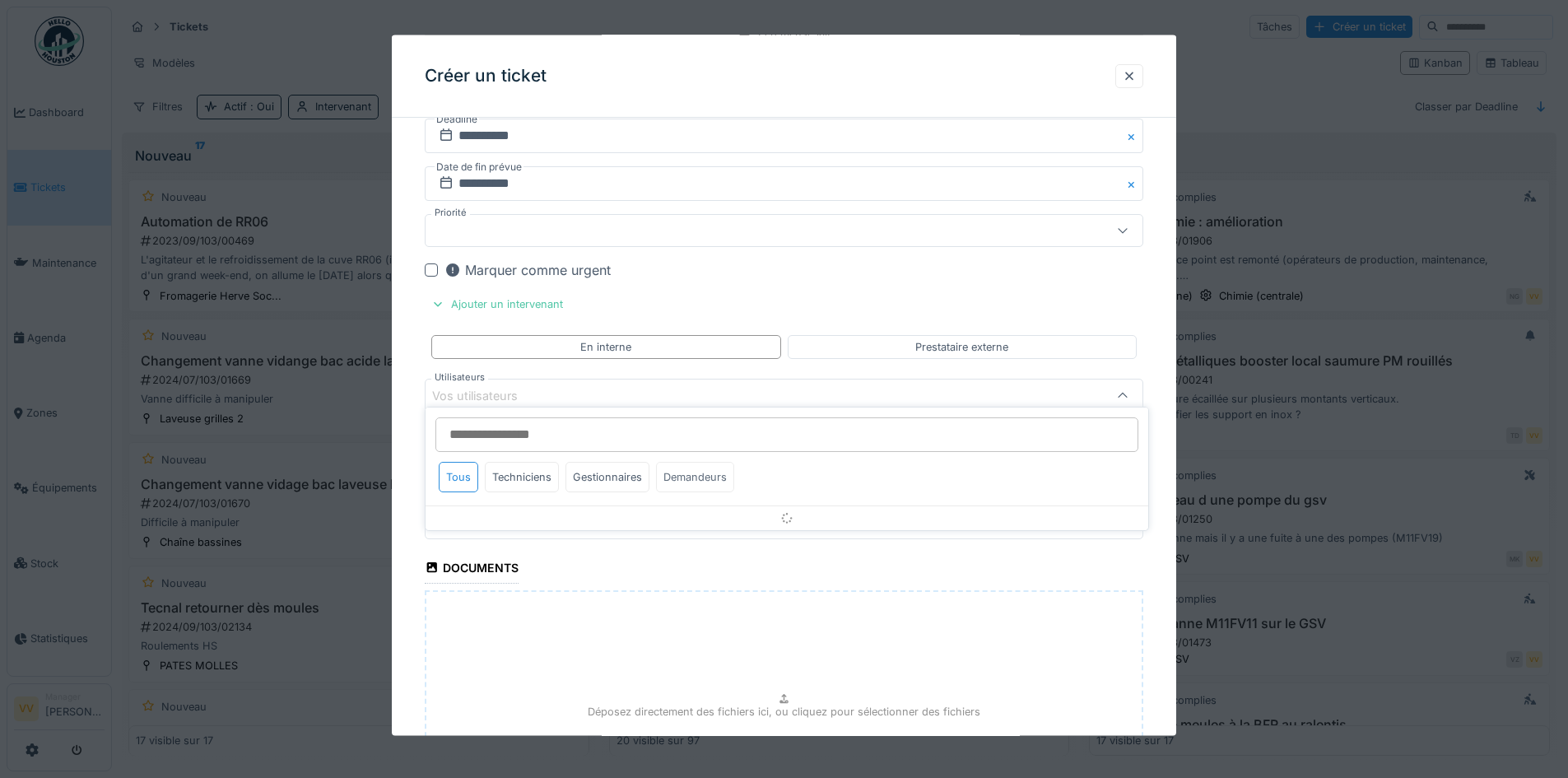
scroll to position [850, 0]
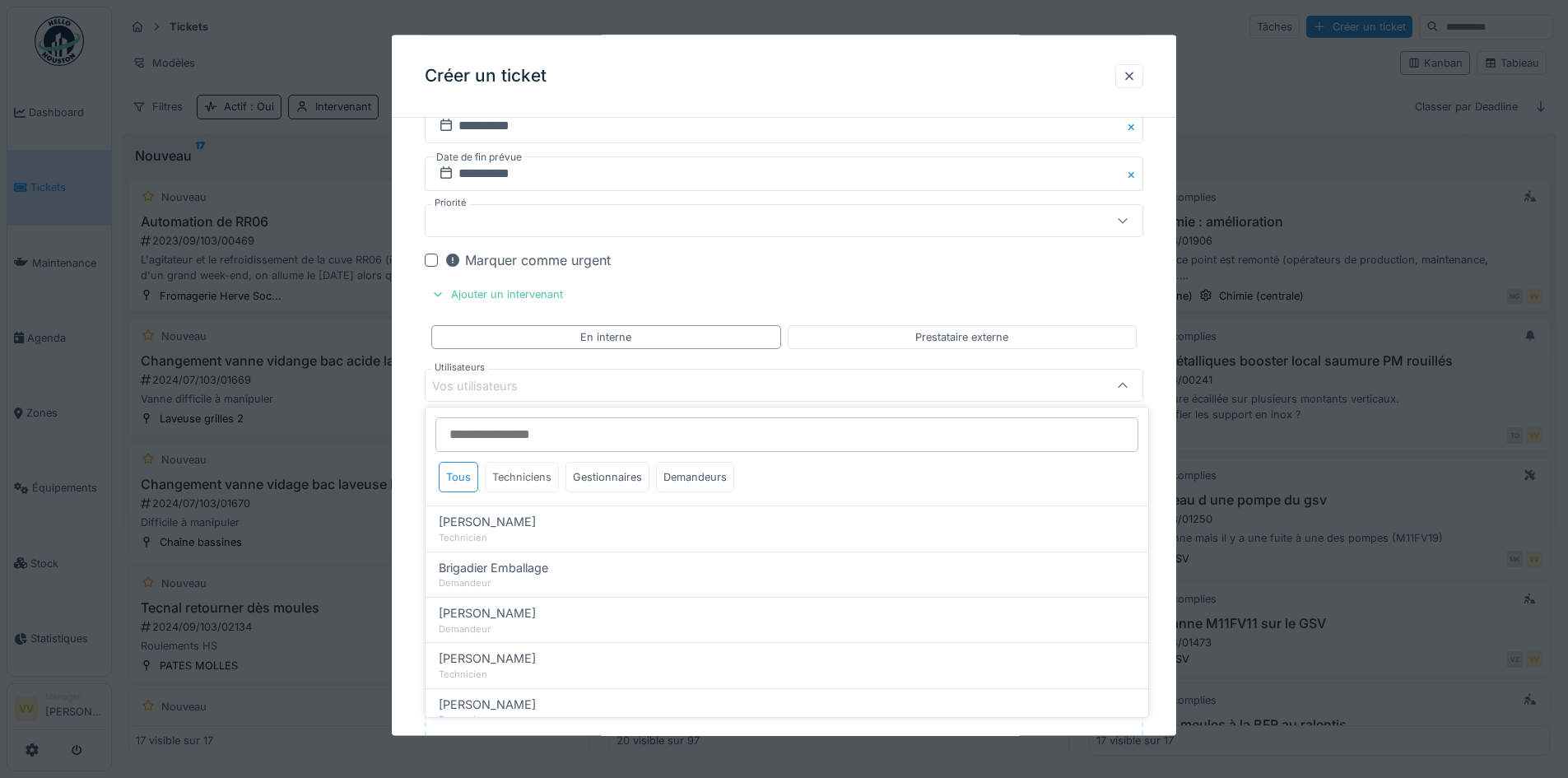
click at [529, 485] on div "Techniciens" at bounding box center [522, 478] width 75 height 31
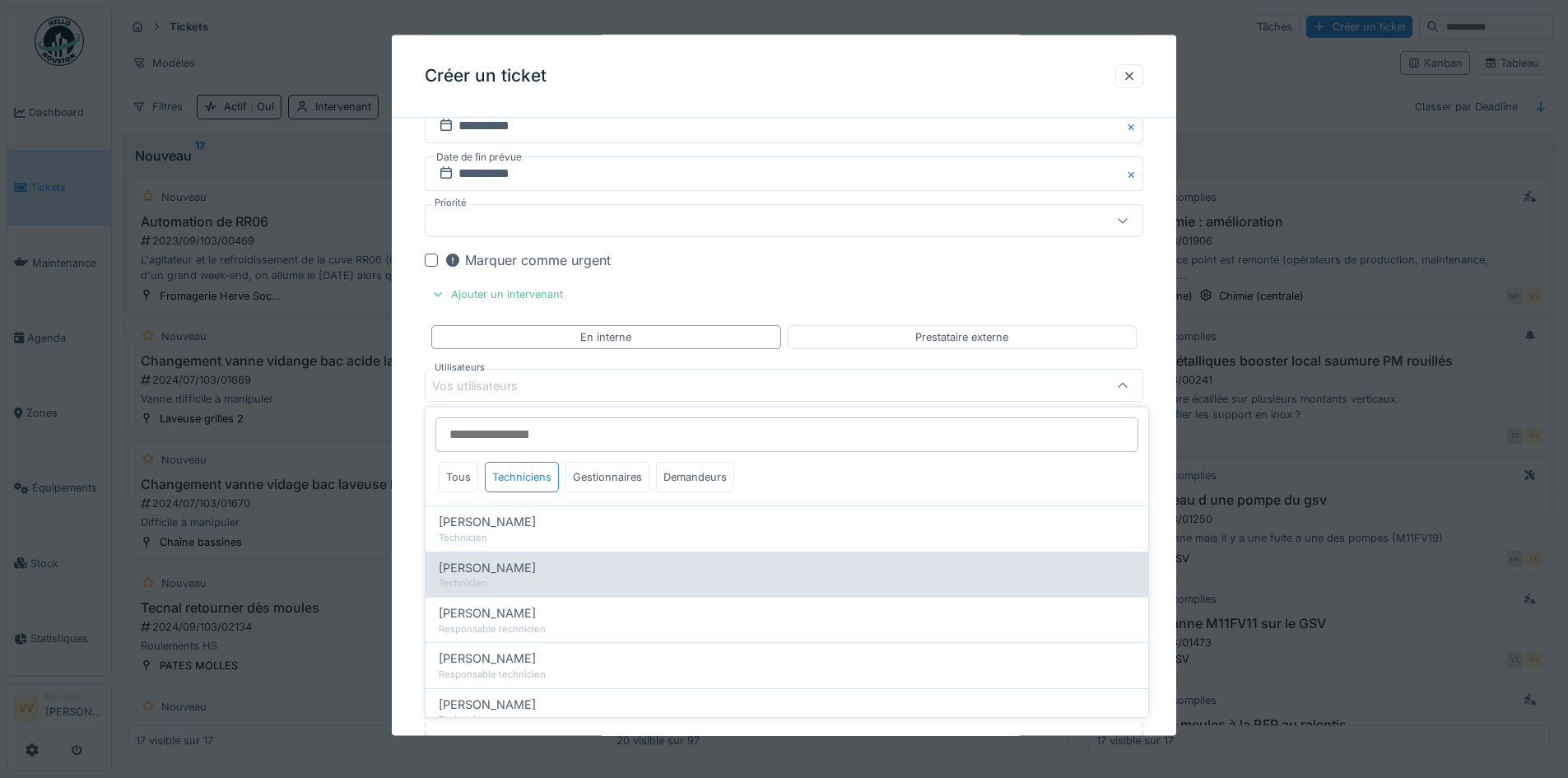
click at [534, 560] on div "Dan Ungureanu" at bounding box center [786, 568] width 697 height 18
type input "****"
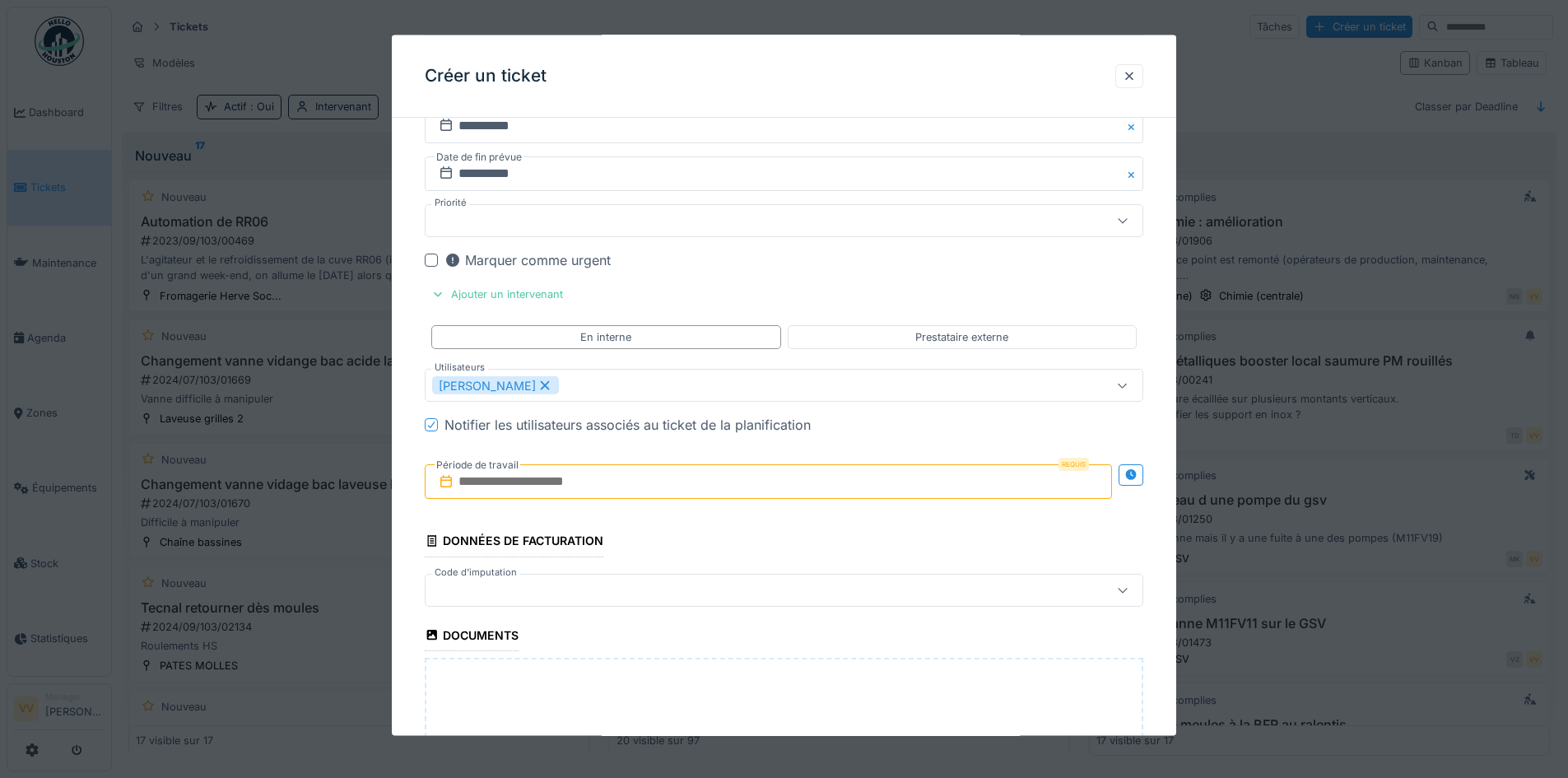
click at [999, 273] on fieldset "**********" at bounding box center [784, 130] width 719 height 1698
click at [618, 481] on input "text" at bounding box center [768, 482] width 687 height 35
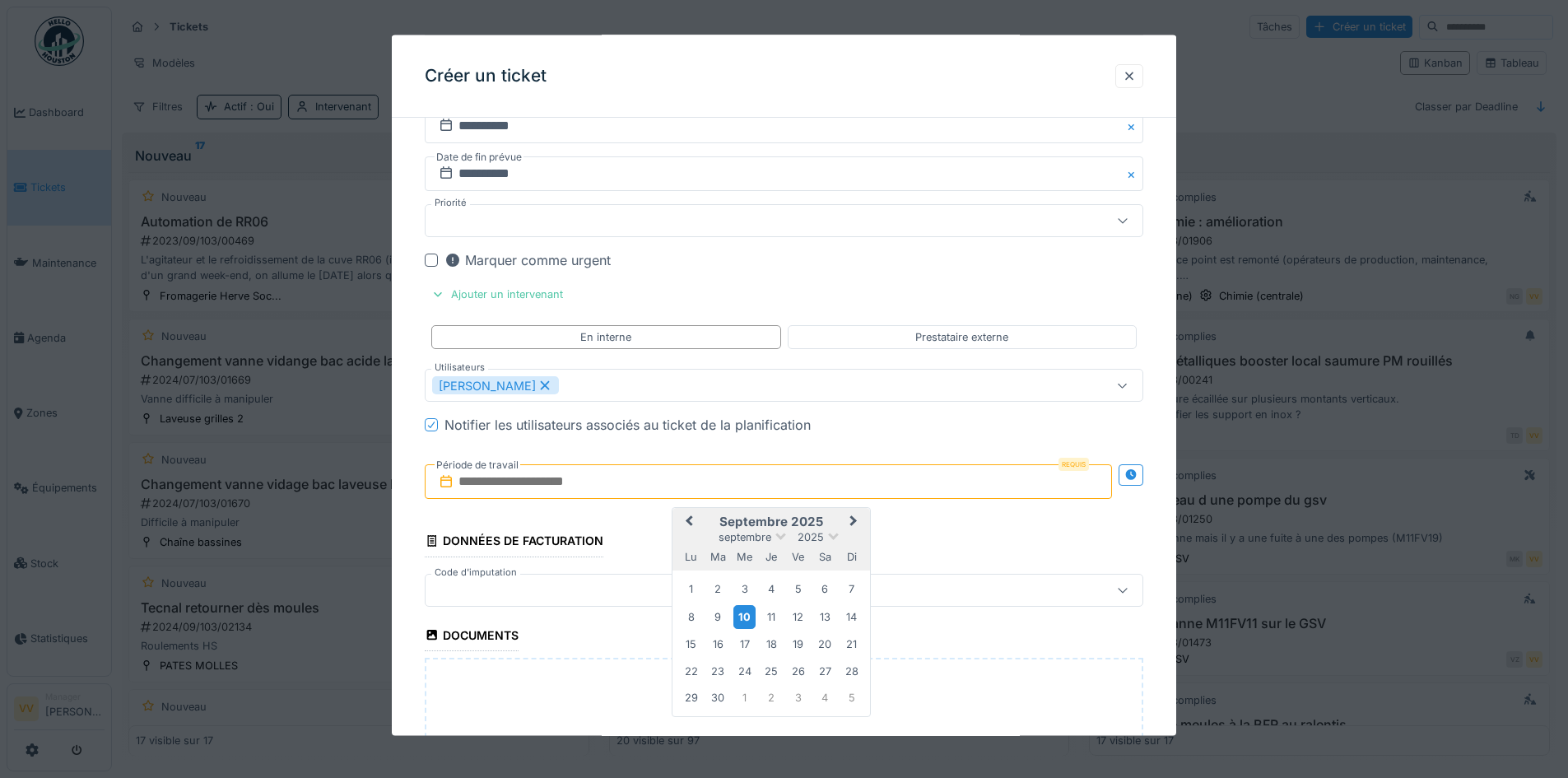
click at [748, 621] on div "10" at bounding box center [745, 617] width 22 height 24
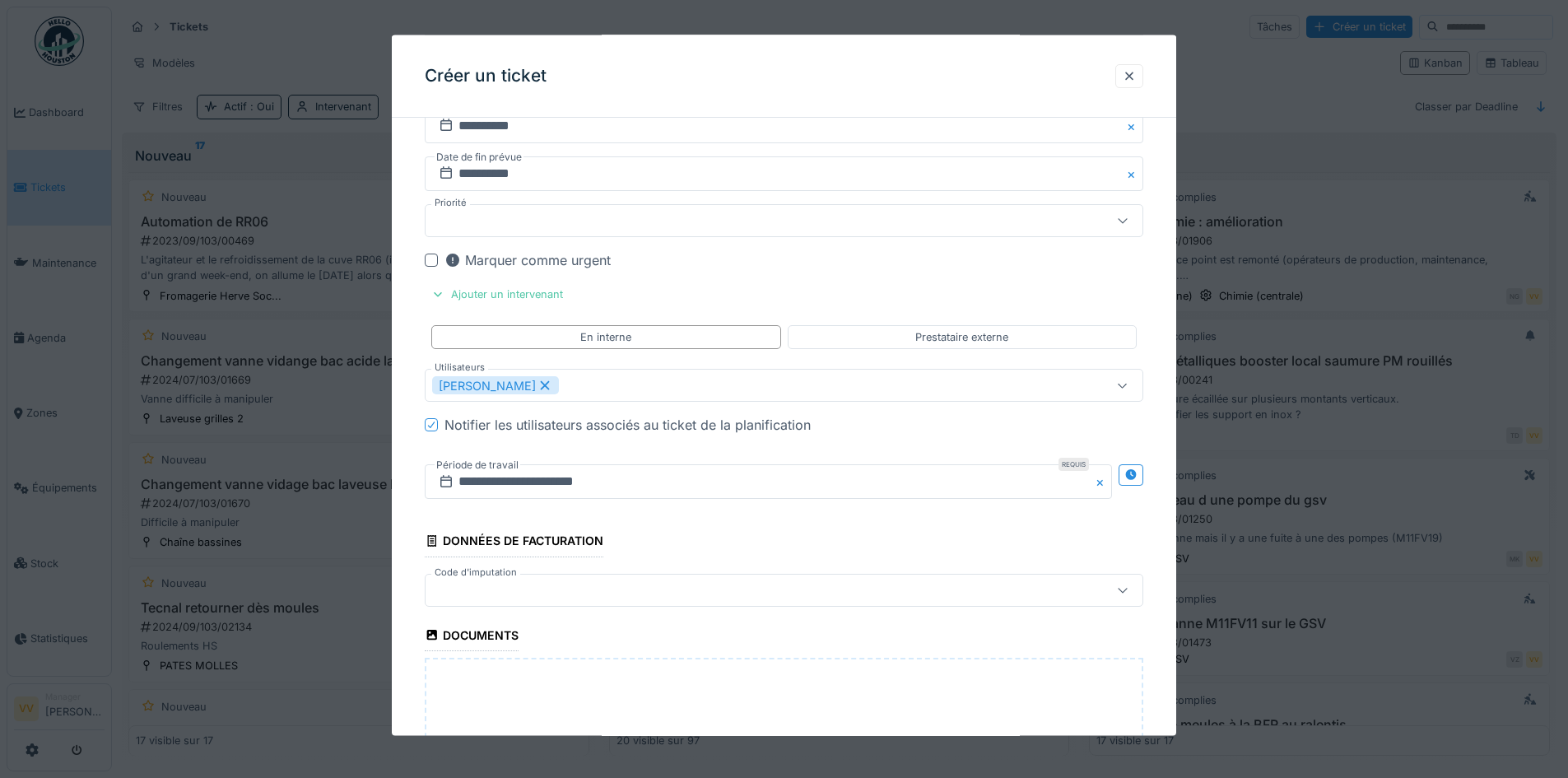
click at [751, 536] on fieldset "**********" at bounding box center [784, 130] width 719 height 1698
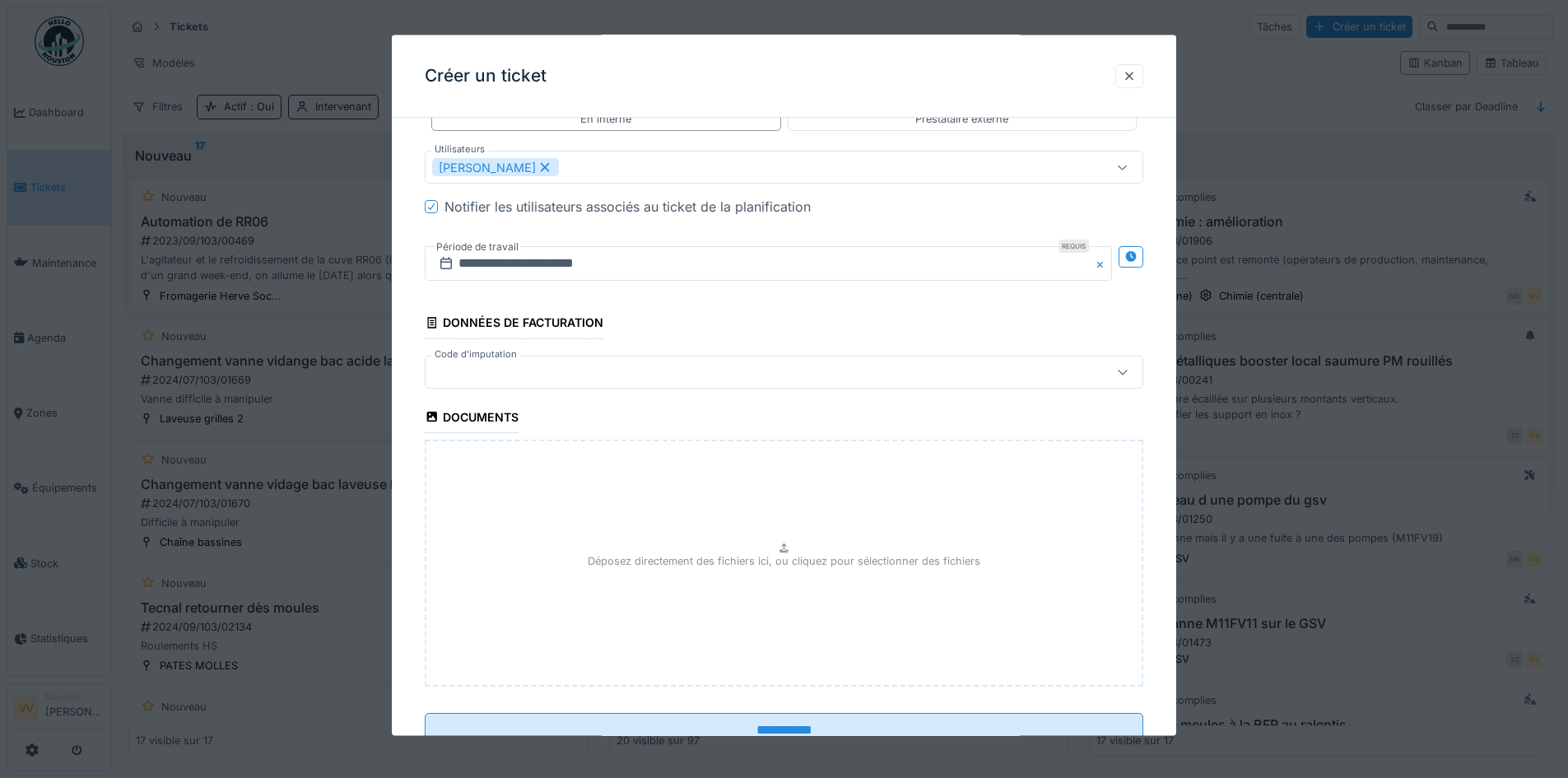
scroll to position [1096, 0]
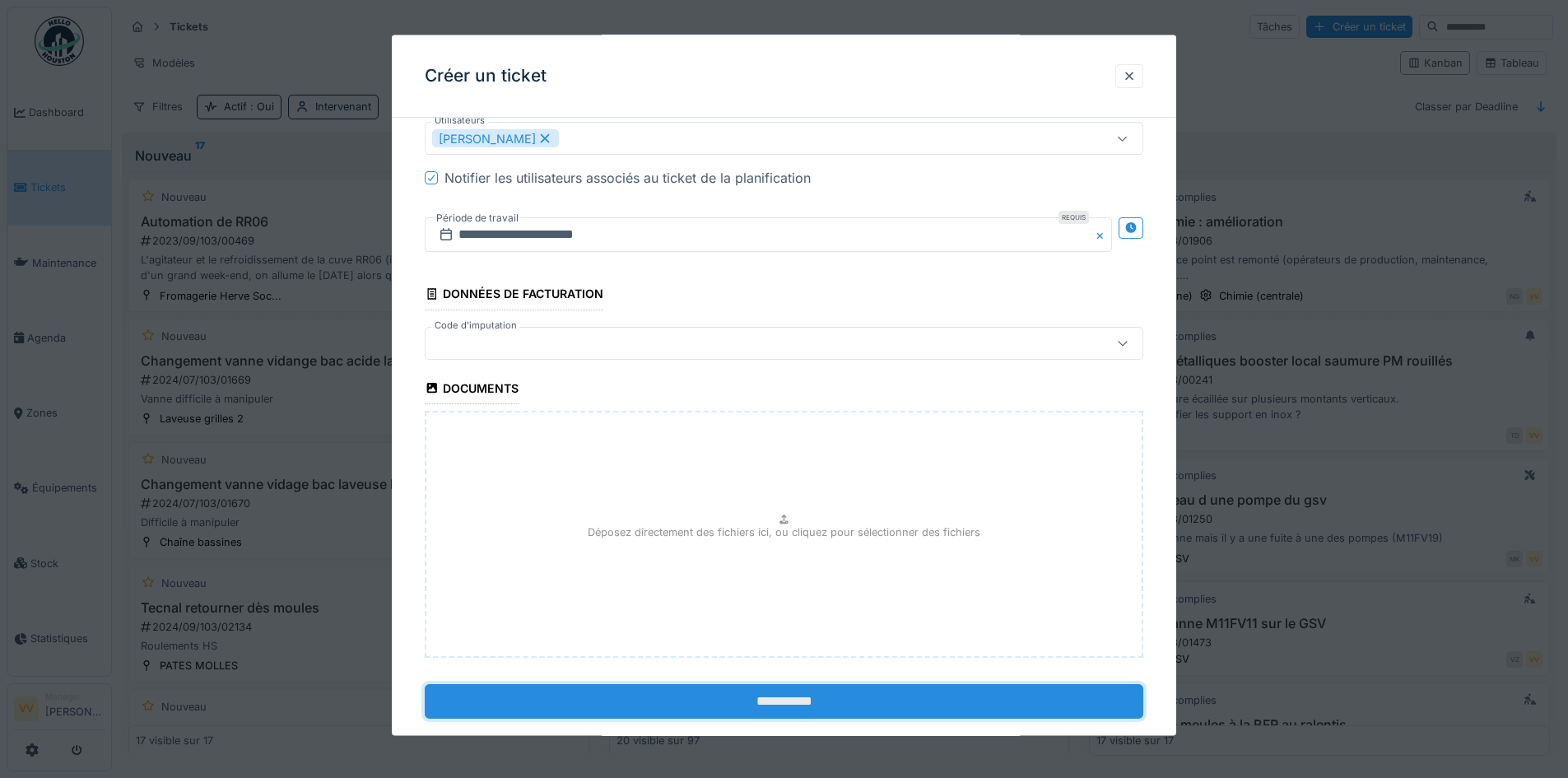
click at [789, 689] on input "**********" at bounding box center [784, 700] width 719 height 35
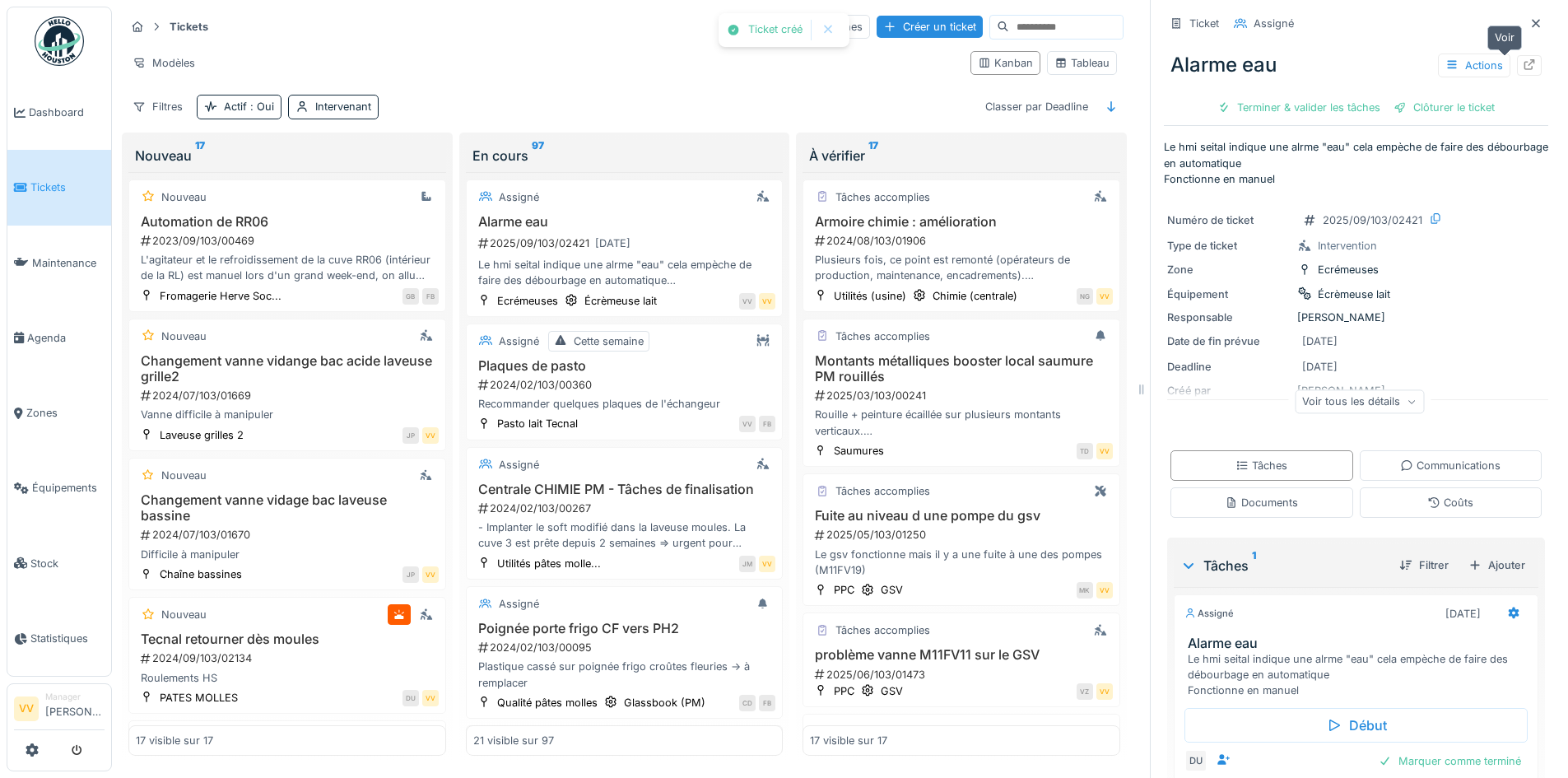
click at [1523, 72] on div at bounding box center [1529, 66] width 13 height 16
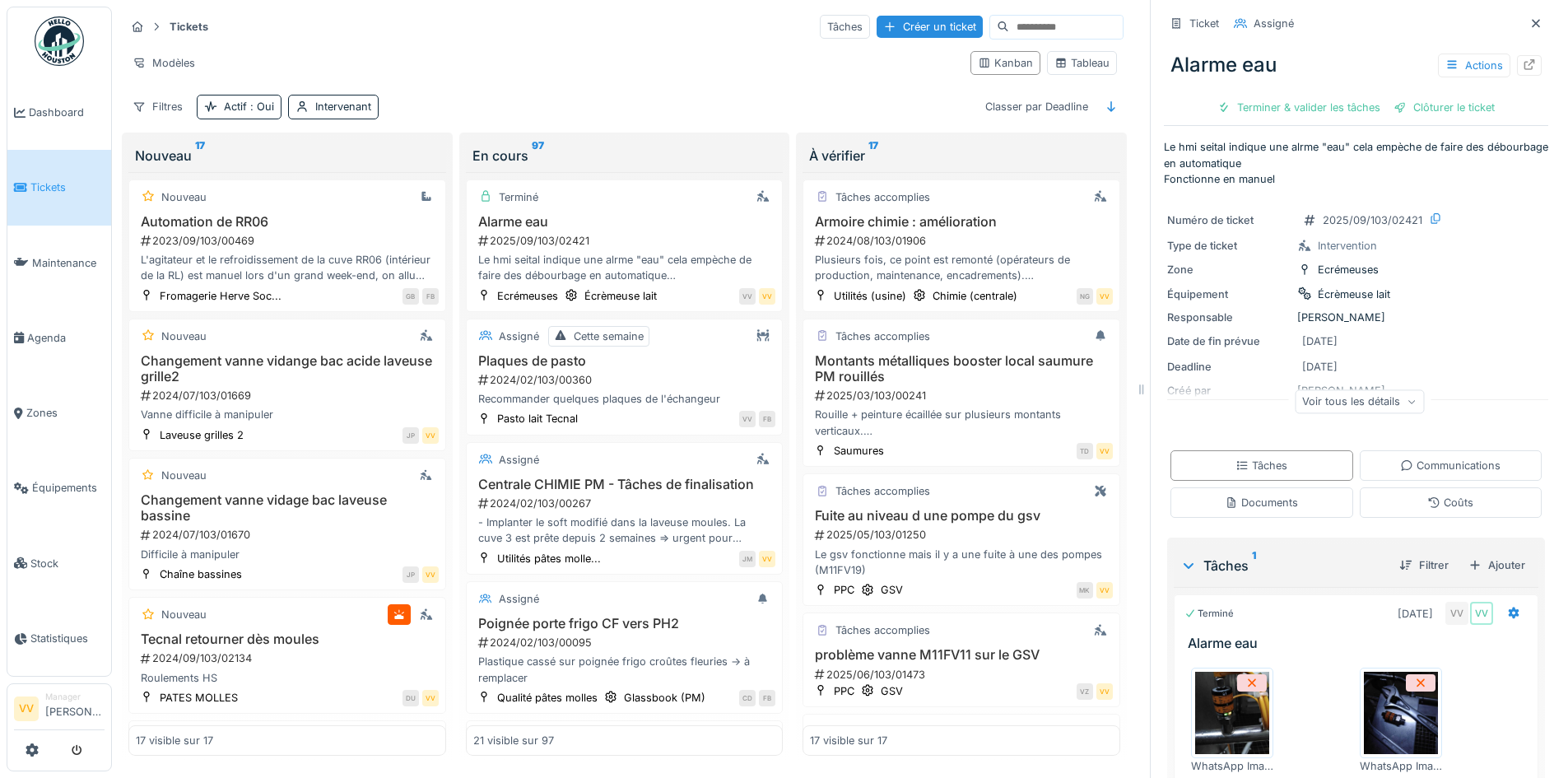
click at [65, 185] on span "Tickets" at bounding box center [68, 188] width 75 height 16
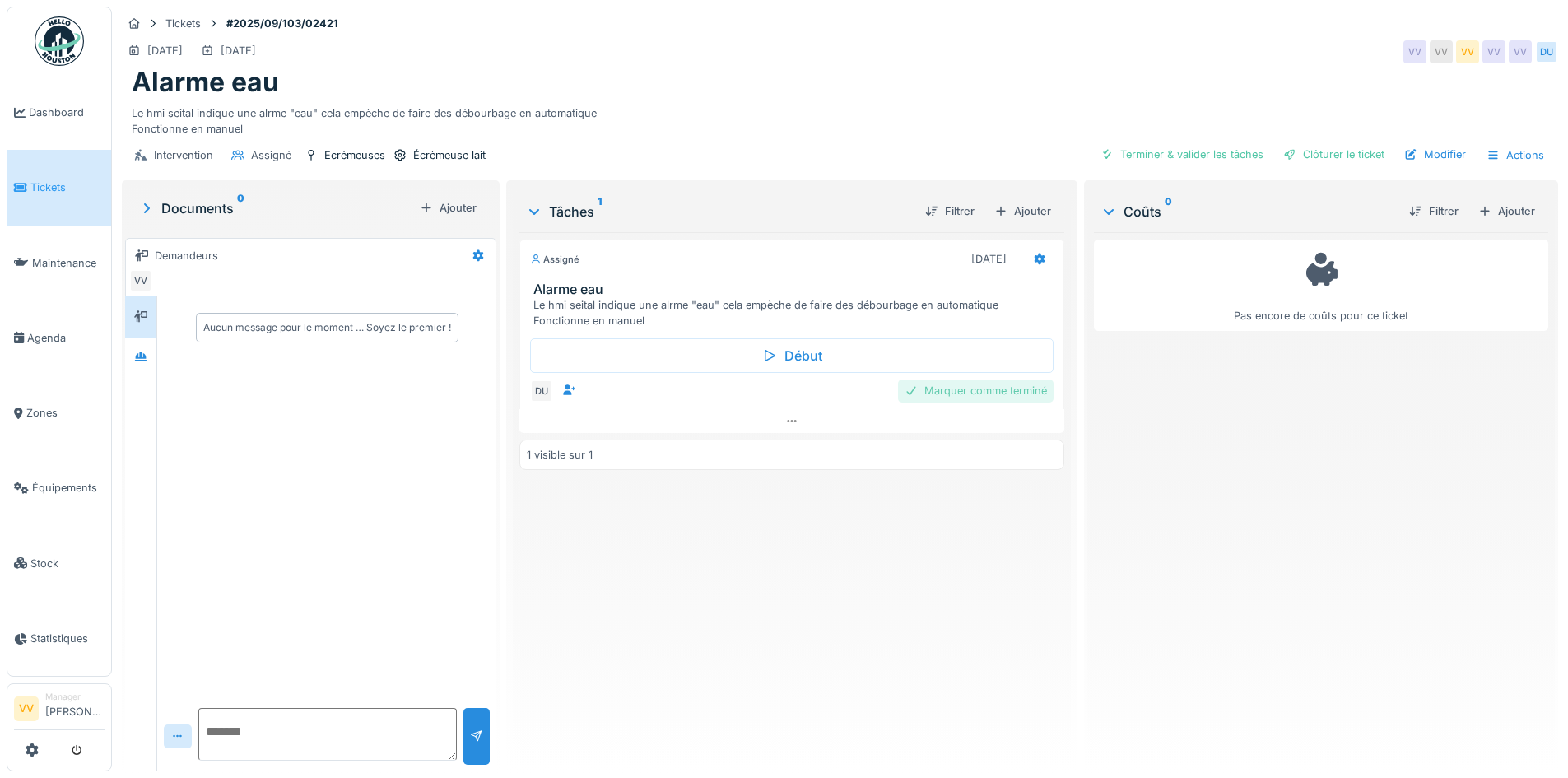
click at [996, 393] on div "Marquer comme terminé" at bounding box center [975, 391] width 155 height 22
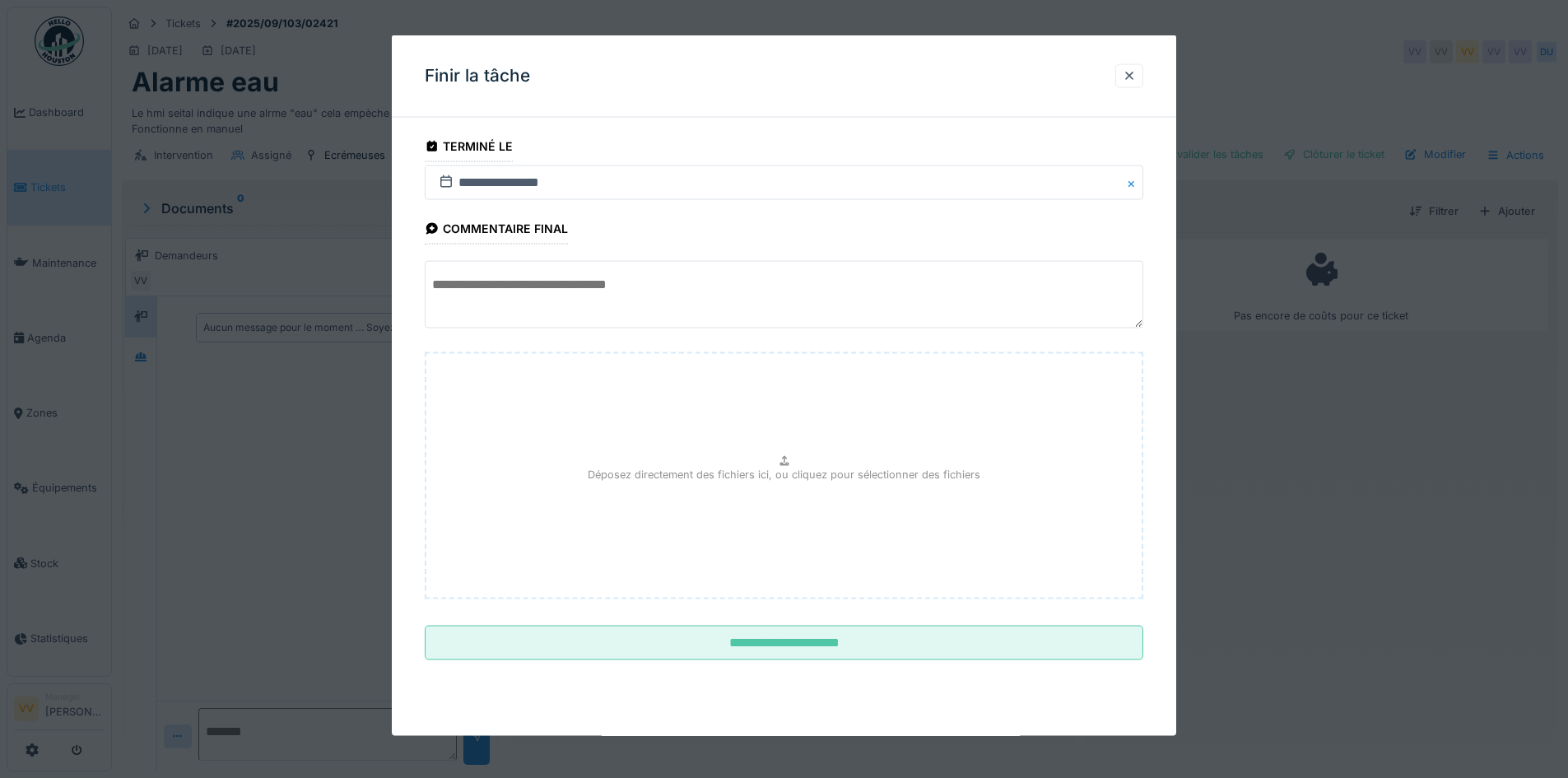
click at [684, 529] on div "Déposez directement des fichiers ici, ou cliquez pour sélectionner des fichiers" at bounding box center [784, 476] width 719 height 247
type input "**********"
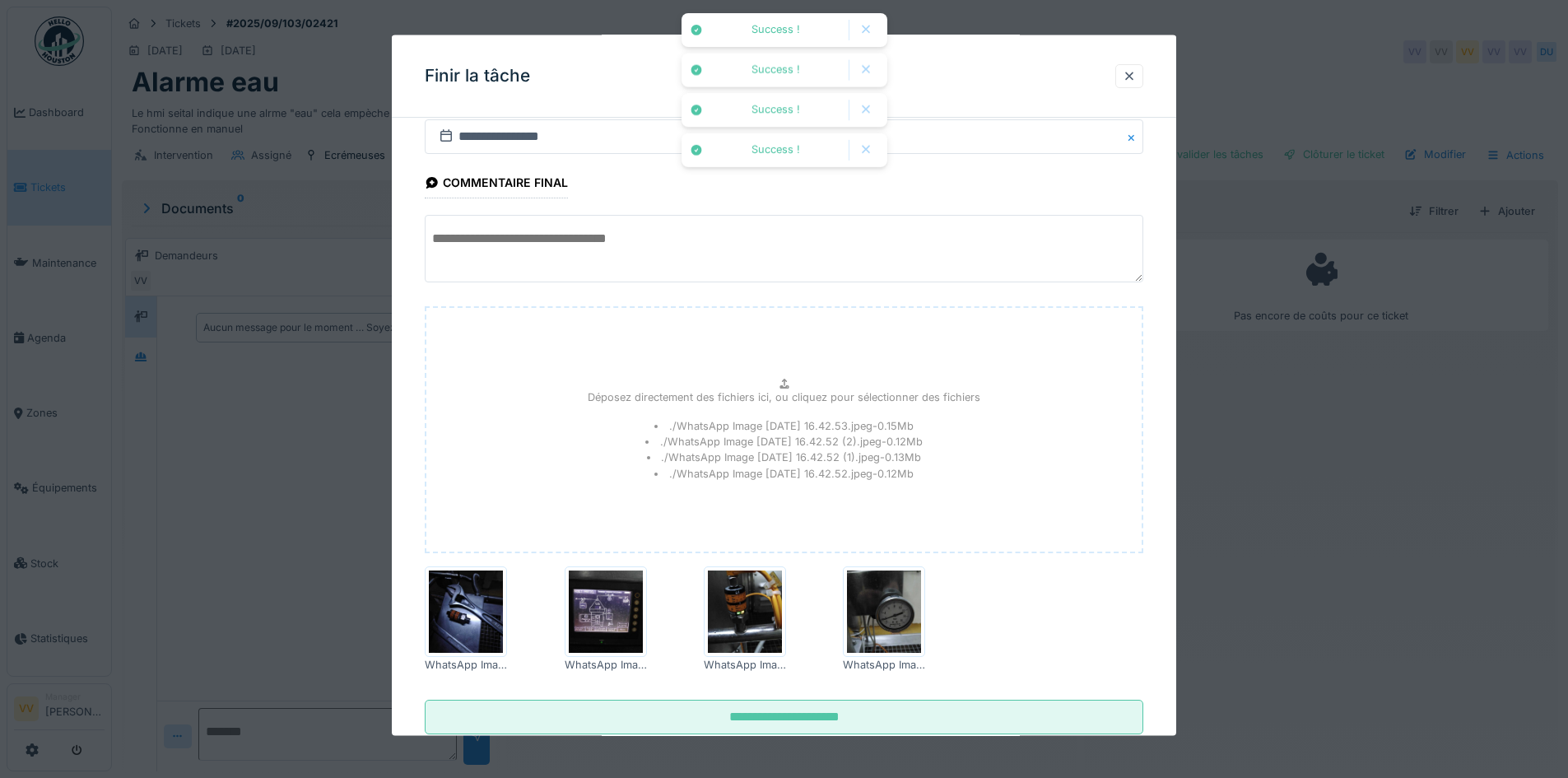
scroll to position [91, 0]
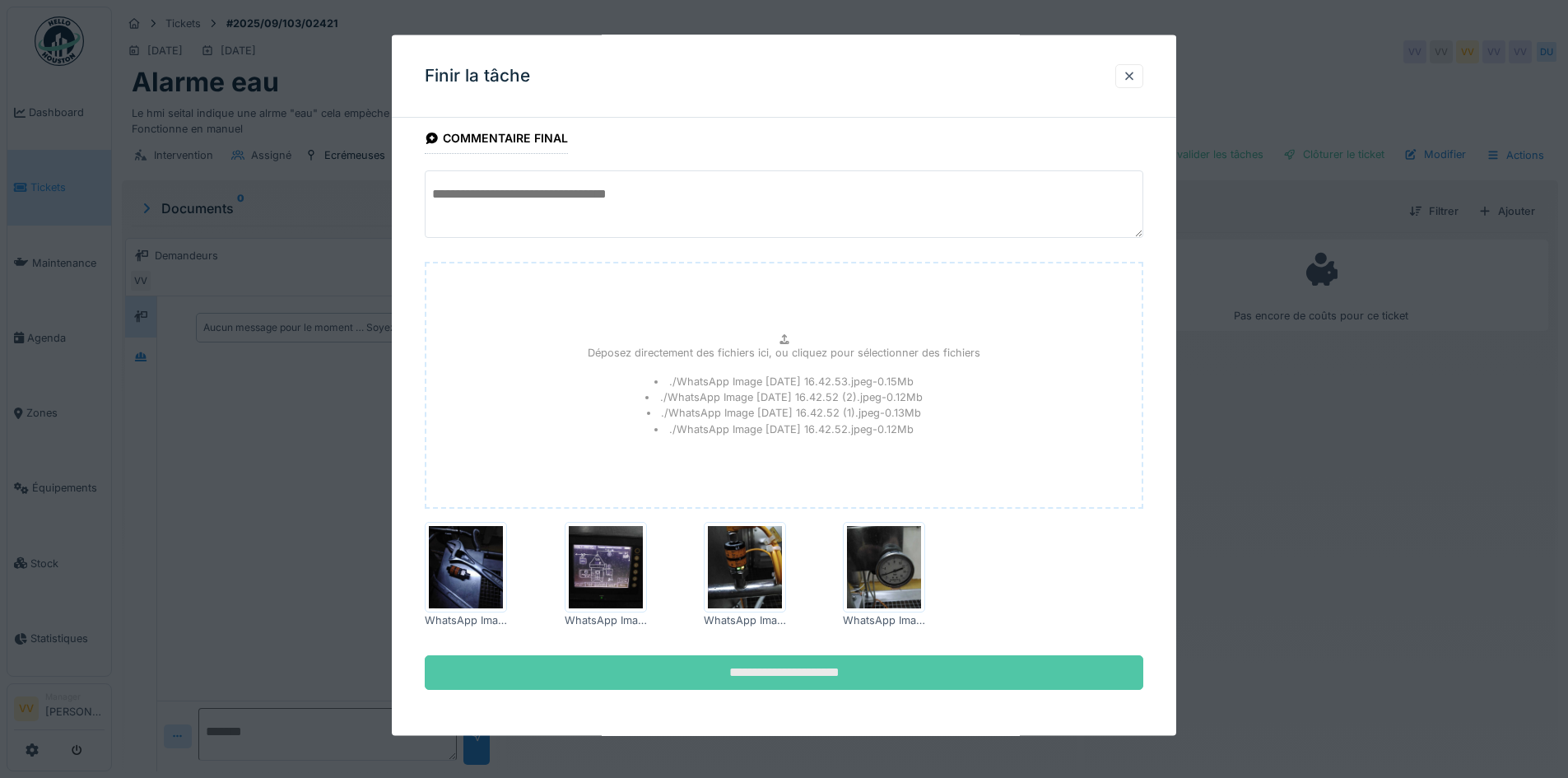
click at [835, 678] on input "**********" at bounding box center [784, 672] width 719 height 35
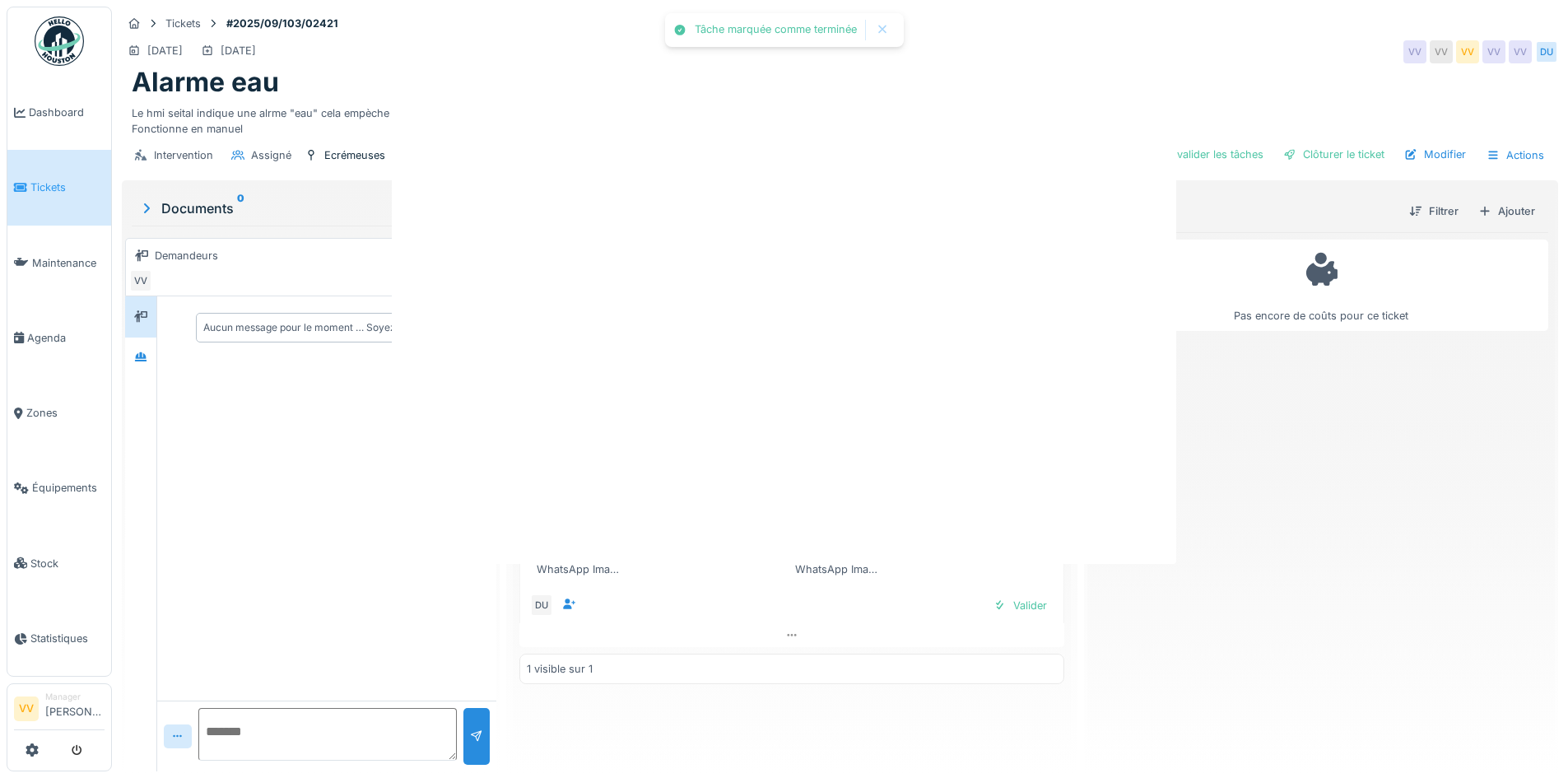
scroll to position [0, 0]
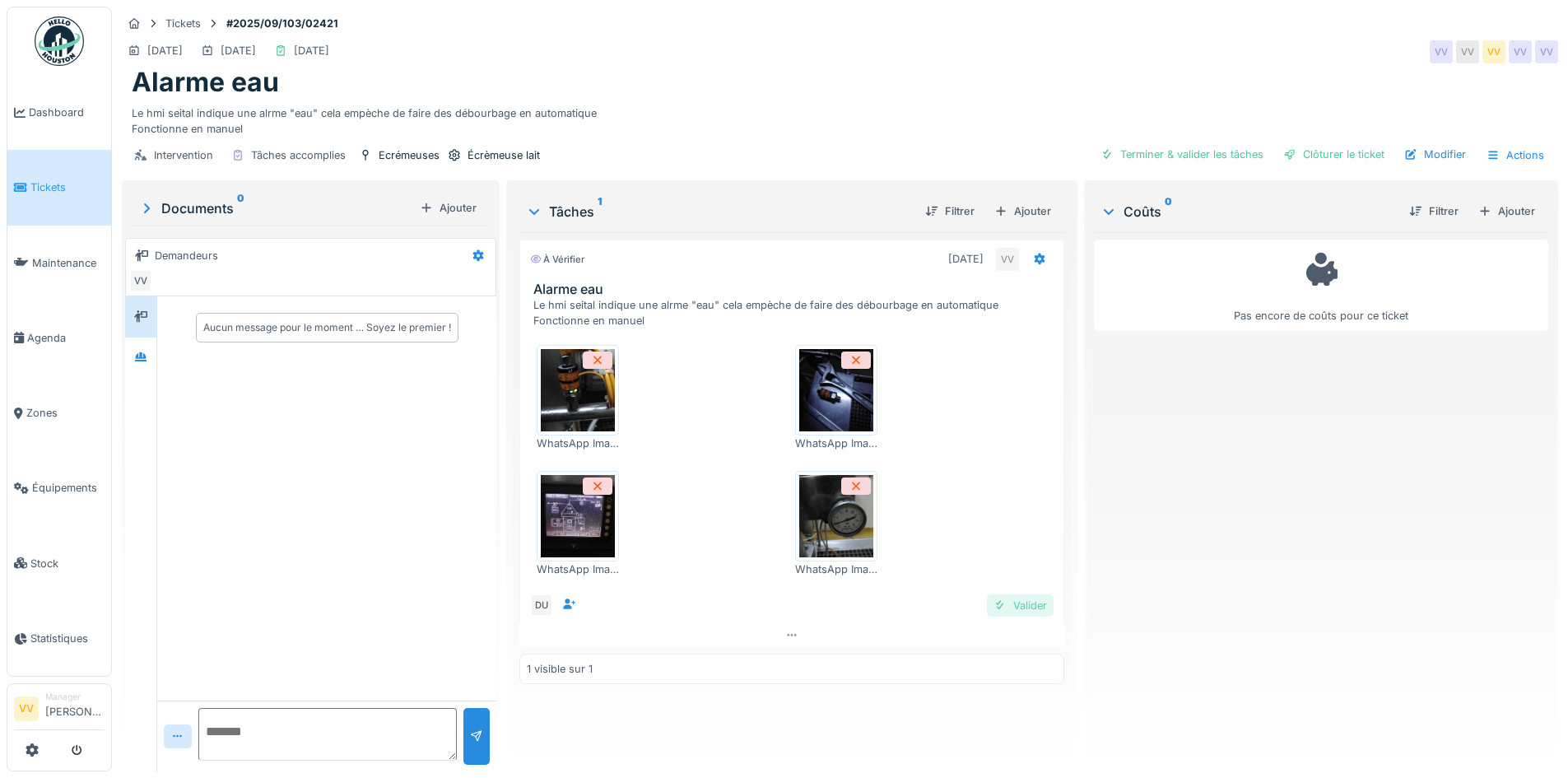
click at [1009, 603] on div "Valider" at bounding box center [1020, 606] width 67 height 22
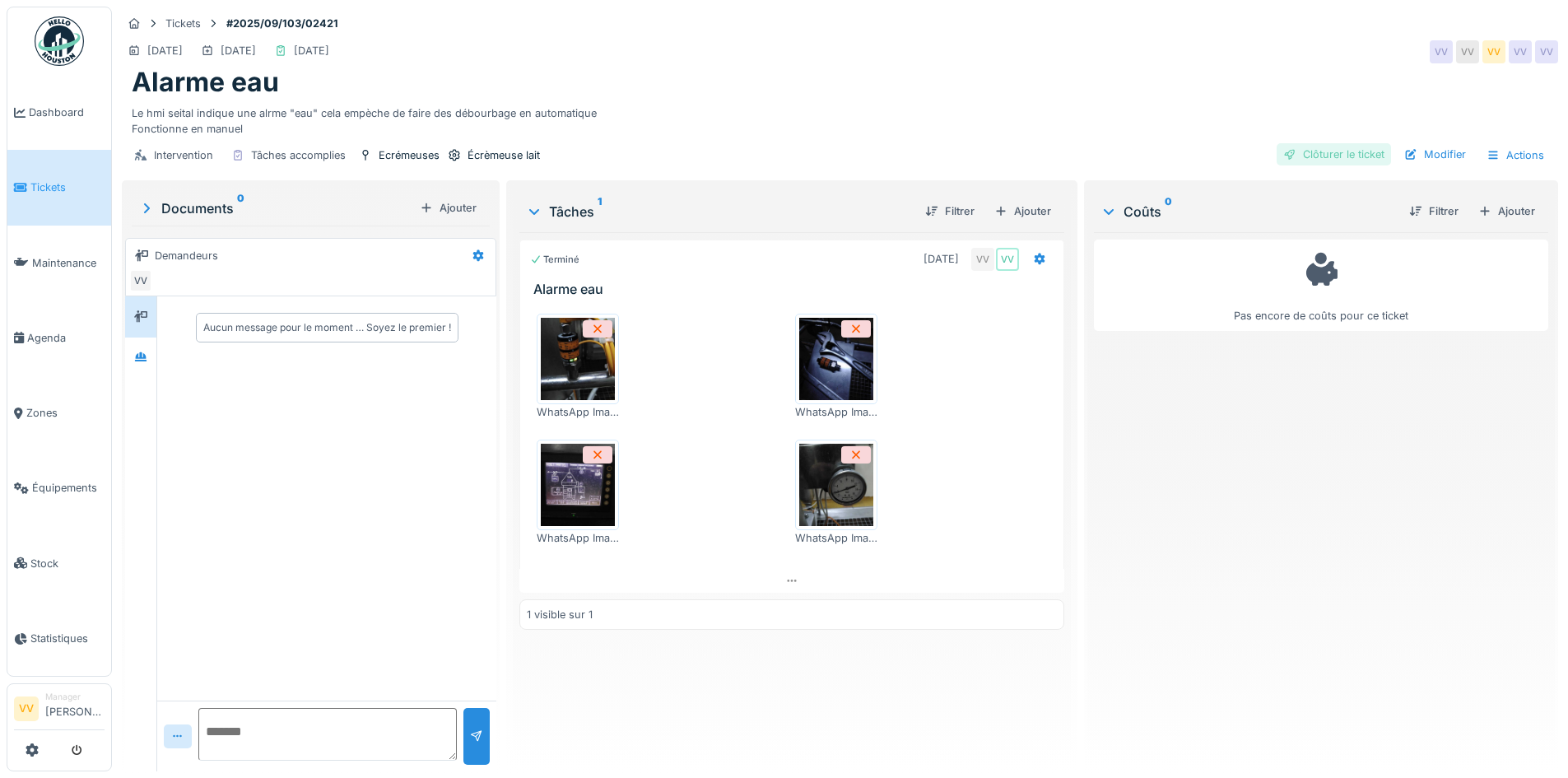
click at [1328, 147] on div "Clôturer le ticket" at bounding box center [1333, 154] width 114 height 22
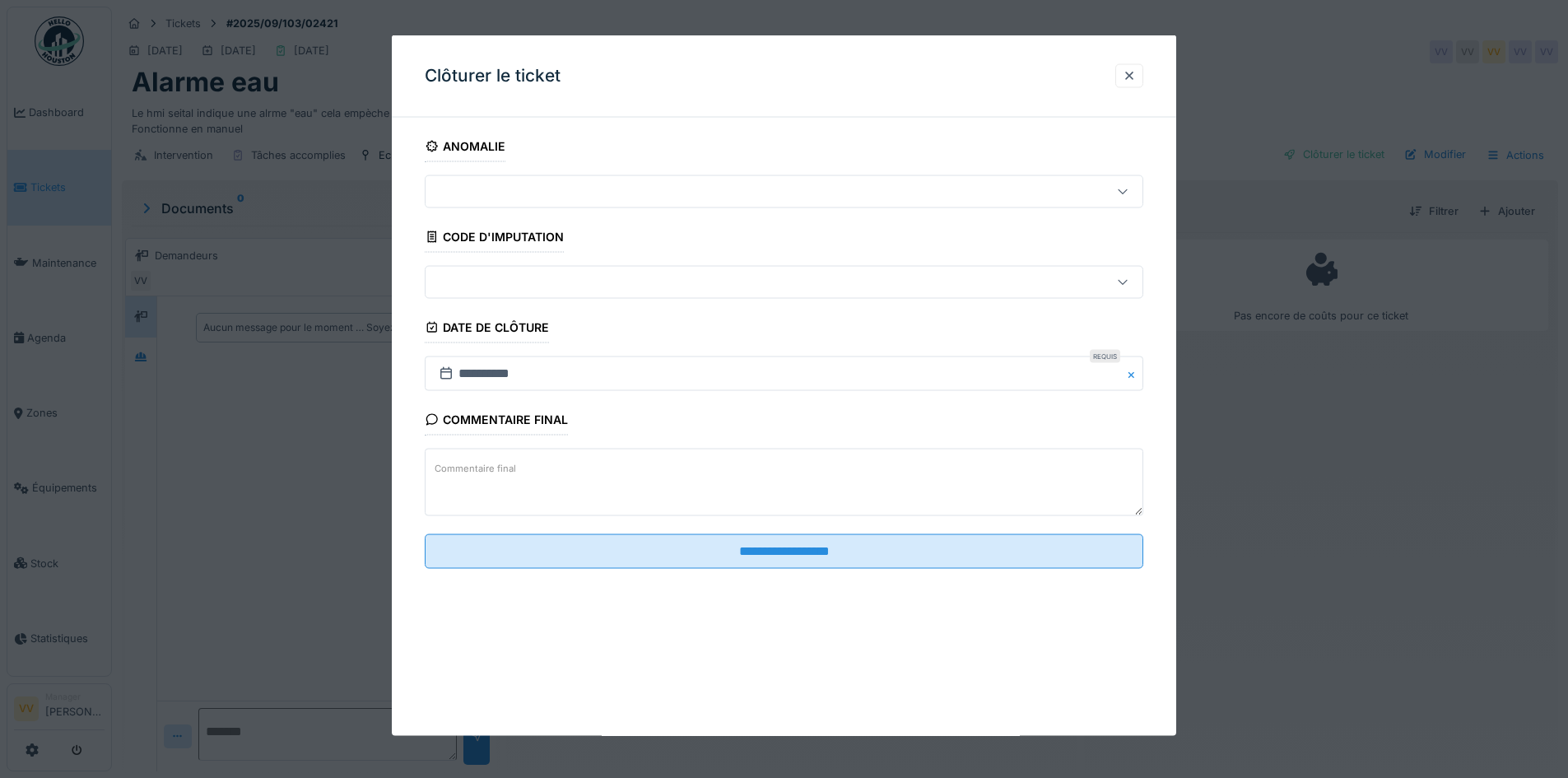
click at [759, 489] on textarea "Commentaire final" at bounding box center [784, 483] width 719 height 68
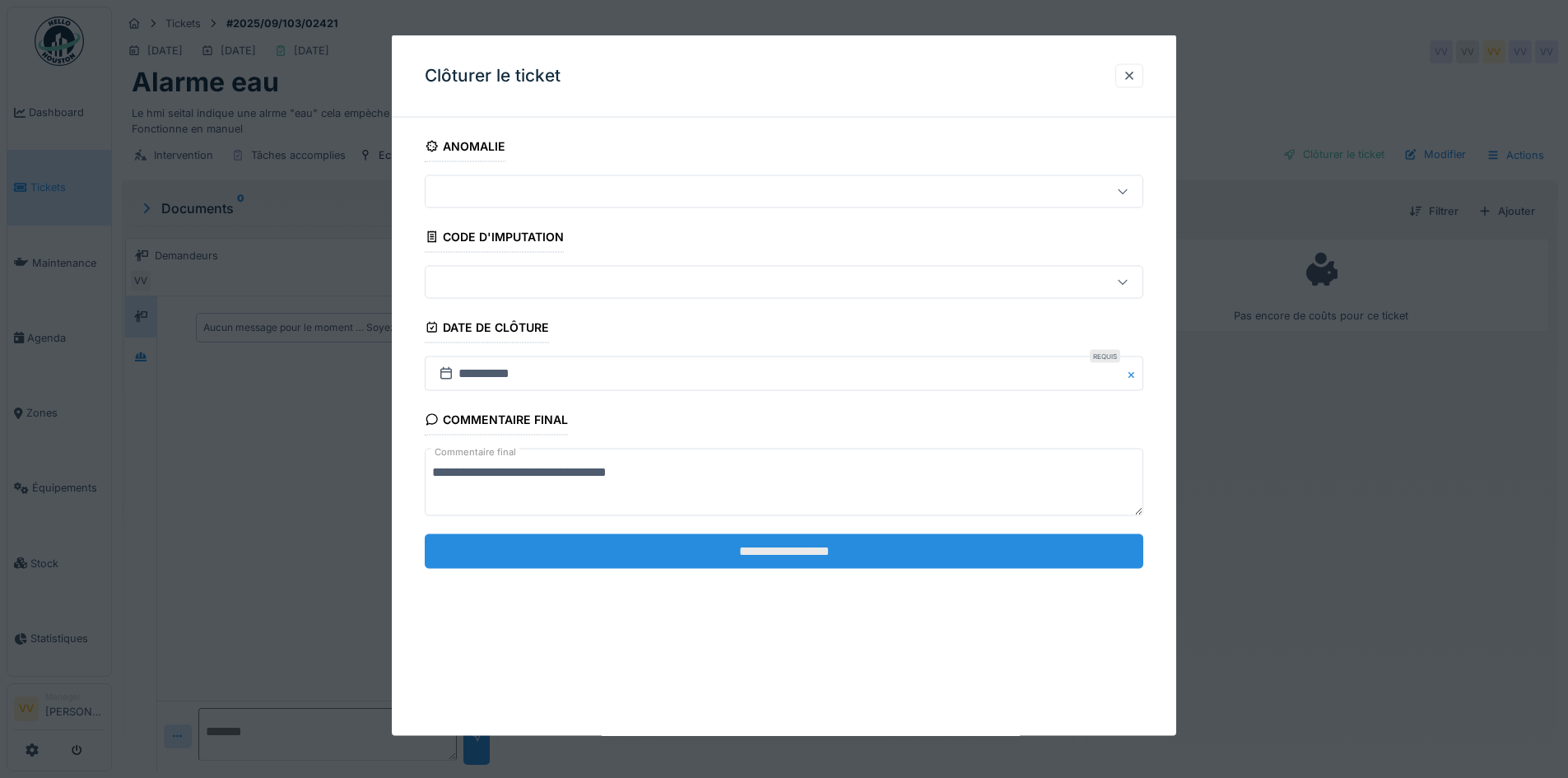
type textarea "**********"
click at [826, 560] on input "**********" at bounding box center [784, 551] width 719 height 35
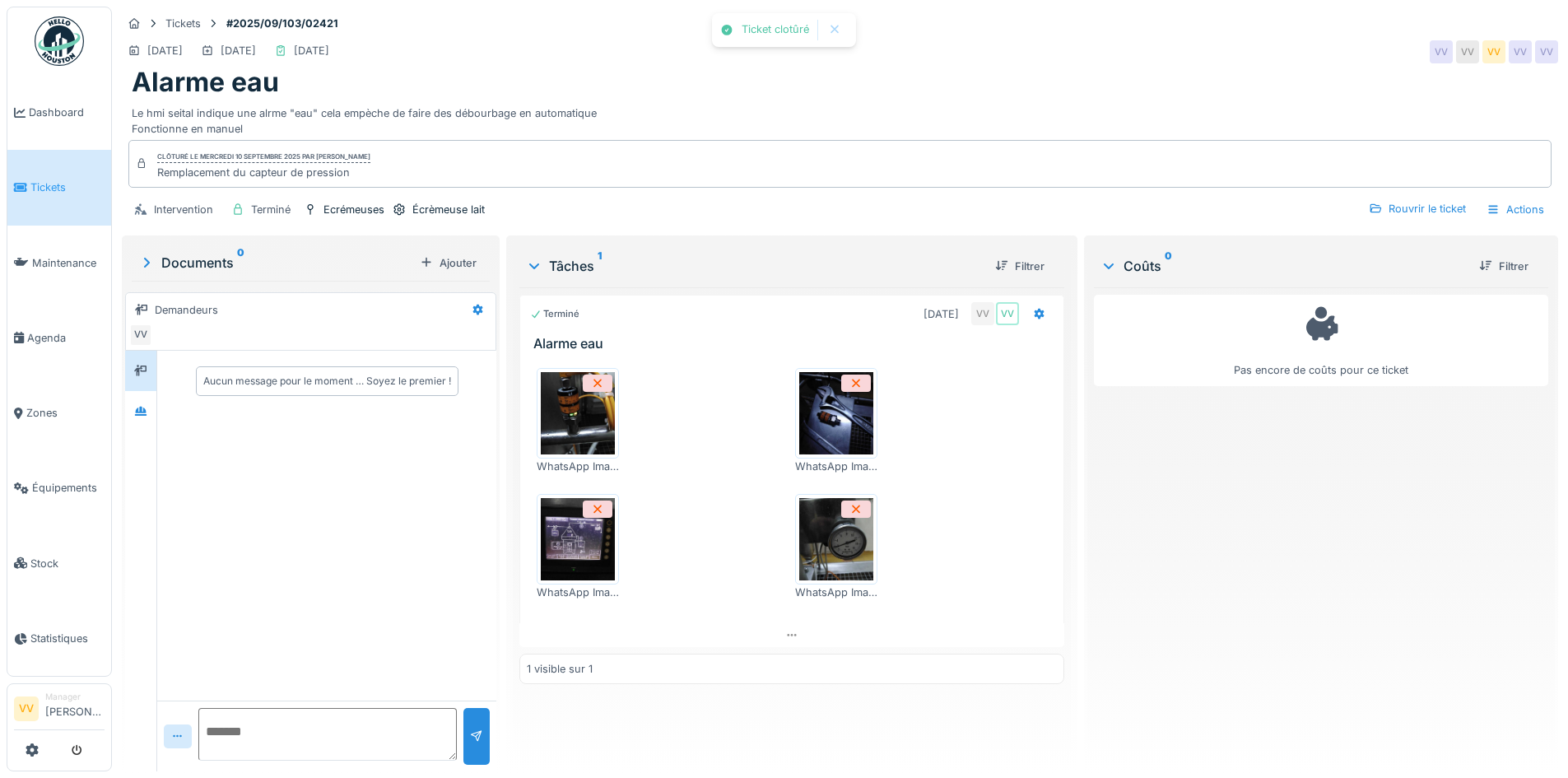
click at [1364, 510] on div "Pas encore de coûts pour ce ticket" at bounding box center [1320, 523] width 454 height 472
click at [1489, 204] on div "Actions" at bounding box center [1515, 210] width 73 height 24
click at [1428, 242] on div "Rapport d'intervention" at bounding box center [1422, 247] width 203 height 25
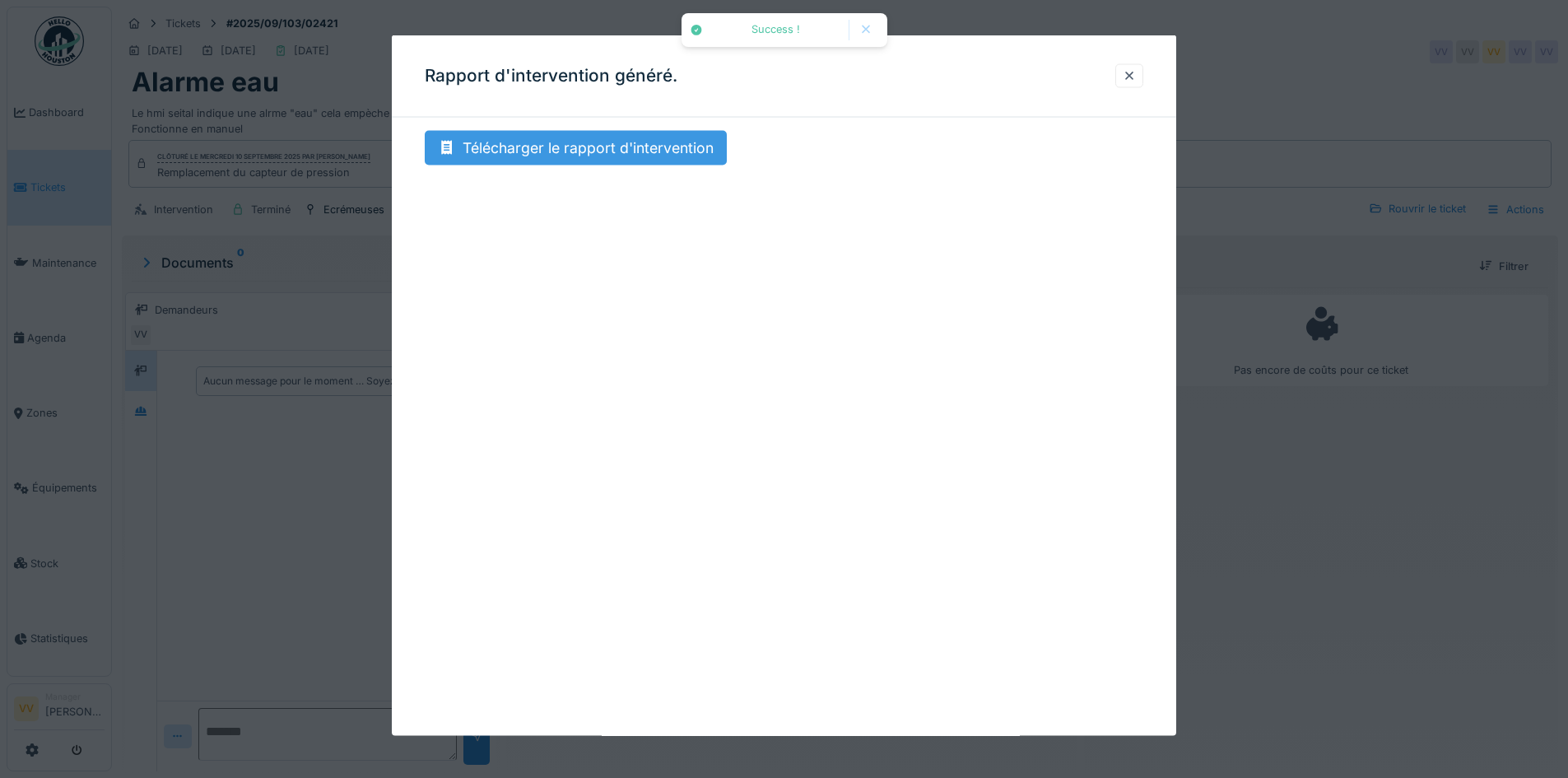
click at [559, 149] on div "Télécharger le rapport d'intervention" at bounding box center [576, 148] width 302 height 35
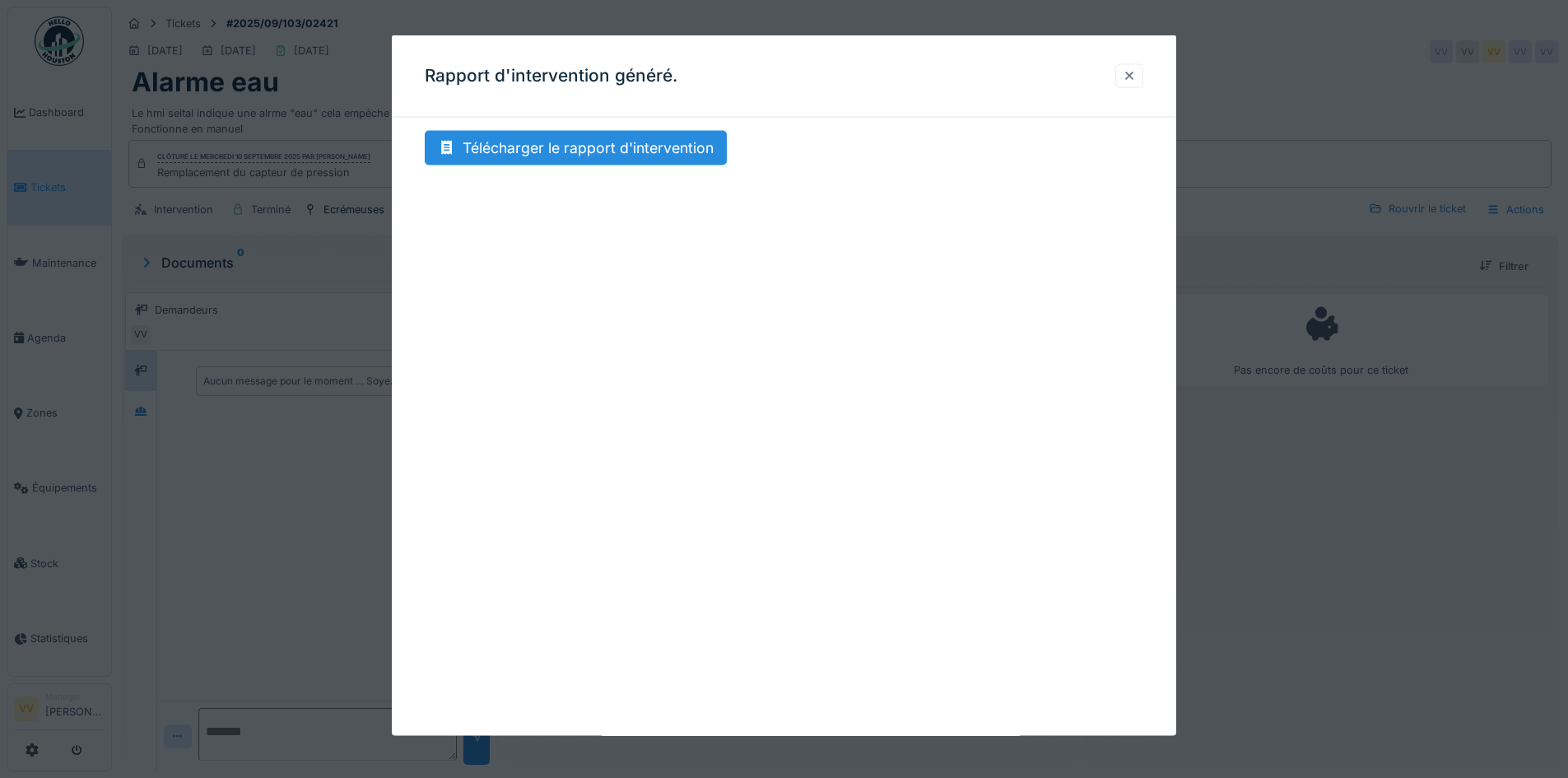
click at [1130, 83] on div at bounding box center [1129, 76] width 13 height 16
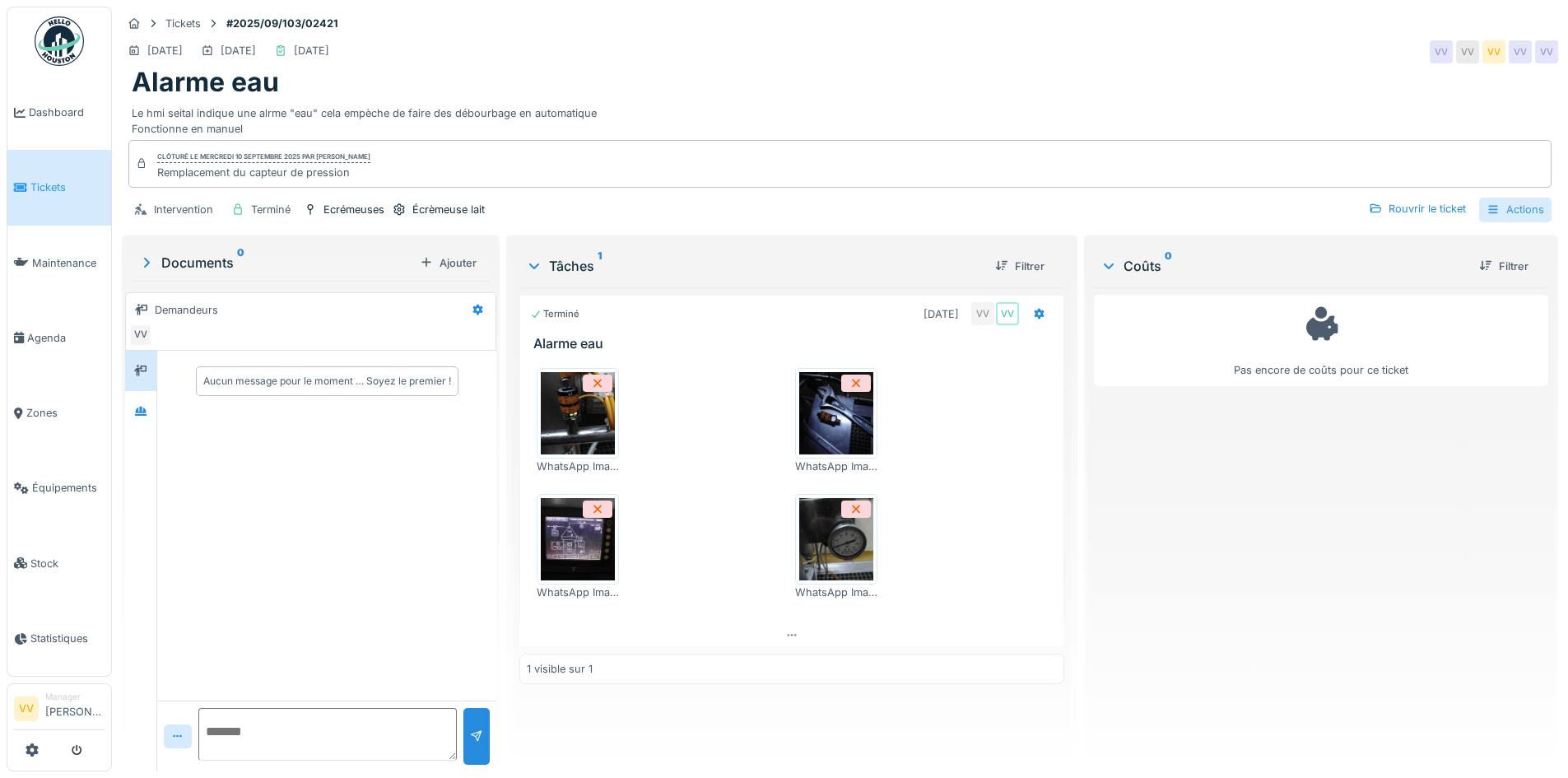
click at [1495, 217] on div "Actions" at bounding box center [1515, 210] width 73 height 24
click at [1460, 237] on div "Rapport d'intervention" at bounding box center [1422, 247] width 203 height 25
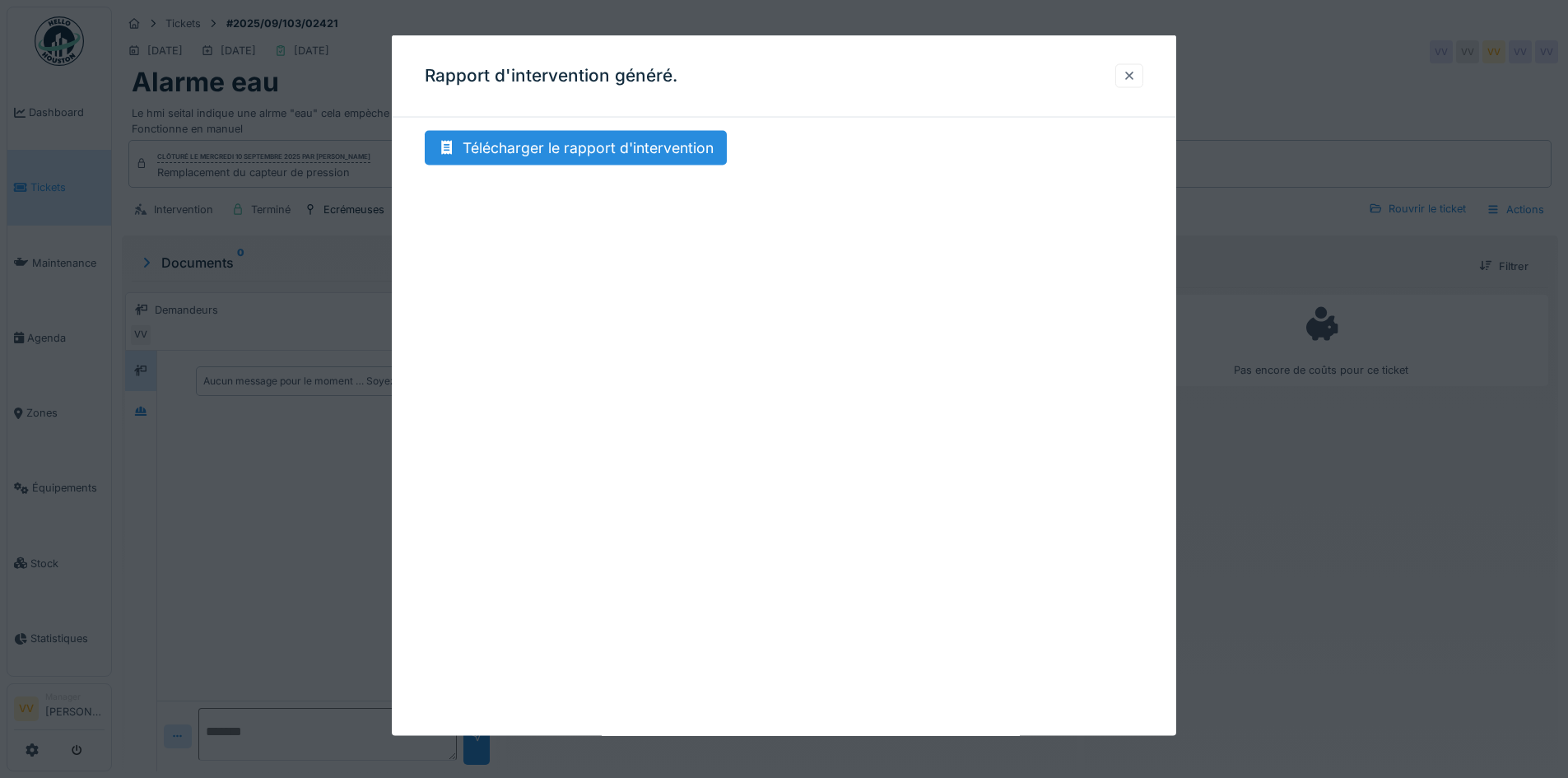
click at [1134, 79] on div at bounding box center [1129, 76] width 13 height 16
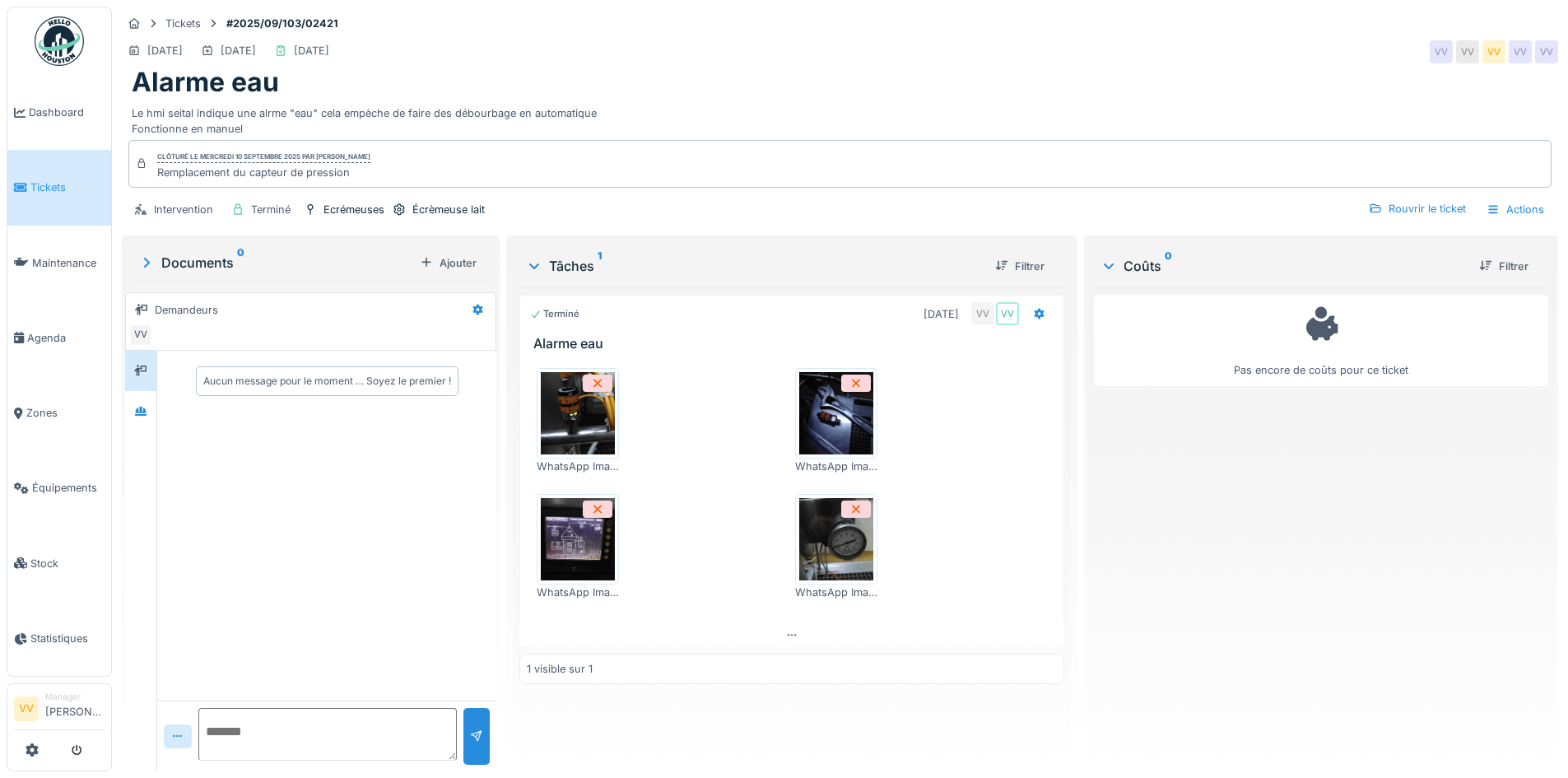
click at [24, 182] on icon at bounding box center [20, 188] width 13 height 12
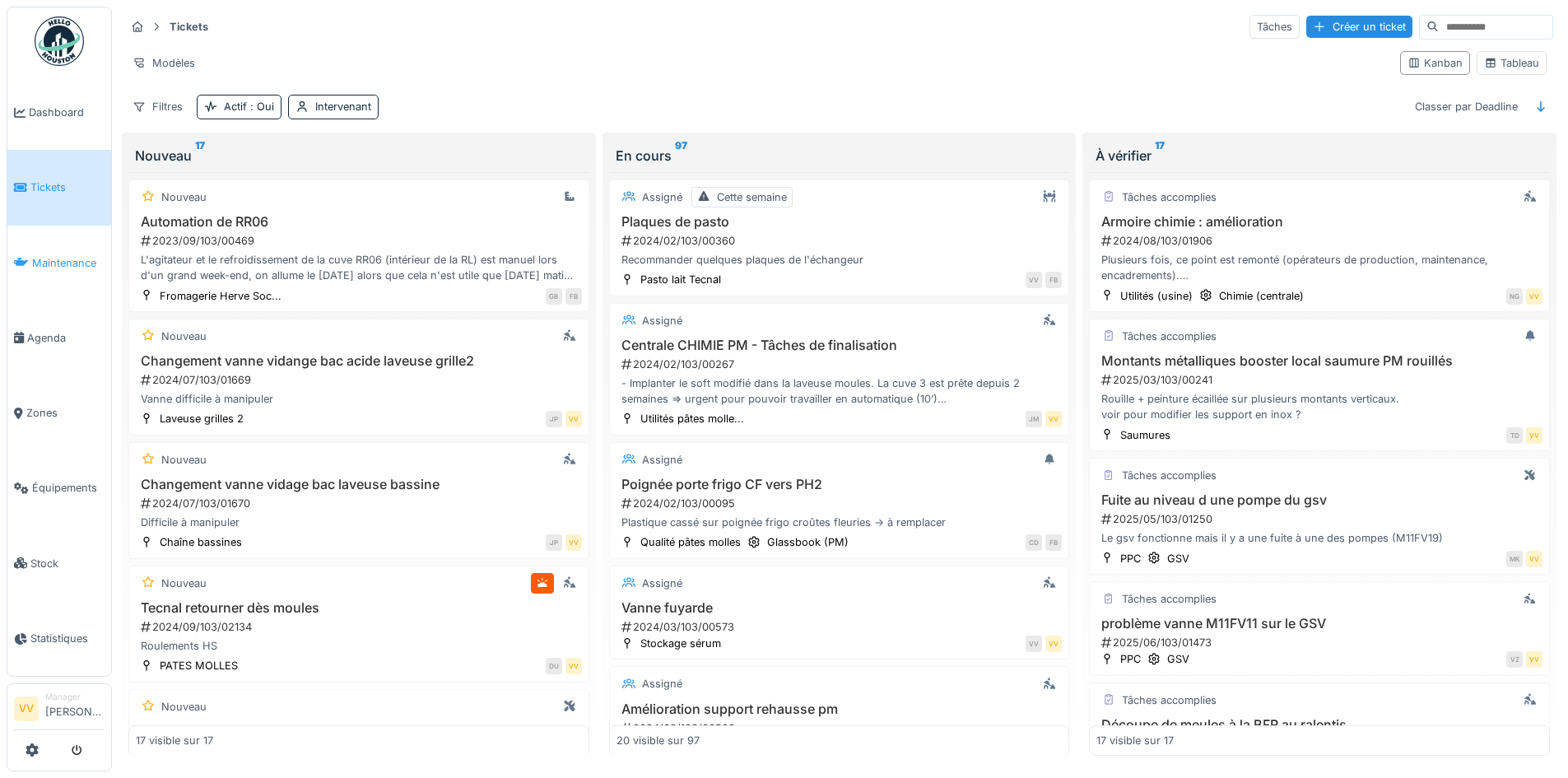
click at [32, 261] on span "Maintenance" at bounding box center [68, 264] width 73 height 16
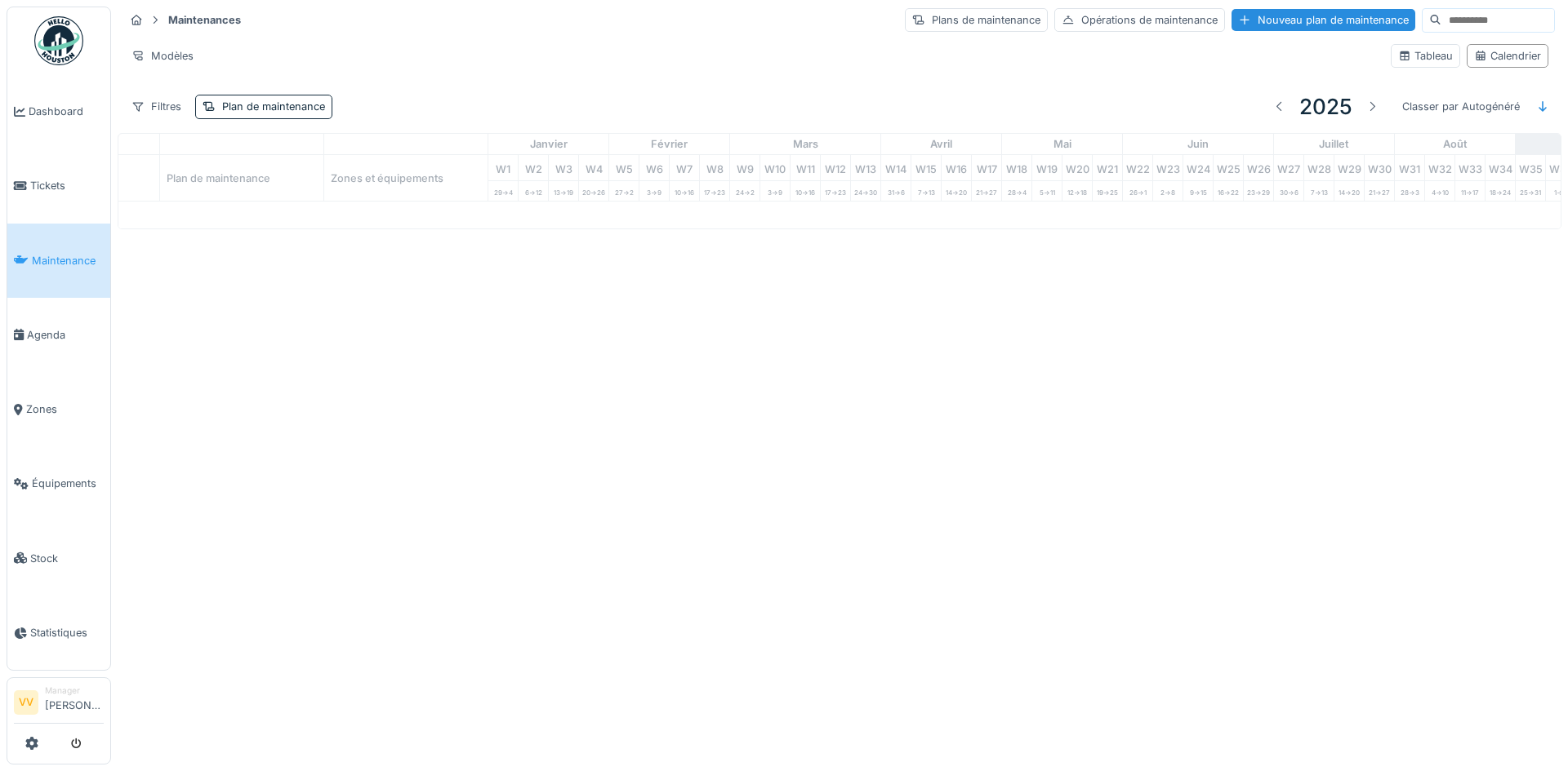
click at [47, 185] on div at bounding box center [784, 386] width 1568 height 771
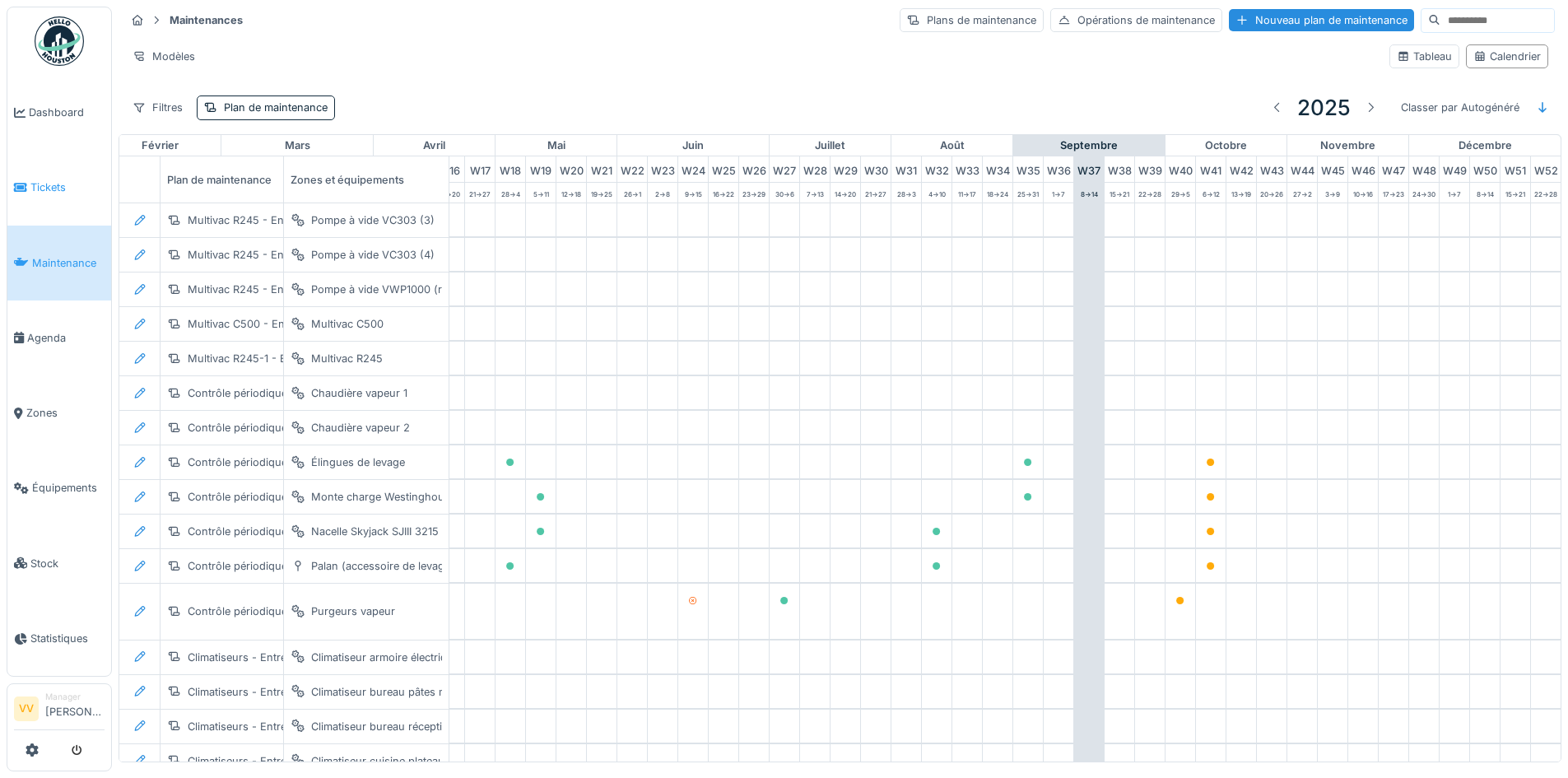
scroll to position [0, 539]
click at [31, 193] on link "Tickets" at bounding box center [59, 187] width 103 height 75
